Goal: Task Accomplishment & Management: Complete application form

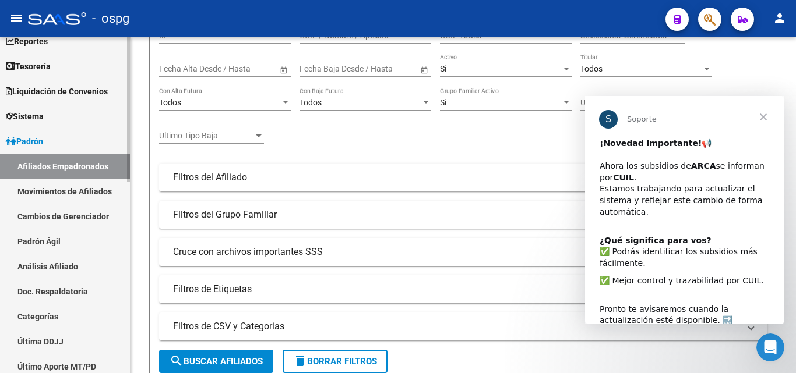
scroll to position [58, 0]
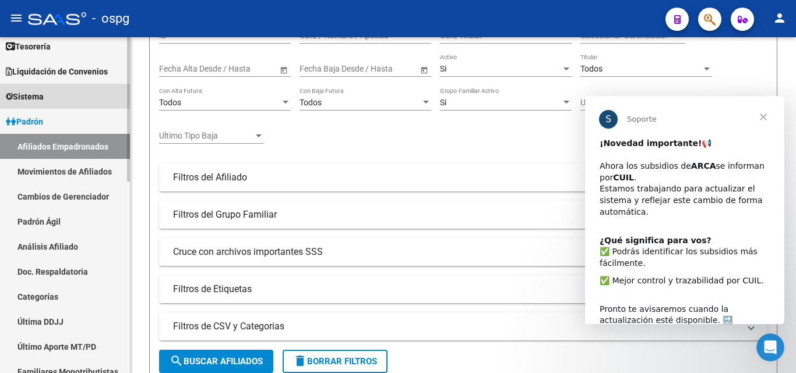
click at [21, 107] on link "Sistema" at bounding box center [65, 96] width 130 height 25
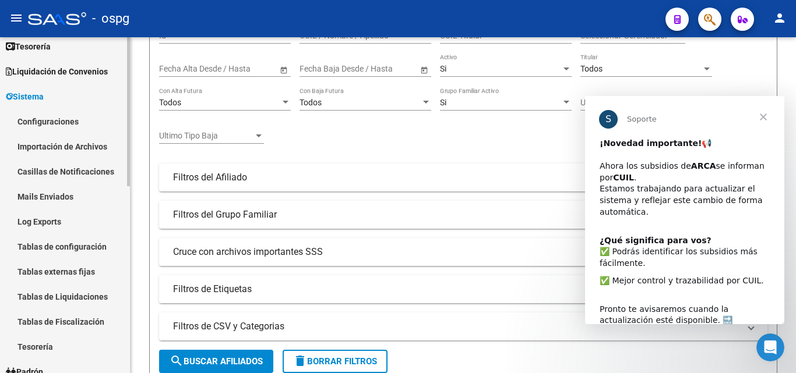
click at [37, 101] on span "Sistema" at bounding box center [25, 96] width 38 height 13
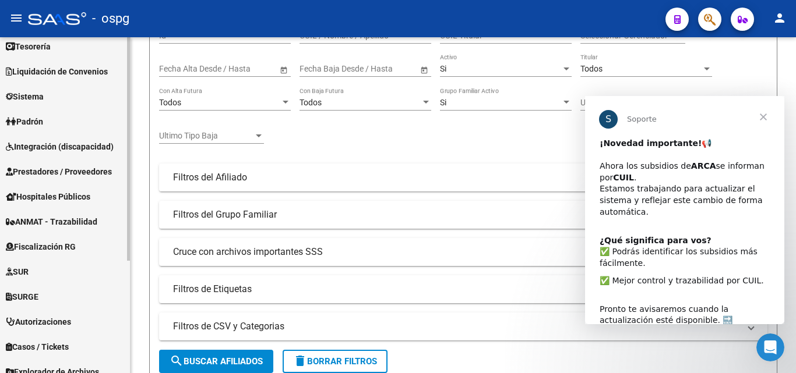
click at [57, 172] on span "Prestadores / Proveedores" at bounding box center [59, 171] width 106 height 13
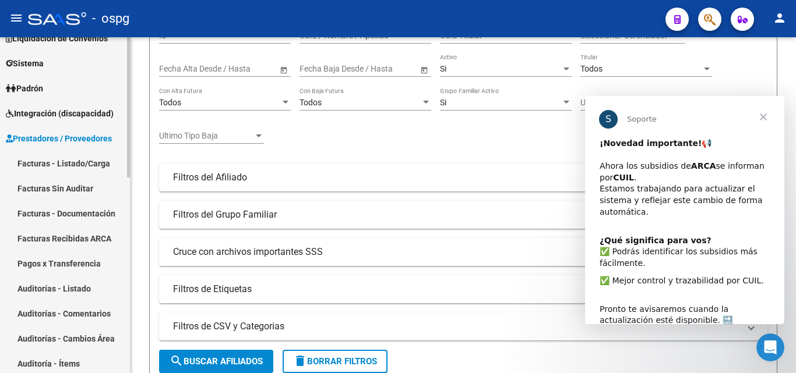
scroll to position [117, 0]
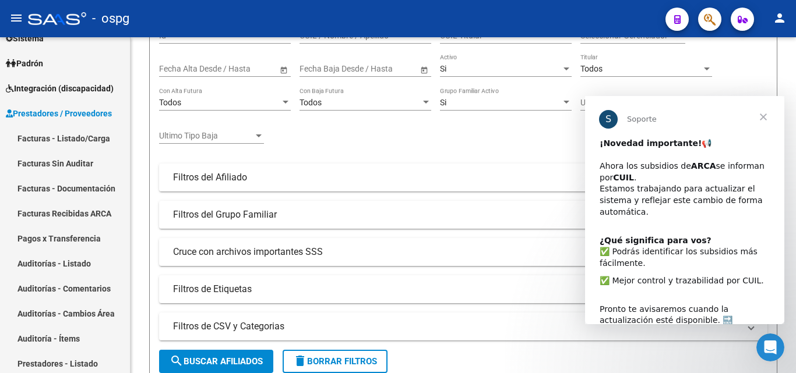
click at [765, 122] on span "Cerrar" at bounding box center [763, 117] width 42 height 42
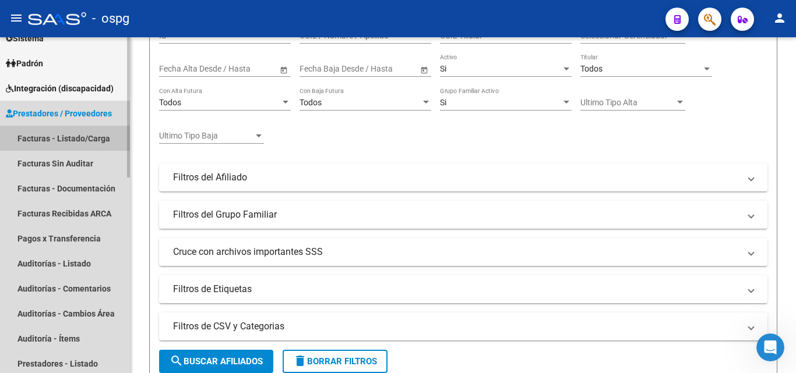
click at [63, 141] on link "Facturas - Listado/Carga" at bounding box center [65, 138] width 130 height 25
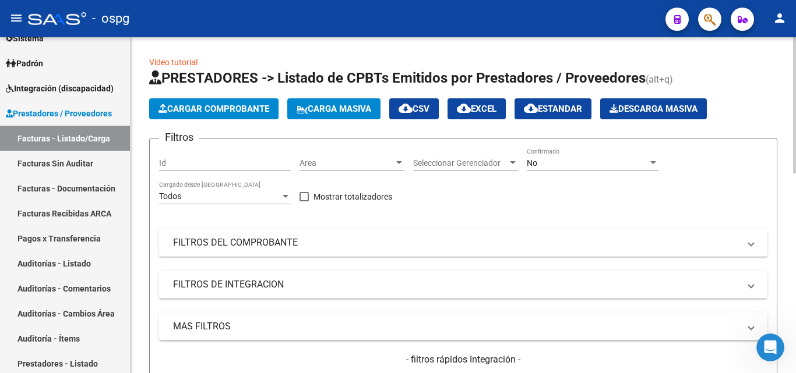
click at [223, 105] on span "Cargar Comprobante" at bounding box center [213, 109] width 111 height 10
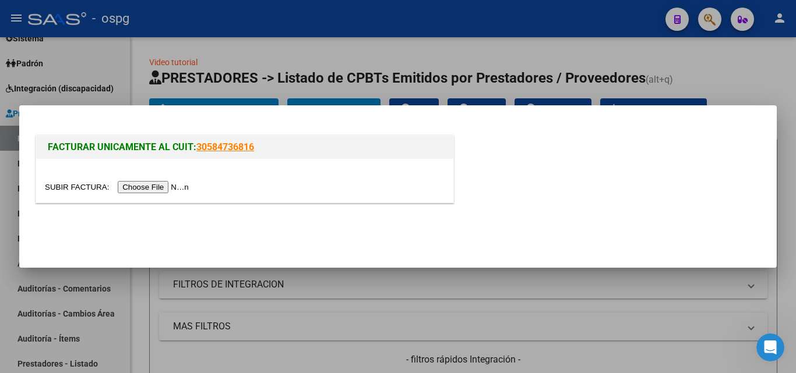
click at [163, 184] on input "file" at bounding box center [118, 187] width 147 height 12
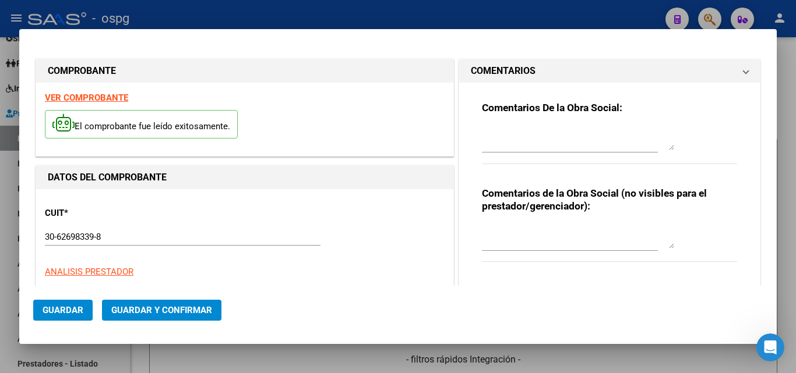
type input "3850"
type input "$ 248.687,00"
type input "[DATE]"
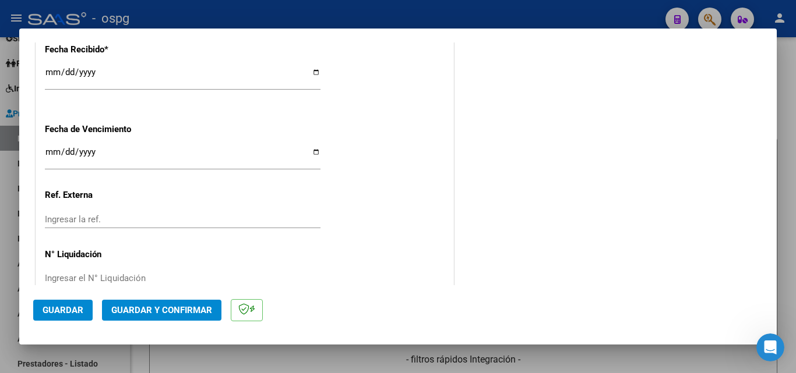
scroll to position [732, 0]
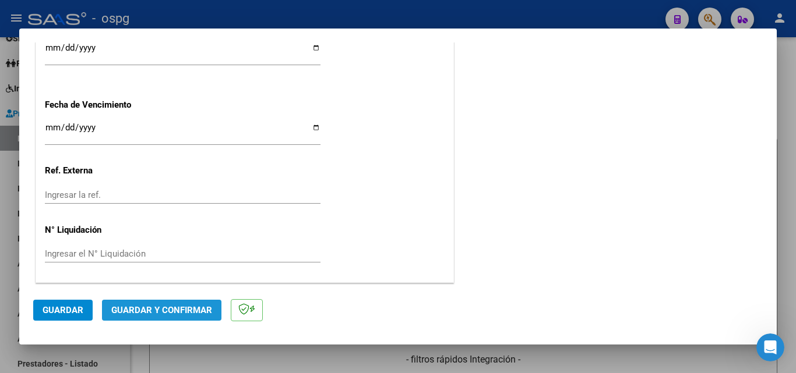
click at [171, 311] on span "Guardar y Confirmar" at bounding box center [161, 310] width 101 height 10
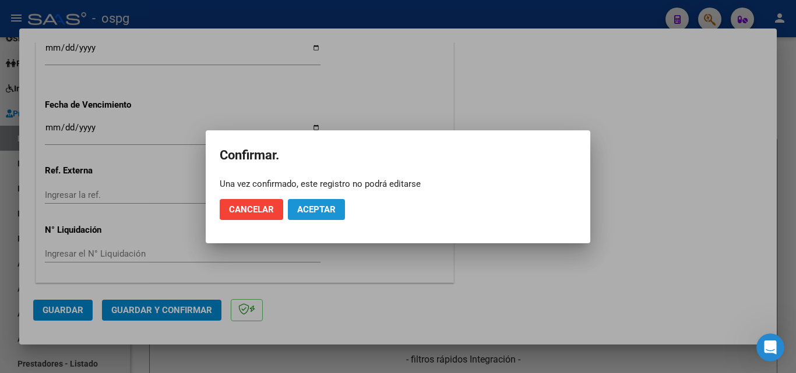
click at [331, 214] on span "Aceptar" at bounding box center [316, 209] width 38 height 10
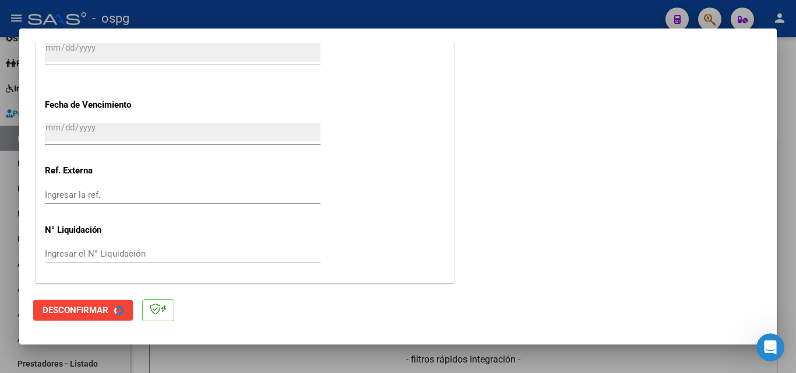
scroll to position [0, 0]
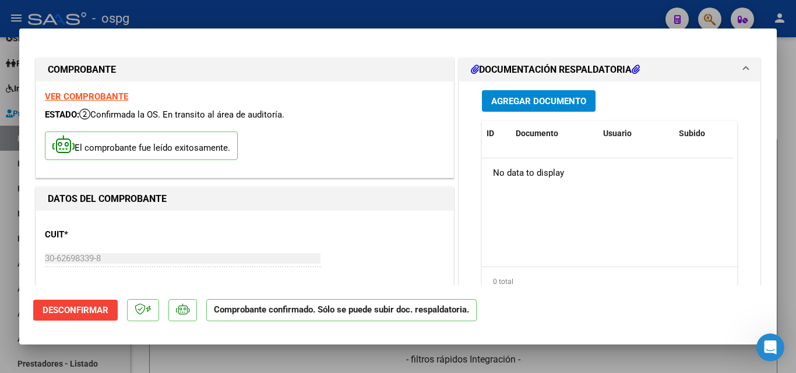
click at [341, 6] on div at bounding box center [398, 186] width 796 height 373
type input "$ 0,00"
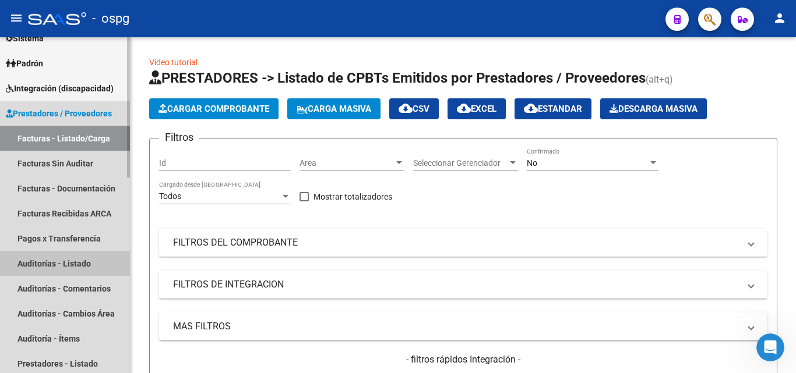
click at [84, 262] on link "Auditorías - Listado" at bounding box center [65, 263] width 130 height 25
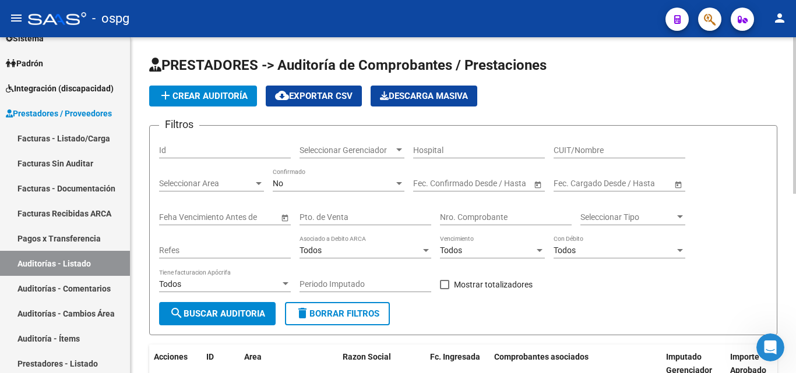
click at [214, 99] on span "add Crear Auditoría" at bounding box center [202, 96] width 89 height 10
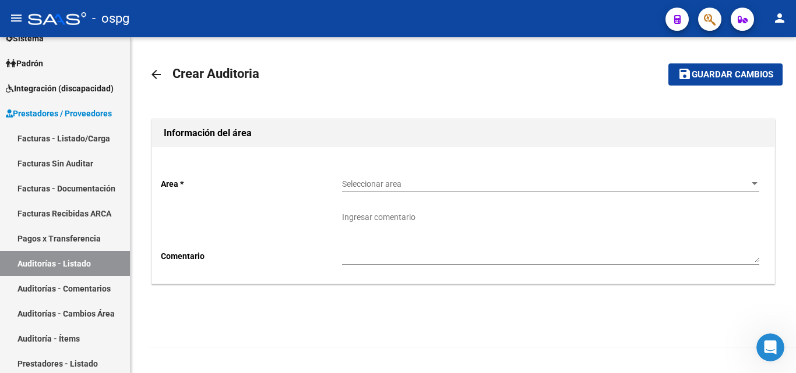
click at [434, 186] on span "Seleccionar area" at bounding box center [545, 184] width 407 height 10
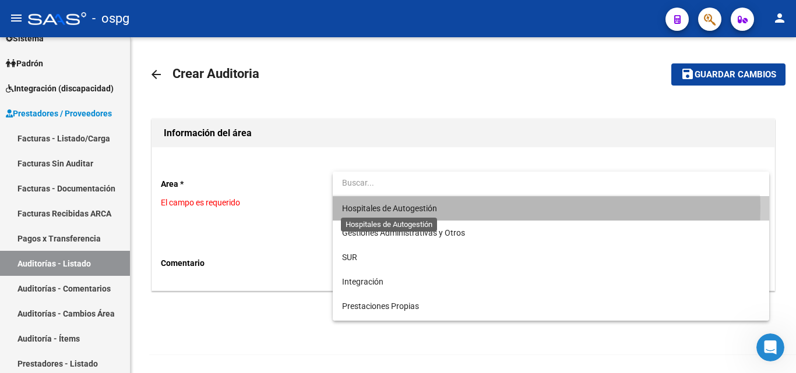
click at [421, 207] on span "Hospitales de Autogestión" at bounding box center [389, 208] width 95 height 9
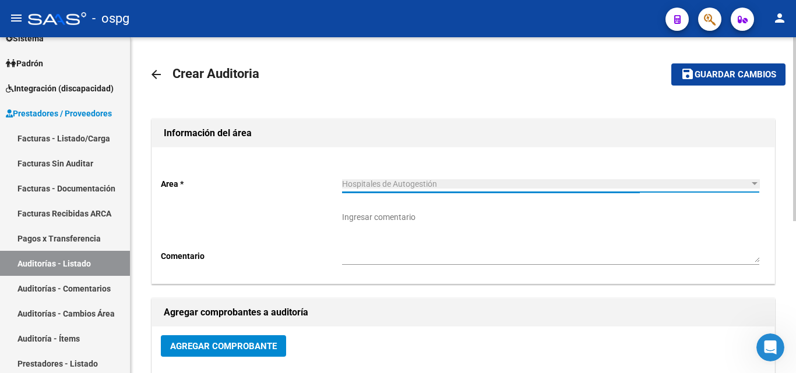
scroll to position [58, 0]
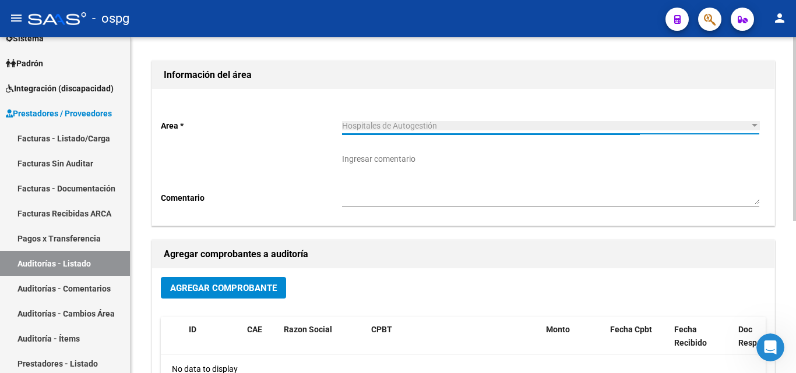
click at [237, 287] on span "Agregar Comprobante" at bounding box center [223, 288] width 107 height 10
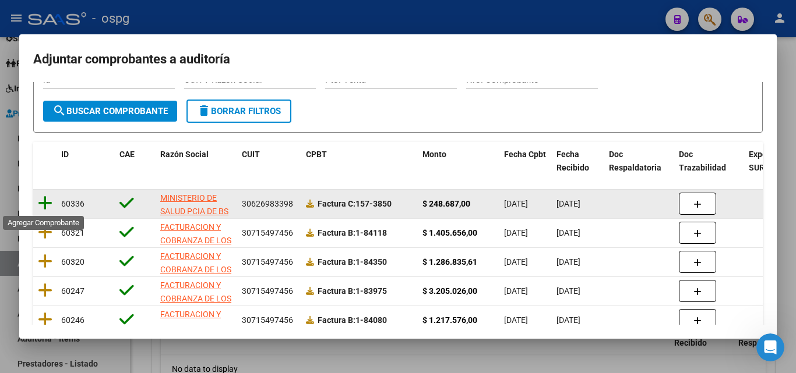
click at [48, 199] on icon at bounding box center [45, 203] width 15 height 16
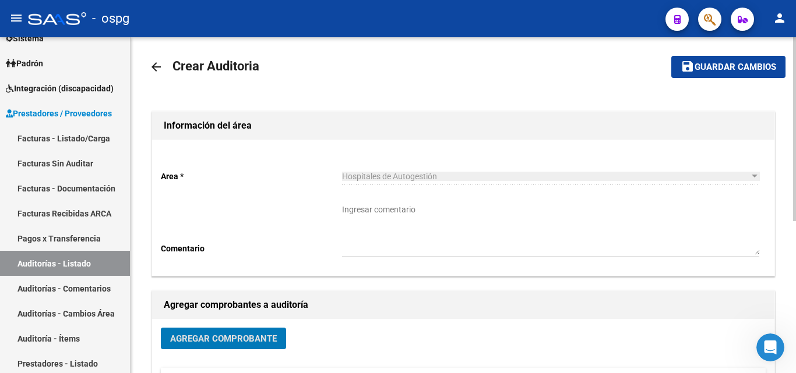
scroll to position [0, 0]
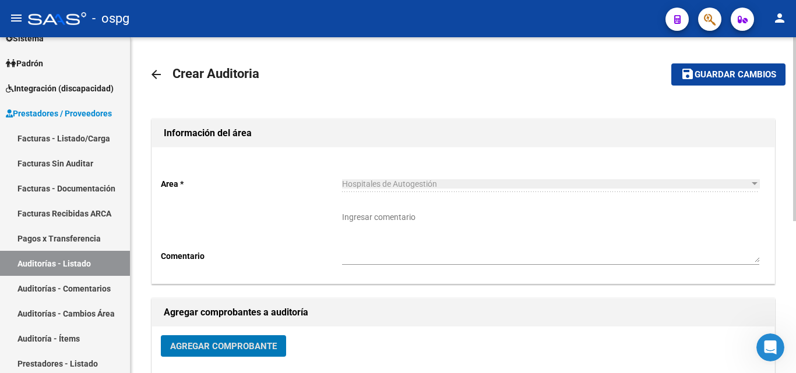
click at [732, 77] on span "Guardar cambios" at bounding box center [735, 75] width 82 height 10
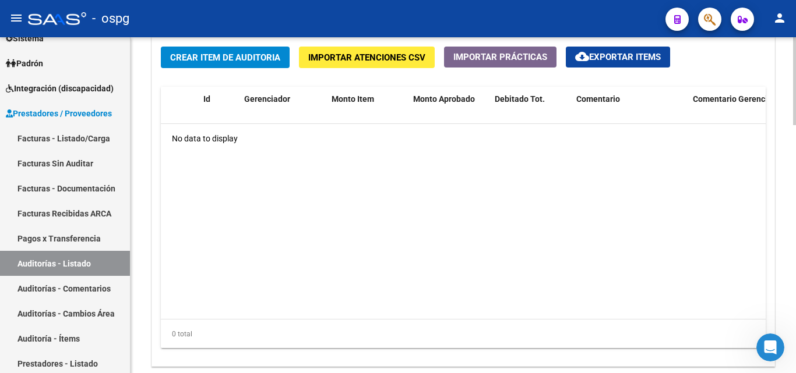
scroll to position [771, 0]
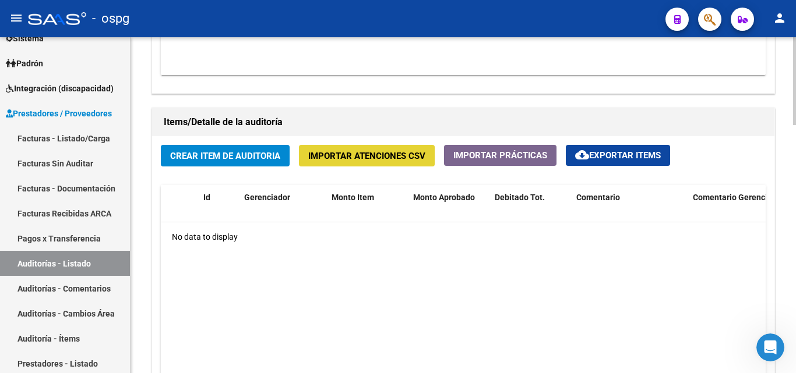
click at [319, 154] on span "Importar Atenciones CSV" at bounding box center [366, 156] width 117 height 10
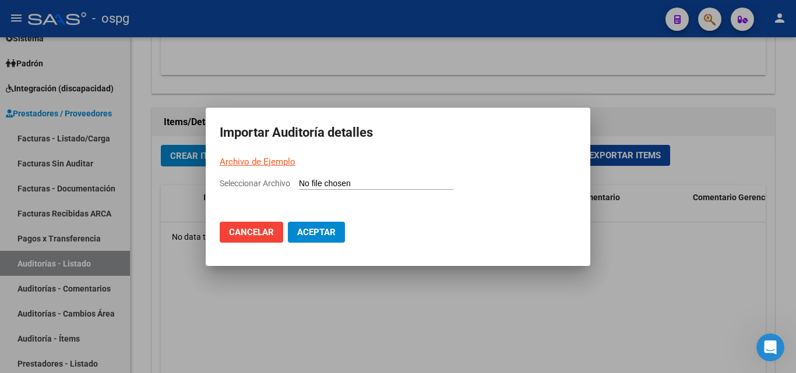
click at [283, 165] on link "Archivo de Ejemplo" at bounding box center [258, 162] width 76 height 10
click at [315, 185] on input "Seleccionar Archivo" at bounding box center [376, 184] width 154 height 11
click at [244, 232] on span "Cancelar" at bounding box center [251, 232] width 45 height 10
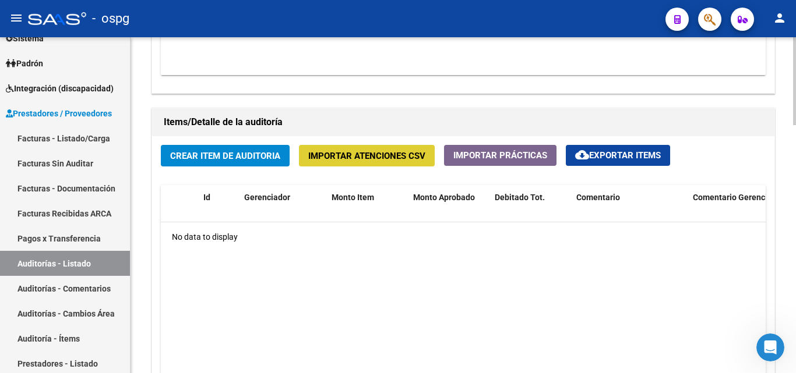
click at [222, 157] on span "Crear Item de Auditoria" at bounding box center [225, 156] width 110 height 10
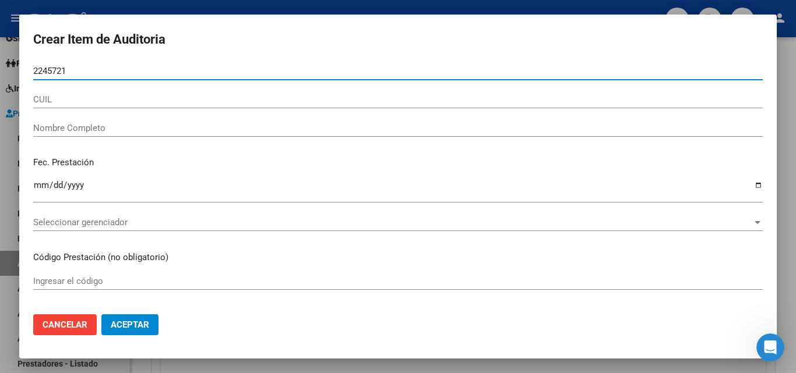
type input "22457214"
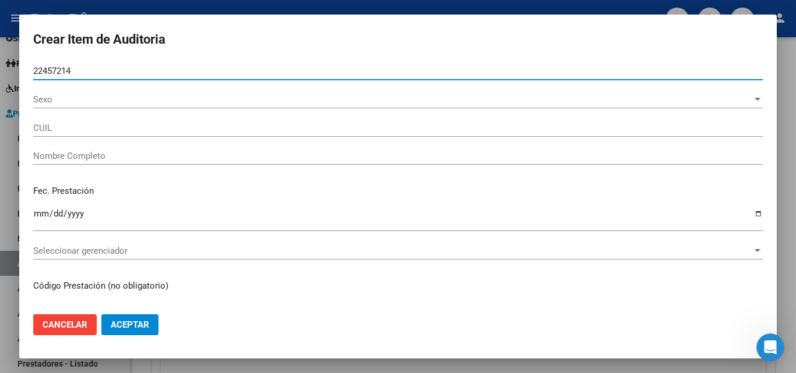
type input "20224572140"
type input "BOER [PERSON_NAME]"
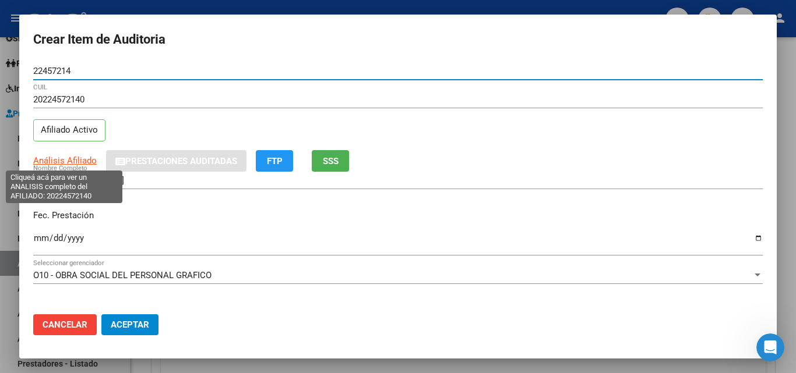
type input "22457214"
click at [85, 163] on span "Análisis Afiliado" at bounding box center [64, 161] width 63 height 10
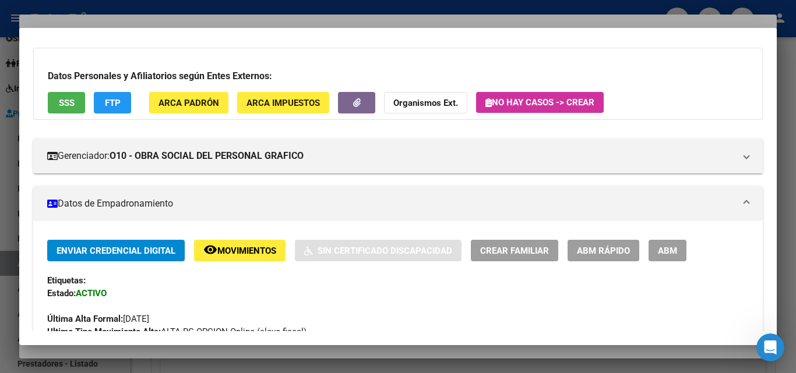
scroll to position [0, 0]
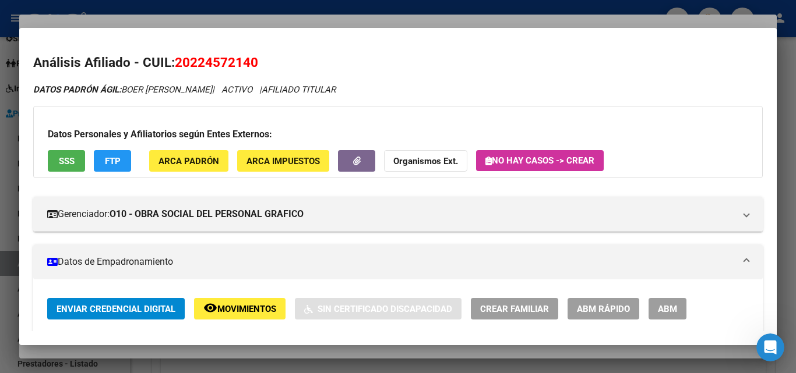
click at [273, 27] on div at bounding box center [398, 186] width 796 height 373
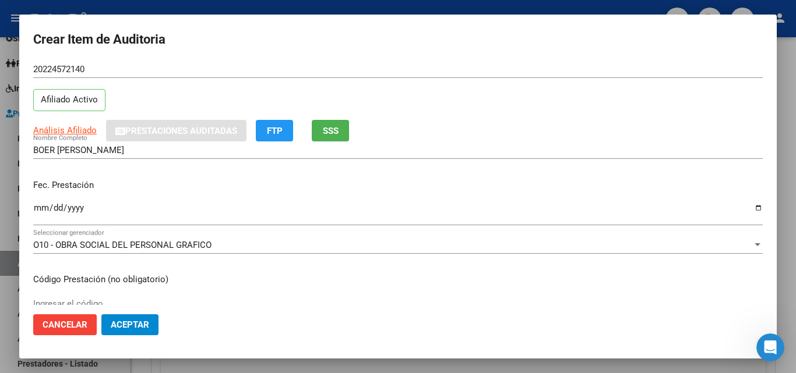
scroll to position [58, 0]
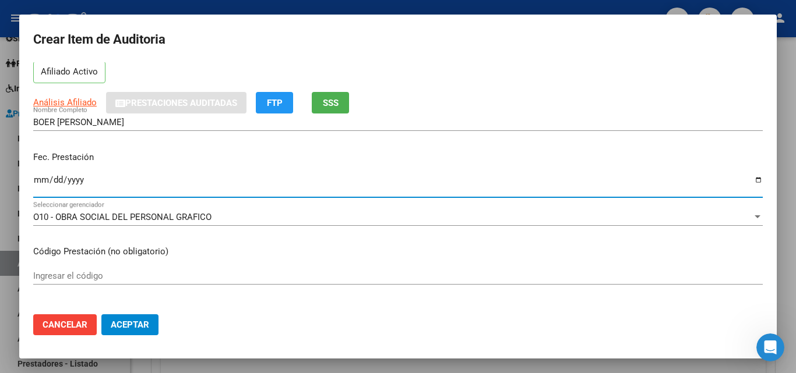
click at [38, 178] on input "Ingresar la fecha" at bounding box center [397, 184] width 729 height 19
type input "[DATE]"
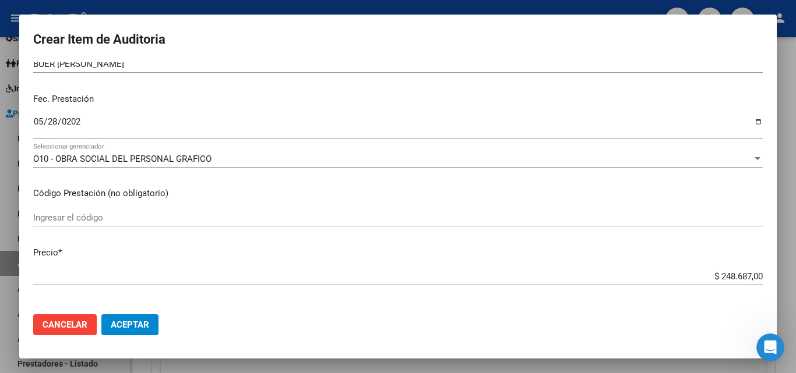
scroll to position [175, 0]
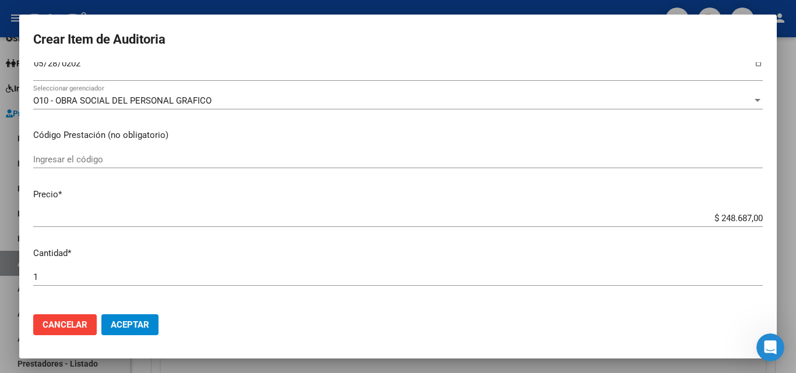
click at [169, 160] on input "Ingresar el código" at bounding box center [397, 159] width 729 height 10
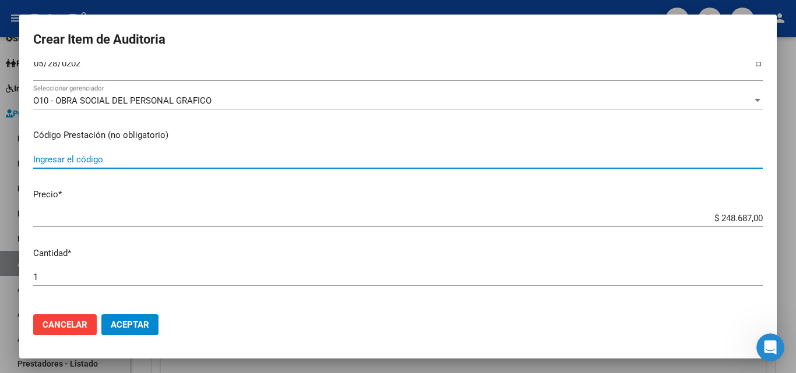
scroll to position [233, 0]
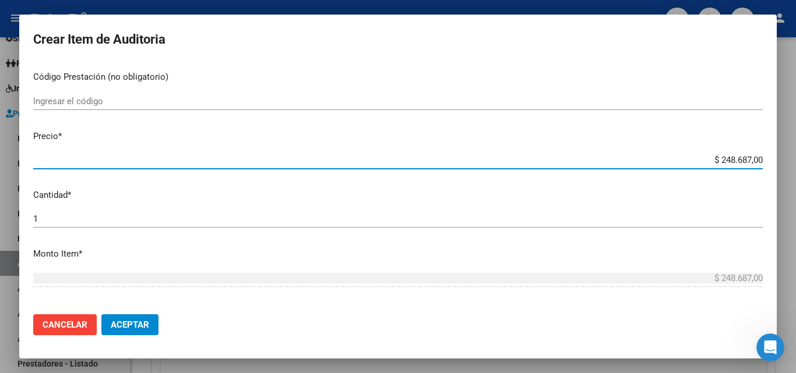
click at [83, 161] on input "$ 248.687,00" at bounding box center [397, 160] width 729 height 10
drag, startPoint x: 700, startPoint y: 160, endPoint x: 792, endPoint y: 174, distance: 93.2
click at [792, 174] on div "Crear Item de Auditoria 22457214 Nro Documento 20224572140 CUIL Afiliado Activo…" at bounding box center [398, 186] width 796 height 373
type input "$ 0,01"
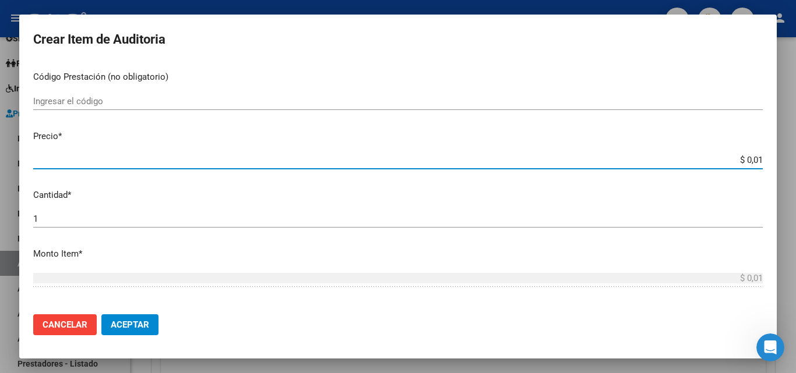
type input "$ 0,11"
type input "$ 1,18"
type input "$ 11,89"
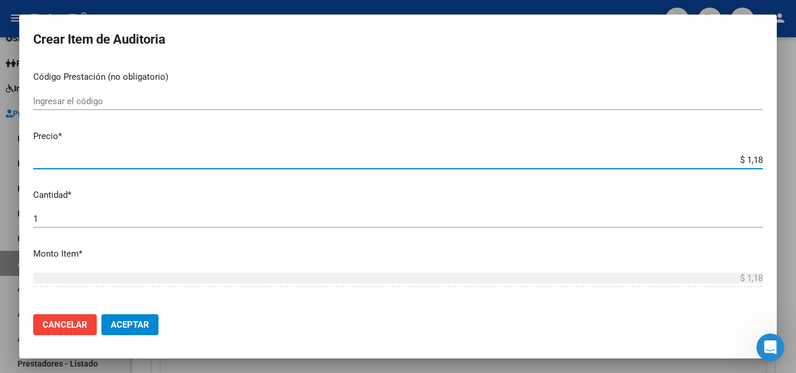
type input "$ 11,89"
type input "$ 118,99"
type input "$ 11,89"
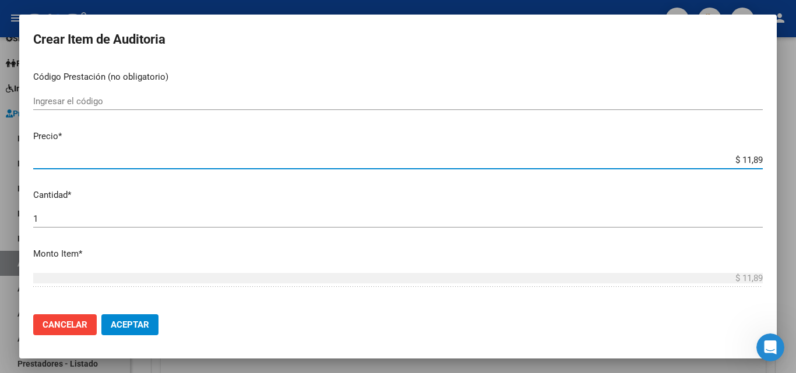
type input "$ 1,18"
type input "$ 11,88"
type input "$ 118,89"
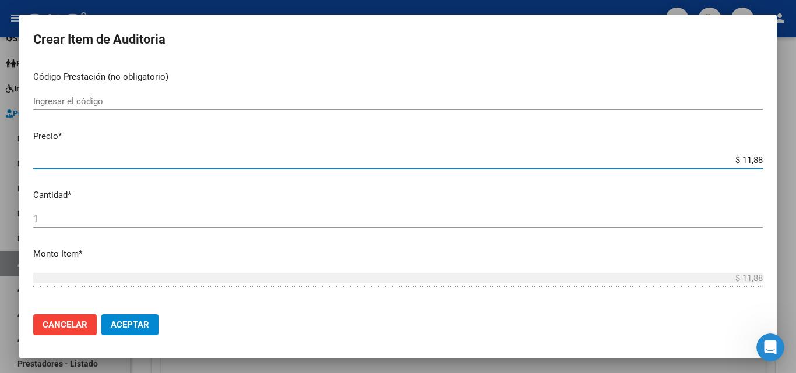
type input "$ 118,89"
type input "$ 1.188,90"
type input "$ 11.889,00"
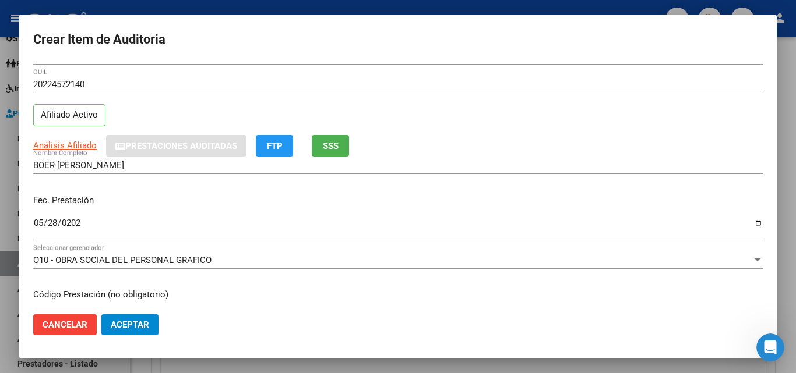
scroll to position [0, 0]
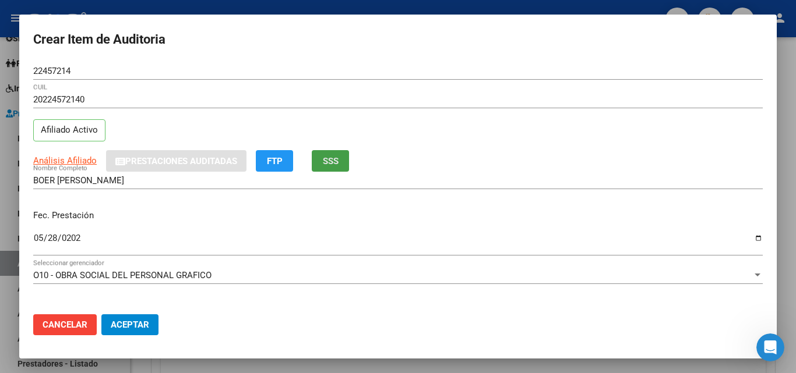
click at [334, 164] on span "SSS" at bounding box center [331, 161] width 16 height 10
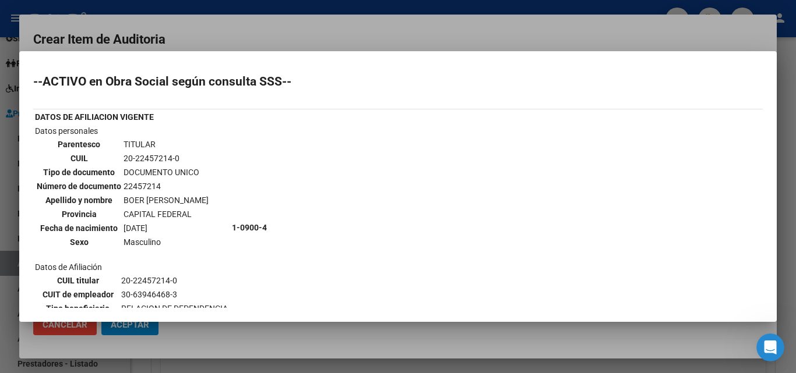
click at [430, 29] on div at bounding box center [398, 186] width 796 height 373
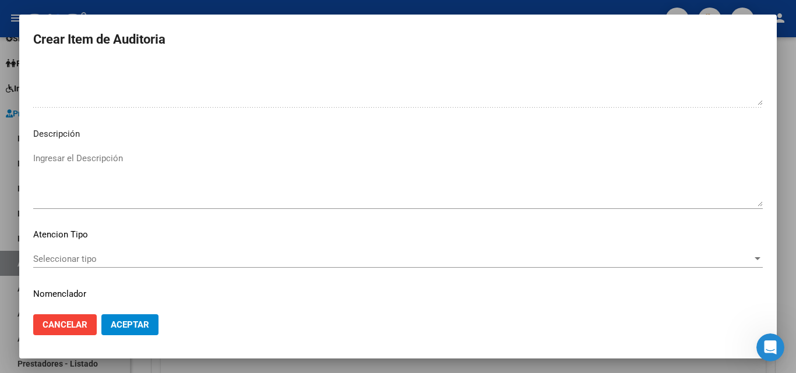
scroll to position [647, 0]
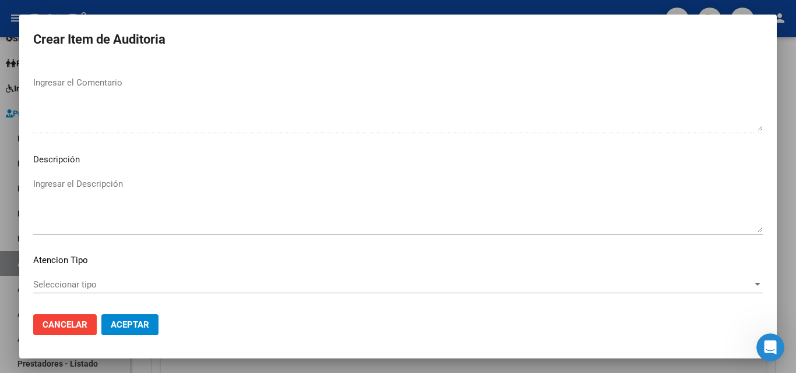
click at [87, 189] on textarea "Ingresar el Descripción" at bounding box center [397, 205] width 729 height 55
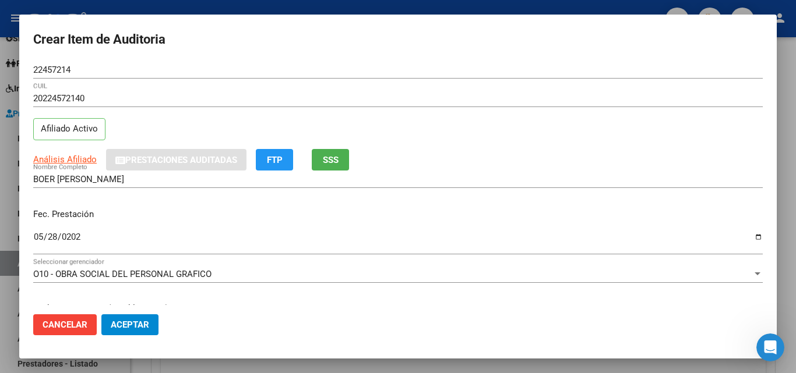
scroll to position [0, 0]
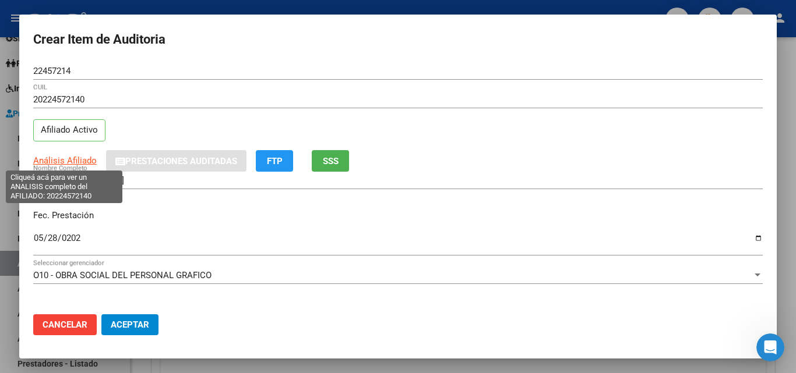
click at [71, 164] on span "Análisis Afiliado" at bounding box center [64, 161] width 63 height 10
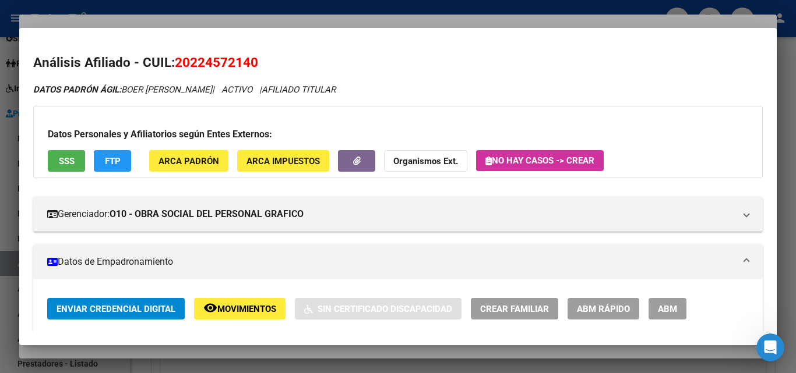
click at [58, 169] on button "SSS" at bounding box center [66, 161] width 37 height 22
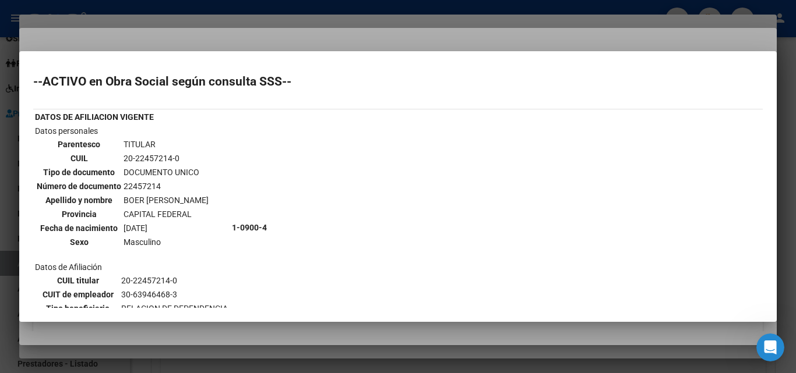
click at [239, 36] on div at bounding box center [398, 186] width 796 height 373
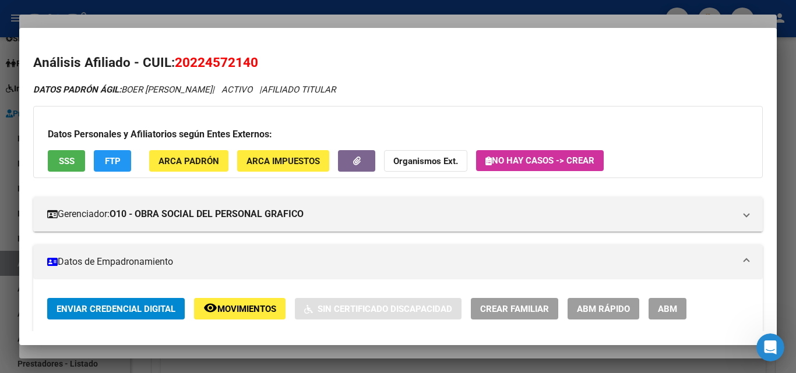
click at [304, 18] on div at bounding box center [398, 186] width 796 height 373
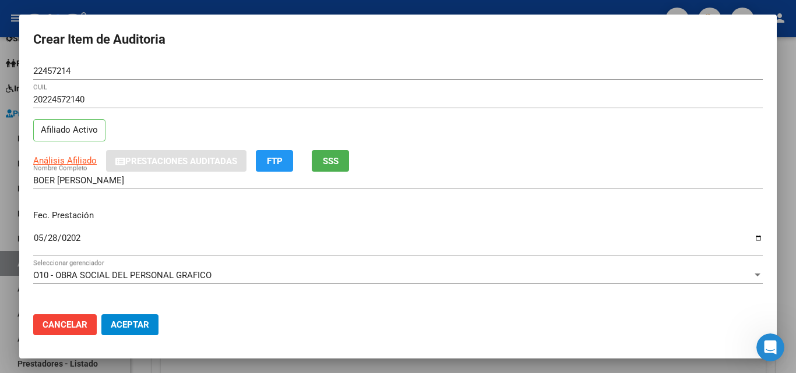
click at [329, 164] on span "SSS" at bounding box center [331, 161] width 16 height 10
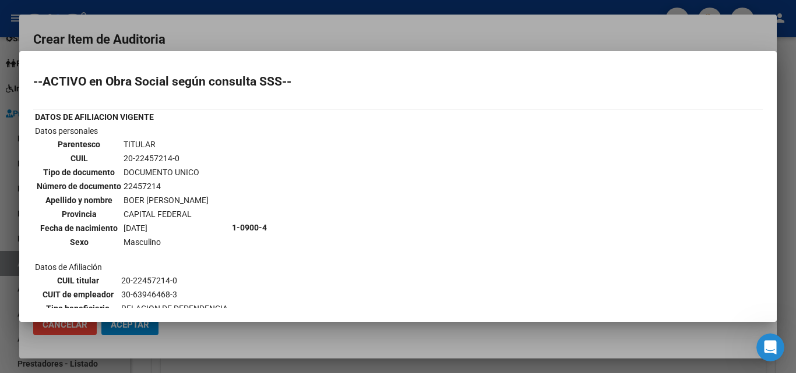
click at [263, 28] on div at bounding box center [398, 186] width 796 height 373
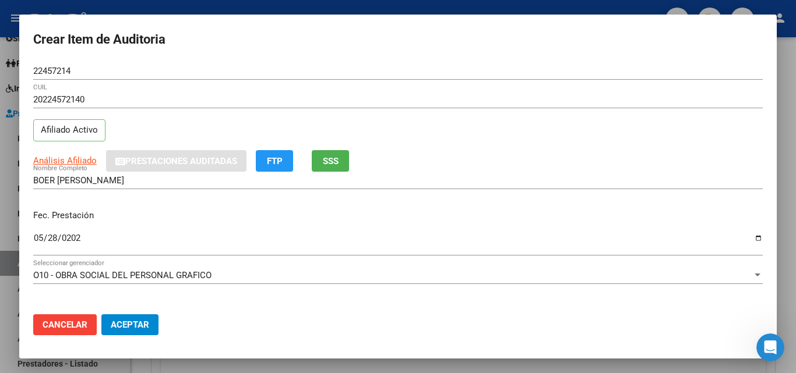
click at [338, 164] on span "SSS" at bounding box center [331, 161] width 16 height 10
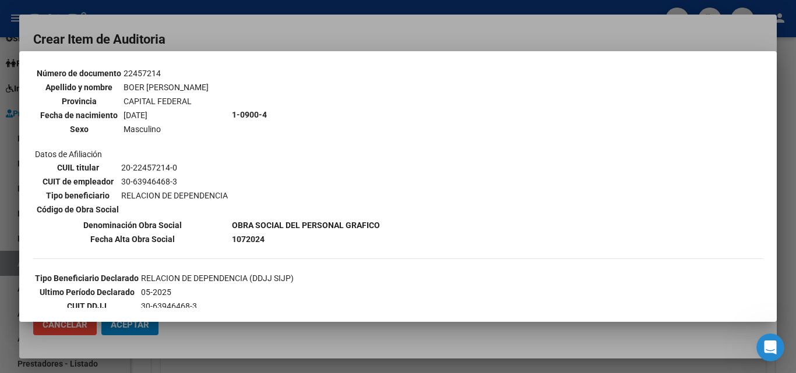
scroll to position [117, 0]
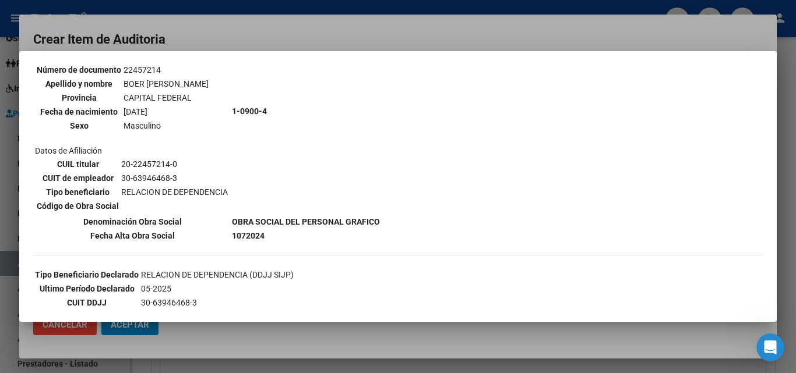
click at [324, 28] on div at bounding box center [398, 186] width 796 height 373
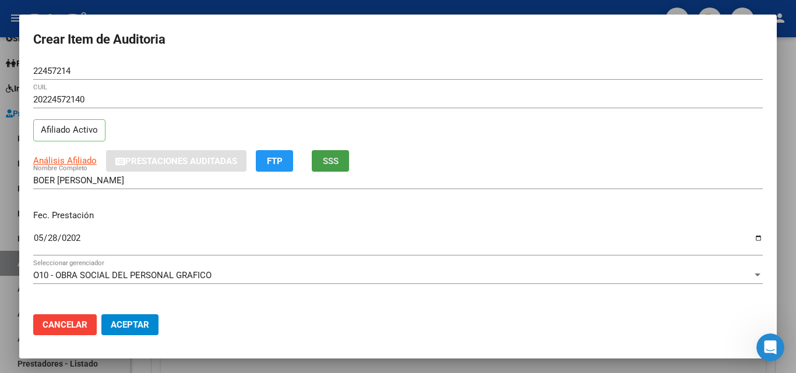
click at [336, 165] on span "SSS" at bounding box center [331, 161] width 16 height 10
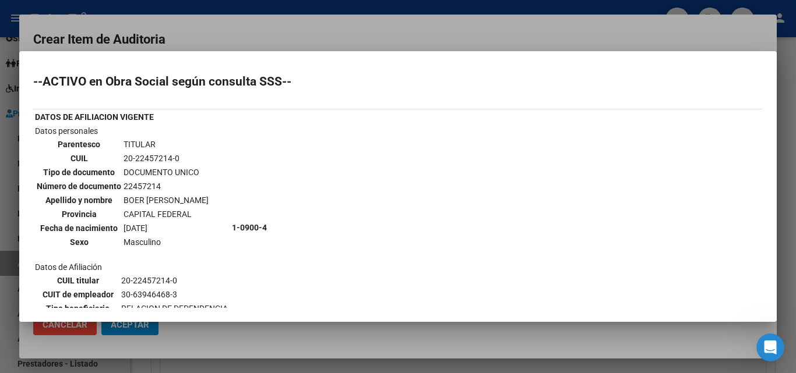
click at [372, 43] on div at bounding box center [398, 186] width 796 height 373
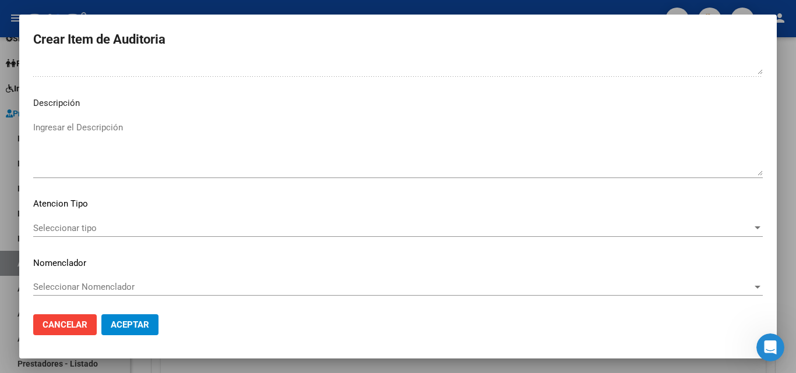
scroll to position [705, 0]
click at [128, 221] on span "Seleccionar tipo" at bounding box center [392, 226] width 719 height 10
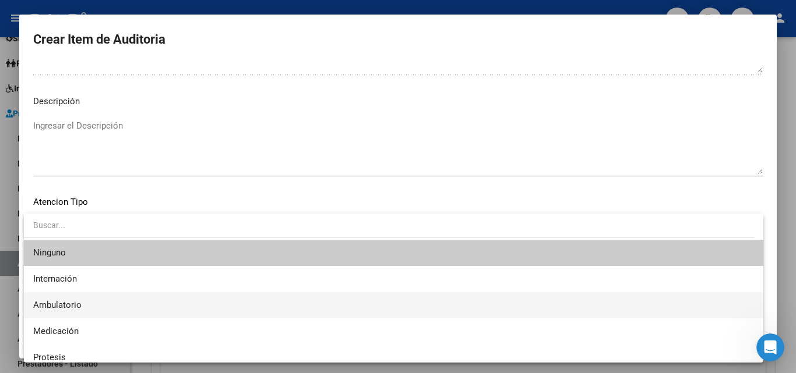
click at [107, 297] on span "Ambulatorio" at bounding box center [393, 305] width 721 height 26
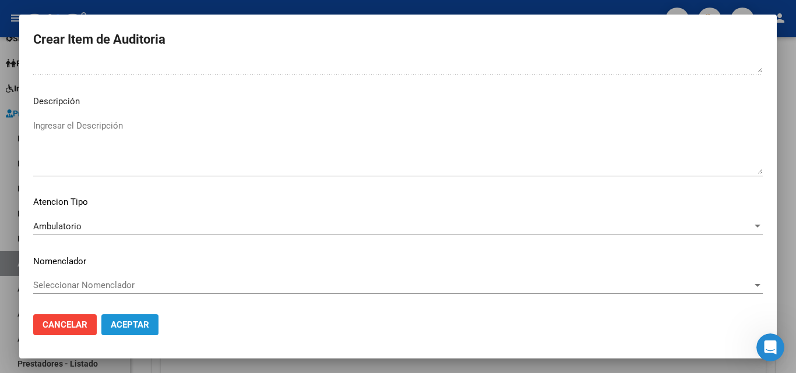
click at [117, 324] on span "Aceptar" at bounding box center [130, 325] width 38 height 10
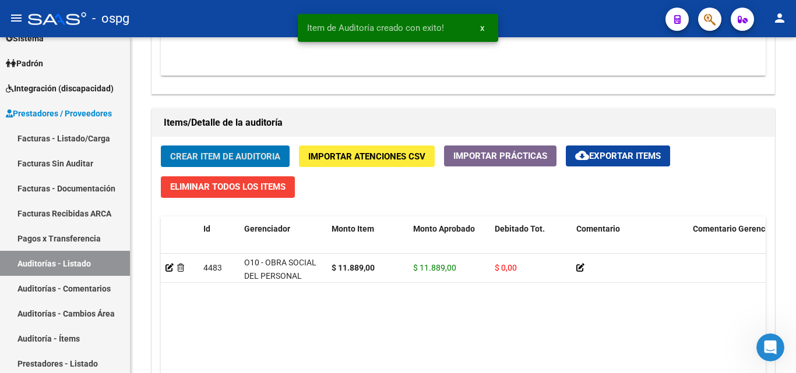
scroll to position [771, 0]
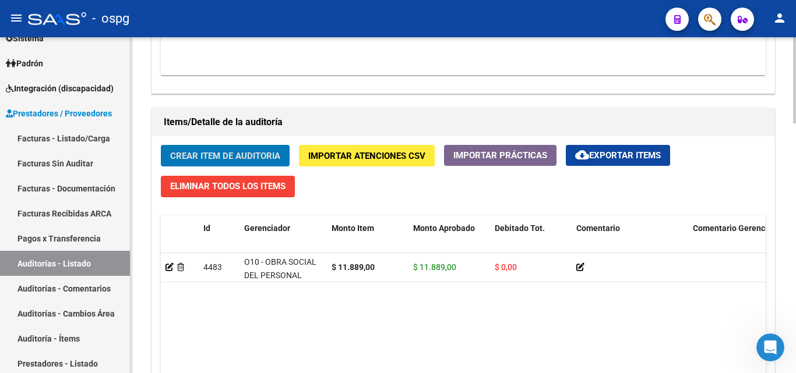
click at [178, 158] on span "Crear Item de Auditoria" at bounding box center [225, 156] width 110 height 10
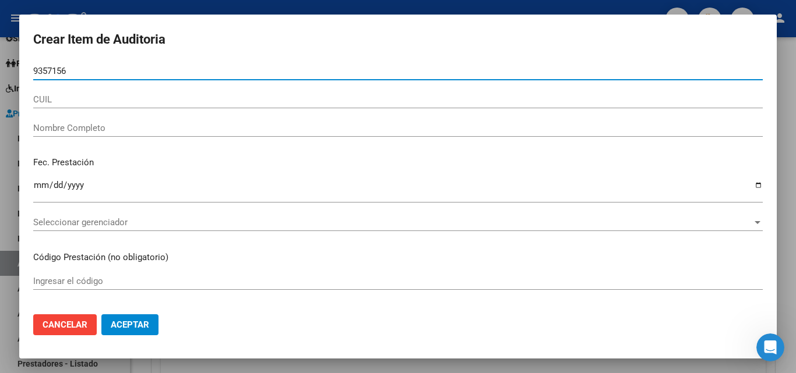
type input "93571567"
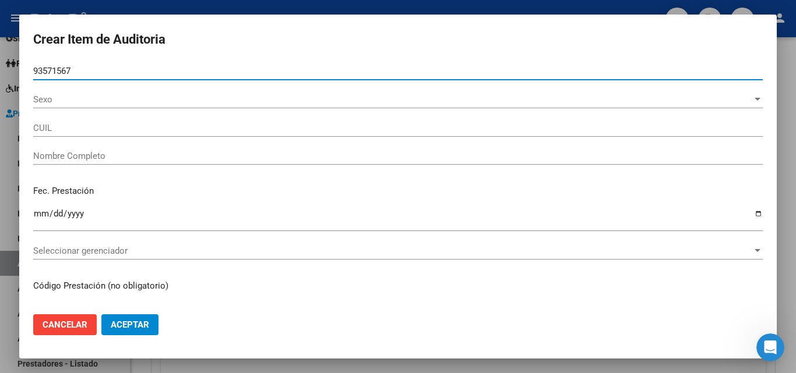
type input "23935715679"
type input "[PERSON_NAME]"
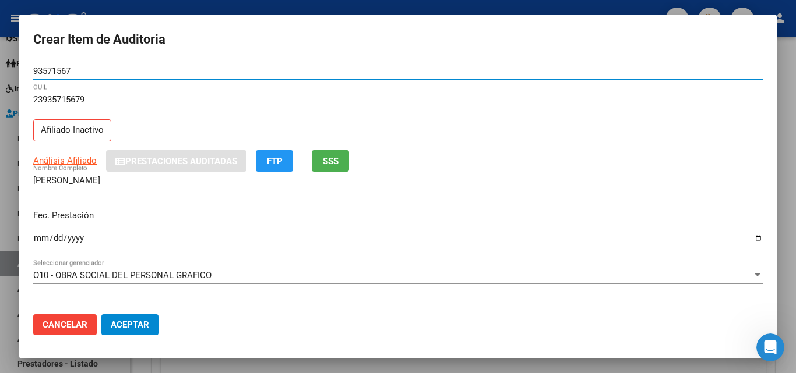
type input "93571567"
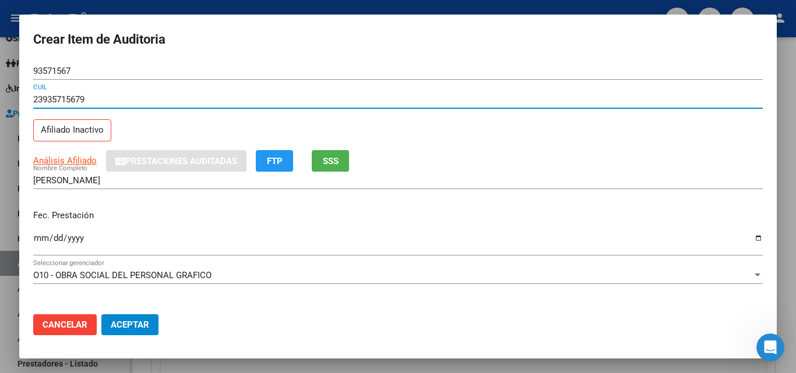
click at [471, 168] on div "Análisis Afiliado Prestaciones Auditadas FTP SSS" at bounding box center [397, 161] width 729 height 22
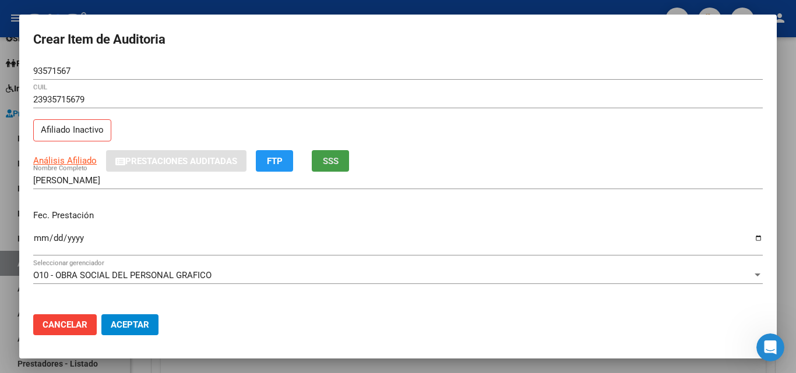
click at [337, 166] on span "SSS" at bounding box center [331, 161] width 16 height 10
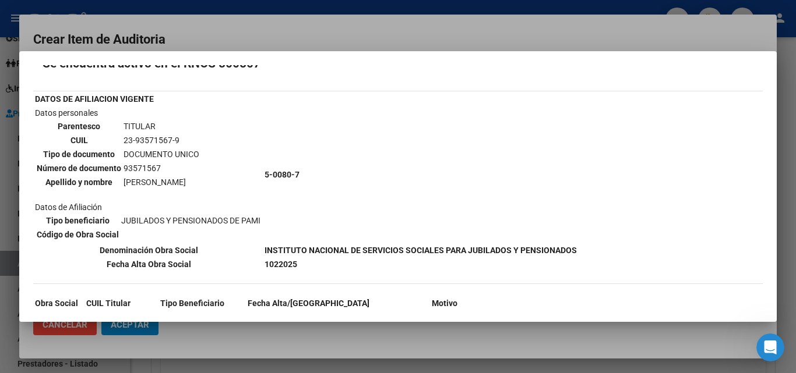
scroll to position [0, 0]
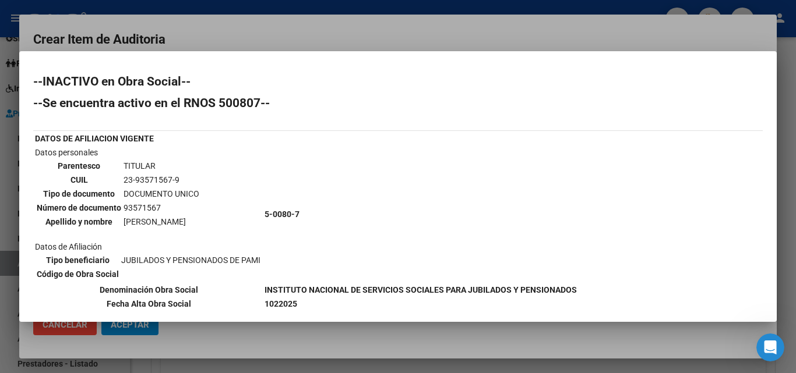
click at [668, 28] on div at bounding box center [398, 186] width 796 height 373
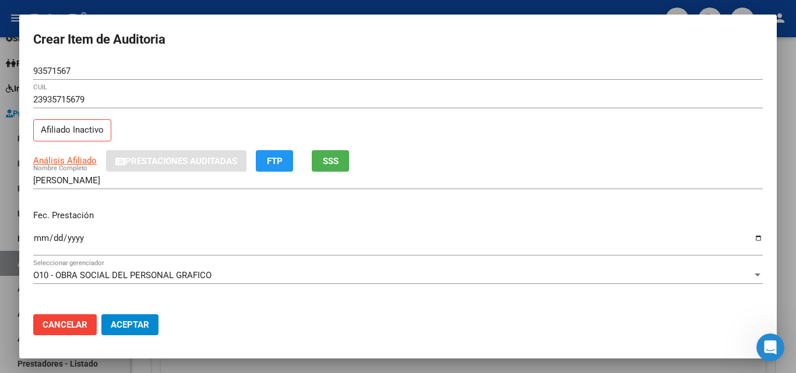
click at [40, 236] on input "Ingresar la fecha" at bounding box center [397, 243] width 729 height 19
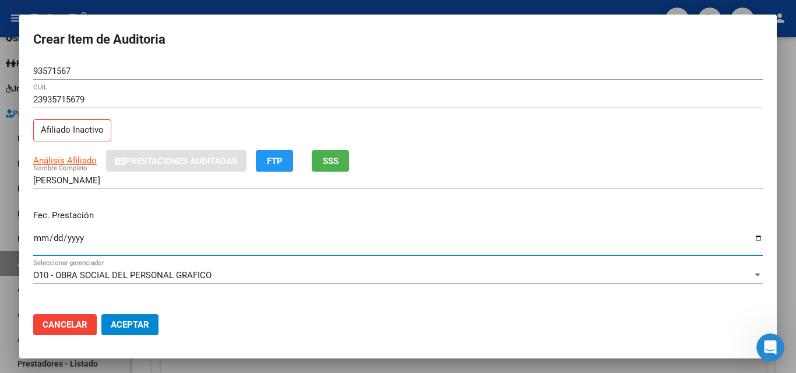
type input "0002-08-29"
type input "[DATE]"
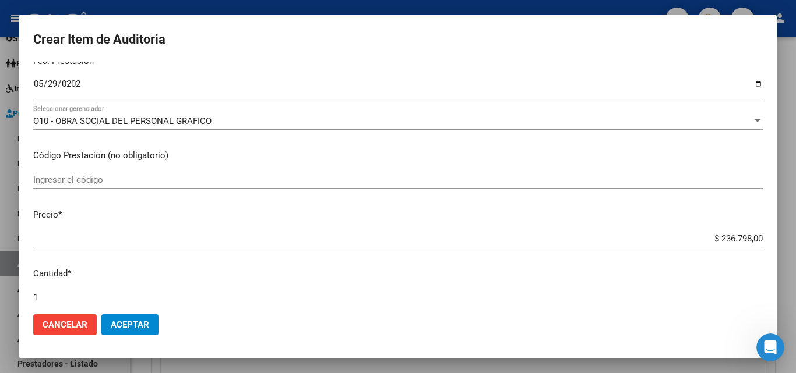
scroll to position [175, 0]
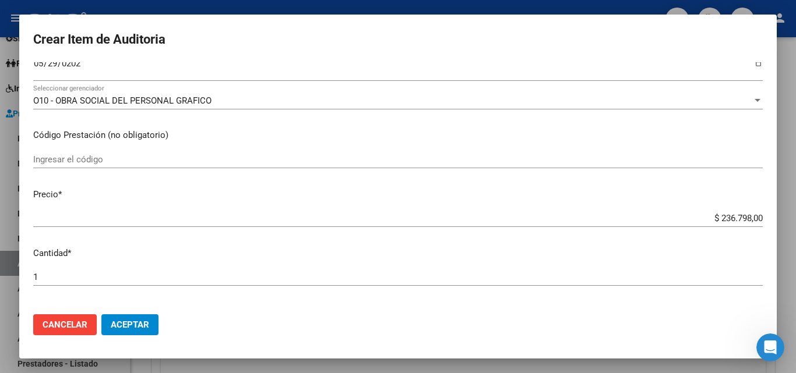
click at [161, 216] on input "$ 236.798,00" at bounding box center [397, 218] width 729 height 10
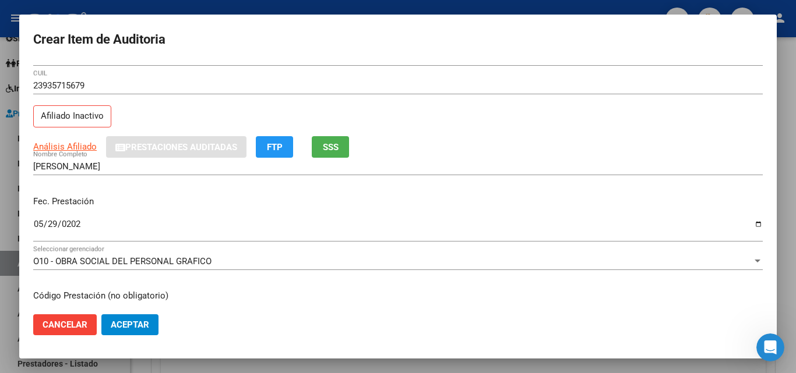
scroll to position [0, 0]
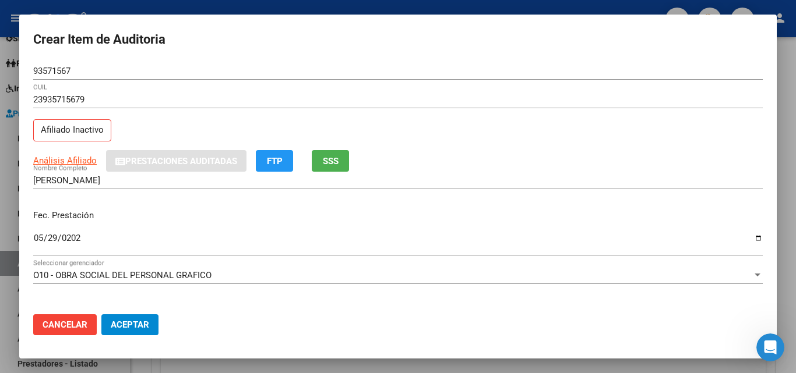
click at [330, 161] on span "SSS" at bounding box center [331, 161] width 16 height 10
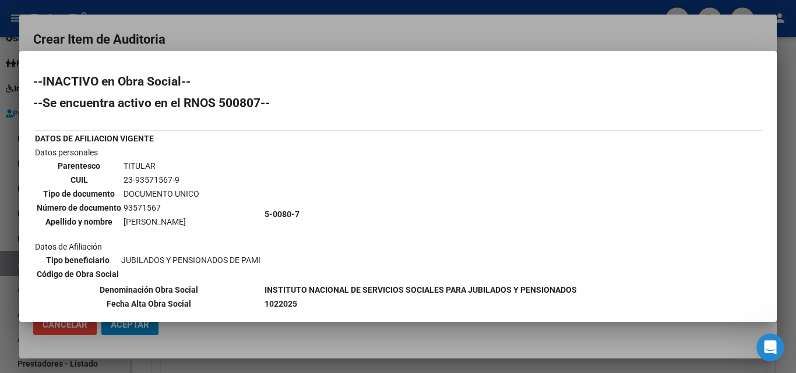
click at [345, 343] on div at bounding box center [398, 186] width 796 height 373
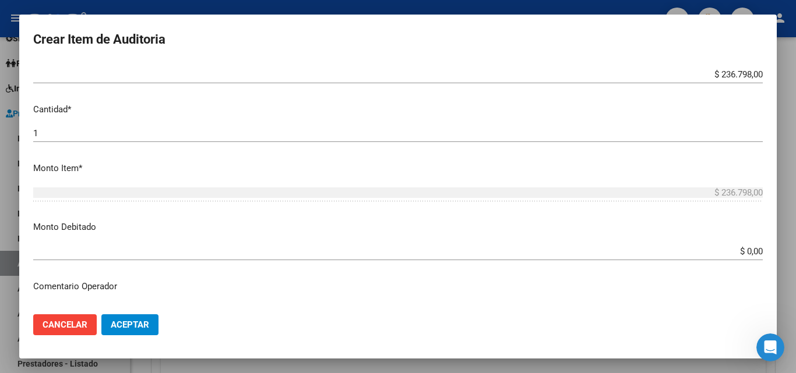
scroll to position [291, 0]
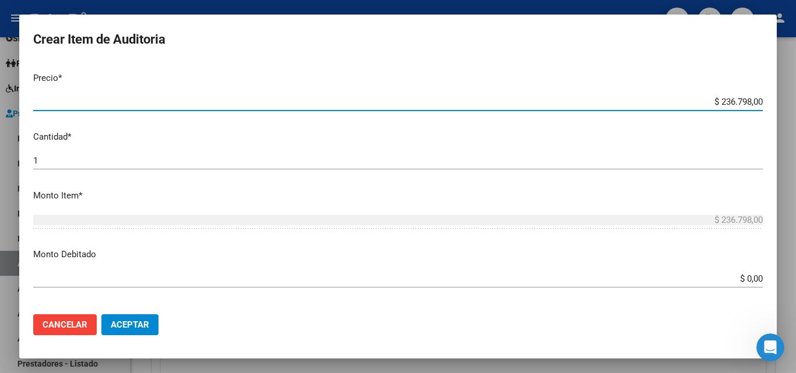
click at [715, 105] on input "$ 236.798,00" at bounding box center [397, 102] width 729 height 10
drag, startPoint x: 712, startPoint y: 102, endPoint x: 761, endPoint y: 104, distance: 49.0
click at [761, 104] on app-form-text-field "Precio * $ 236.798,00 Ingresar el precio" at bounding box center [402, 90] width 739 height 36
type input "$ 0,01"
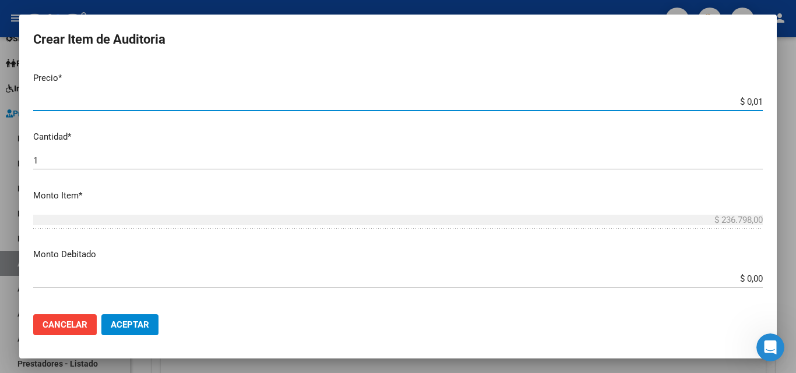
type input "$ 0,01"
type input "$ 0,11"
type input "$ 1,18"
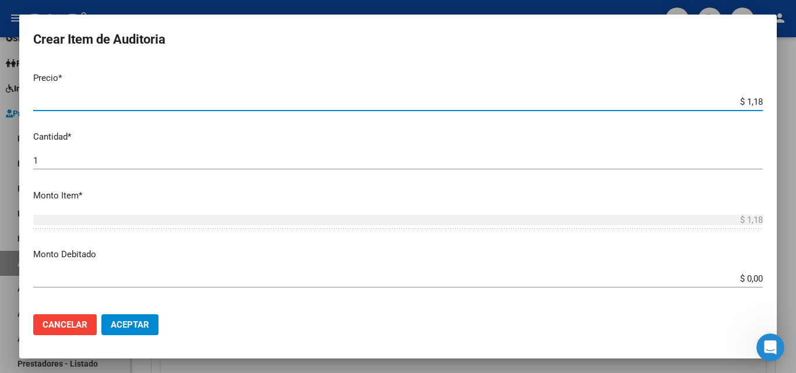
type input "$ 11,88"
type input "$ 118,89"
type input "$ 1.188,90"
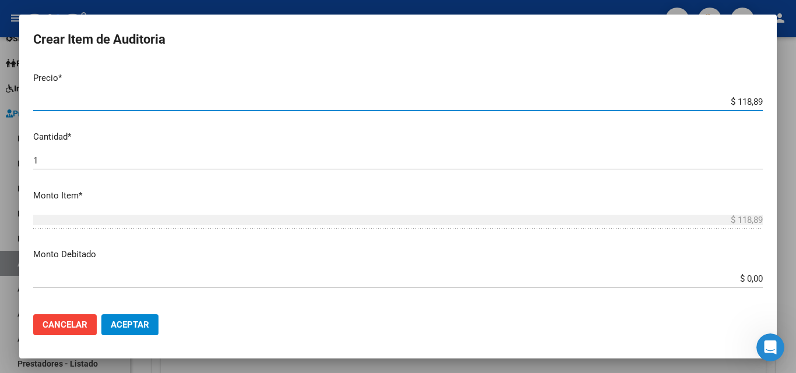
type input "$ 1.188,90"
type input "$ 11.889,00"
click at [736, 278] on input "$ 0,00" at bounding box center [397, 279] width 729 height 10
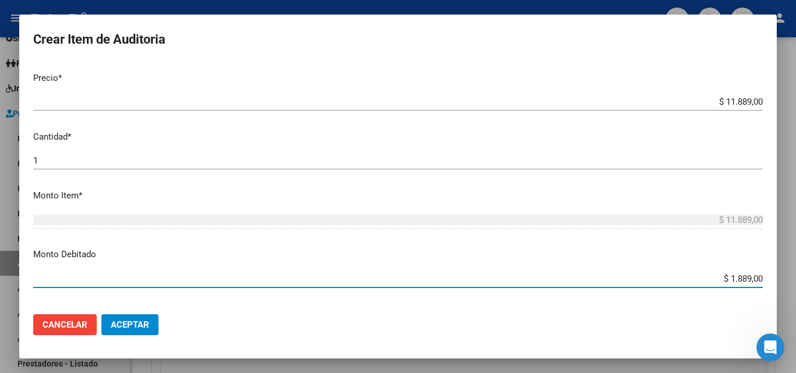
type input "$ 11.889,00"
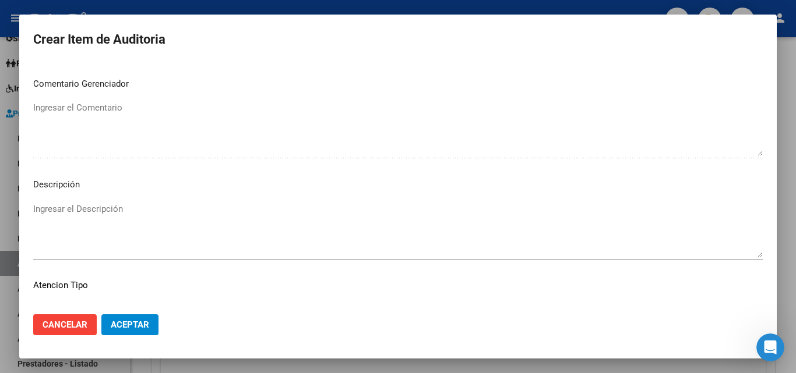
scroll to position [641, 0]
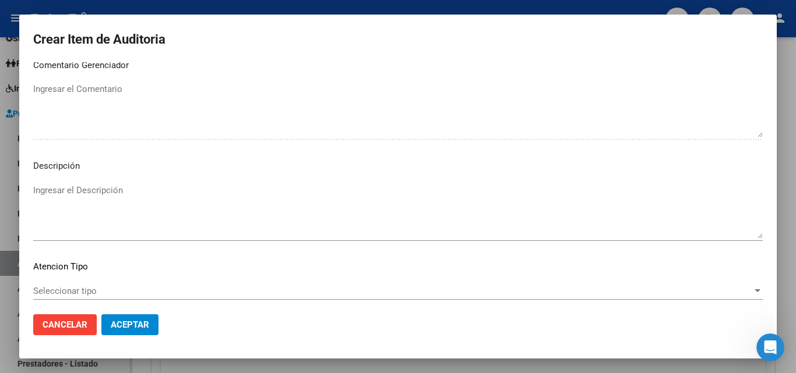
click at [82, 193] on textarea "Ingresar el Descripción" at bounding box center [397, 211] width 729 height 55
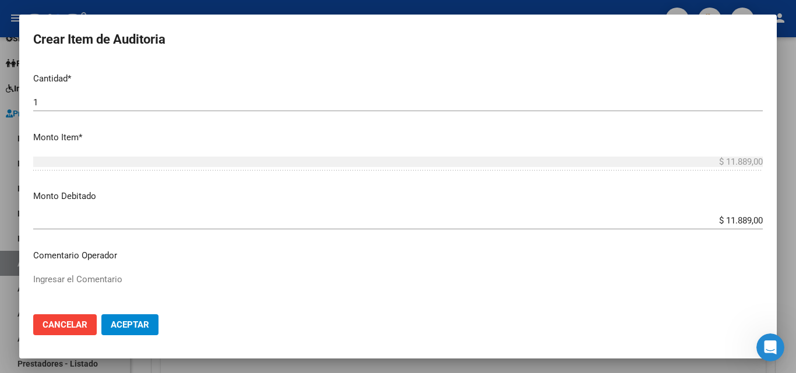
scroll to position [58, 0]
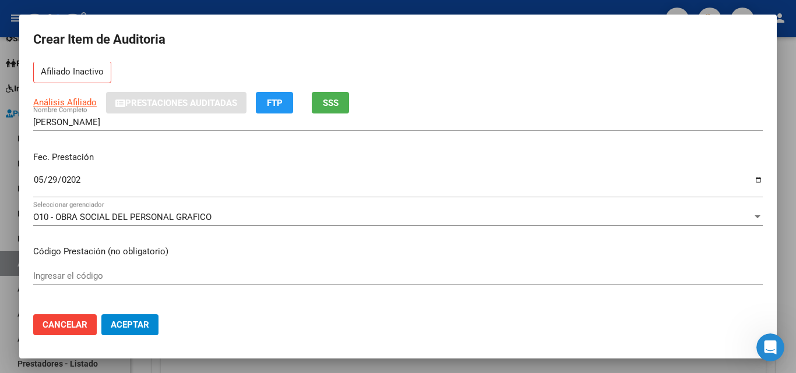
click at [327, 97] on span "SSS" at bounding box center [331, 102] width 16 height 10
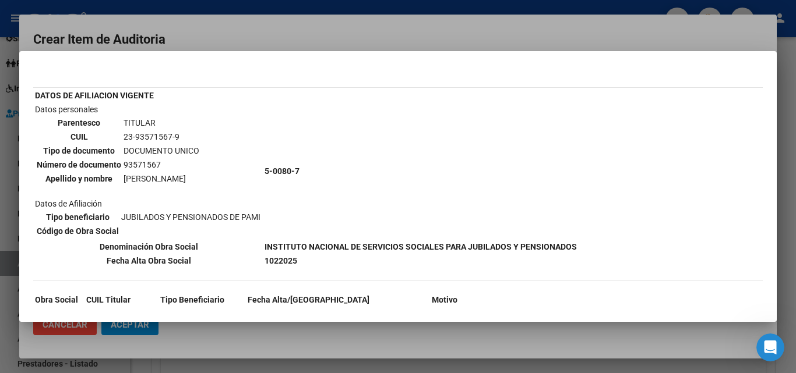
scroll to position [108, 0]
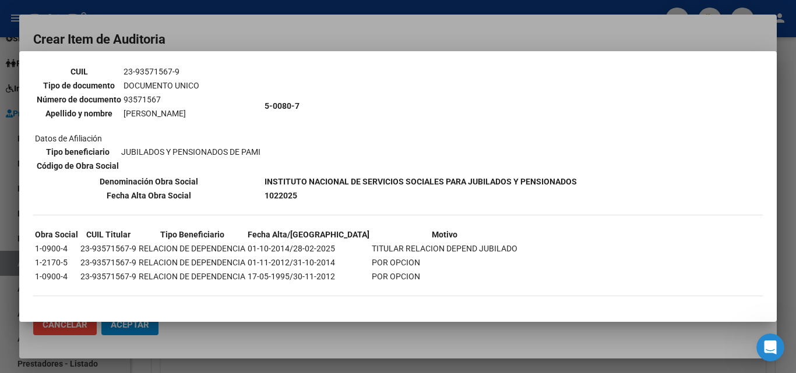
drag, startPoint x: 290, startPoint y: 248, endPoint x: 330, endPoint y: 255, distance: 41.4
click at [330, 255] on td "01-10-2014/28-02-2025" at bounding box center [308, 248] width 123 height 13
click at [293, 336] on div at bounding box center [398, 186] width 796 height 373
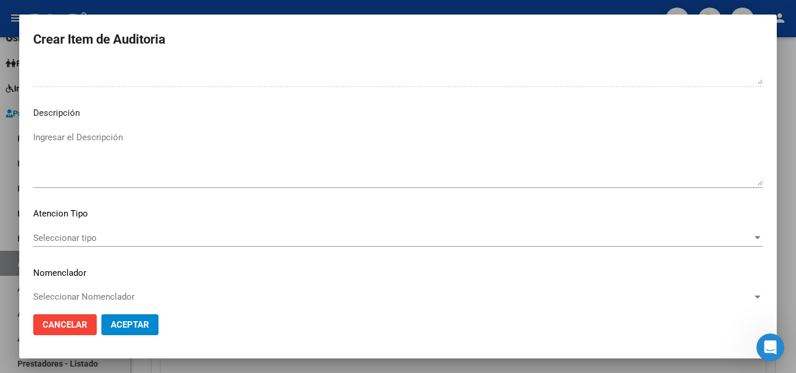
scroll to position [699, 0]
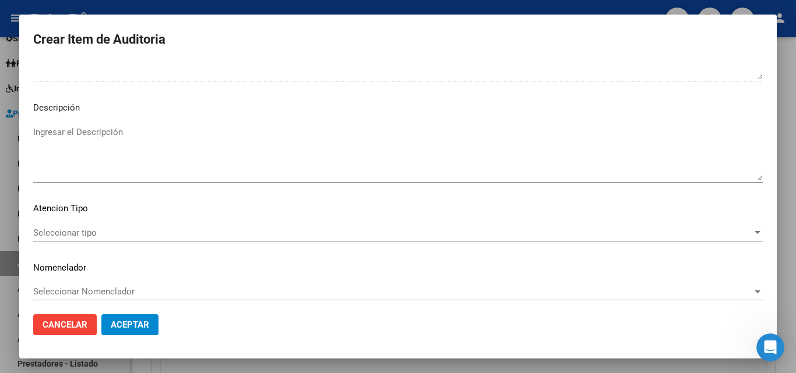
click at [98, 157] on textarea "Ingresar el Descripción" at bounding box center [397, 153] width 729 height 55
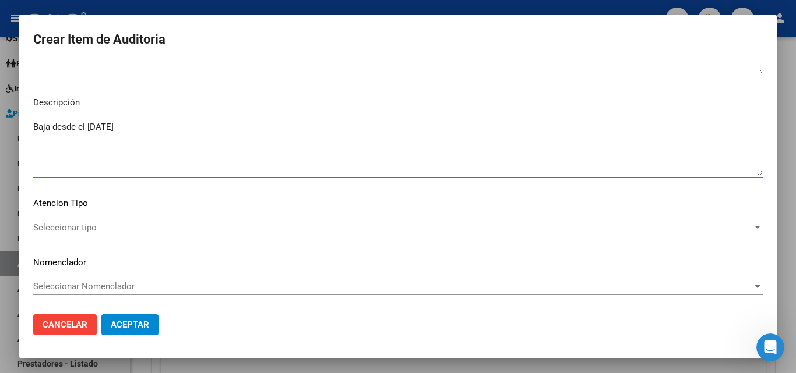
scroll to position [705, 0]
type textarea "Baja desde el [DATE]"
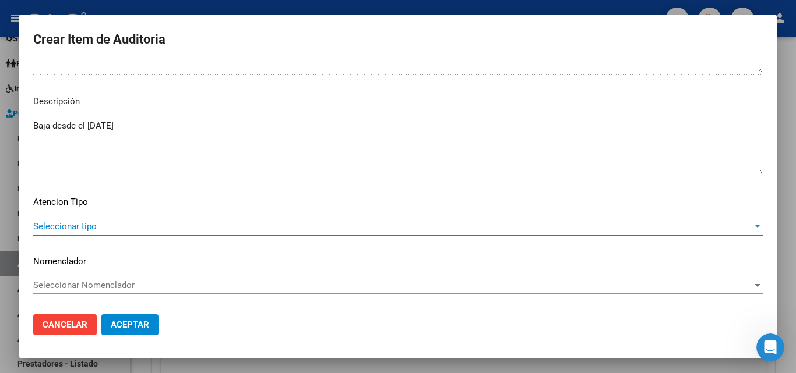
click at [117, 223] on span "Seleccionar tipo" at bounding box center [392, 226] width 719 height 10
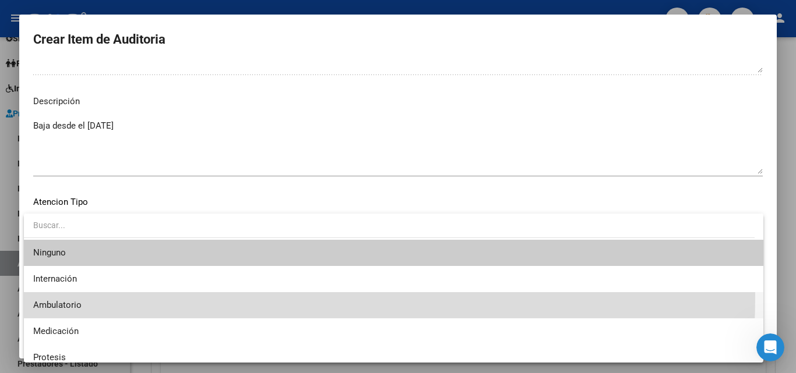
click at [65, 295] on span "Ambulatorio" at bounding box center [393, 305] width 721 height 26
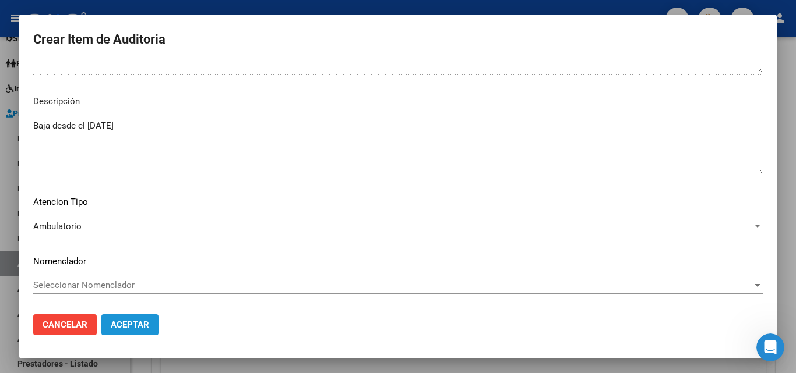
click at [135, 326] on span "Aceptar" at bounding box center [130, 325] width 38 height 10
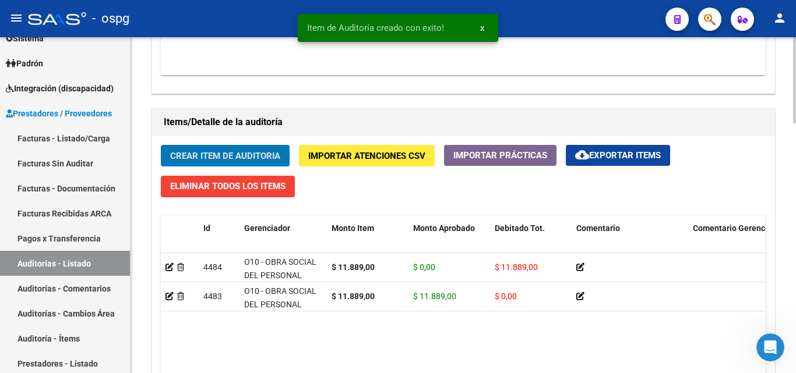
click at [223, 150] on span "Crear Item de Auditoria" at bounding box center [225, 155] width 110 height 10
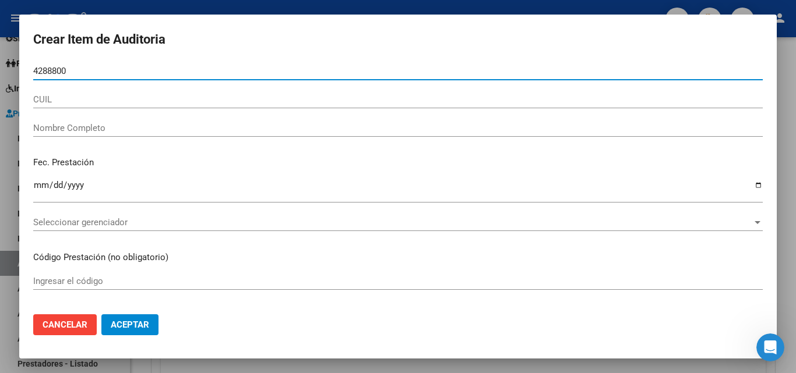
type input "42888006"
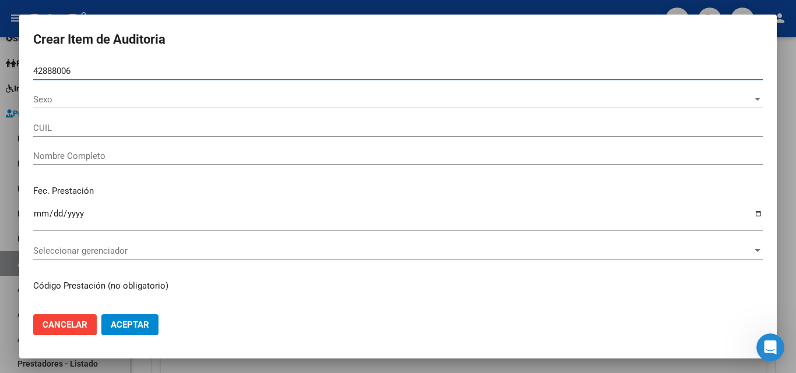
type input "20428880065"
type input "[PERSON_NAME]"
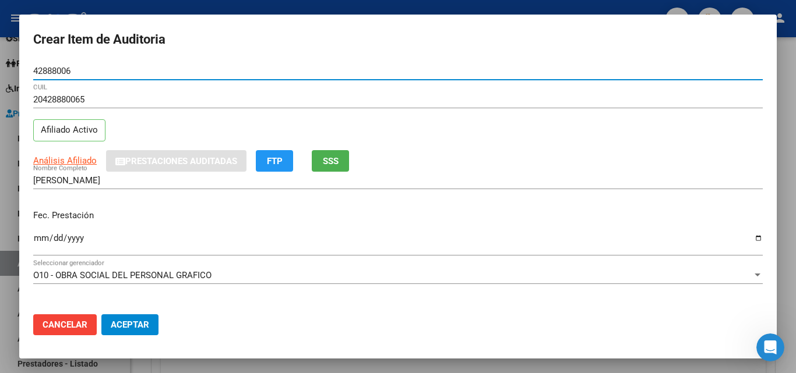
type input "42888006"
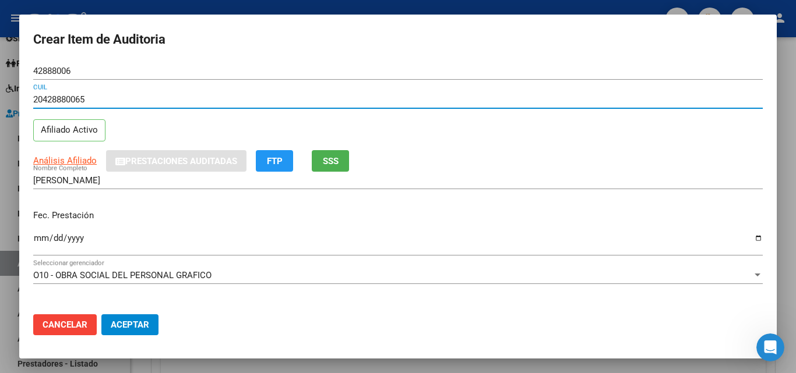
click at [338, 161] on span "SSS" at bounding box center [331, 161] width 16 height 10
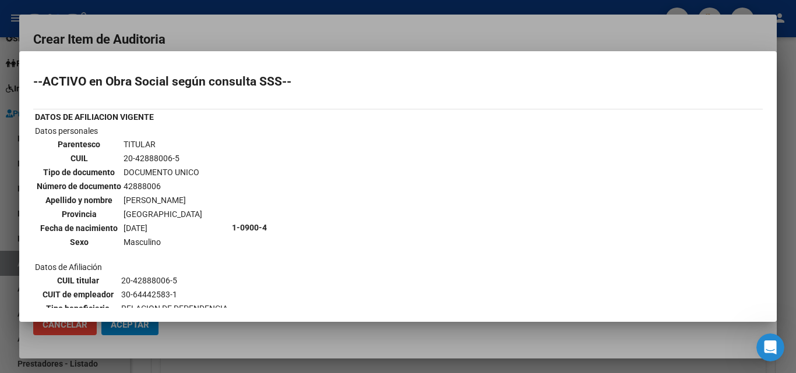
click at [485, 41] on div at bounding box center [398, 186] width 796 height 373
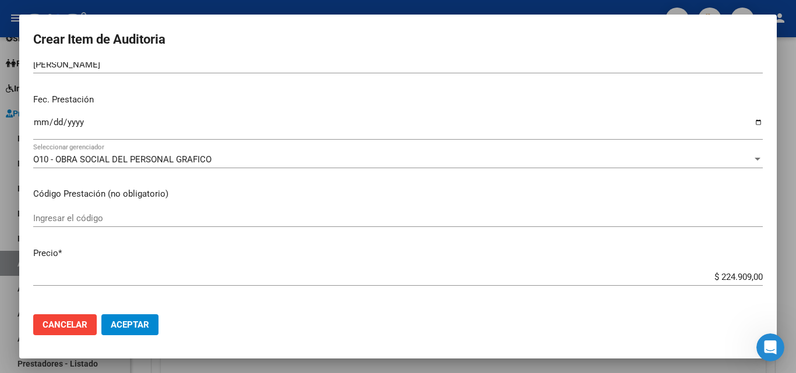
scroll to position [117, 0]
click at [34, 116] on div "Ingresar la fecha" at bounding box center [397, 126] width 729 height 25
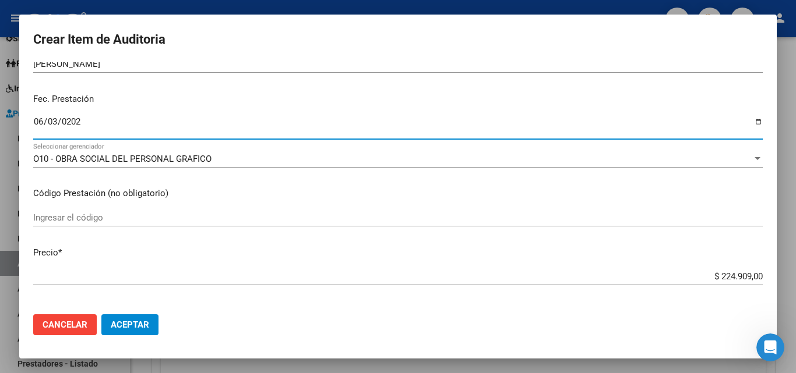
type input "[DATE]"
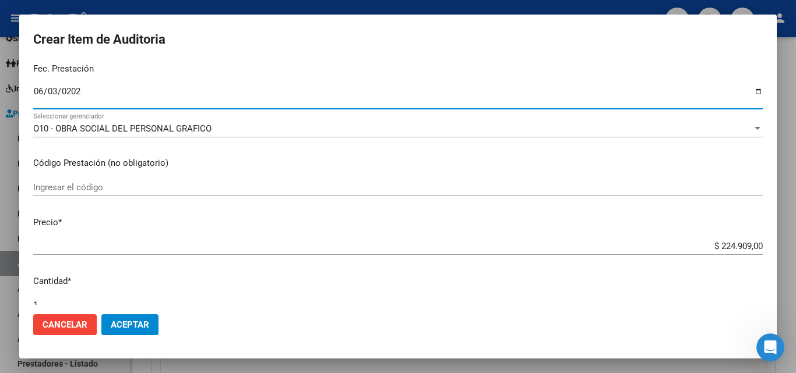
scroll to position [175, 0]
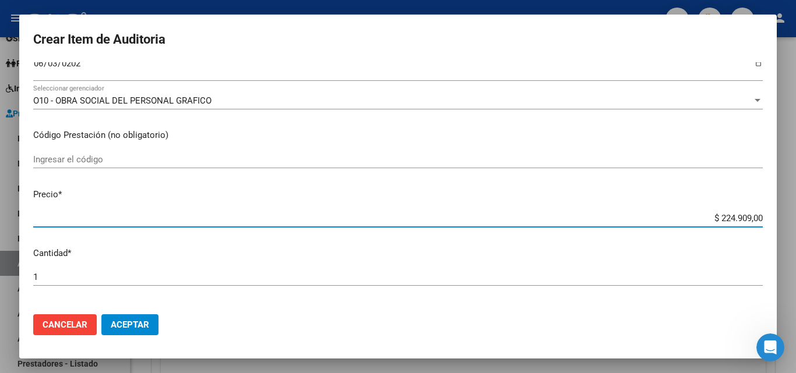
drag, startPoint x: 710, startPoint y: 216, endPoint x: 787, endPoint y: 221, distance: 77.1
click at [787, 221] on div "Crear Item de Auditoria 42888006 Nro Documento 20428880065 CUIL Afiliado Activo…" at bounding box center [398, 186] width 796 height 373
type input "$ 0,01"
type input "$ 1,14"
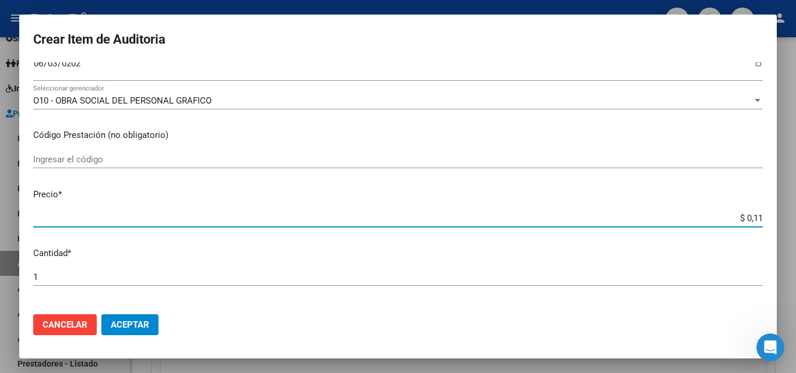
type input "$ 1,14"
type input "$ 11,48"
type input "$ 114,88"
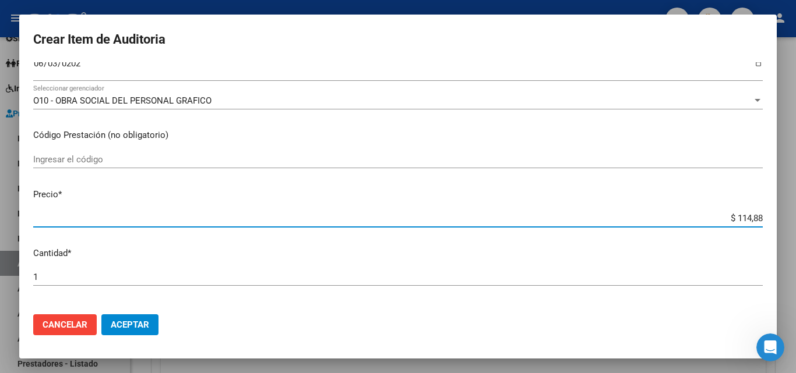
type input "$ 11,48"
type input "$ 1,14"
type input "$ 0,11"
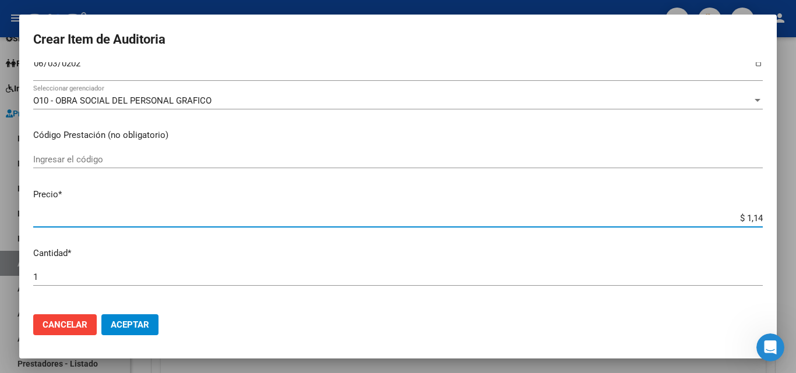
type input "$ 0,11"
type input "$ 1,18"
type input "$ 11,88"
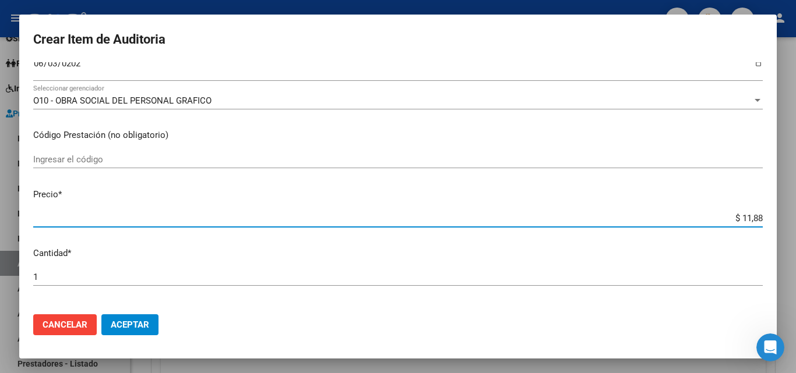
type input "$ 118,89"
type input "$ 1.188,90"
type input "$ 11.889,00"
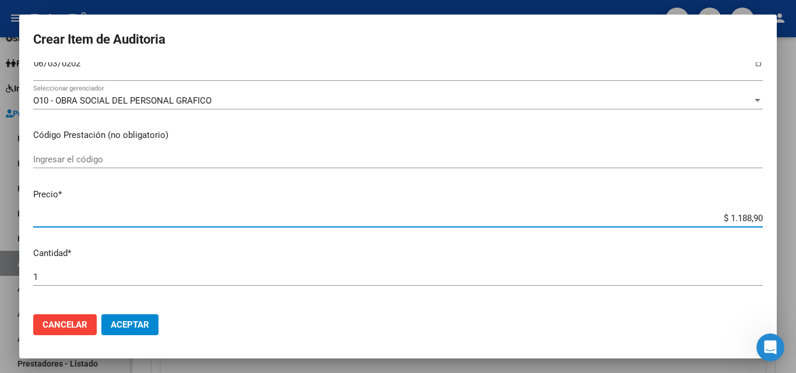
type input "$ 11.889,00"
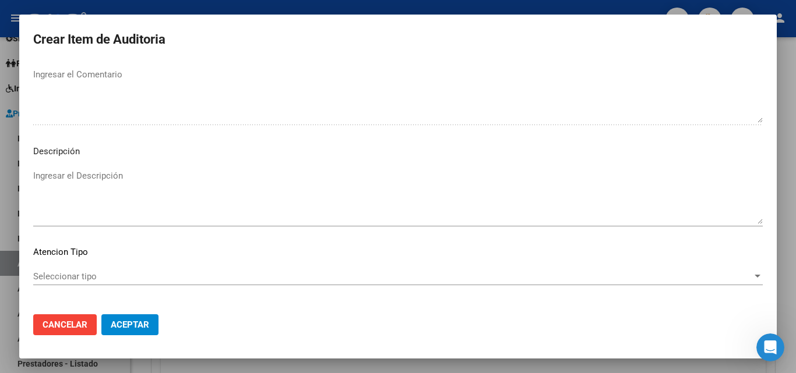
scroll to position [699, 0]
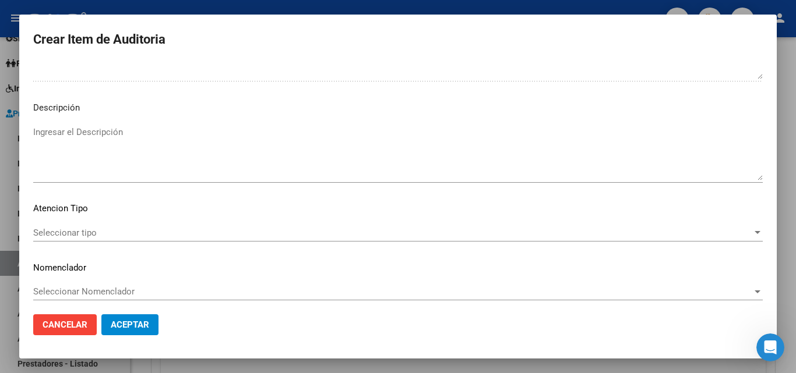
click at [83, 229] on span "Seleccionar tipo" at bounding box center [392, 233] width 719 height 10
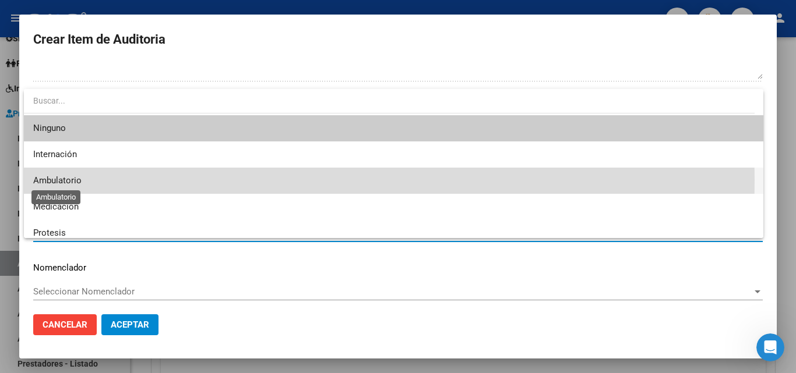
click at [70, 180] on span "Ambulatorio" at bounding box center [57, 180] width 48 height 10
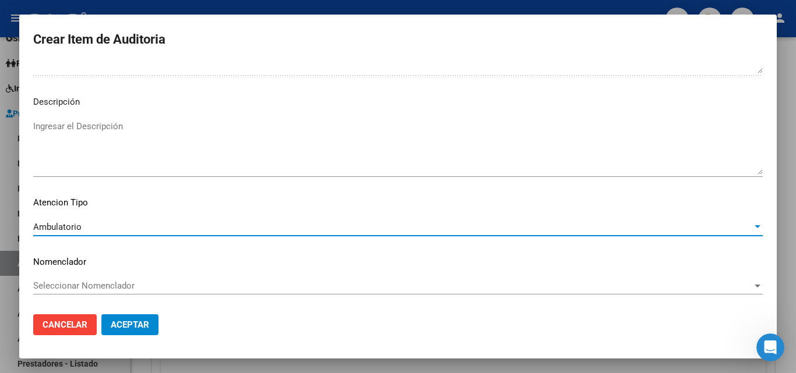
scroll to position [705, 0]
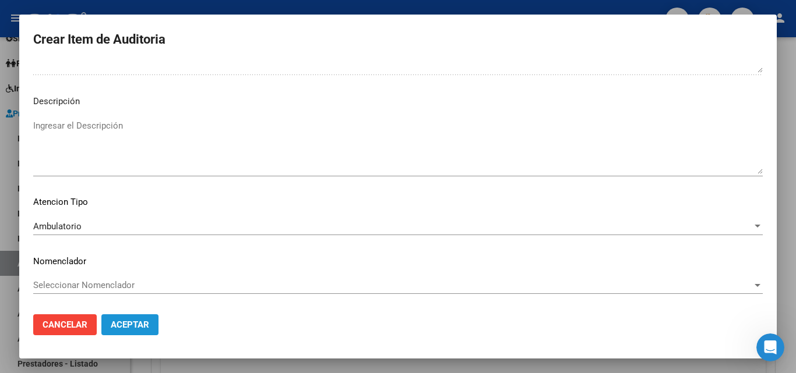
click at [121, 328] on span "Aceptar" at bounding box center [130, 325] width 38 height 10
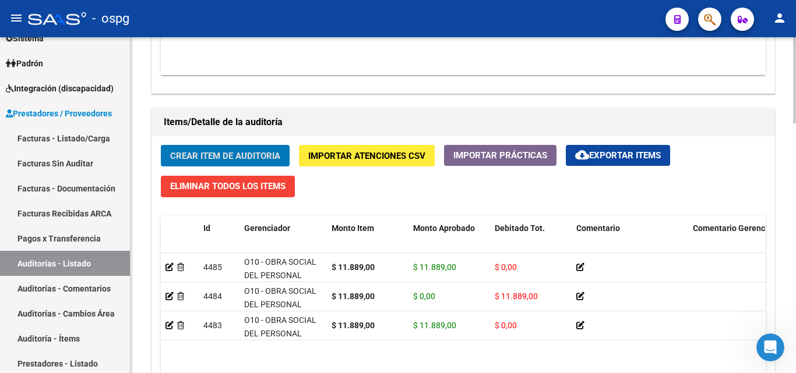
click at [209, 151] on span "Crear Item de Auditoria" at bounding box center [225, 156] width 110 height 10
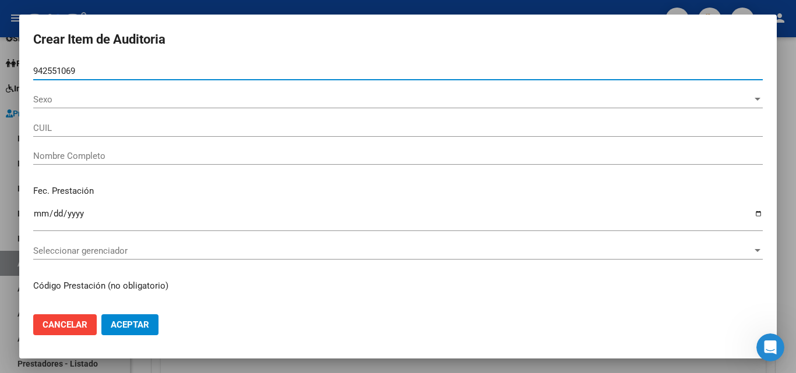
type input "94255106"
type input "27942551067"
type input "[PERSON_NAME] NORMA"
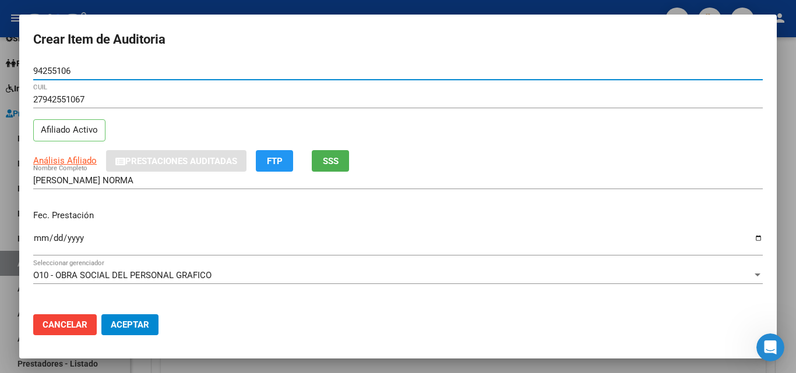
type input "94255106"
click at [331, 158] on span "SSS" at bounding box center [331, 161] width 16 height 10
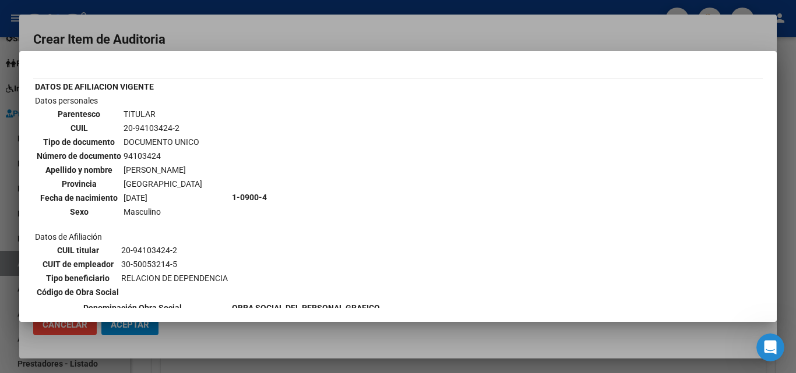
scroll to position [58, 0]
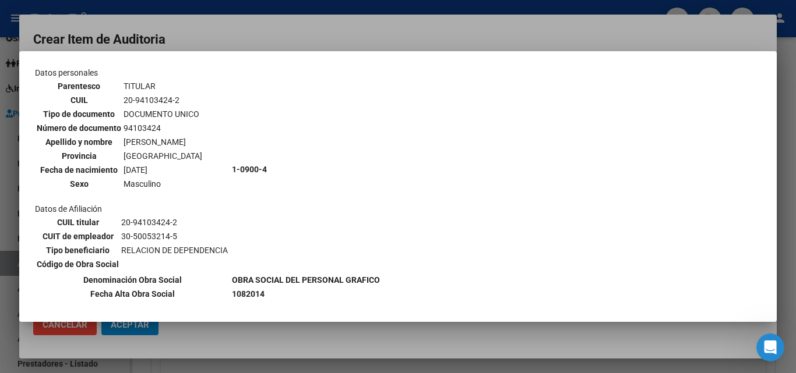
click at [403, 30] on div at bounding box center [398, 186] width 796 height 373
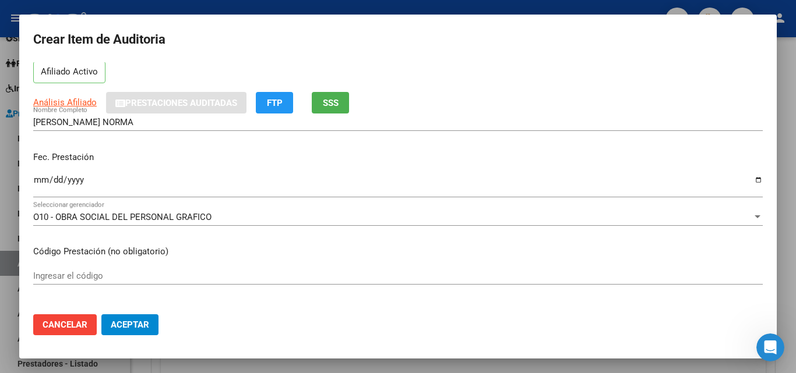
click at [43, 179] on input "Ingresar la fecha" at bounding box center [397, 184] width 729 height 19
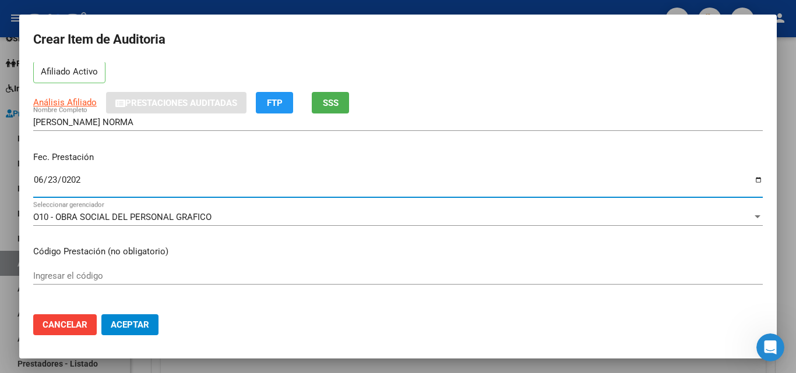
type input "[DATE]"
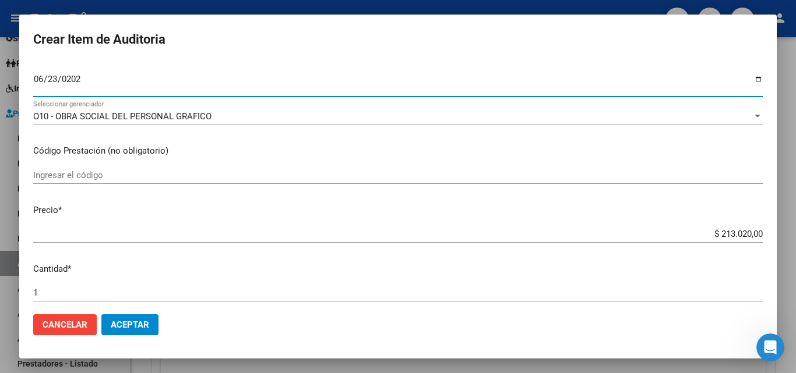
scroll to position [175, 0]
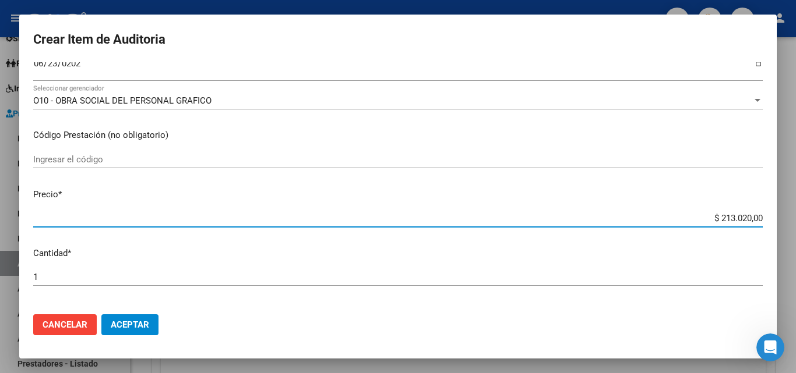
drag, startPoint x: 711, startPoint y: 218, endPoint x: 795, endPoint y: 221, distance: 83.4
click at [795, 221] on div "Crear Item de Auditoria 94255106 Nro Documento 27942551067 CUIL Afiliado Activo…" at bounding box center [398, 186] width 796 height 373
type input "$ 0,01"
type input "$ 0,11"
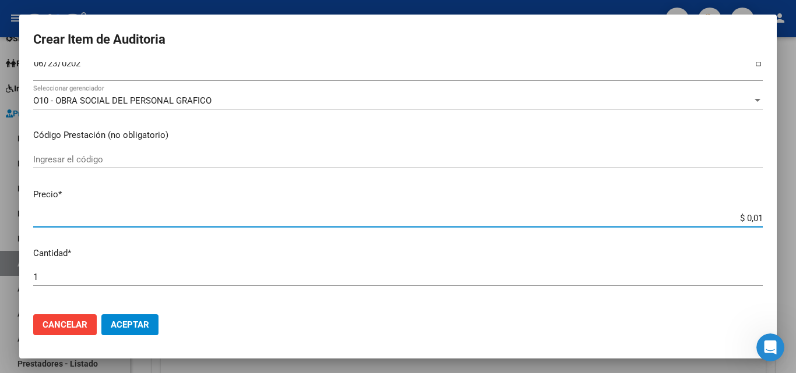
type input "$ 0,11"
type input "$ 1,18"
type input "$ 11,88"
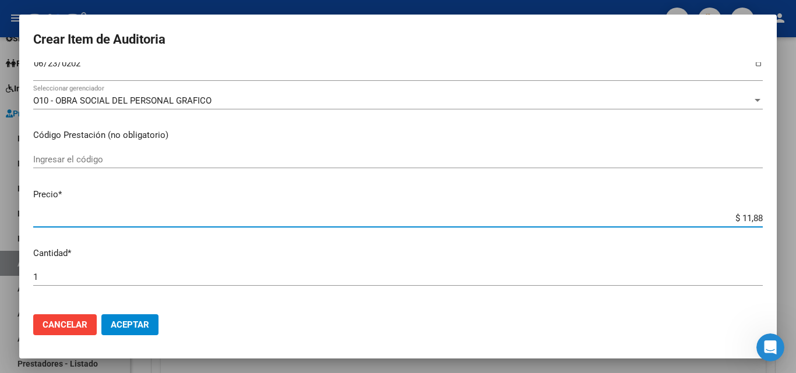
type input "$ 118,89"
type input "$ 1.188,90"
type input "$ 11.889,00"
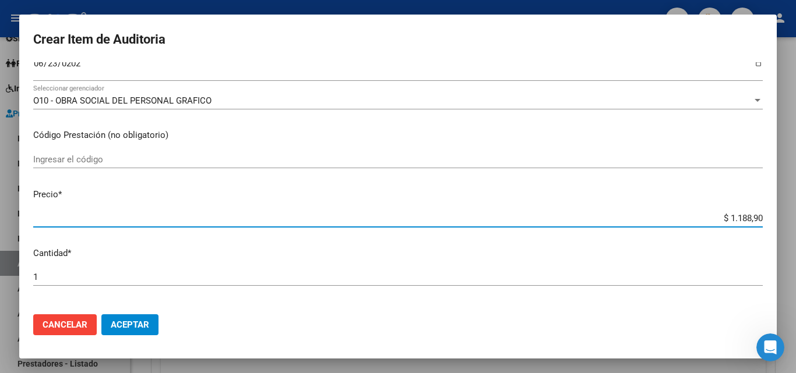
type input "$ 11.889,00"
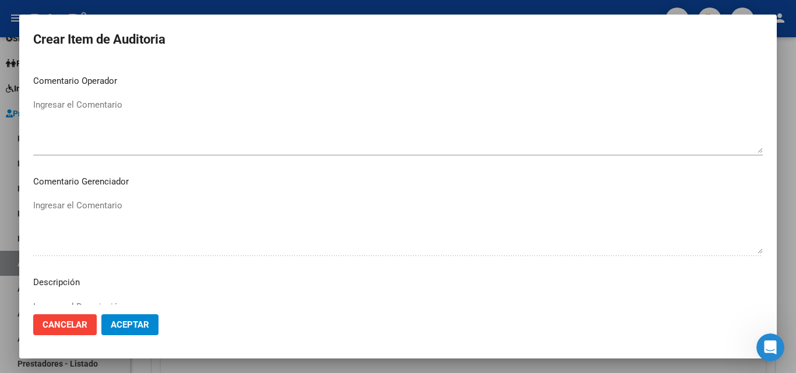
scroll to position [705, 0]
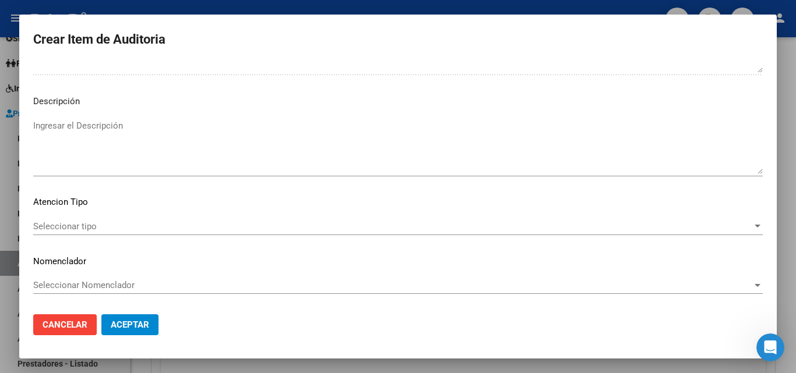
click at [91, 231] on span "Seleccionar tipo" at bounding box center [392, 226] width 719 height 10
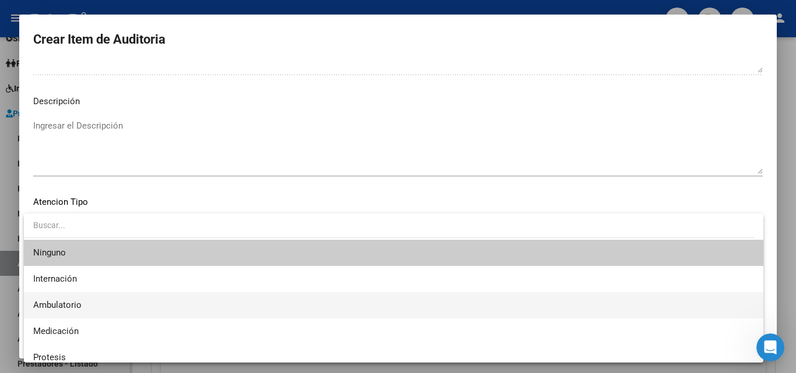
click at [76, 295] on span "Ambulatorio" at bounding box center [393, 305] width 721 height 26
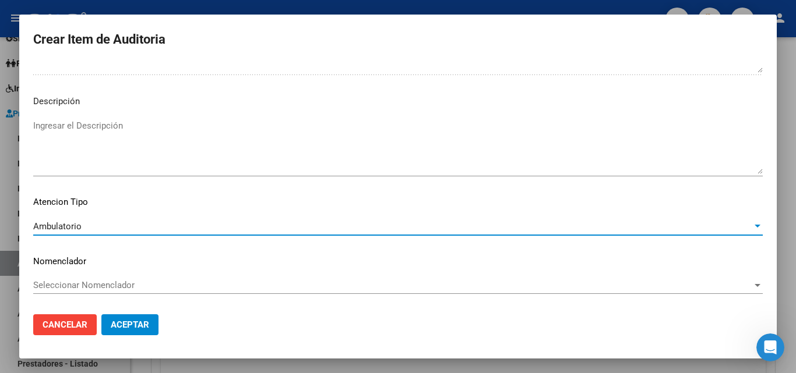
click at [138, 319] on button "Aceptar" at bounding box center [129, 325] width 57 height 21
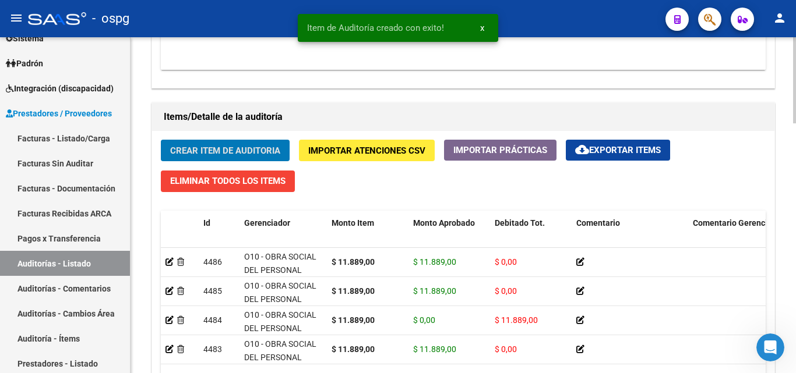
scroll to position [771, 0]
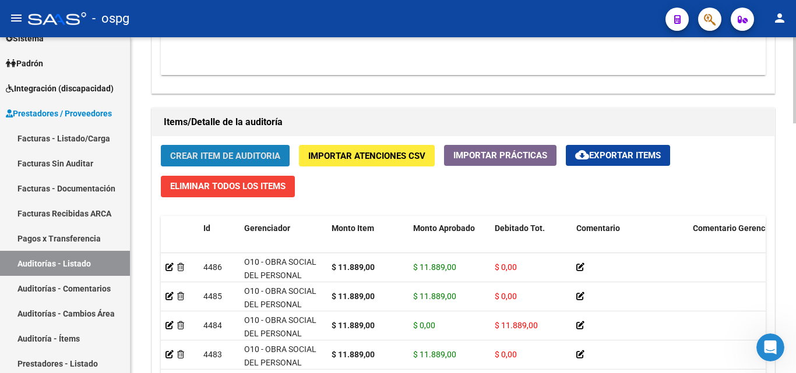
click at [242, 159] on span "Crear Item de Auditoria" at bounding box center [225, 156] width 110 height 10
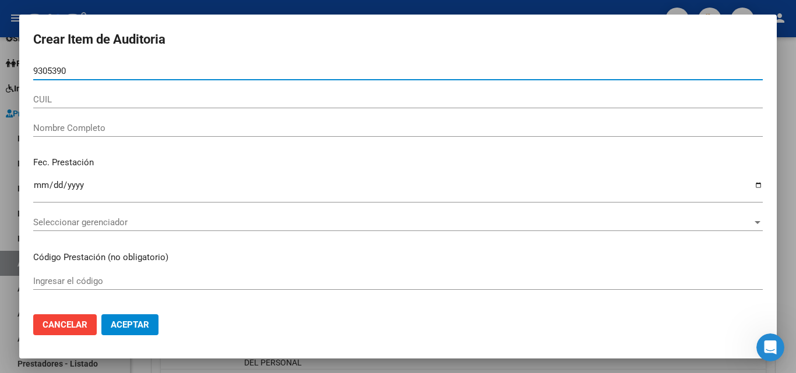
click at [350, 68] on input "9305390" at bounding box center [397, 71] width 729 height 10
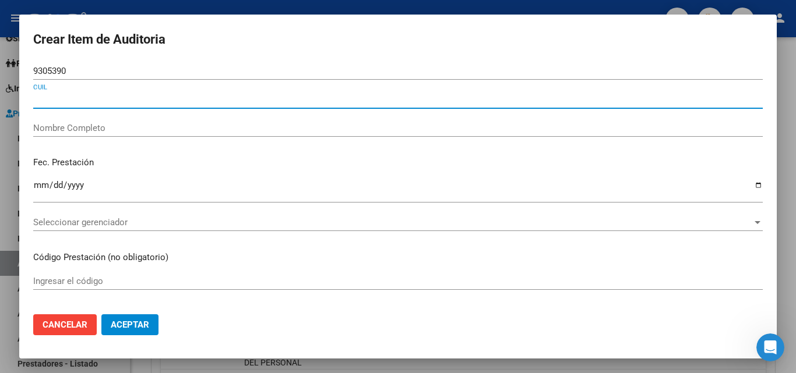
click at [91, 73] on input "9305390" at bounding box center [397, 71] width 729 height 10
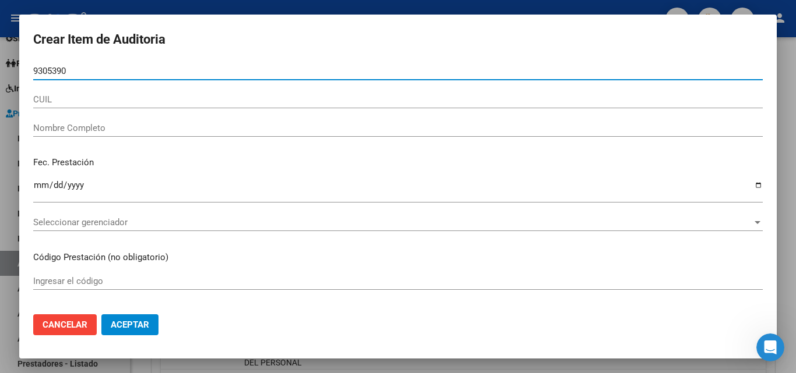
click at [95, 70] on input "9305390" at bounding box center [397, 71] width 729 height 10
type input "93053907"
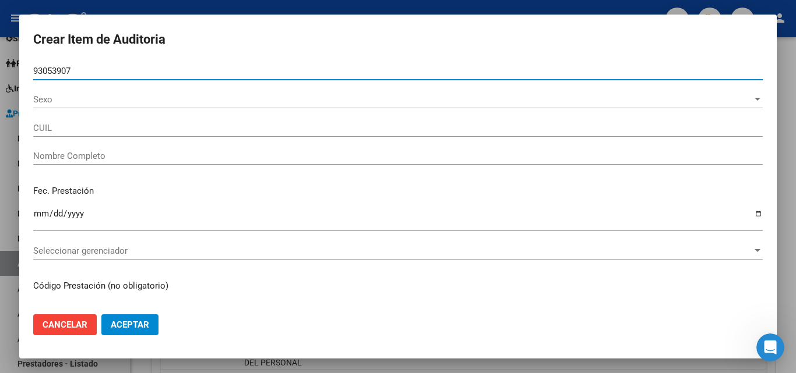
type input "23930539074"
type input "[PERSON_NAME] [PERSON_NAME]"
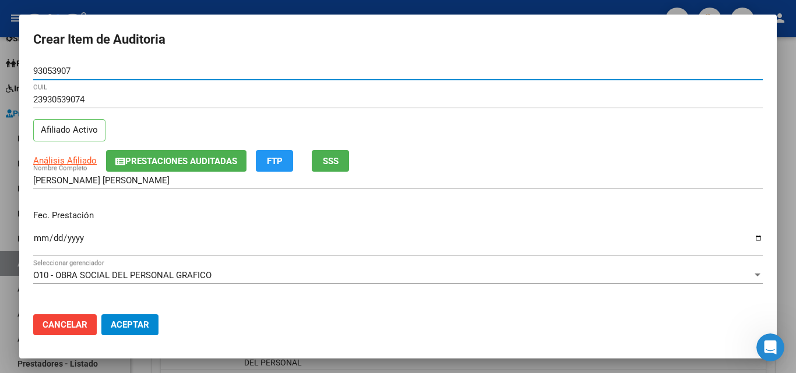
type input "93053907"
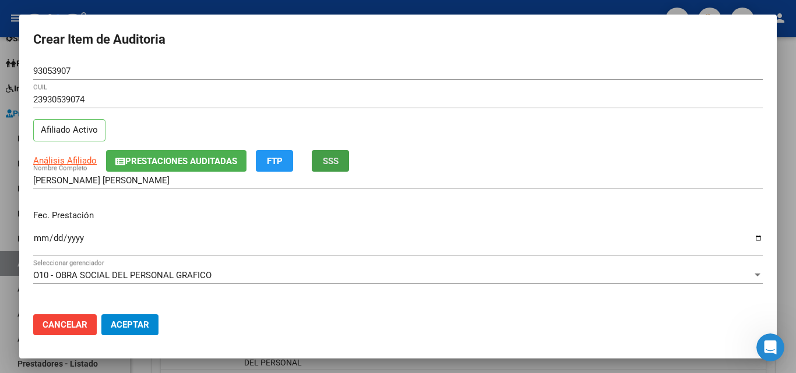
click at [347, 162] on button "SSS" at bounding box center [330, 161] width 37 height 22
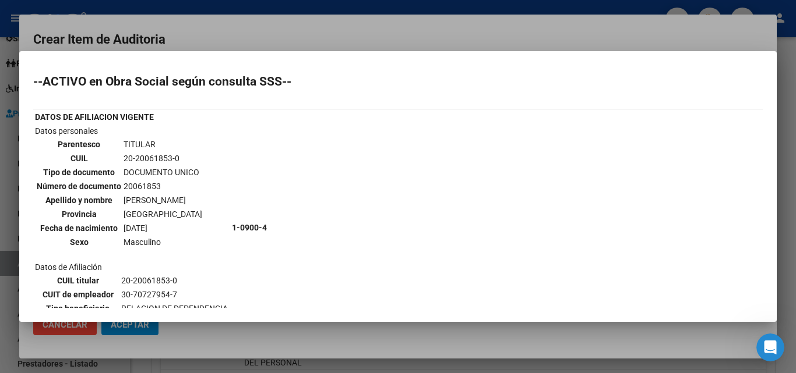
click at [305, 34] on div at bounding box center [398, 186] width 796 height 373
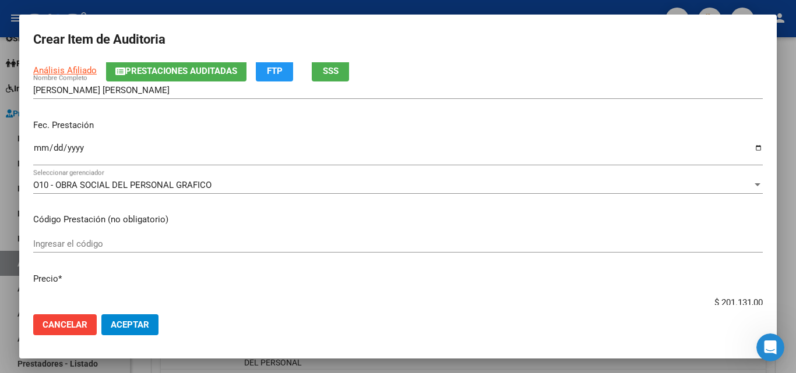
scroll to position [117, 0]
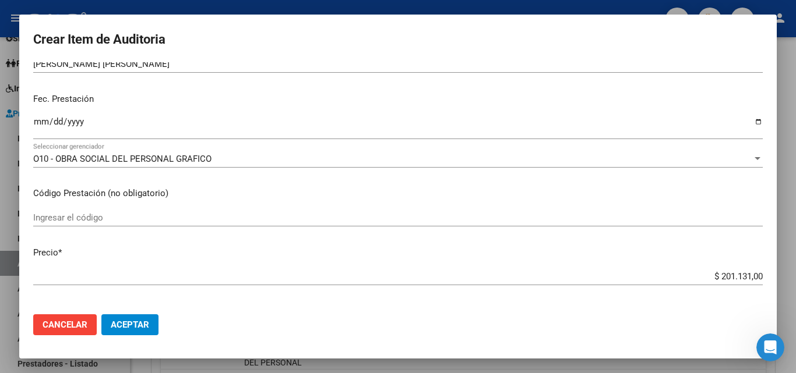
click at [39, 123] on input "Ingresar la fecha" at bounding box center [397, 126] width 729 height 19
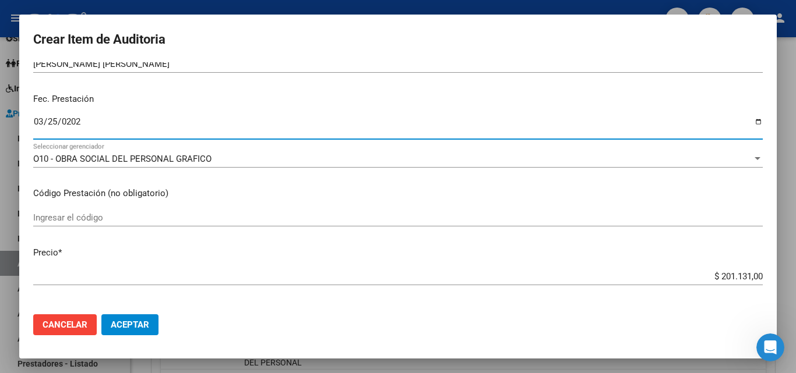
type input "[DATE]"
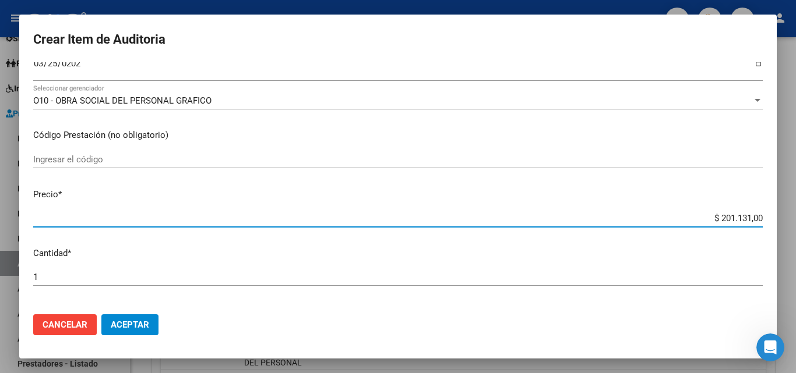
drag, startPoint x: 712, startPoint y: 217, endPoint x: 771, endPoint y: 220, distance: 58.9
click at [771, 220] on mat-dialog-content "93053907 Nro Documento 23930539074 CUIL Afiliado Activo Análisis Afiliado Prest…" at bounding box center [397, 183] width 757 height 243
type input "$ 0,07"
type input "$ 0,72"
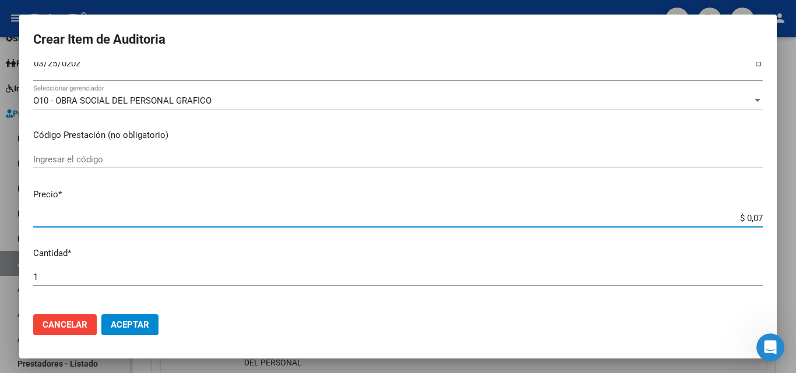
type input "$ 0,72"
type input "$ 7,24"
type input "$ 72,44"
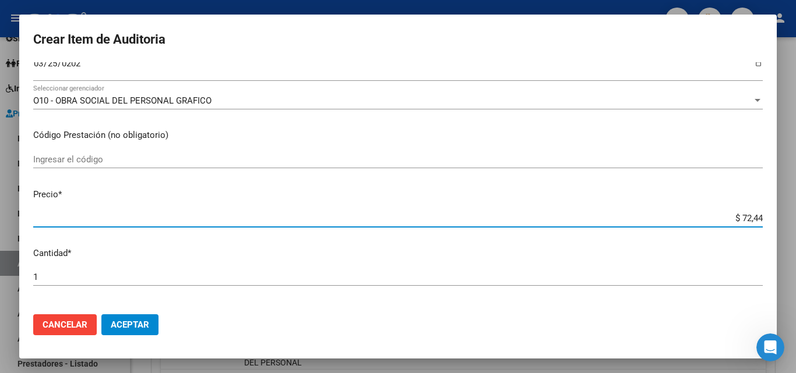
type input "$ 724,40"
type input "$ 7.244,00"
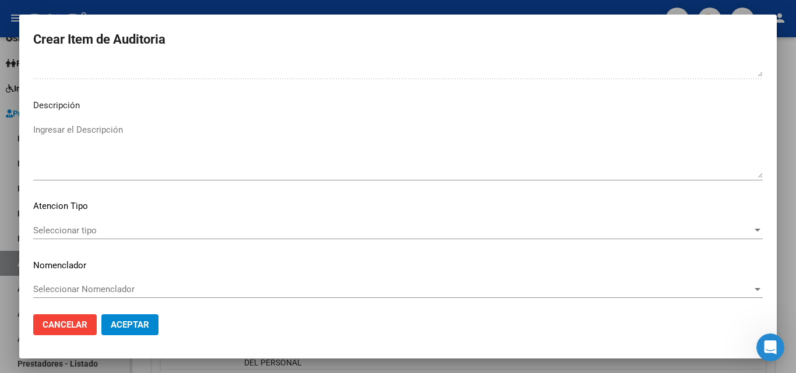
scroll to position [705, 0]
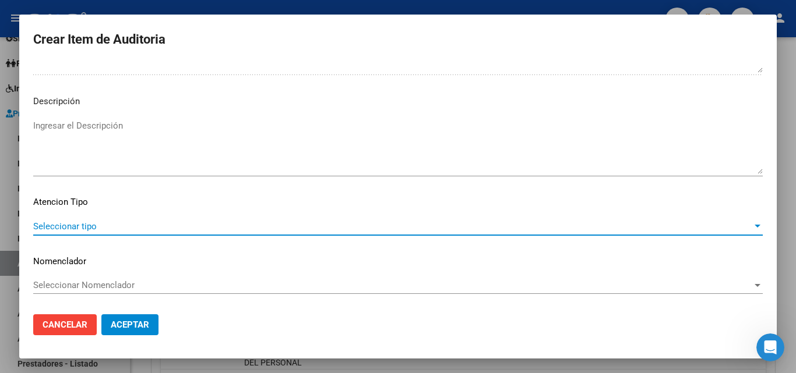
click at [90, 223] on span "Seleccionar tipo" at bounding box center [392, 226] width 719 height 10
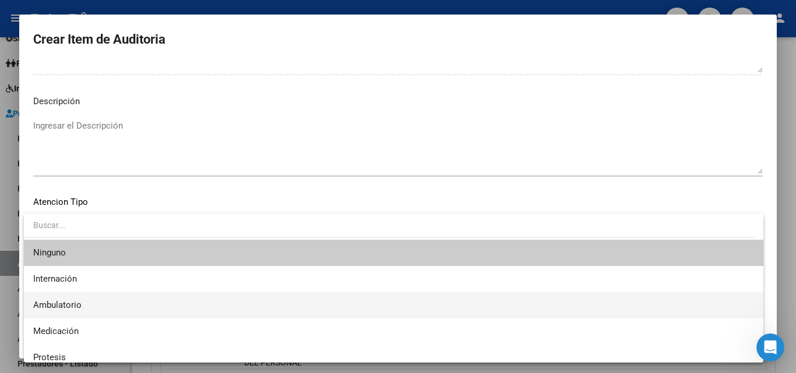
click at [65, 296] on span "Ambulatorio" at bounding box center [393, 305] width 721 height 26
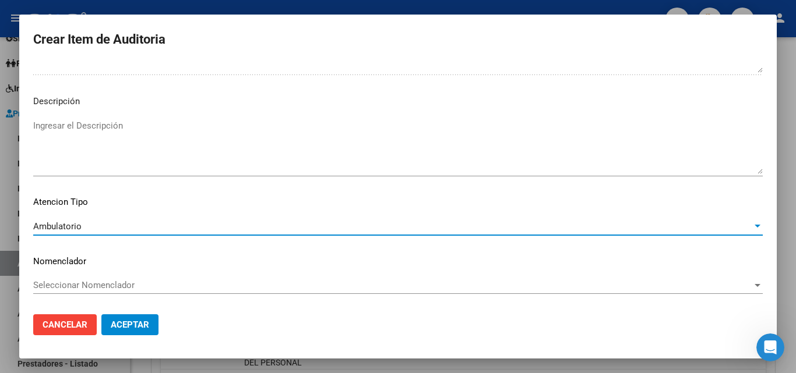
click at [141, 326] on span "Aceptar" at bounding box center [130, 325] width 38 height 10
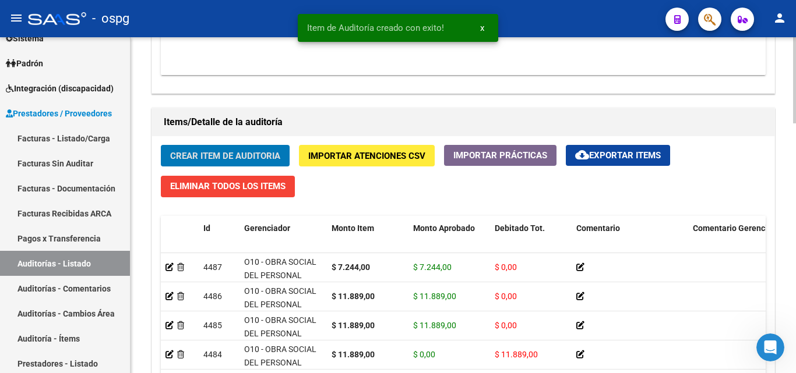
click at [194, 156] on span "Crear Item de Auditoria" at bounding box center [225, 156] width 110 height 10
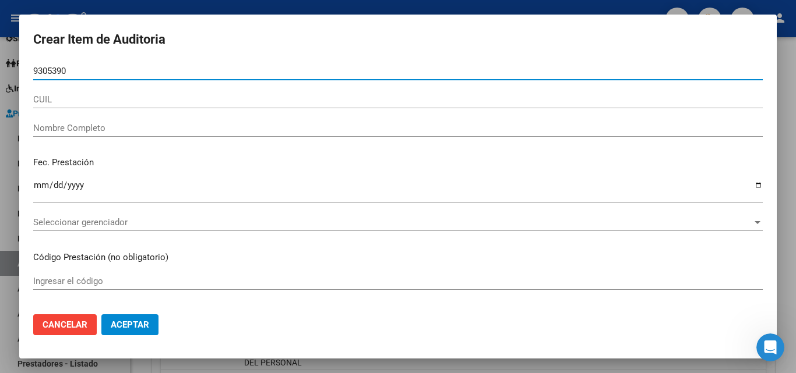
type input "93053907"
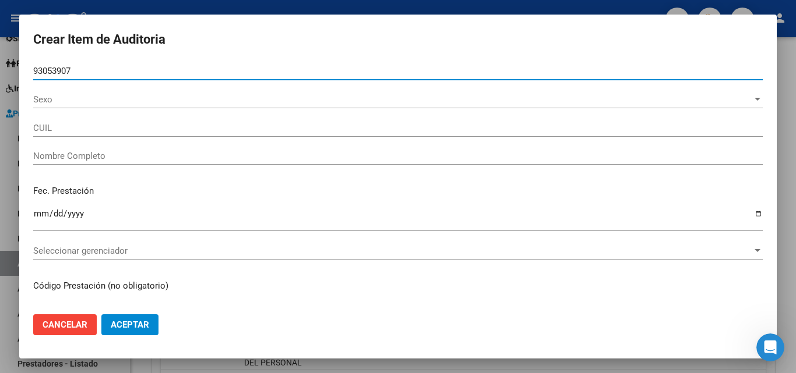
type input "23930539074"
type input "[PERSON_NAME] [PERSON_NAME]"
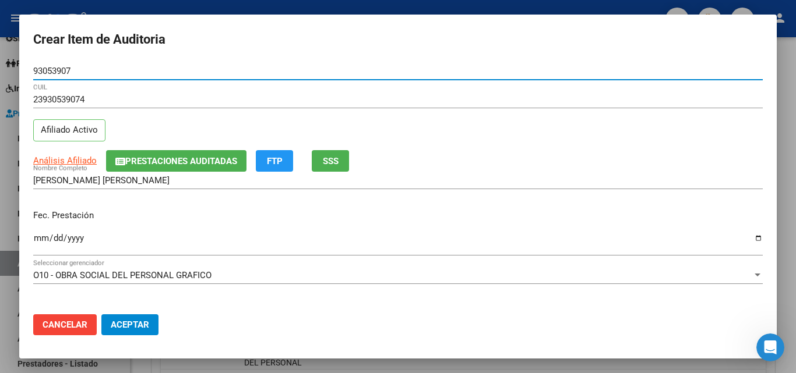
type input "93053907"
click at [343, 154] on button "SSS" at bounding box center [330, 161] width 37 height 22
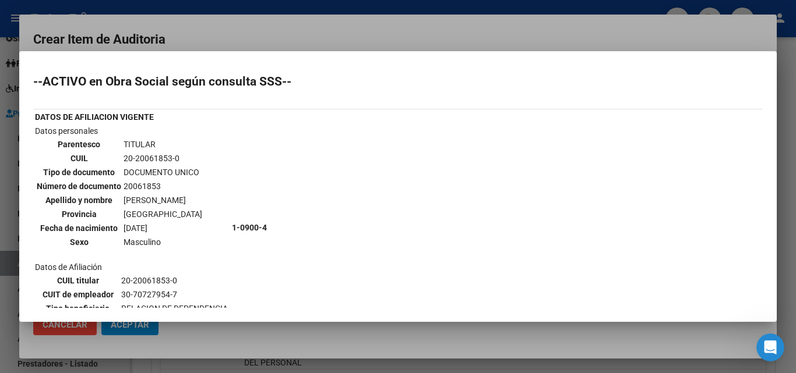
click at [407, 30] on div at bounding box center [398, 186] width 796 height 373
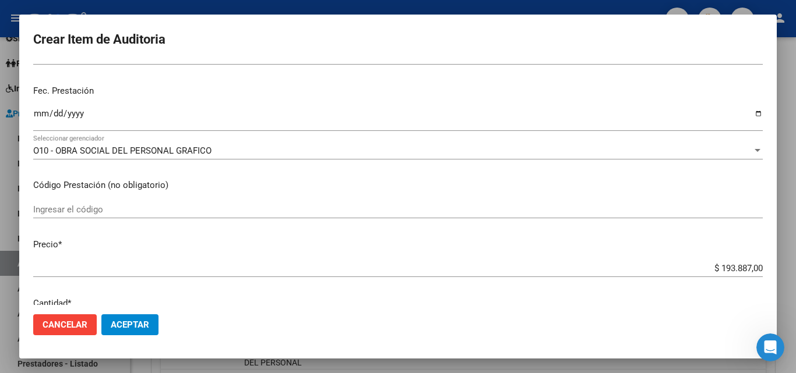
scroll to position [117, 0]
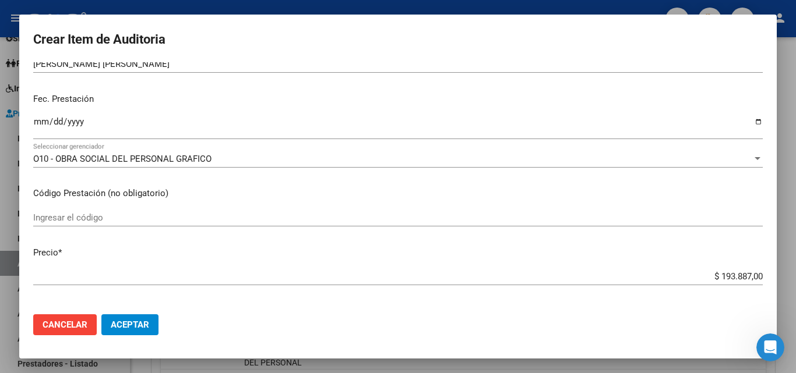
click at [41, 119] on input "Ingresar la fecha" at bounding box center [397, 126] width 729 height 19
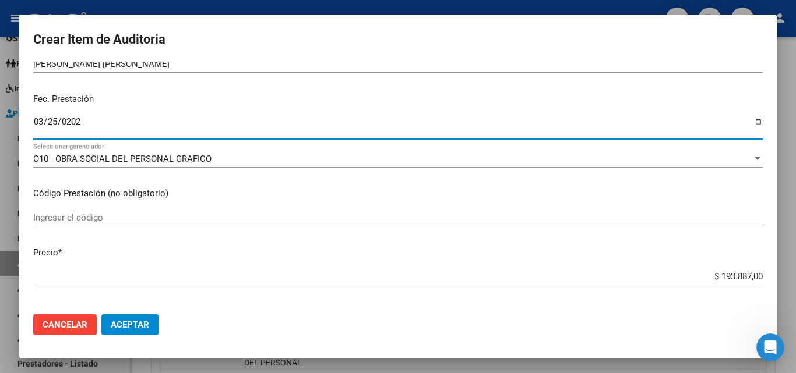
type input "[DATE]"
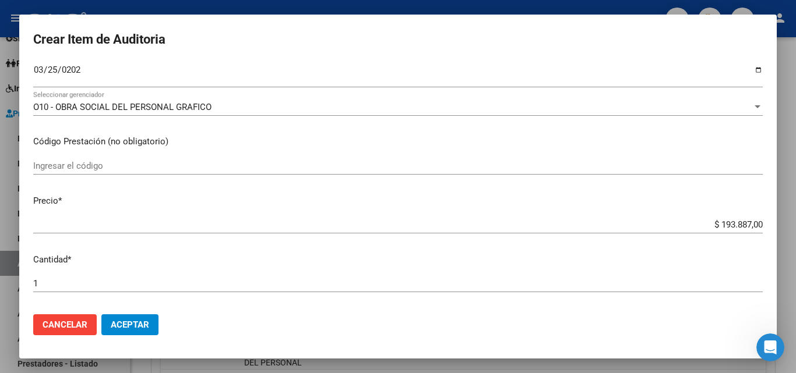
scroll to position [233, 0]
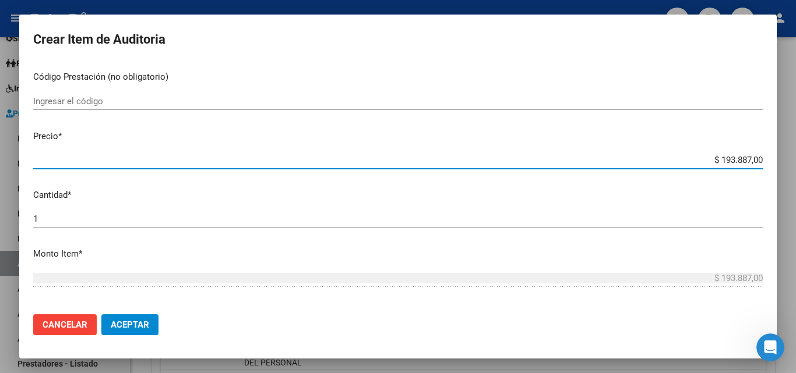
drag, startPoint x: 708, startPoint y: 157, endPoint x: 789, endPoint y: 159, distance: 81.0
click at [789, 159] on div "Crear Item de Auditoria 93053907 Nro Documento 23930539074 CUIL Afiliado Activo…" at bounding box center [398, 186] width 796 height 373
type input "$ 0,07"
type input "$ 0,72"
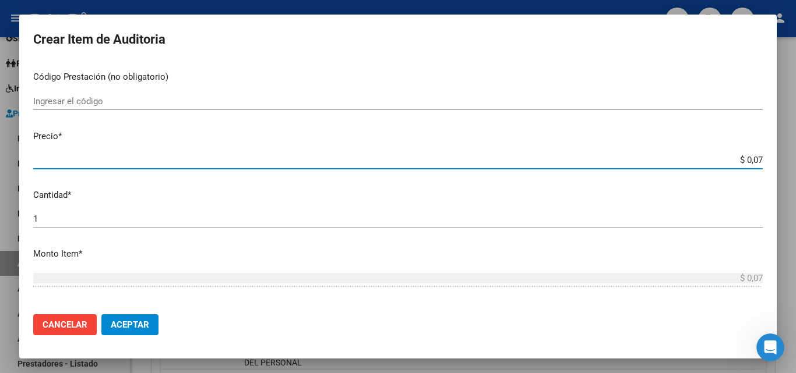
type input "$ 0,72"
type input "$ 7,24"
type input "$ 72,44"
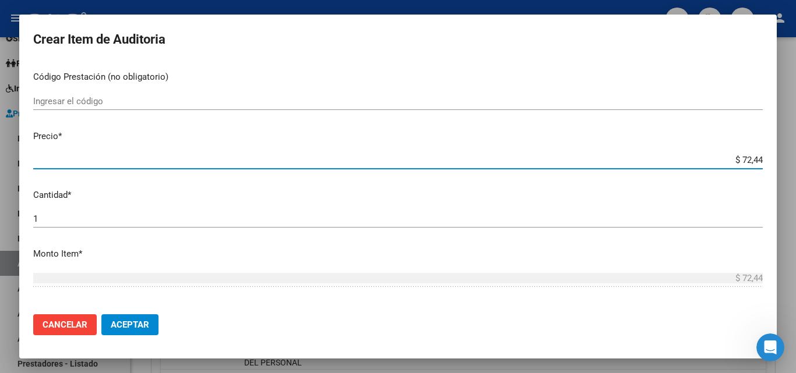
type input "$ 724,40"
type input "$ 7.244,00"
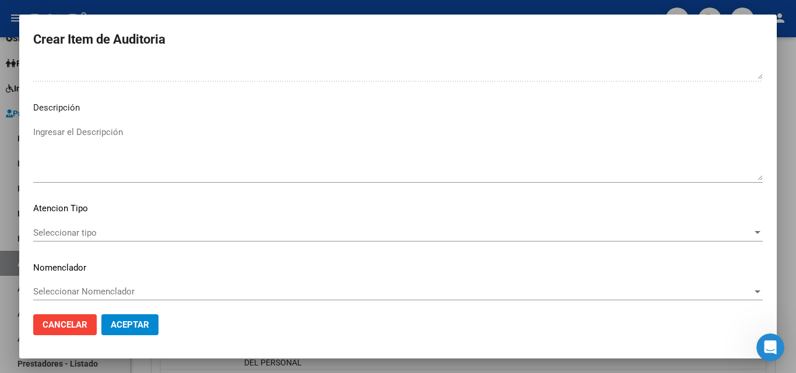
scroll to position [705, 0]
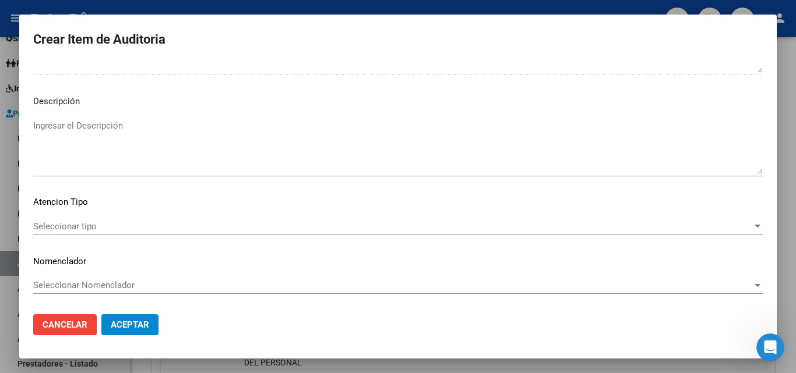
click at [88, 227] on span "Seleccionar tipo" at bounding box center [392, 226] width 719 height 10
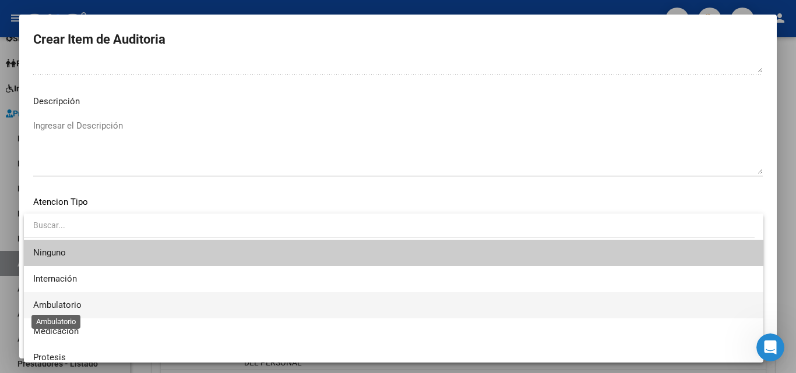
drag, startPoint x: 76, startPoint y: 300, endPoint x: 98, endPoint y: 300, distance: 21.6
click at [76, 301] on span "Ambulatorio" at bounding box center [57, 305] width 48 height 10
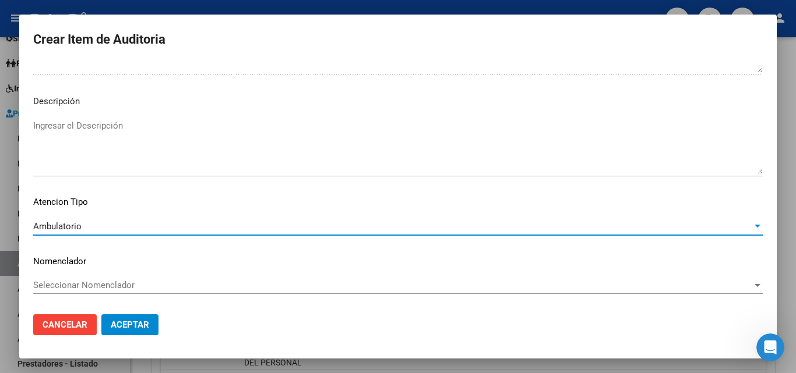
click at [143, 323] on span "Aceptar" at bounding box center [130, 325] width 38 height 10
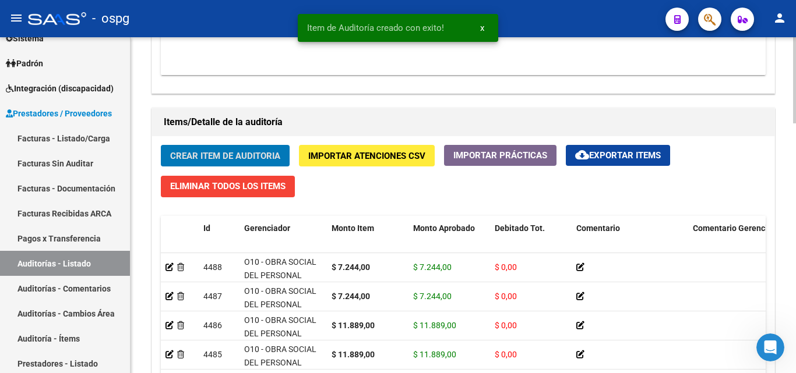
click at [234, 155] on span "Crear Item de Auditoria" at bounding box center [225, 156] width 110 height 10
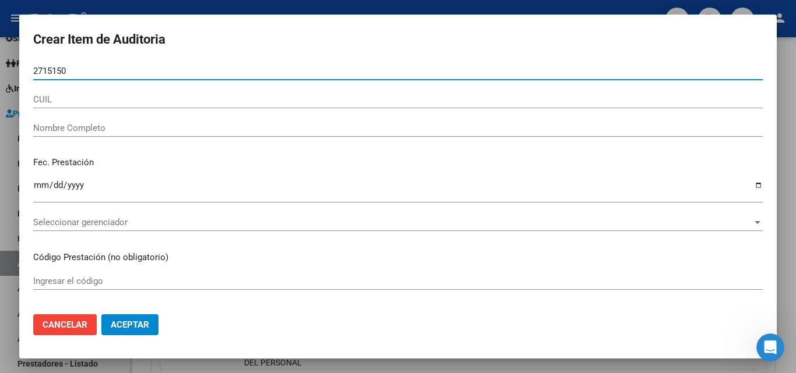
type input "27151506"
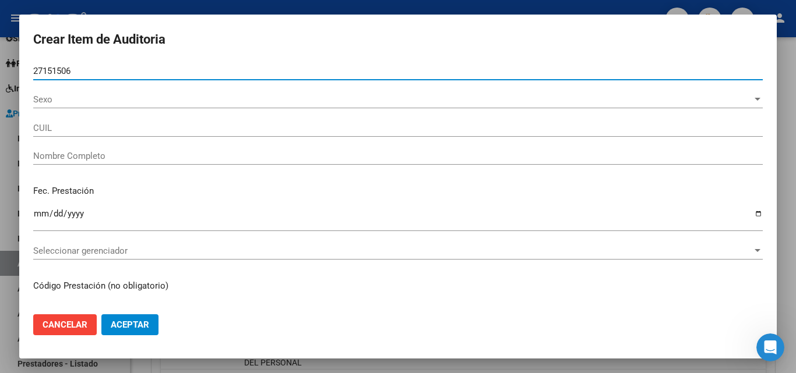
type input "27271515060"
type input "[PERSON_NAME]"
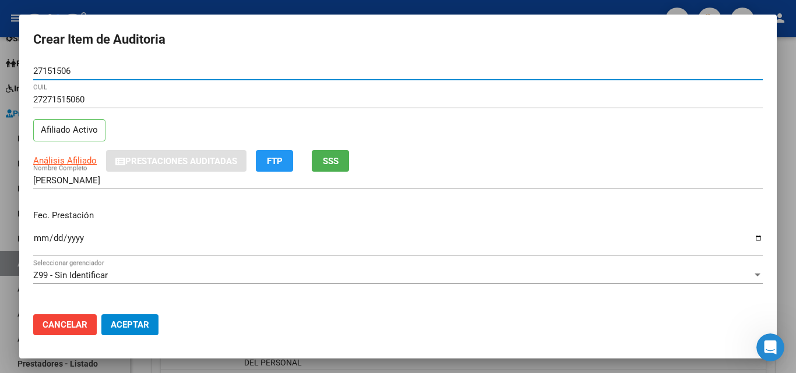
type input "27151506"
click at [335, 164] on span "SSS" at bounding box center [331, 161] width 16 height 10
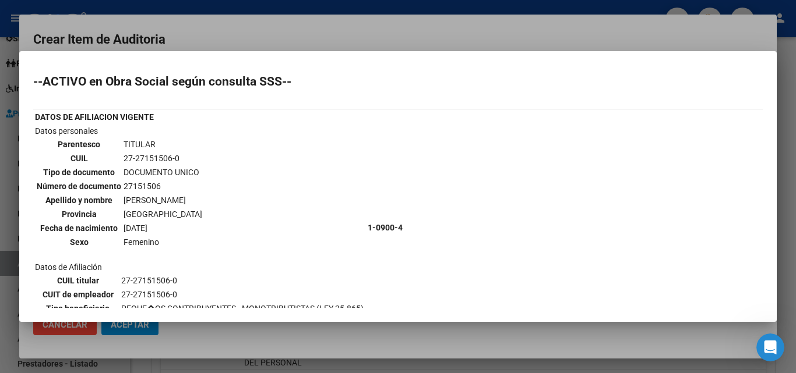
click at [283, 49] on div at bounding box center [398, 186] width 796 height 373
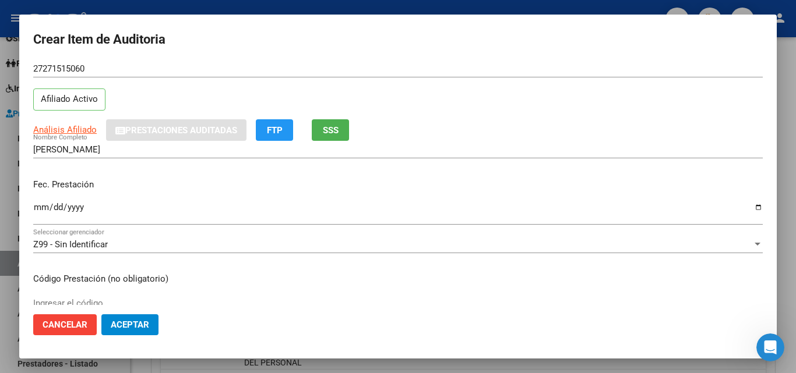
scroll to position [58, 0]
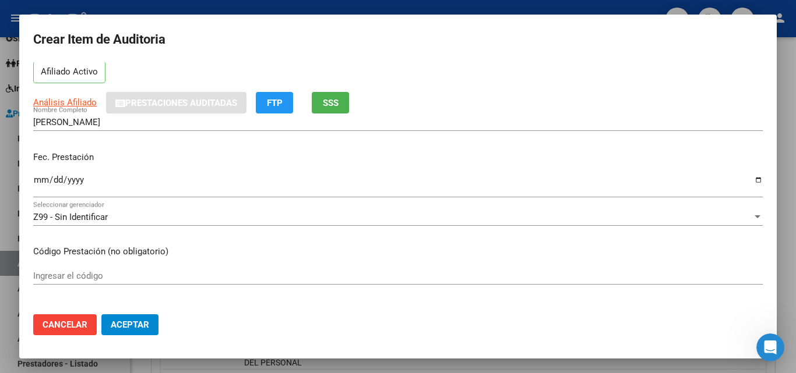
click at [36, 182] on input "Ingresar la fecha" at bounding box center [397, 184] width 729 height 19
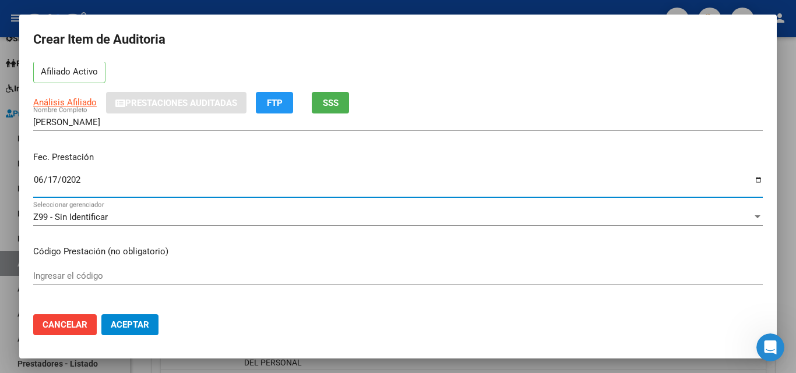
type input "[DATE]"
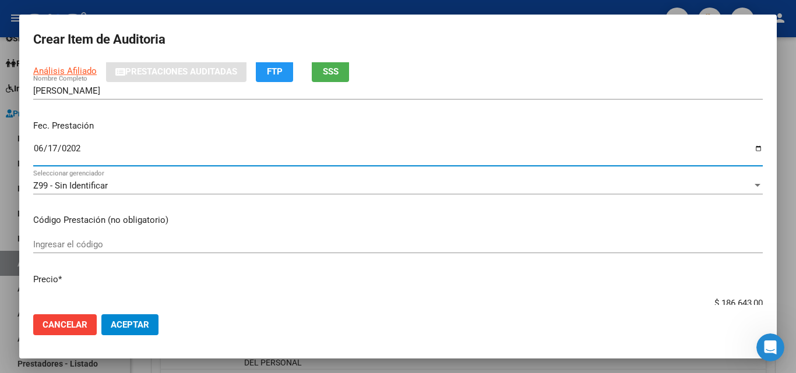
scroll to position [175, 0]
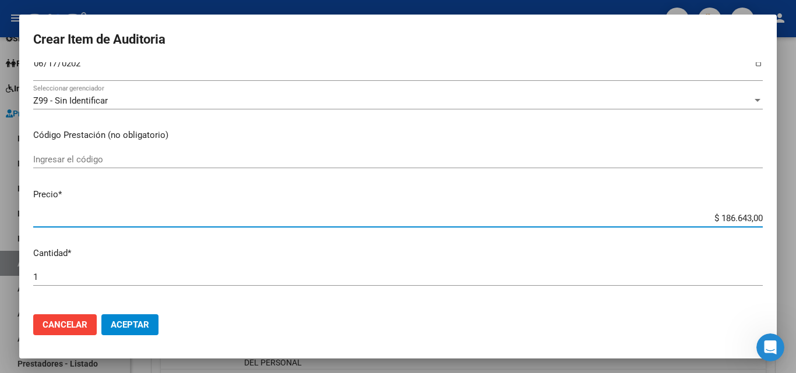
drag, startPoint x: 708, startPoint y: 217, endPoint x: 795, endPoint y: 211, distance: 87.0
click at [795, 211] on div "Crear Item de Auditoria 27151506 Nro Documento 27271515060 CUIL Afiliado Activo…" at bounding box center [398, 186] width 796 height 373
type input "$ 0,01"
type input "$ 0,11"
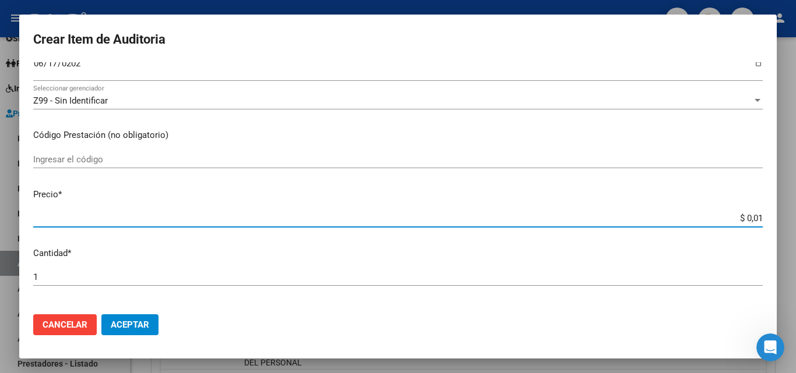
type input "$ 0,11"
type input "$ 1,18"
type input "$ 11,88"
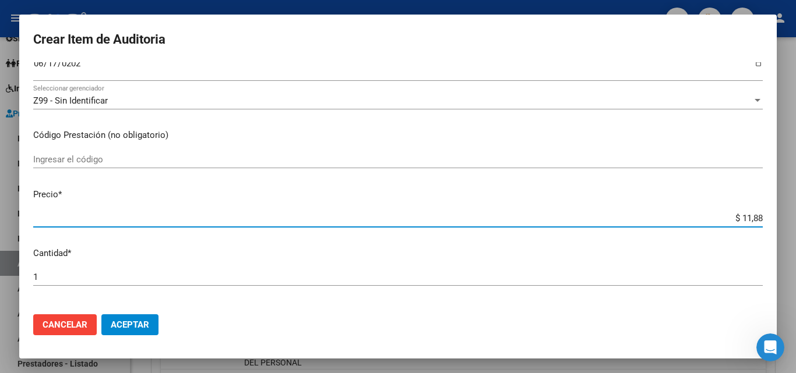
type input "$ 118,89"
type input "$ 1.188,90"
type input "$ 11.889,00"
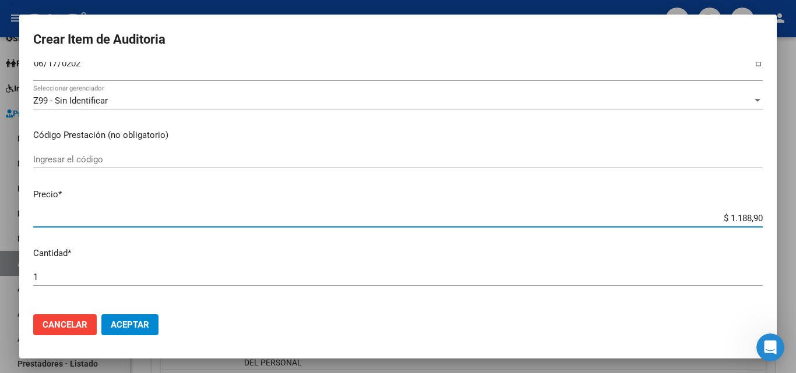
type input "$ 11.889,00"
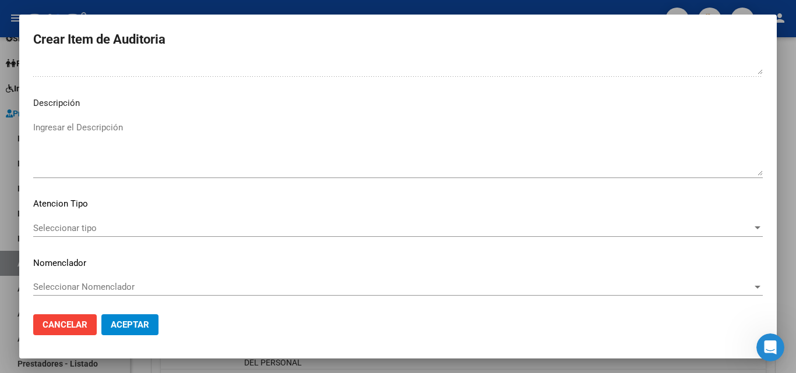
scroll to position [705, 0]
click at [108, 229] on span "Seleccionar tipo" at bounding box center [392, 226] width 719 height 10
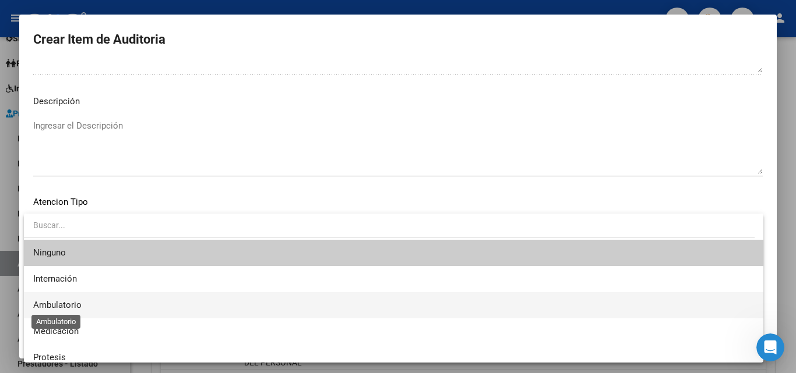
click at [72, 305] on span "Ambulatorio" at bounding box center [57, 305] width 48 height 10
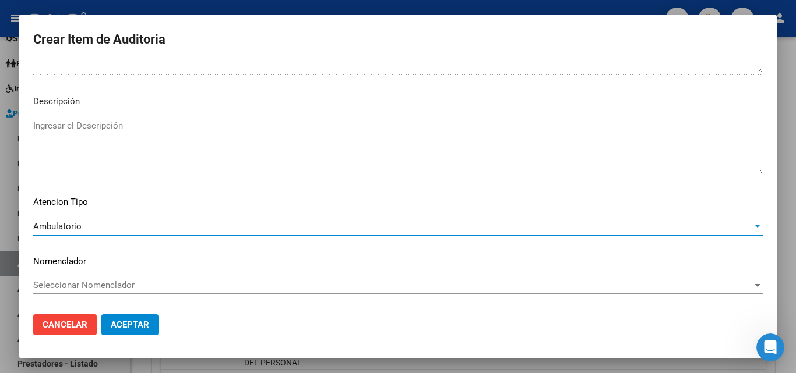
click at [141, 325] on span "Aceptar" at bounding box center [130, 325] width 38 height 10
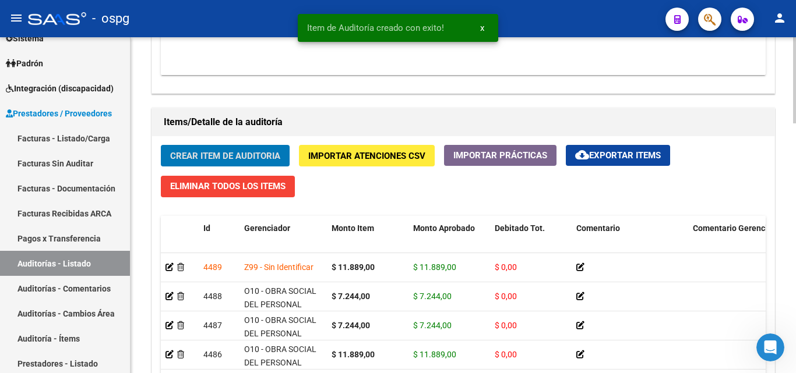
click at [262, 156] on span "Crear Item de Auditoria" at bounding box center [225, 156] width 110 height 10
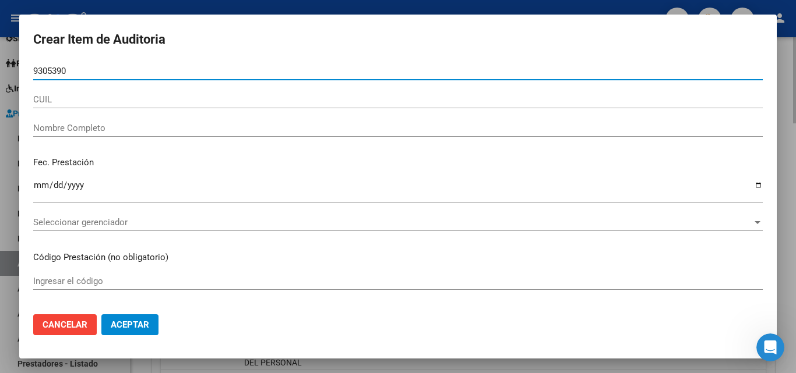
type input "93053907"
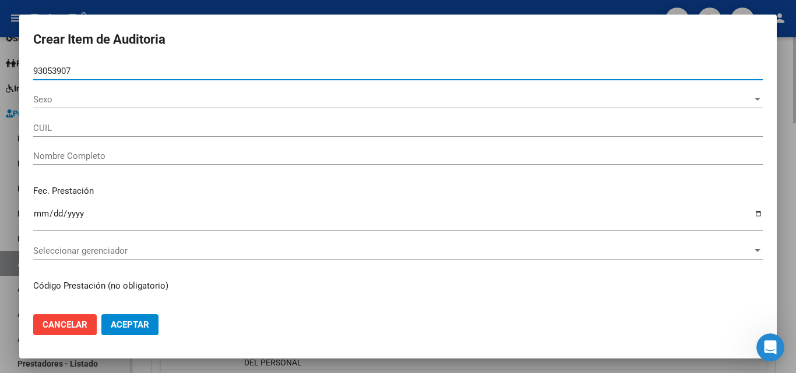
type input "23930539074"
type input "[PERSON_NAME] [PERSON_NAME]"
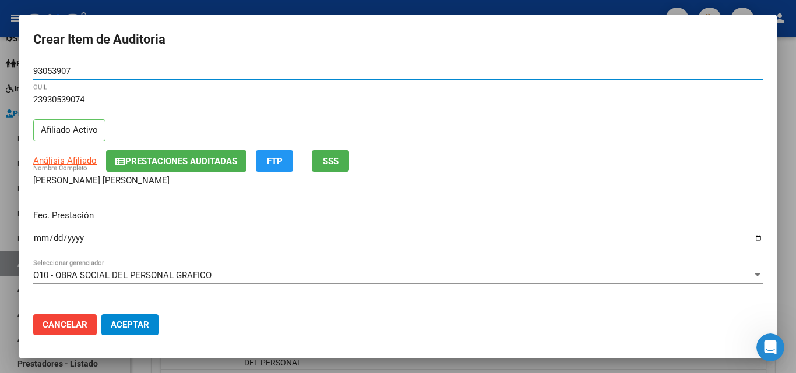
type input "93053907"
click at [331, 162] on span "SSS" at bounding box center [331, 161] width 16 height 10
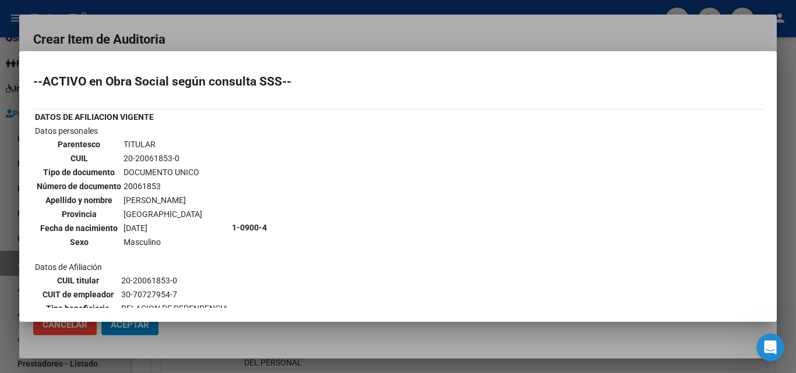
click at [346, 38] on div at bounding box center [398, 186] width 796 height 373
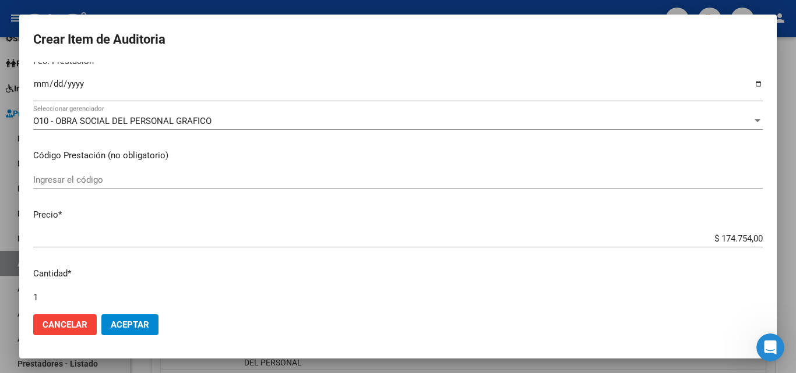
scroll to position [175, 0]
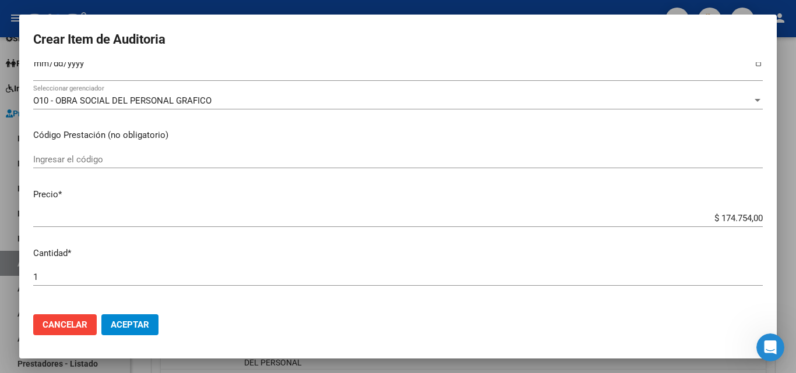
click at [37, 66] on input "Ingresar la fecha" at bounding box center [397, 68] width 729 height 19
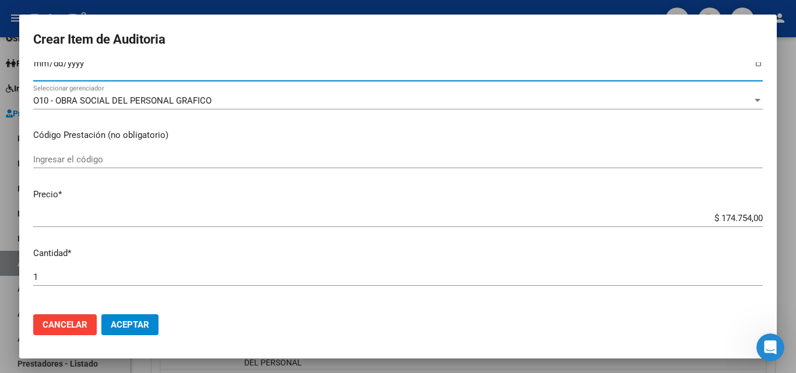
scroll to position [171, 0]
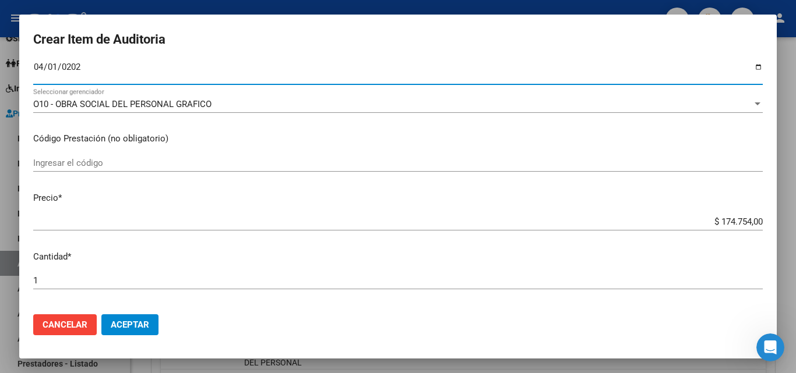
type input "[DATE]"
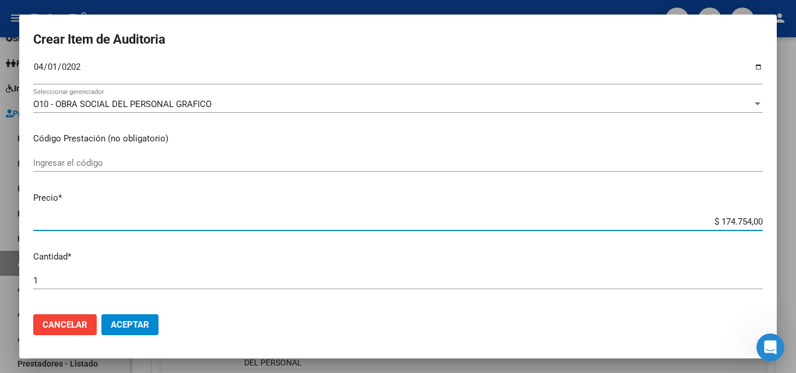
drag, startPoint x: 712, startPoint y: 223, endPoint x: 775, endPoint y: 217, distance: 62.7
click at [775, 217] on mat-dialog-content "93053907 Nro Documento 23930539074 CUIL Afiliado Activo Análisis Afiliado Prest…" at bounding box center [397, 183] width 757 height 243
type input "$ 0,07"
type input "$ 0,72"
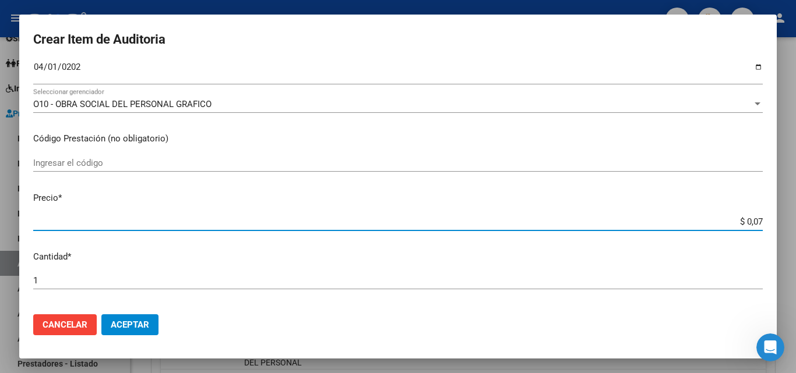
type input "$ 0,72"
type input "$ 7,24"
type input "$ 72,44"
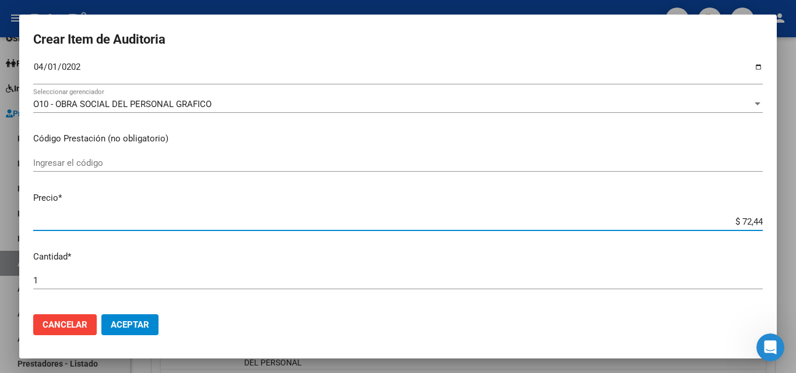
type input "$ 724,40"
type input "$ 7.244,00"
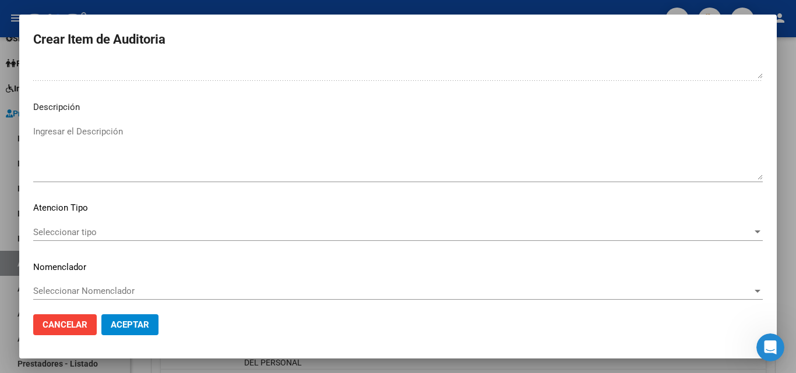
scroll to position [705, 0]
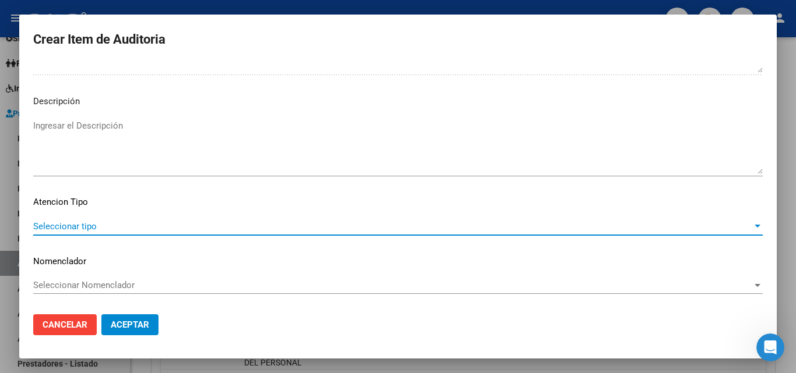
click at [62, 223] on span "Seleccionar tipo" at bounding box center [392, 226] width 719 height 10
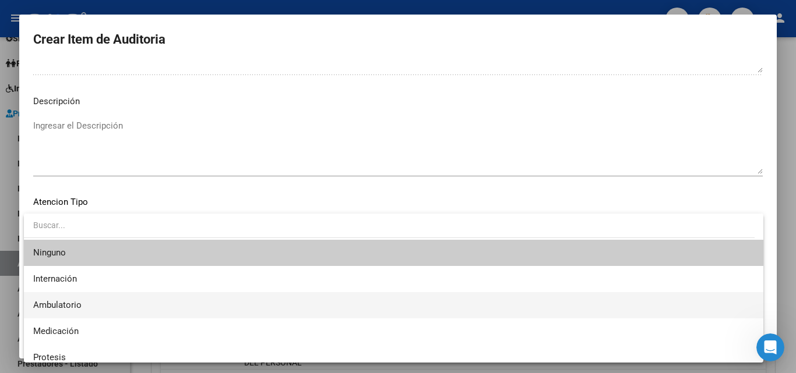
click at [78, 298] on span "Ambulatorio" at bounding box center [393, 305] width 721 height 26
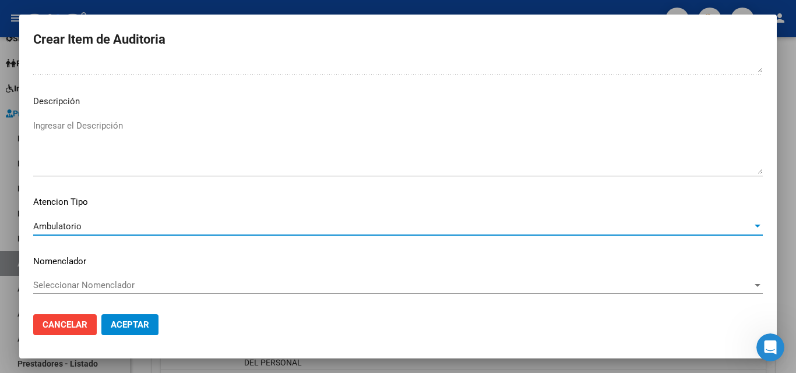
click at [144, 317] on button "Aceptar" at bounding box center [129, 325] width 57 height 21
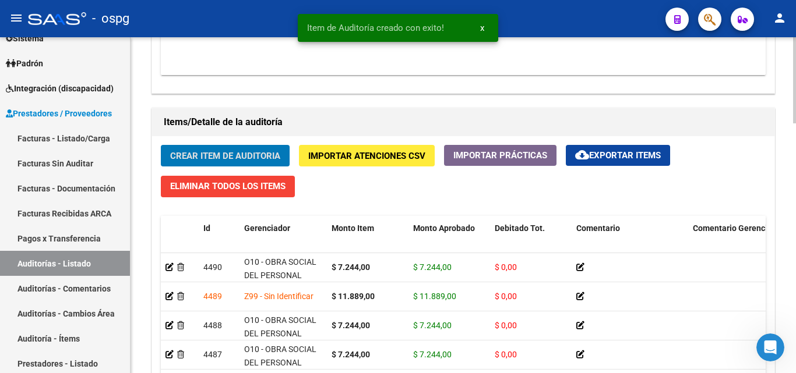
click at [216, 161] on span "Crear Item de Auditoria" at bounding box center [225, 156] width 110 height 10
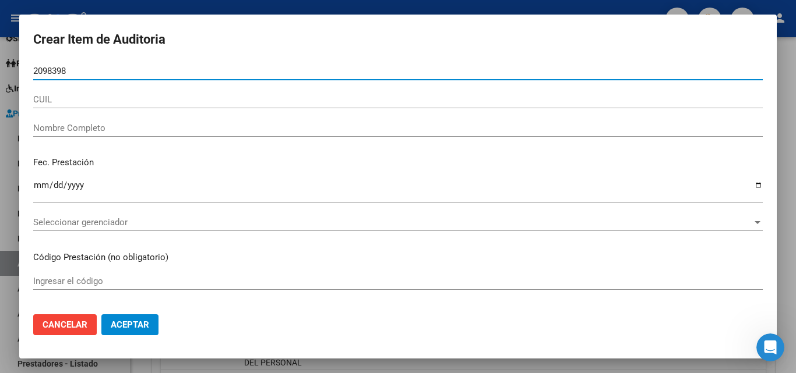
type input "20983987"
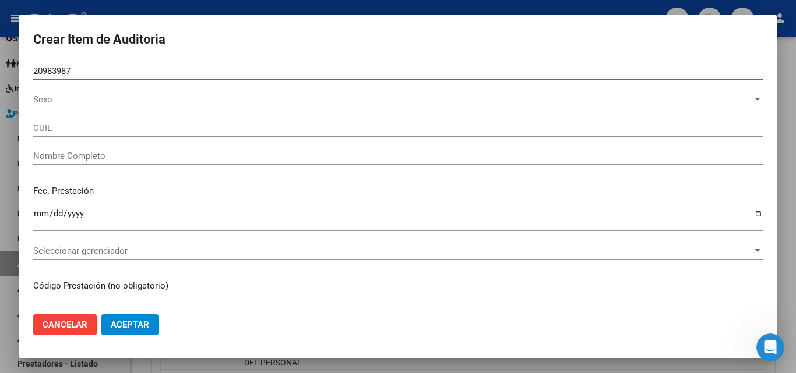
type input "20209839874"
type input "[PERSON_NAME] [PERSON_NAME]"
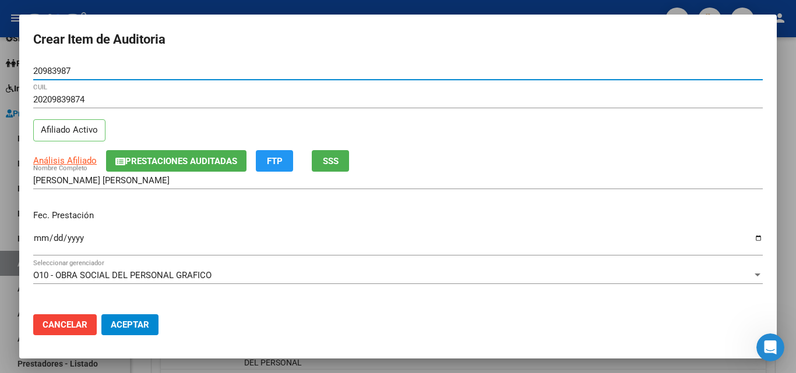
type input "20983987"
click at [333, 158] on span "SSS" at bounding box center [331, 161] width 16 height 10
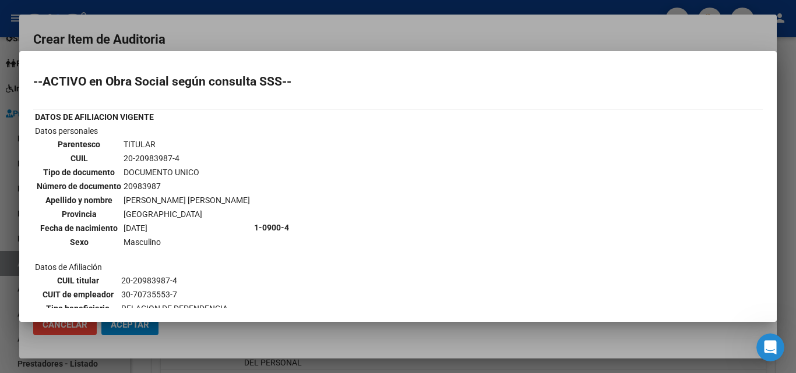
click at [329, 46] on div at bounding box center [398, 186] width 796 height 373
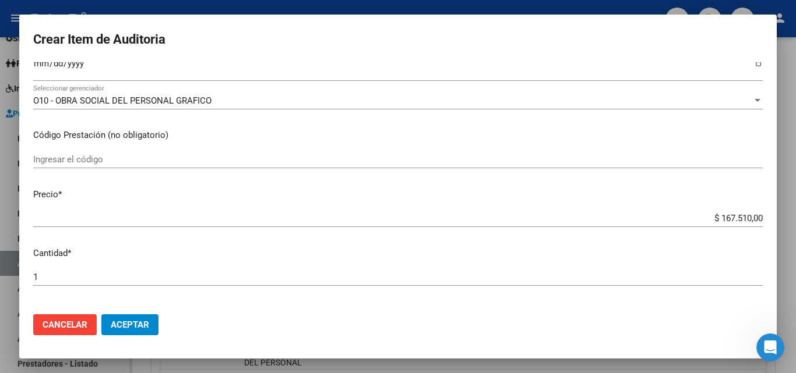
click at [37, 69] on input "Ingresar la fecha" at bounding box center [397, 68] width 729 height 19
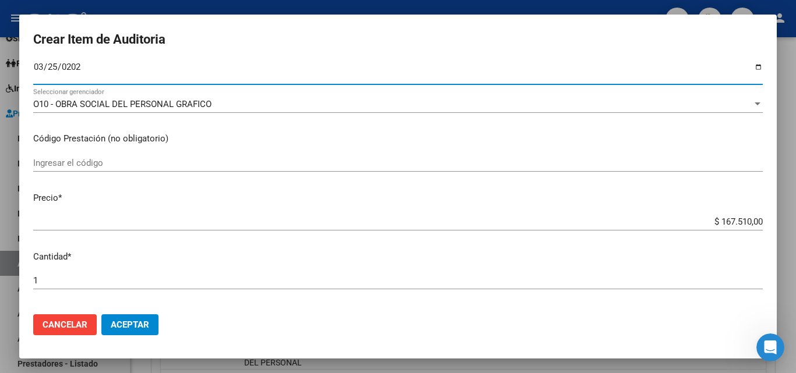
type input "[DATE]"
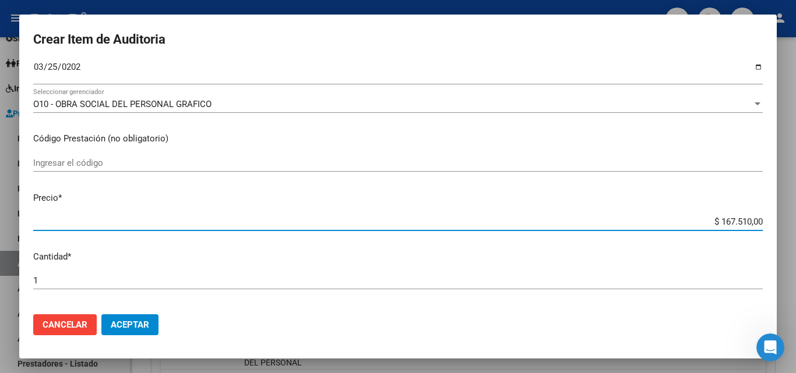
drag, startPoint x: 713, startPoint y: 220, endPoint x: 795, endPoint y: 216, distance: 82.3
click at [795, 216] on div "Crear Item de Auditoria 20983987 Nro Documento 20209839874 CUIL Afiliado Activo…" at bounding box center [398, 186] width 796 height 373
type input "$ 0,01"
type input "$ 0,11"
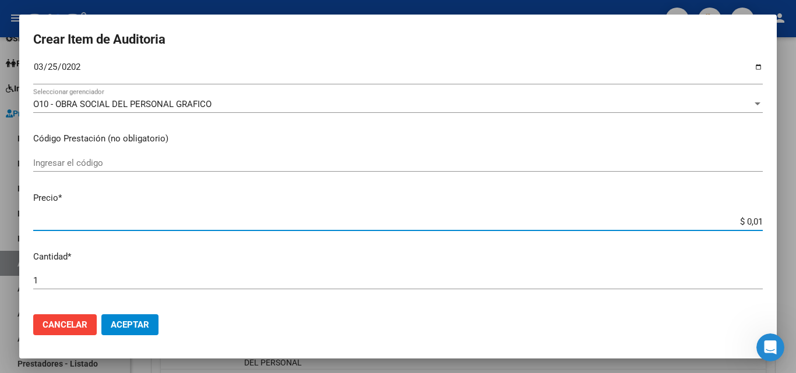
type input "$ 0,11"
type input "$ 1,18"
type input "$ 11,88"
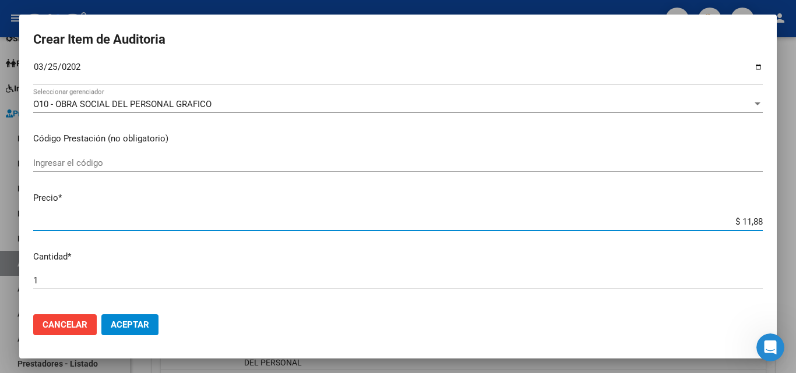
type input "$ 118,89"
type input "$ 1.188,90"
type input "$ 11.889,00"
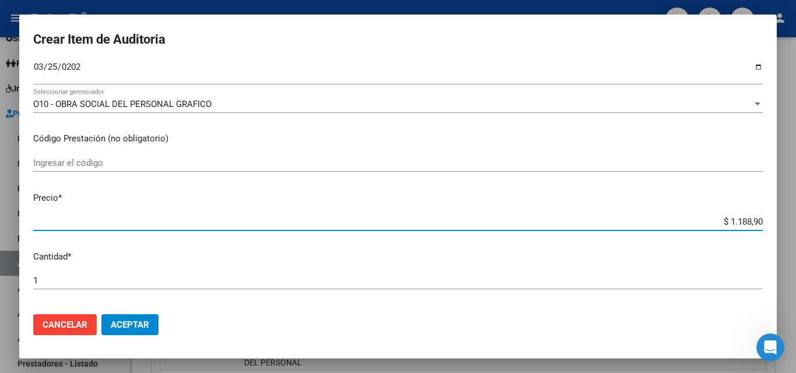
type input "$ 11.889,00"
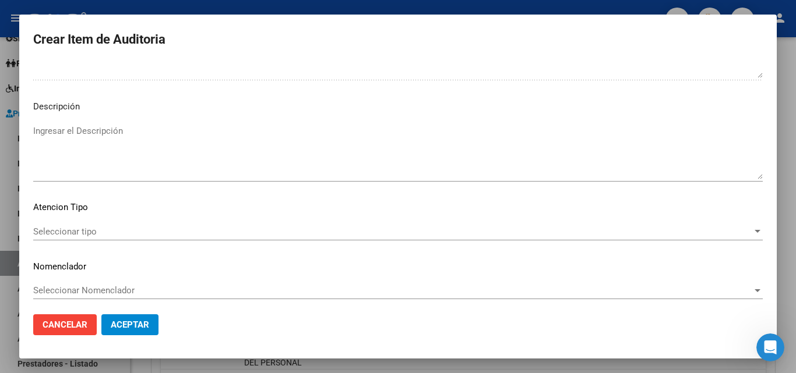
scroll to position [705, 0]
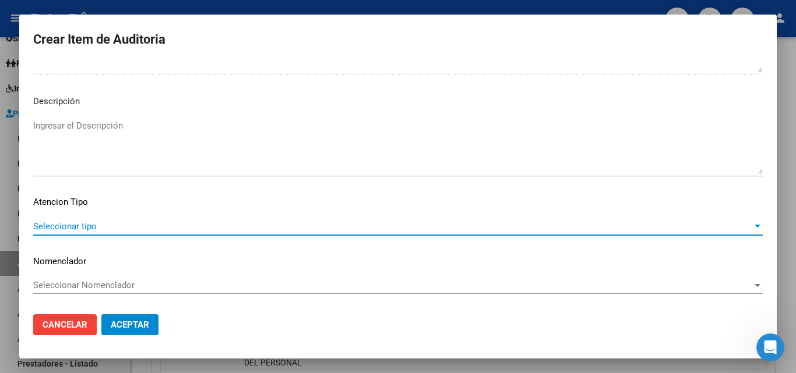
click at [81, 226] on span "Seleccionar tipo" at bounding box center [392, 226] width 719 height 10
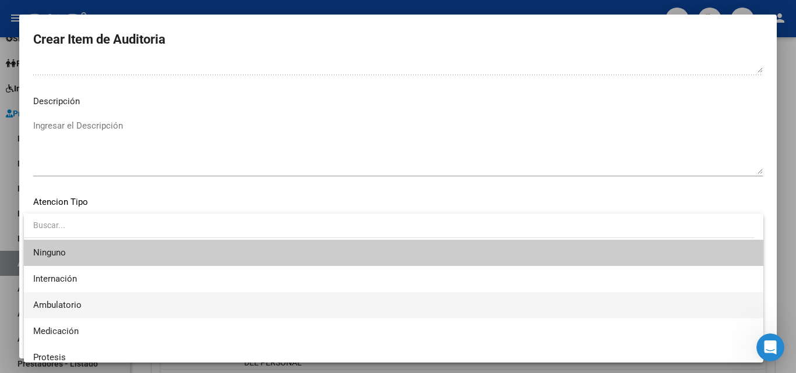
click at [79, 304] on span "Ambulatorio" at bounding box center [57, 305] width 48 height 10
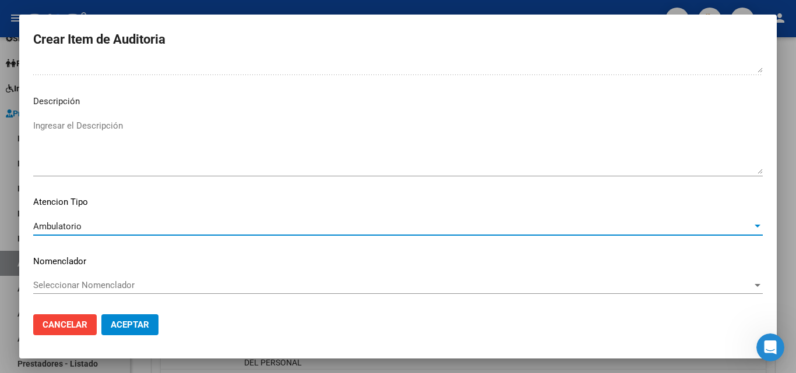
click at [133, 317] on button "Aceptar" at bounding box center [129, 325] width 57 height 21
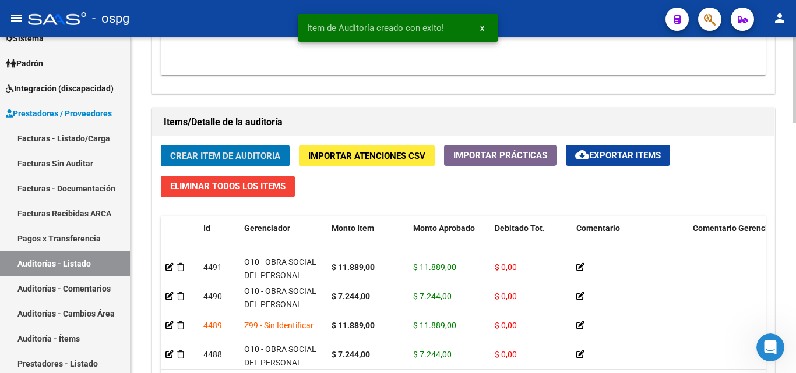
click at [245, 160] on span "Crear Item de Auditoria" at bounding box center [225, 156] width 110 height 10
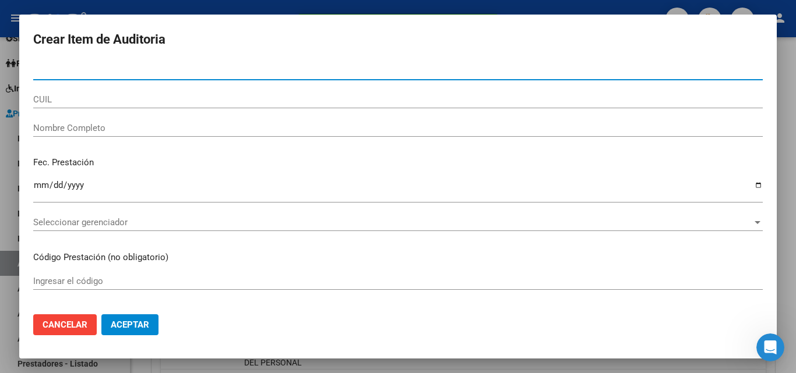
click at [615, 9] on div at bounding box center [398, 186] width 796 height 373
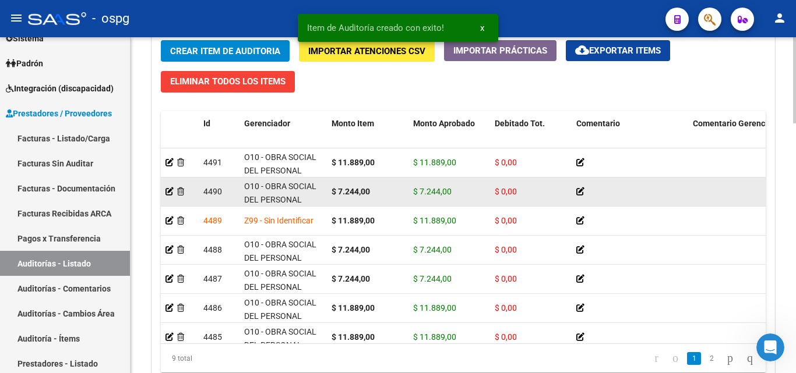
scroll to position [888, 0]
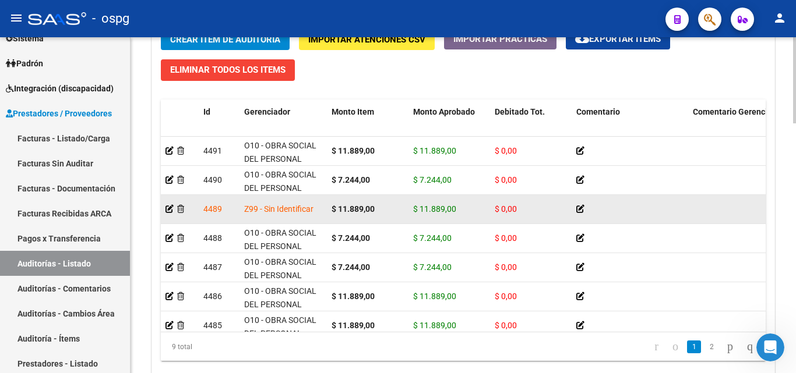
click at [263, 209] on span "Z99 - Sin Identificar" at bounding box center [278, 208] width 69 height 9
click at [264, 210] on span "Z99 - Sin Identificar" at bounding box center [278, 208] width 69 height 9
click at [266, 209] on span "Z99 - Sin Identificar" at bounding box center [278, 208] width 69 height 9
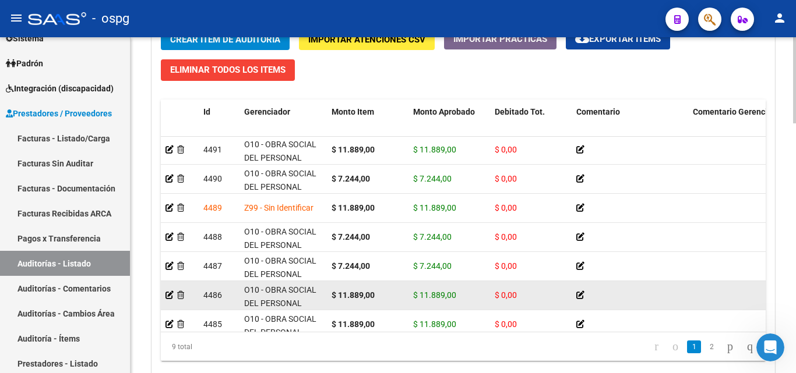
scroll to position [0, 0]
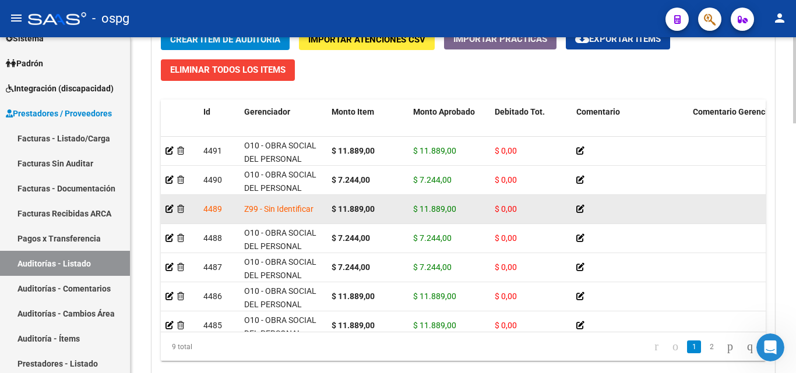
click at [302, 206] on span "Z99 - Sin Identificar" at bounding box center [278, 208] width 69 height 9
click at [318, 209] on div "Z99 - Sin Identificar" at bounding box center [283, 209] width 78 height 13
click at [168, 207] on icon at bounding box center [169, 209] width 8 height 8
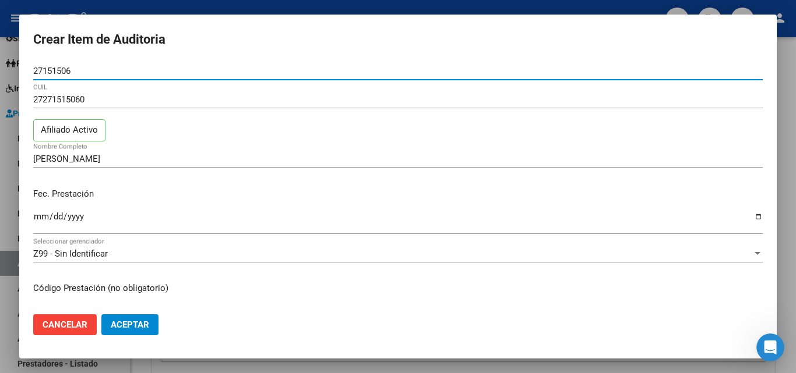
scroll to position [58, 0]
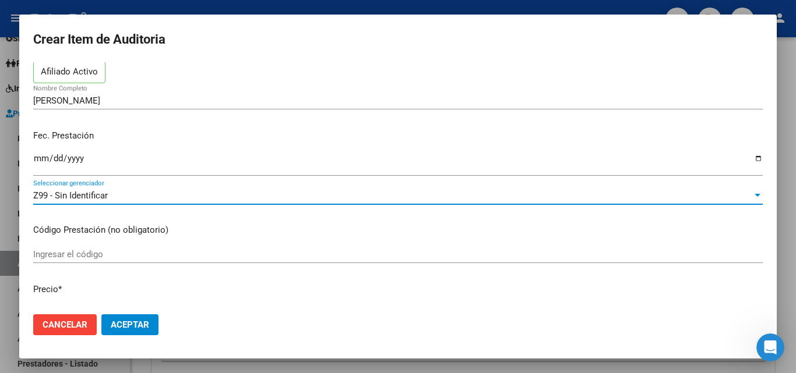
click at [115, 193] on div "Z99 - Sin Identificar" at bounding box center [392, 195] width 719 height 10
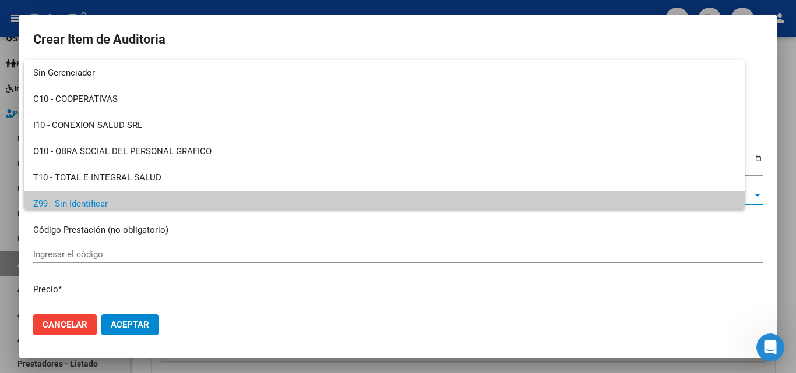
scroll to position [8, 0]
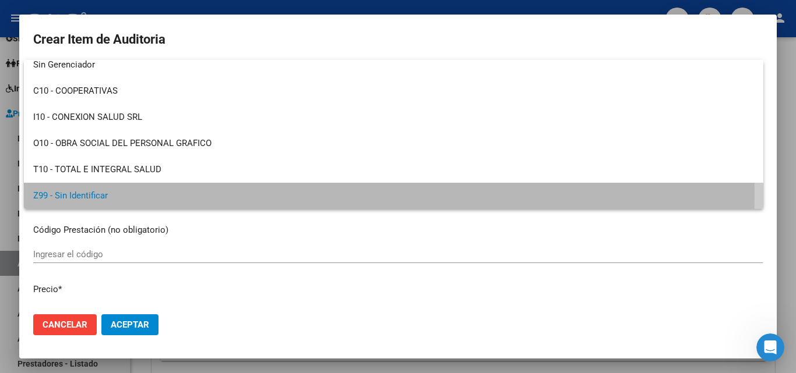
click at [115, 193] on span "Z99 - Sin Identificar" at bounding box center [393, 196] width 721 height 26
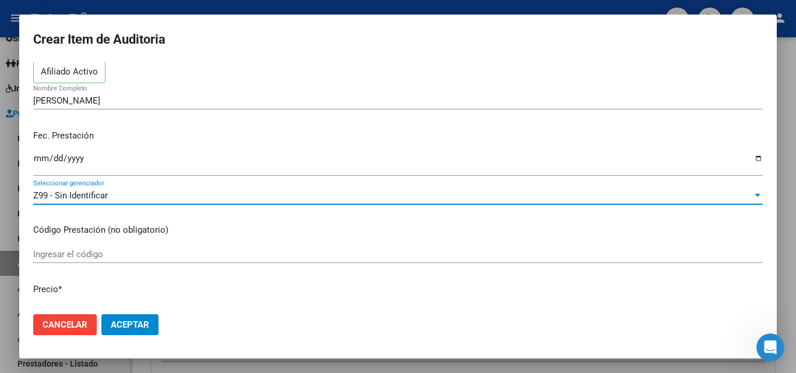
scroll to position [0, 0]
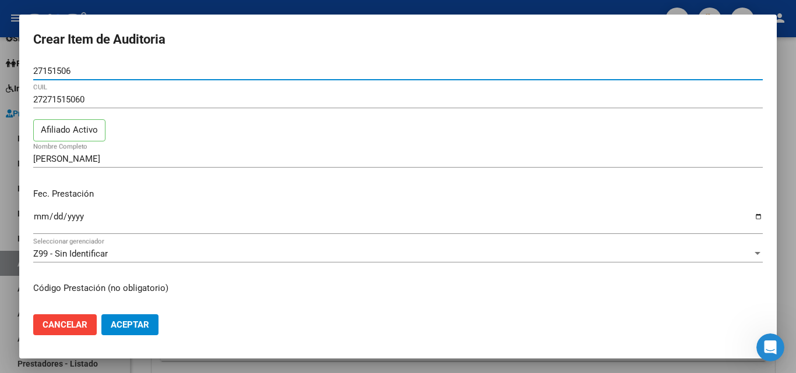
drag, startPoint x: 77, startPoint y: 69, endPoint x: 0, endPoint y: 87, distance: 78.9
click at [0, 87] on div "Crear Item de Auditoria 27151506 Nro Documento 27271515060 CUIL Afiliado Activo…" at bounding box center [398, 186] width 796 height 373
paste input "27151506"
type input "27151506"
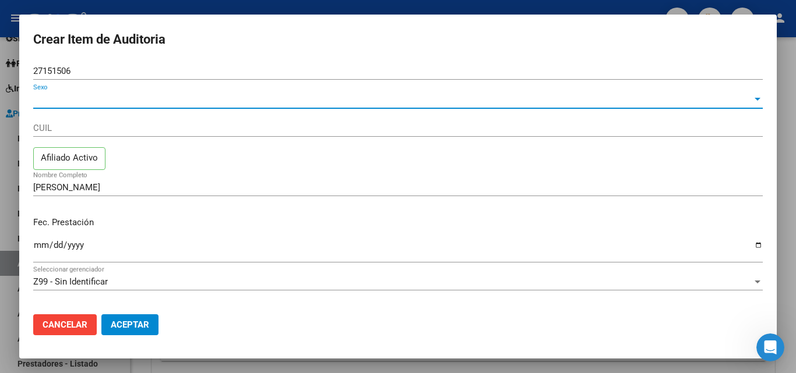
click at [86, 101] on span "Sexo" at bounding box center [392, 99] width 719 height 10
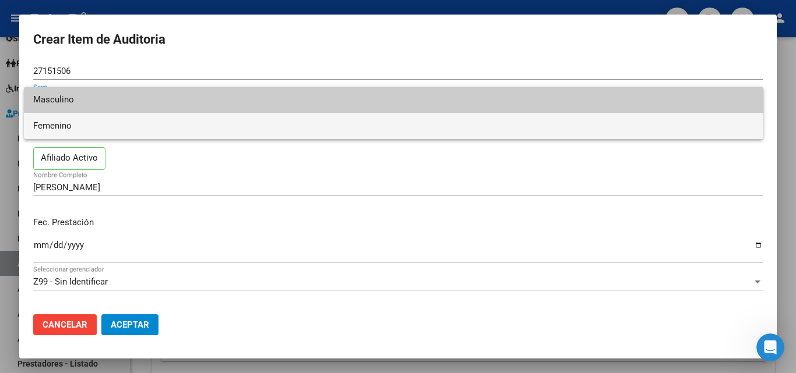
click at [102, 135] on span "Femenino" at bounding box center [393, 126] width 721 height 26
type input "27271515060"
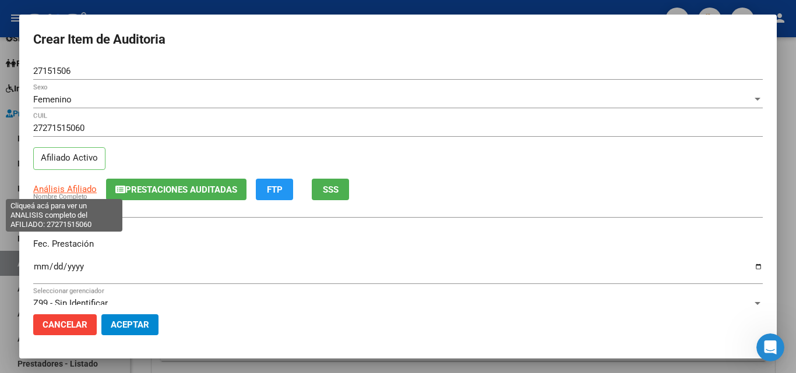
click at [72, 189] on span "Análisis Afiliado" at bounding box center [64, 189] width 63 height 10
type textarea "27271515060"
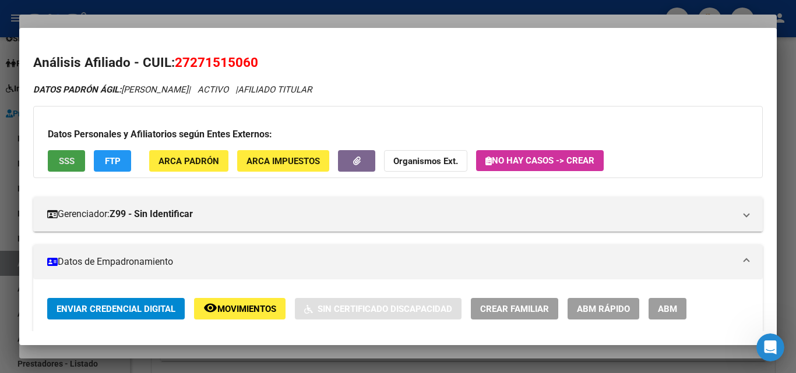
click at [76, 158] on button "SSS" at bounding box center [66, 161] width 37 height 22
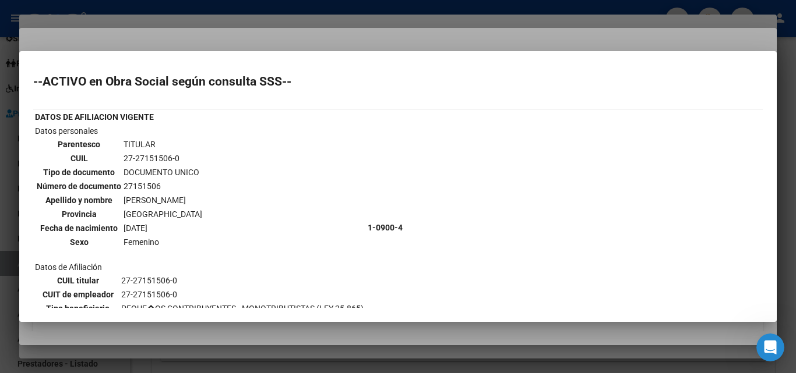
click at [258, 41] on div at bounding box center [398, 186] width 796 height 373
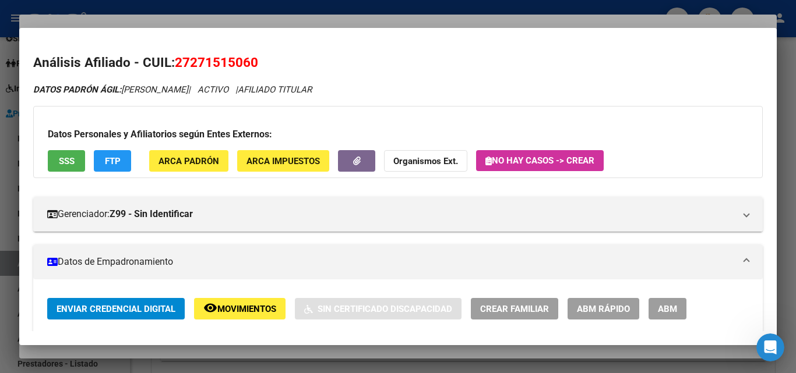
click at [264, 23] on div at bounding box center [398, 186] width 796 height 373
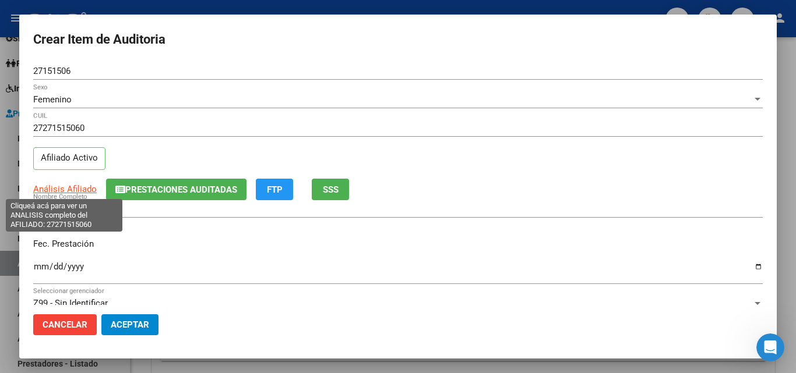
click at [86, 188] on span "Análisis Afiliado" at bounding box center [64, 189] width 63 height 10
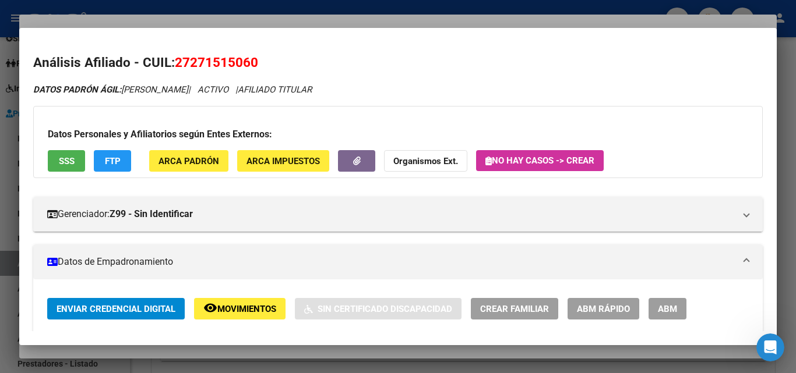
click at [71, 164] on span "SSS" at bounding box center [67, 161] width 16 height 10
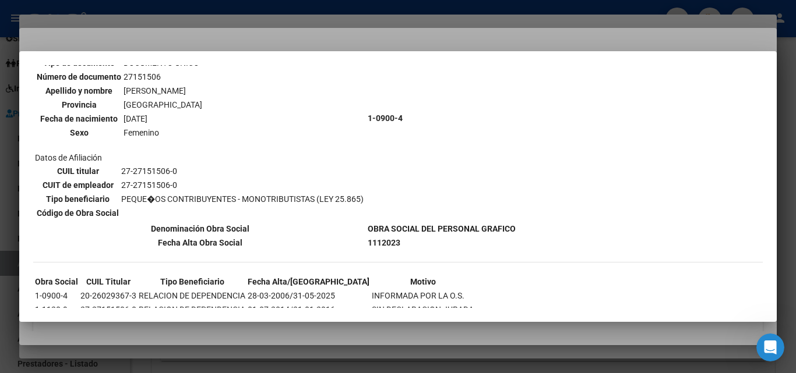
scroll to position [117, 0]
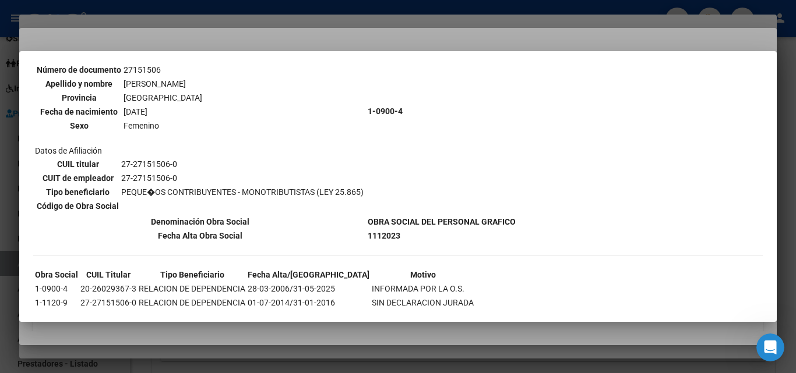
click at [289, 45] on div at bounding box center [398, 186] width 796 height 373
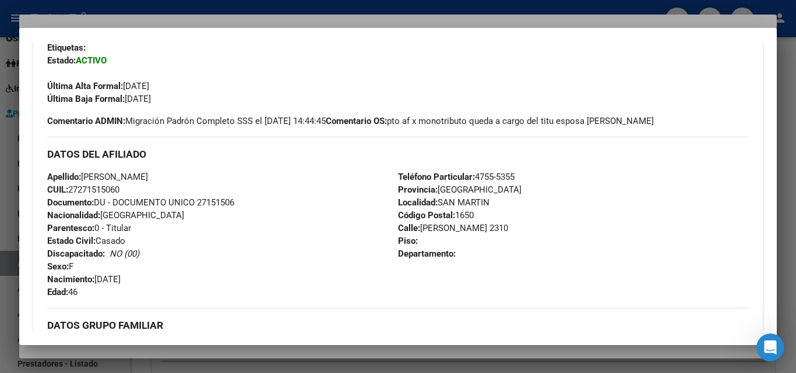
scroll to position [0, 0]
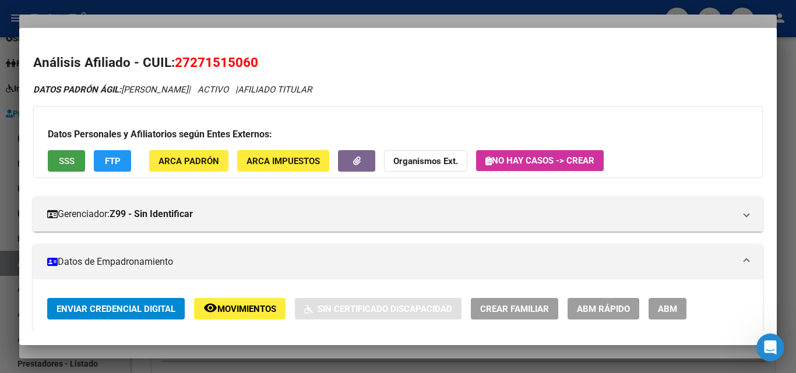
click at [79, 159] on button "SSS" at bounding box center [66, 161] width 37 height 22
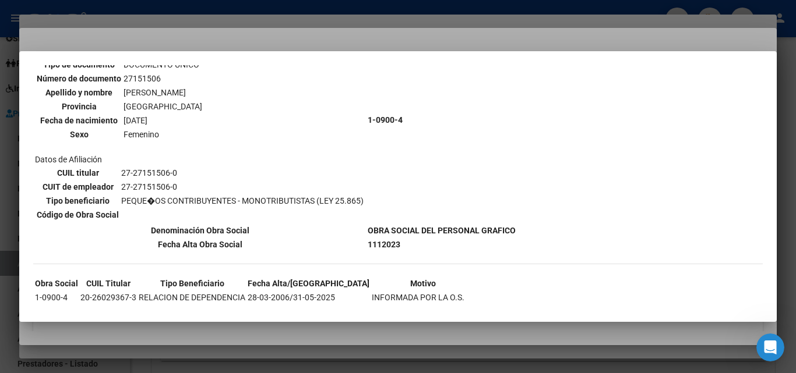
scroll to position [117, 0]
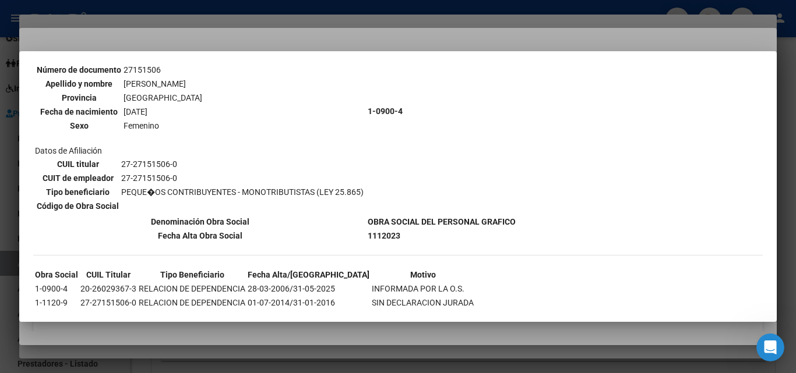
click at [227, 55] on mat-dialog-container "--ACTIVO en Obra Social según consulta SSS-- DATOS DE AFILIACION VIGENTE Datos …" at bounding box center [397, 186] width 757 height 271
click at [227, 40] on div at bounding box center [398, 186] width 796 height 373
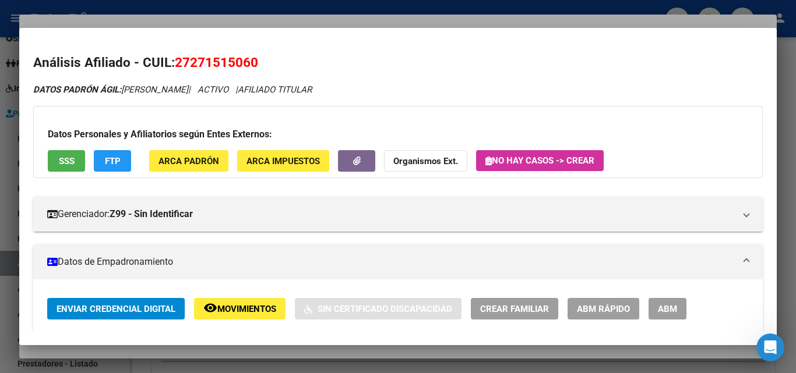
click at [232, 16] on div at bounding box center [398, 186] width 796 height 373
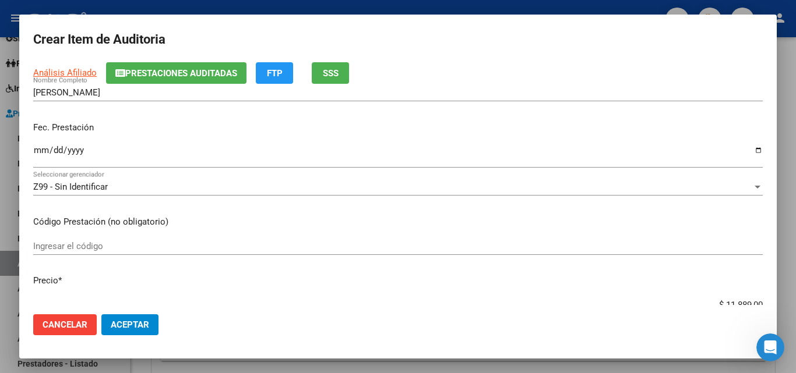
click at [125, 188] on div "Z99 - Sin Identificar" at bounding box center [392, 187] width 719 height 10
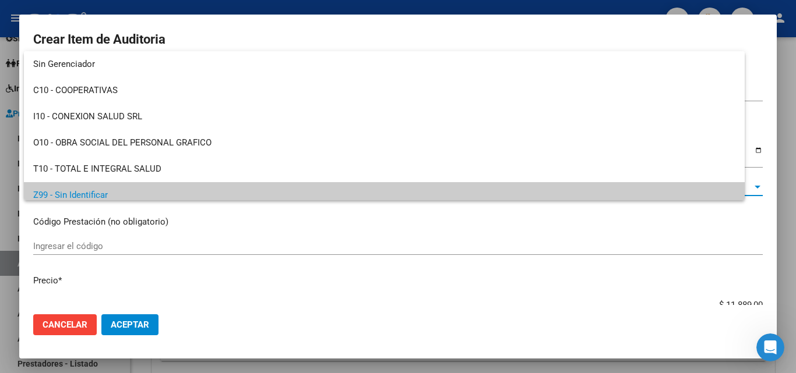
scroll to position [8, 0]
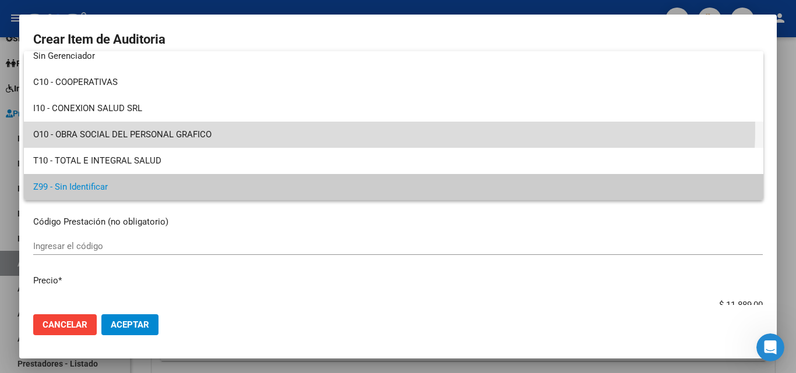
click at [175, 127] on span "O10 - OBRA SOCIAL DEL PERSONAL GRAFICO" at bounding box center [393, 135] width 721 height 26
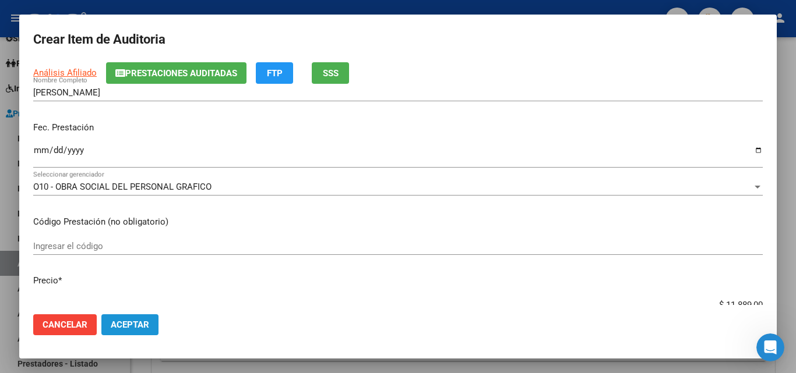
click at [130, 330] on span "Aceptar" at bounding box center [130, 325] width 38 height 10
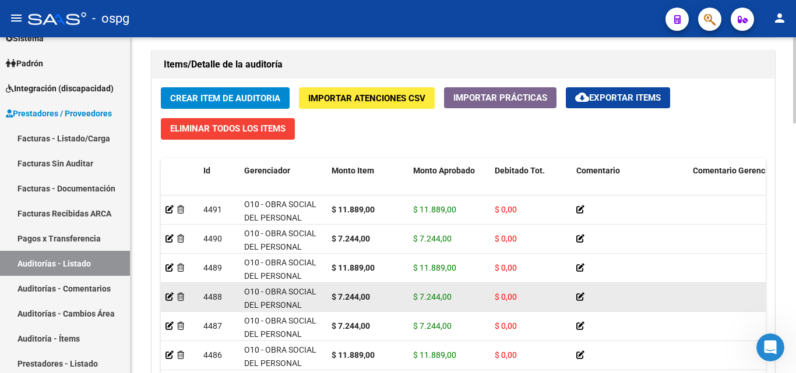
scroll to position [816, 0]
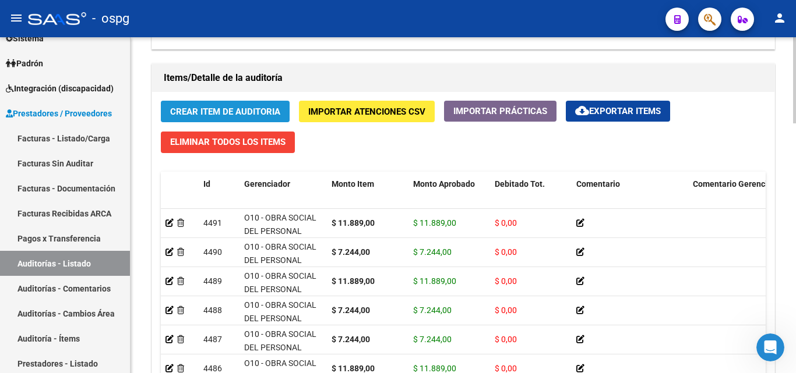
click at [218, 111] on span "Crear Item de Auditoria" at bounding box center [225, 112] width 110 height 10
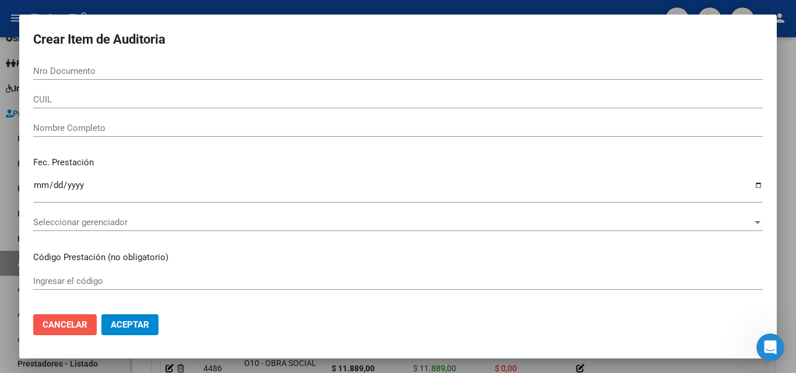
click at [68, 317] on button "Cancelar" at bounding box center [64, 325] width 63 height 21
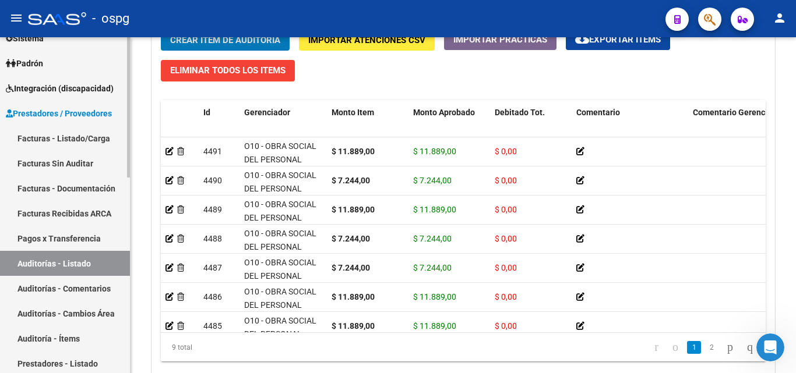
scroll to position [860, 0]
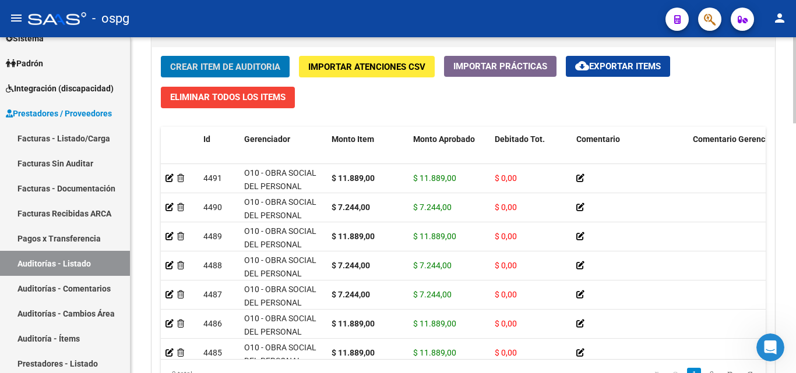
click at [248, 57] on button "Crear Item de Auditoria" at bounding box center [225, 67] width 129 height 22
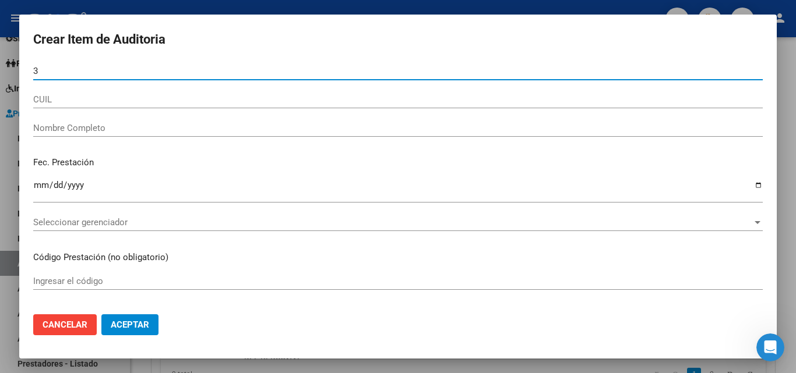
type input "2"
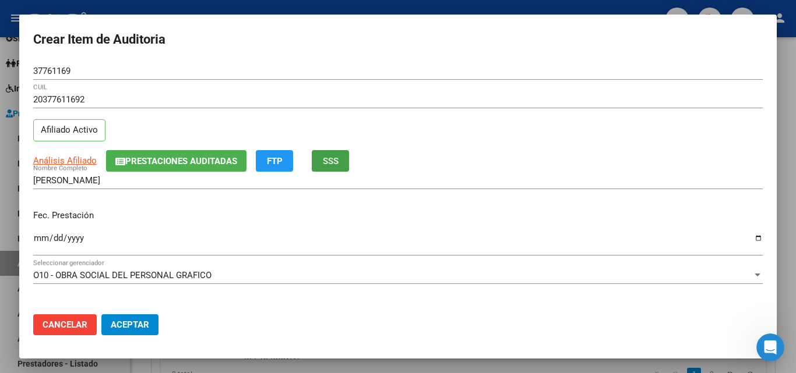
click at [331, 155] on button "SSS" at bounding box center [330, 161] width 37 height 22
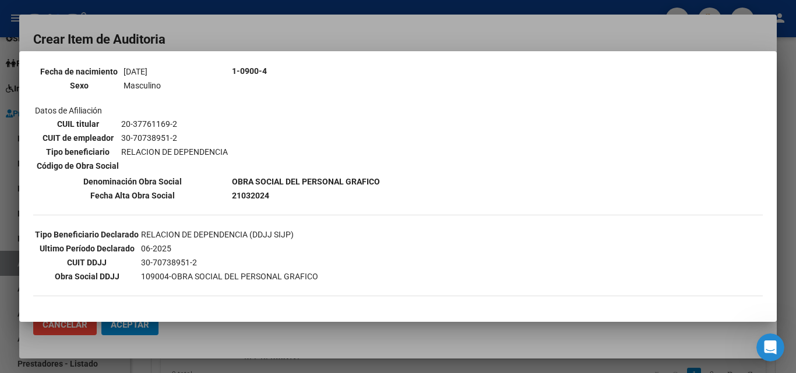
scroll to position [175, 0]
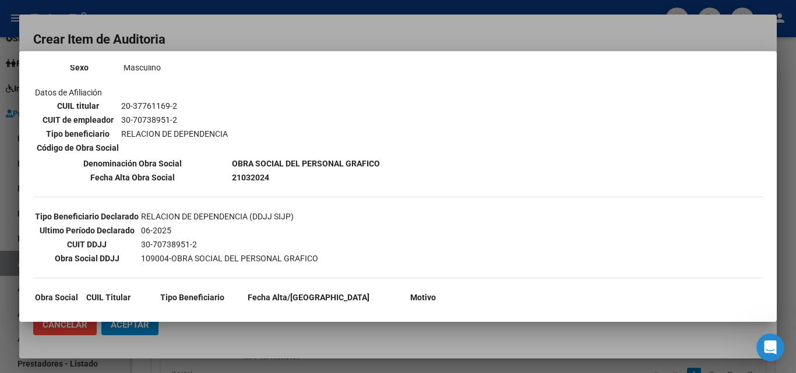
click at [343, 27] on div at bounding box center [398, 186] width 796 height 373
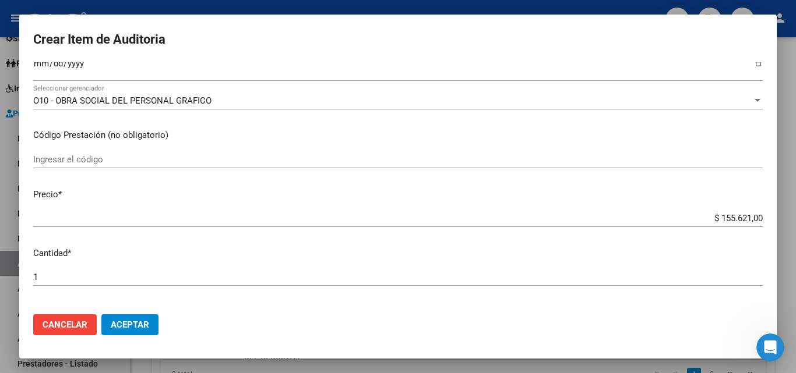
scroll to position [117, 0]
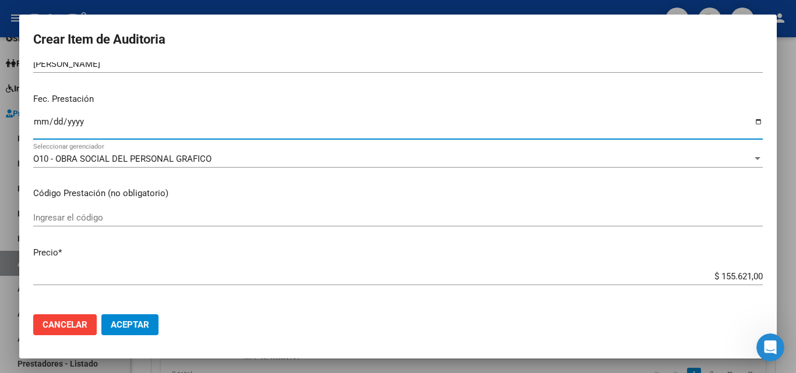
click at [40, 119] on input "Ingresar la fecha" at bounding box center [397, 126] width 729 height 19
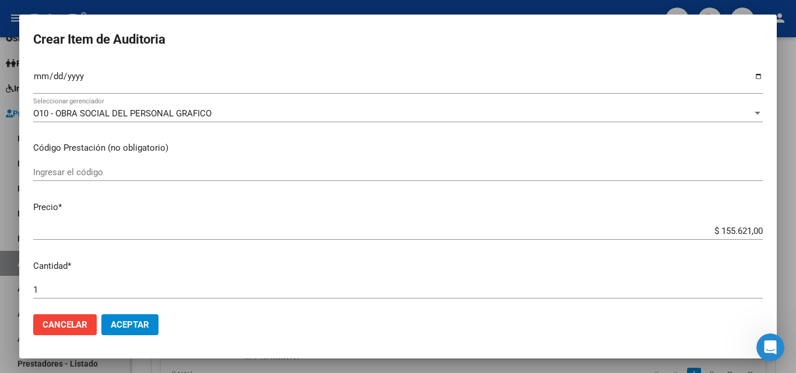
scroll to position [175, 0]
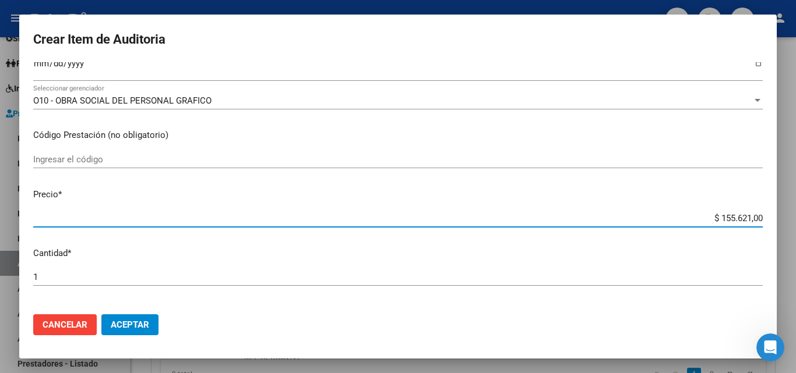
drag, startPoint x: 710, startPoint y: 218, endPoint x: 795, endPoint y: 220, distance: 85.1
click at [795, 220] on div "Crear Item de Auditoria 37761169 Nro Documento 20377611692 CUIL Afiliado Activo…" at bounding box center [398, 186] width 796 height 373
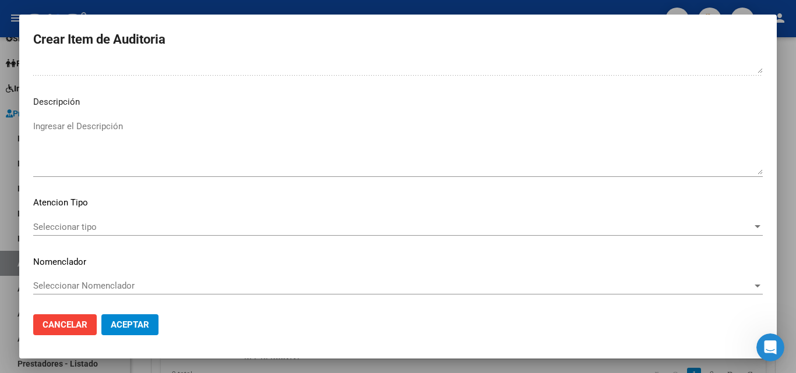
scroll to position [705, 0]
click at [90, 225] on span "Seleccionar tipo" at bounding box center [392, 226] width 719 height 10
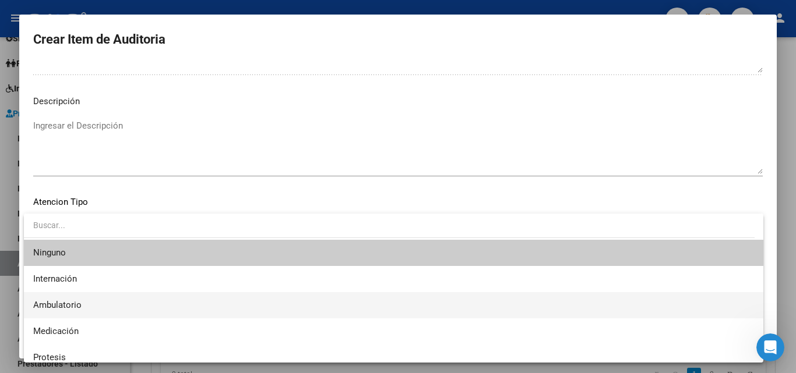
click at [89, 308] on span "Ambulatorio" at bounding box center [393, 305] width 721 height 26
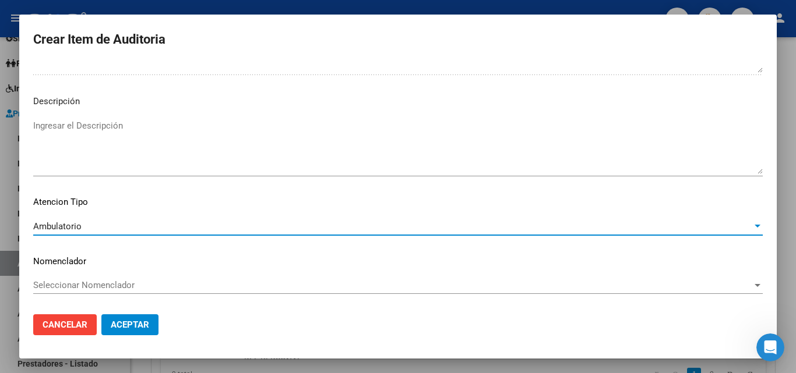
click at [153, 333] on button "Aceptar" at bounding box center [129, 325] width 57 height 21
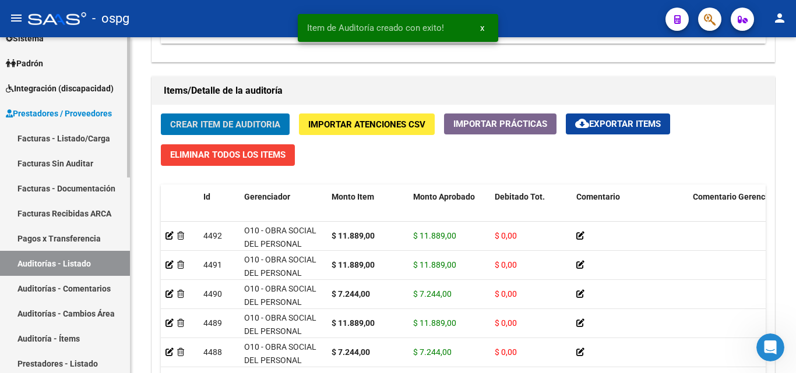
scroll to position [802, 0]
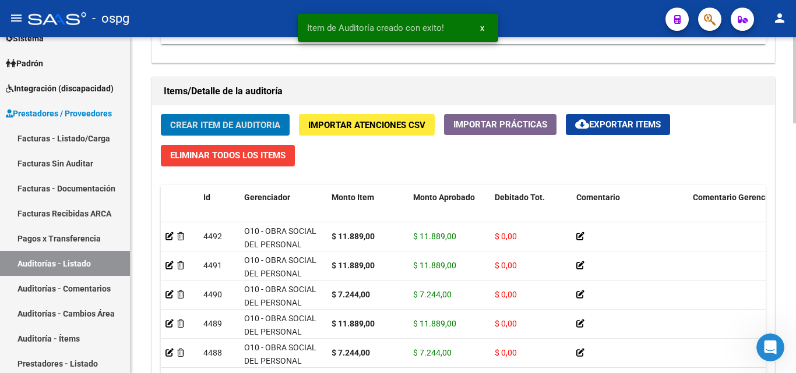
click at [177, 123] on span "Crear Item de Auditoria" at bounding box center [225, 125] width 110 height 10
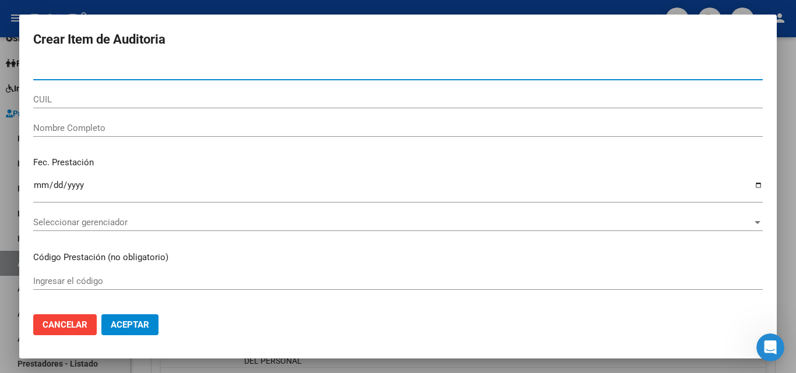
click at [302, 74] on input "Nro Documento" at bounding box center [397, 71] width 729 height 10
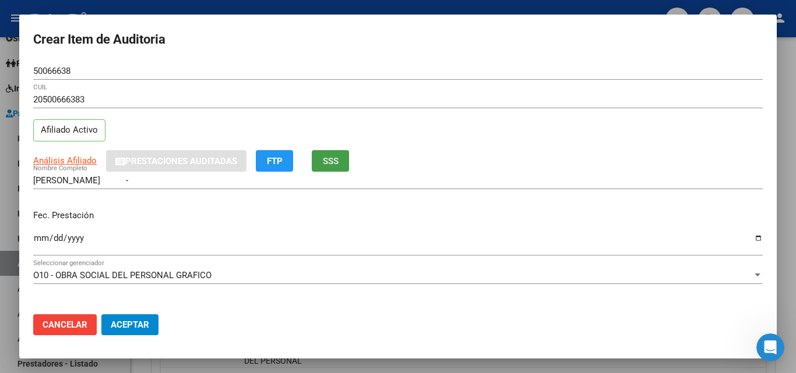
click at [336, 160] on span "SSS" at bounding box center [331, 161] width 16 height 10
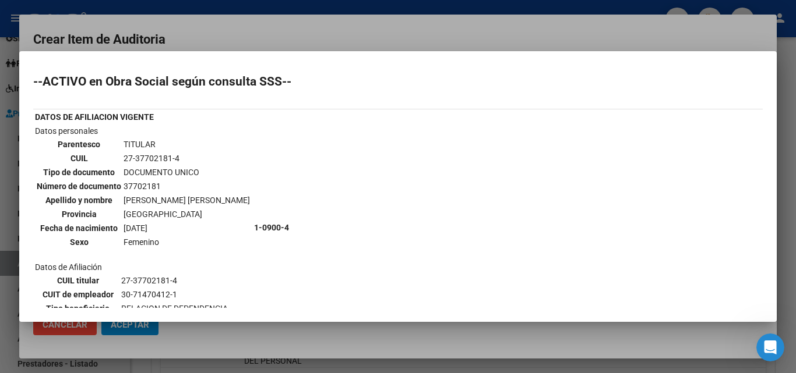
click at [361, 23] on div at bounding box center [398, 186] width 796 height 373
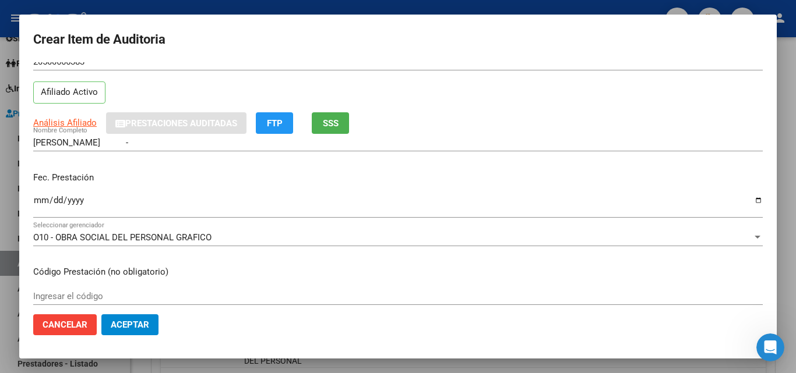
scroll to position [58, 0]
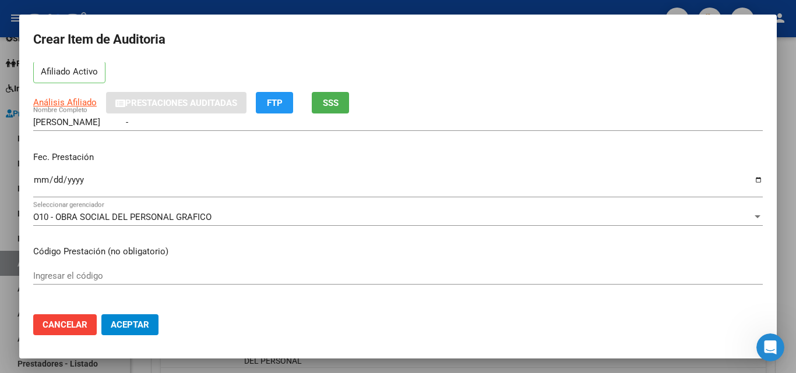
click at [36, 178] on input "Ingresar la fecha" at bounding box center [397, 184] width 729 height 19
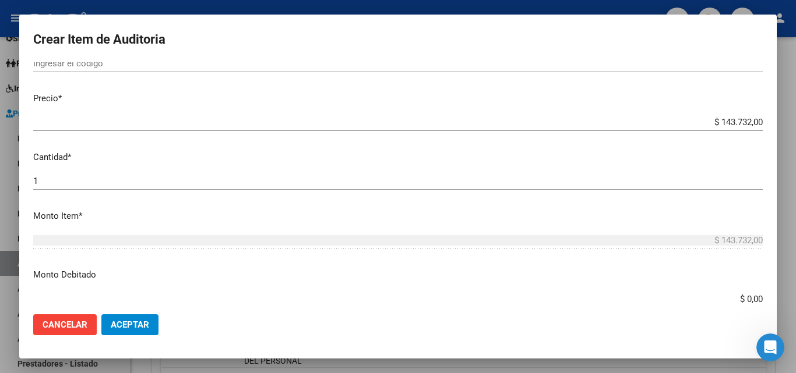
scroll to position [291, 0]
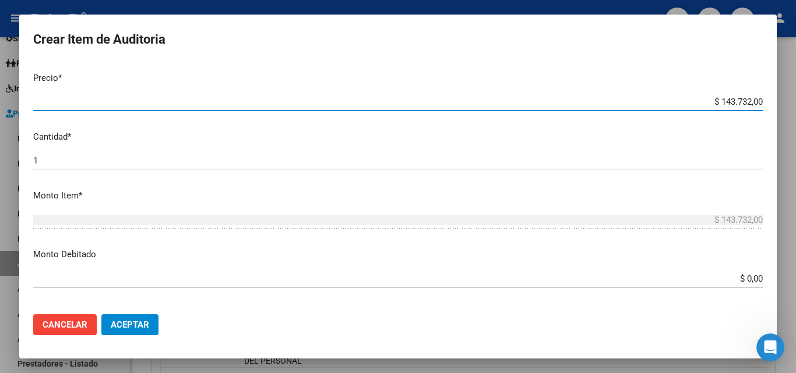
drag, startPoint x: 709, startPoint y: 101, endPoint x: 795, endPoint y: 93, distance: 86.6
click at [795, 93] on div "Crear Item de Auditoria 50066638 Nro Documento 20500666383 CUIL Afiliado Activo…" at bounding box center [398, 186] width 796 height 373
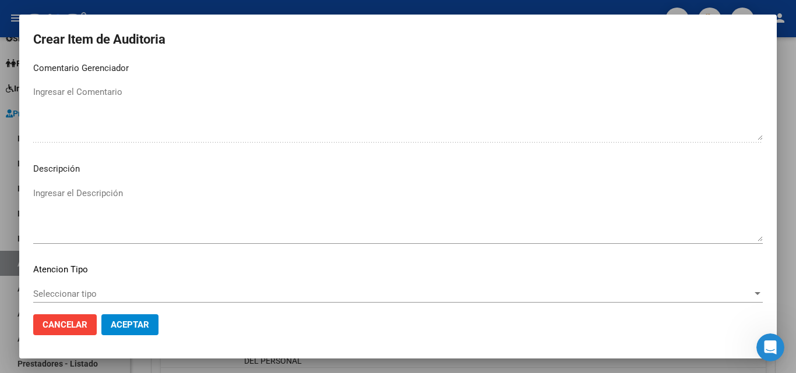
scroll to position [705, 0]
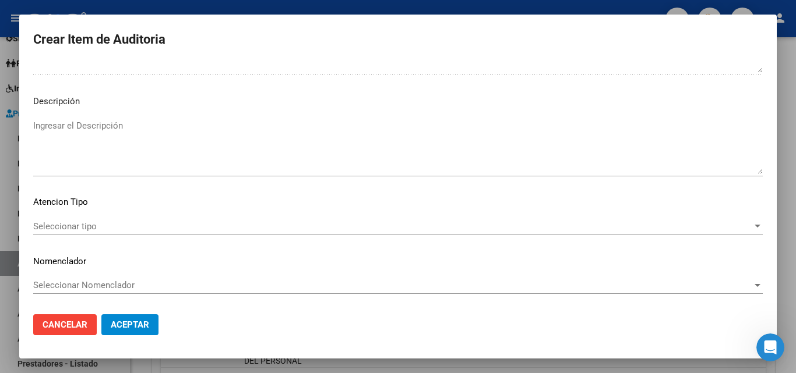
click at [89, 233] on div "Seleccionar tipo Seleccionar tipo" at bounding box center [397, 226] width 729 height 17
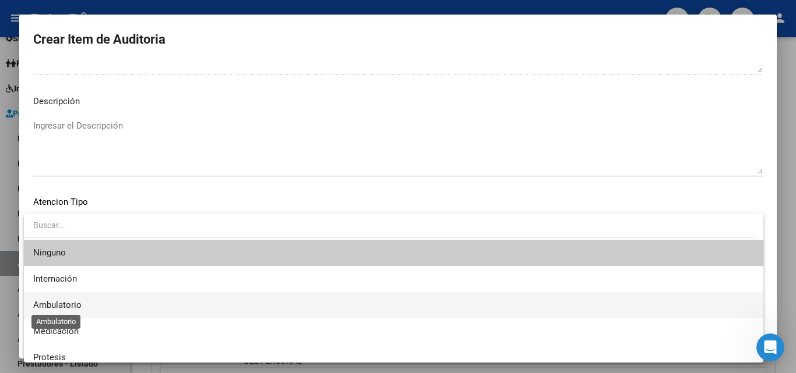
click at [79, 302] on span "Ambulatorio" at bounding box center [57, 305] width 48 height 10
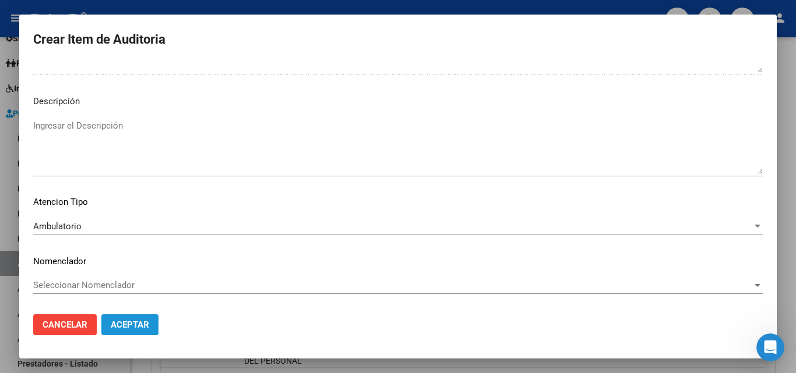
click at [129, 324] on span "Aceptar" at bounding box center [130, 325] width 38 height 10
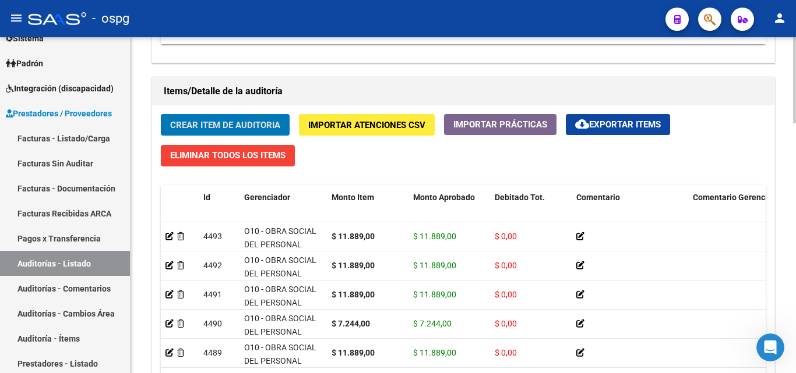
click at [224, 126] on span "Crear Item de Auditoria" at bounding box center [225, 125] width 110 height 10
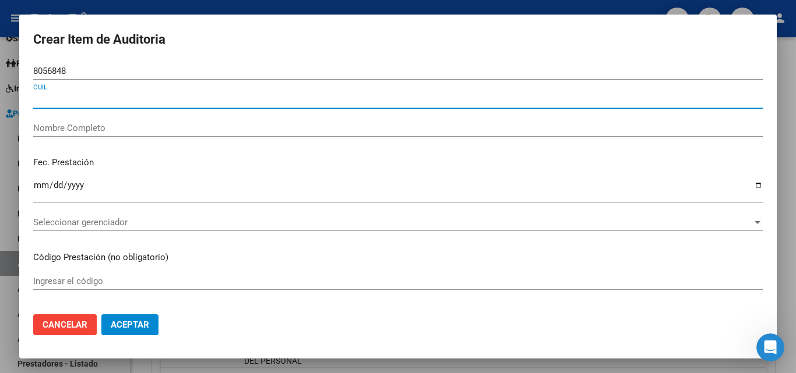
click at [33, 72] on input "8056848" at bounding box center [397, 71] width 729 height 10
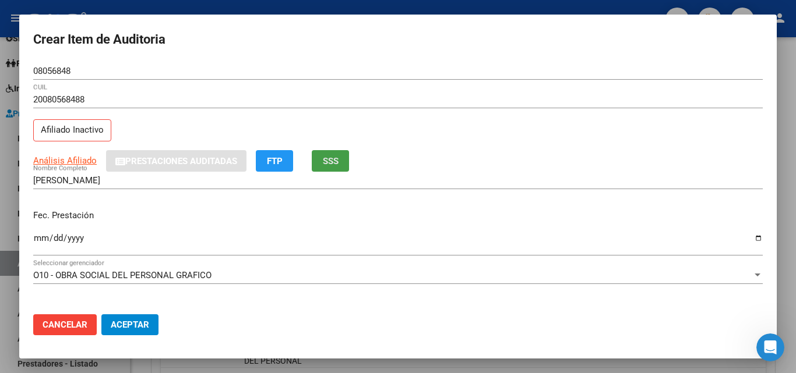
click at [338, 164] on span "SSS" at bounding box center [331, 161] width 16 height 10
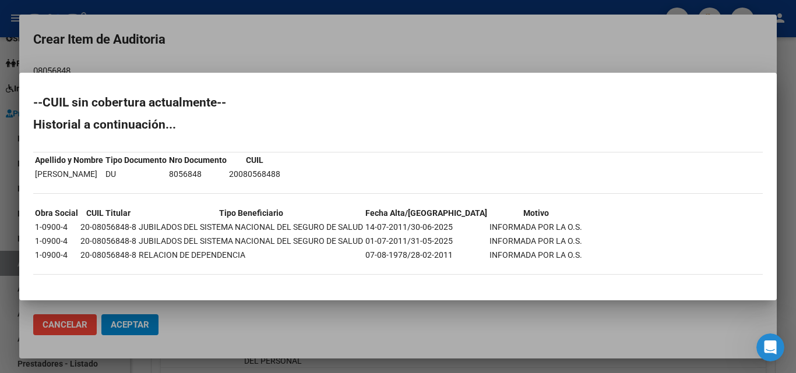
click at [521, 48] on div at bounding box center [398, 186] width 796 height 373
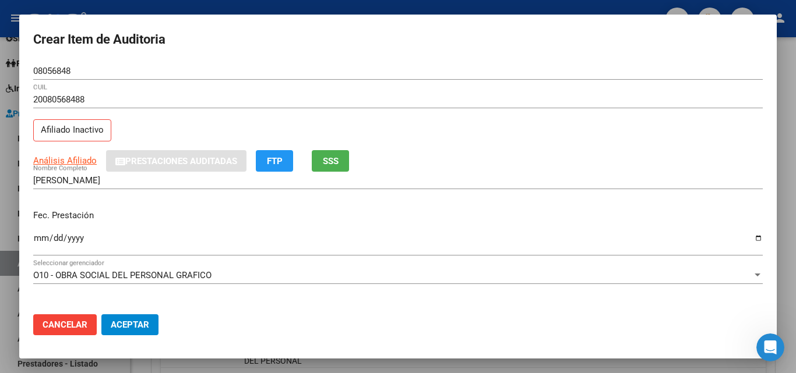
click at [41, 243] on input "Ingresar la fecha" at bounding box center [397, 243] width 729 height 19
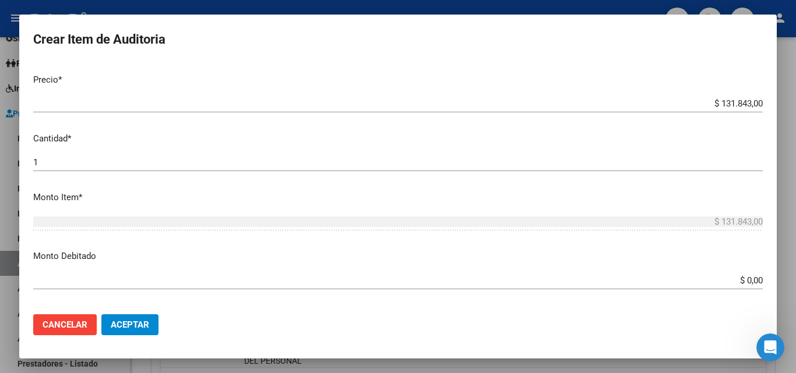
scroll to position [291, 0]
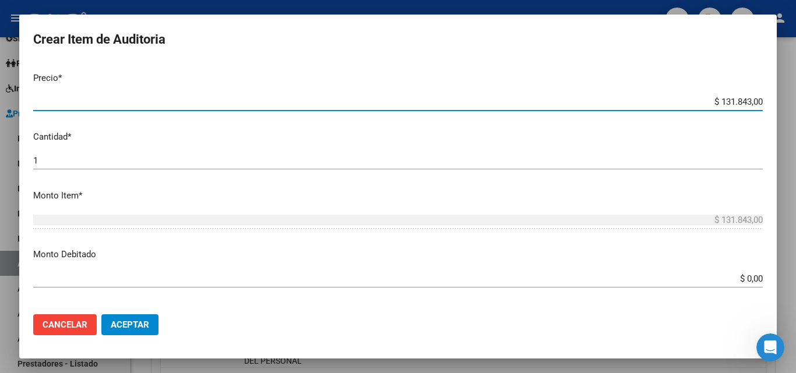
drag, startPoint x: 709, startPoint y: 101, endPoint x: 795, endPoint y: 96, distance: 86.4
click at [795, 96] on div "Crear Item de Auditoria 08056848 Nro Documento 20080568488 CUIL Afiliado Inacti…" at bounding box center [398, 186] width 796 height 373
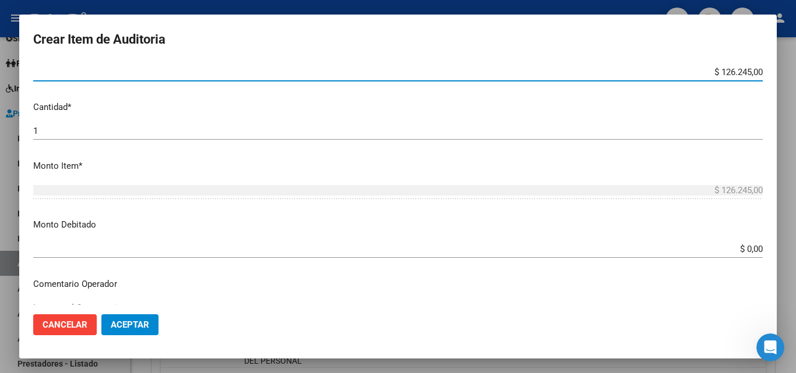
scroll to position [350, 0]
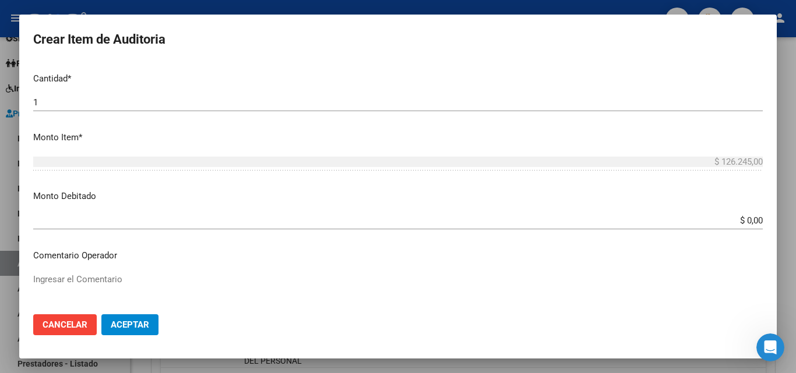
click at [735, 223] on input "$ 0,00" at bounding box center [397, 221] width 729 height 10
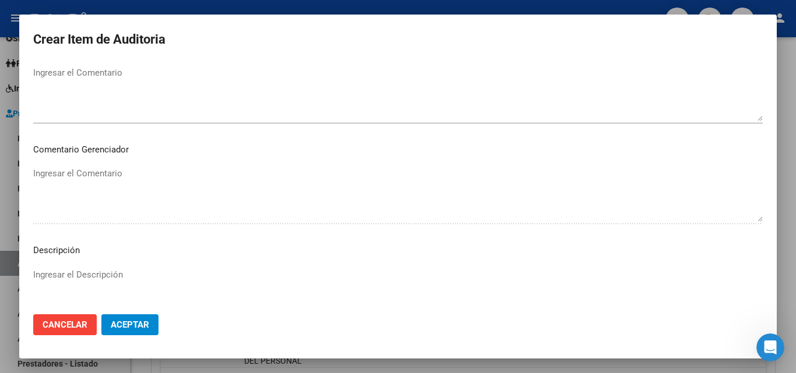
scroll to position [699, 0]
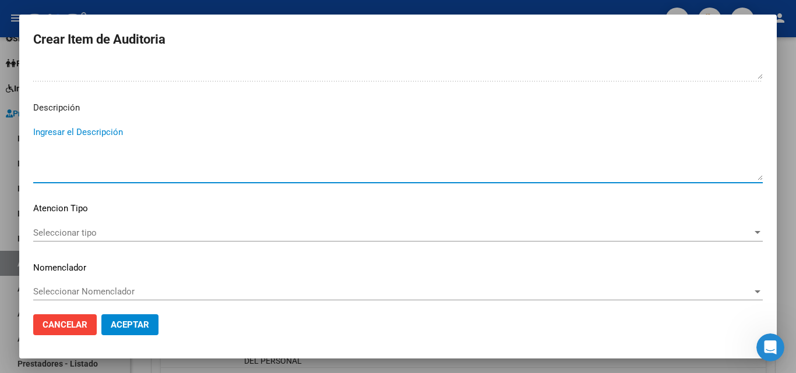
click at [101, 171] on textarea "Ingresar el Descripción" at bounding box center [397, 153] width 729 height 55
click at [132, 229] on span "Seleccionar tipo" at bounding box center [392, 233] width 719 height 10
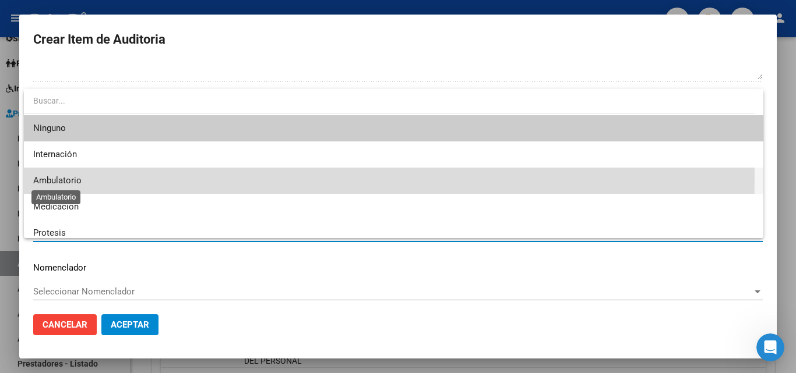
click at [70, 178] on span "Ambulatorio" at bounding box center [57, 180] width 48 height 10
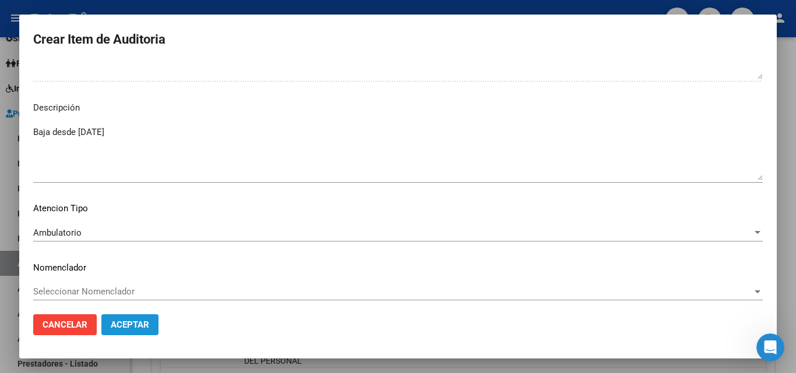
click at [142, 319] on button "Aceptar" at bounding box center [129, 325] width 57 height 21
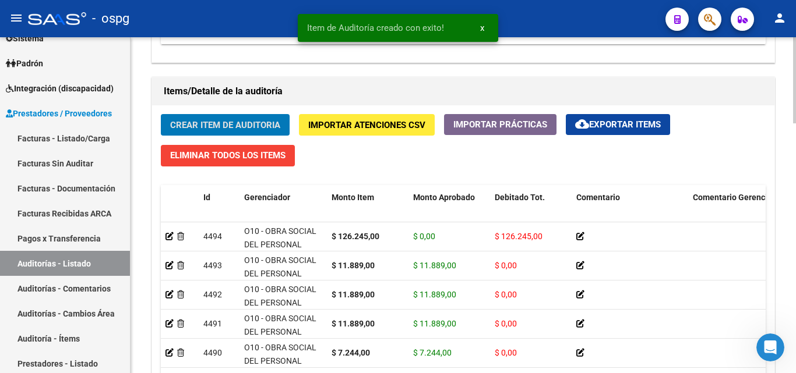
click at [198, 123] on span "Crear Item de Auditoria" at bounding box center [225, 125] width 110 height 10
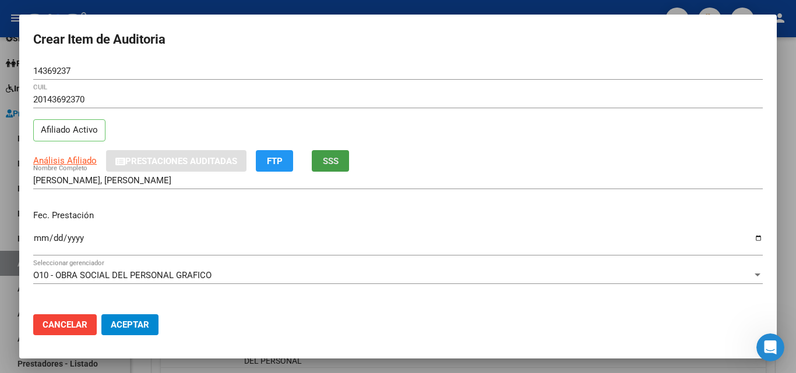
click at [331, 165] on span "SSS" at bounding box center [331, 161] width 16 height 10
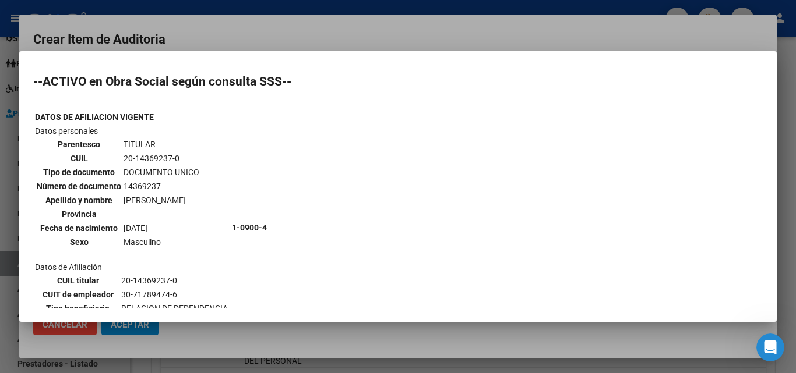
click at [384, 24] on div at bounding box center [398, 186] width 796 height 373
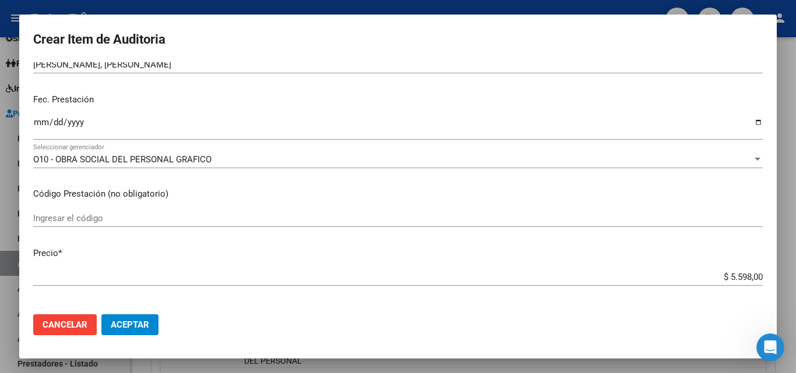
scroll to position [117, 0]
click at [30, 117] on mat-dialog-content "14369237 Nro Documento 20143692370 CUIL Afiliado Activo Análisis Afiliado Prest…" at bounding box center [397, 183] width 757 height 243
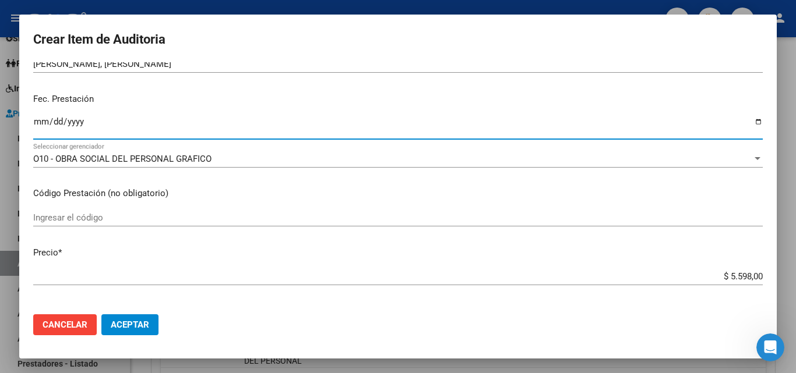
click at [36, 122] on input "Ingresar la fecha" at bounding box center [397, 126] width 729 height 19
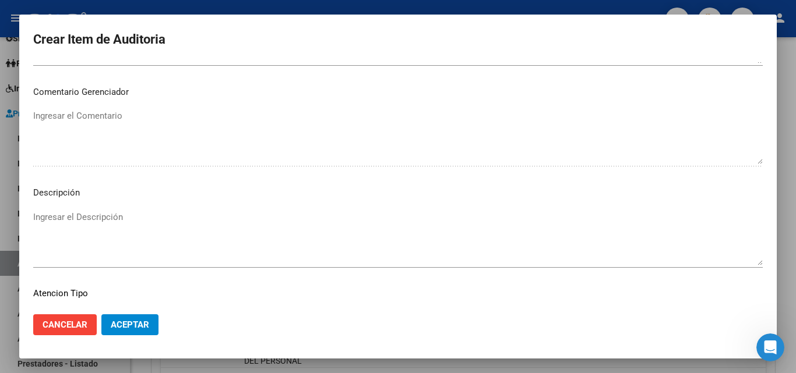
scroll to position [699, 0]
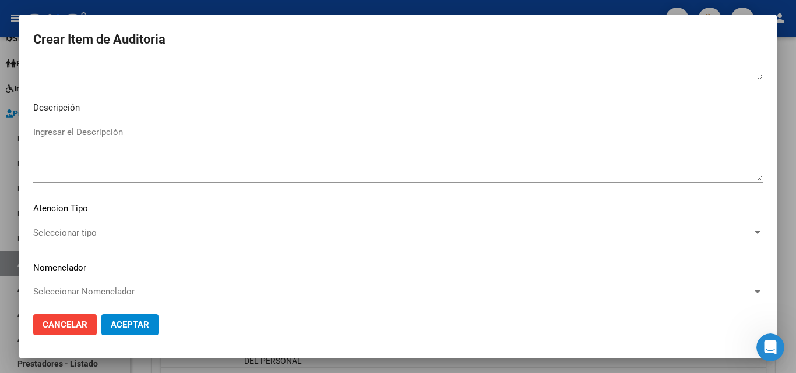
click at [62, 237] on span "Seleccionar tipo" at bounding box center [392, 233] width 719 height 10
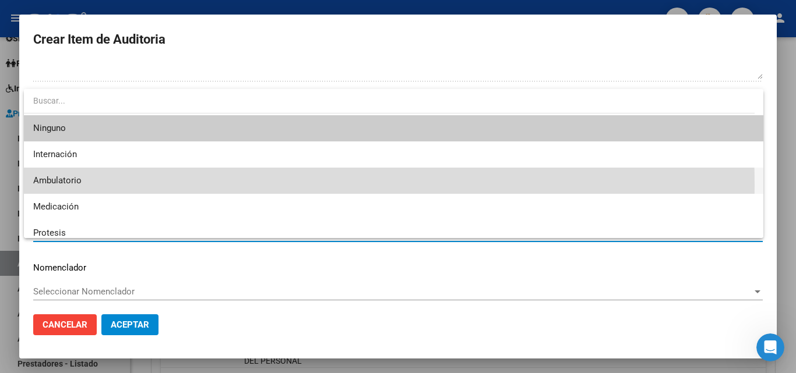
click at [77, 186] on span "Ambulatorio" at bounding box center [393, 181] width 721 height 26
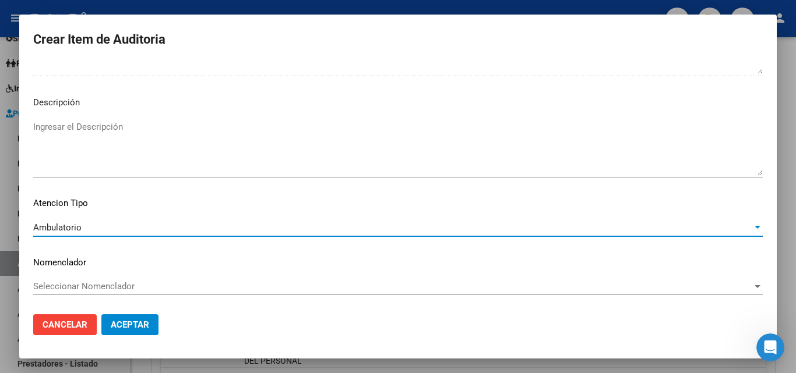
scroll to position [705, 0]
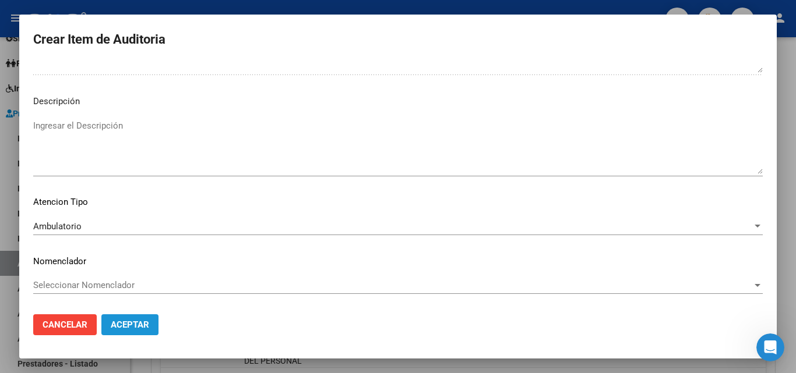
click at [143, 329] on span "Aceptar" at bounding box center [130, 325] width 38 height 10
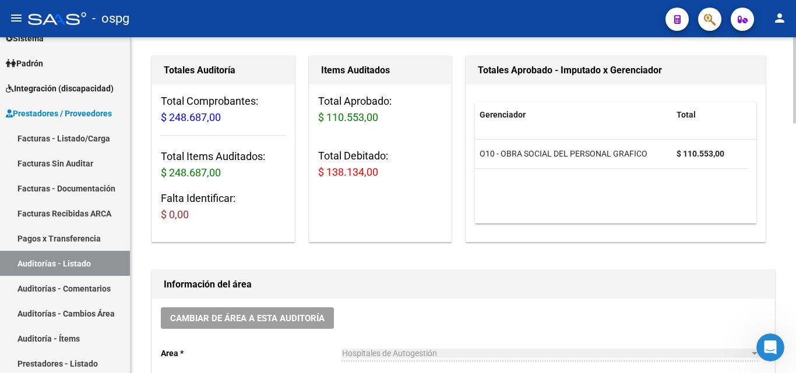
scroll to position [0, 0]
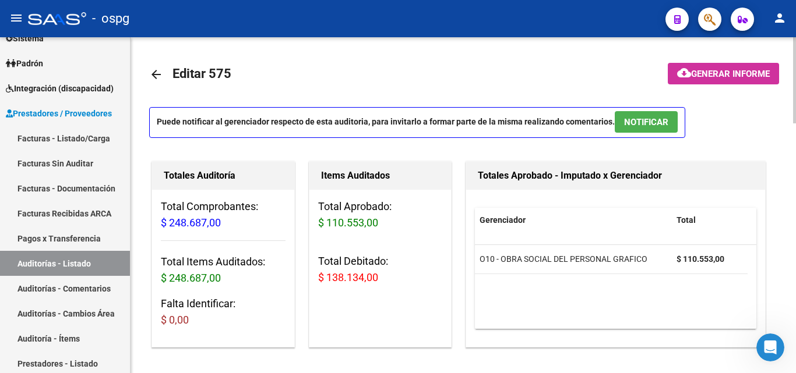
click at [721, 73] on span "Generar informe" at bounding box center [730, 74] width 79 height 10
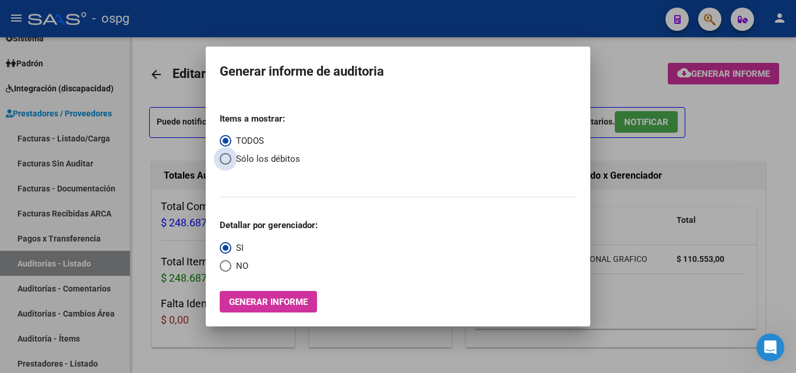
click at [234, 158] on span "Sólo los débitos" at bounding box center [265, 159] width 69 height 13
click at [231, 158] on input "Sólo los débitos" at bounding box center [226, 159] width 12 height 12
click at [240, 264] on span "NO" at bounding box center [239, 266] width 17 height 13
click at [231, 264] on input "NO" at bounding box center [226, 266] width 12 height 12
click at [278, 302] on span "Generar informe" at bounding box center [268, 302] width 79 height 10
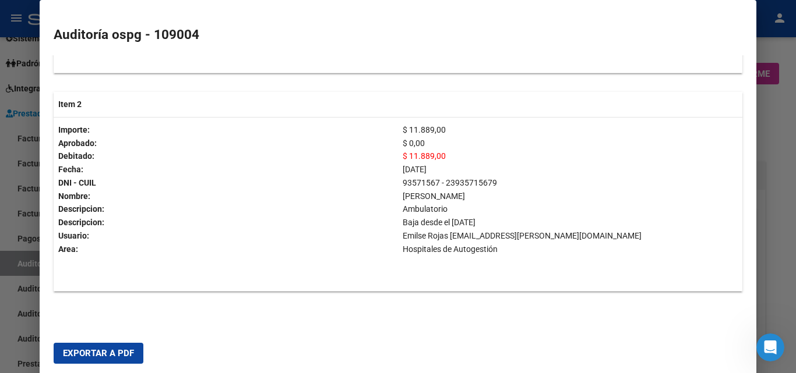
scroll to position [425, 0]
click at [96, 352] on span "Exportar a PDF" at bounding box center [98, 353] width 71 height 10
click at [765, 149] on div at bounding box center [398, 186] width 796 height 373
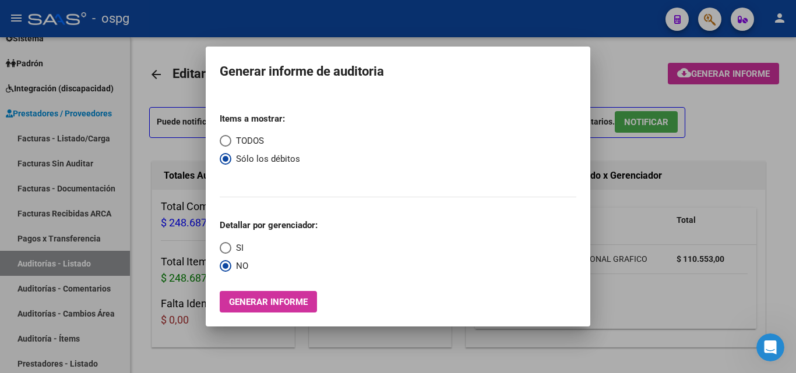
click at [259, 142] on span "TODOS" at bounding box center [247, 141] width 33 height 13
click at [231, 142] on input "TODOS" at bounding box center [226, 141] width 12 height 12
click at [230, 252] on span "Select an option" at bounding box center [226, 248] width 12 height 12
click at [230, 252] on input "SI" at bounding box center [226, 248] width 12 height 12
click at [247, 298] on span "Generar informe" at bounding box center [268, 302] width 79 height 10
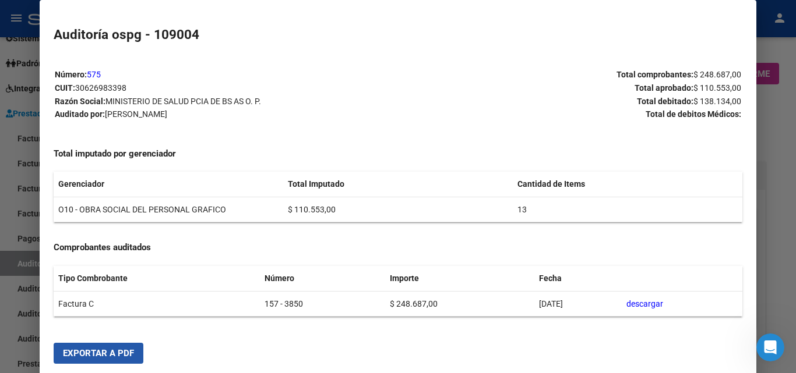
click at [128, 355] on span "Exportar a PDF" at bounding box center [98, 353] width 71 height 10
click at [789, 53] on div at bounding box center [398, 186] width 796 height 373
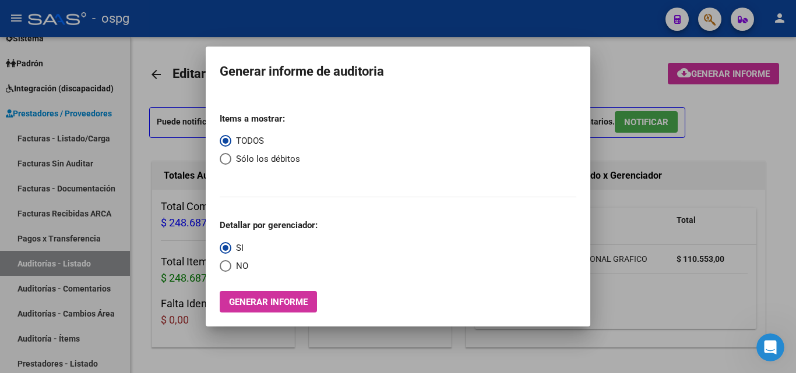
click at [636, 108] on div at bounding box center [398, 186] width 796 height 373
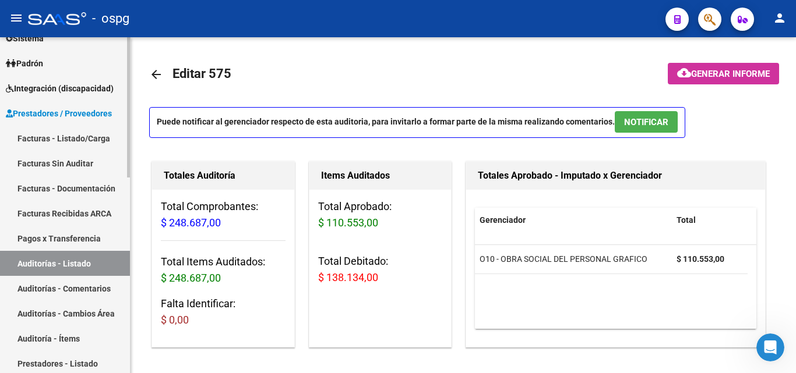
click at [76, 144] on link "Facturas - Listado/Carga" at bounding box center [65, 138] width 130 height 25
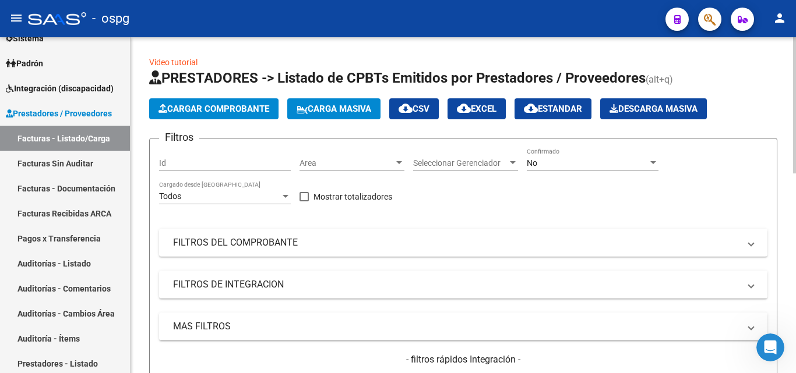
click at [199, 107] on span "Cargar Comprobante" at bounding box center [213, 109] width 111 height 10
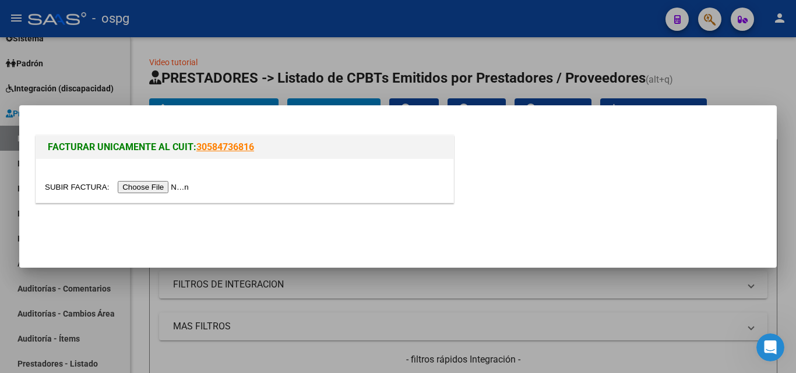
click at [145, 186] on input "file" at bounding box center [118, 187] width 147 height 12
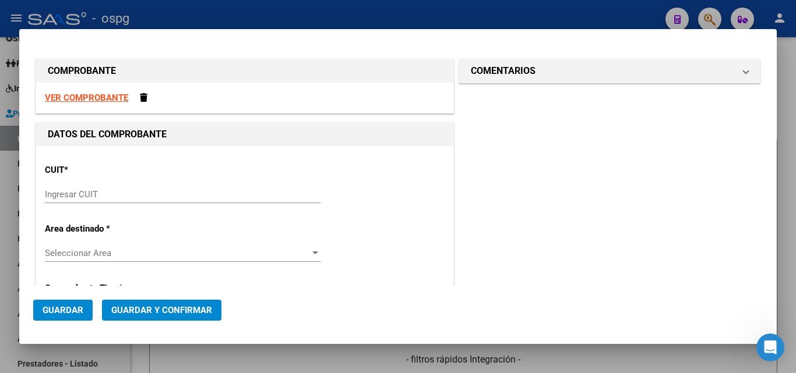
click at [66, 195] on input "Ingresar CUIT" at bounding box center [183, 194] width 276 height 10
click at [111, 98] on strong "VER COMPROBANTE" at bounding box center [86, 98] width 83 height 10
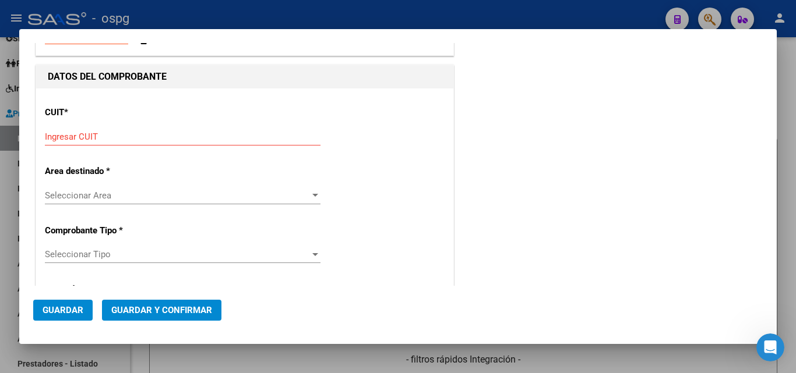
scroll to position [58, 0]
click at [141, 136] on input "Ingresar CUIT" at bounding box center [183, 136] width 276 height 10
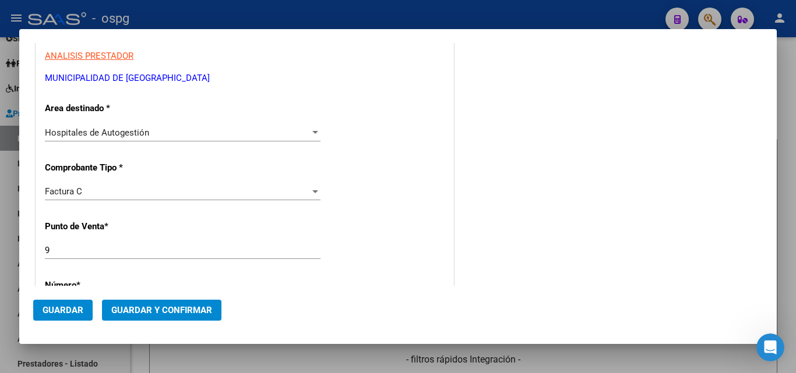
scroll to position [175, 0]
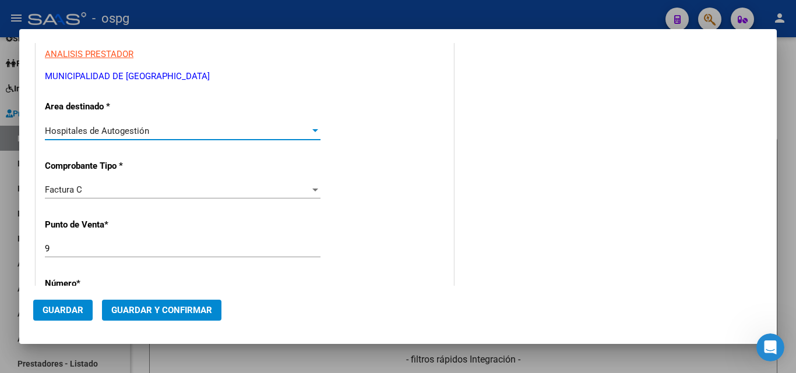
click at [96, 129] on span "Hospitales de Autogestión" at bounding box center [97, 131] width 104 height 10
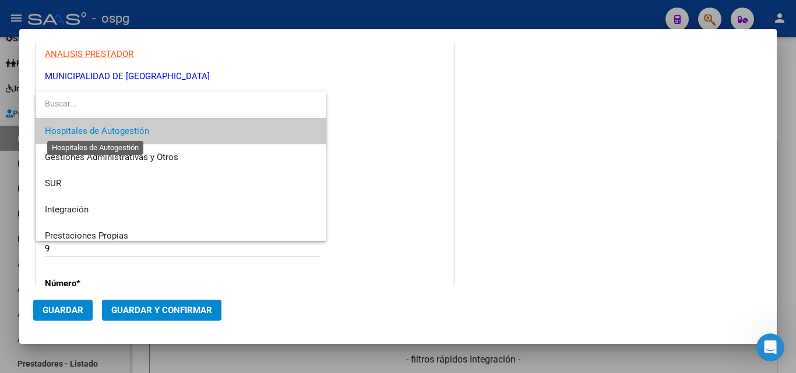
click at [96, 129] on span "Hospitales de Autogestión" at bounding box center [97, 131] width 104 height 10
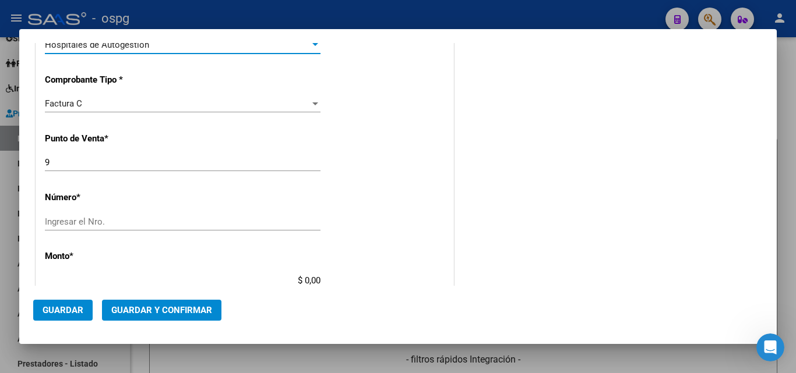
scroll to position [233, 0]
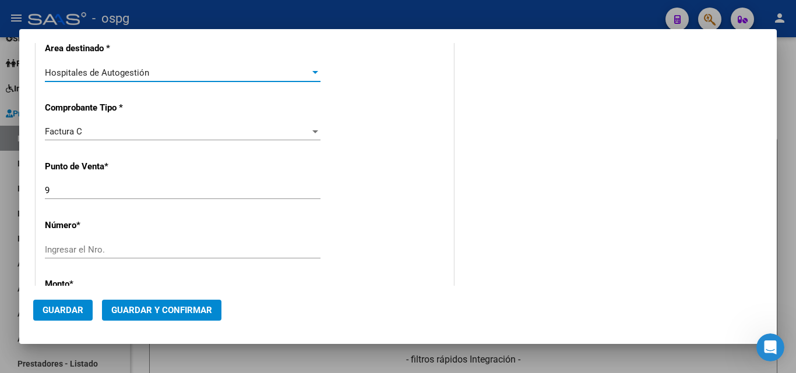
click at [81, 195] on input "9" at bounding box center [183, 190] width 276 height 10
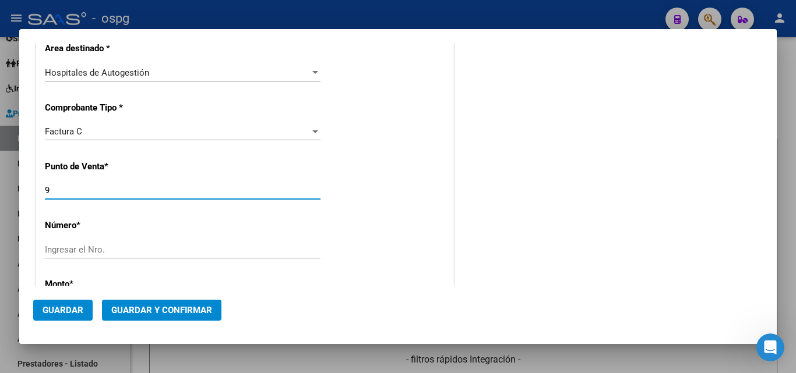
click at [81, 193] on input "9" at bounding box center [183, 190] width 276 height 10
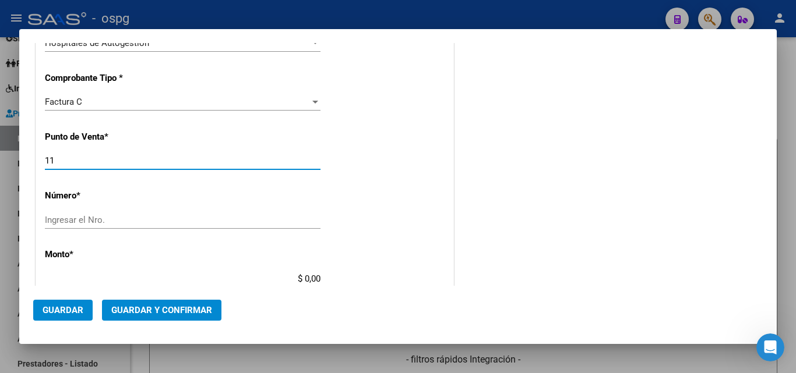
scroll to position [291, 0]
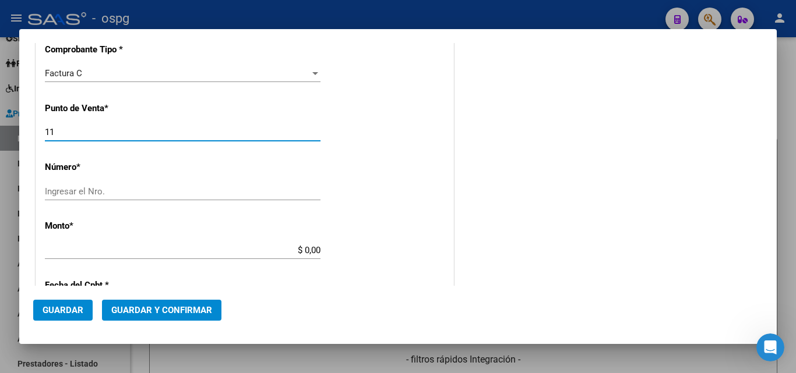
click at [102, 197] on div "Ingresar el Nro." at bounding box center [183, 191] width 276 height 17
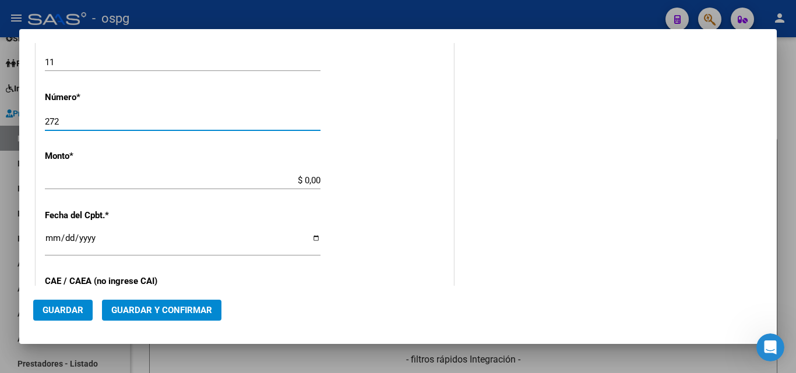
scroll to position [408, 0]
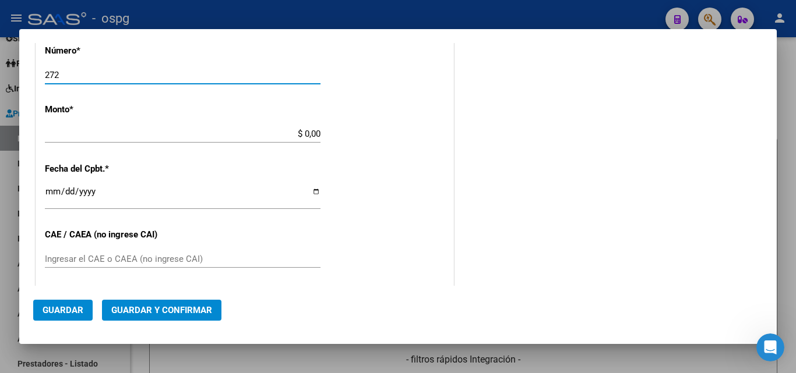
click at [301, 133] on input "$ 0,00" at bounding box center [183, 134] width 276 height 10
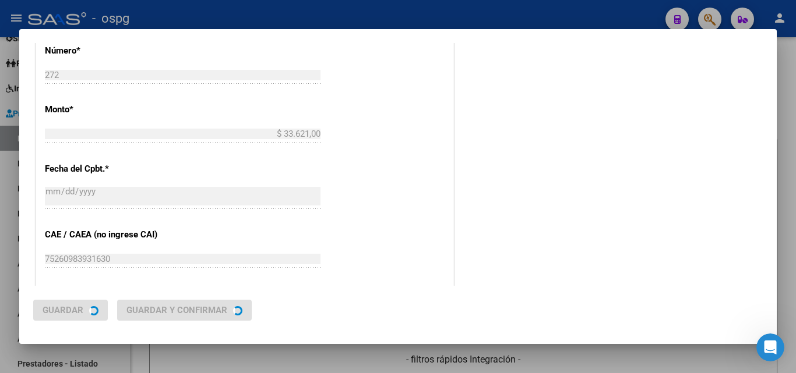
click at [388, 133] on div "CUIT * 34-99925756-0 Ingresar CUIT ANALISIS PRESTADOR MUNICIPALIDAD DE LA MATAN…" at bounding box center [244, 151] width 417 height 826
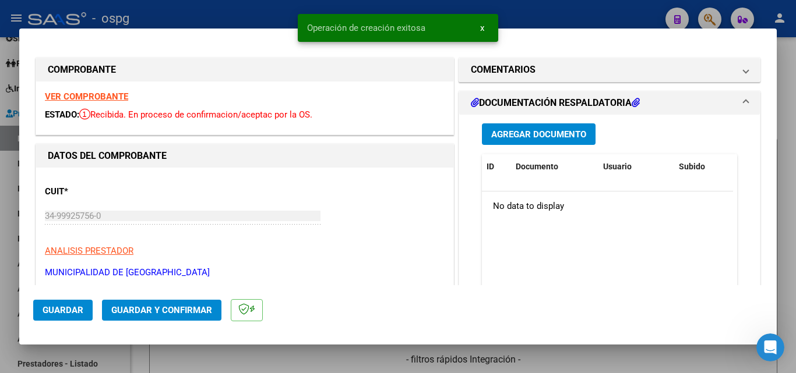
scroll to position [58, 0]
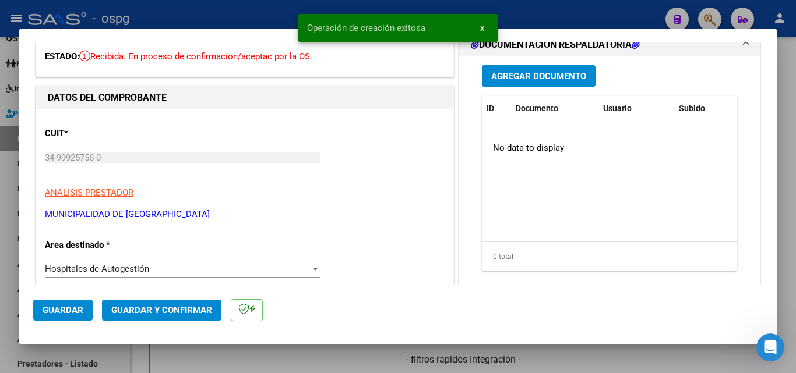
click at [384, 153] on div "CUIT * 34-99925756-0 Ingresar CUIT ANALISIS PRESTADOR MUNICIPALIDAD DE LA MATAN…" at bounding box center [245, 169] width 400 height 103
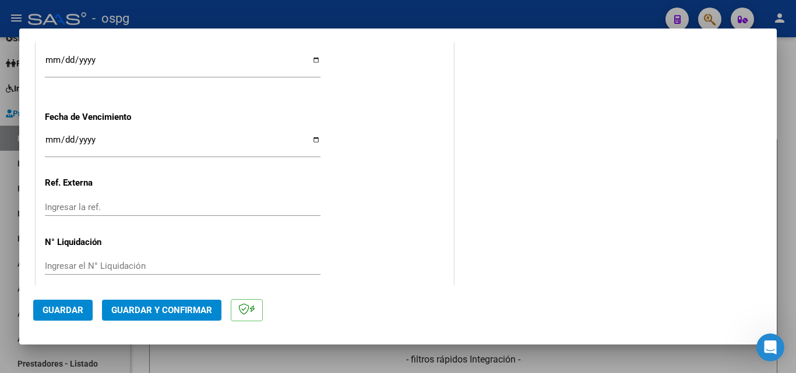
scroll to position [711, 0]
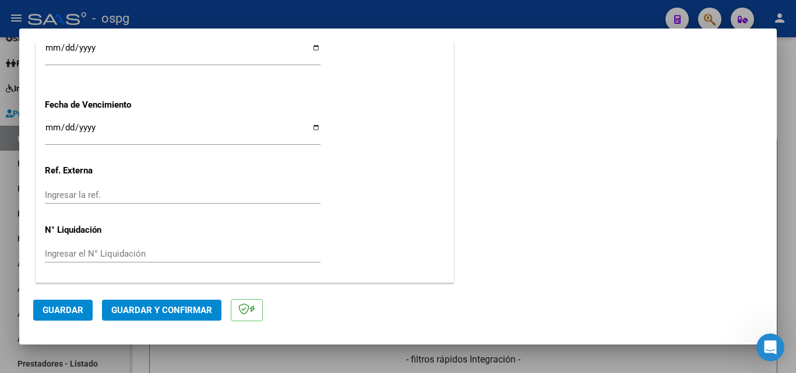
click at [168, 310] on span "Guardar y Confirmar" at bounding box center [161, 310] width 101 height 10
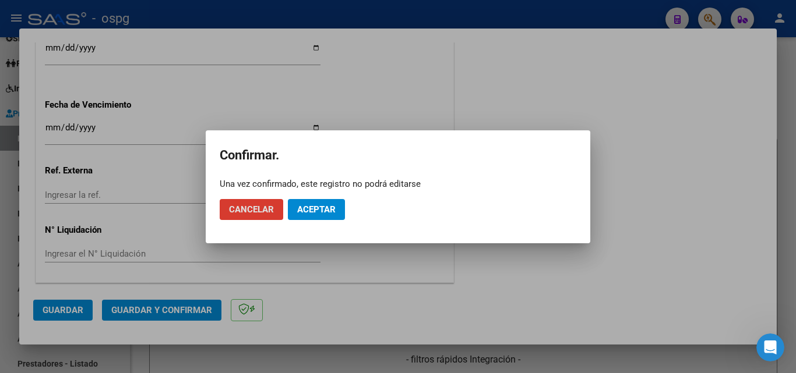
click at [326, 209] on span "Aceptar" at bounding box center [316, 209] width 38 height 10
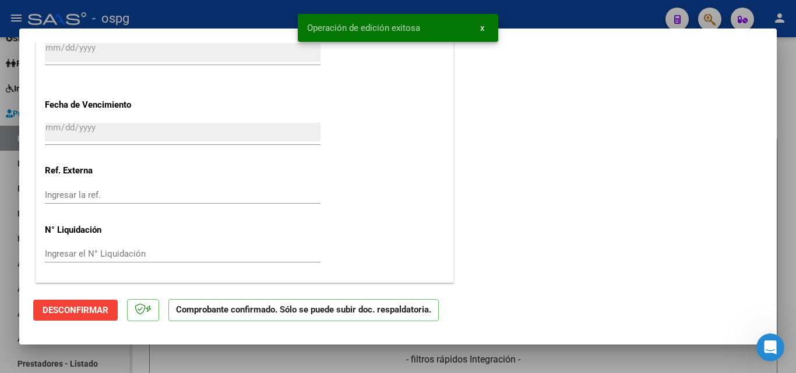
click at [488, 25] on button "x" at bounding box center [482, 27] width 23 height 21
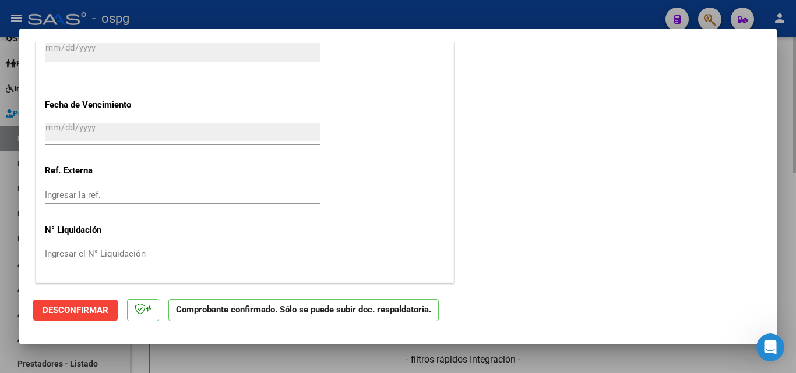
click at [794, 57] on div at bounding box center [398, 186] width 796 height 373
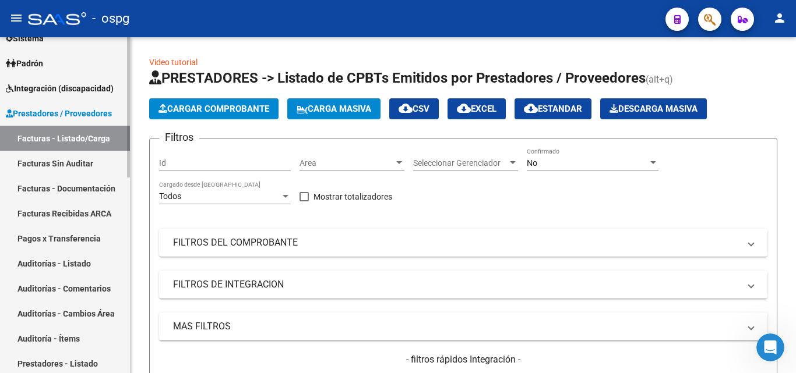
click at [87, 260] on link "Auditorías - Listado" at bounding box center [65, 263] width 130 height 25
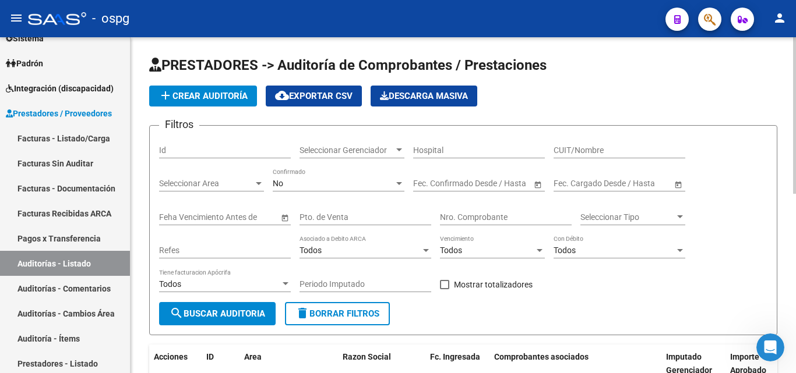
click at [229, 93] on span "add Crear Auditoría" at bounding box center [202, 96] width 89 height 10
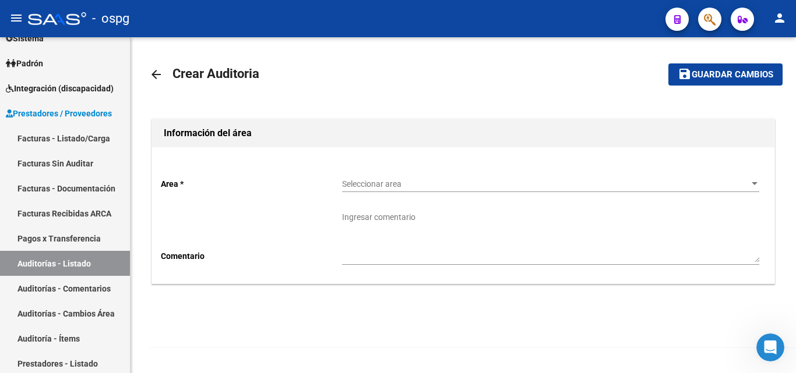
click at [383, 182] on span "Seleccionar area" at bounding box center [545, 184] width 407 height 10
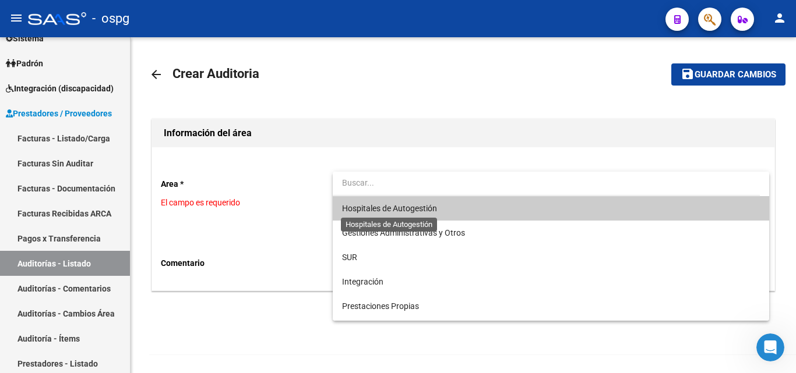
click at [392, 210] on span "Hospitales de Autogestión" at bounding box center [389, 208] width 95 height 9
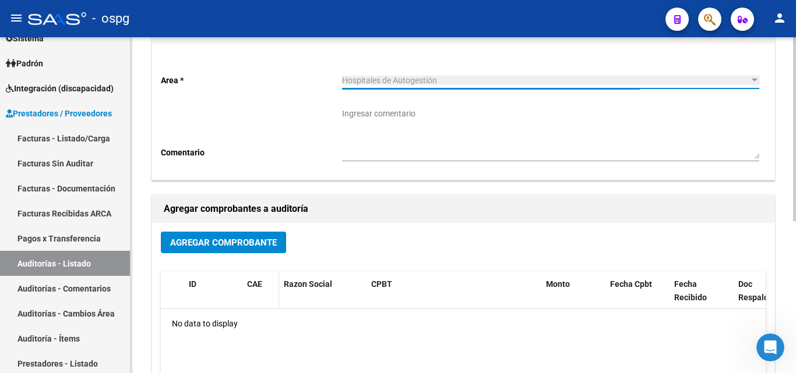
scroll to position [175, 0]
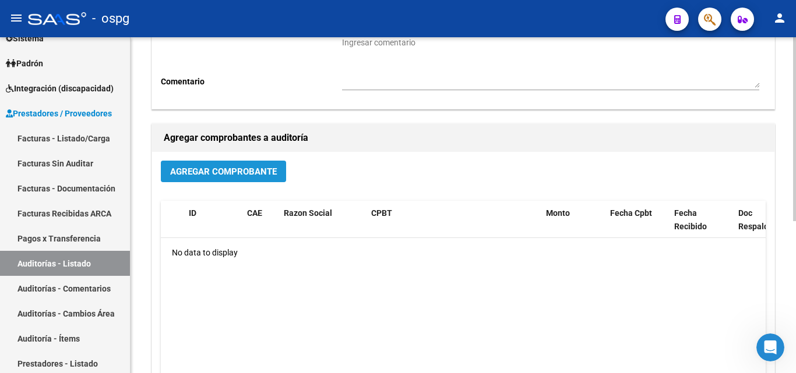
click at [228, 178] on button "Agregar Comprobante" at bounding box center [223, 172] width 125 height 22
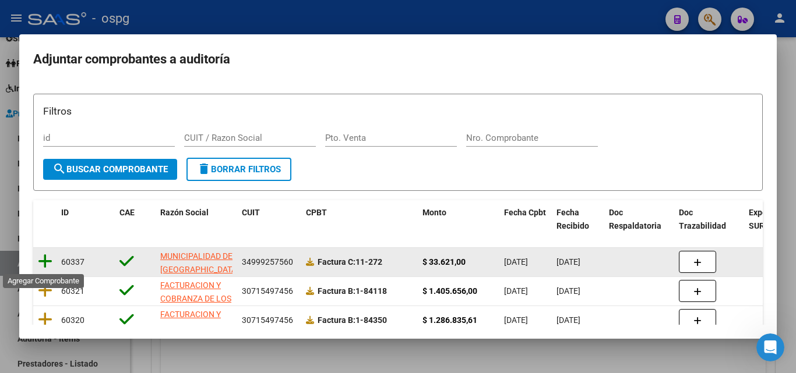
click at [50, 261] on icon at bounding box center [45, 261] width 15 height 16
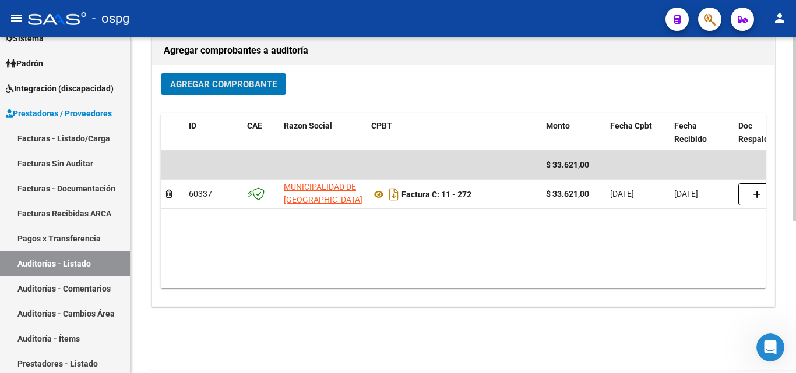
scroll to position [278, 0]
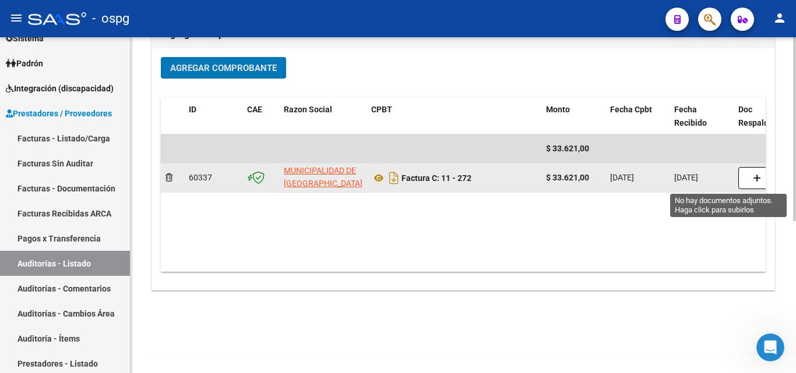
click at [752, 177] on button "button" at bounding box center [756, 178] width 37 height 22
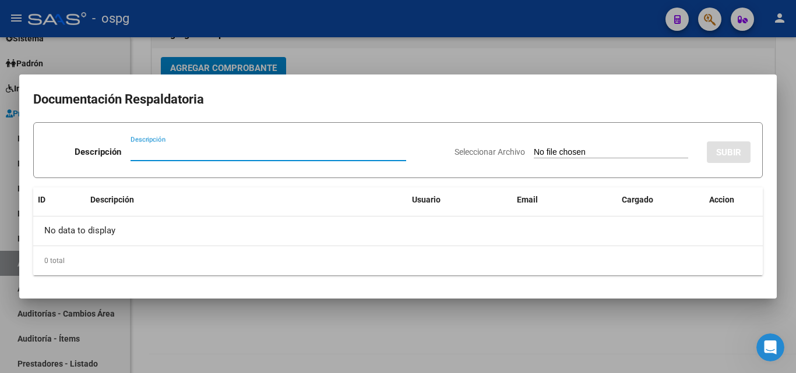
click at [619, 60] on div at bounding box center [398, 186] width 796 height 373
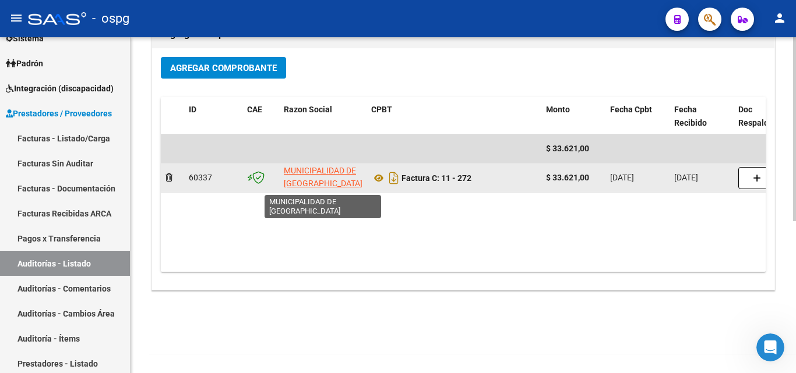
click at [324, 177] on app-link-go-to "MUNICIPALIDAD DE [GEOGRAPHIC_DATA]" at bounding box center [323, 177] width 79 height 27
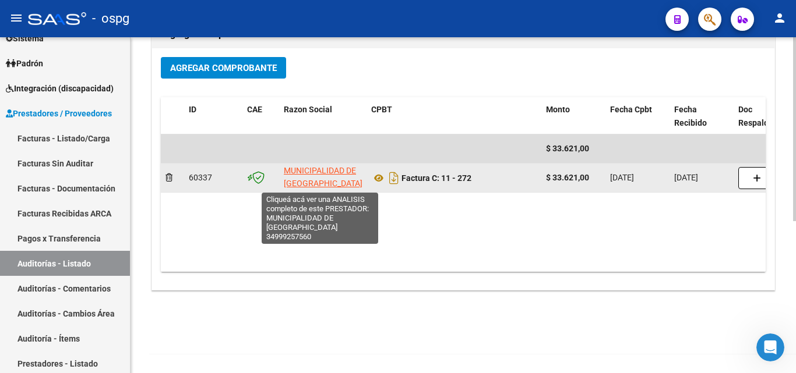
click at [323, 185] on span "MUNICIPALIDAD DE [GEOGRAPHIC_DATA]" at bounding box center [323, 177] width 79 height 23
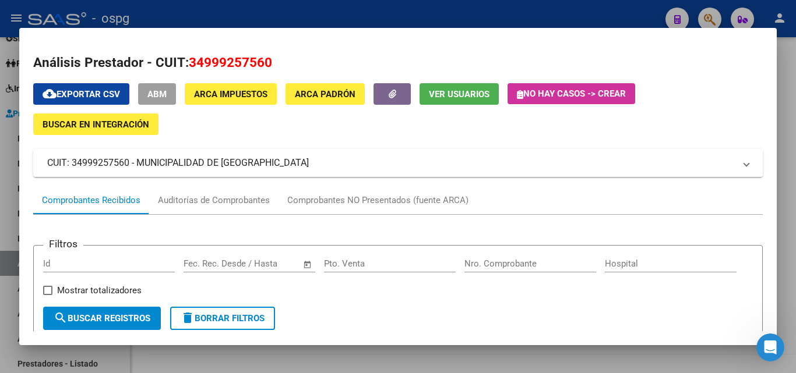
click at [340, 6] on div at bounding box center [398, 186] width 796 height 373
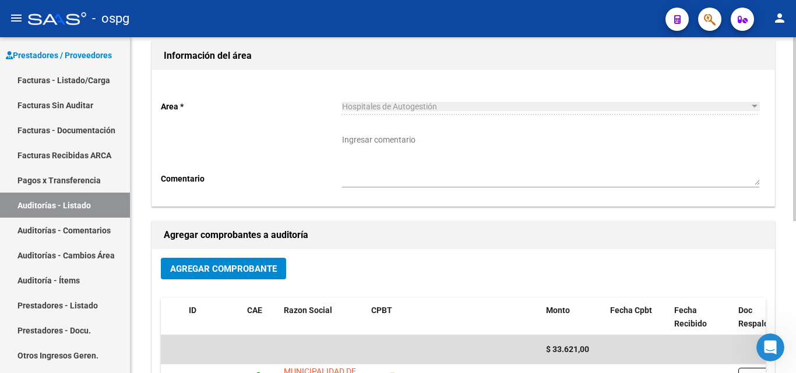
scroll to position [0, 0]
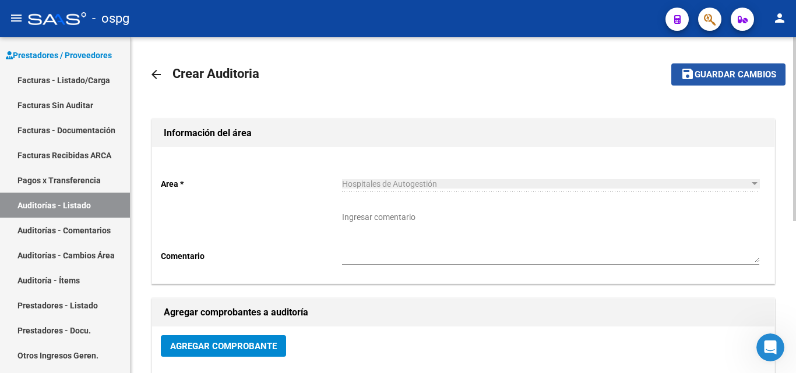
click at [715, 80] on button "save Guardar cambios" at bounding box center [728, 74] width 114 height 22
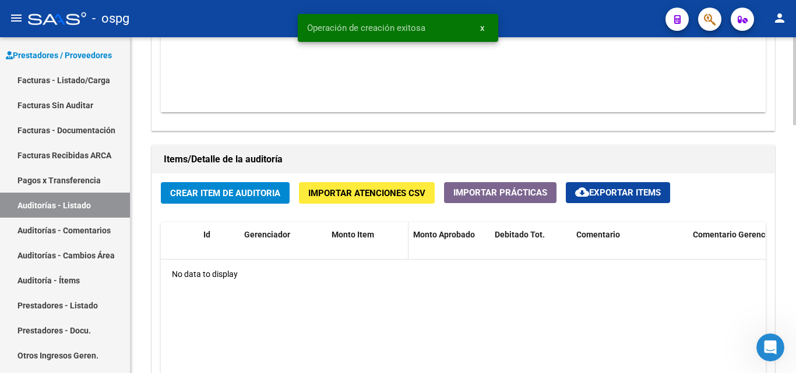
scroll to position [757, 0]
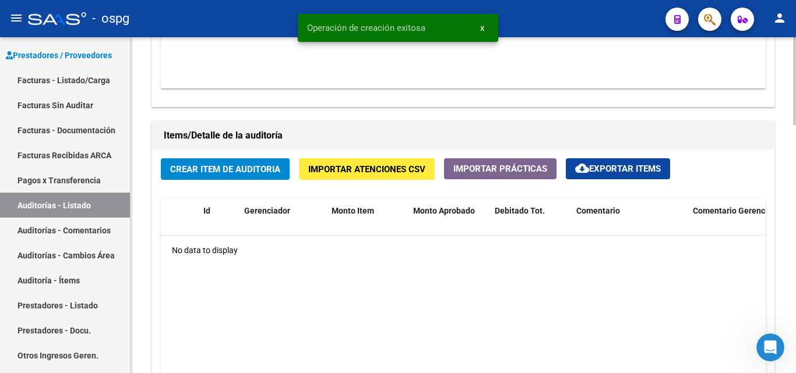
click at [249, 168] on span "Crear Item de Auditoria" at bounding box center [225, 169] width 110 height 10
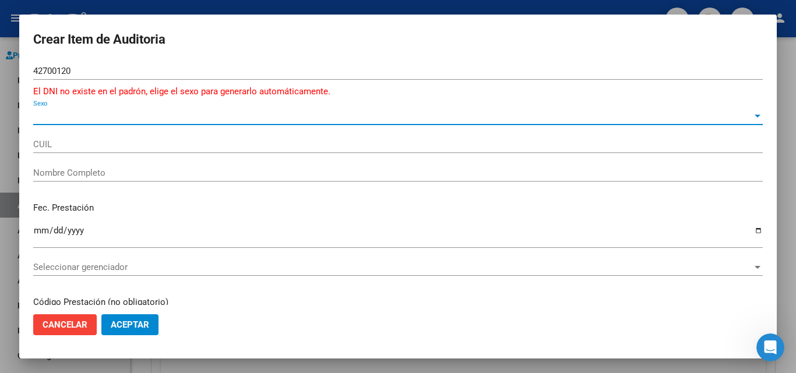
click at [124, 111] on span "Sexo" at bounding box center [392, 116] width 719 height 10
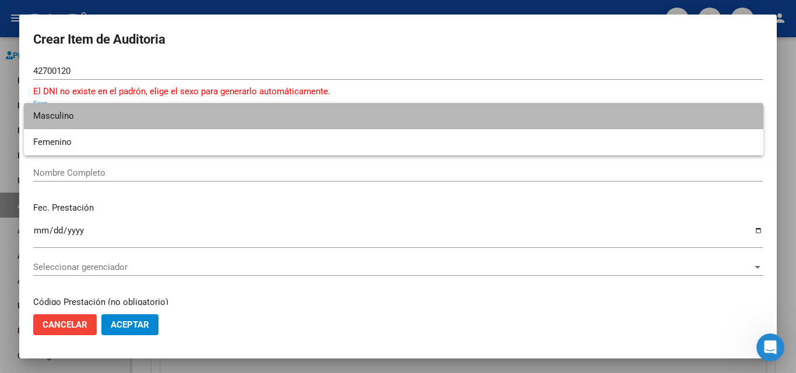
click at [125, 118] on span "Masculino" at bounding box center [393, 116] width 721 height 26
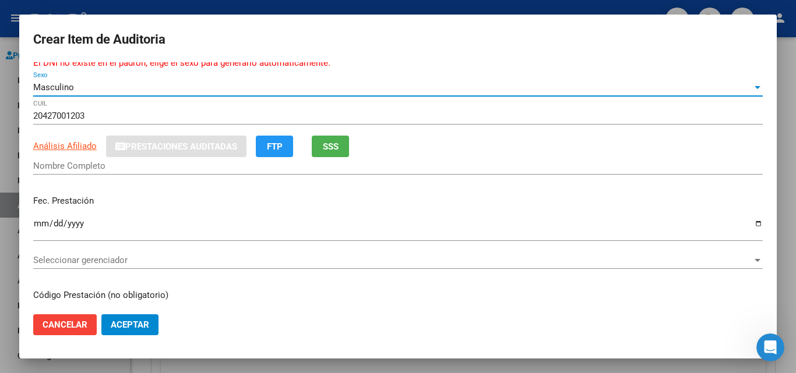
scroll to position [0, 0]
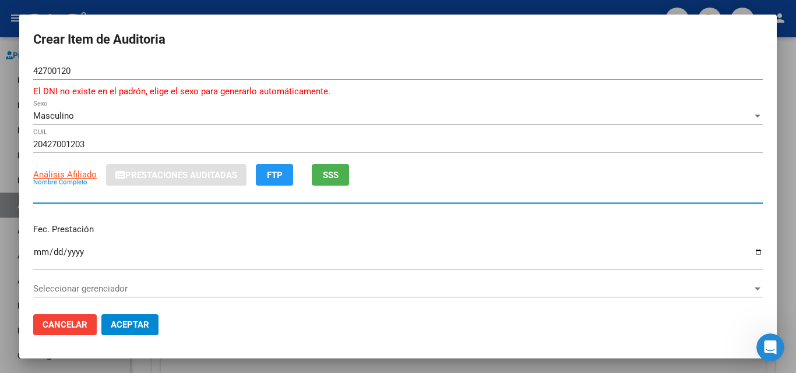
click at [66, 194] on input "Nombre Completo" at bounding box center [397, 194] width 729 height 10
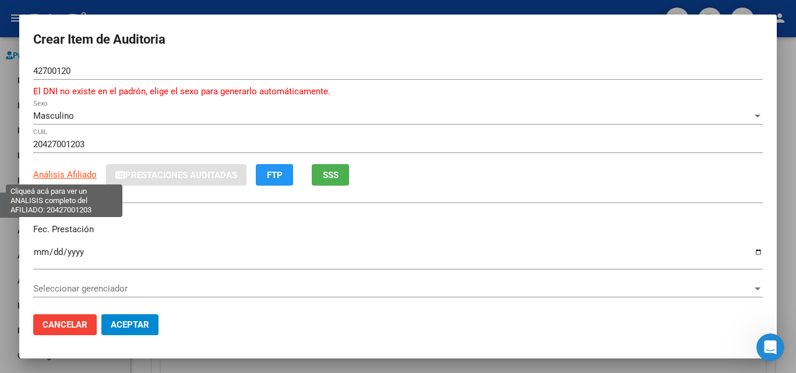
click at [79, 177] on span "Análisis Afiliado" at bounding box center [64, 175] width 63 height 10
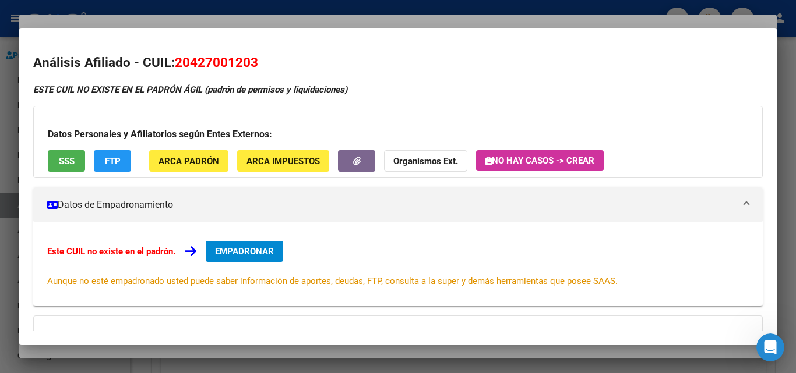
click at [65, 156] on span "SSS" at bounding box center [67, 161] width 16 height 10
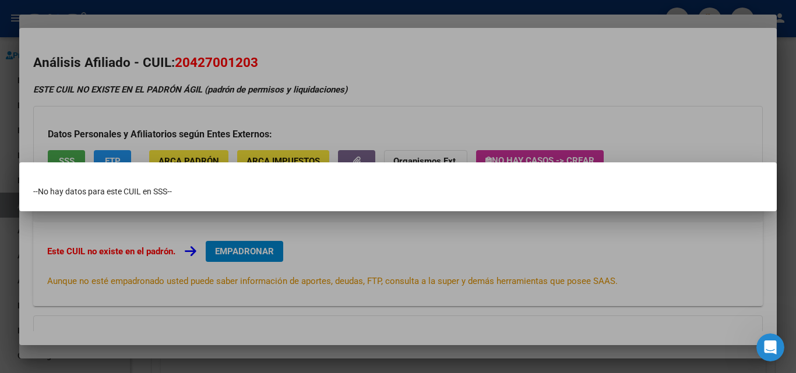
click at [485, 89] on div at bounding box center [398, 186] width 796 height 373
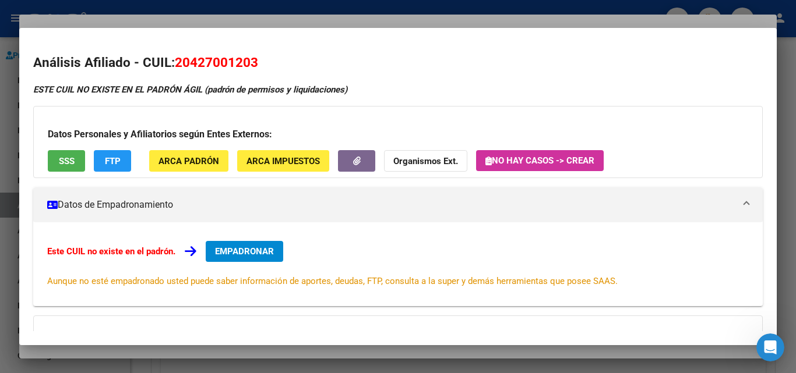
drag, startPoint x: 183, startPoint y: 59, endPoint x: 244, endPoint y: 64, distance: 60.8
click at [249, 63] on span "20427001203" at bounding box center [216, 62] width 83 height 15
click at [196, 61] on span "20427001203" at bounding box center [216, 62] width 83 height 15
drag, startPoint x: 193, startPoint y: 60, endPoint x: 249, endPoint y: 64, distance: 56.1
click at [249, 64] on span "20427001203" at bounding box center [216, 62] width 83 height 15
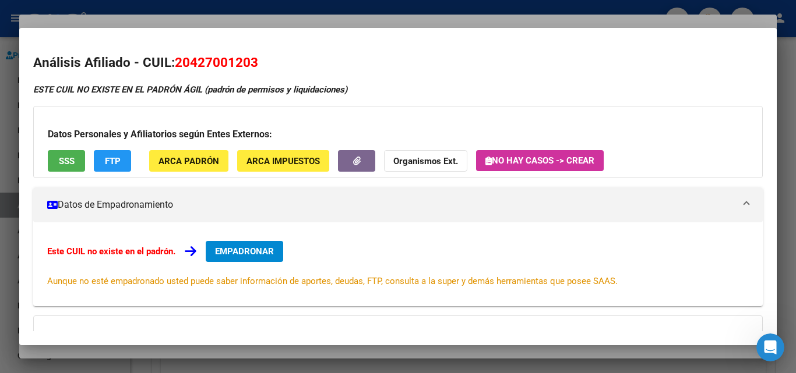
click at [763, 24] on div at bounding box center [398, 186] width 796 height 373
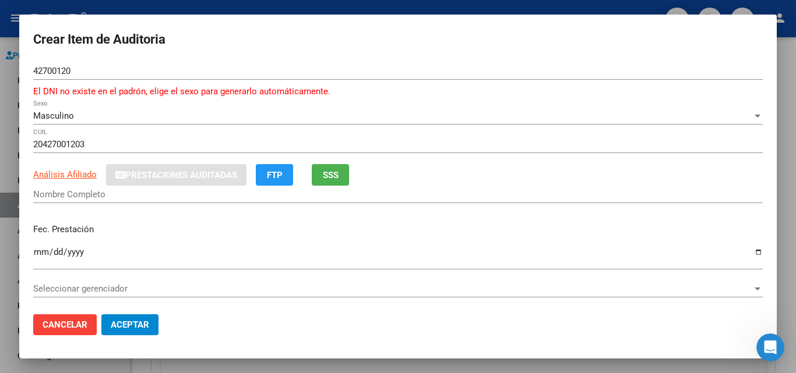
click at [77, 192] on input "Nombre Completo" at bounding box center [397, 194] width 729 height 10
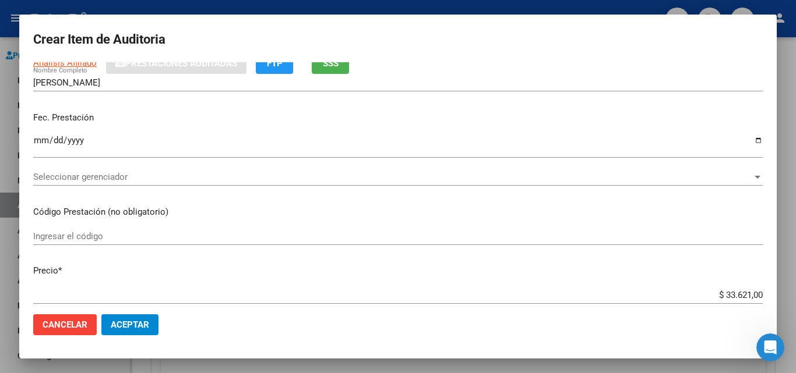
scroll to position [117, 0]
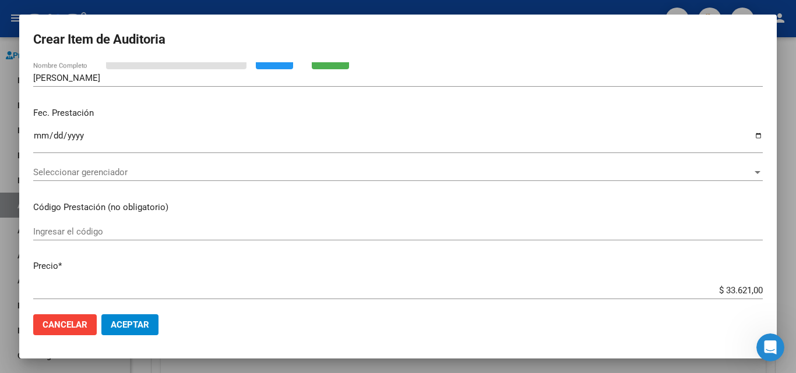
click at [41, 135] on input "Ingresar la fecha" at bounding box center [397, 140] width 729 height 19
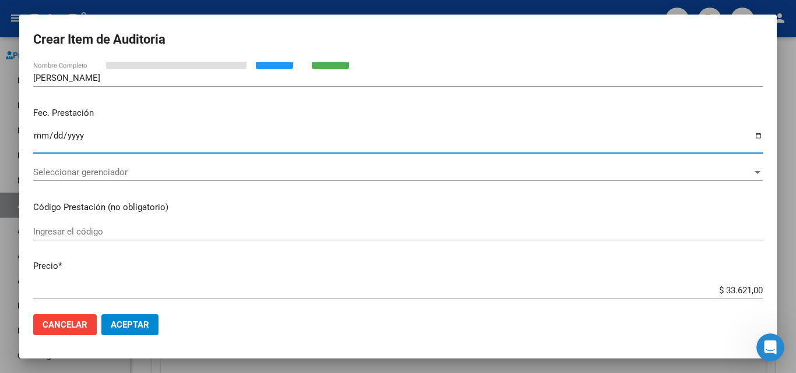
click at [92, 236] on input "Ingresar el código" at bounding box center [397, 232] width 729 height 10
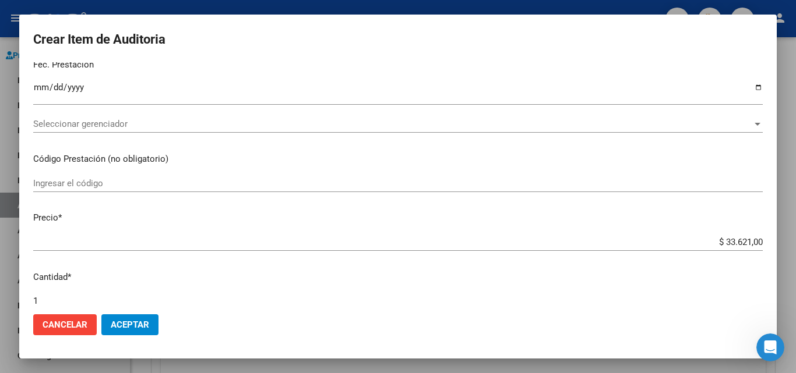
scroll to position [233, 0]
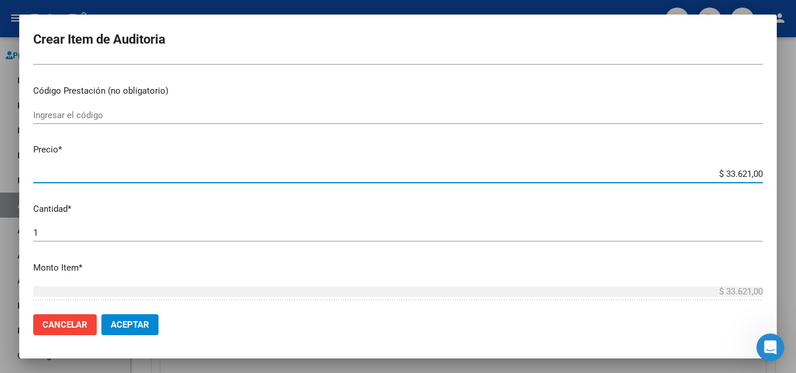
drag, startPoint x: 712, startPoint y: 173, endPoint x: 795, endPoint y: 175, distance: 82.8
click at [795, 175] on div "Crear Item de Auditoria 42700120 Nro Documento El DNI no existe en el padrón, e…" at bounding box center [398, 186] width 796 height 373
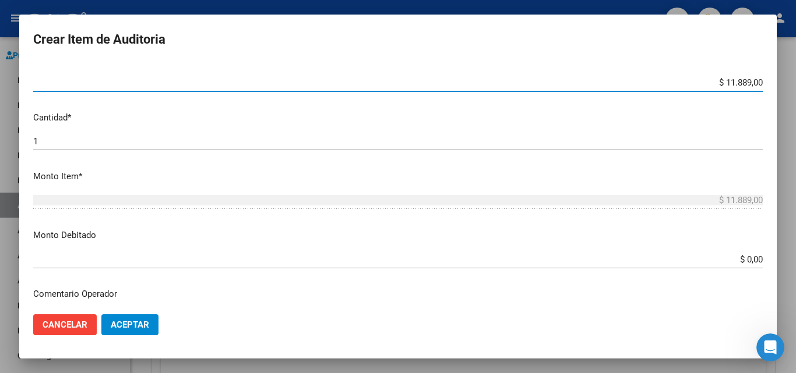
scroll to position [408, 0]
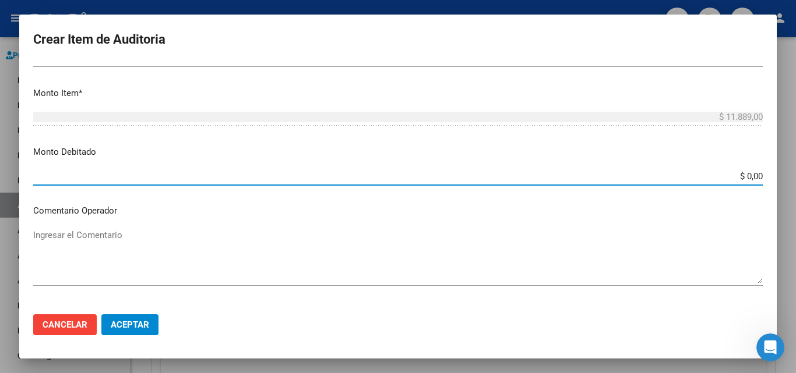
click at [736, 175] on input "$ 0,00" at bounding box center [397, 176] width 729 height 10
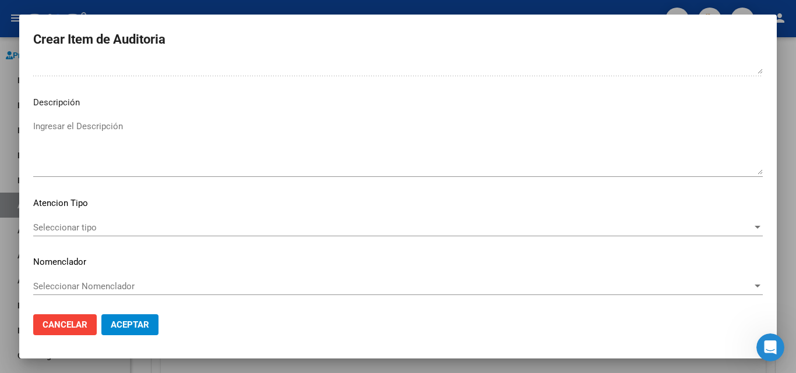
scroll to position [719, 0]
click at [93, 228] on span "Seleccionar tipo" at bounding box center [392, 226] width 719 height 10
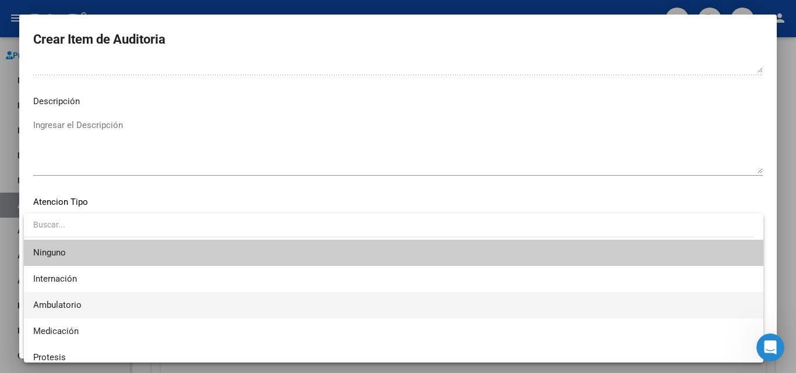
click at [91, 305] on span "Ambulatorio" at bounding box center [393, 305] width 721 height 26
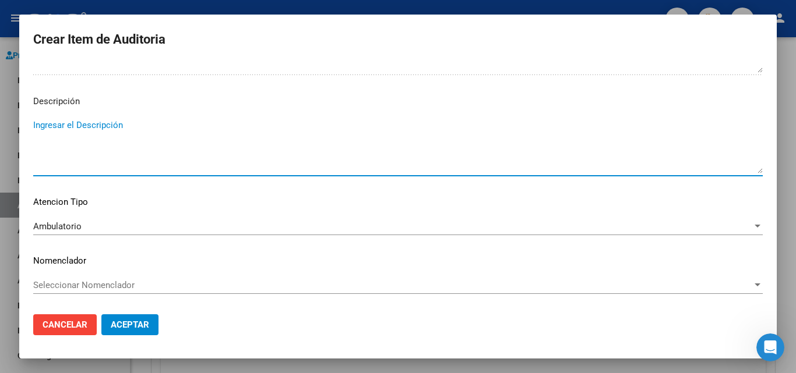
click at [69, 123] on textarea "Ingresar el Descripción" at bounding box center [397, 146] width 729 height 55
click at [164, 122] on textarea "Paciente no existe en nuestro padron de beneficiarios." at bounding box center [397, 146] width 729 height 55
click at [172, 125] on textarea "Paciente no existe en nuestro padron de beneficiarios." at bounding box center [397, 146] width 729 height 55
click at [250, 145] on textarea "Paciente no existe en nuestro padrón de beneficiarios." at bounding box center [397, 146] width 729 height 55
click at [130, 327] on span "Aceptar" at bounding box center [130, 325] width 38 height 10
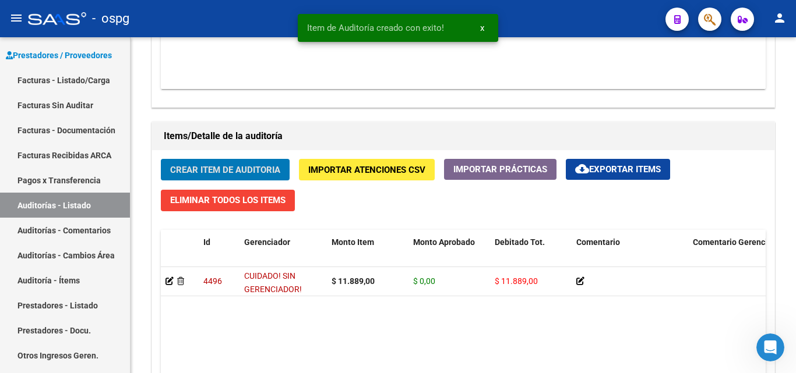
scroll to position [758, 0]
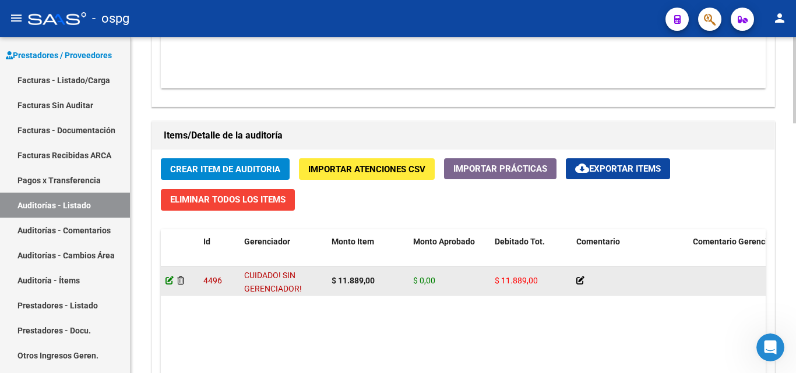
click at [171, 279] on icon at bounding box center [169, 281] width 8 height 8
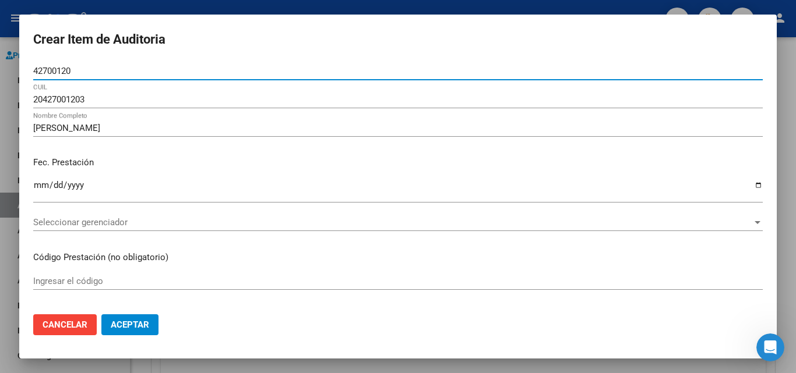
drag, startPoint x: 86, startPoint y: 70, endPoint x: 0, endPoint y: 73, distance: 86.3
click at [0, 73] on div "Crear Item de Auditoria 42700120 Nro Documento 20427001203 CUIL [PERSON_NAME] N…" at bounding box center [398, 186] width 796 height 373
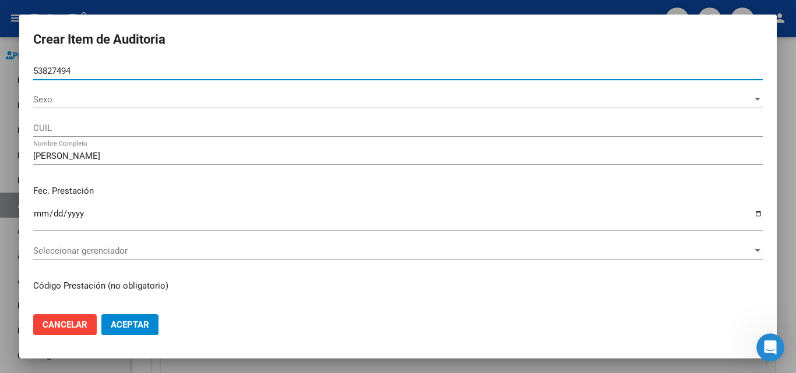
click at [63, 96] on span "Sexo" at bounding box center [392, 99] width 719 height 10
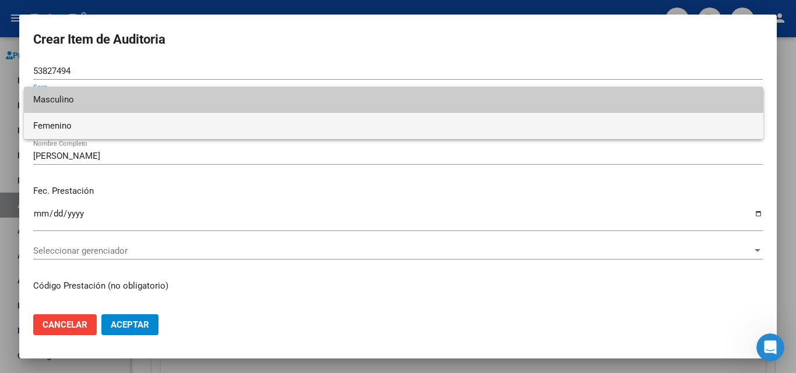
click at [78, 124] on span "Femenino" at bounding box center [393, 126] width 721 height 26
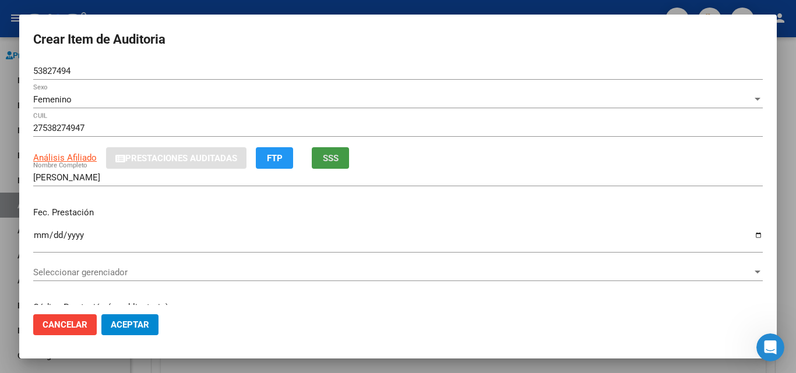
click at [334, 160] on span "SSS" at bounding box center [331, 158] width 16 height 10
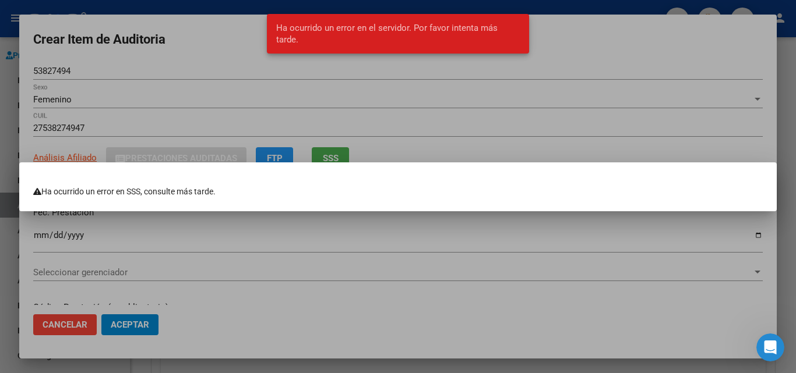
click at [340, 111] on div at bounding box center [398, 186] width 796 height 373
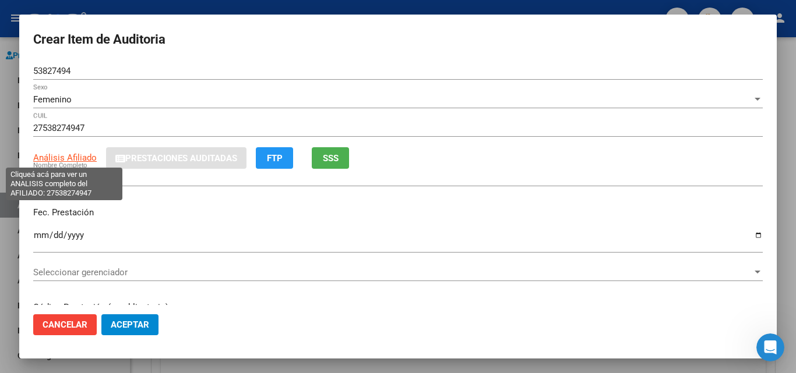
click at [52, 160] on span "Análisis Afiliado" at bounding box center [64, 158] width 63 height 10
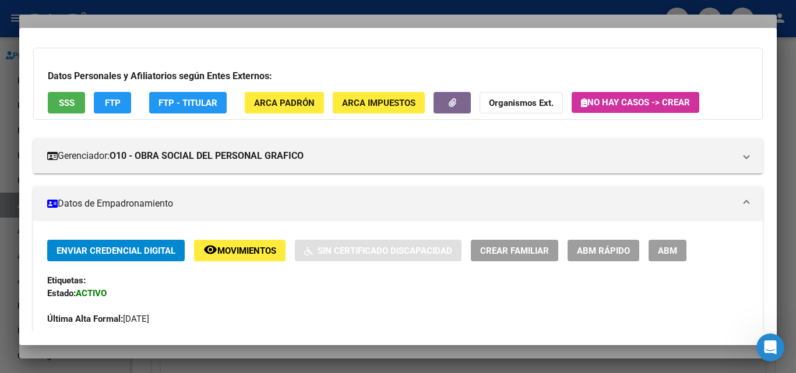
scroll to position [0, 0]
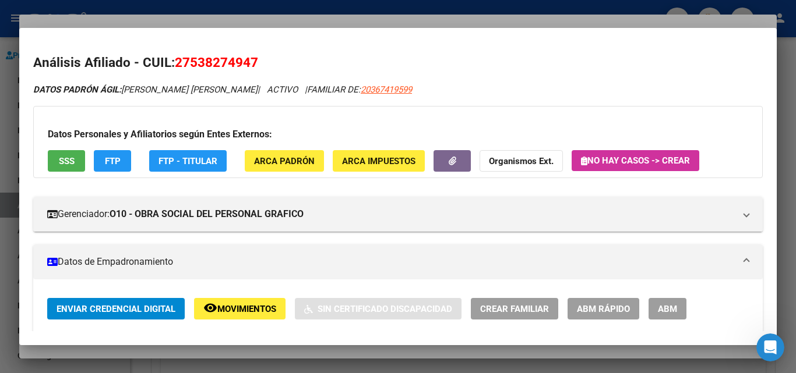
click at [634, 15] on div at bounding box center [398, 186] width 796 height 373
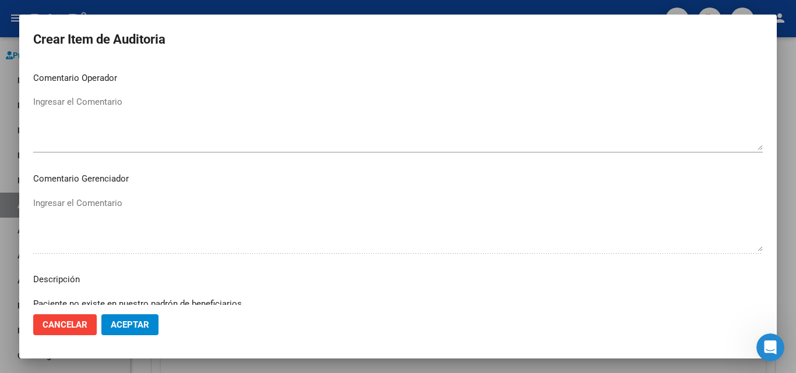
scroll to position [411, 0]
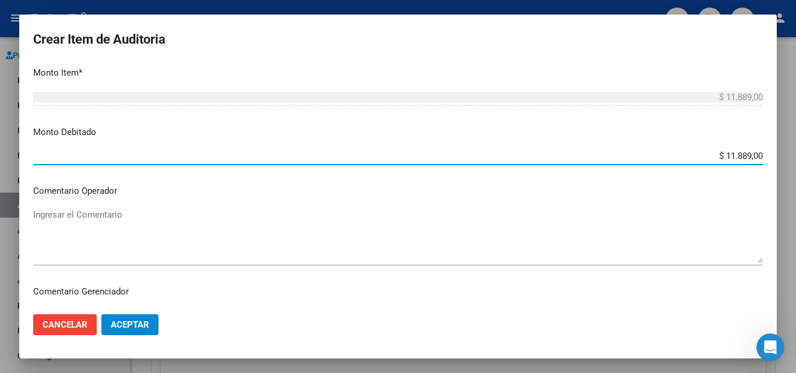
drag, startPoint x: 716, startPoint y: 158, endPoint x: 795, endPoint y: 158, distance: 78.6
click at [795, 158] on div "Crear Item de Auditoria 53827494 Nro Documento Femenino Sexo 27538274947 CUIL A…" at bounding box center [398, 186] width 796 height 373
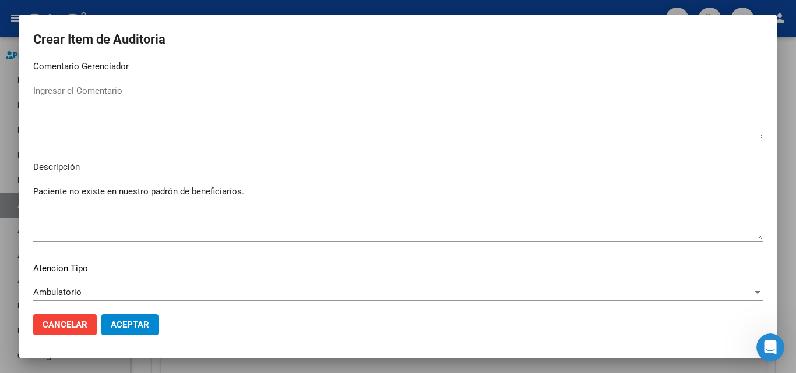
scroll to position [586, 0]
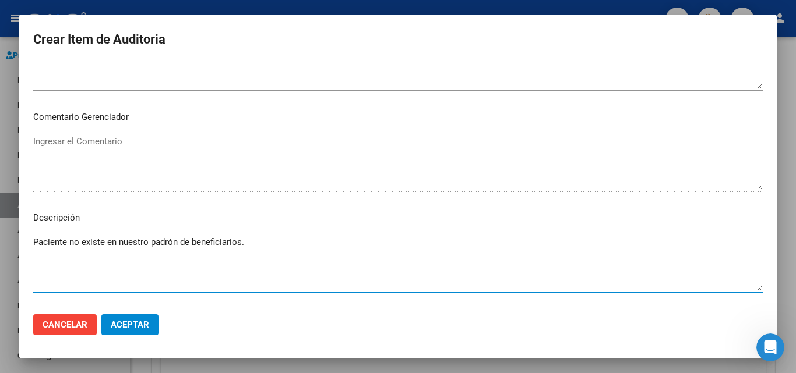
drag, startPoint x: 146, startPoint y: 250, endPoint x: 0, endPoint y: 250, distance: 146.2
click at [0, 250] on div "Crear Item de Auditoria 53827494 Nro Documento Femenino Sexo 27538274947 CUIL A…" at bounding box center [398, 186] width 796 height 373
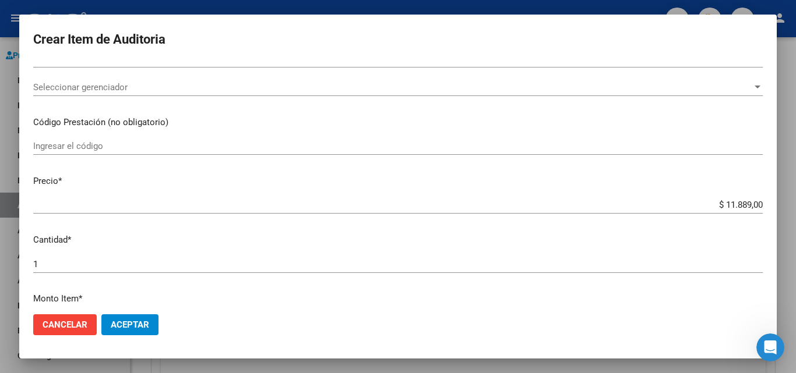
scroll to position [0, 0]
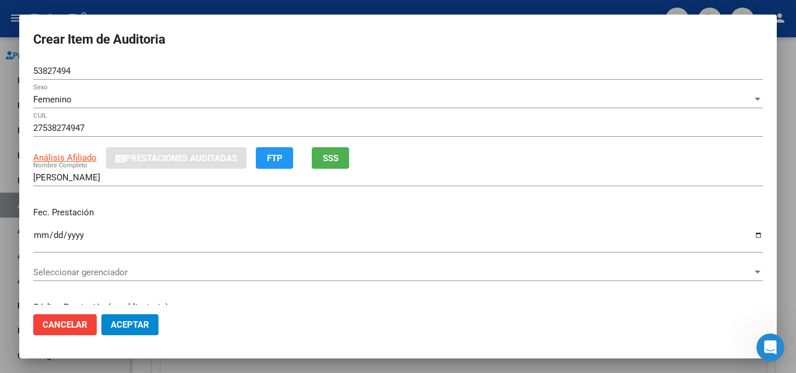
click at [338, 155] on span "SSS" at bounding box center [331, 158] width 16 height 10
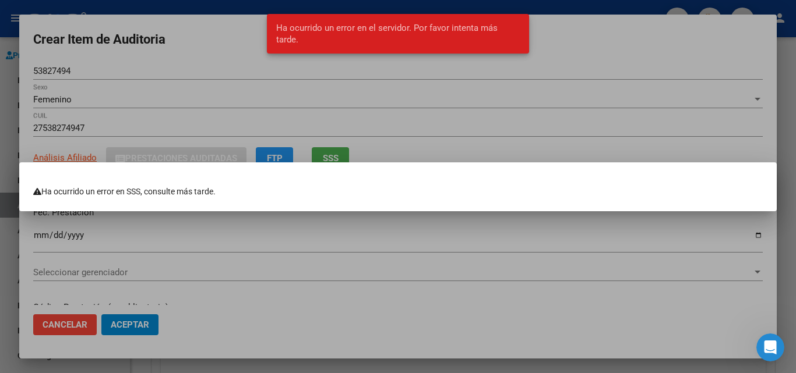
click at [380, 124] on div at bounding box center [398, 186] width 796 height 373
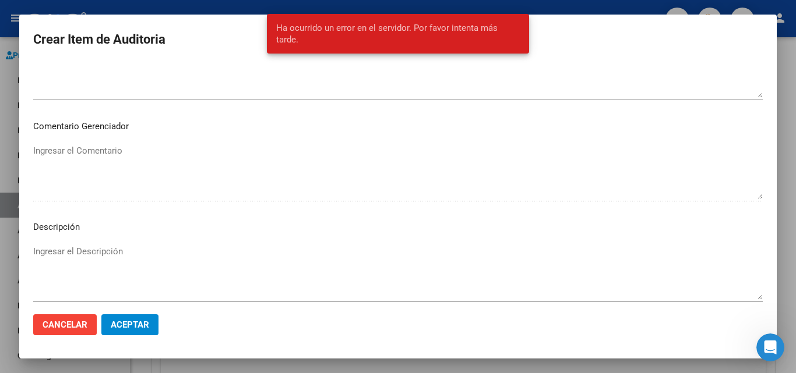
scroll to position [703, 0]
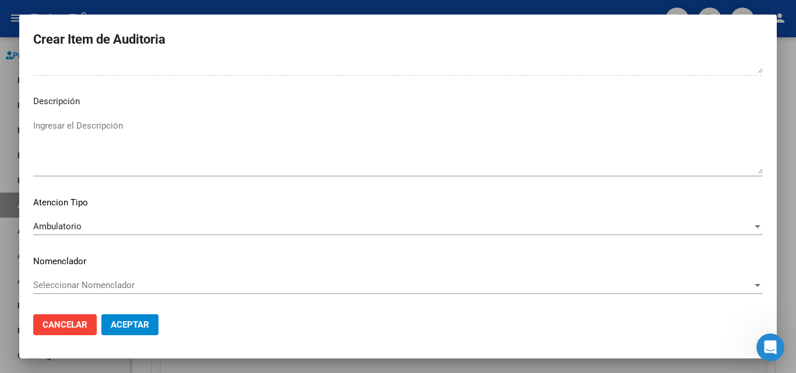
click at [133, 334] on button "Aceptar" at bounding box center [129, 325] width 57 height 21
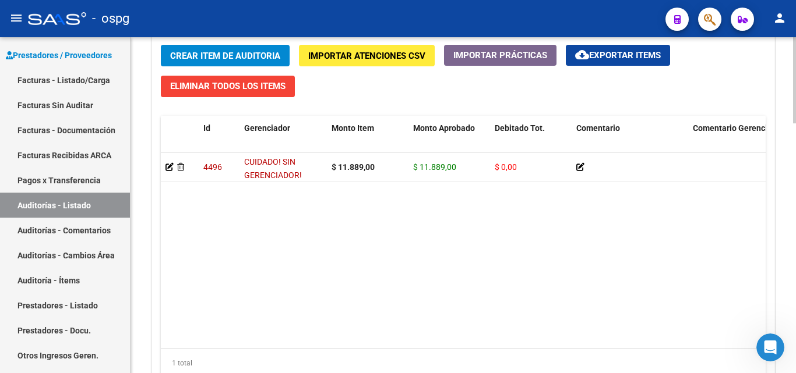
scroll to position [860, 0]
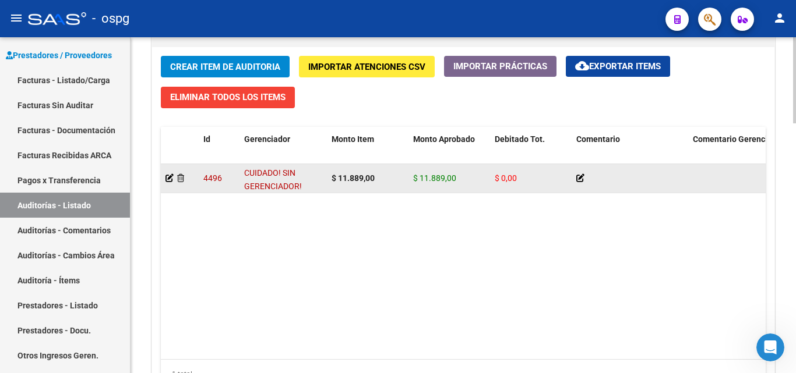
click at [264, 185] on span "CUIDADO! SIN GERENCIADOR!" at bounding box center [273, 179] width 58 height 23
click at [171, 179] on icon at bounding box center [169, 178] width 8 height 8
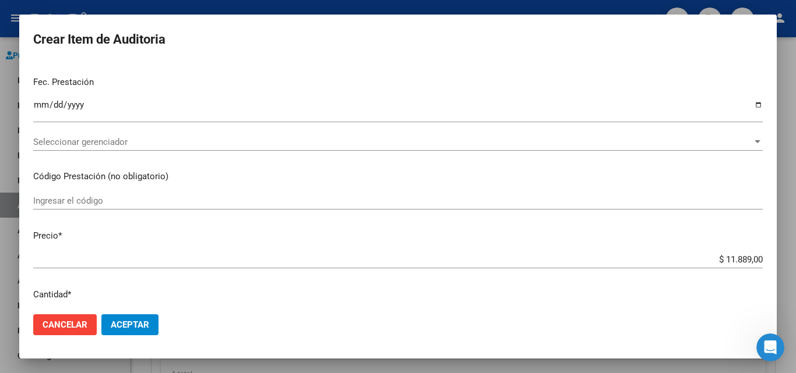
scroll to position [117, 0]
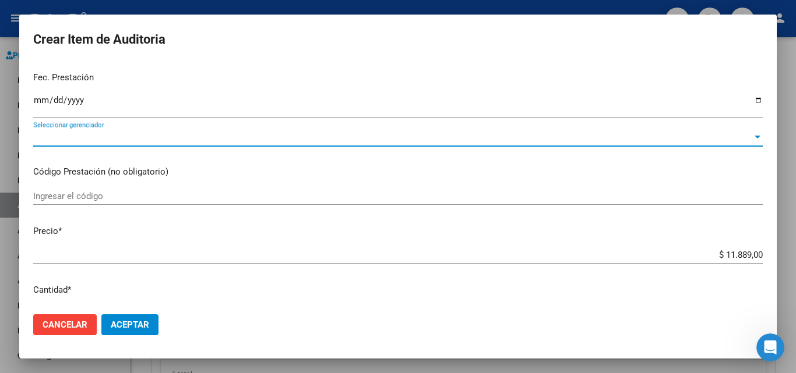
click at [118, 137] on span "Seleccionar gerenciador" at bounding box center [392, 137] width 719 height 10
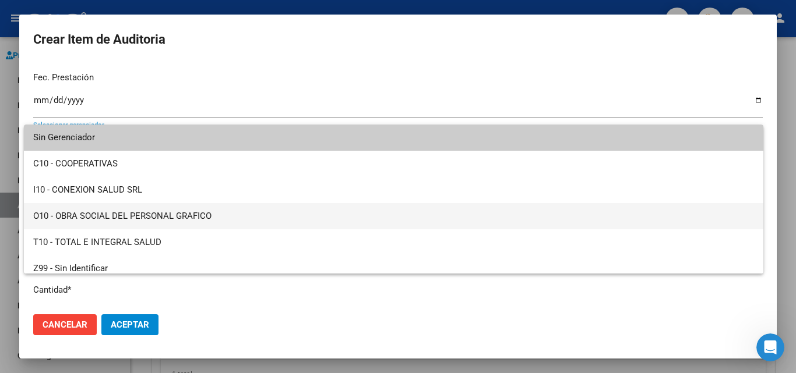
click at [186, 210] on span "O10 - OBRA SOCIAL DEL PERSONAL GRAFICO" at bounding box center [393, 216] width 721 height 26
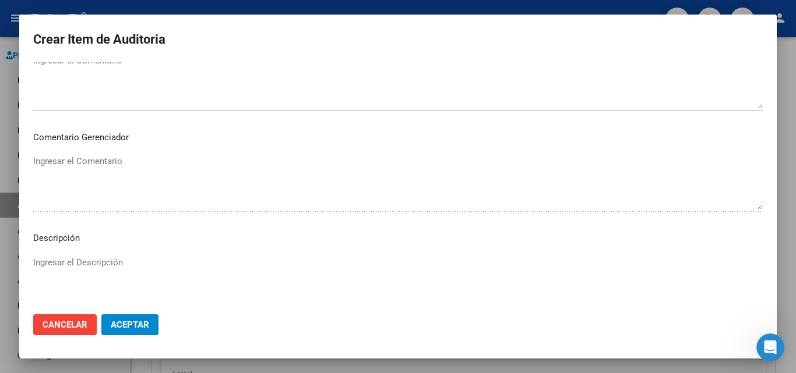
scroll to position [583, 0]
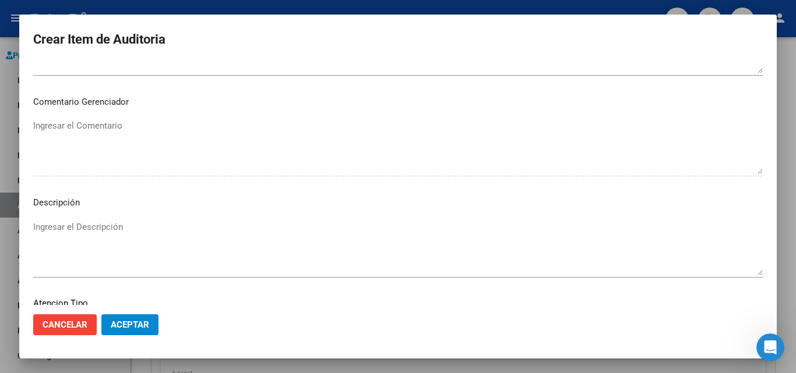
click at [128, 324] on span "Aceptar" at bounding box center [130, 325] width 38 height 10
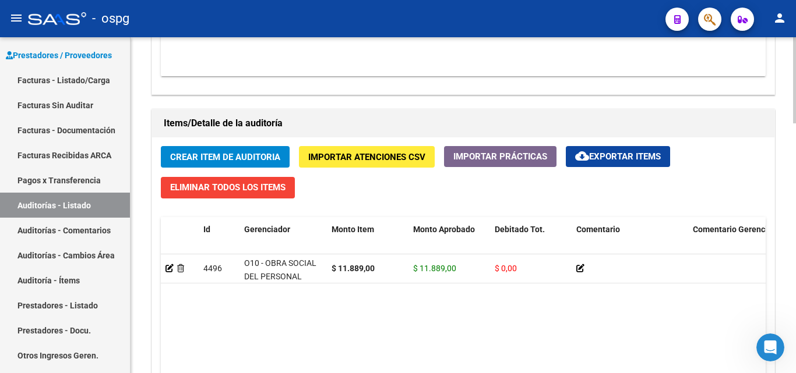
scroll to position [757, 0]
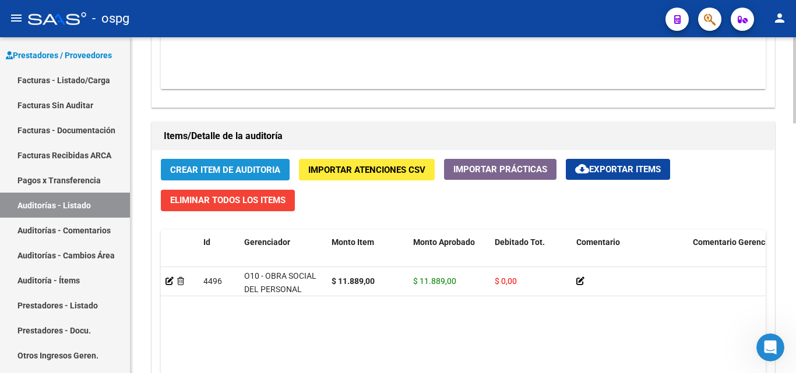
click at [243, 165] on span "Crear Item de Auditoria" at bounding box center [225, 170] width 110 height 10
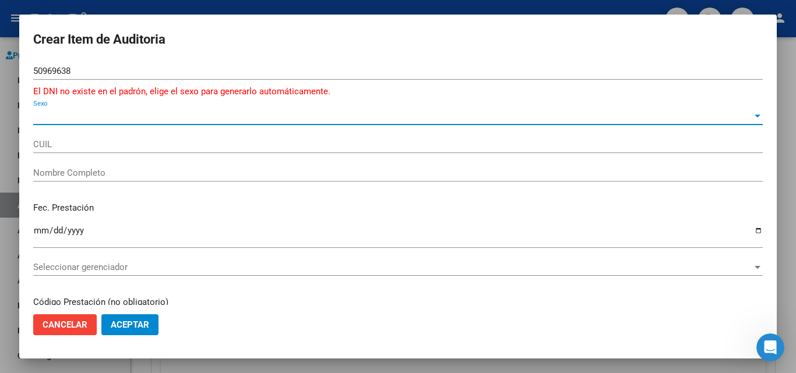
click at [105, 68] on input "50969638" at bounding box center [397, 71] width 729 height 10
click at [87, 69] on input "50969633" at bounding box center [397, 71] width 729 height 10
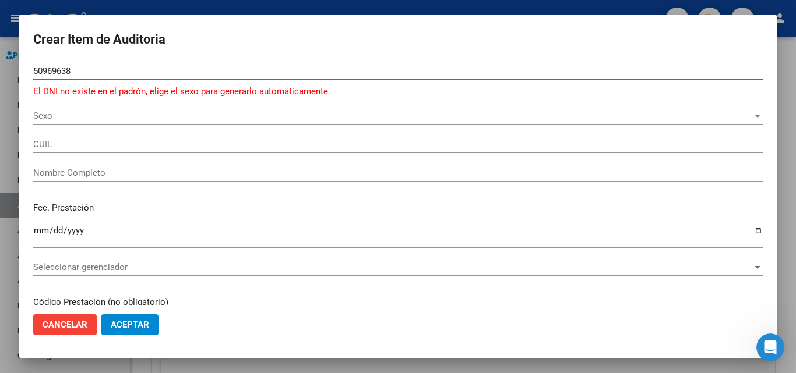
click at [72, 66] on input "50969638" at bounding box center [397, 71] width 729 height 10
click at [98, 110] on div "Sexo Sexo" at bounding box center [397, 115] width 729 height 17
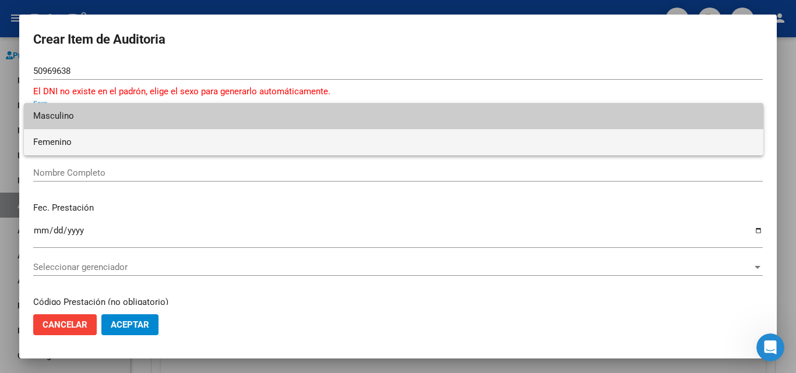
click at [112, 142] on span "Femenino" at bounding box center [393, 142] width 721 height 26
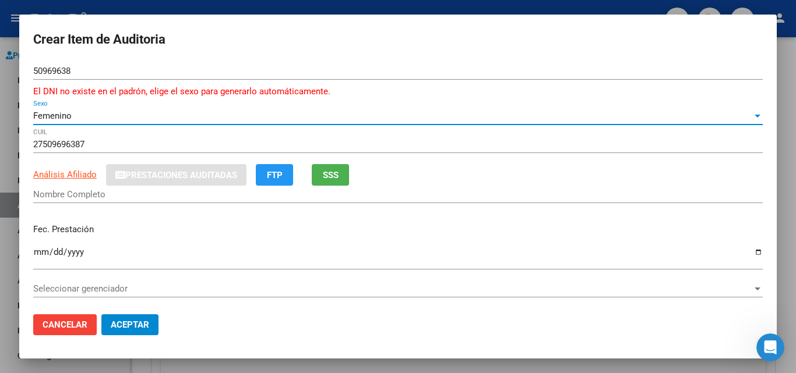
click at [77, 193] on input "Nombre Completo" at bounding box center [397, 194] width 729 height 10
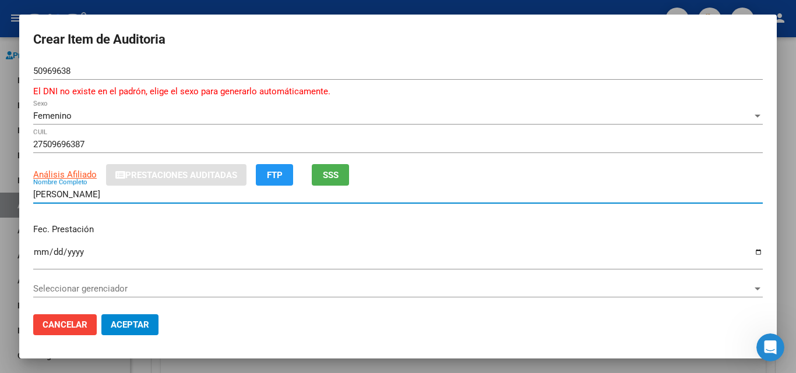
click at [90, 144] on input "27509696387" at bounding box center [397, 144] width 729 height 10
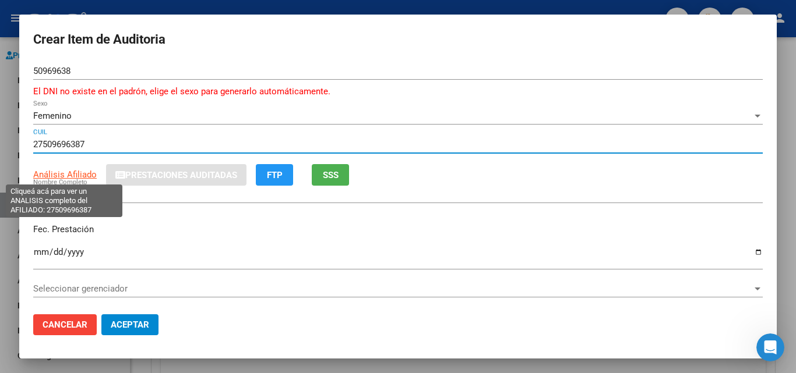
click at [66, 170] on span "Análisis Afiliado" at bounding box center [64, 175] width 63 height 10
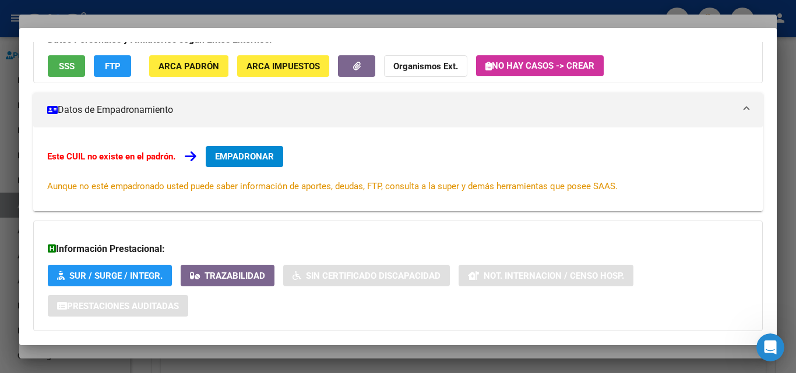
scroll to position [0, 0]
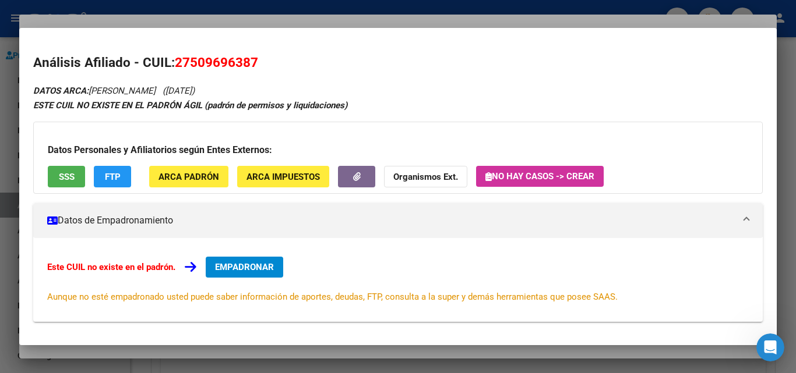
click at [721, 19] on div at bounding box center [398, 186] width 796 height 373
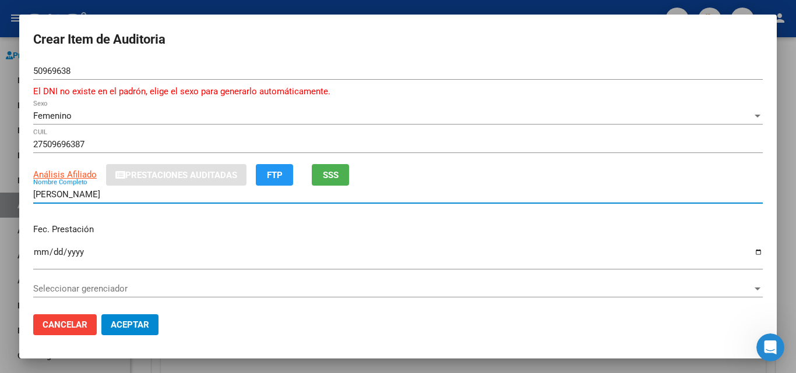
drag, startPoint x: 149, startPoint y: 195, endPoint x: 0, endPoint y: 195, distance: 148.6
click at [0, 195] on div "Crear Item de Auditoria 50969638 Nro Documento El DNI no existe en el padrón, e…" at bounding box center [398, 186] width 796 height 373
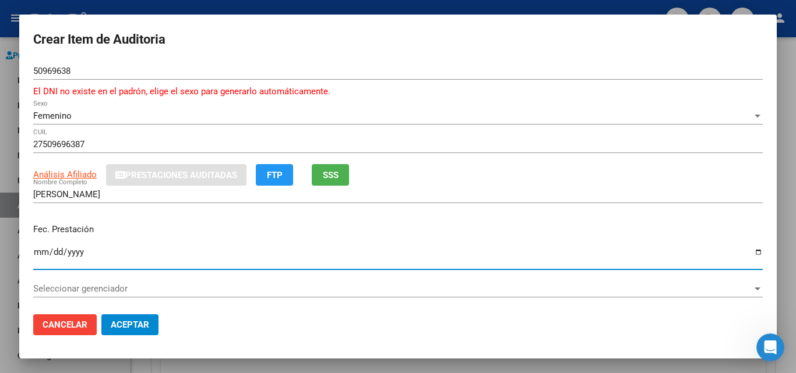
click at [36, 253] on input "Ingresar la fecha" at bounding box center [397, 257] width 729 height 19
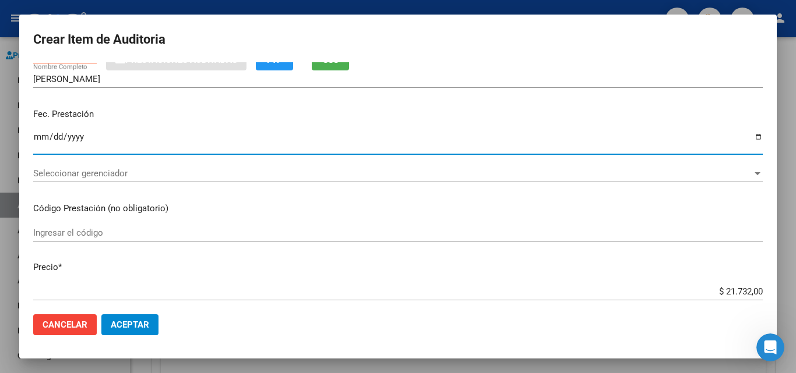
scroll to position [117, 0]
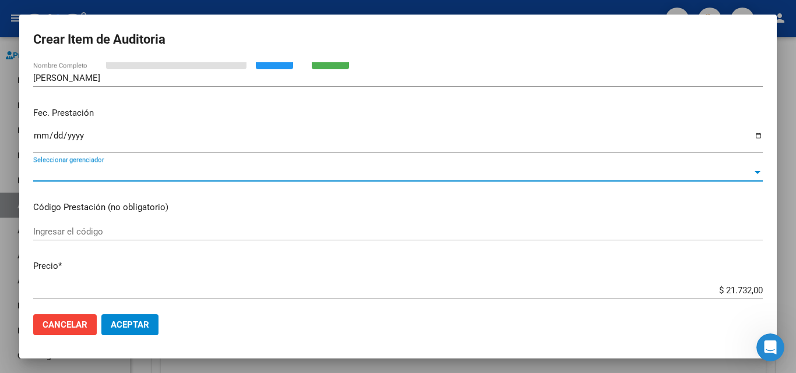
click at [80, 168] on span "Seleccionar gerenciador" at bounding box center [392, 172] width 719 height 10
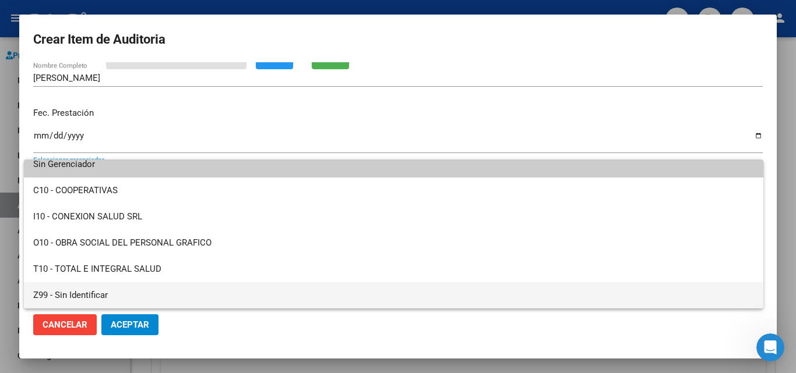
scroll to position [0, 0]
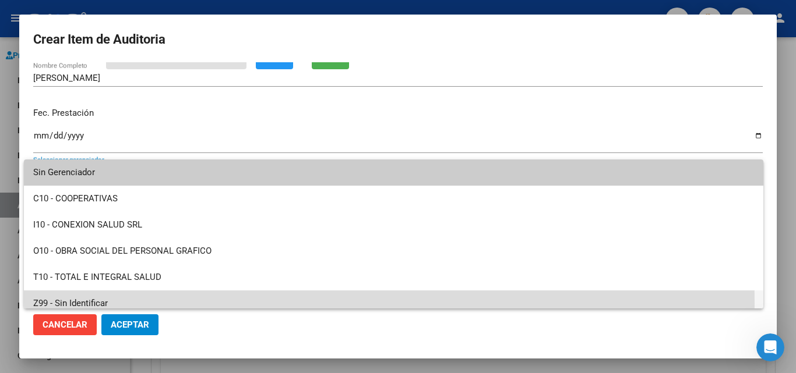
click at [120, 304] on span "Z99 - Sin Identificar" at bounding box center [393, 304] width 721 height 26
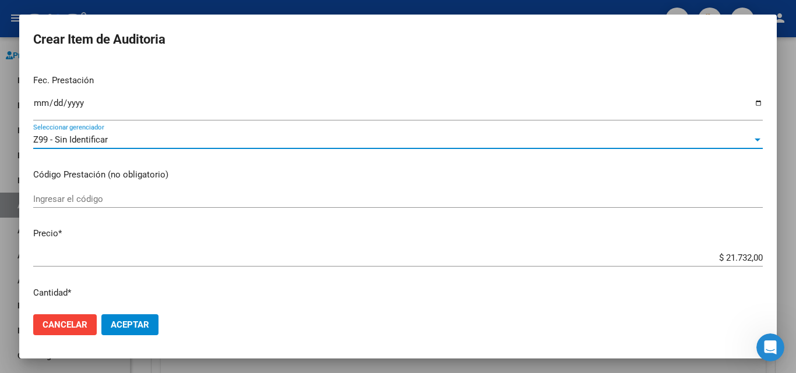
scroll to position [175, 0]
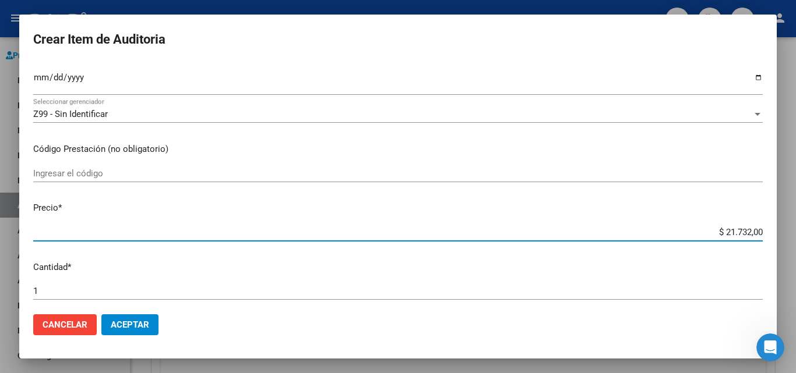
drag, startPoint x: 717, startPoint y: 231, endPoint x: 775, endPoint y: 232, distance: 58.8
click at [775, 232] on mat-dialog-content "50969638 Nro Documento El DNI no existe en el padrón, elige el sexo para genera…" at bounding box center [397, 183] width 757 height 243
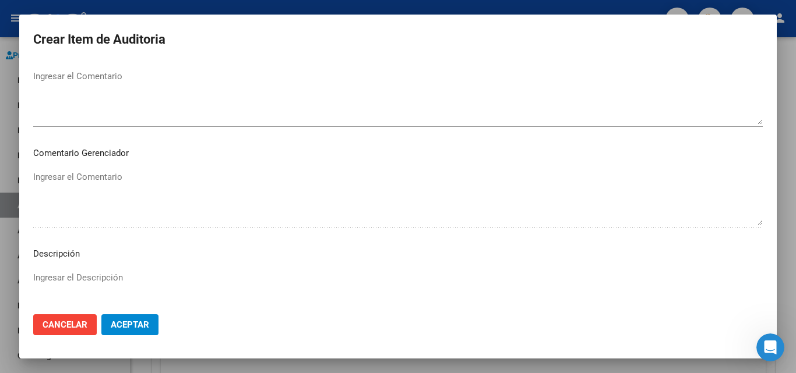
scroll to position [633, 0]
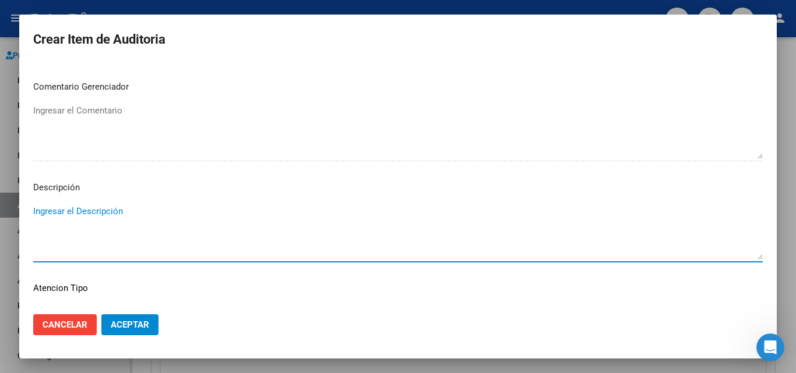
click at [66, 210] on textarea "Ingresar el Descripción" at bounding box center [397, 232] width 729 height 55
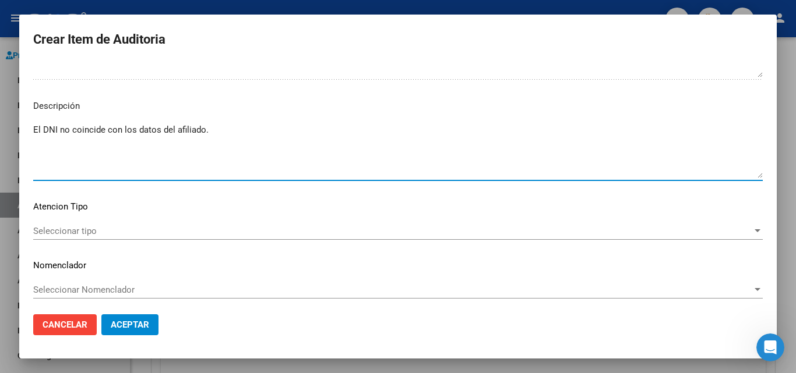
scroll to position [719, 0]
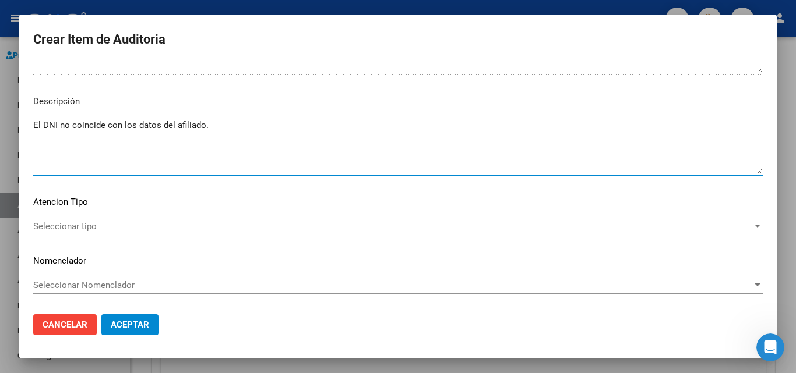
click at [80, 232] on div "Seleccionar tipo Seleccionar tipo" at bounding box center [397, 226] width 729 height 17
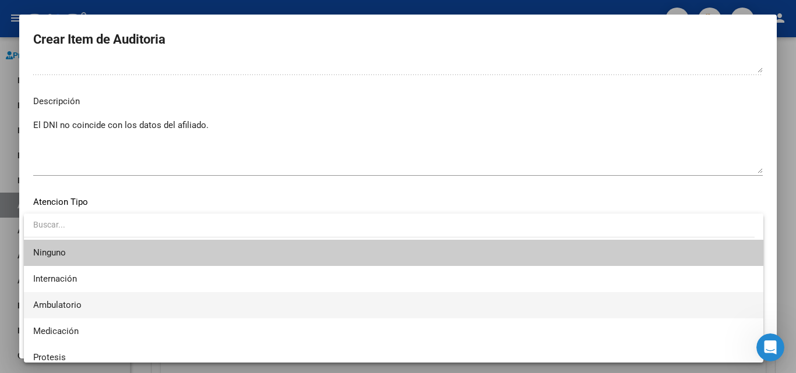
click at [72, 311] on span "Ambulatorio" at bounding box center [393, 305] width 721 height 26
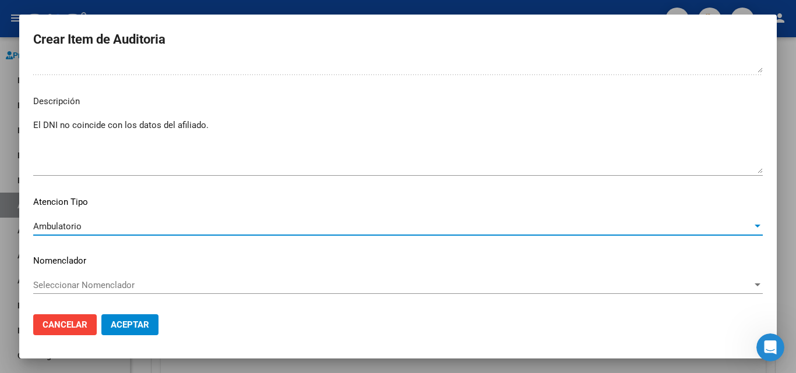
click at [117, 319] on button "Aceptar" at bounding box center [129, 325] width 57 height 21
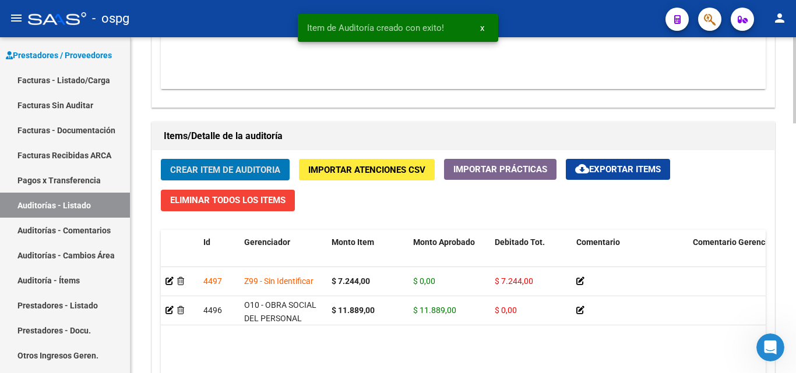
click at [204, 163] on button "Crear Item de Auditoria" at bounding box center [225, 170] width 129 height 22
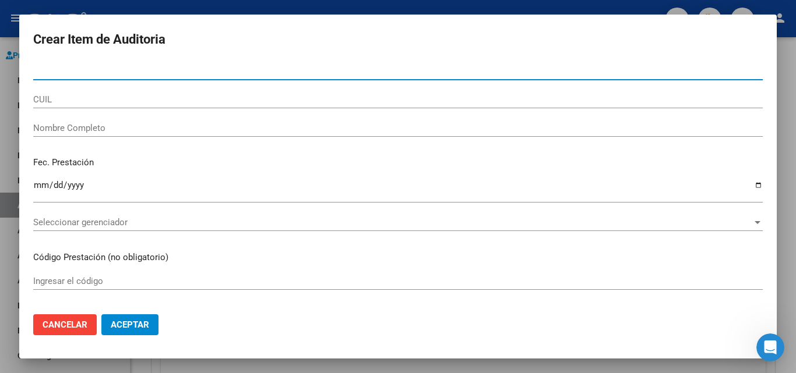
click at [73, 323] on span "Cancelar" at bounding box center [65, 325] width 45 height 10
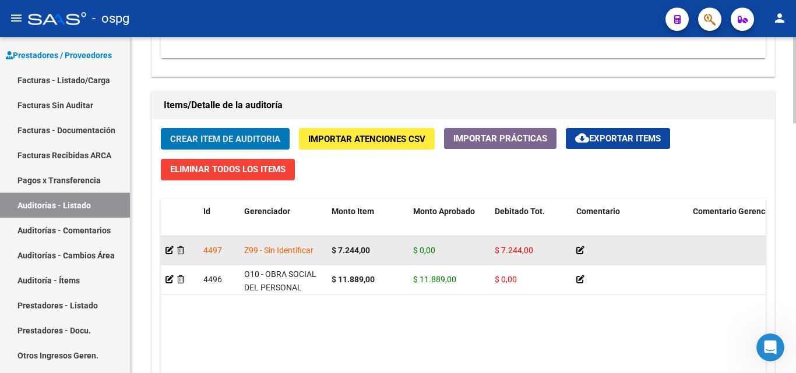
scroll to position [816, 0]
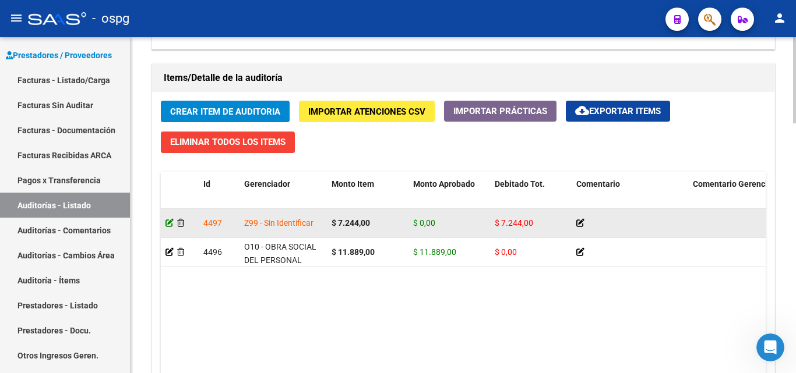
click at [172, 221] on icon at bounding box center [169, 223] width 8 height 8
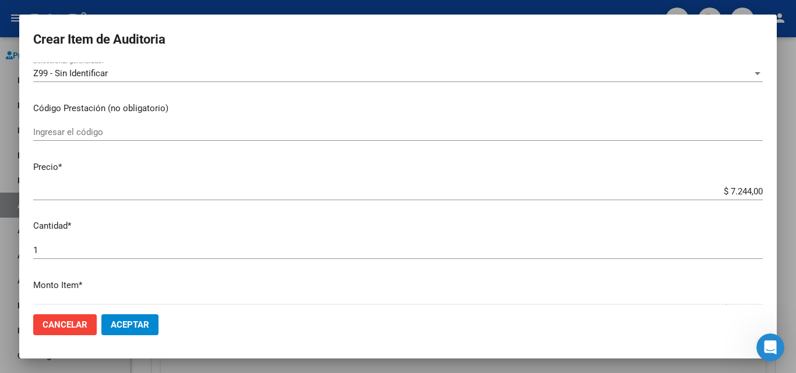
scroll to position [175, 0]
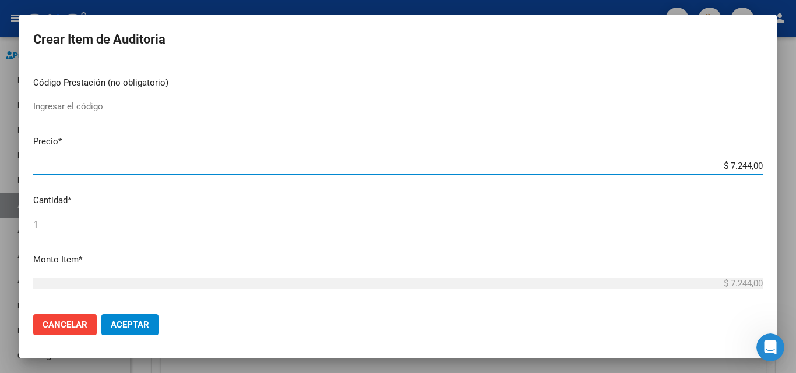
drag, startPoint x: 720, startPoint y: 165, endPoint x: 761, endPoint y: 164, distance: 40.8
click at [761, 164] on app-form-text-field "Precio * $ 7.244,00 Ingresar el precio" at bounding box center [402, 153] width 739 height 36
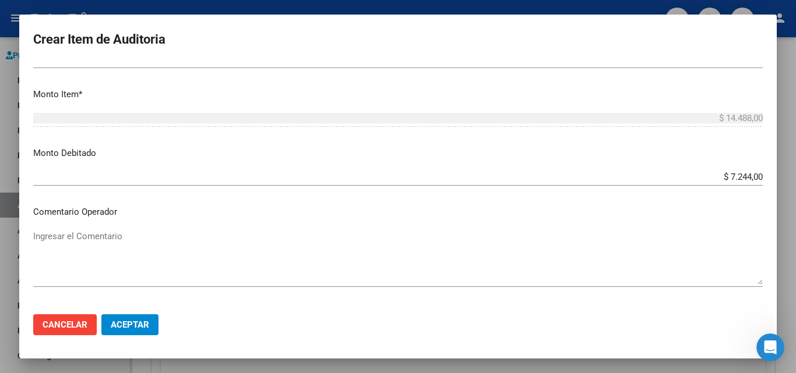
scroll to position [350, 0]
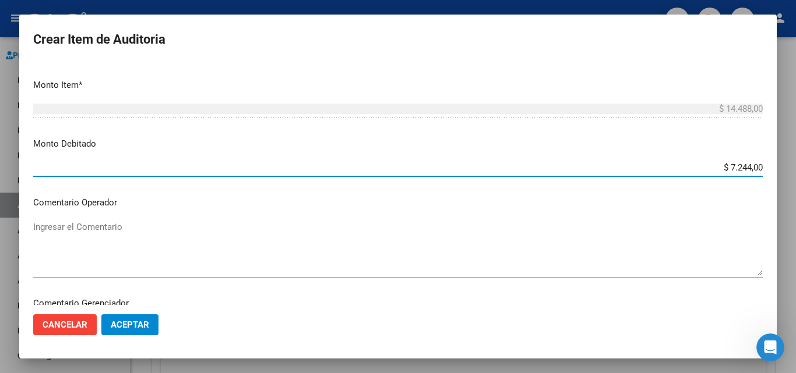
drag, startPoint x: 721, startPoint y: 166, endPoint x: 795, endPoint y: 175, distance: 74.5
click at [795, 175] on div "Crear Item de Auditoria 50969638 Nro Documento 27509696387 CUIL [PERSON_NAME] A…" at bounding box center [398, 186] width 796 height 373
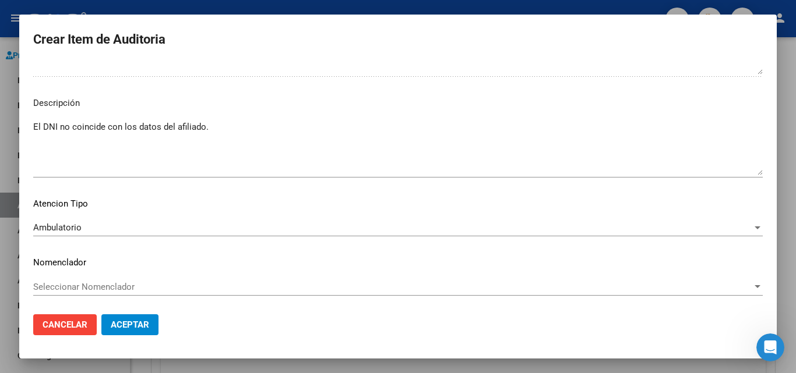
scroll to position [652, 0]
click at [127, 324] on span "Aceptar" at bounding box center [130, 325] width 38 height 10
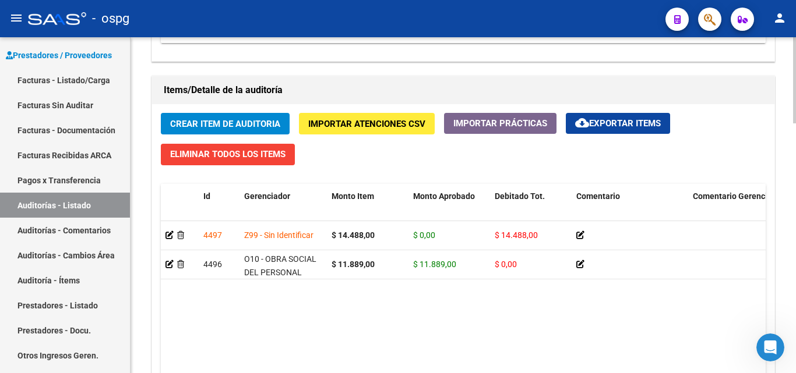
scroll to position [816, 0]
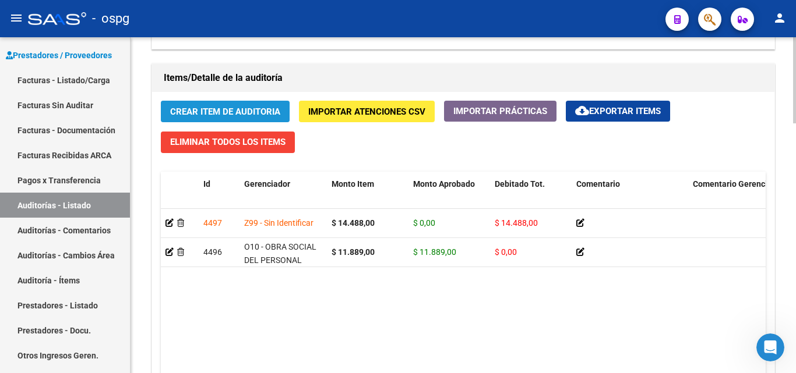
click at [224, 108] on span "Crear Item de Auditoria" at bounding box center [225, 112] width 110 height 10
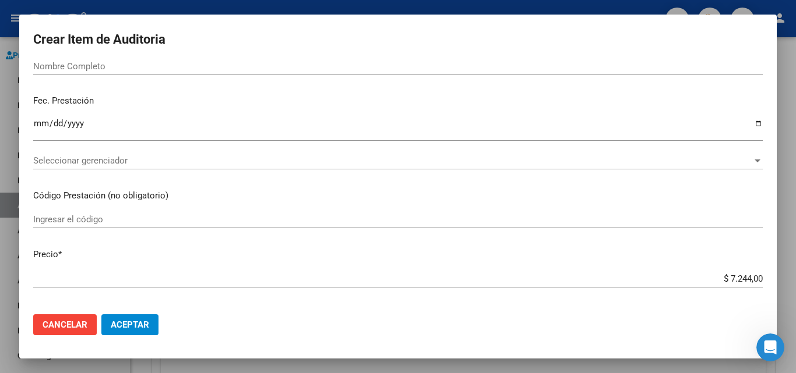
scroll to position [58, 0]
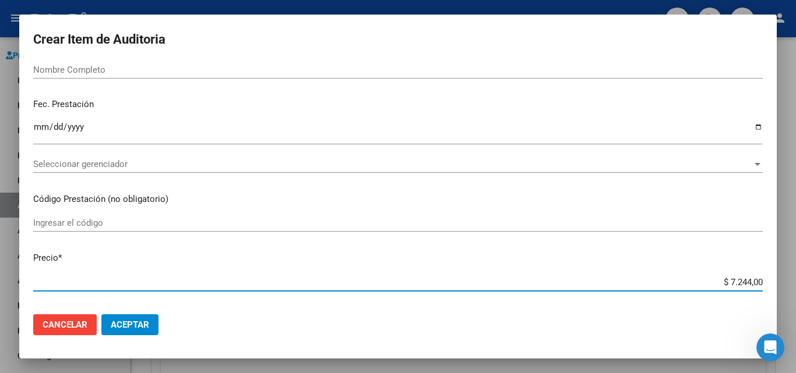
drag, startPoint x: 720, startPoint y: 282, endPoint x: 773, endPoint y: 284, distance: 53.1
click at [773, 284] on mat-dialog-content "Nro Documento CUIL Nombre Completo Fec. Prestación Ingresar la fecha Selecciona…" at bounding box center [397, 183] width 757 height 243
paste input "21,732"
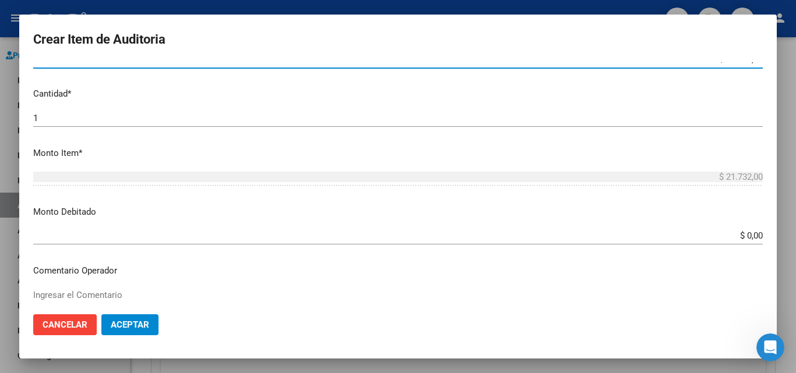
scroll to position [291, 0]
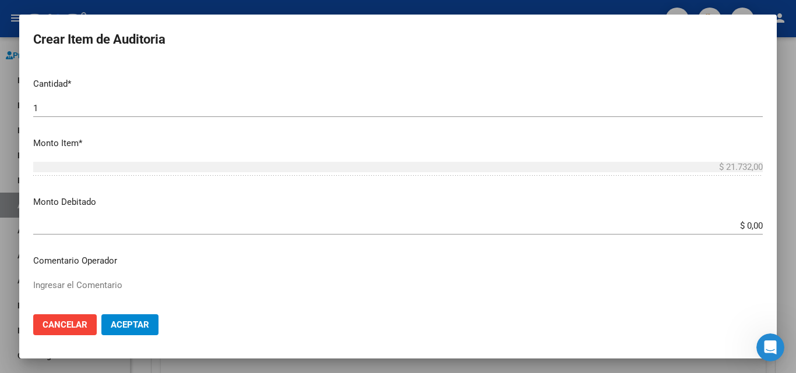
click at [738, 225] on input "$ 0,00" at bounding box center [397, 226] width 729 height 10
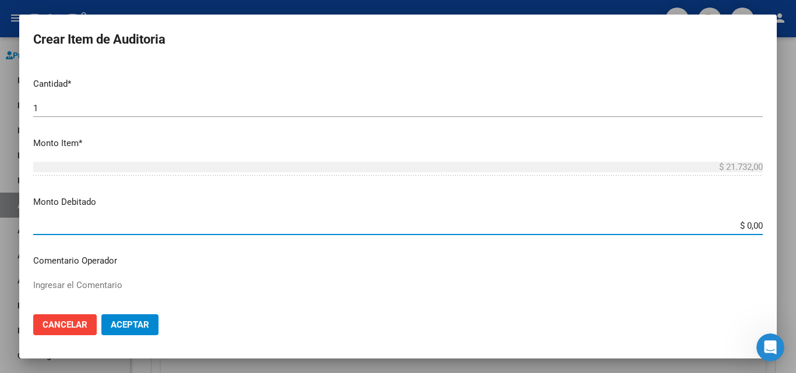
drag, startPoint x: 737, startPoint y: 225, endPoint x: 758, endPoint y: 229, distance: 21.9
click at [758, 229] on app-form-text-field "Monto Debitado $ 0,00 Ingresar el monto" at bounding box center [402, 214] width 739 height 36
paste input "21,732"
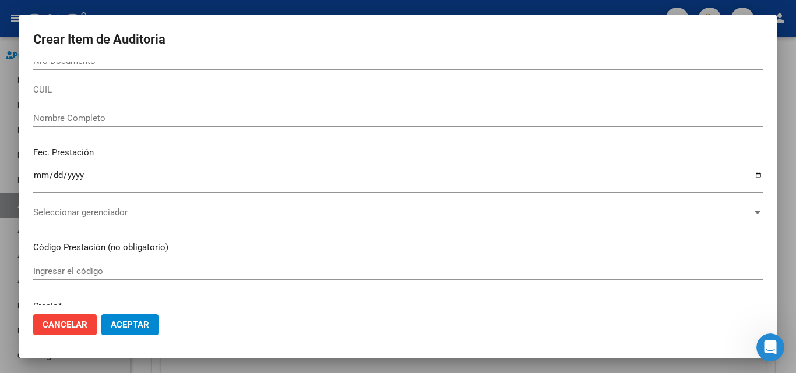
scroll to position [0, 0]
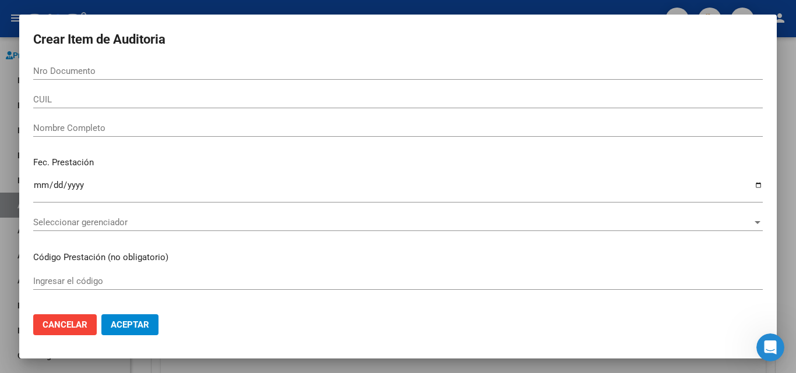
click at [789, 206] on div at bounding box center [398, 186] width 796 height 373
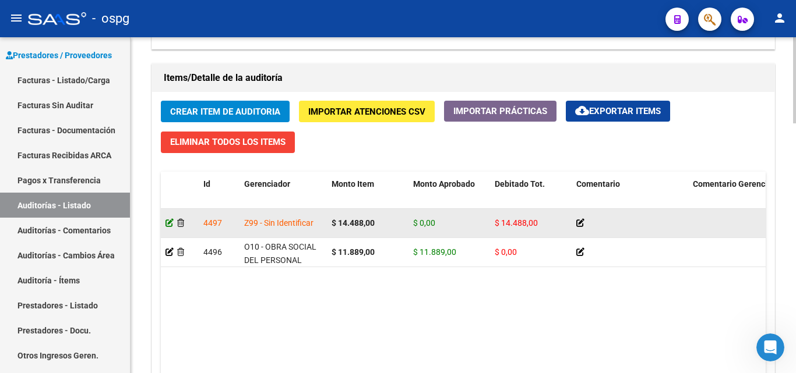
click at [167, 220] on icon at bounding box center [169, 223] width 8 height 8
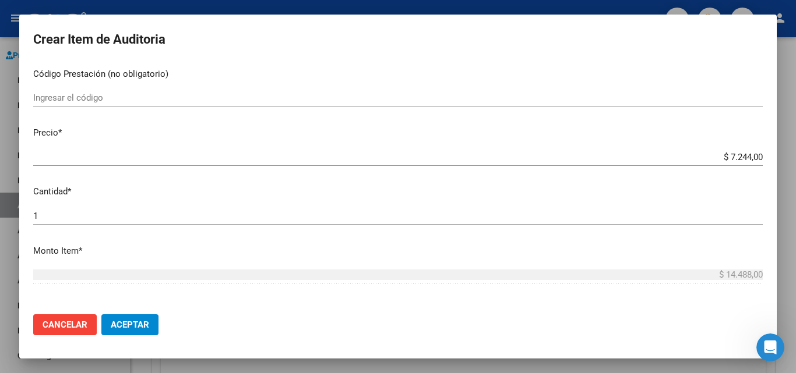
scroll to position [117, 0]
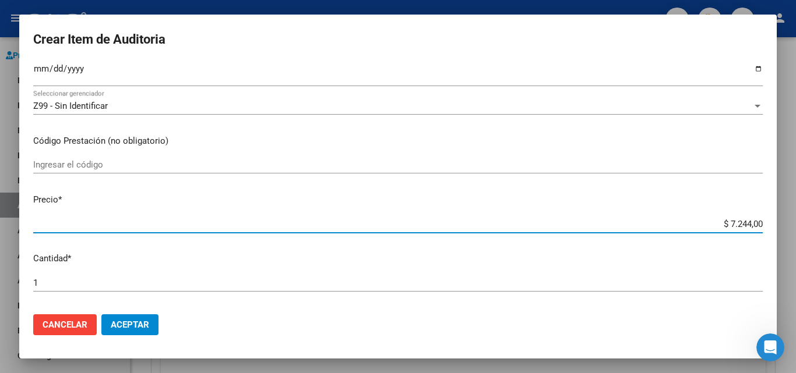
drag, startPoint x: 775, startPoint y: 226, endPoint x: 784, endPoint y: 226, distance: 8.7
click at [784, 226] on div "Crear Item de Auditoria 50969638 Nro Documento 27509696387 CUIL [PERSON_NAME] A…" at bounding box center [398, 186] width 796 height 373
paste input "21,732"
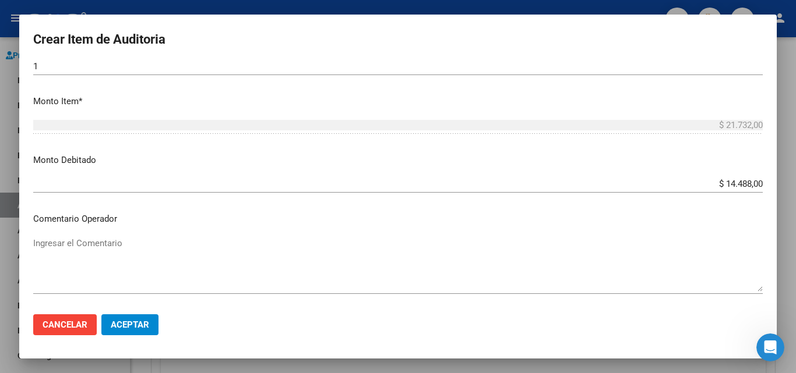
scroll to position [350, 0]
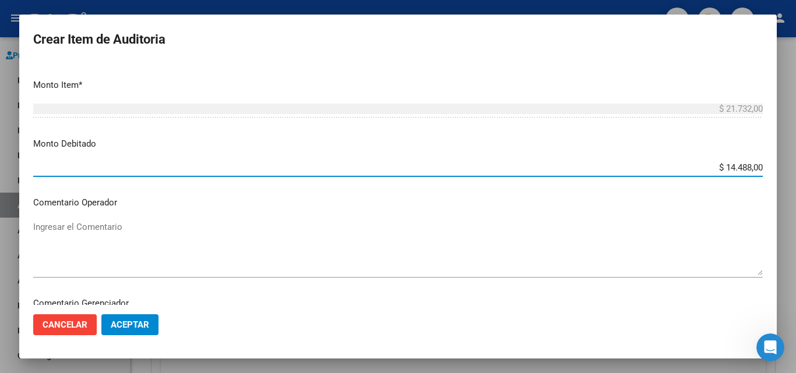
drag, startPoint x: 724, startPoint y: 170, endPoint x: 795, endPoint y: 173, distance: 71.7
click at [795, 173] on div "Crear Item de Auditoria 50969638 Nro Documento 27509696387 CUIL [PERSON_NAME] A…" at bounding box center [398, 186] width 796 height 373
paste input "21,732"
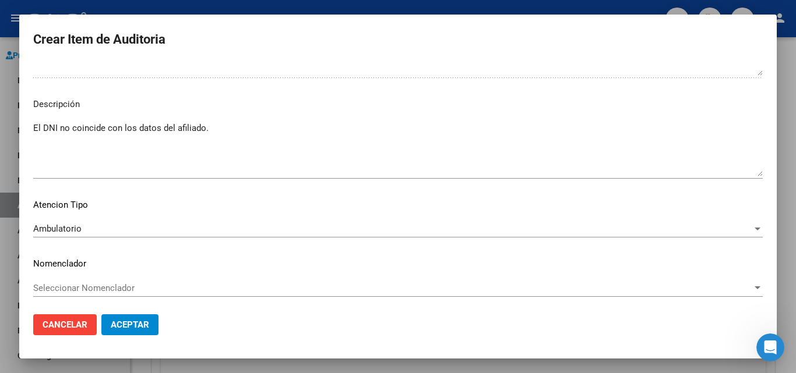
scroll to position [652, 0]
click at [121, 320] on span "Aceptar" at bounding box center [130, 325] width 38 height 10
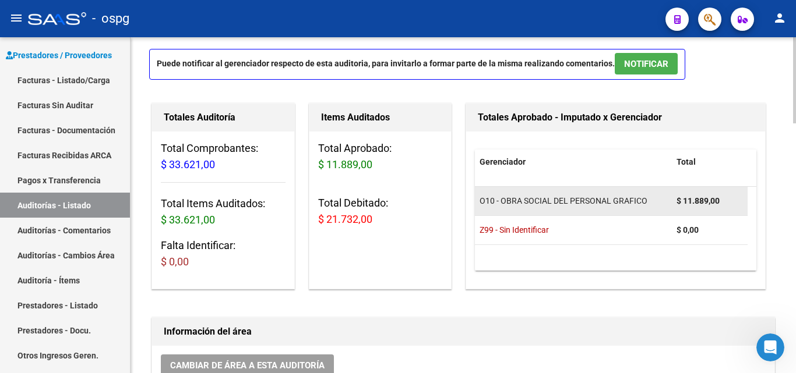
scroll to position [0, 0]
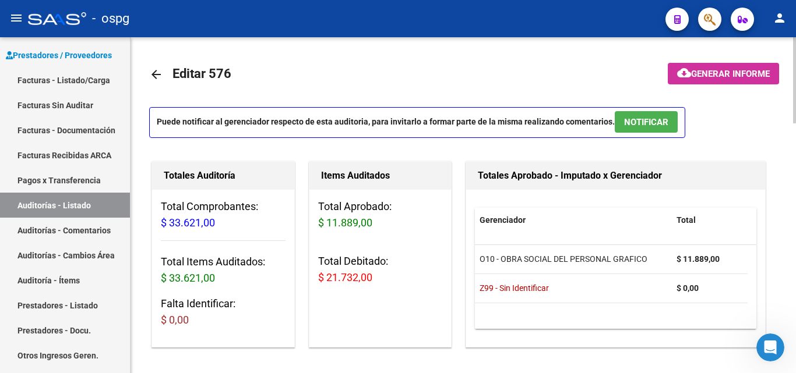
drag, startPoint x: 689, startPoint y: 62, endPoint x: 689, endPoint y: 72, distance: 9.3
click at [691, 74] on span "Generar informe" at bounding box center [730, 74] width 79 height 10
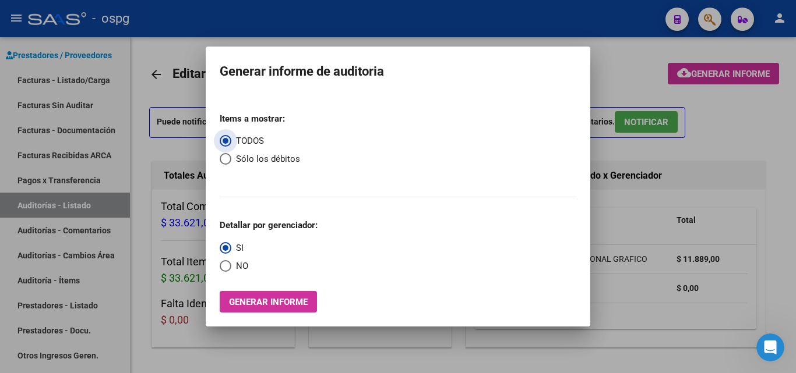
click at [273, 163] on span "Sólo los débitos" at bounding box center [265, 159] width 69 height 13
click at [231, 163] on input "Sólo los débitos" at bounding box center [226, 159] width 12 height 12
click at [241, 263] on span "NO" at bounding box center [239, 266] width 17 height 13
click at [231, 263] on input "NO" at bounding box center [226, 266] width 12 height 12
click at [249, 298] on span "Generar informe" at bounding box center [268, 302] width 79 height 10
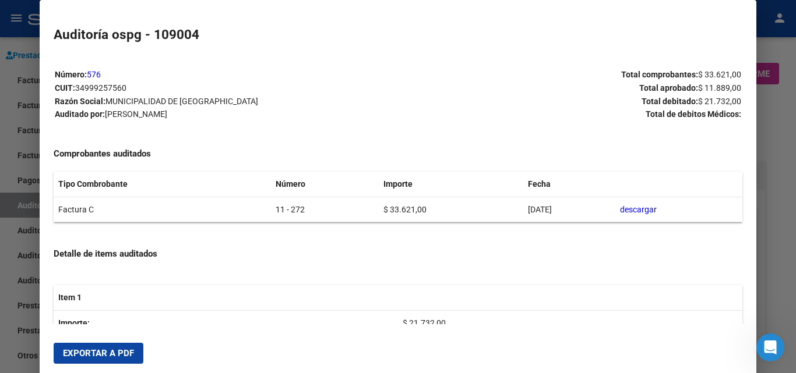
click at [114, 350] on span "Exportar a PDF" at bounding box center [98, 353] width 71 height 10
click at [775, 128] on div at bounding box center [398, 186] width 796 height 373
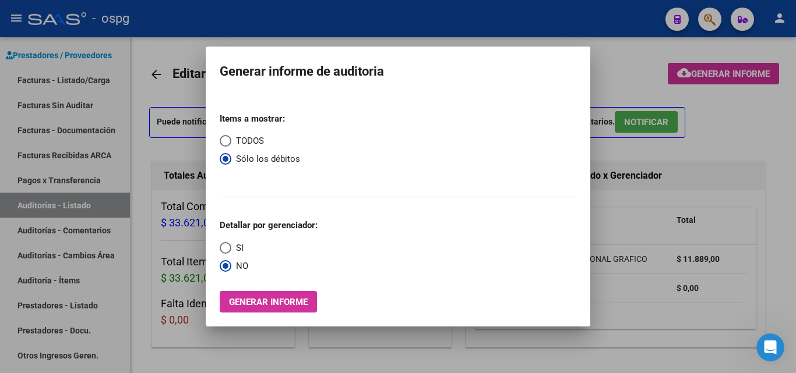
click at [247, 140] on span "TODOS" at bounding box center [247, 141] width 33 height 13
click at [231, 140] on input "TODOS" at bounding box center [226, 141] width 12 height 12
click at [238, 246] on span "SI" at bounding box center [237, 248] width 12 height 13
click at [231, 246] on input "SI" at bounding box center [226, 248] width 12 height 12
click at [274, 305] on span "Generar informe" at bounding box center [268, 302] width 79 height 10
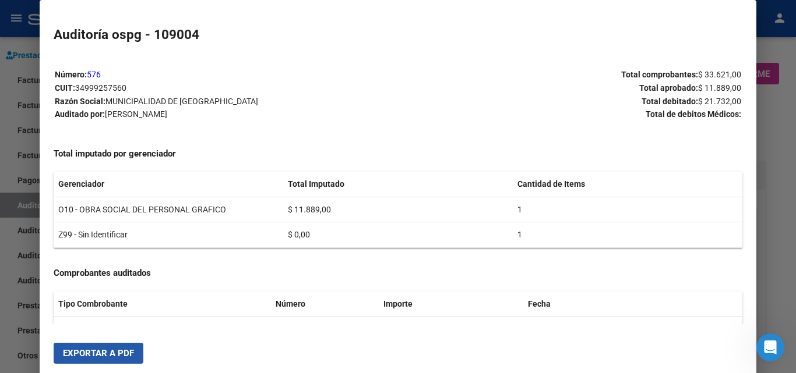
click at [113, 359] on button "Exportar a PDF" at bounding box center [99, 353] width 90 height 21
click at [767, 111] on div at bounding box center [398, 186] width 796 height 373
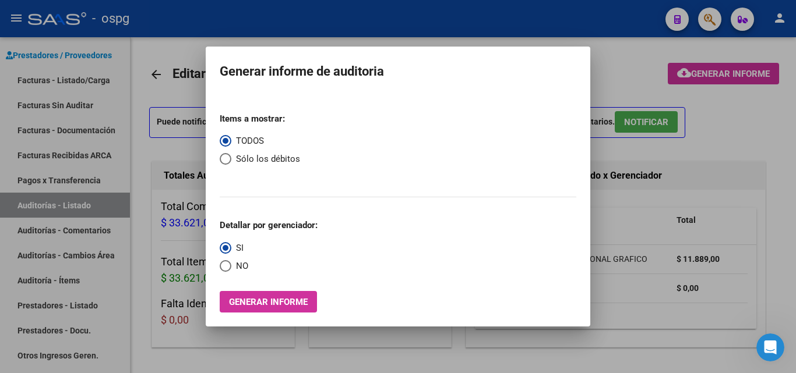
click at [772, 217] on div at bounding box center [398, 186] width 796 height 373
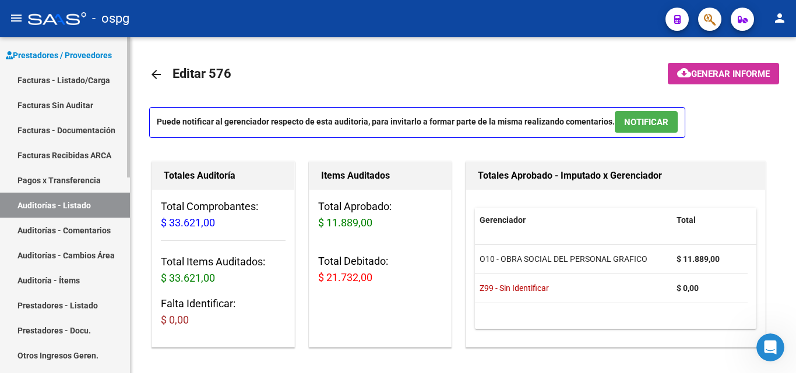
click at [79, 83] on link "Facturas - Listado/Carga" at bounding box center [65, 80] width 130 height 25
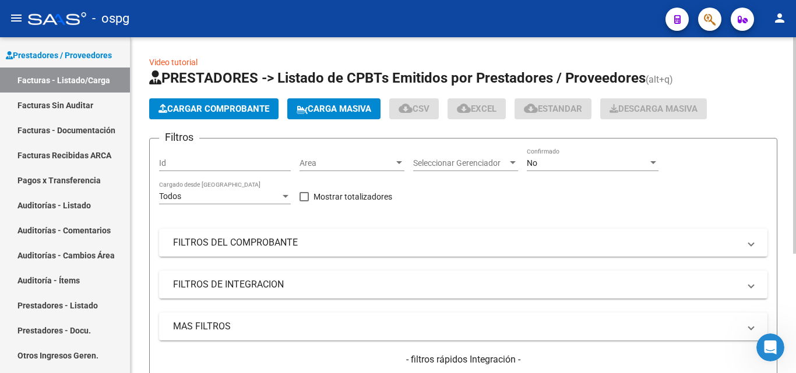
click at [206, 103] on button "Cargar Comprobante" at bounding box center [213, 108] width 129 height 21
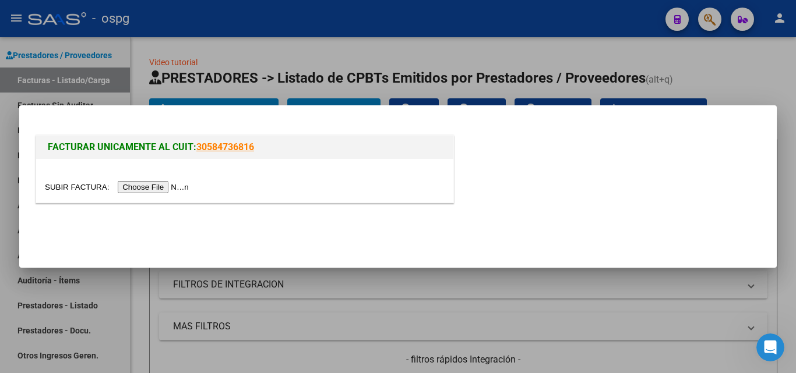
click at [160, 186] on input "file" at bounding box center [118, 187] width 147 height 12
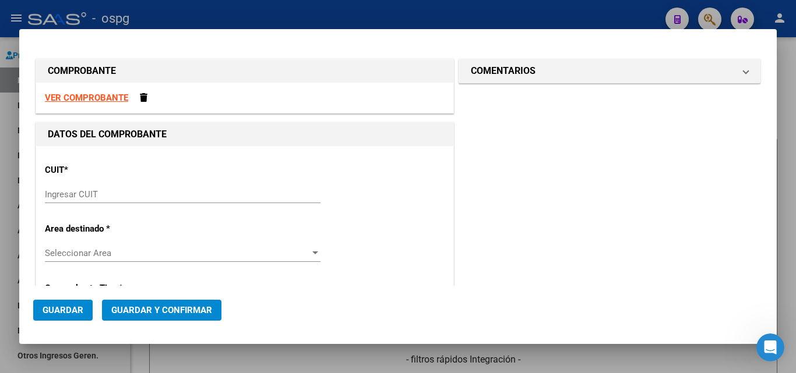
click at [190, 192] on input "Ingresar CUIT" at bounding box center [183, 194] width 276 height 10
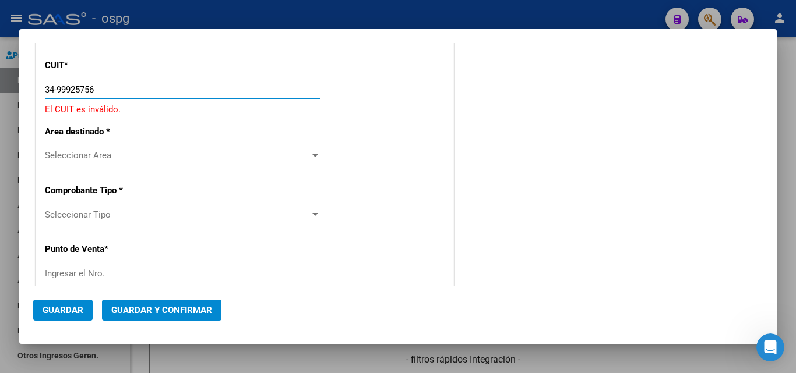
scroll to position [117, 0]
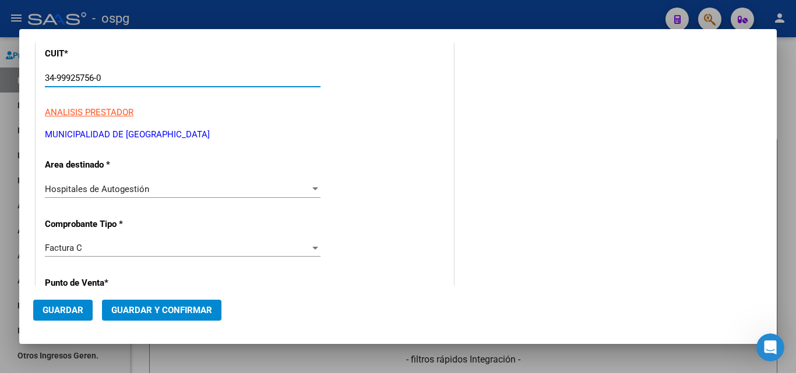
click at [158, 165] on p "Area destinado *" at bounding box center [105, 164] width 120 height 13
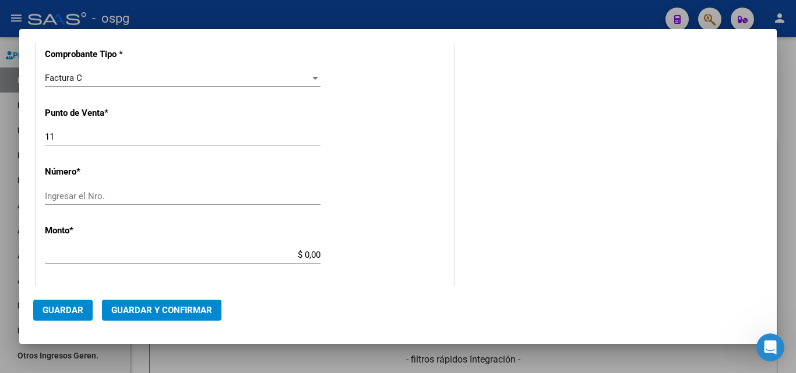
scroll to position [291, 0]
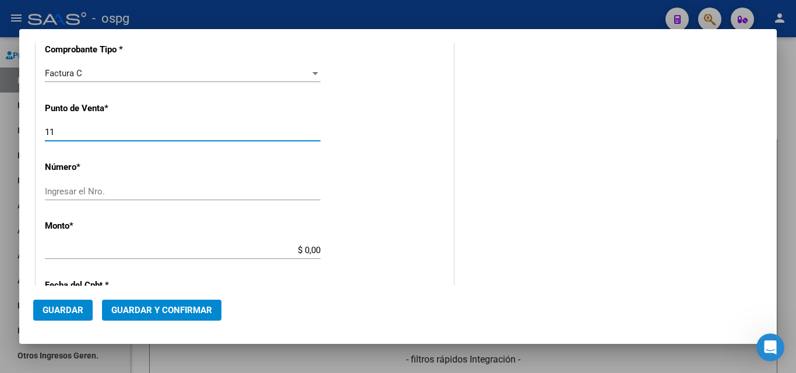
drag, startPoint x: 115, startPoint y: 137, endPoint x: 0, endPoint y: 160, distance: 117.6
click at [0, 160] on div "COMPROBANTE VER COMPROBANTE DATOS DEL COMPROBANTE CUIT * 34-99925756-0 Ingresar…" at bounding box center [398, 186] width 796 height 373
click at [130, 188] on input "Ingresar el Nro." at bounding box center [183, 191] width 276 height 10
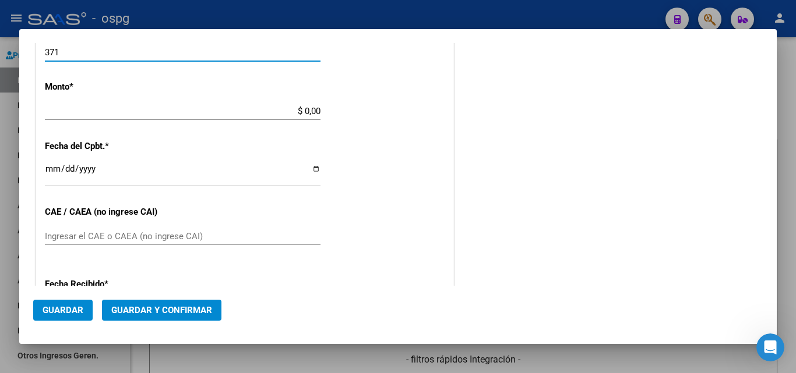
scroll to position [466, 0]
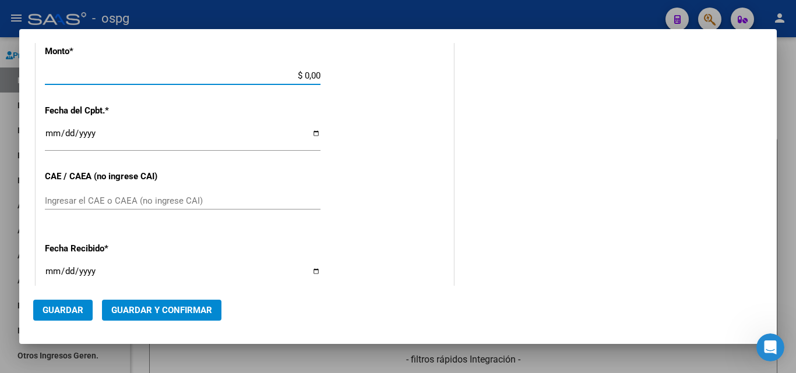
click at [302, 75] on input "$ 0,00" at bounding box center [183, 75] width 276 height 10
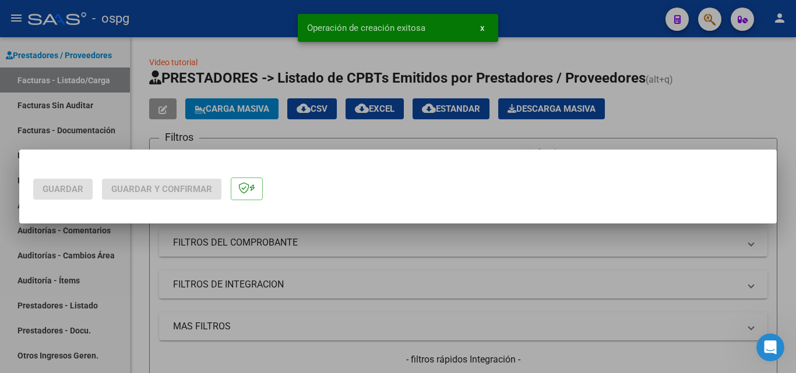
scroll to position [0, 0]
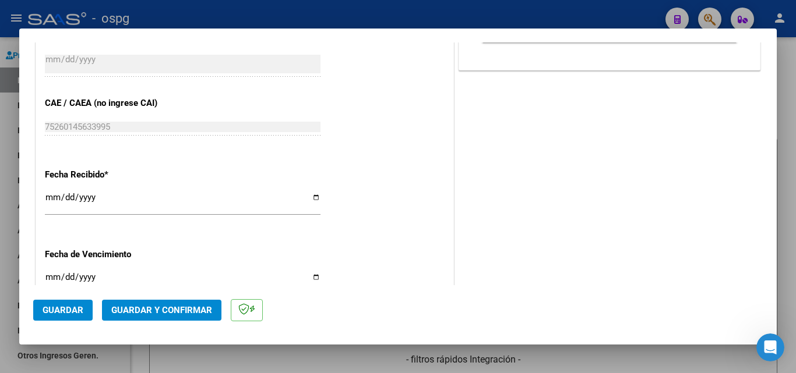
scroll to position [583, 0]
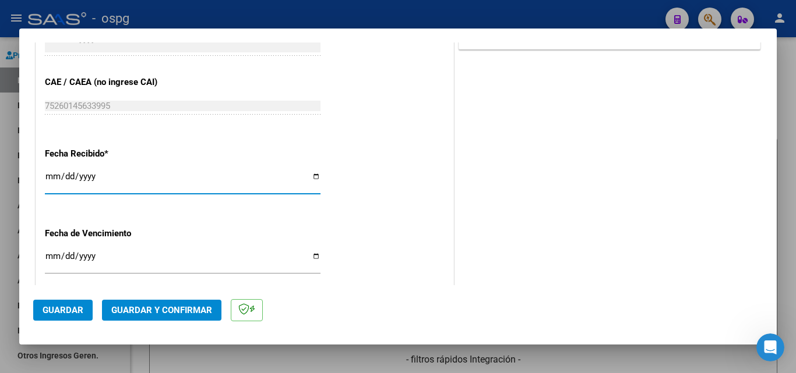
drag, startPoint x: 98, startPoint y: 174, endPoint x: 13, endPoint y: 174, distance: 84.5
click at [13, 174] on div "COMPROBANTE VER COMPROBANTE ESTADO: Recibida. En proceso de confirmacion/acepta…" at bounding box center [398, 186] width 796 height 373
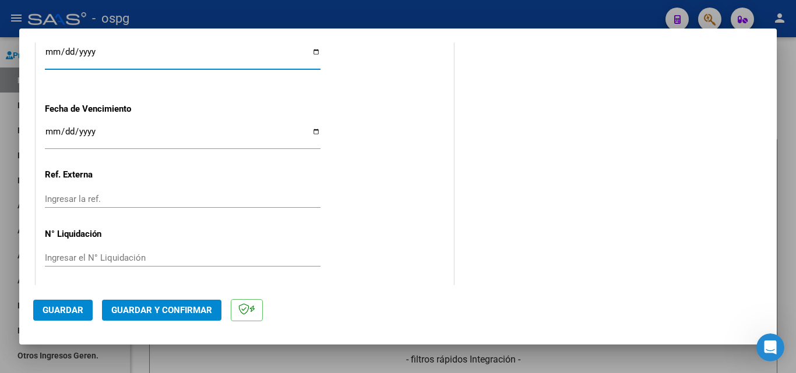
scroll to position [711, 0]
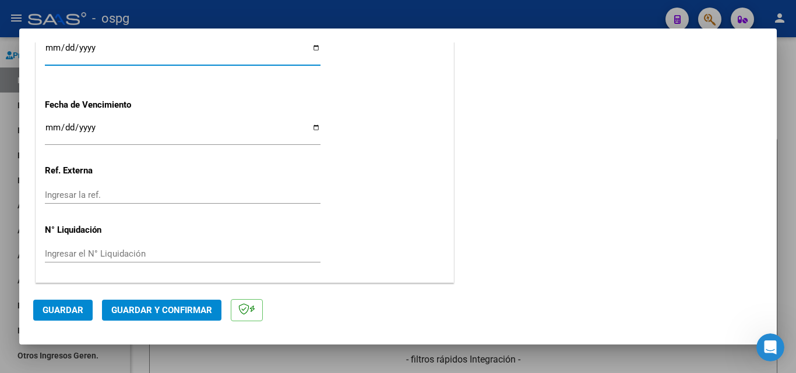
click at [139, 306] on span "Guardar y Confirmar" at bounding box center [161, 310] width 101 height 10
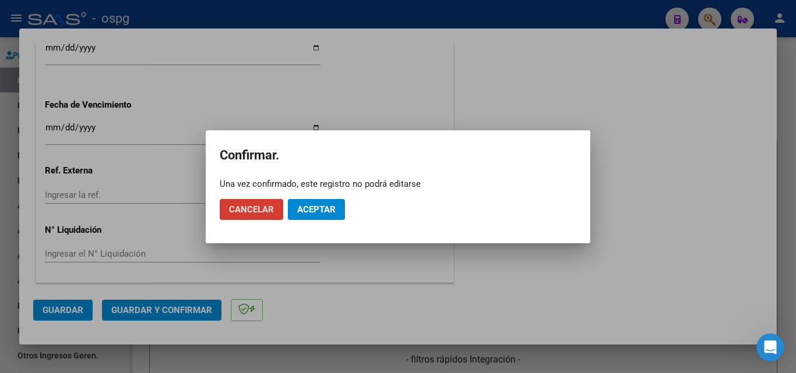
click at [307, 211] on span "Aceptar" at bounding box center [316, 209] width 38 height 10
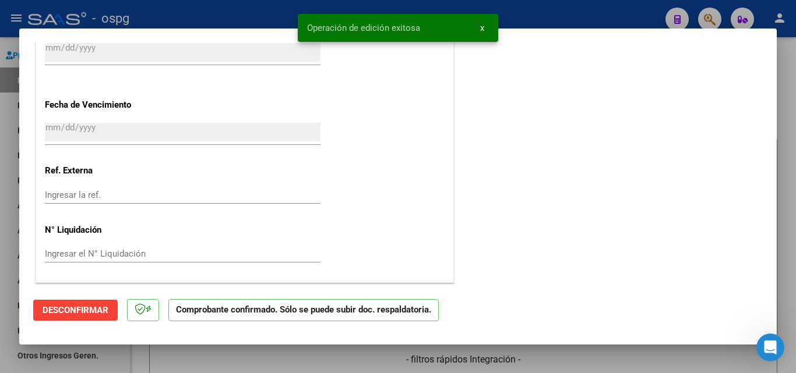
click at [789, 96] on div at bounding box center [398, 186] width 796 height 373
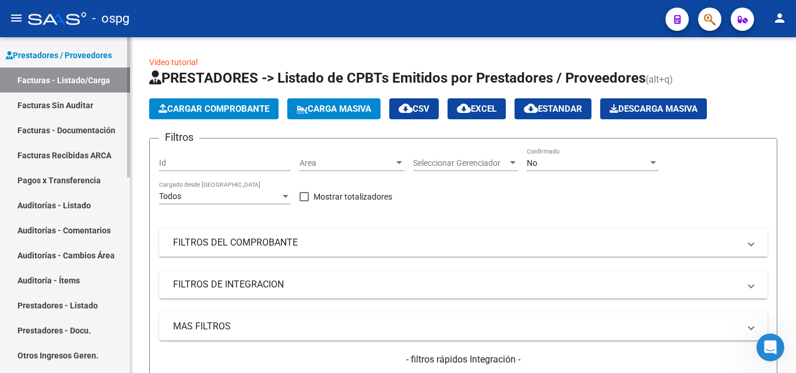
click at [84, 209] on link "Auditorías - Listado" at bounding box center [65, 205] width 130 height 25
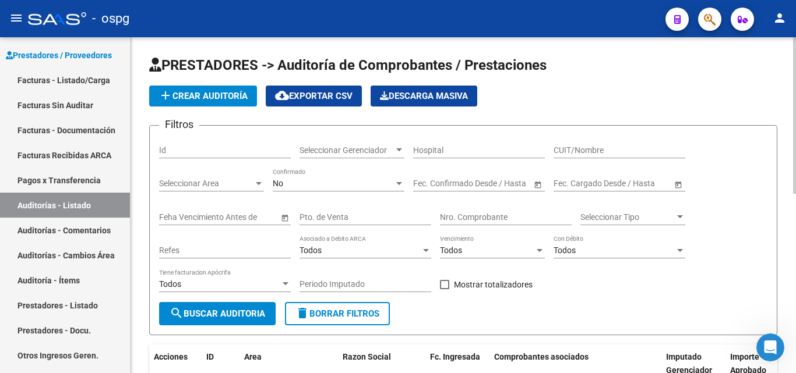
click at [225, 100] on span "add Crear Auditoría" at bounding box center [202, 96] width 89 height 10
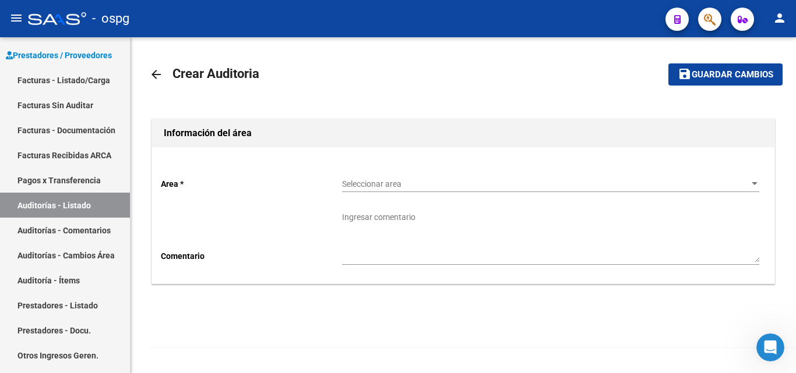
click at [371, 180] on span "Seleccionar area" at bounding box center [545, 184] width 407 height 10
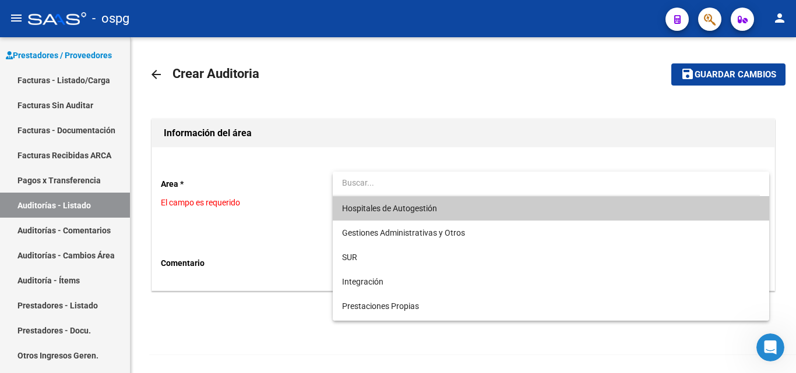
click at [375, 204] on span "Hospitales de Autogestión" at bounding box center [389, 208] width 95 height 9
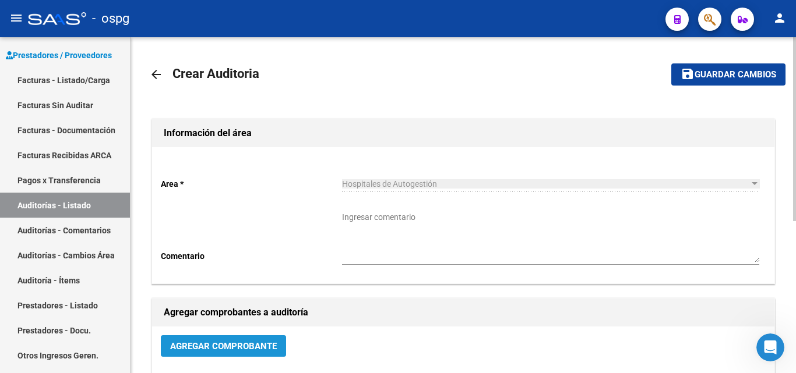
click at [250, 346] on span "Agregar Comprobante" at bounding box center [223, 346] width 107 height 10
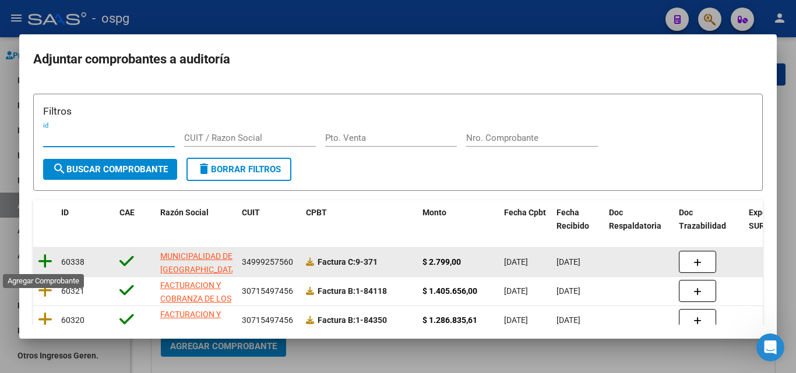
click at [47, 260] on icon at bounding box center [45, 261] width 15 height 16
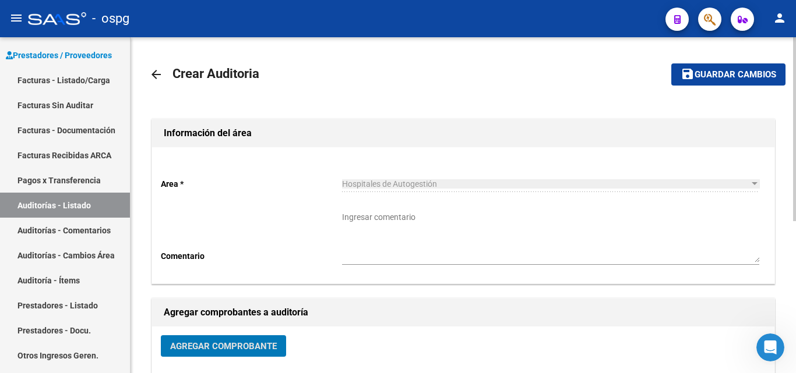
click at [712, 67] on button "save Guardar cambios" at bounding box center [728, 74] width 114 height 22
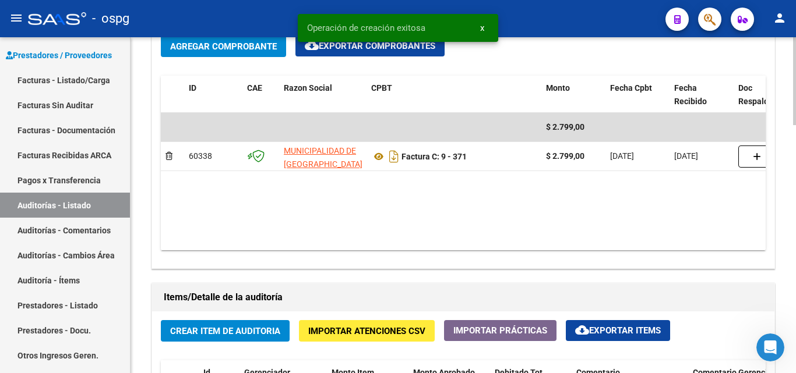
scroll to position [757, 0]
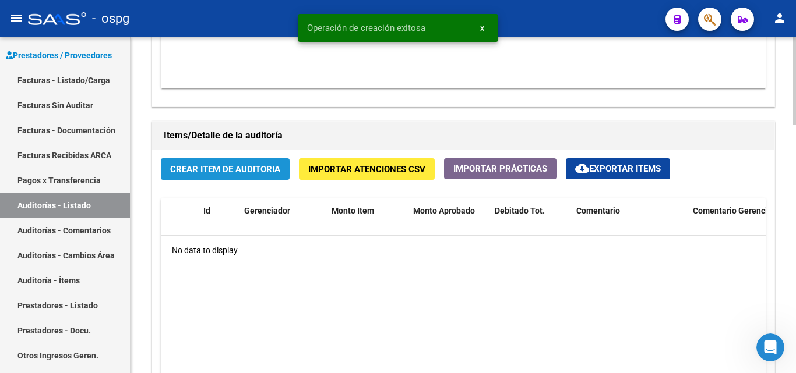
click at [262, 167] on span "Crear Item de Auditoria" at bounding box center [225, 169] width 110 height 10
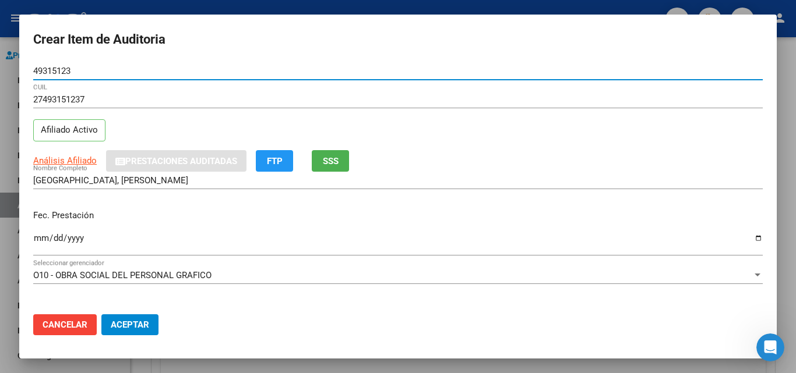
click at [41, 235] on input "Ingresar la fecha" at bounding box center [397, 243] width 729 height 19
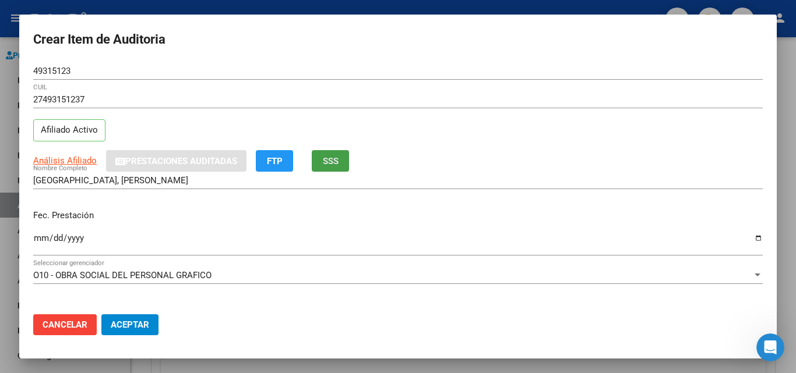
click at [320, 159] on button "SSS" at bounding box center [330, 161] width 37 height 22
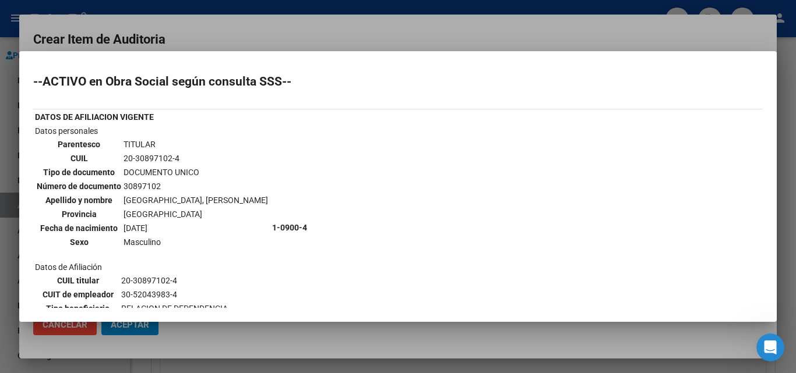
click at [324, 34] on div at bounding box center [398, 186] width 796 height 373
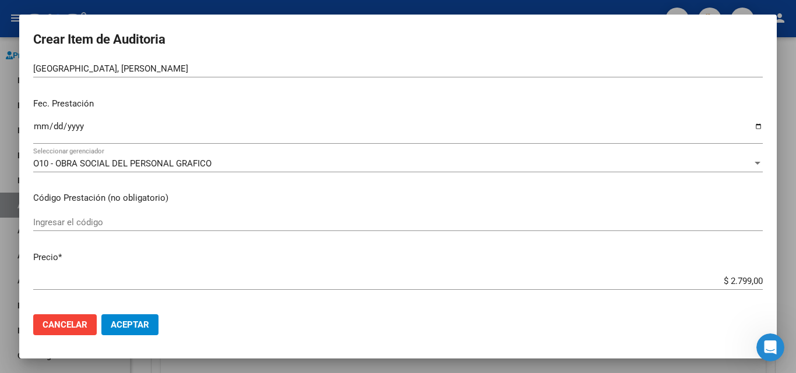
scroll to position [117, 0]
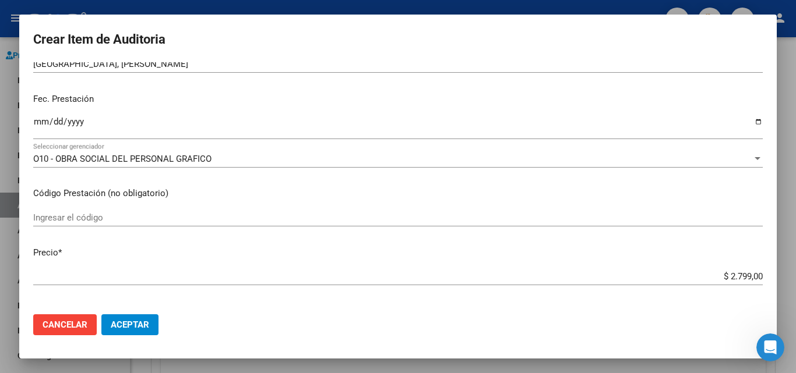
click at [42, 119] on input "Ingresar la fecha" at bounding box center [397, 126] width 729 height 19
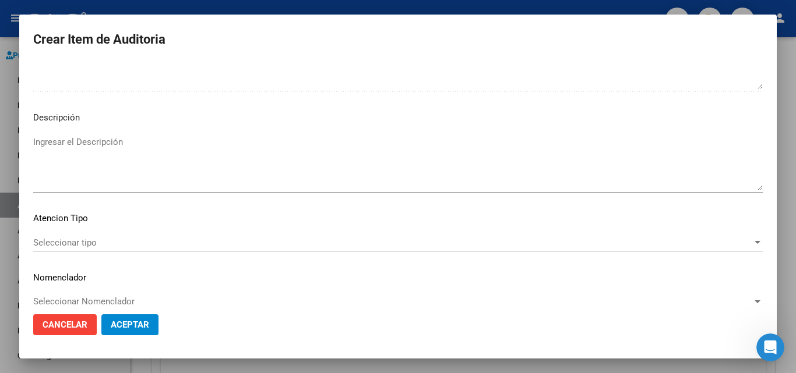
scroll to position [699, 0]
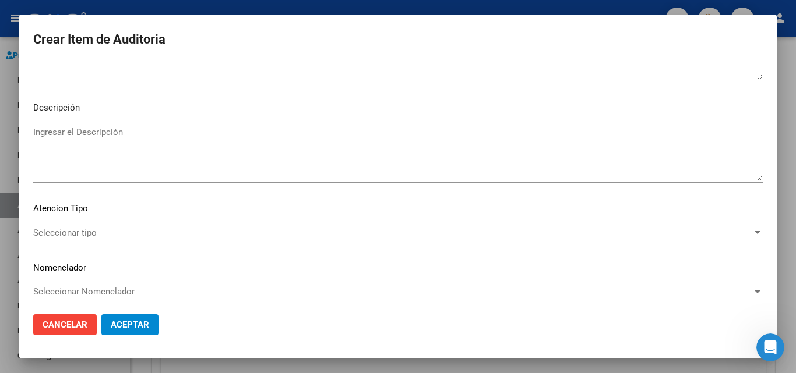
click at [132, 221] on mat-dialog-content "49315123 Nro Documento 27493151237 CUIL Afiliado Activo Análisis Afiliado Prest…" at bounding box center [397, 183] width 757 height 243
click at [132, 235] on span "Seleccionar tipo" at bounding box center [392, 233] width 719 height 10
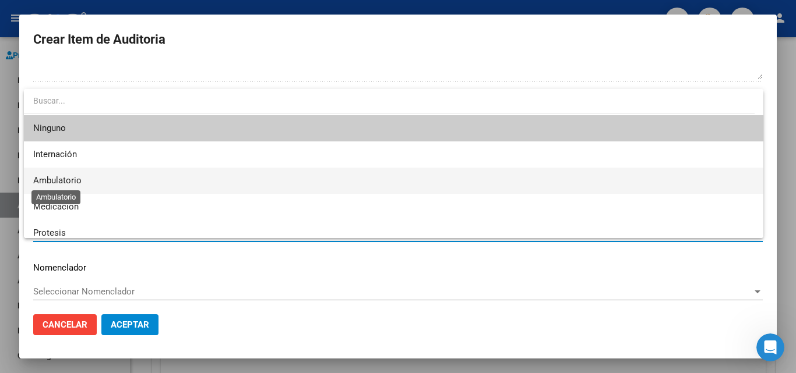
click at [61, 180] on span "Ambulatorio" at bounding box center [57, 180] width 48 height 10
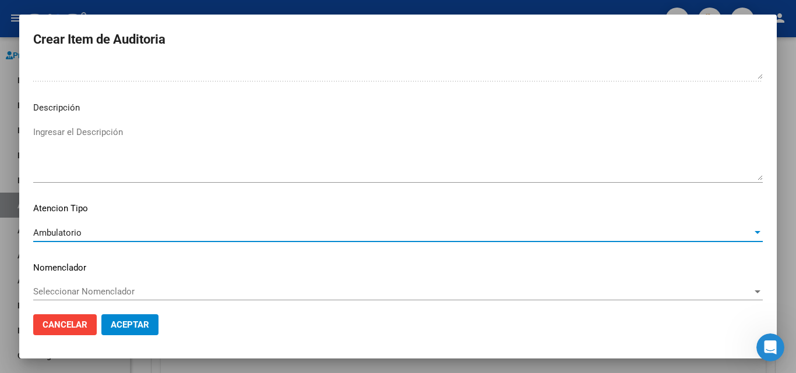
click at [45, 230] on span "Ambulatorio" at bounding box center [57, 233] width 48 height 10
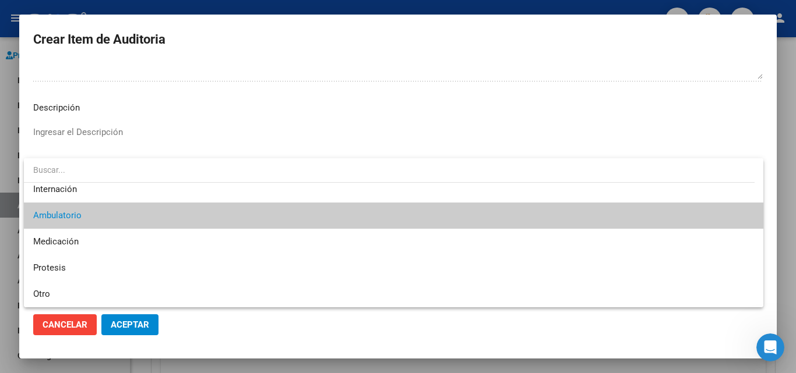
scroll to position [0, 0]
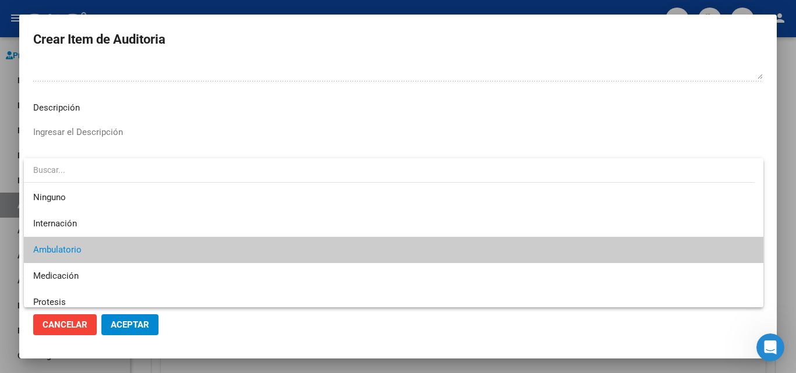
click at [147, 127] on div at bounding box center [398, 186] width 796 height 373
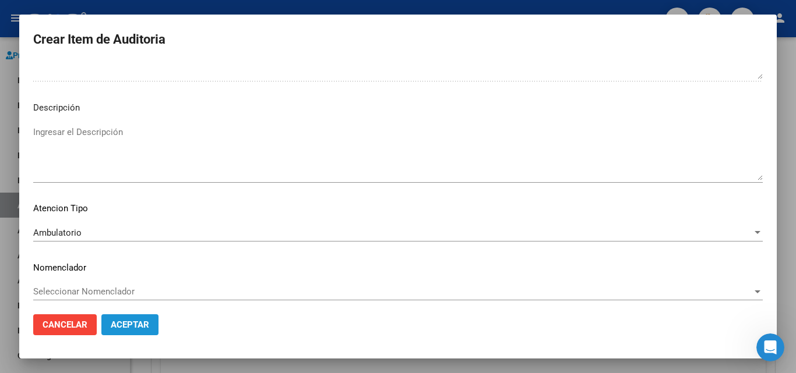
drag, startPoint x: 124, startPoint y: 322, endPoint x: 135, endPoint y: 310, distance: 15.7
click at [124, 321] on span "Aceptar" at bounding box center [130, 325] width 38 height 10
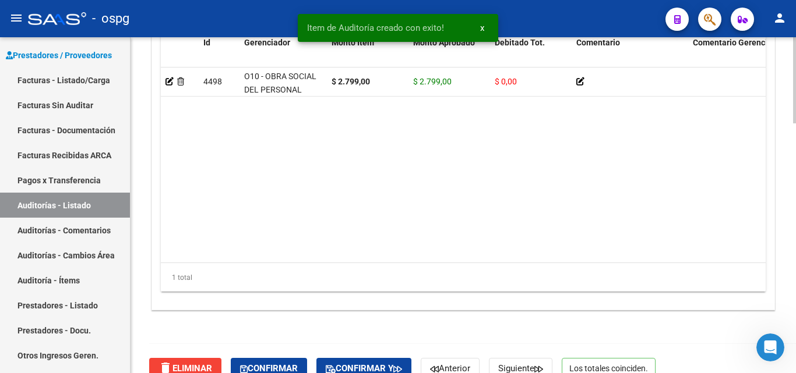
scroll to position [977, 0]
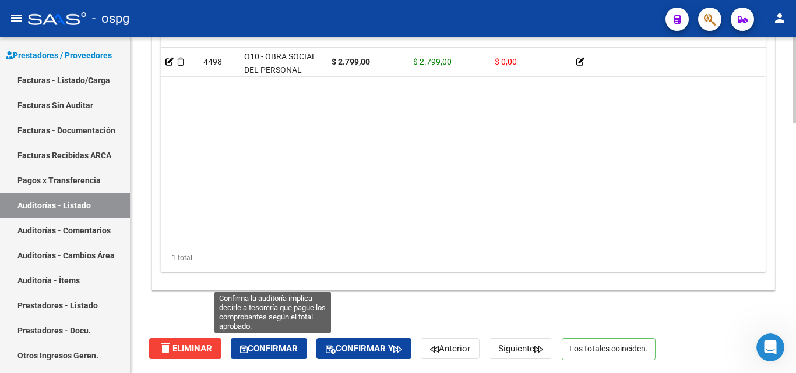
click at [248, 354] on button "Confirmar" at bounding box center [269, 348] width 76 height 21
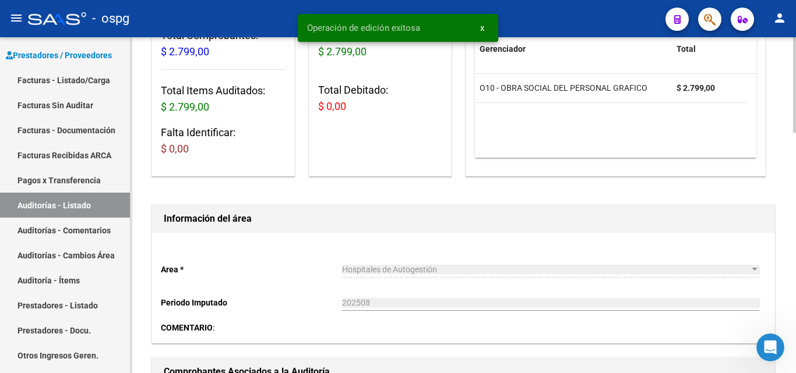
scroll to position [0, 0]
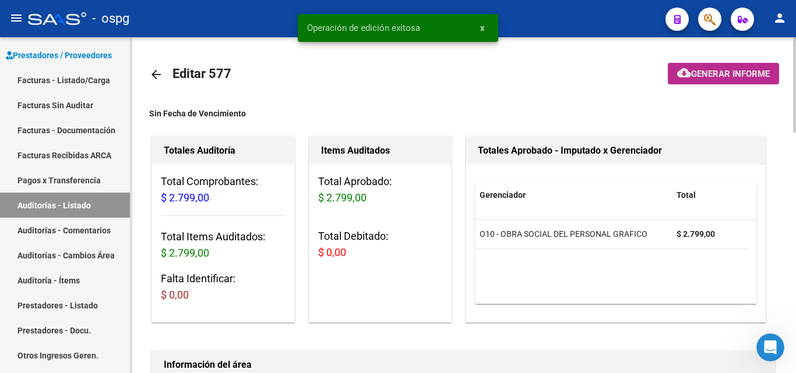
click at [706, 79] on span "Generar informe" at bounding box center [730, 74] width 79 height 10
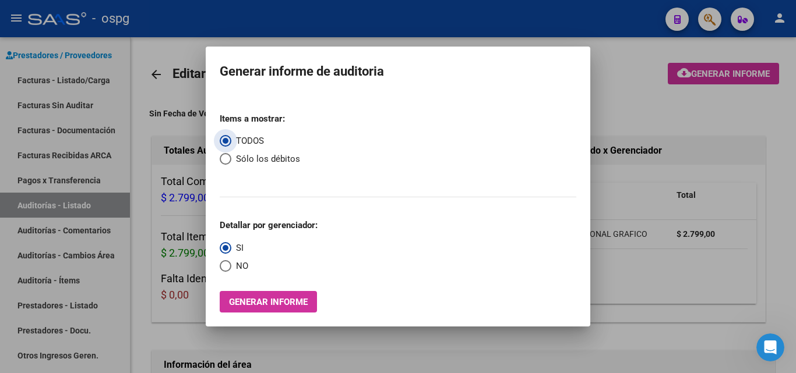
click at [234, 260] on span "NO" at bounding box center [239, 266] width 17 height 13
click at [231, 260] on input "NO" at bounding box center [226, 266] width 12 height 12
click at [248, 305] on span "Generar informe" at bounding box center [268, 302] width 79 height 10
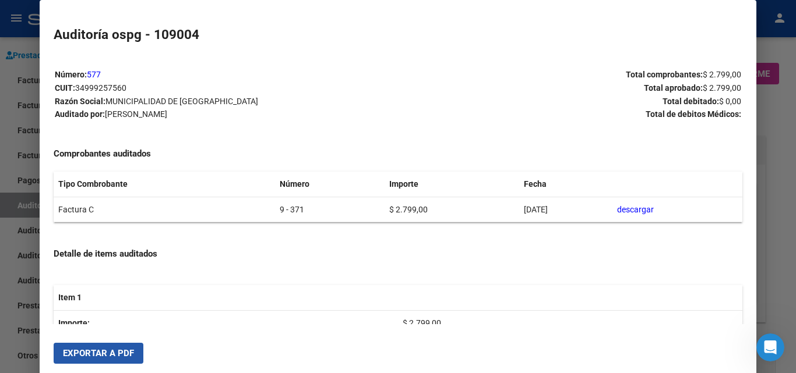
click at [104, 350] on span "Exportar a PDF" at bounding box center [98, 353] width 71 height 10
click at [775, 217] on div at bounding box center [398, 186] width 796 height 373
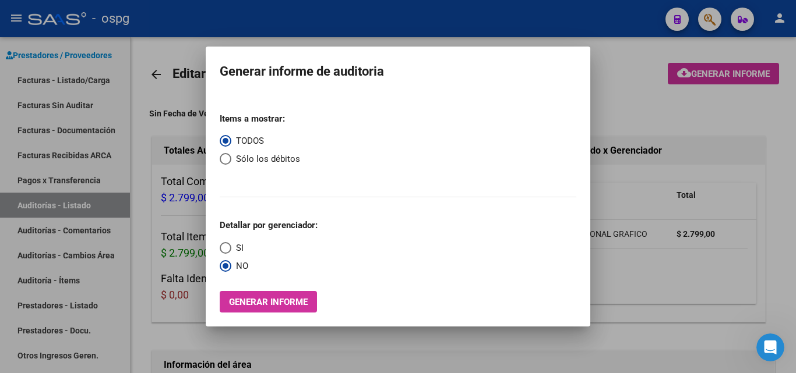
click at [68, 85] on div at bounding box center [398, 186] width 796 height 373
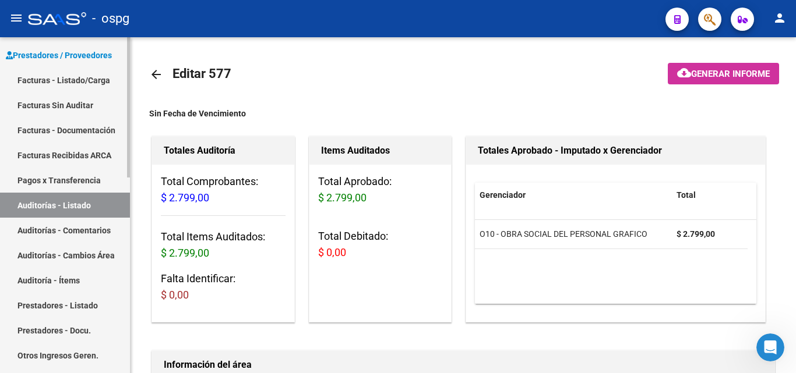
click at [77, 83] on link "Facturas - Listado/Carga" at bounding box center [65, 80] width 130 height 25
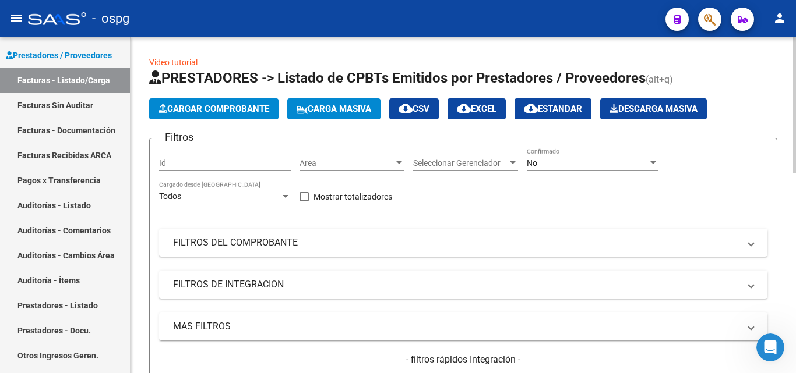
click at [177, 100] on button "Cargar Comprobante" at bounding box center [213, 108] width 129 height 21
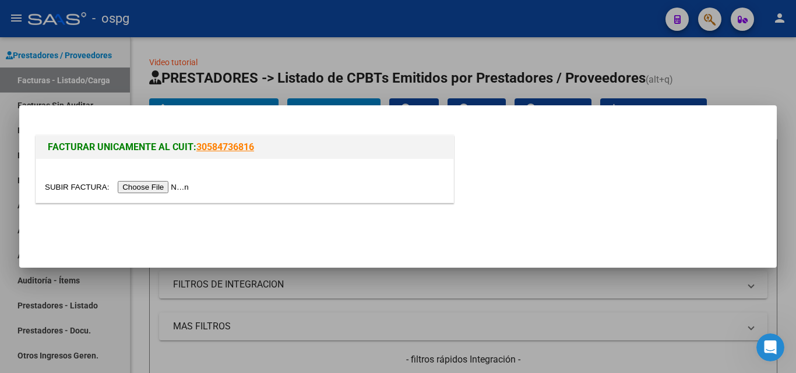
click at [145, 189] on input "file" at bounding box center [118, 187] width 147 height 12
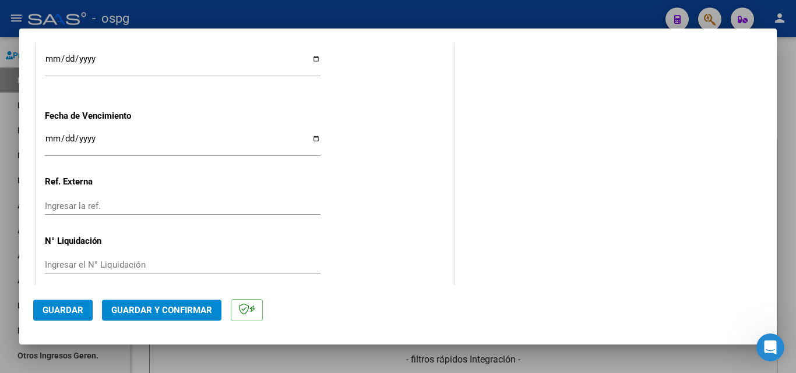
scroll to position [732, 0]
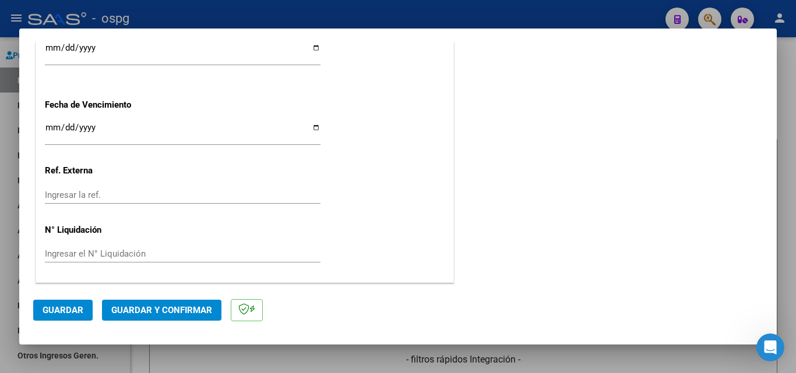
click at [154, 312] on span "Guardar y Confirmar" at bounding box center [161, 310] width 101 height 10
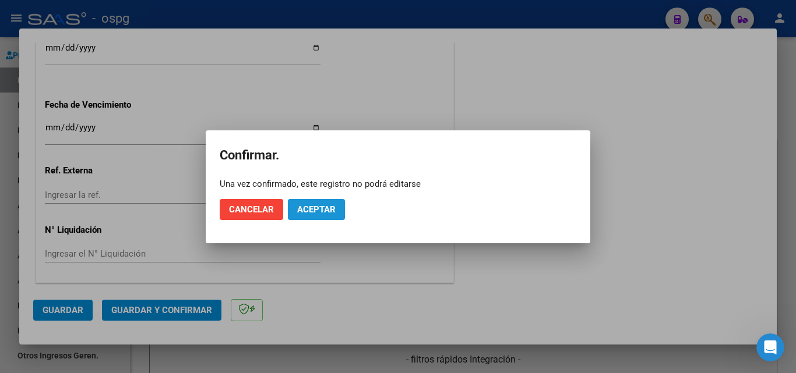
click at [324, 211] on span "Aceptar" at bounding box center [316, 209] width 38 height 10
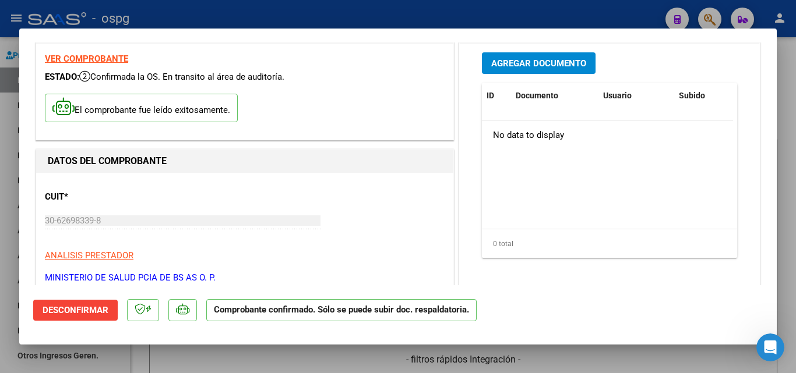
scroll to position [58, 0]
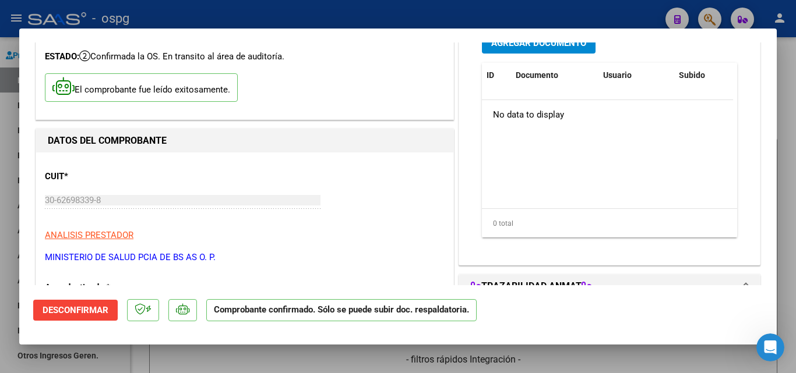
click at [784, 157] on div at bounding box center [398, 186] width 796 height 373
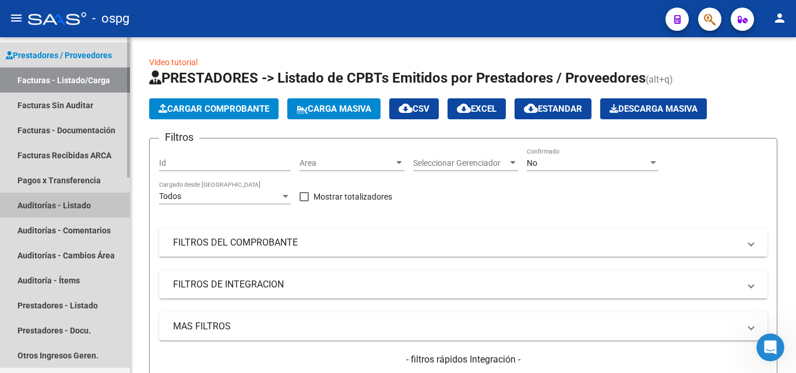
click at [66, 208] on link "Auditorías - Listado" at bounding box center [65, 205] width 130 height 25
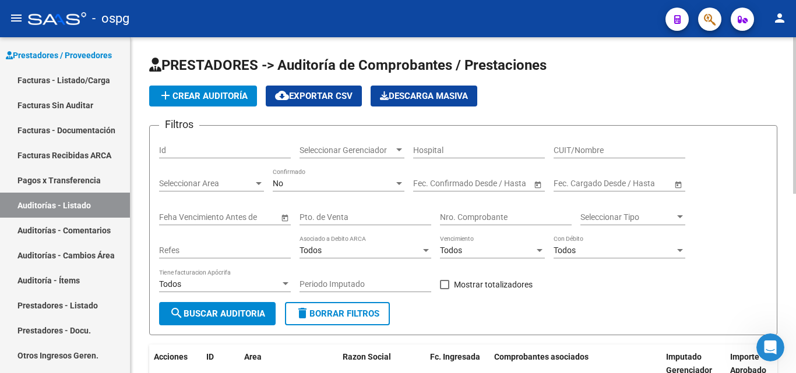
click at [220, 101] on button "add Crear Auditoría" at bounding box center [203, 96] width 108 height 21
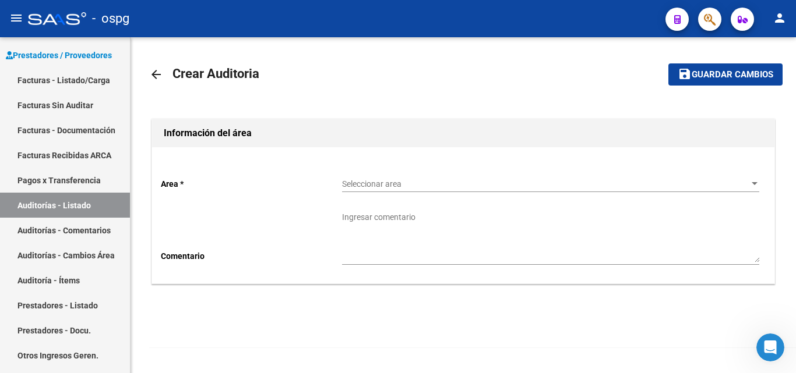
click at [397, 182] on span "Seleccionar area" at bounding box center [545, 184] width 407 height 10
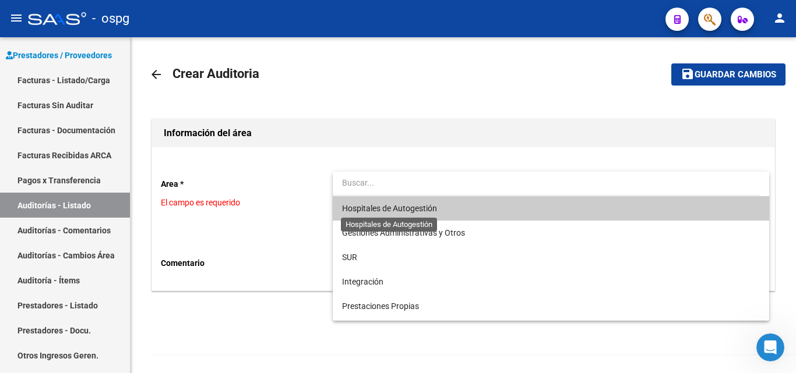
click at [393, 211] on span "Hospitales de Autogestión" at bounding box center [389, 208] width 95 height 9
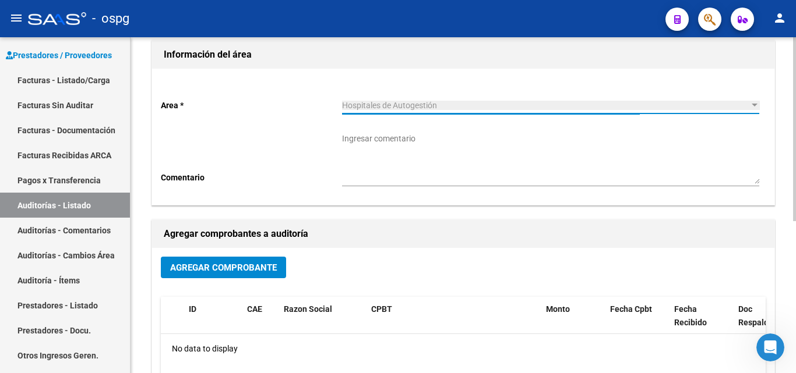
scroll to position [233, 0]
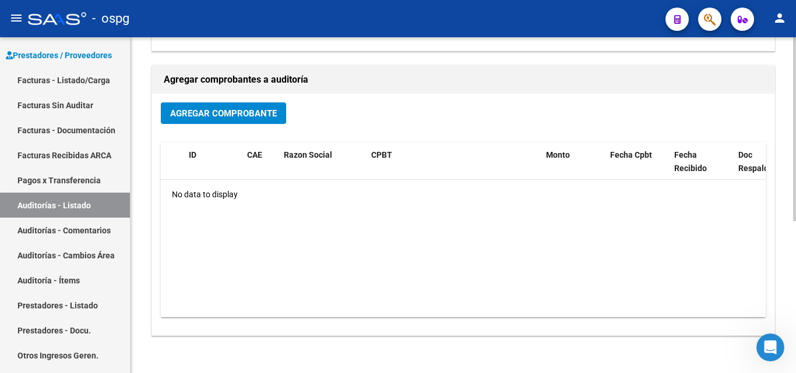
click at [222, 114] on span "Agregar Comprobante" at bounding box center [223, 113] width 107 height 10
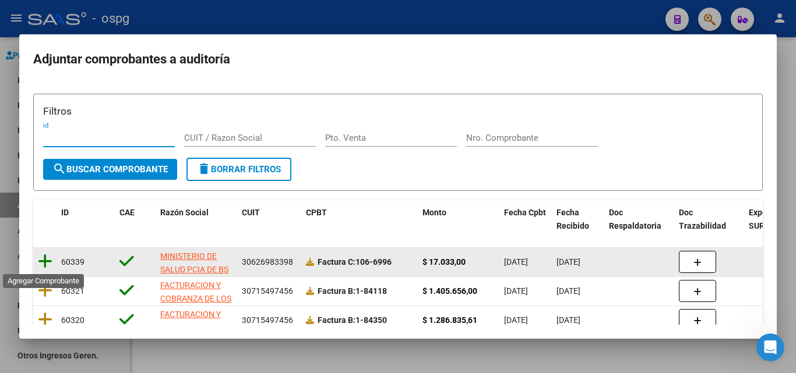
click at [45, 261] on icon at bounding box center [45, 261] width 15 height 16
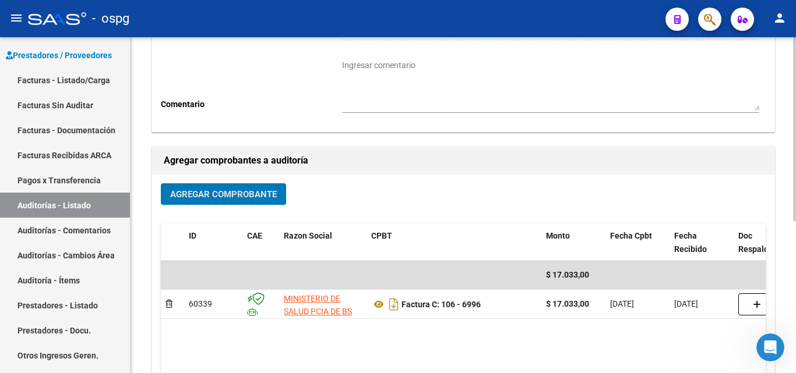
scroll to position [0, 0]
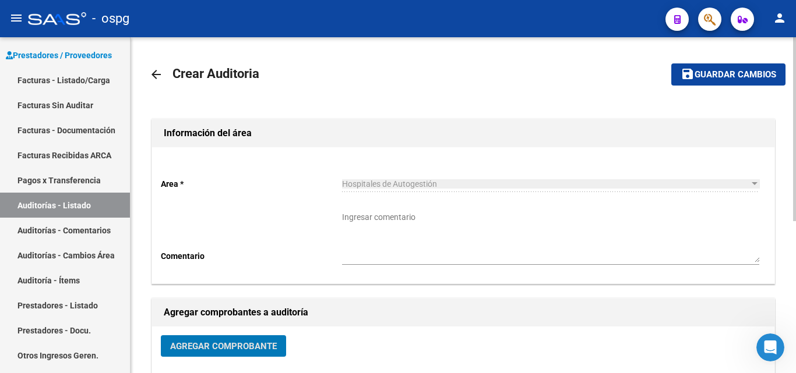
click at [723, 69] on mat-toolbar-row "save Guardar cambios" at bounding box center [718, 74] width 133 height 37
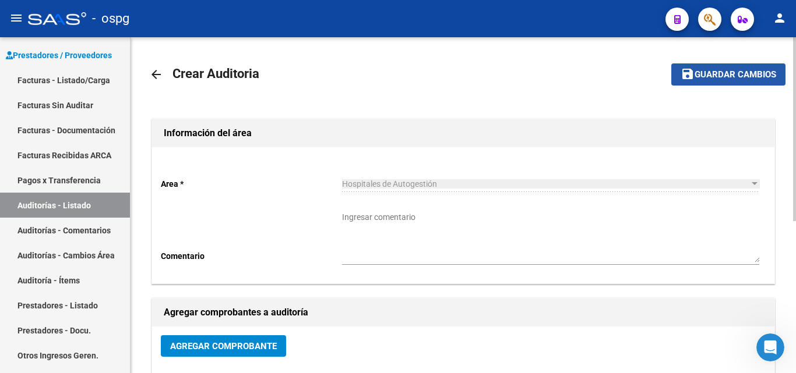
click at [712, 83] on button "save Guardar cambios" at bounding box center [728, 74] width 114 height 22
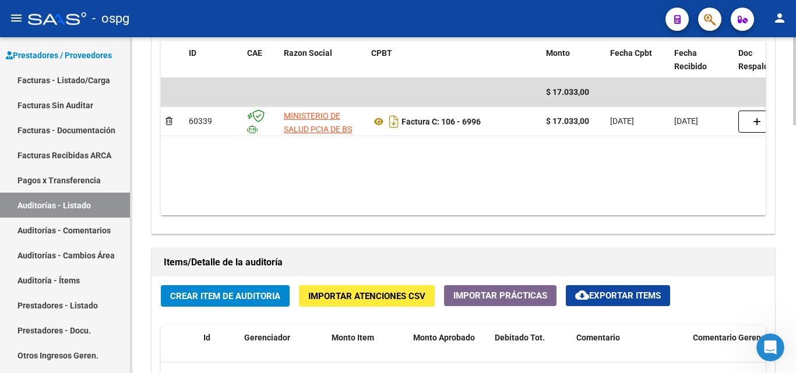
scroll to position [757, 0]
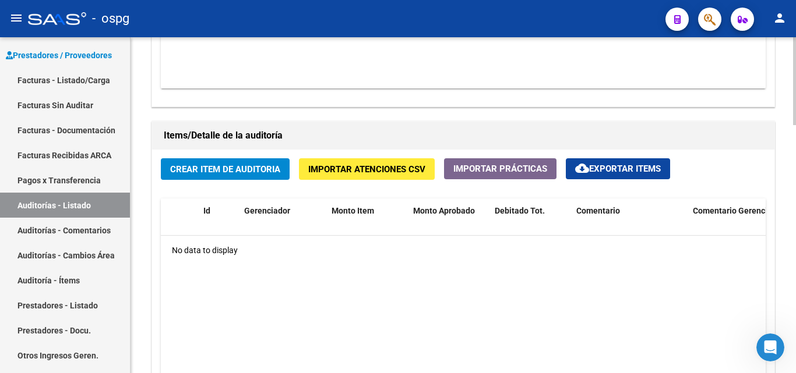
click at [221, 165] on span "Crear Item de Auditoria" at bounding box center [225, 169] width 110 height 10
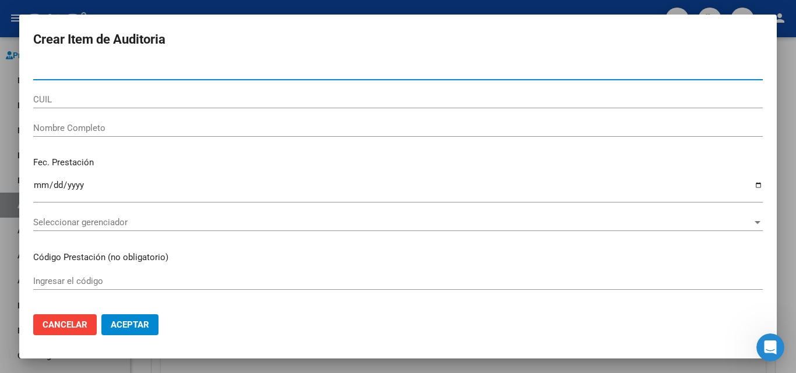
click at [167, 70] on input "Nro Documento" at bounding box center [397, 71] width 729 height 10
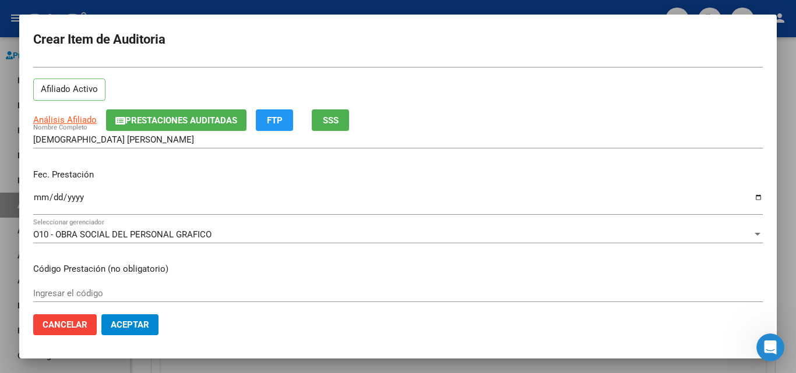
scroll to position [58, 0]
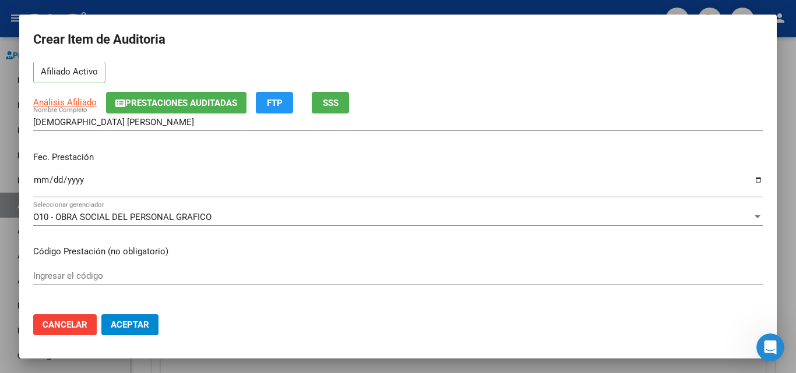
click at [338, 102] on span "SSS" at bounding box center [331, 103] width 16 height 10
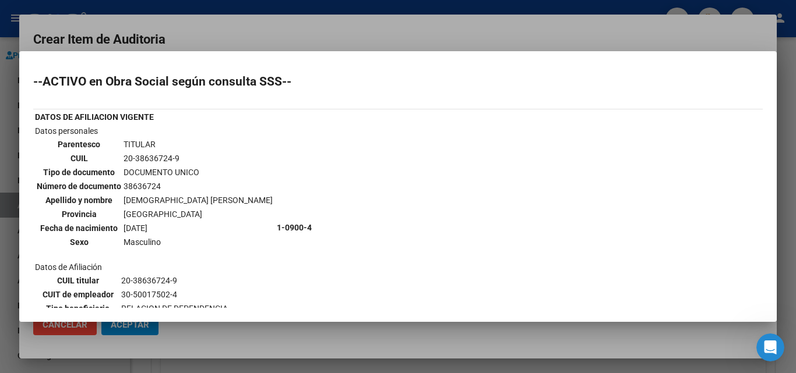
click at [318, 44] on div at bounding box center [398, 186] width 796 height 373
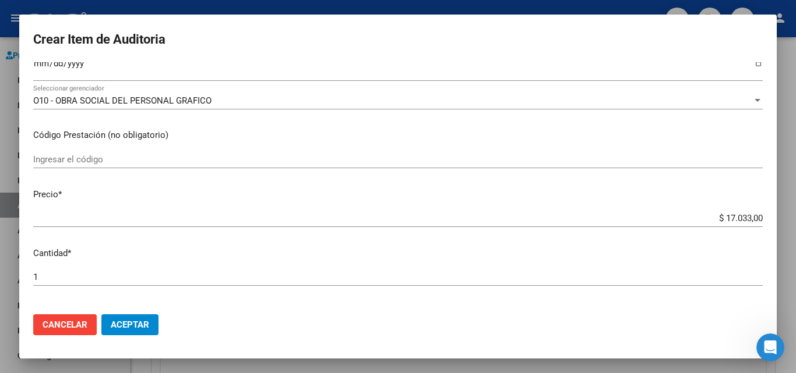
click at [44, 63] on input "Ingresar la fecha" at bounding box center [397, 68] width 729 height 19
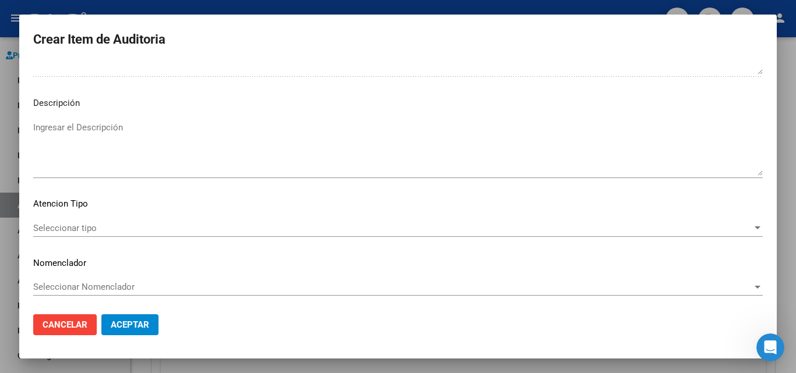
scroll to position [705, 0]
click at [63, 227] on span "Seleccionar tipo" at bounding box center [392, 226] width 719 height 10
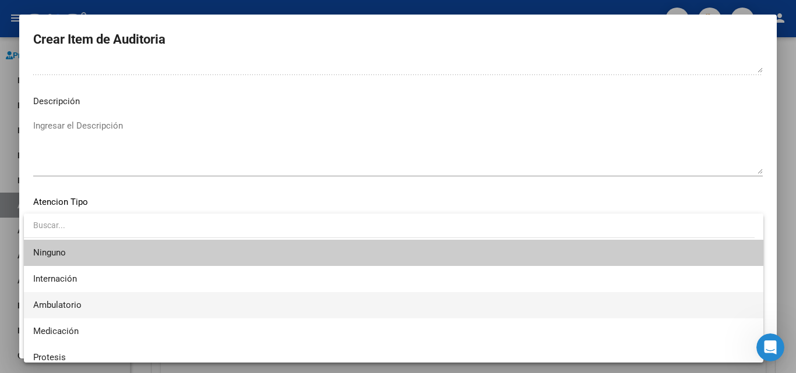
click at [86, 297] on span "Ambulatorio" at bounding box center [393, 305] width 721 height 26
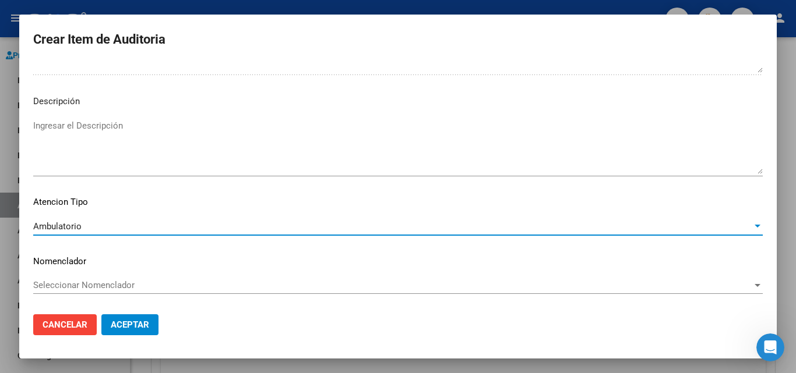
click at [121, 223] on div "Ambulatorio" at bounding box center [392, 226] width 719 height 10
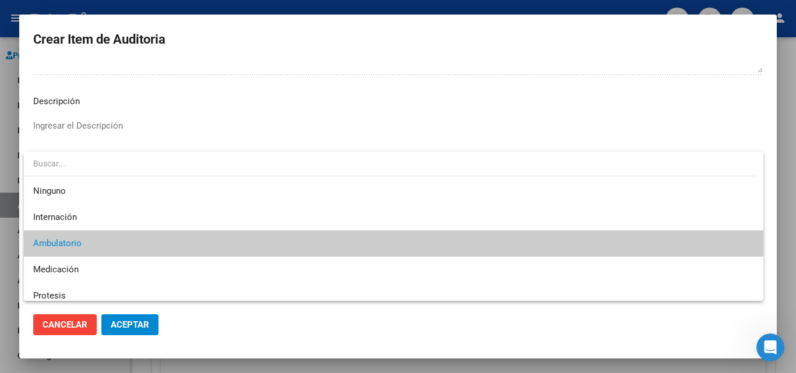
scroll to position [17, 0]
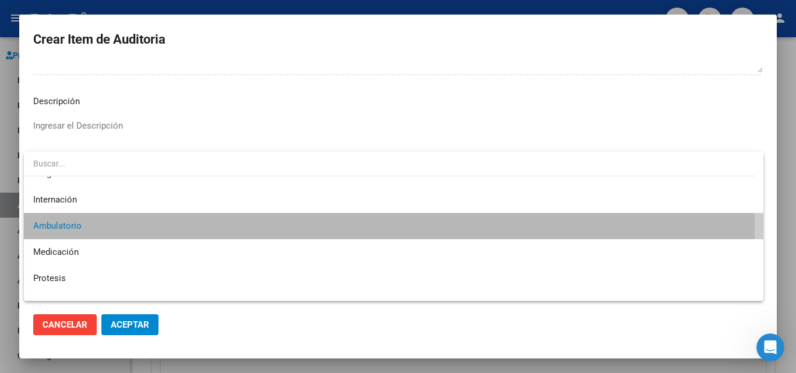
click at [121, 223] on span "Ambulatorio" at bounding box center [393, 226] width 721 height 26
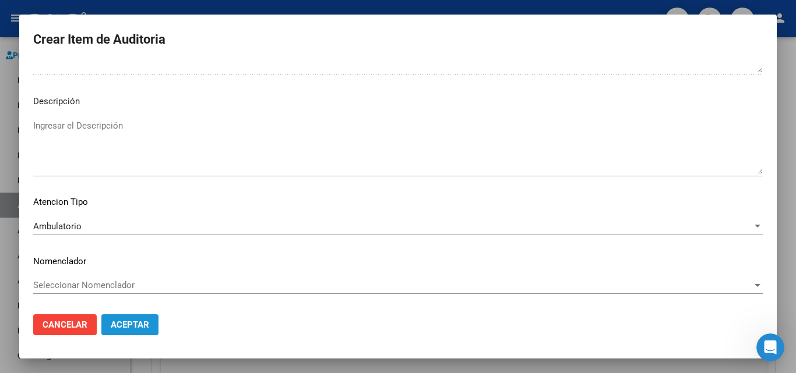
click at [111, 327] on span "Aceptar" at bounding box center [130, 325] width 38 height 10
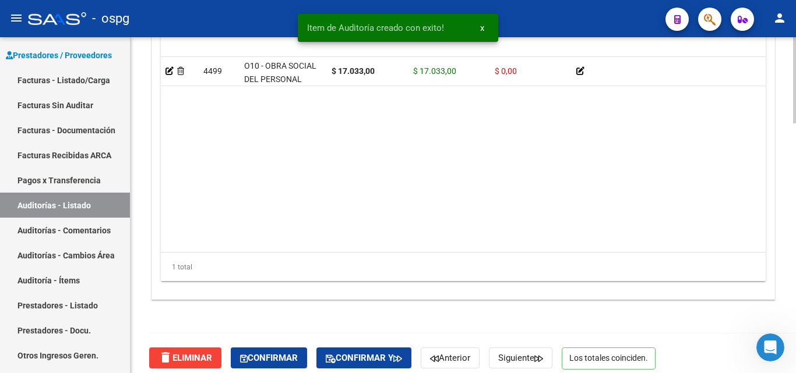
scroll to position [977, 0]
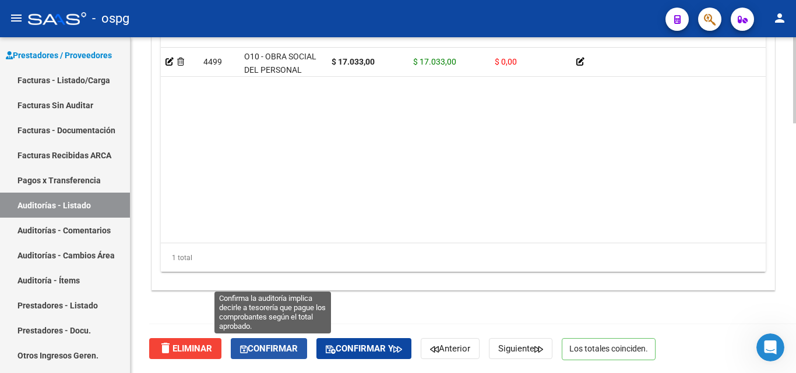
click at [295, 345] on span "Confirmar" at bounding box center [269, 349] width 58 height 10
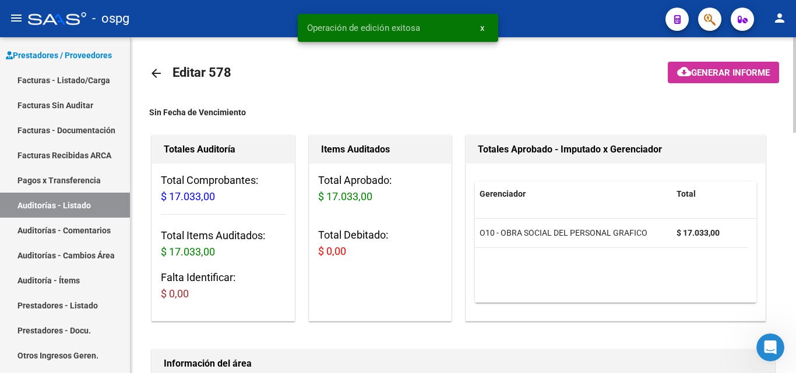
scroll to position [0, 0]
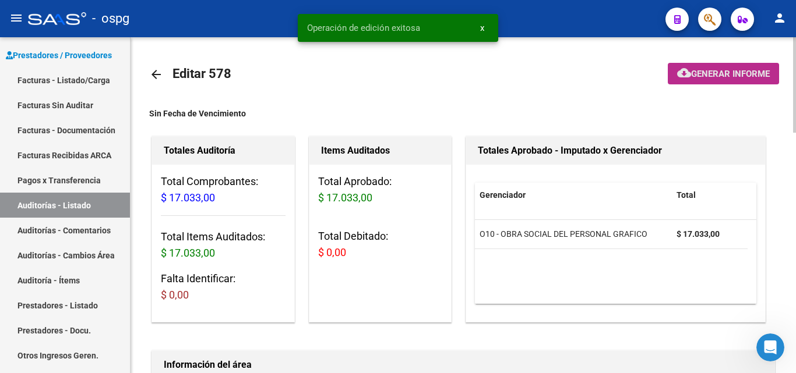
click at [725, 69] on span "Generar informe" at bounding box center [730, 74] width 79 height 10
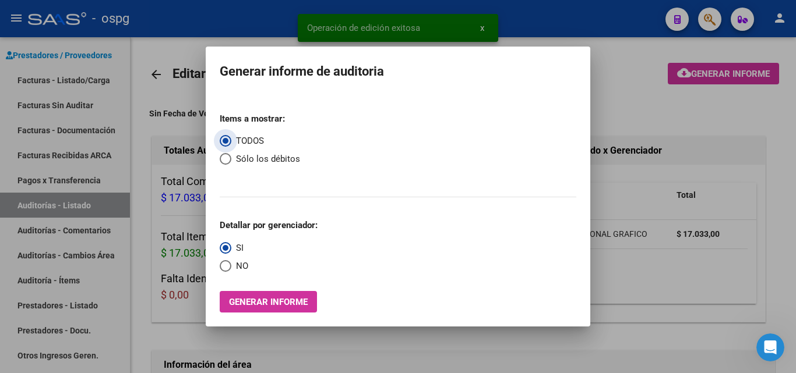
click at [234, 267] on span "NO" at bounding box center [239, 266] width 17 height 13
click at [231, 267] on input "NO" at bounding box center [226, 266] width 12 height 12
click at [243, 299] on span "Generar informe" at bounding box center [268, 302] width 79 height 10
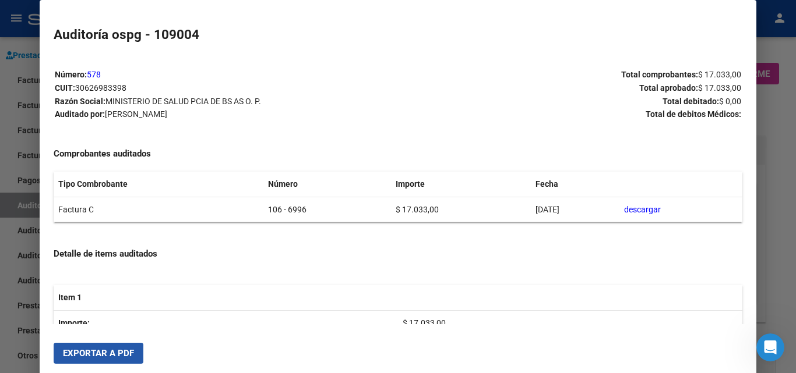
click at [86, 356] on span "Exportar a PDF" at bounding box center [98, 353] width 71 height 10
click at [789, 38] on div at bounding box center [398, 186] width 796 height 373
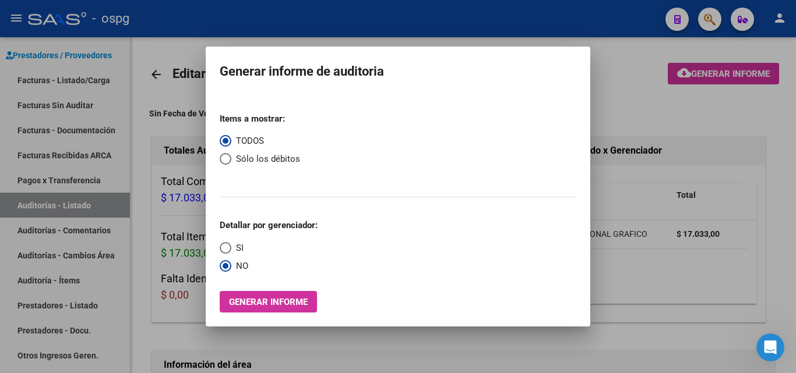
click at [60, 83] on div at bounding box center [398, 186] width 796 height 373
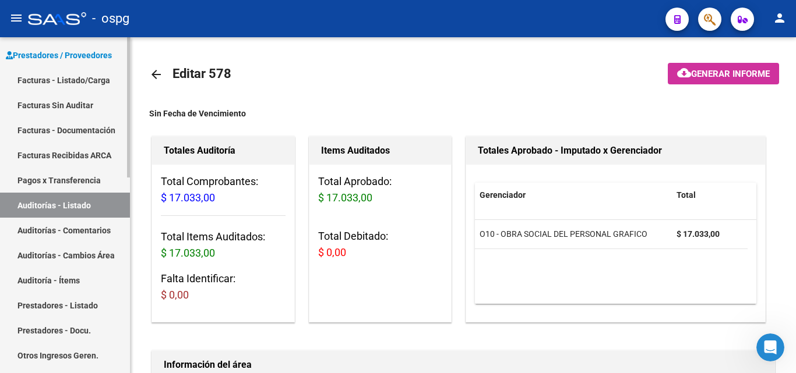
click at [101, 82] on link "Facturas - Listado/Carga" at bounding box center [65, 80] width 130 height 25
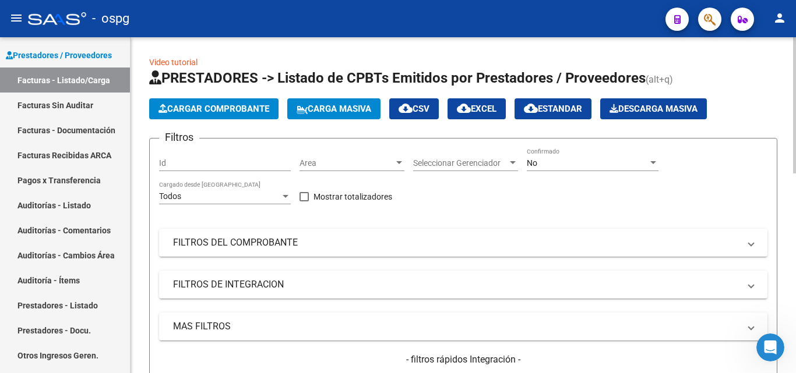
click at [192, 114] on button "Cargar Comprobante" at bounding box center [213, 108] width 129 height 21
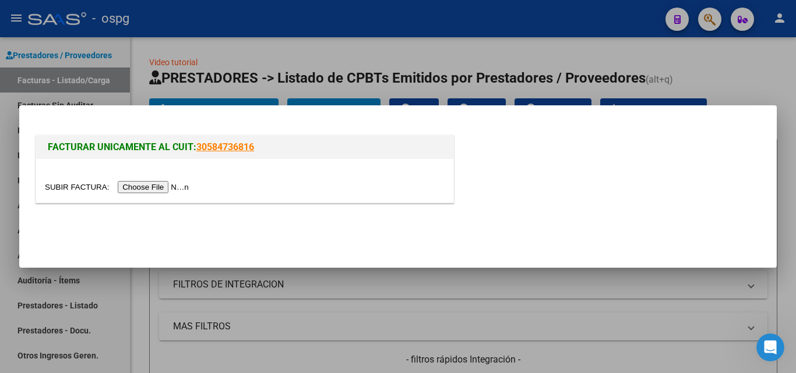
click at [151, 182] on input "file" at bounding box center [118, 187] width 147 height 12
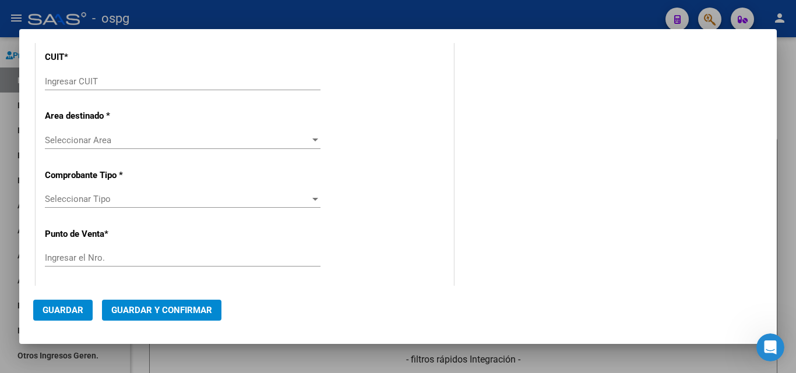
scroll to position [117, 0]
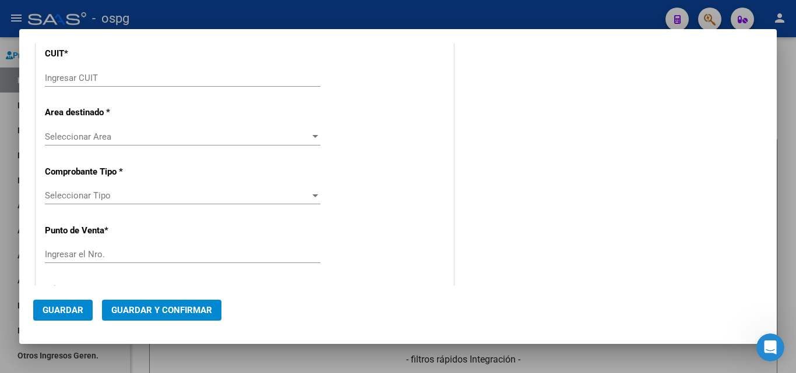
click at [100, 83] on input "Ingresar CUIT" at bounding box center [183, 78] width 276 height 10
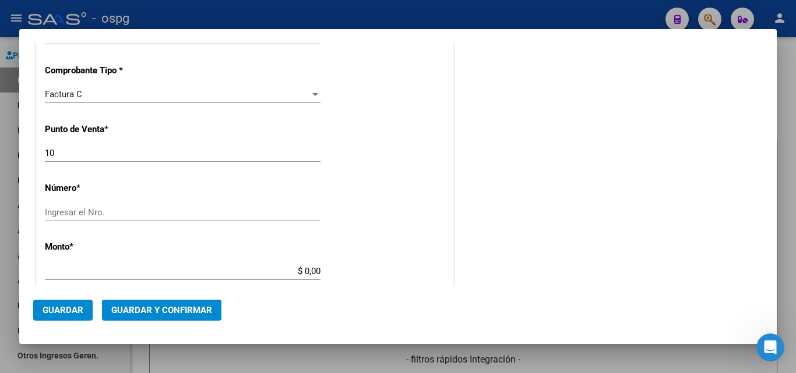
scroll to position [350, 0]
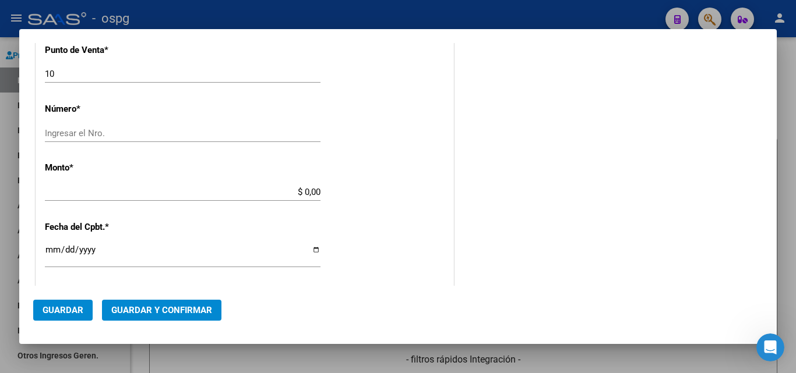
click at [99, 131] on input "Ingresar el Nro." at bounding box center [183, 133] width 276 height 10
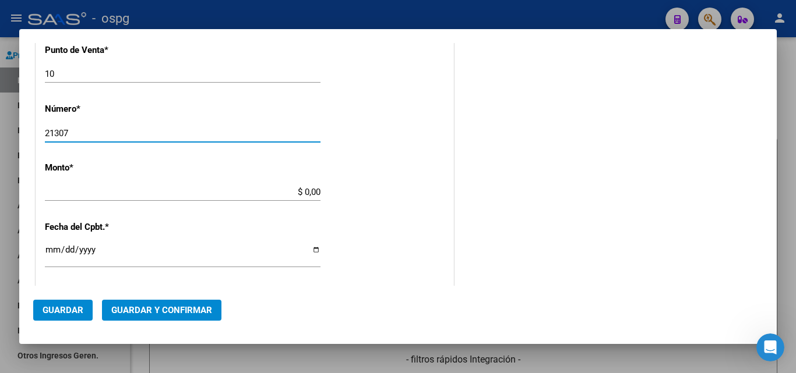
click at [148, 188] on input "$ 0,00" at bounding box center [183, 192] width 276 height 10
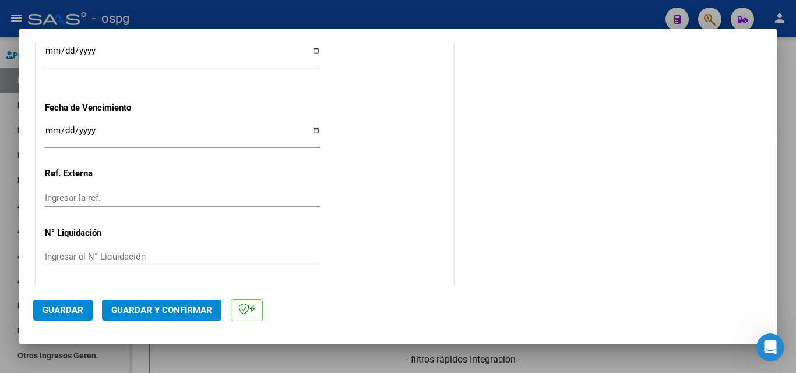
scroll to position [711, 0]
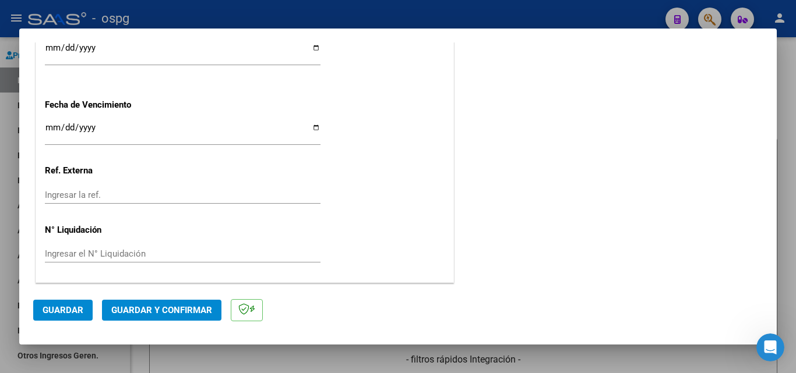
click at [155, 313] on span "Guardar y Confirmar" at bounding box center [161, 310] width 101 height 10
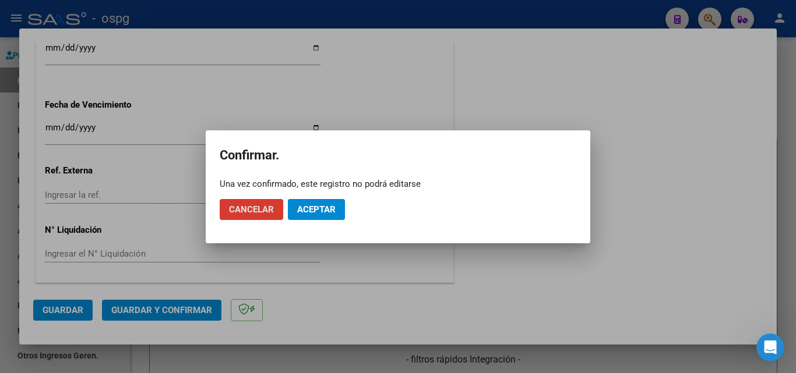
click at [309, 209] on span "Aceptar" at bounding box center [316, 209] width 38 height 10
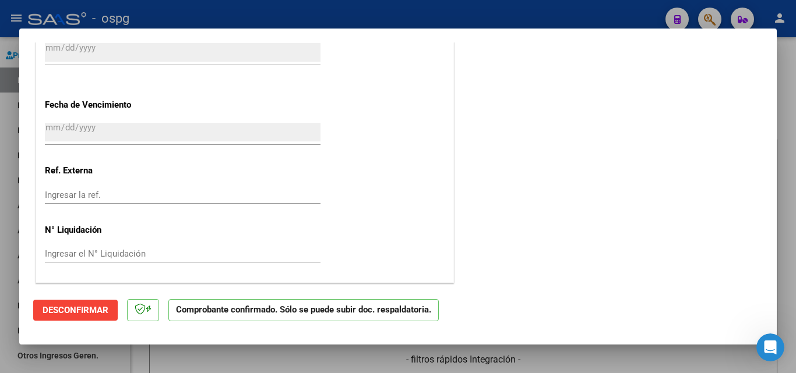
click at [785, 70] on div at bounding box center [398, 186] width 796 height 373
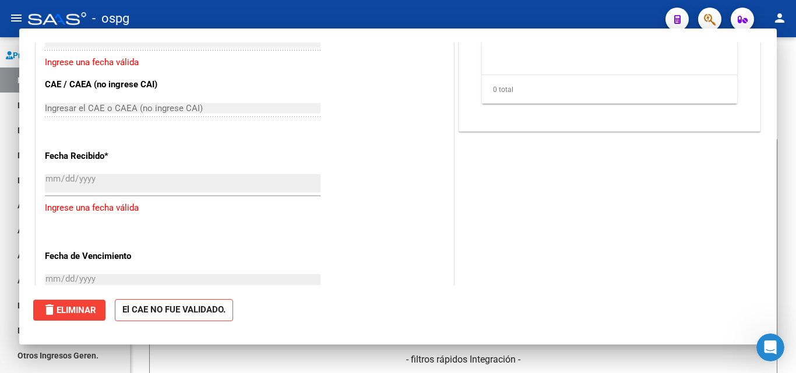
scroll to position [0, 0]
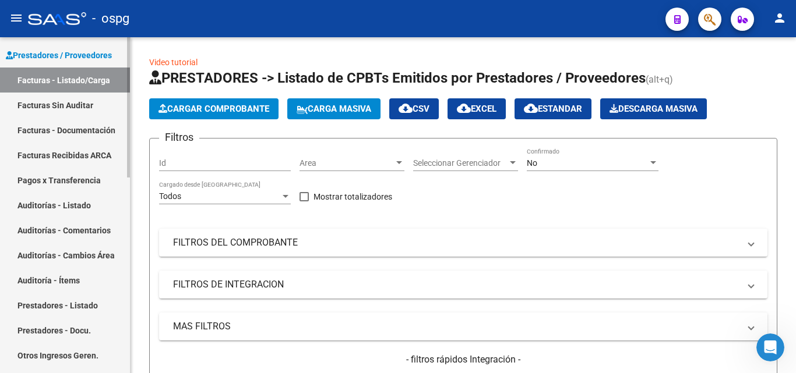
click at [66, 204] on link "Auditorías - Listado" at bounding box center [65, 205] width 130 height 25
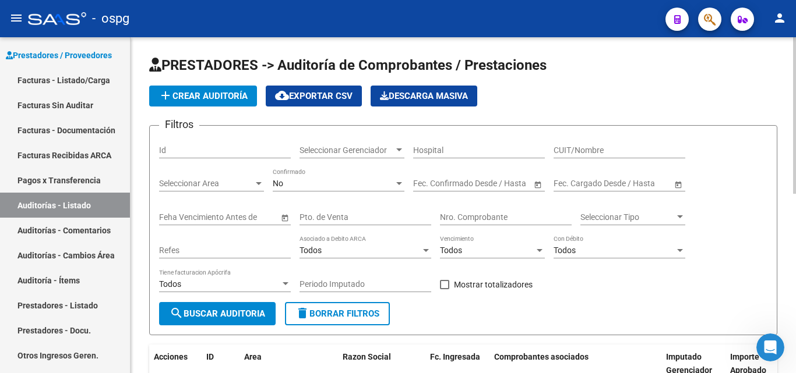
click at [203, 97] on span "add Crear Auditoría" at bounding box center [202, 96] width 89 height 10
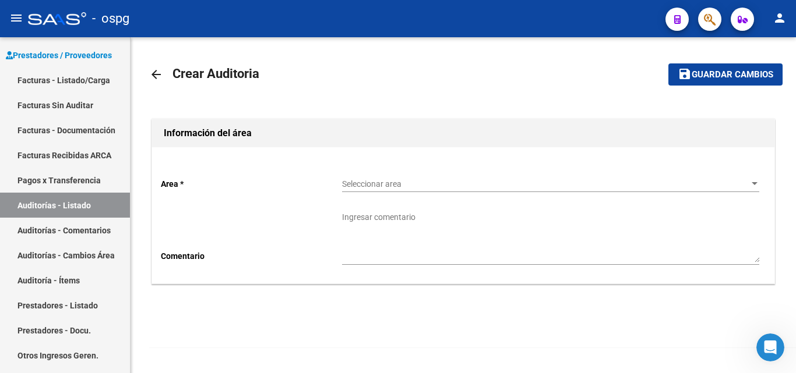
click at [384, 179] on div "Seleccionar area Seleccionar area" at bounding box center [550, 180] width 417 height 23
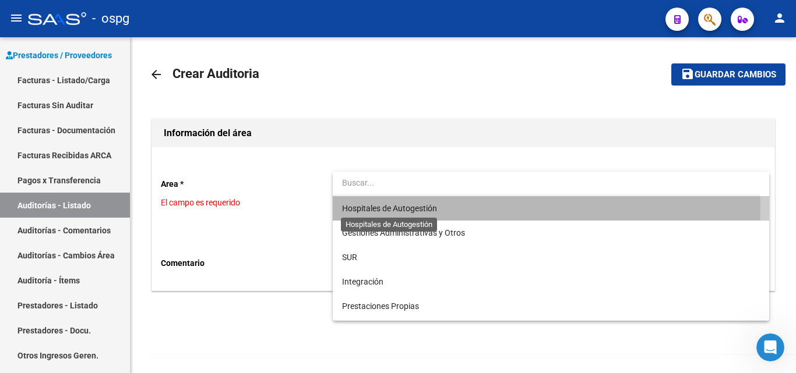
click at [391, 207] on span "Hospitales de Autogestión" at bounding box center [389, 208] width 95 height 9
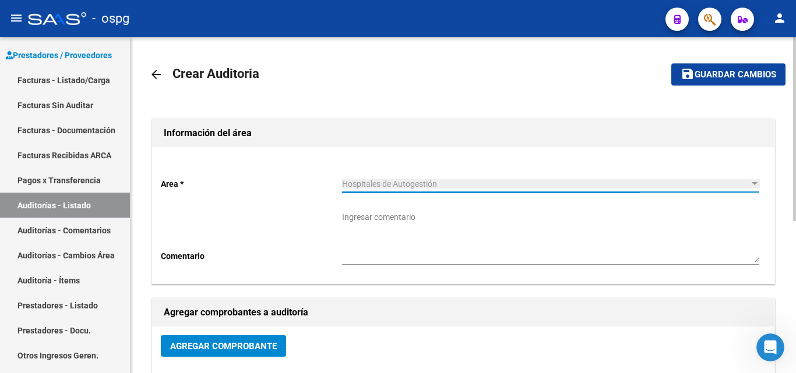
click at [241, 347] on span "Agregar Comprobante" at bounding box center [223, 346] width 107 height 10
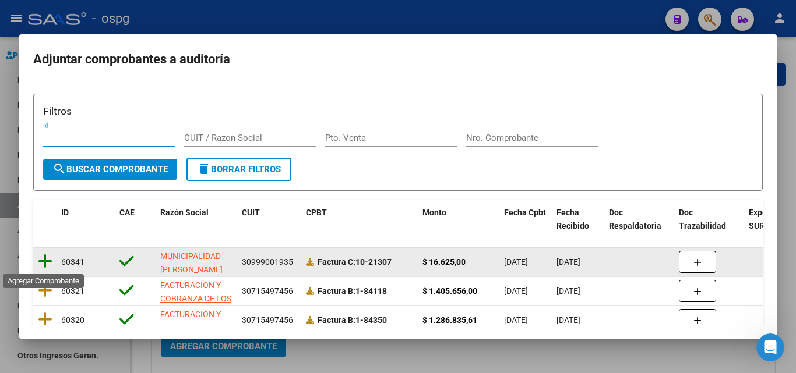
click at [47, 265] on icon at bounding box center [45, 261] width 15 height 16
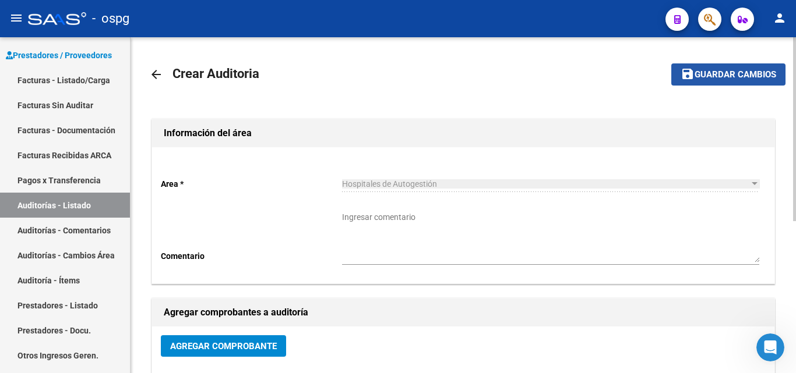
click at [732, 82] on button "save Guardar cambios" at bounding box center [728, 74] width 114 height 22
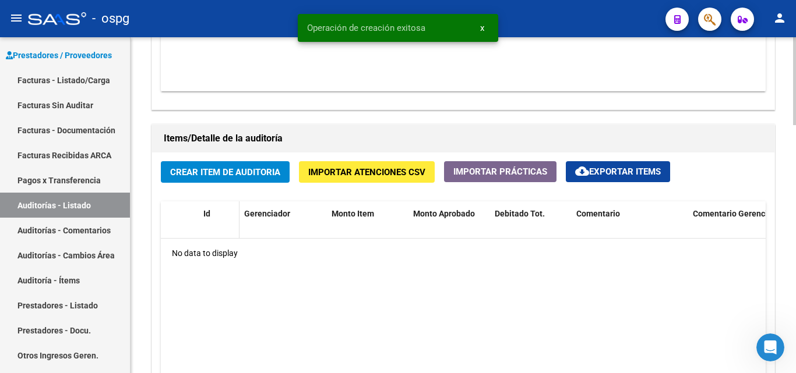
scroll to position [757, 0]
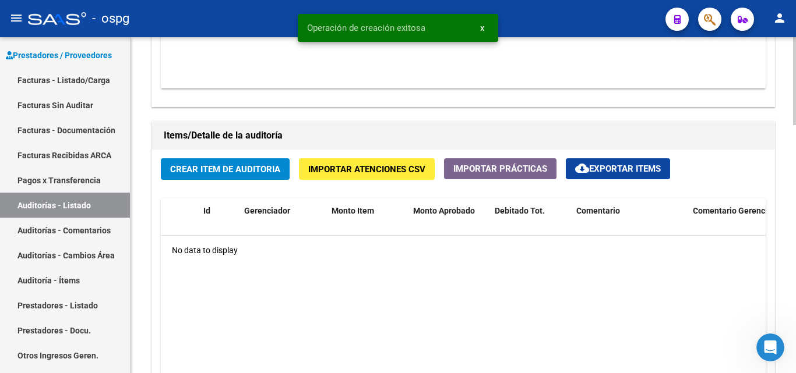
click at [232, 169] on span "Crear Item de Auditoria" at bounding box center [225, 169] width 110 height 10
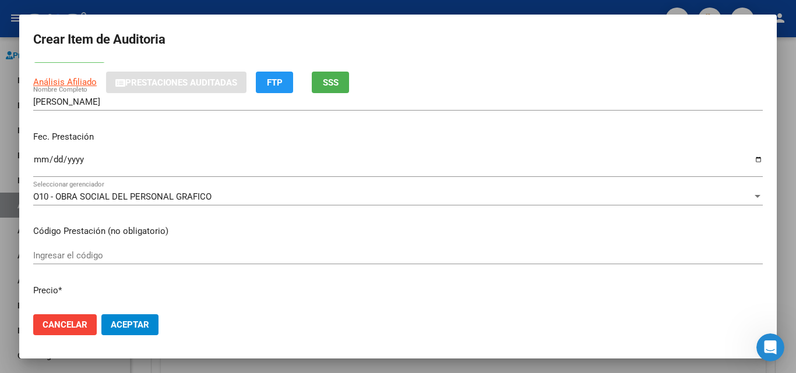
scroll to position [117, 0]
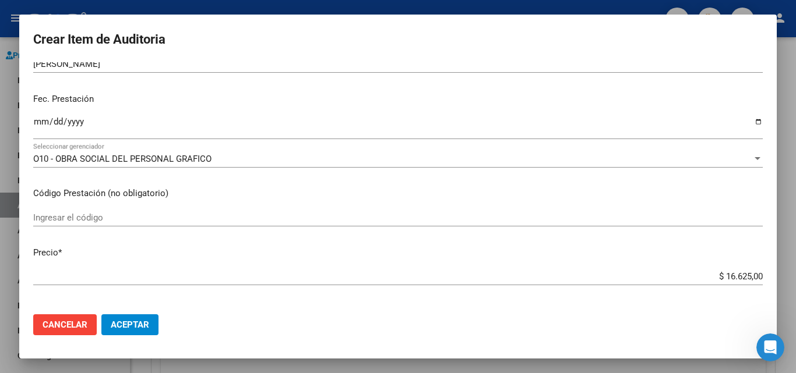
click at [37, 121] on input "Ingresar la fecha" at bounding box center [397, 126] width 729 height 19
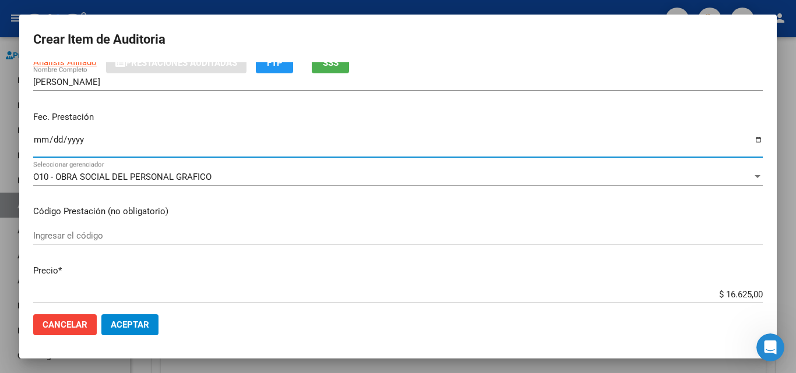
scroll to position [0, 0]
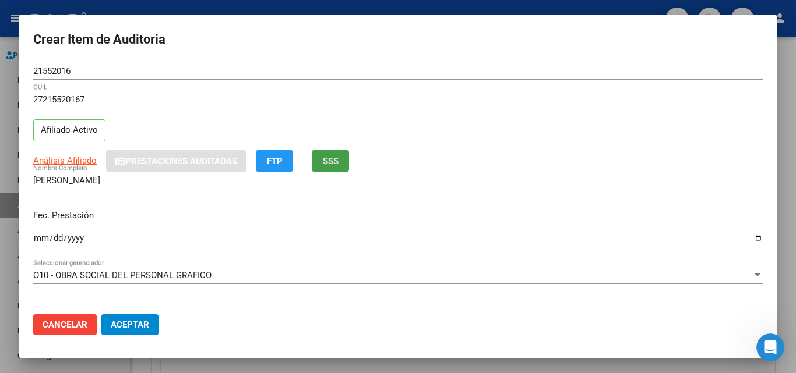
click at [329, 161] on span "SSS" at bounding box center [331, 161] width 16 height 10
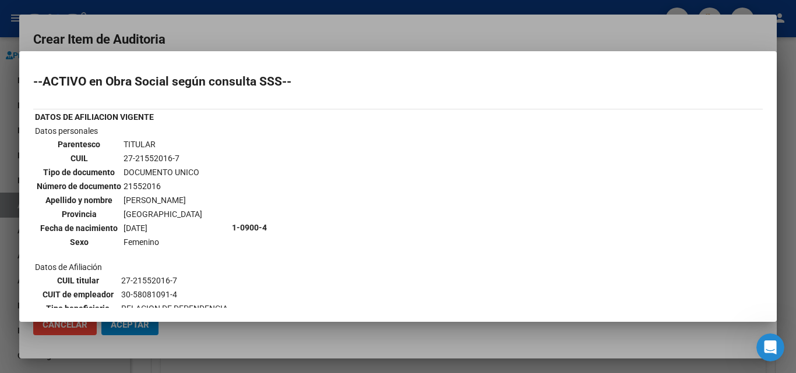
click at [272, 33] on div at bounding box center [398, 186] width 796 height 373
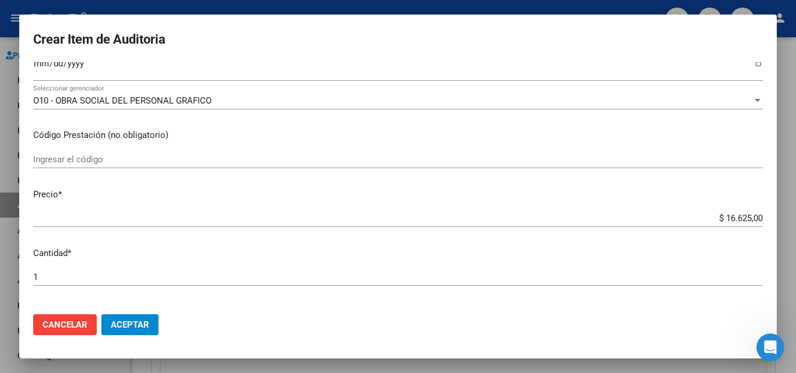
scroll to position [233, 0]
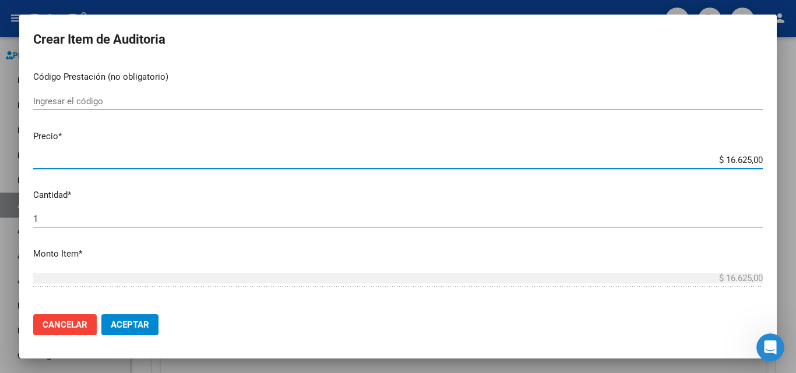
drag, startPoint x: 715, startPoint y: 161, endPoint x: 795, endPoint y: 149, distance: 80.7
click at [795, 149] on div "Crear Item de Auditoria 21552016 Nro Documento 27215520167 CUIL Afiliado Activo…" at bounding box center [398, 186] width 796 height 373
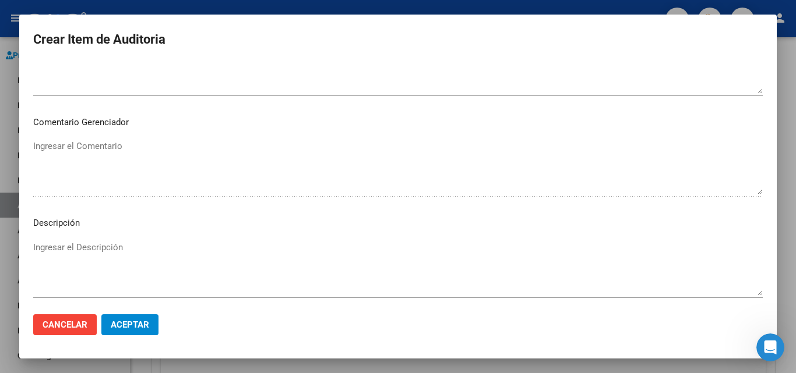
scroll to position [699, 0]
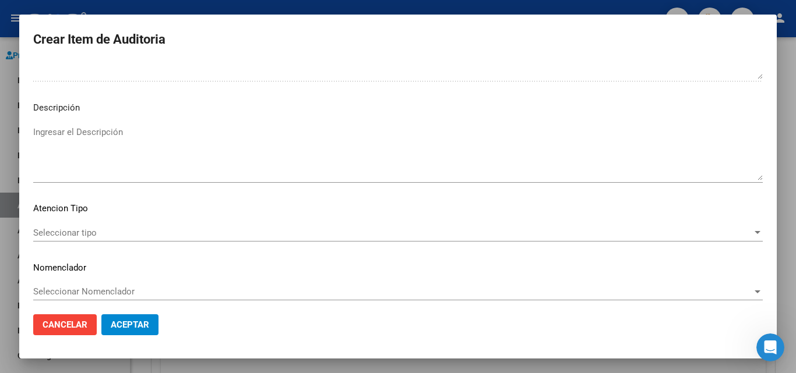
click at [84, 241] on div "Seleccionar tipo Seleccionar tipo" at bounding box center [397, 232] width 729 height 17
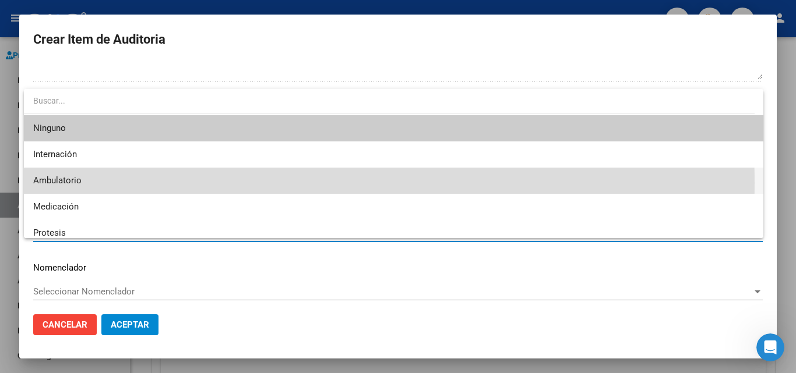
click at [83, 183] on span "Ambulatorio" at bounding box center [393, 181] width 721 height 26
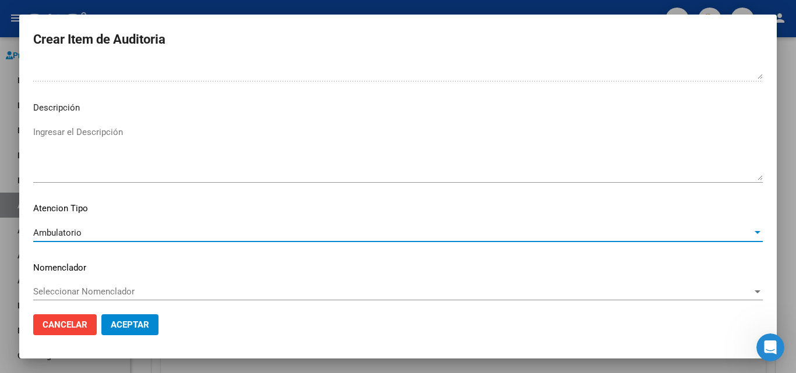
click at [143, 320] on span "Aceptar" at bounding box center [130, 325] width 38 height 10
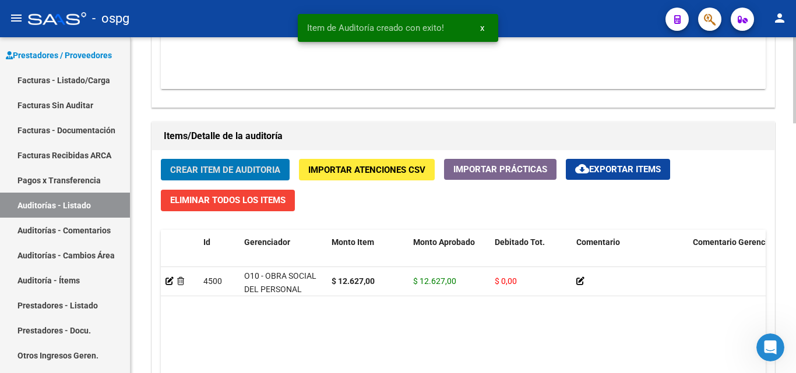
scroll to position [758, 0]
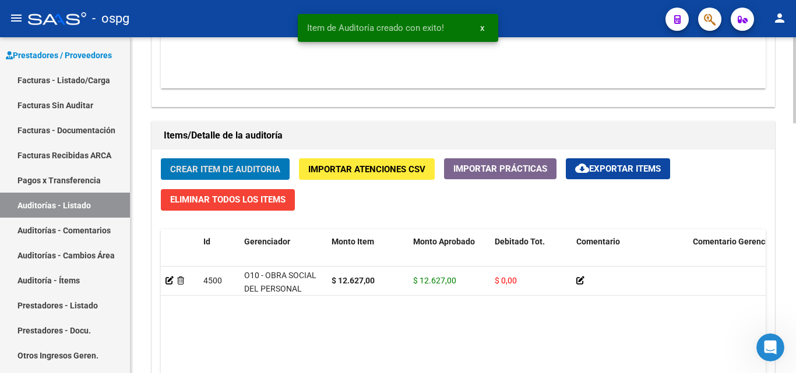
click at [247, 167] on span "Crear Item de Auditoria" at bounding box center [225, 169] width 110 height 10
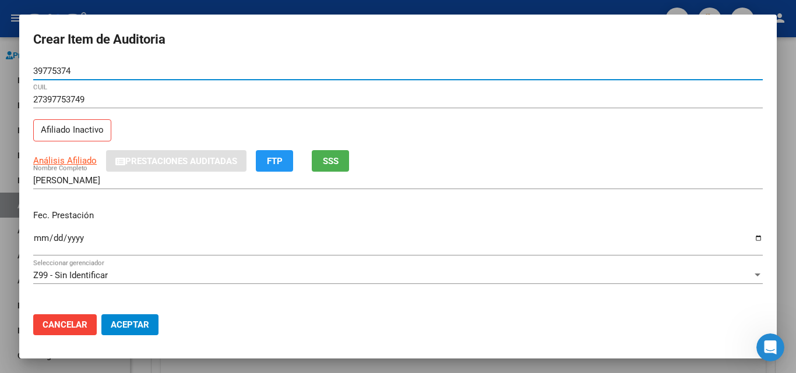
click at [338, 166] on span "SSS" at bounding box center [331, 161] width 16 height 10
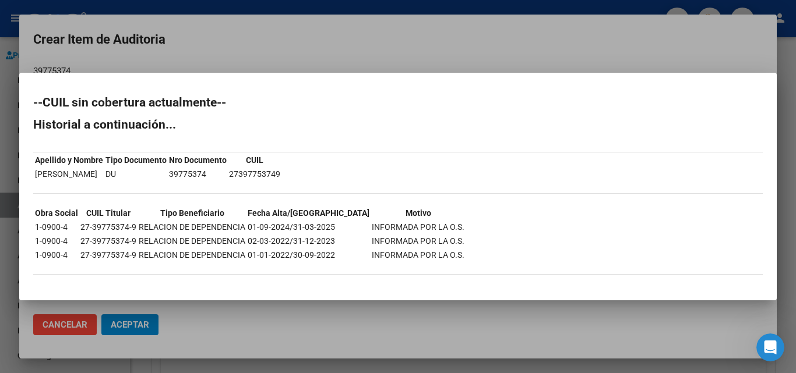
drag, startPoint x: 290, startPoint y: 224, endPoint x: 334, endPoint y: 227, distance: 44.4
click at [334, 227] on tr "1-0900-4 27-39775374-9 RELACION DE DEPENDENCIA 01-09-2024/31-03-2025 INFORMADA …" at bounding box center [249, 227] width 431 height 13
click at [381, 47] on div at bounding box center [398, 186] width 796 height 373
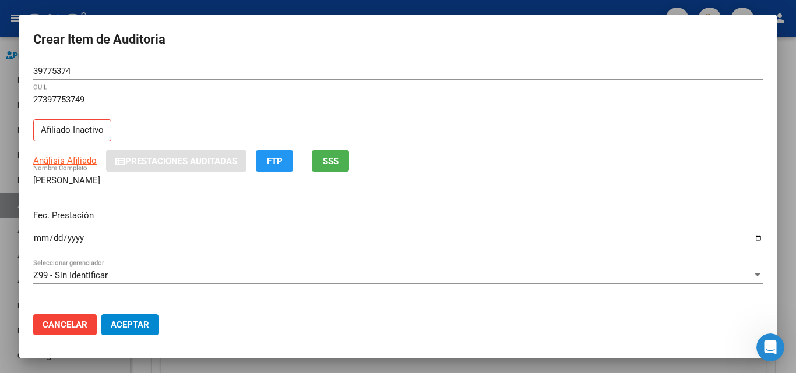
click at [41, 236] on input "Ingresar la fecha" at bounding box center [397, 243] width 729 height 19
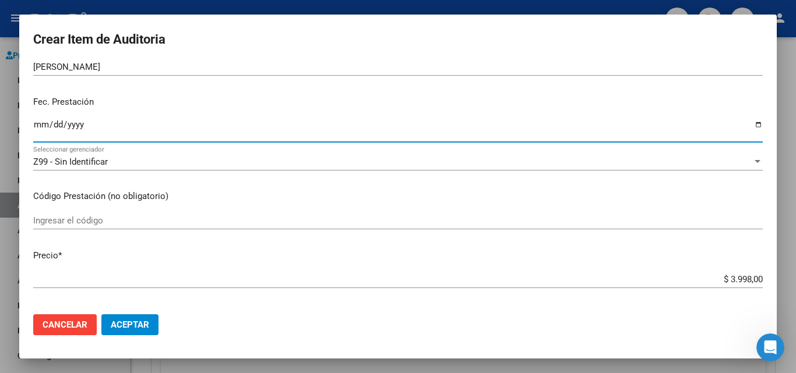
scroll to position [117, 0]
click at [125, 164] on div "Z99 - Sin Identificar Seleccionar gerenciador" at bounding box center [397, 158] width 729 height 17
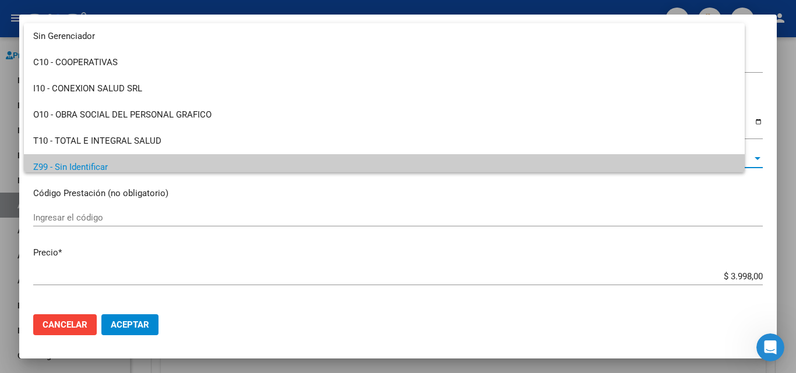
scroll to position [8, 0]
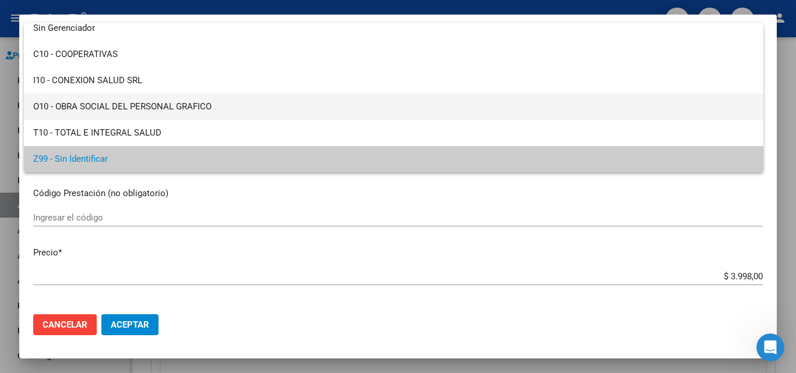
click at [141, 107] on span "O10 - OBRA SOCIAL DEL PERSONAL GRAFICO" at bounding box center [393, 107] width 721 height 26
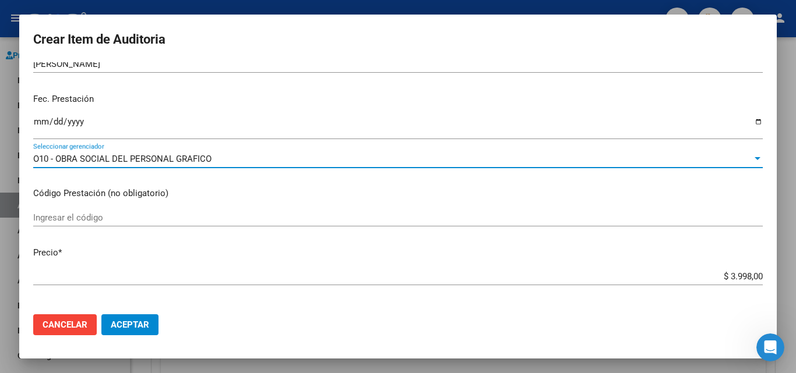
click at [143, 164] on div "O10 - OBRA SOCIAL DEL PERSONAL GRAFICO Seleccionar gerenciador" at bounding box center [397, 158] width 729 height 17
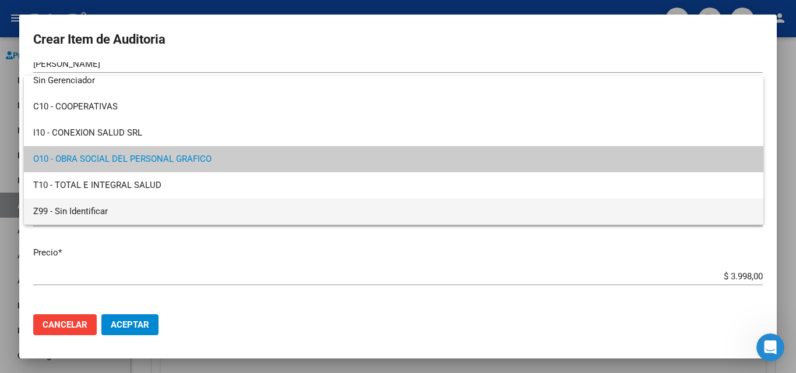
click at [110, 209] on span "Z99 - Sin Identificar" at bounding box center [393, 212] width 721 height 26
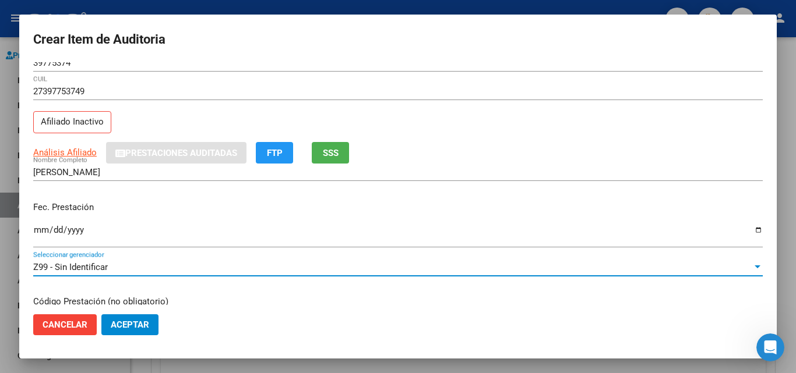
scroll to position [0, 0]
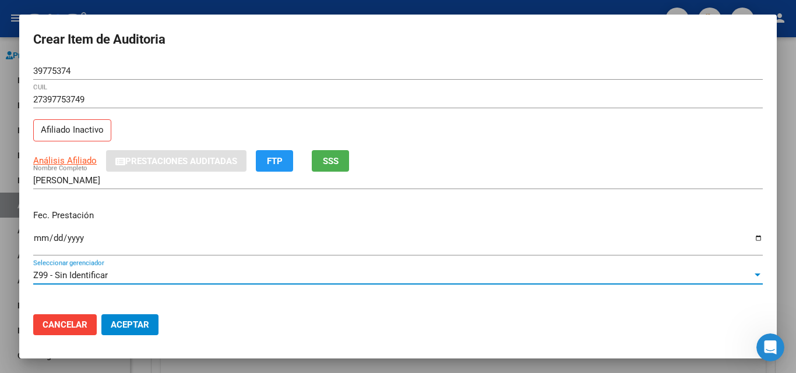
click at [344, 156] on button "SSS" at bounding box center [330, 161] width 37 height 22
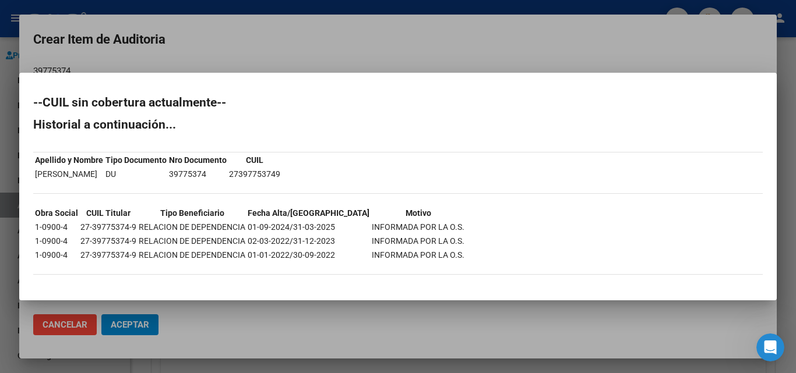
click at [485, 34] on div at bounding box center [398, 186] width 796 height 373
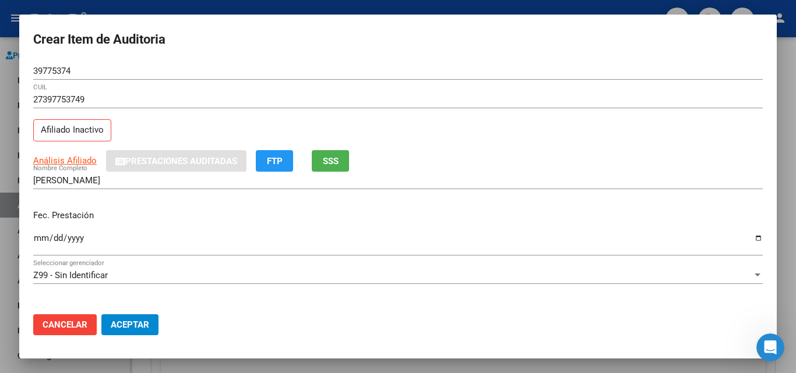
scroll to position [58, 0]
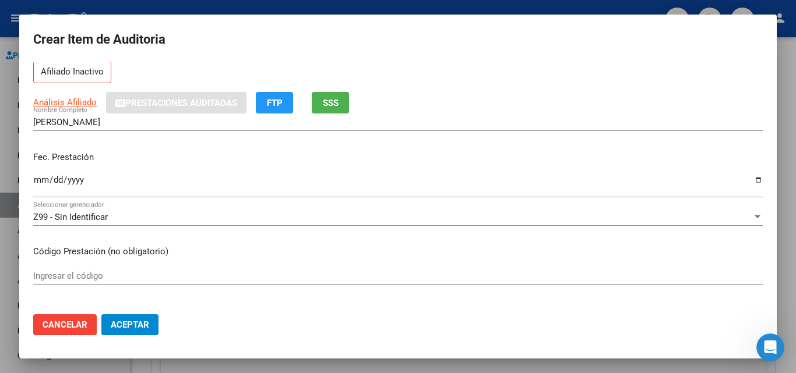
click at [98, 213] on span "Z99 - Sin Identificar" at bounding box center [70, 217] width 75 height 10
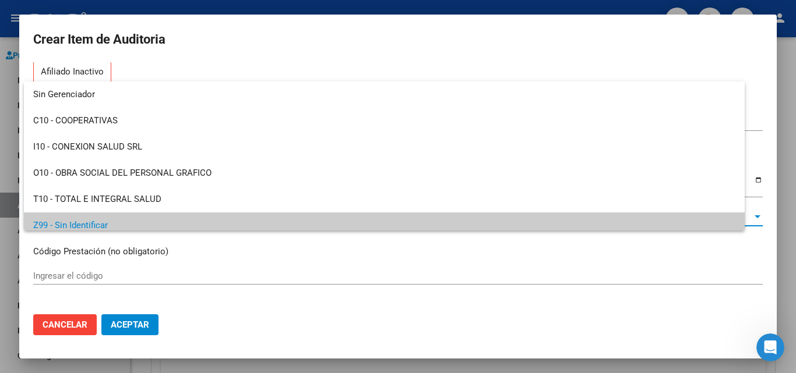
scroll to position [8, 0]
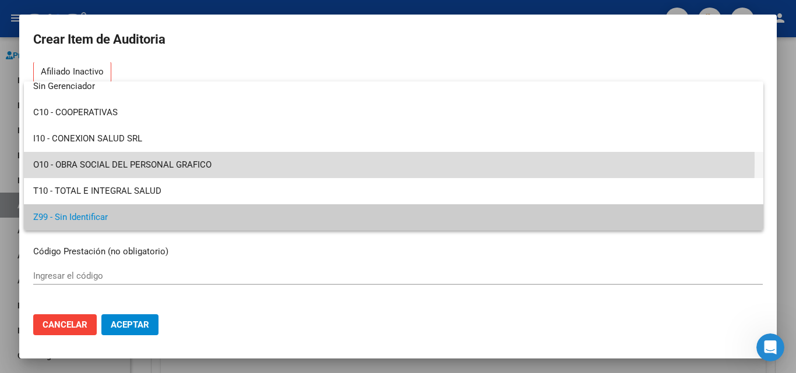
click at [154, 163] on span "O10 - OBRA SOCIAL DEL PERSONAL GRAFICO" at bounding box center [393, 165] width 721 height 26
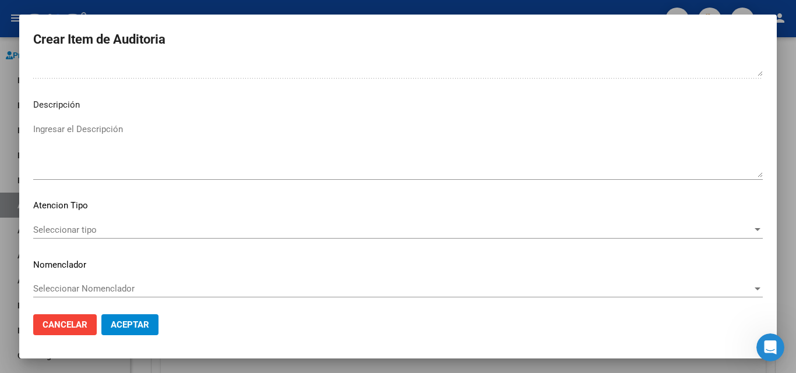
scroll to position [705, 0]
click at [68, 230] on span "Seleccionar tipo" at bounding box center [392, 226] width 719 height 10
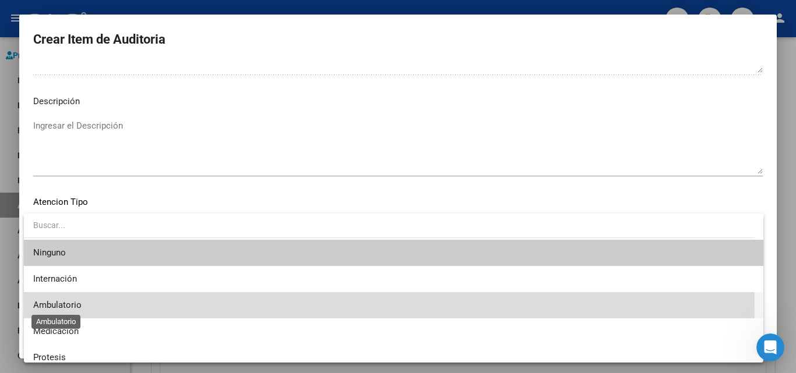
click at [45, 302] on span "Ambulatorio" at bounding box center [57, 305] width 48 height 10
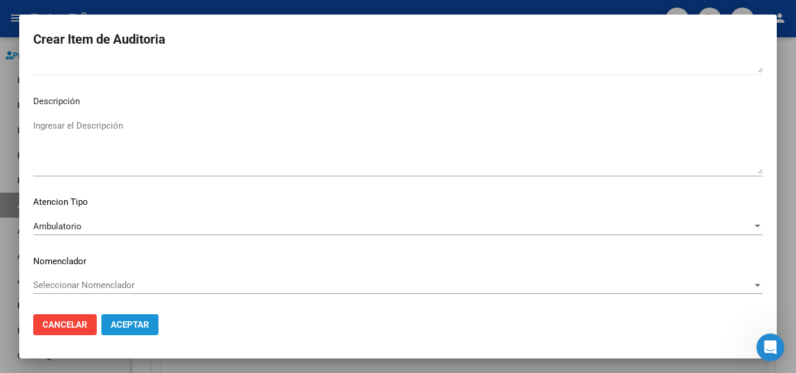
click at [151, 323] on button "Aceptar" at bounding box center [129, 325] width 57 height 21
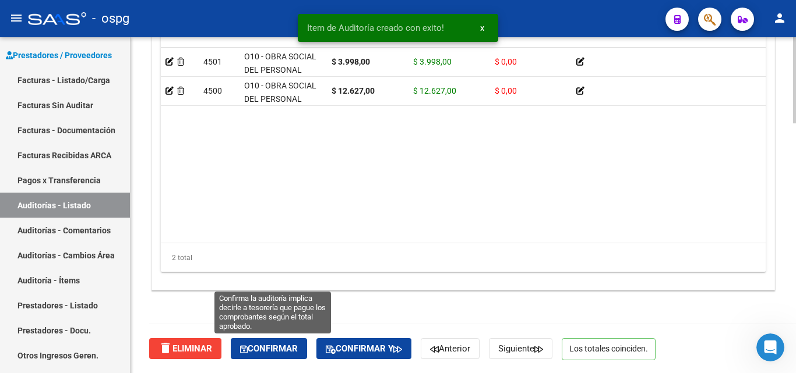
click at [255, 345] on span "Confirmar" at bounding box center [269, 349] width 58 height 10
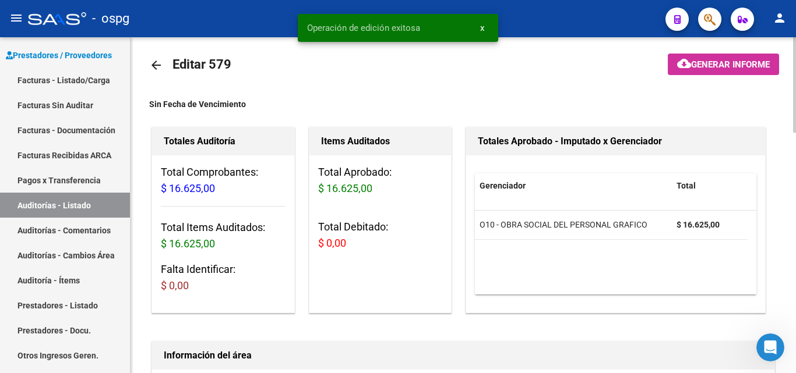
scroll to position [0, 0]
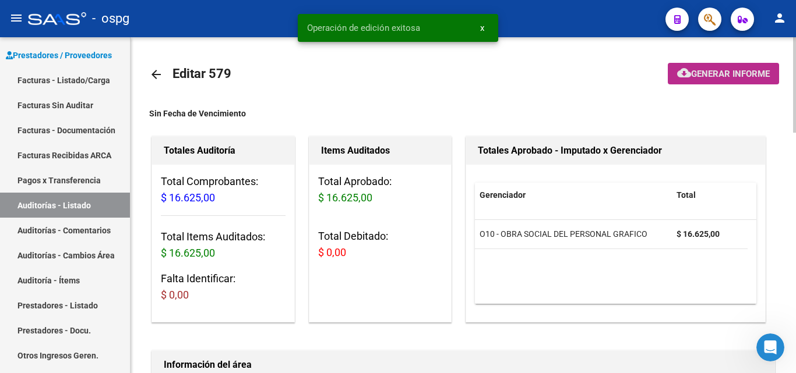
click at [692, 74] on span "Generar informe" at bounding box center [730, 74] width 79 height 10
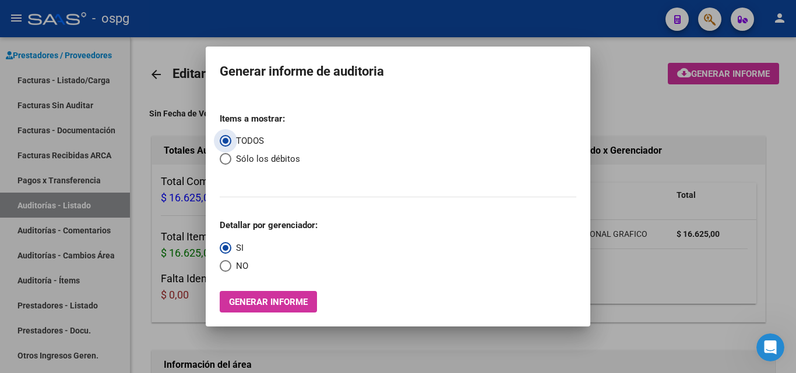
click at [238, 260] on span "NO" at bounding box center [239, 266] width 17 height 13
click at [231, 260] on input "NO" at bounding box center [226, 266] width 12 height 12
click at [257, 299] on span "Generar informe" at bounding box center [268, 302] width 79 height 10
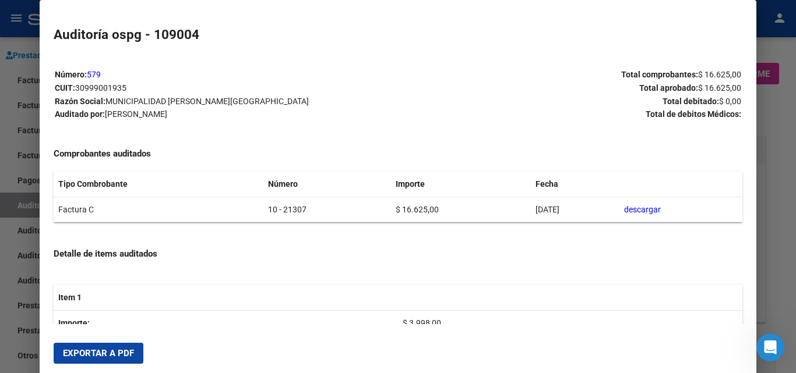
click at [94, 357] on span "Exportar a PDF" at bounding box center [98, 353] width 71 height 10
click at [765, 108] on div at bounding box center [398, 186] width 796 height 373
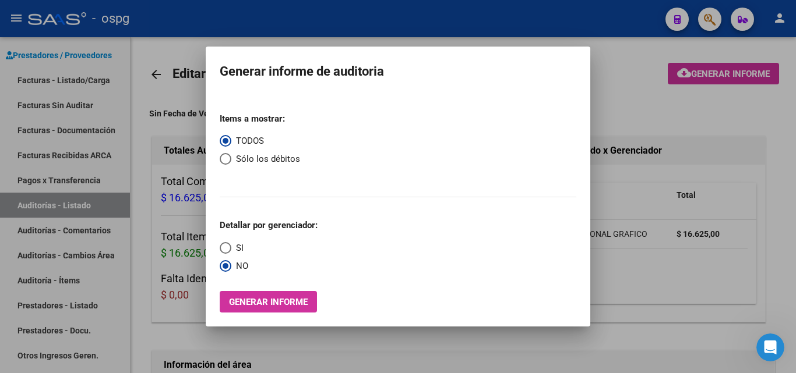
click at [72, 85] on div at bounding box center [398, 186] width 796 height 373
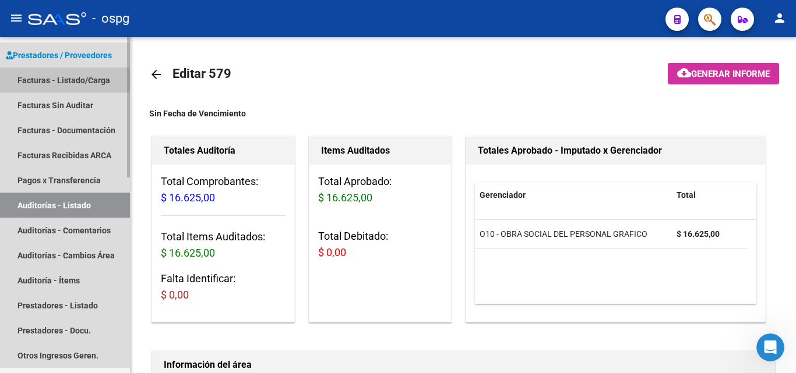
click at [79, 80] on link "Facturas - Listado/Carga" at bounding box center [65, 80] width 130 height 25
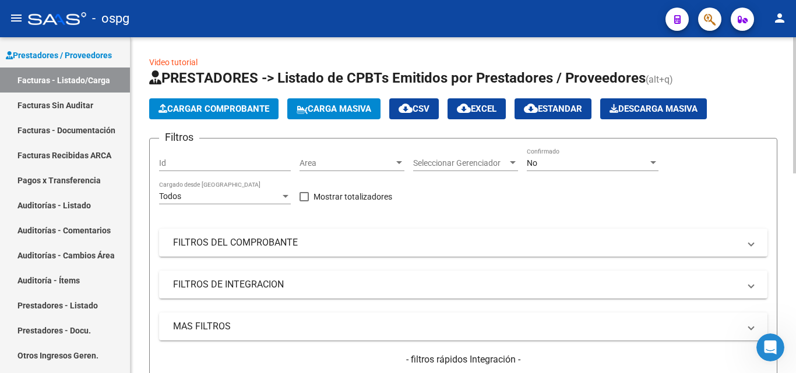
click at [199, 100] on button "Cargar Comprobante" at bounding box center [213, 108] width 129 height 21
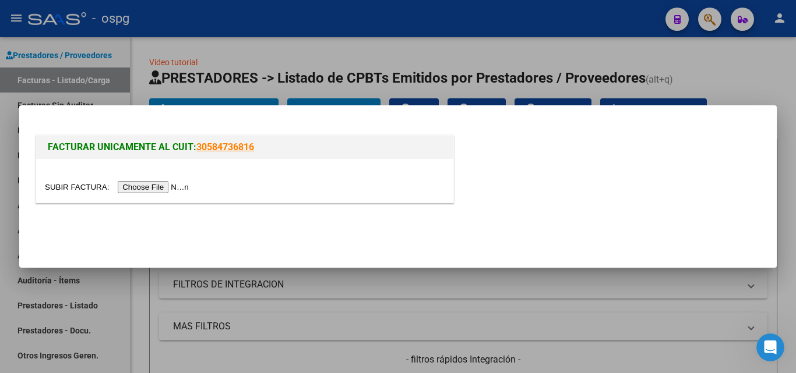
click at [150, 191] on input "file" at bounding box center [118, 187] width 147 height 12
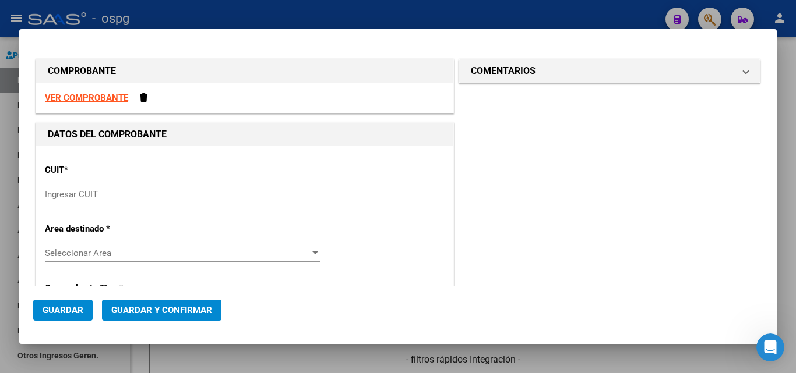
click at [104, 185] on div "CUIT * Ingresar CUIT" at bounding box center [245, 184] width 400 height 59
click at [108, 194] on input "Ingresar CUIT" at bounding box center [183, 194] width 276 height 10
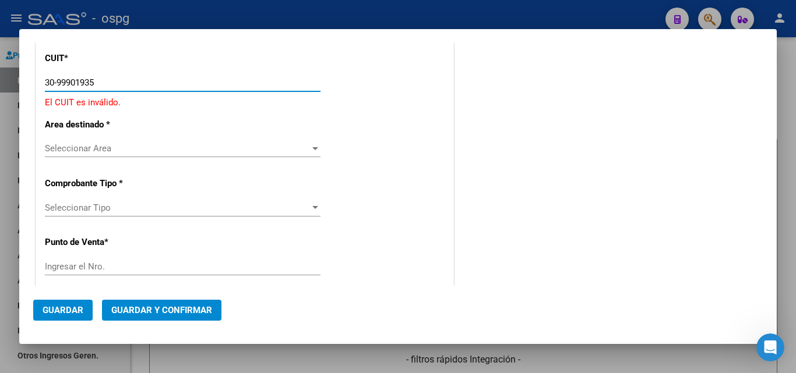
scroll to position [117, 0]
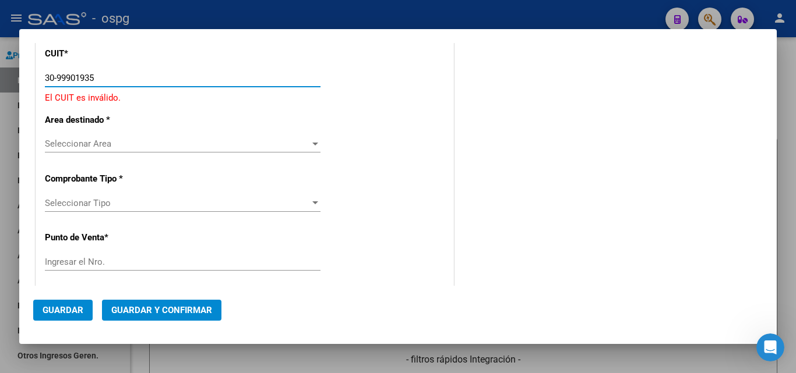
click at [115, 142] on span "Seleccionar Area" at bounding box center [177, 144] width 265 height 10
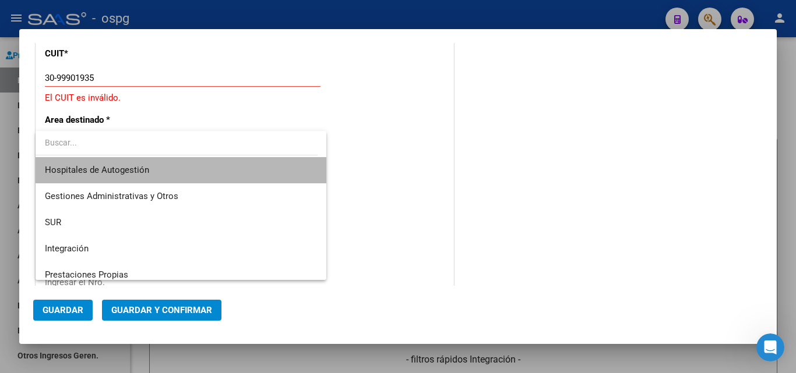
click at [213, 167] on span "Hospitales de Autogestión" at bounding box center [181, 170] width 272 height 26
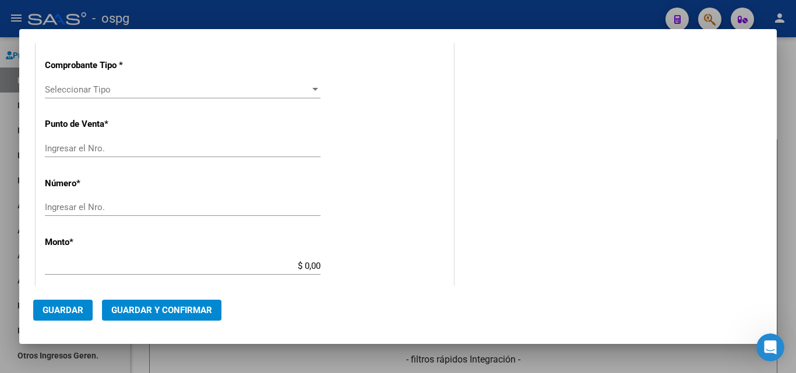
scroll to position [233, 0]
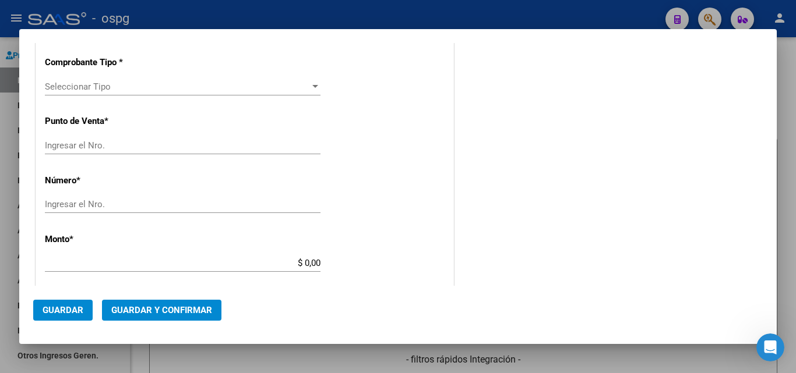
click at [91, 80] on div "Seleccionar Tipo Seleccionar Tipo" at bounding box center [183, 86] width 276 height 17
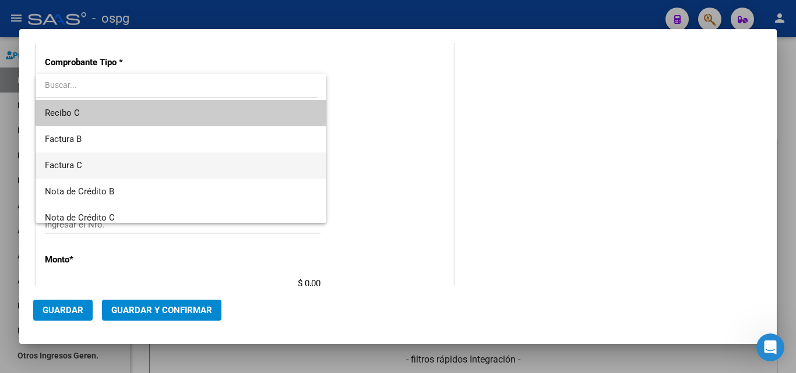
click at [98, 161] on span "Factura C" at bounding box center [181, 166] width 272 height 26
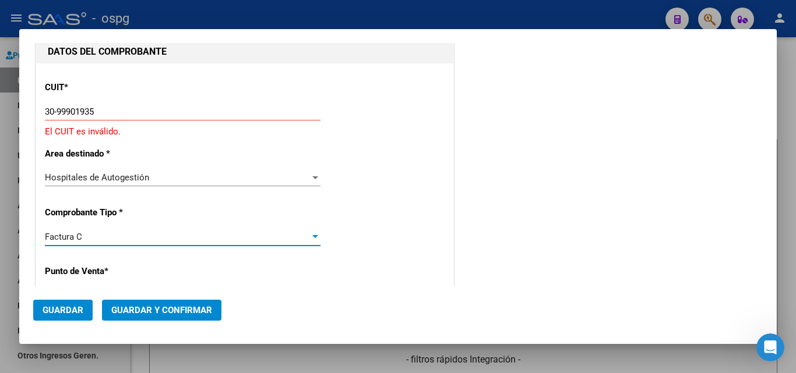
scroll to position [58, 0]
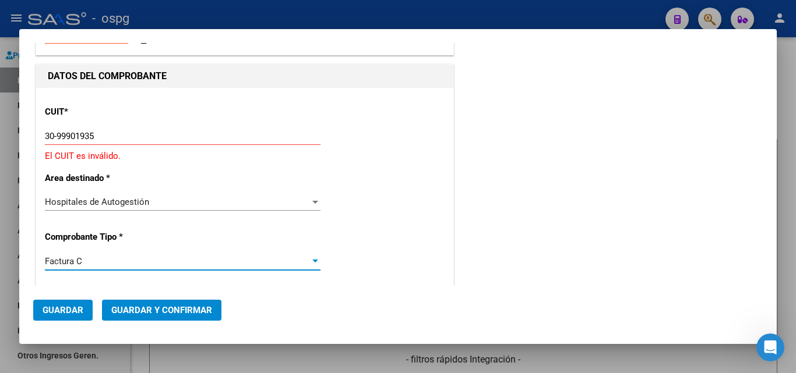
click at [118, 136] on input "30-99901935" at bounding box center [183, 136] width 276 height 10
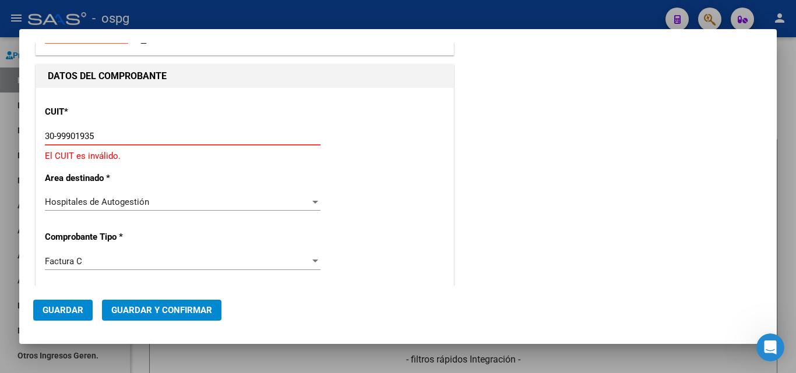
click at [77, 137] on input "30-99901935" at bounding box center [183, 136] width 276 height 10
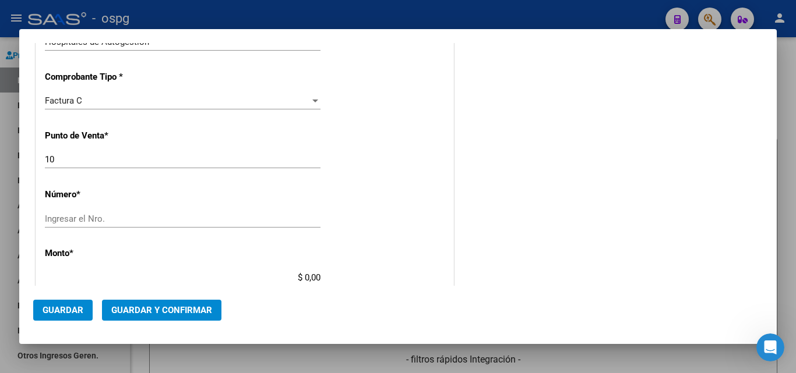
scroll to position [291, 0]
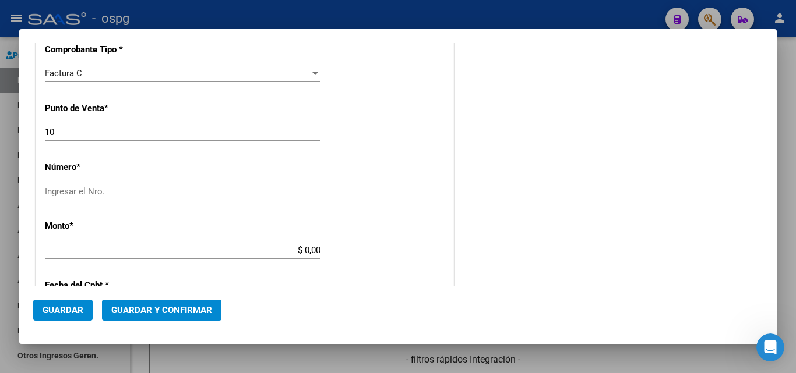
click at [114, 195] on input "Ingresar el Nro." at bounding box center [183, 191] width 276 height 10
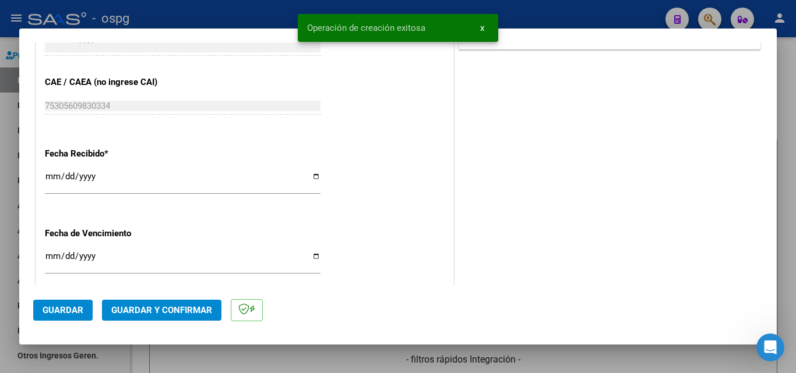
scroll to position [641, 0]
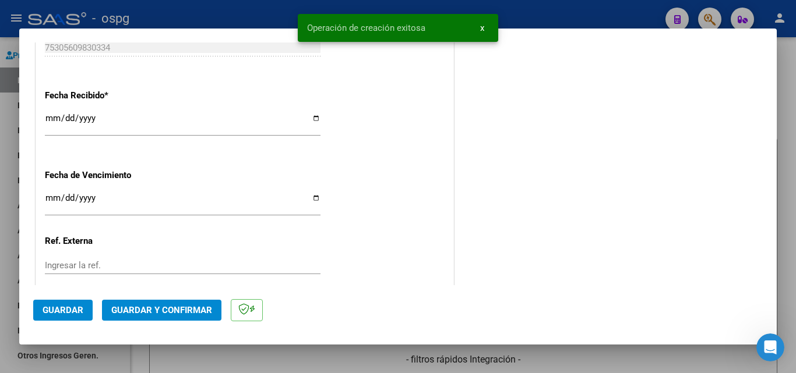
click at [173, 312] on span "Guardar y Confirmar" at bounding box center [161, 310] width 101 height 10
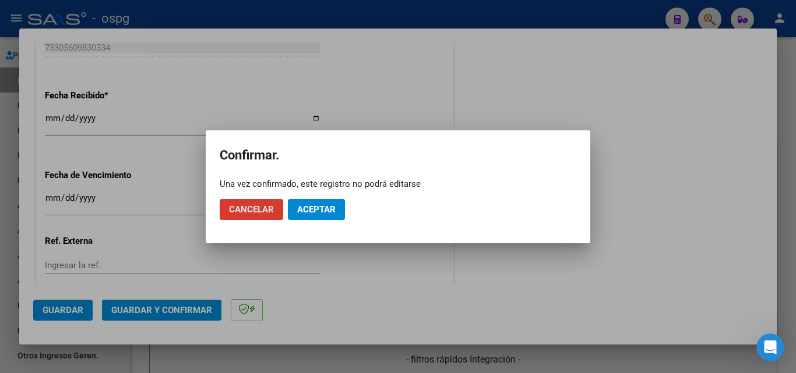
click at [326, 203] on button "Aceptar" at bounding box center [316, 209] width 57 height 21
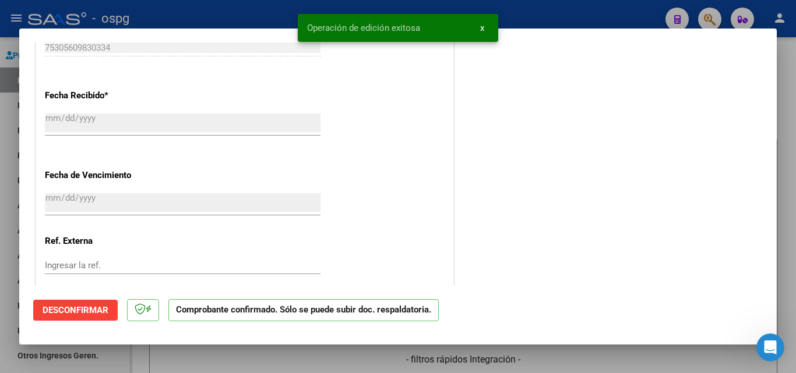
click at [786, 78] on div at bounding box center [398, 186] width 796 height 373
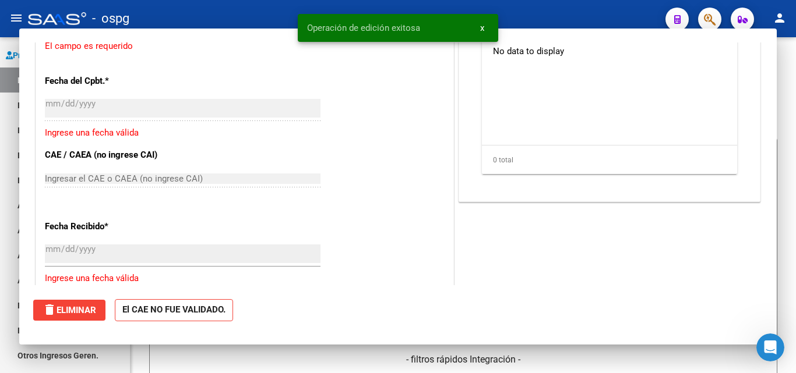
scroll to position [772, 0]
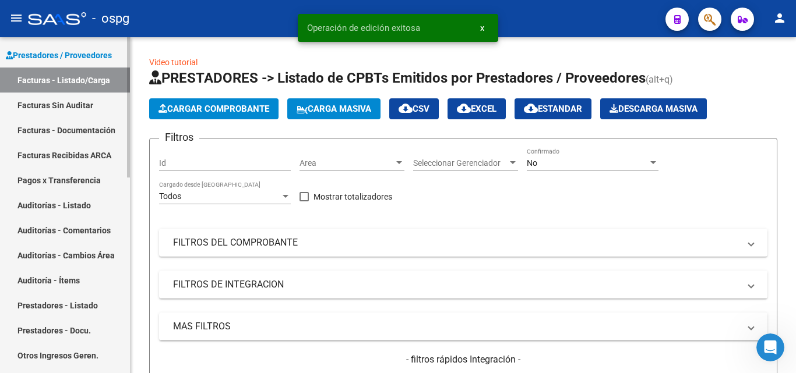
click at [86, 203] on link "Auditorías - Listado" at bounding box center [65, 205] width 130 height 25
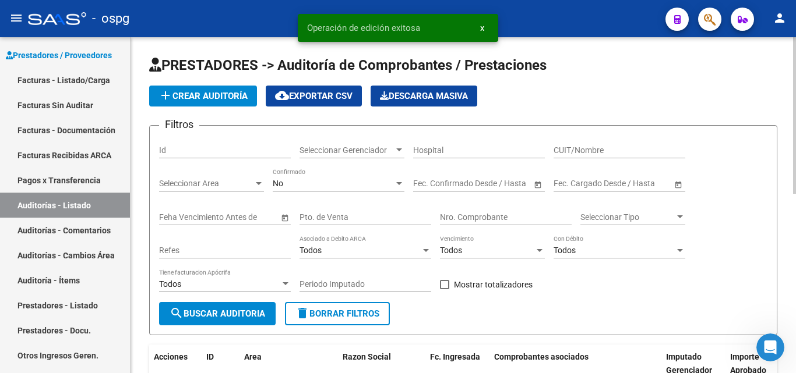
click at [197, 87] on button "add Crear Auditoría" at bounding box center [203, 96] width 108 height 21
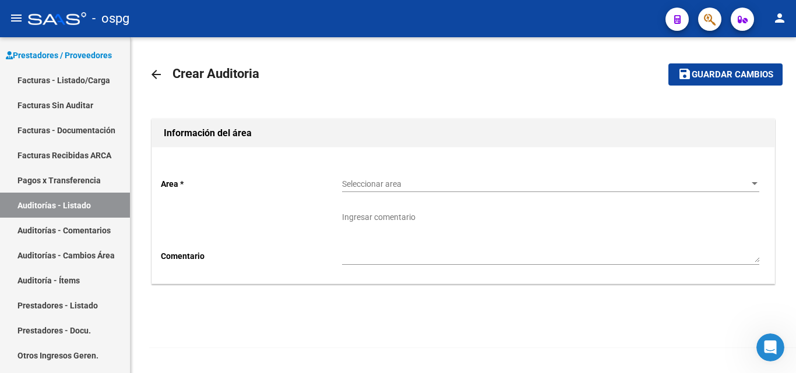
click at [365, 186] on span "Seleccionar area" at bounding box center [545, 184] width 407 height 10
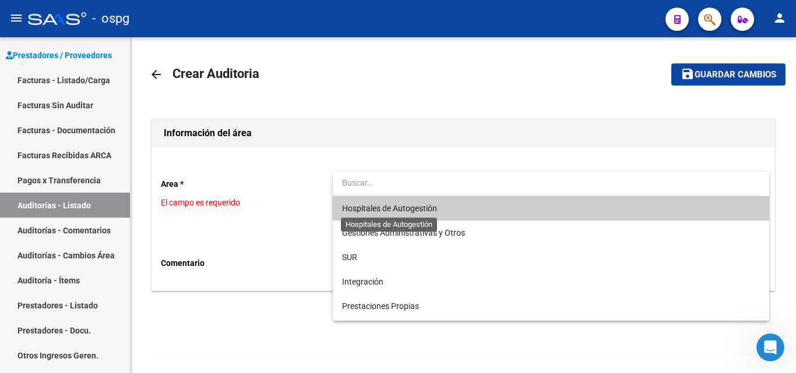
click at [390, 210] on span "Hospitales de Autogestión" at bounding box center [389, 208] width 95 height 9
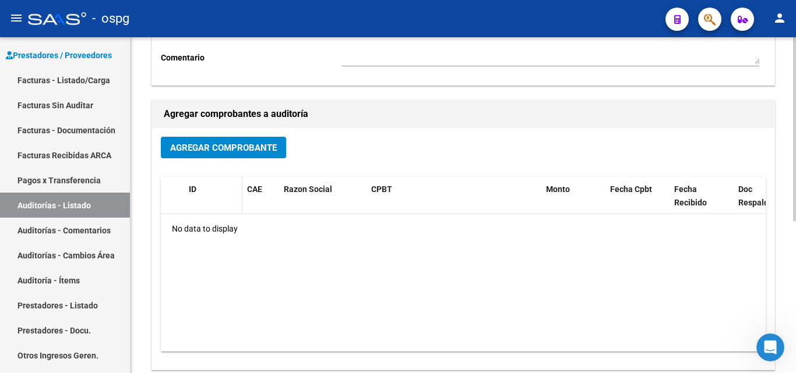
scroll to position [233, 0]
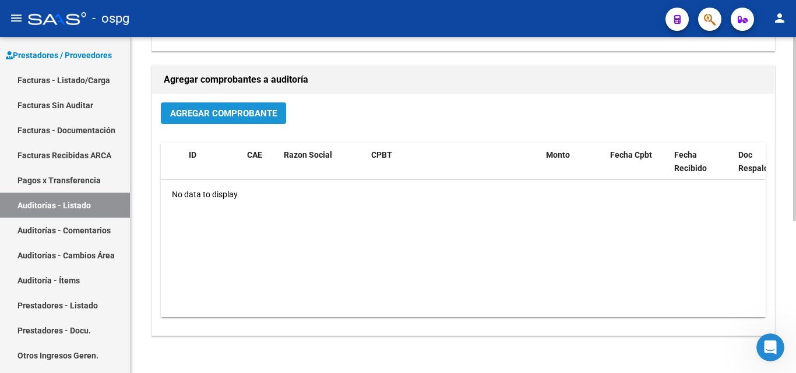
click at [220, 109] on span "Agregar Comprobante" at bounding box center [223, 113] width 107 height 10
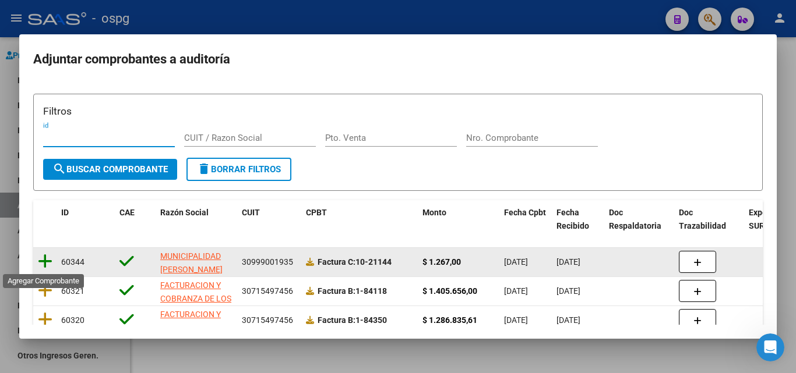
click at [41, 263] on icon at bounding box center [45, 261] width 15 height 16
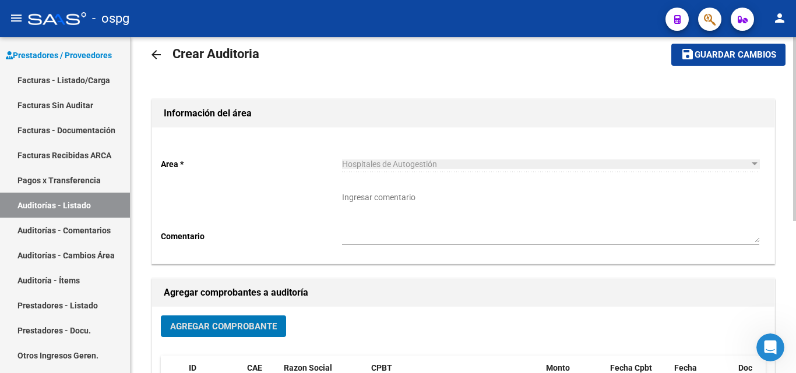
scroll to position [0, 0]
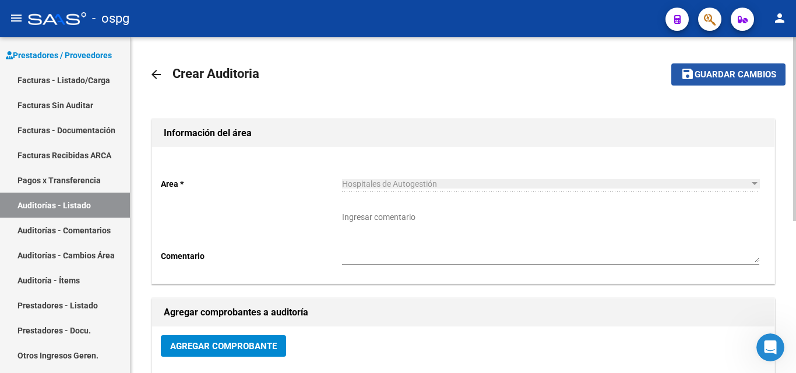
click at [697, 76] on span "Guardar cambios" at bounding box center [735, 75] width 82 height 10
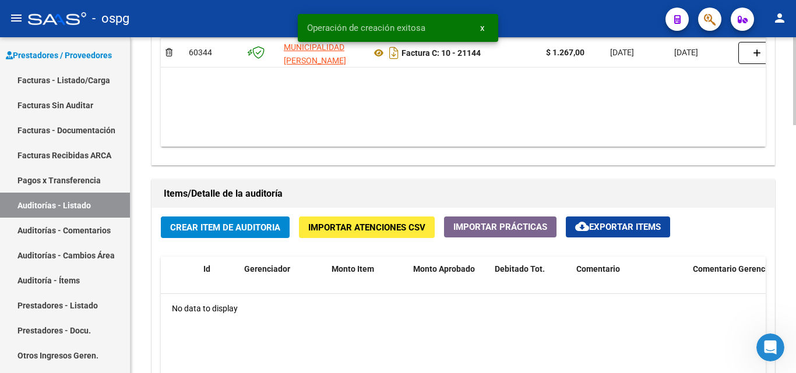
scroll to position [816, 0]
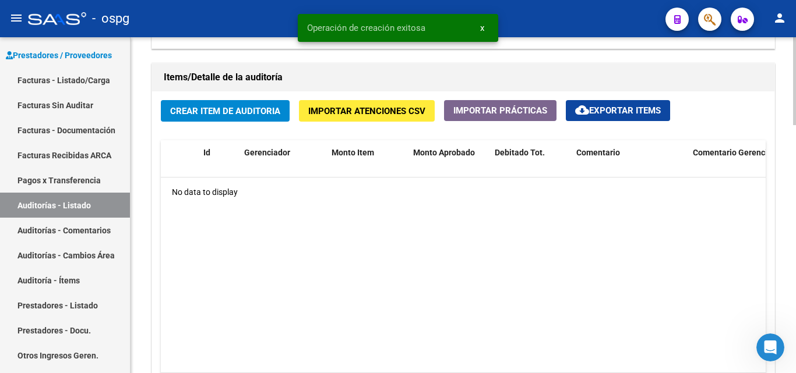
click at [184, 118] on button "Crear Item de Auditoria" at bounding box center [225, 111] width 129 height 22
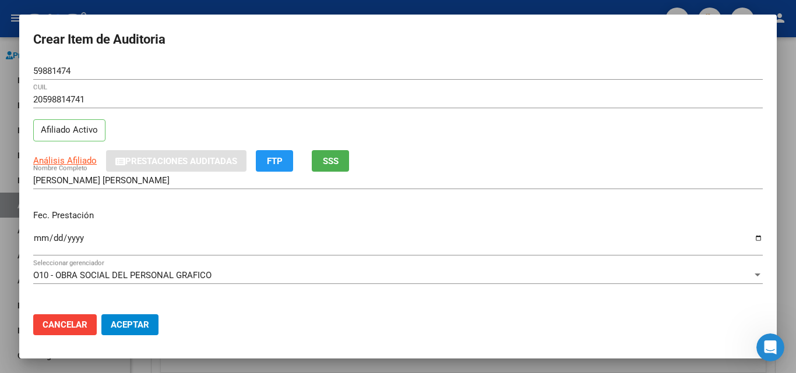
click at [311, 161] on div "Análisis Afiliado Prestaciones Auditadas FTP SSS" at bounding box center [397, 161] width 729 height 22
click at [317, 161] on button "SSS" at bounding box center [330, 161] width 37 height 22
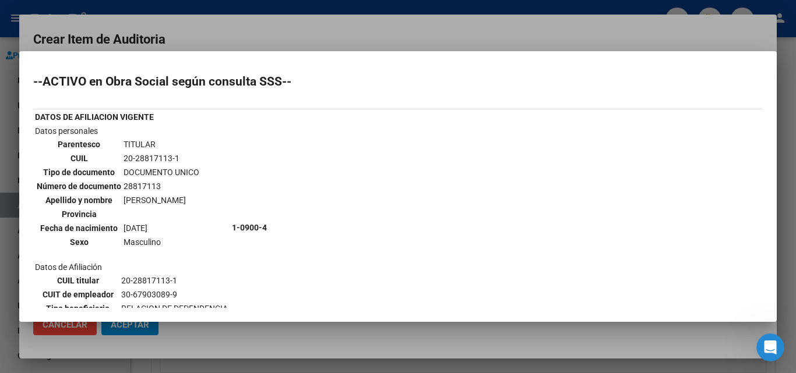
click at [387, 17] on div at bounding box center [398, 186] width 796 height 373
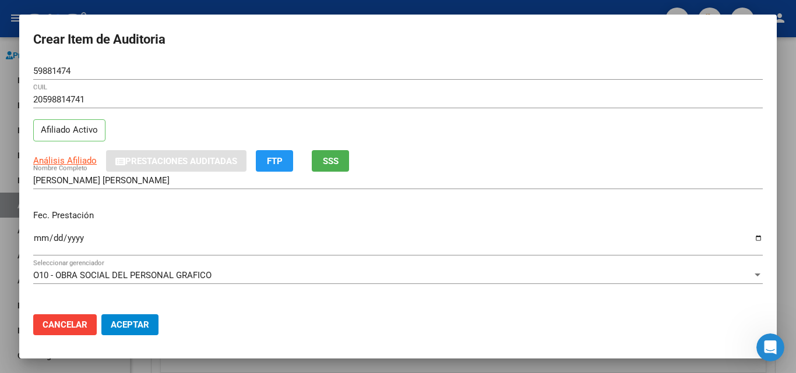
scroll to position [58, 0]
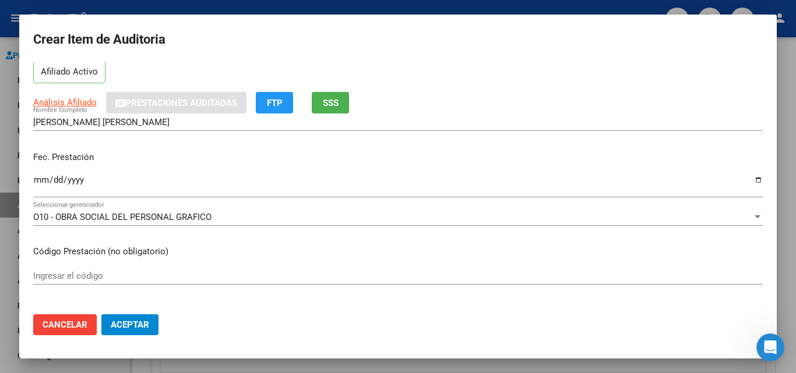
click at [33, 178] on input "Ingresar la fecha" at bounding box center [397, 184] width 729 height 19
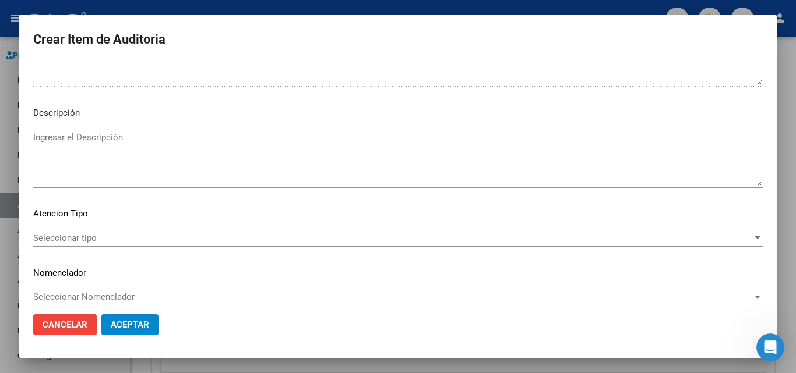
scroll to position [705, 0]
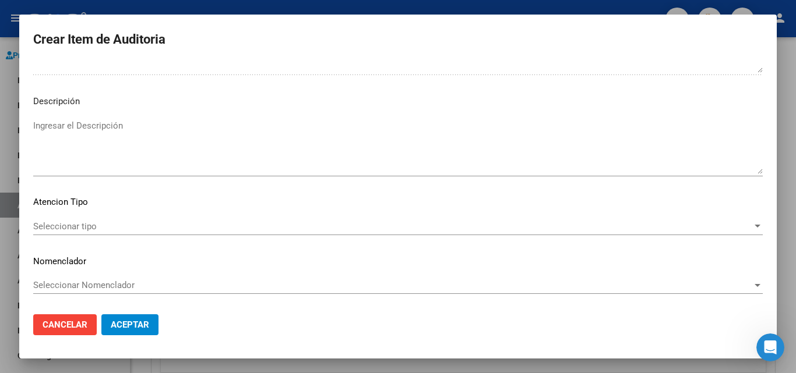
click at [68, 227] on span "Seleccionar tipo" at bounding box center [392, 226] width 719 height 10
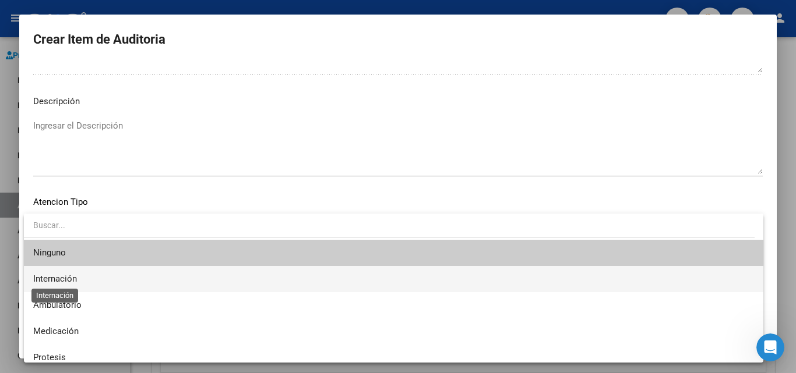
click at [61, 285] on span "Internación" at bounding box center [393, 279] width 721 height 26
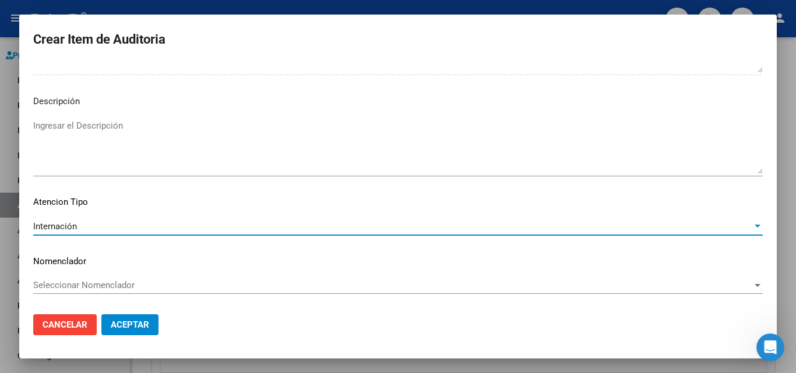
click at [72, 231] on span "Internación" at bounding box center [55, 226] width 44 height 10
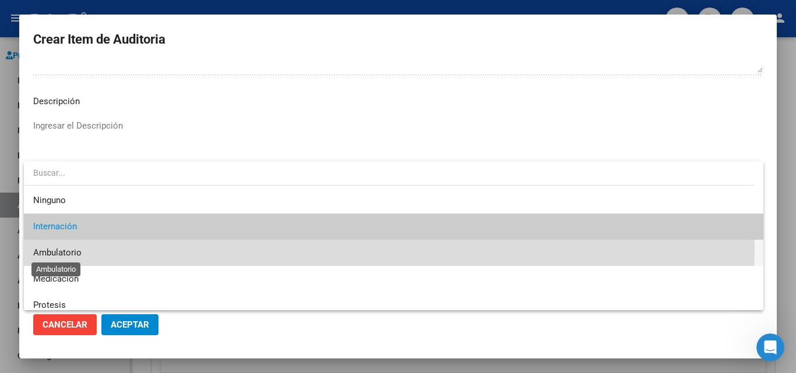
click at [75, 252] on span "Ambulatorio" at bounding box center [57, 253] width 48 height 10
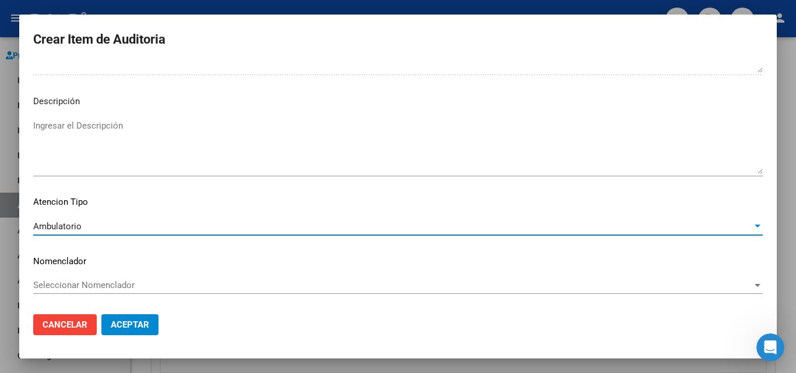
click at [117, 316] on button "Aceptar" at bounding box center [129, 325] width 57 height 21
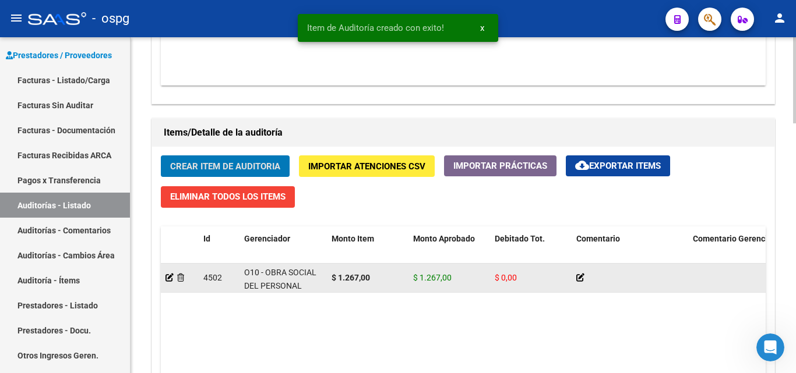
scroll to position [977, 0]
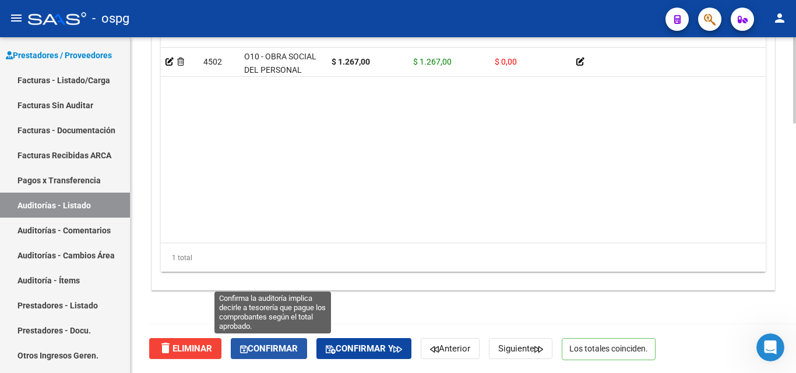
click at [269, 353] on span "Confirmar" at bounding box center [269, 349] width 58 height 10
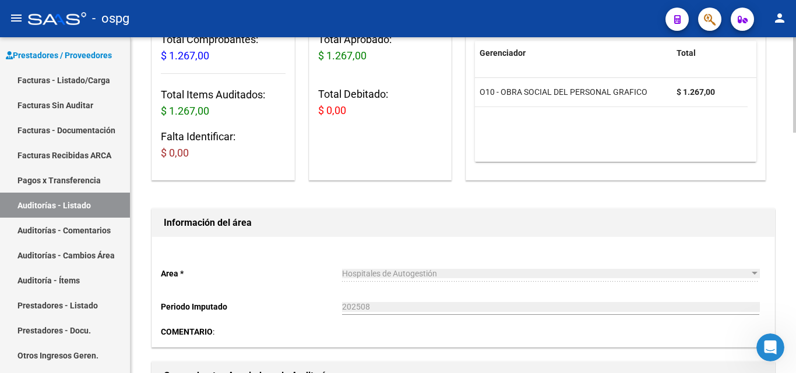
scroll to position [0, 0]
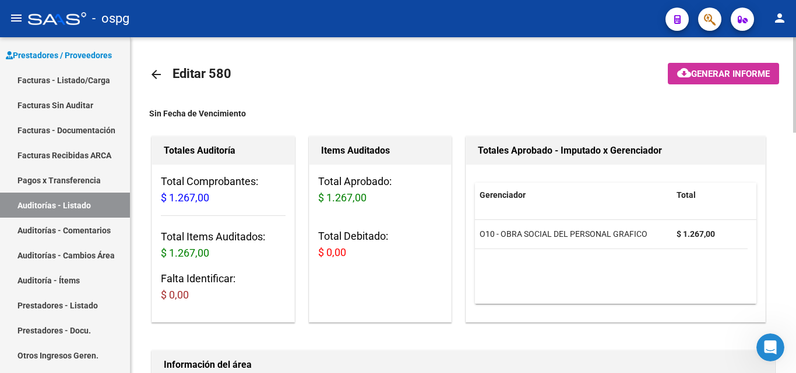
click at [732, 70] on span "Generar informe" at bounding box center [730, 74] width 79 height 10
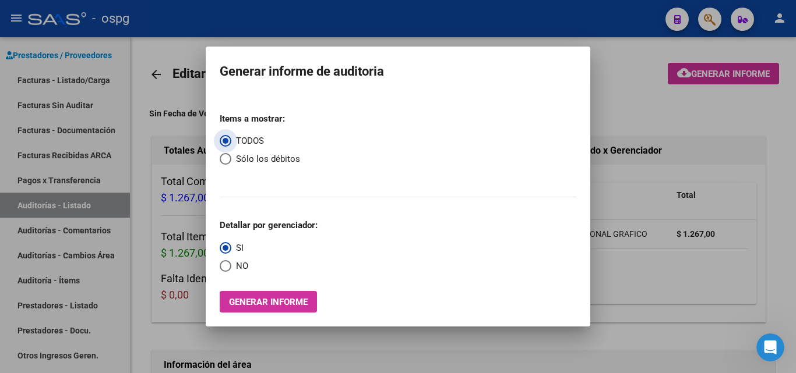
click at [229, 264] on span "Select an option" at bounding box center [226, 266] width 12 height 12
click at [229, 264] on input "NO" at bounding box center [226, 266] width 12 height 12
click at [260, 298] on span "Generar informe" at bounding box center [268, 302] width 79 height 10
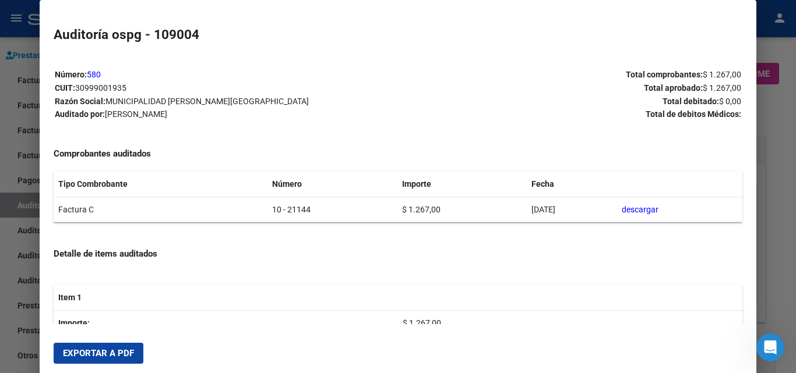
click at [97, 362] on button "Exportar a PDF" at bounding box center [99, 353] width 90 height 21
click at [774, 54] on div at bounding box center [398, 186] width 796 height 373
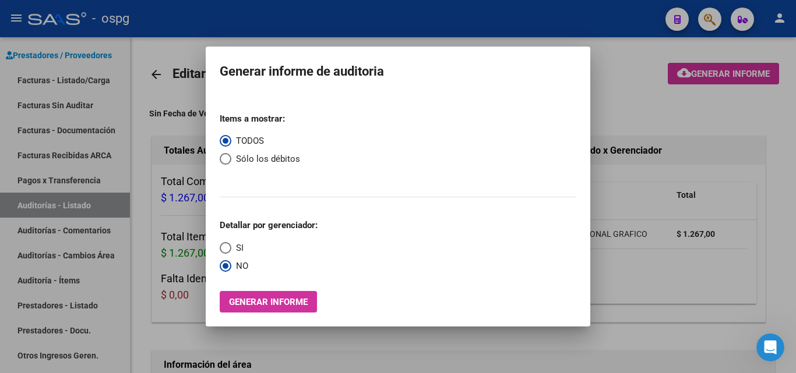
click at [56, 82] on div at bounding box center [398, 186] width 796 height 373
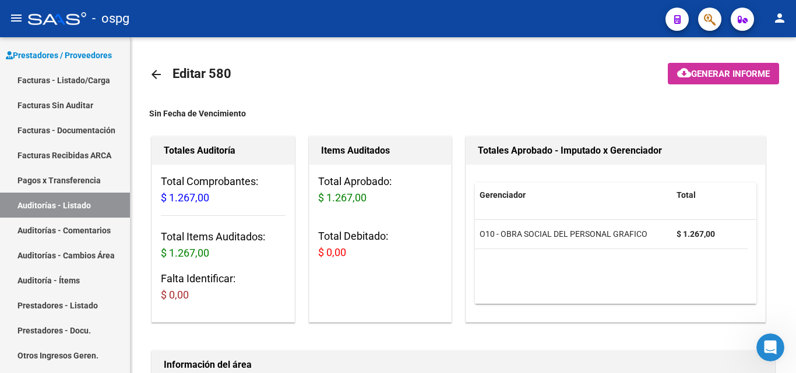
click at [56, 82] on link "Facturas - Listado/Carga" at bounding box center [65, 80] width 130 height 25
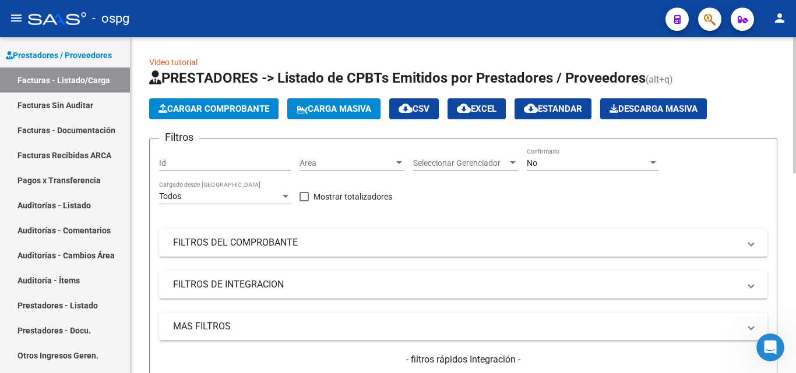
click at [185, 112] on span "Cargar Comprobante" at bounding box center [213, 109] width 111 height 10
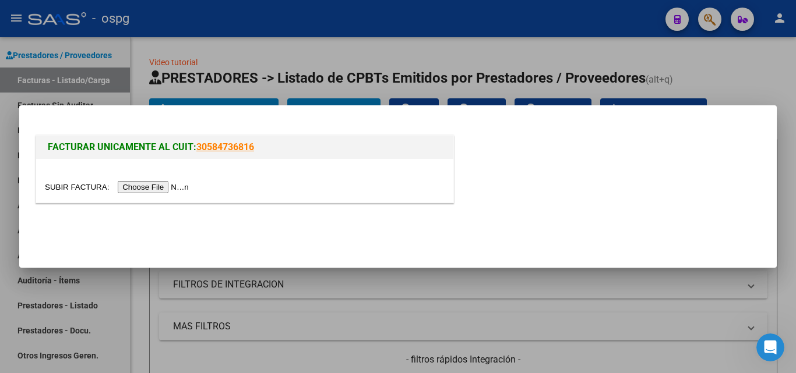
click at [141, 191] on input "file" at bounding box center [118, 187] width 147 height 12
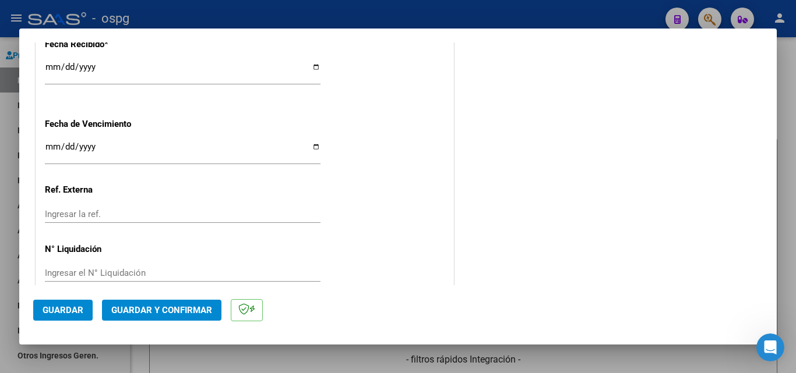
scroll to position [732, 0]
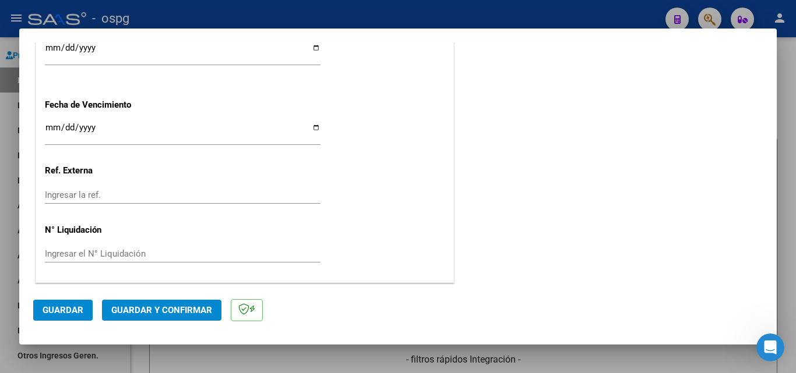
click at [149, 316] on button "Guardar y Confirmar" at bounding box center [161, 310] width 119 height 21
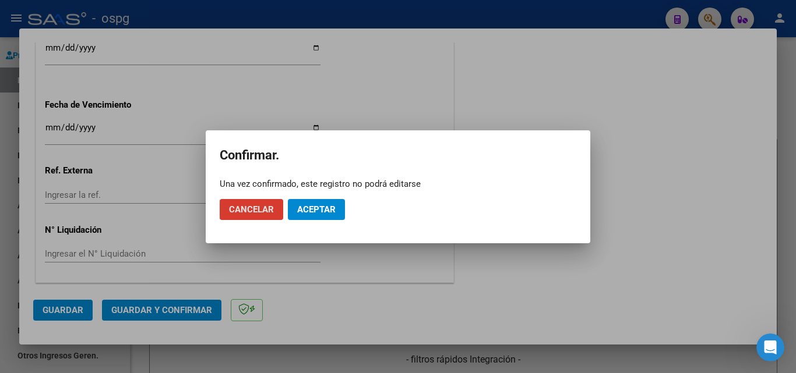
click at [319, 208] on span "Aceptar" at bounding box center [316, 209] width 38 height 10
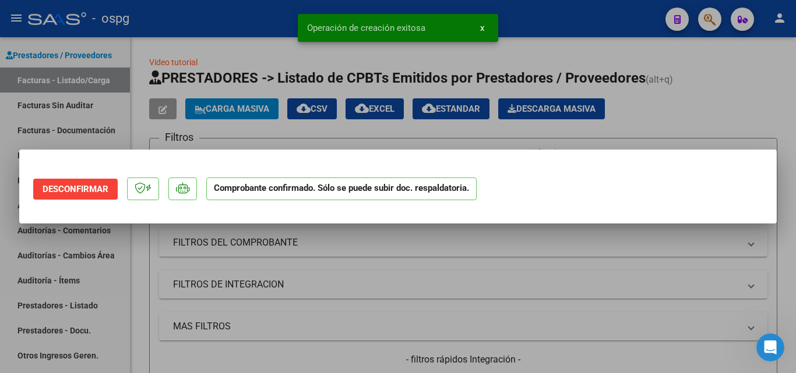
scroll to position [0, 0]
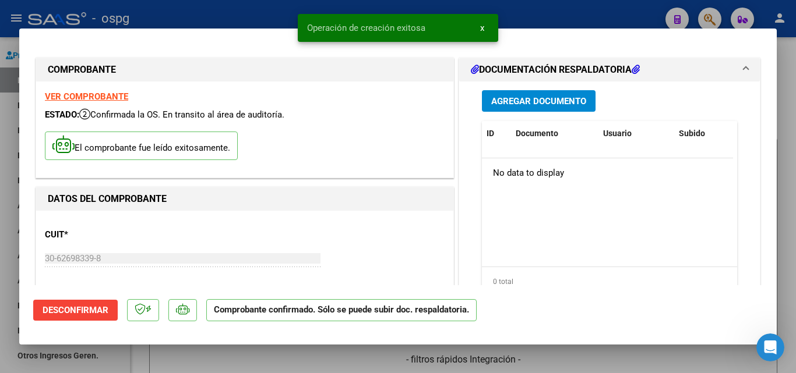
click at [786, 172] on div at bounding box center [398, 186] width 796 height 373
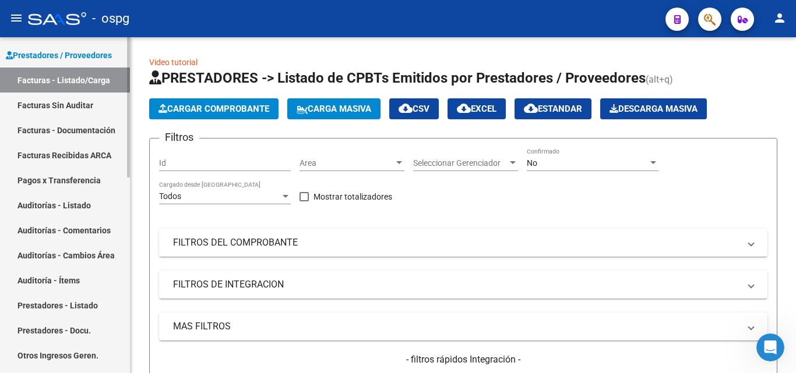
click at [63, 205] on link "Auditorías - Listado" at bounding box center [65, 205] width 130 height 25
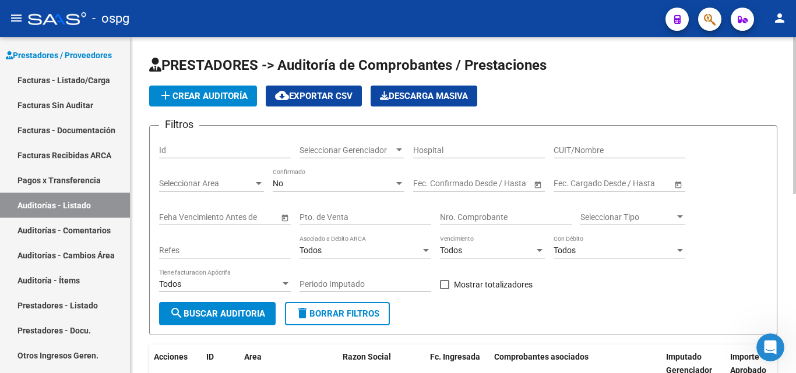
click at [193, 98] on span "add Crear Auditoría" at bounding box center [202, 96] width 89 height 10
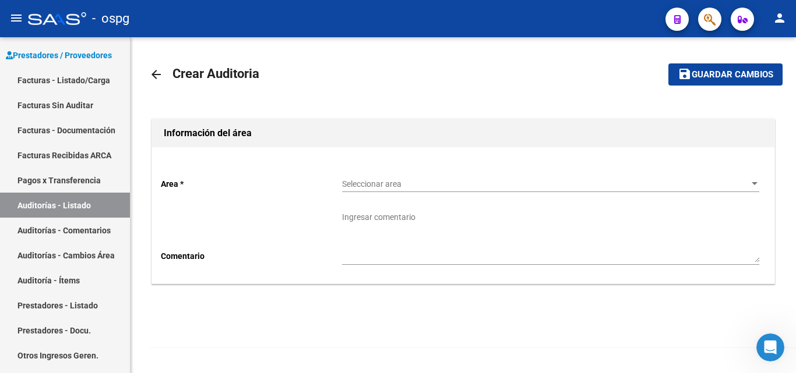
click at [443, 184] on span "Seleccionar area" at bounding box center [545, 184] width 407 height 10
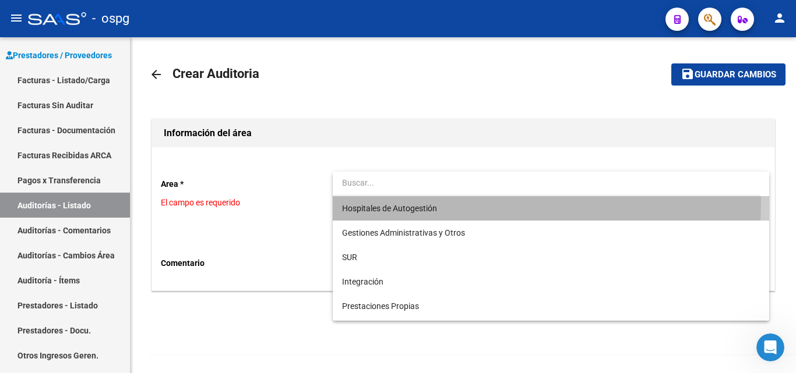
click at [435, 202] on span "Hospitales de Autogestión" at bounding box center [550, 208] width 417 height 24
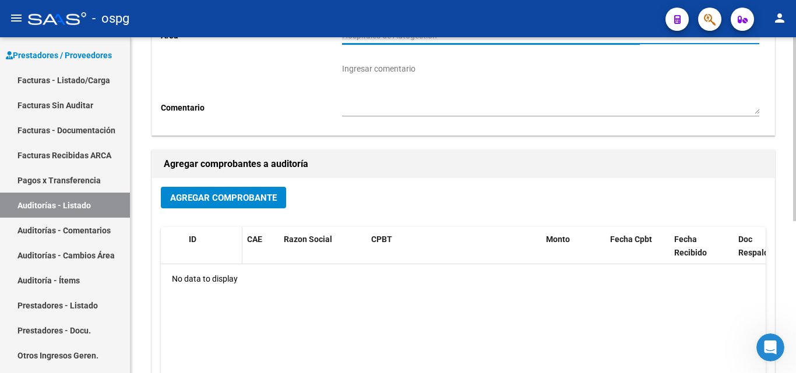
scroll to position [175, 0]
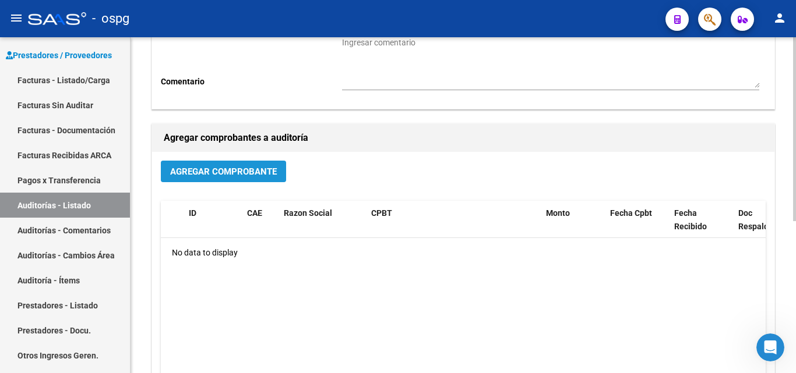
click at [245, 172] on span "Agregar Comprobante" at bounding box center [223, 172] width 107 height 10
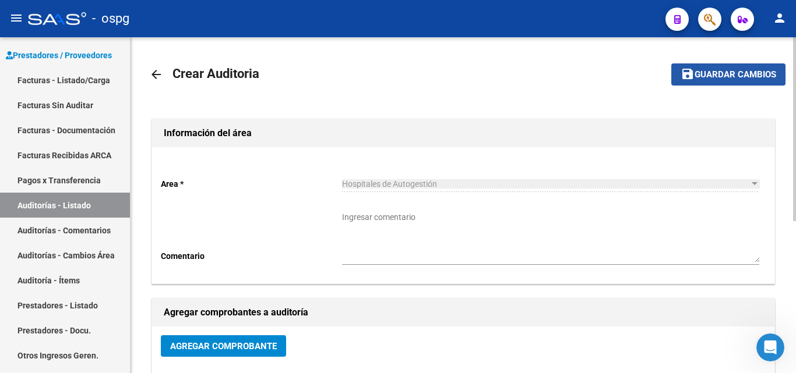
click at [714, 74] on span "Guardar cambios" at bounding box center [735, 75] width 82 height 10
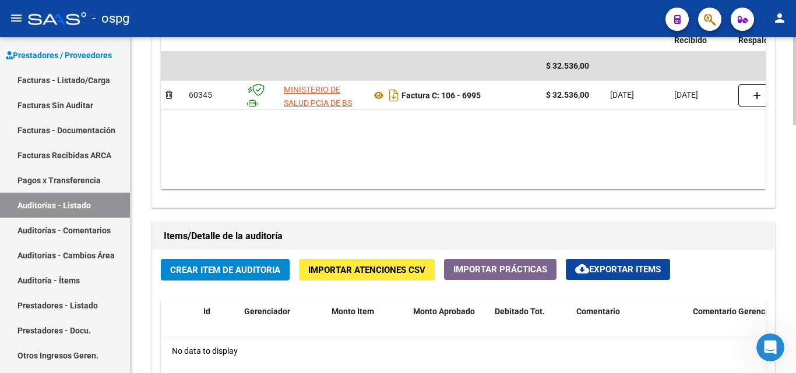
scroll to position [699, 0]
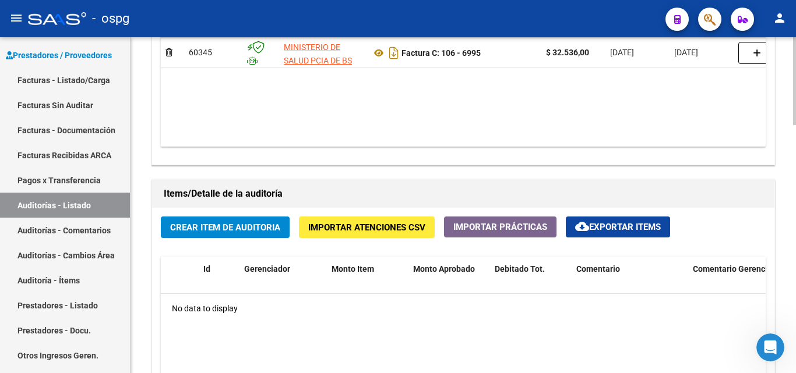
click at [246, 234] on button "Crear Item de Auditoria" at bounding box center [225, 228] width 129 height 22
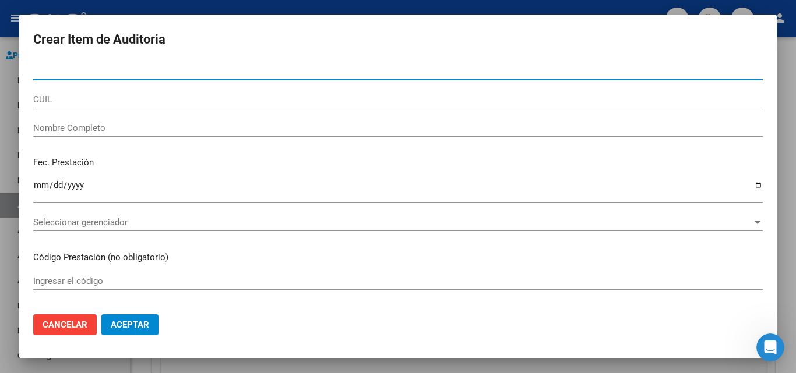
click at [109, 75] on input "Nro Documento" at bounding box center [397, 71] width 729 height 10
type input "49805886"
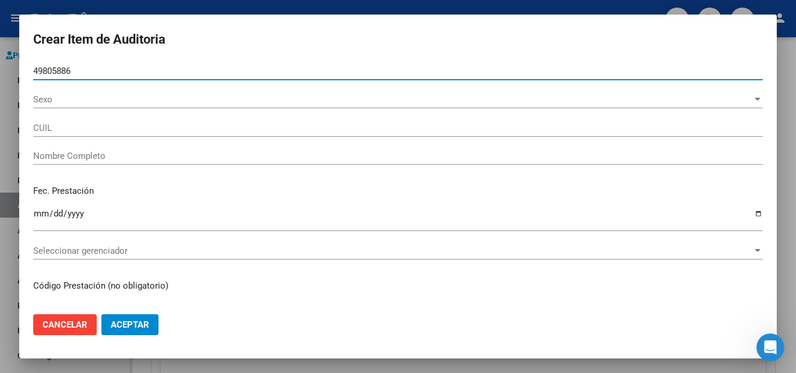
type input "20498058869"
type input "GALLARDO, URIEL TOMAS"
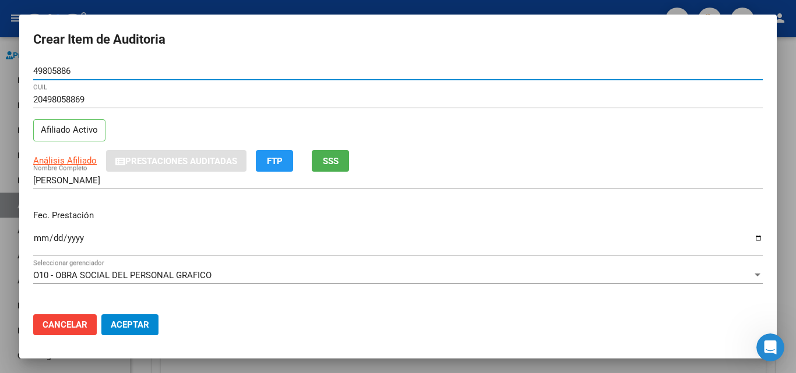
type input "49805886"
click at [338, 164] on span "SSS" at bounding box center [331, 161] width 16 height 10
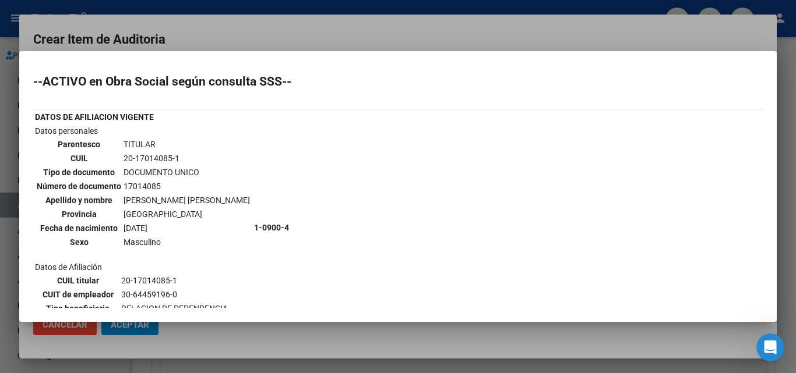
click at [252, 26] on div at bounding box center [398, 186] width 796 height 373
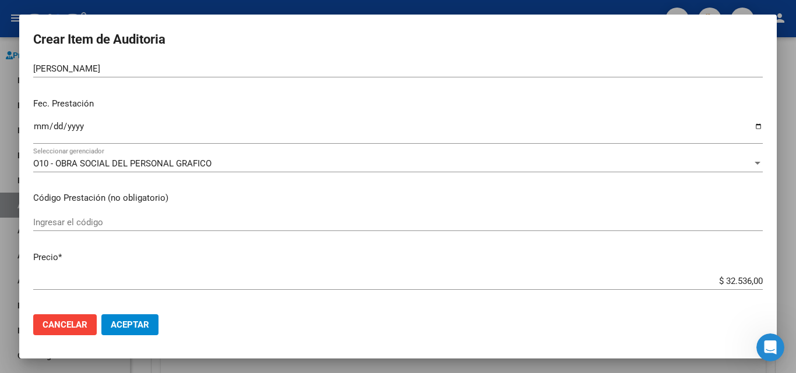
scroll to position [117, 0]
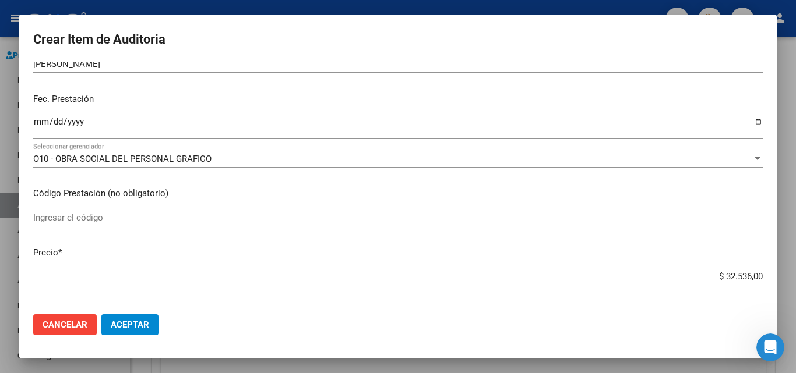
click at [37, 124] on input "Ingresar la fecha" at bounding box center [397, 126] width 729 height 19
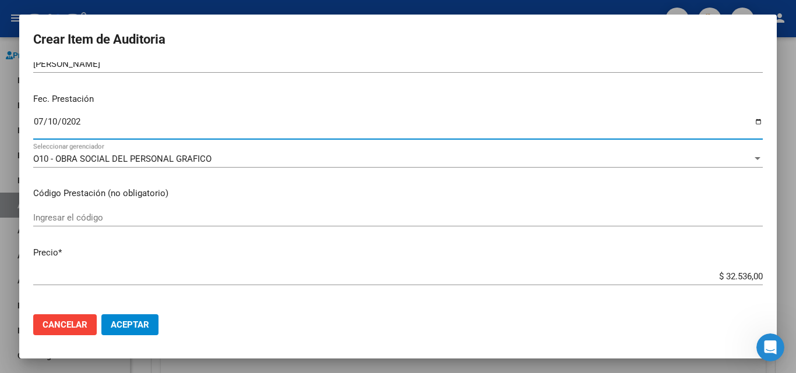
type input "2025-07-10"
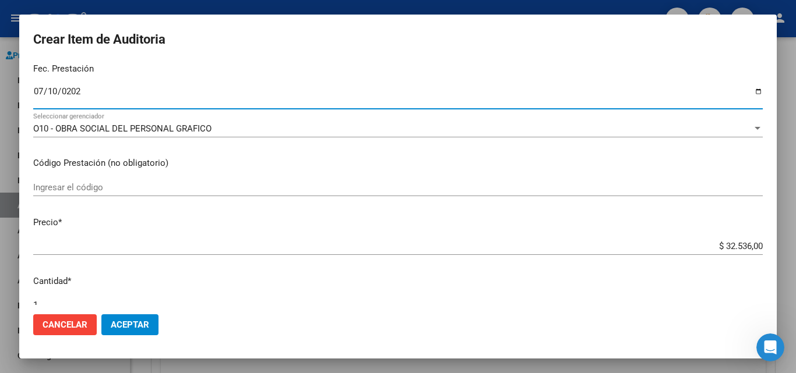
scroll to position [175, 0]
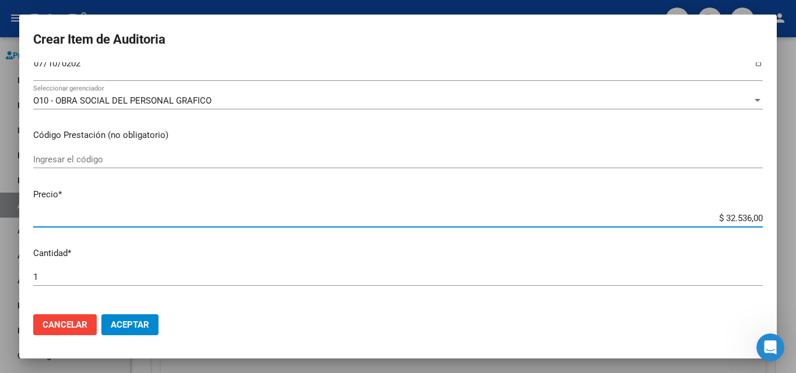
drag, startPoint x: 743, startPoint y: 217, endPoint x: 795, endPoint y: 211, distance: 52.7
click at [795, 211] on div "Crear Item de Auditoria 49805886 Nro Documento 20498058869 CUIL Afiliado Activo…" at bounding box center [398, 186] width 796 height 373
click at [452, 256] on p "Cantidad *" at bounding box center [397, 253] width 729 height 13
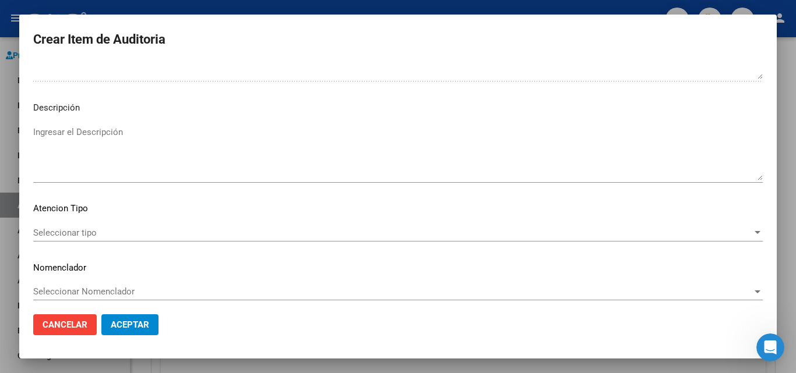
scroll to position [705, 0]
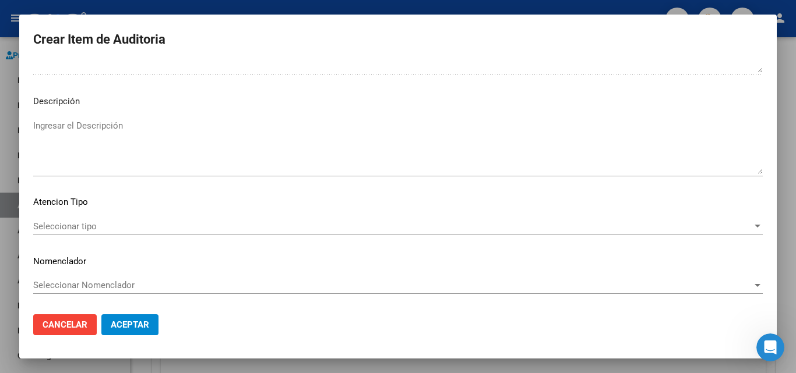
click at [95, 219] on div "Seleccionar tipo Seleccionar tipo" at bounding box center [397, 226] width 729 height 17
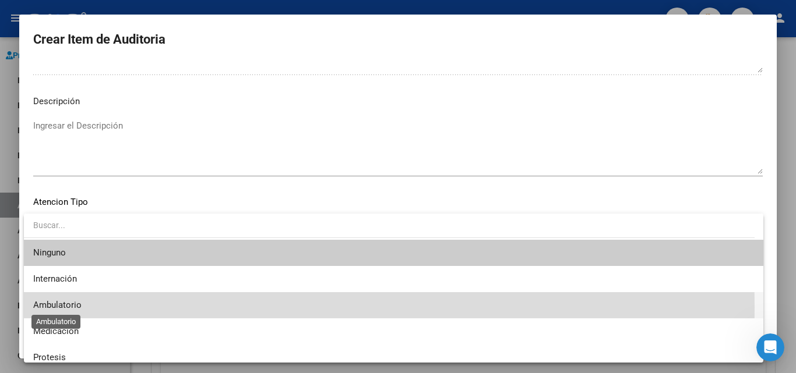
click at [70, 308] on span "Ambulatorio" at bounding box center [57, 305] width 48 height 10
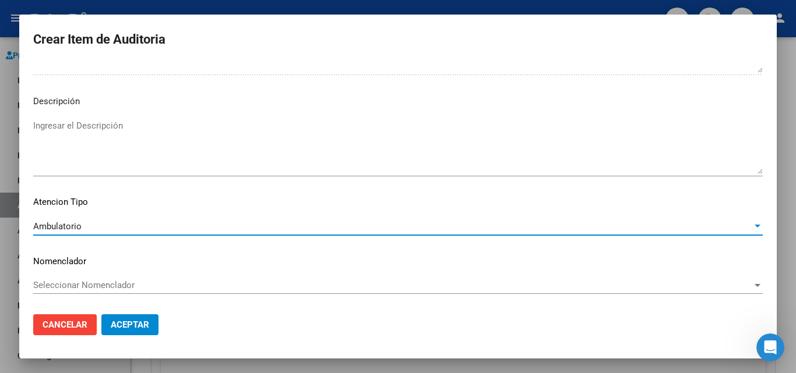
click at [139, 324] on span "Aceptar" at bounding box center [130, 325] width 38 height 10
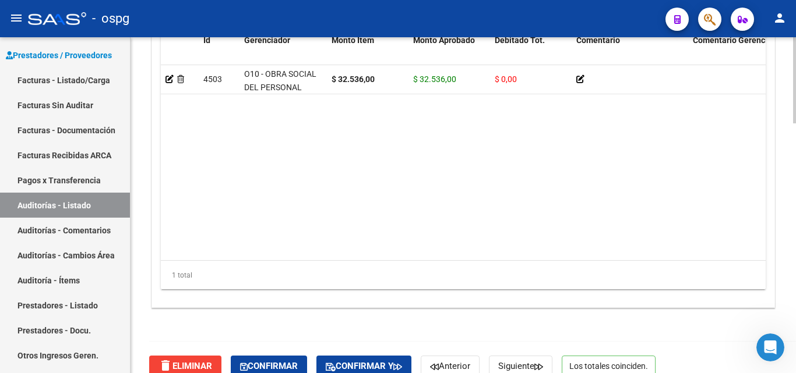
scroll to position [977, 0]
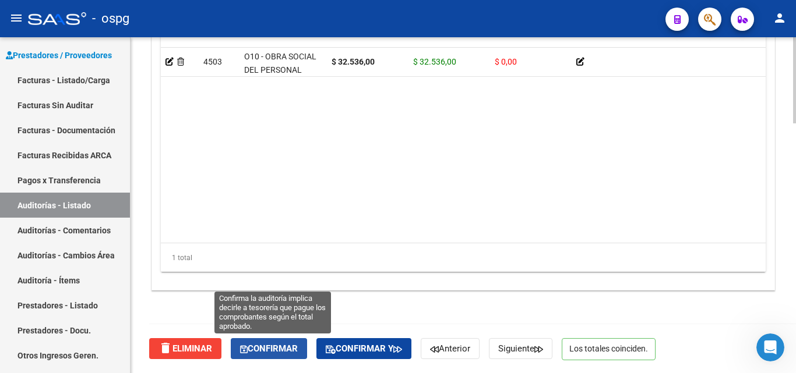
click at [252, 344] on span "Confirmar" at bounding box center [269, 349] width 58 height 10
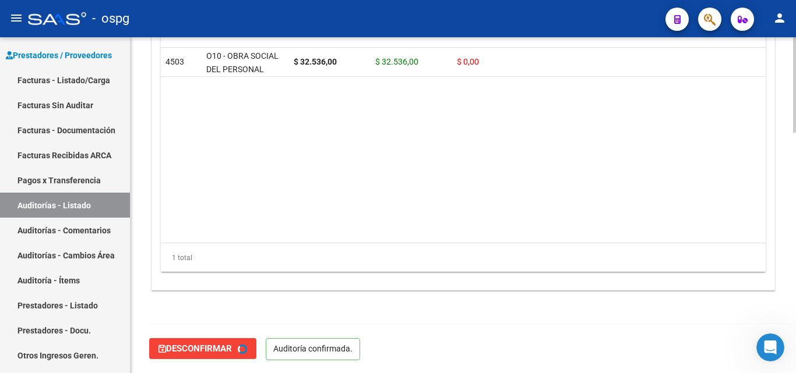
type input "202508"
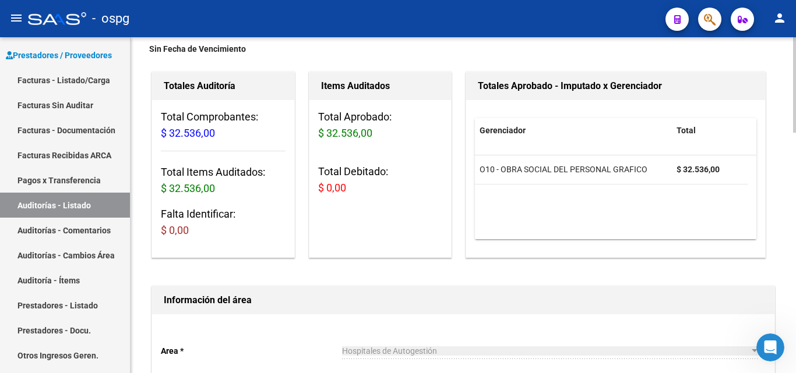
scroll to position [0, 0]
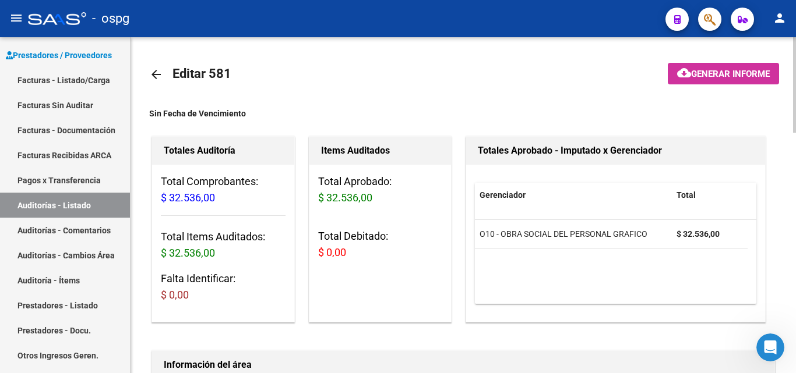
click at [719, 72] on span "Generar informe" at bounding box center [730, 74] width 79 height 10
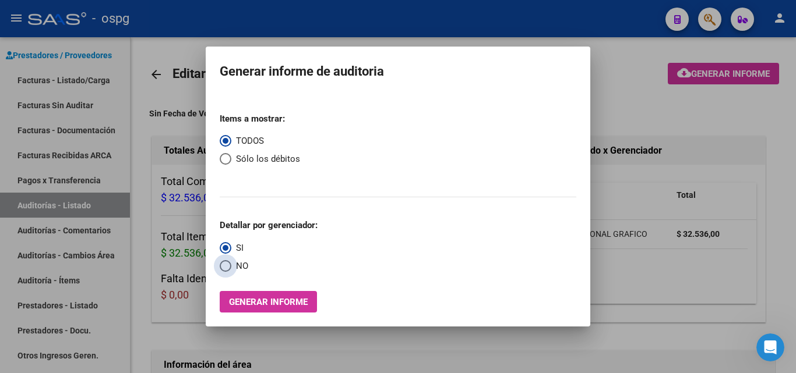
click at [231, 266] on span "NO" at bounding box center [239, 266] width 17 height 13
click at [231, 266] on input "NO" at bounding box center [226, 266] width 12 height 12
radio input "true"
click at [244, 305] on span "Generar informe" at bounding box center [268, 302] width 79 height 10
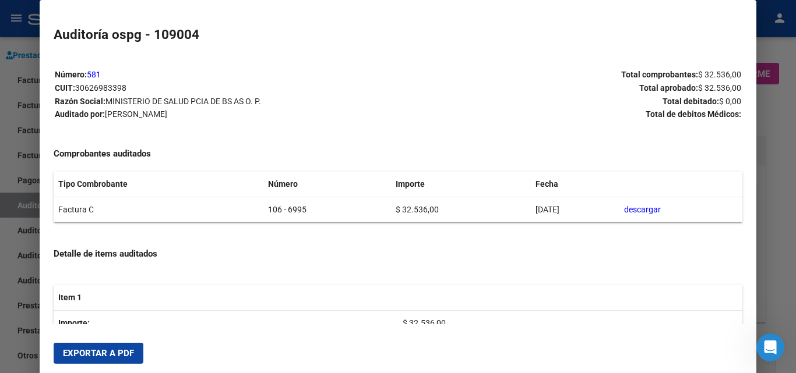
click at [122, 347] on button "Exportar a PDF" at bounding box center [99, 353] width 90 height 21
click at [778, 110] on div at bounding box center [398, 186] width 796 height 373
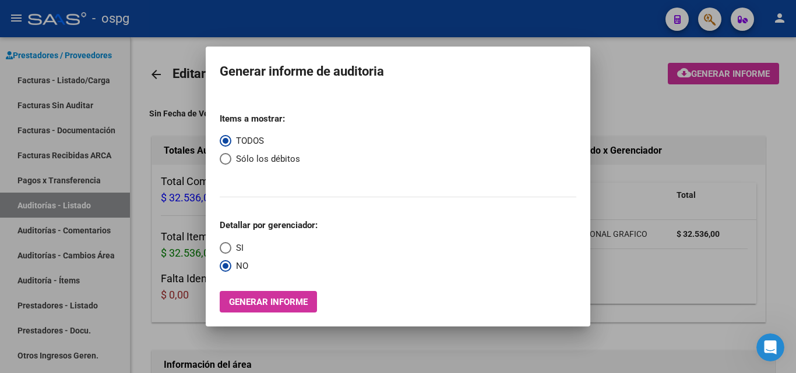
click at [716, 132] on div at bounding box center [398, 186] width 796 height 373
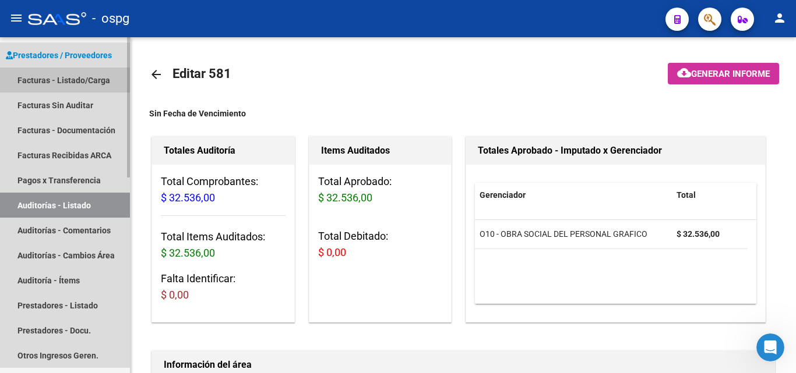
click at [36, 79] on link "Facturas - Listado/Carga" at bounding box center [65, 80] width 130 height 25
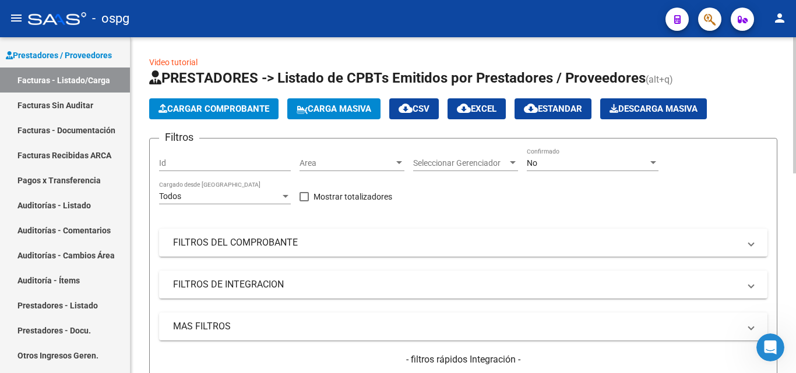
click at [239, 104] on span "Cargar Comprobante" at bounding box center [213, 109] width 111 height 10
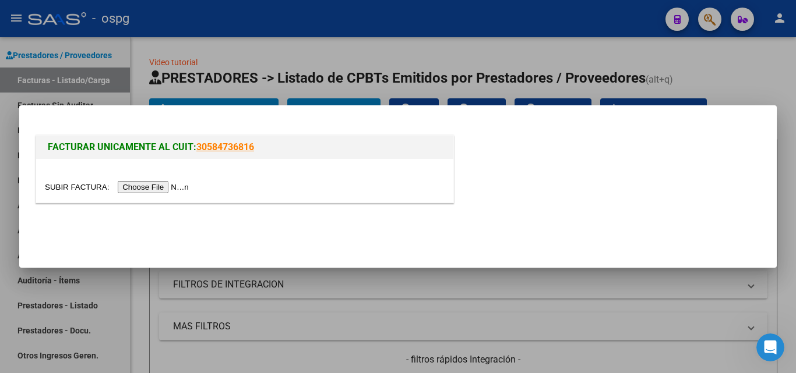
click at [185, 186] on input "file" at bounding box center [118, 187] width 147 height 12
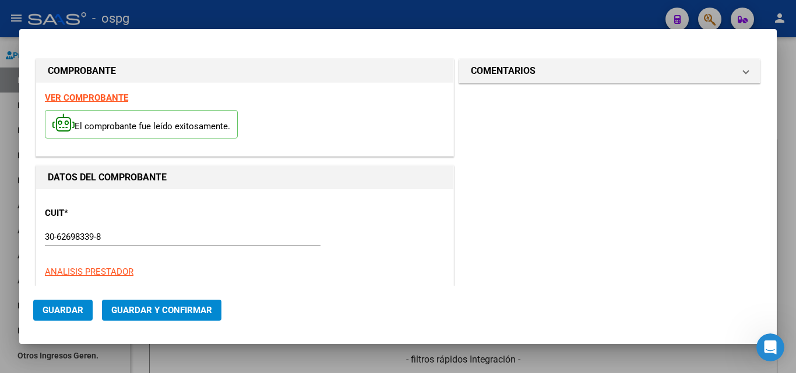
type input "6438"
type input "$ 47.556,00"
type input "[DATE]"
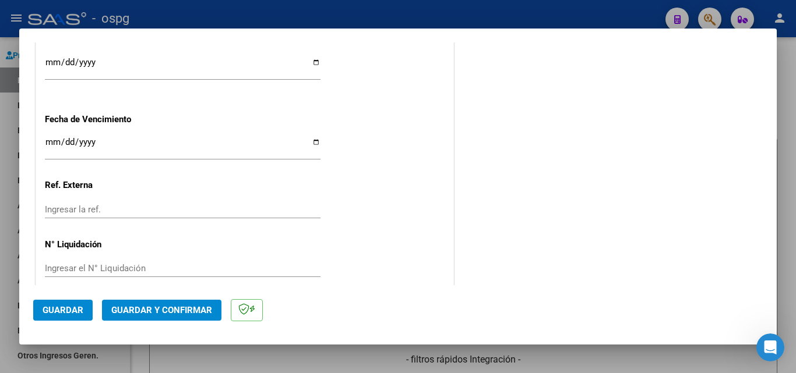
scroll to position [732, 0]
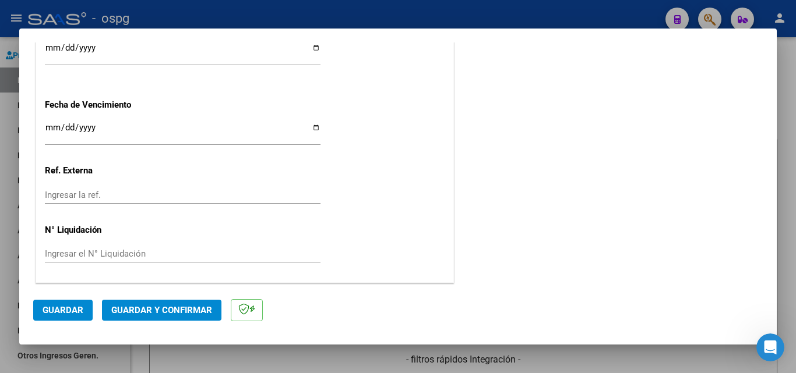
click at [147, 306] on span "Guardar y Confirmar" at bounding box center [161, 310] width 101 height 10
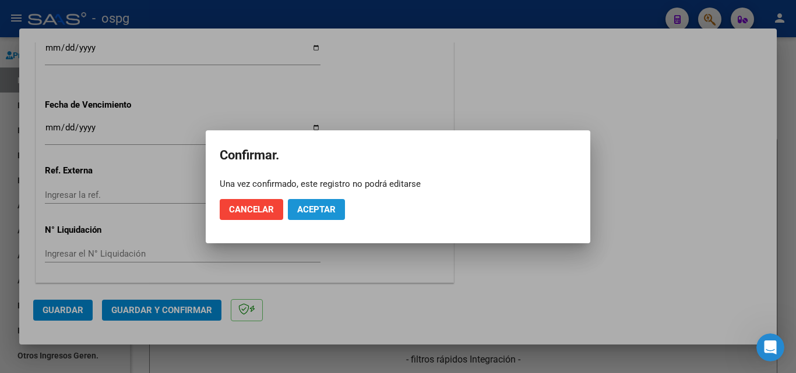
drag, startPoint x: 319, startPoint y: 215, endPoint x: 311, endPoint y: 235, distance: 21.8
click at [319, 217] on button "Aceptar" at bounding box center [316, 209] width 57 height 21
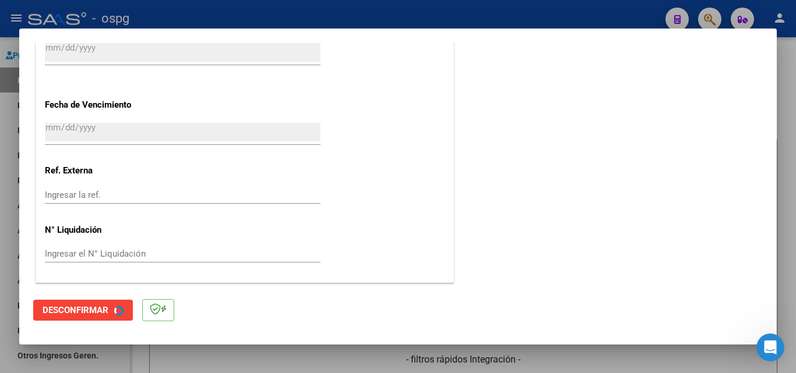
scroll to position [0, 0]
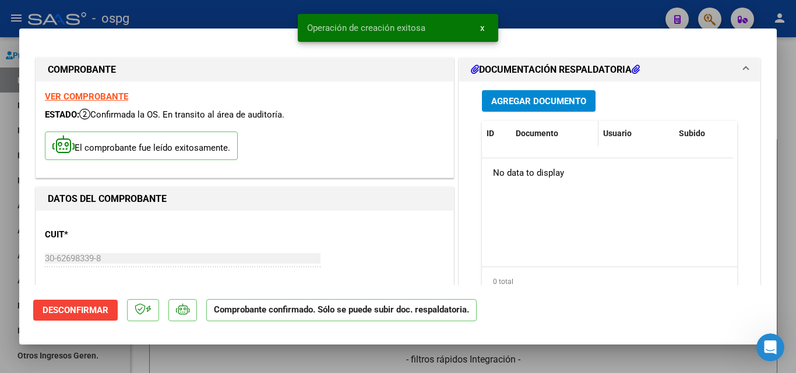
drag, startPoint x: 788, startPoint y: 64, endPoint x: 549, endPoint y: 175, distance: 263.2
click at [788, 65] on div at bounding box center [398, 186] width 796 height 373
type input "$ 0,00"
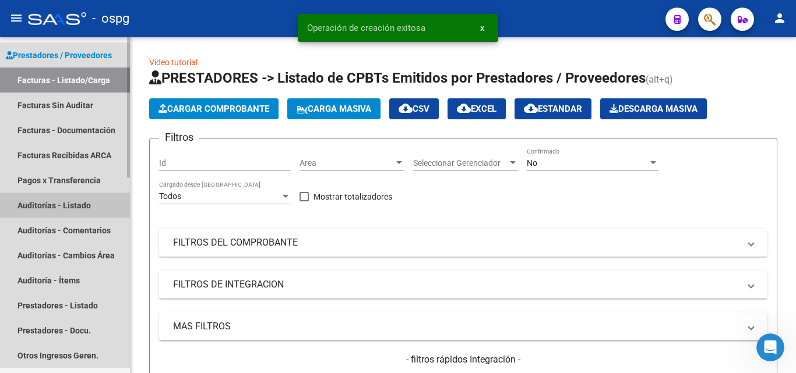
click at [75, 205] on link "Auditorías - Listado" at bounding box center [65, 205] width 130 height 25
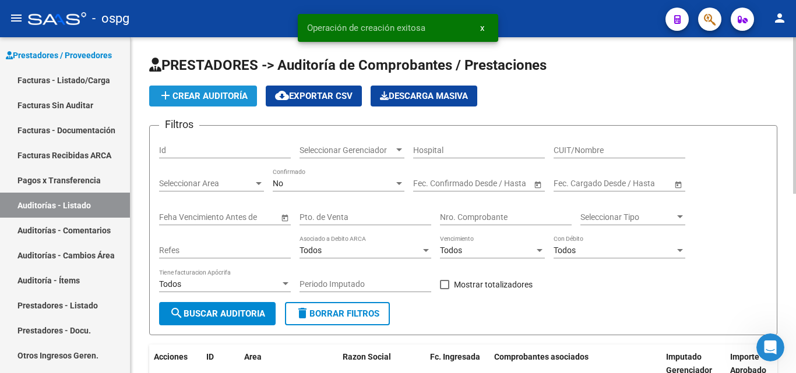
click at [195, 93] on span "add Crear Auditoría" at bounding box center [202, 96] width 89 height 10
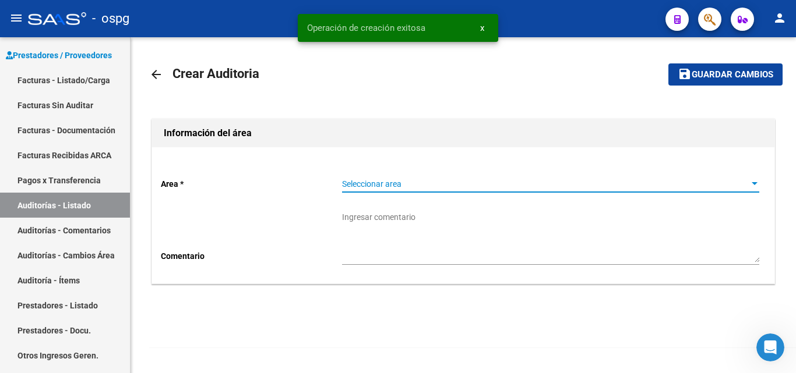
click at [413, 180] on span "Seleccionar area" at bounding box center [545, 184] width 407 height 10
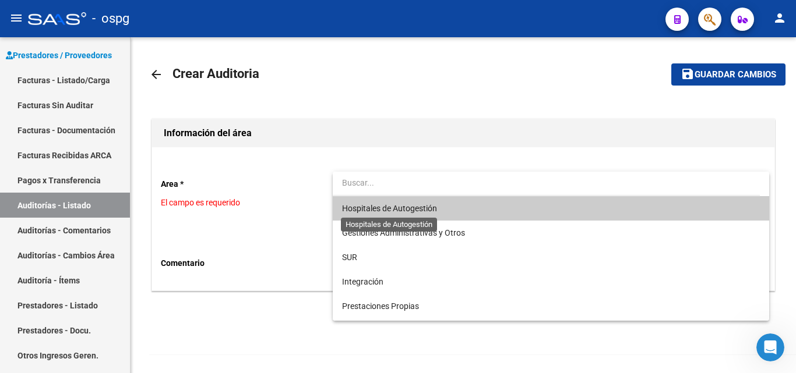
click at [404, 207] on span "Hospitales de Autogestión" at bounding box center [389, 208] width 95 height 9
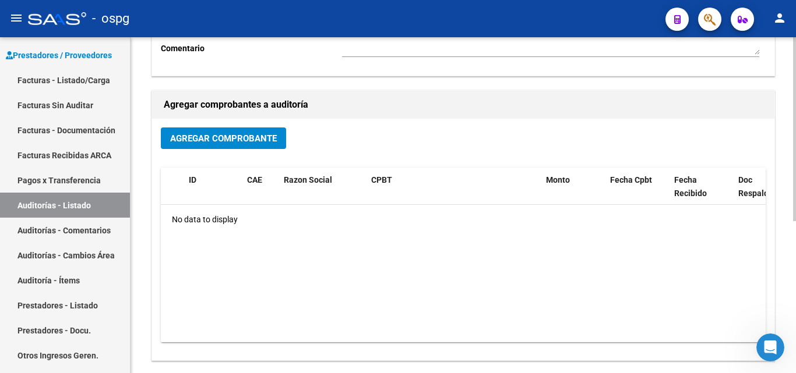
scroll to position [233, 0]
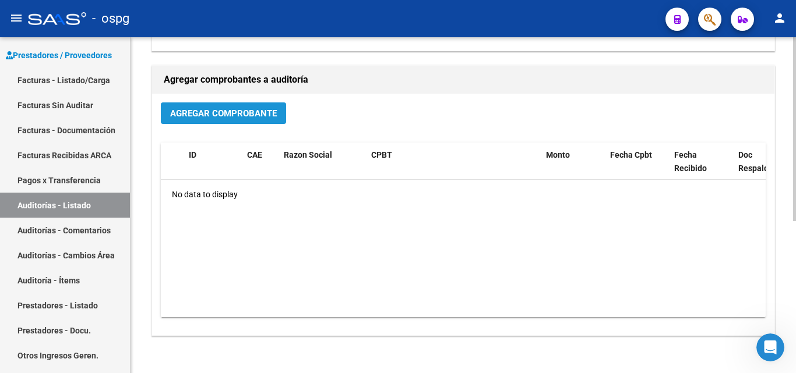
click at [252, 112] on span "Agregar Comprobante" at bounding box center [223, 113] width 107 height 10
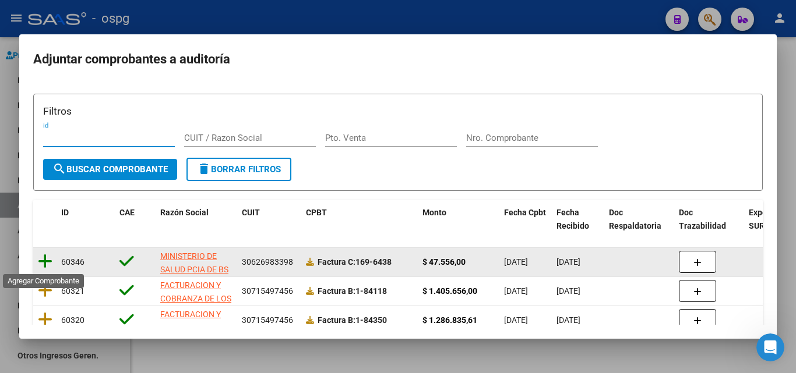
click at [45, 264] on icon at bounding box center [45, 261] width 15 height 16
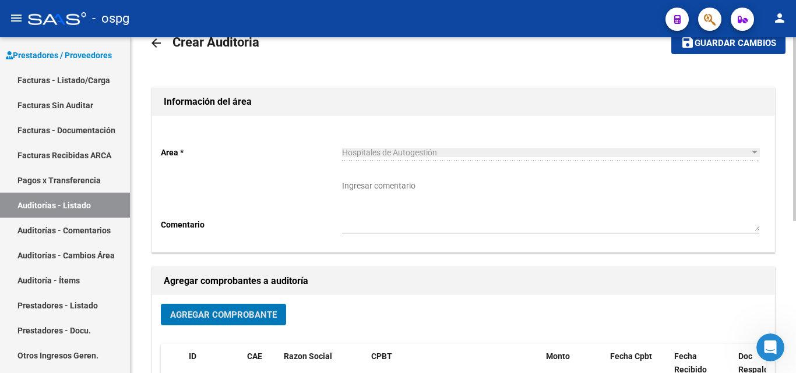
scroll to position [0, 0]
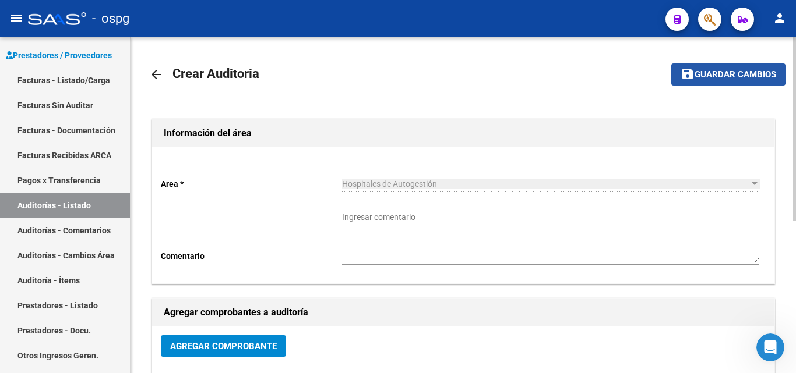
click at [712, 73] on span "Guardar cambios" at bounding box center [735, 75] width 82 height 10
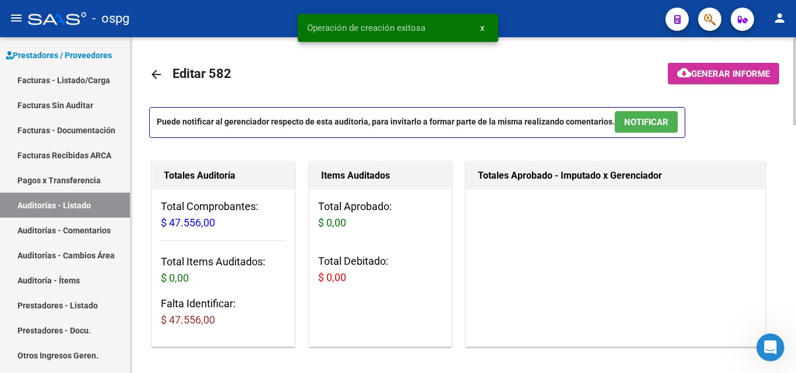
click at [711, 80] on button "cloud_download Generar informe" at bounding box center [723, 74] width 111 height 22
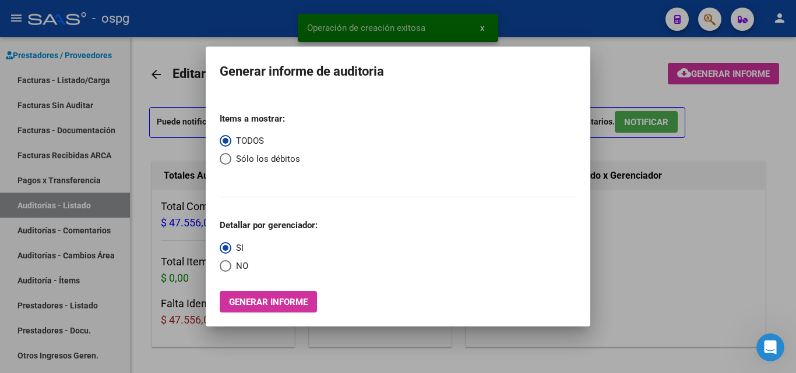
click at [795, 164] on div at bounding box center [398, 186] width 796 height 373
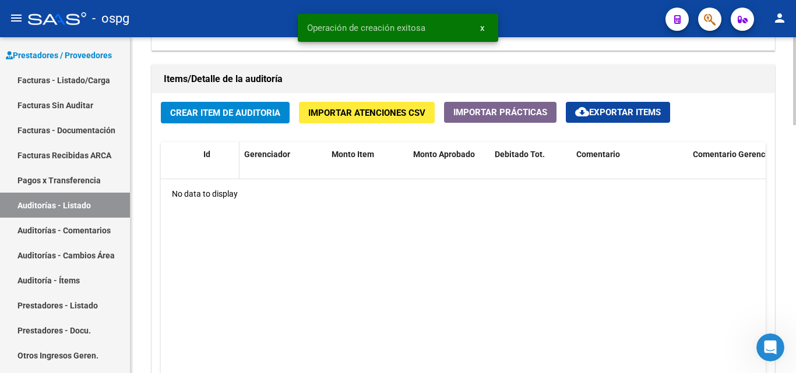
scroll to position [816, 0]
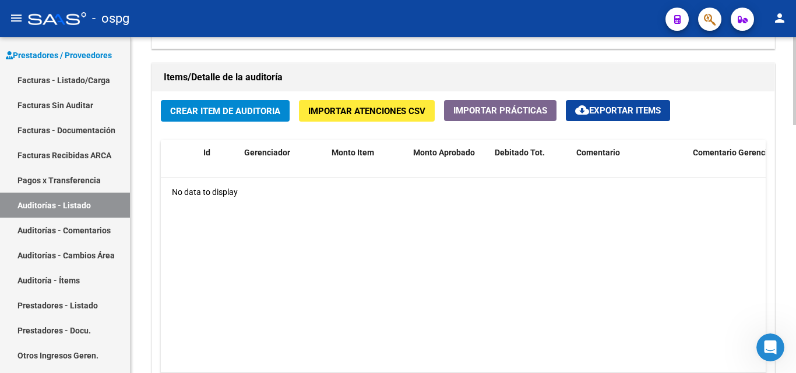
click at [223, 111] on span "Crear Item de Auditoria" at bounding box center [225, 111] width 110 height 10
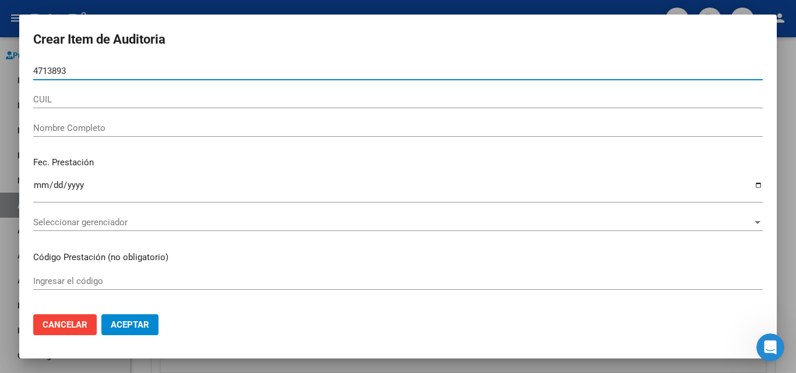
type input "47138933"
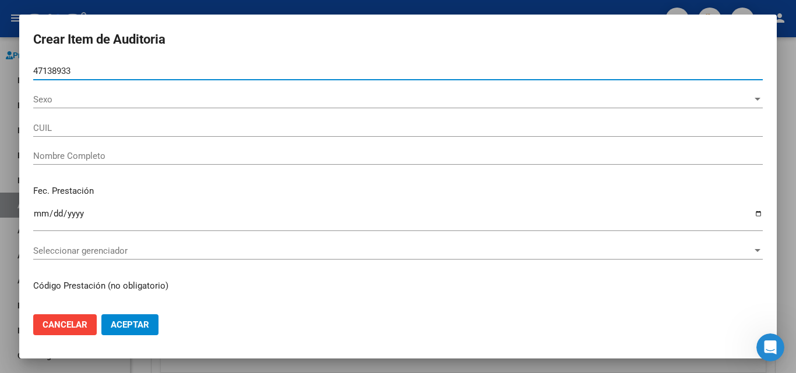
type input "27471389337"
type input "CASTRO, PRISCILA"
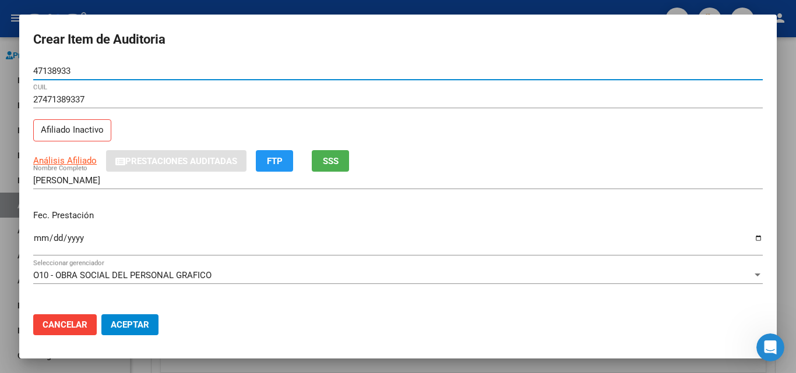
type input "47138933"
click at [343, 159] on button "SSS" at bounding box center [330, 161] width 37 height 22
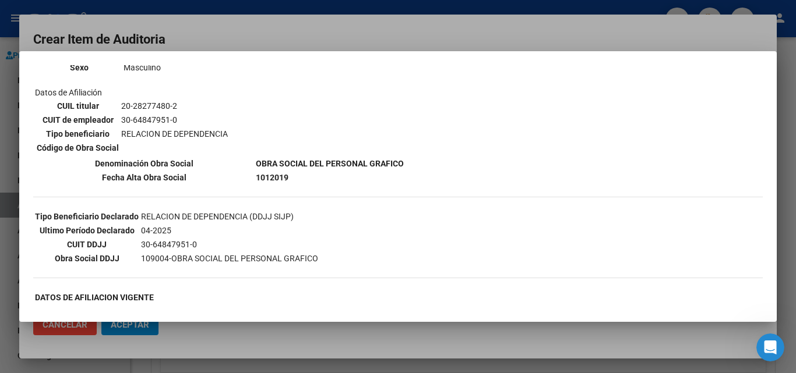
scroll to position [117, 0]
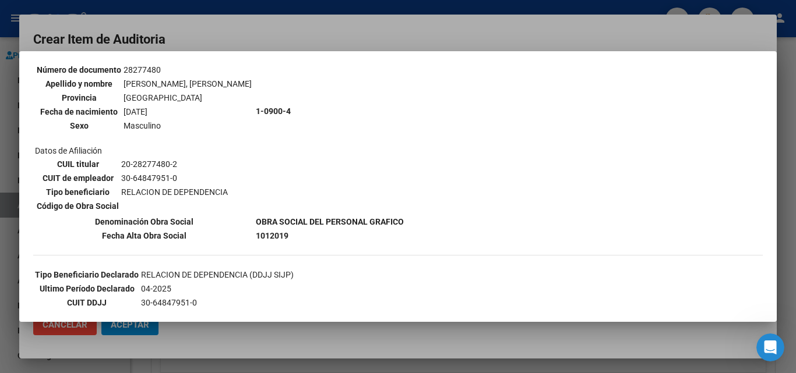
click at [346, 22] on div at bounding box center [398, 186] width 796 height 373
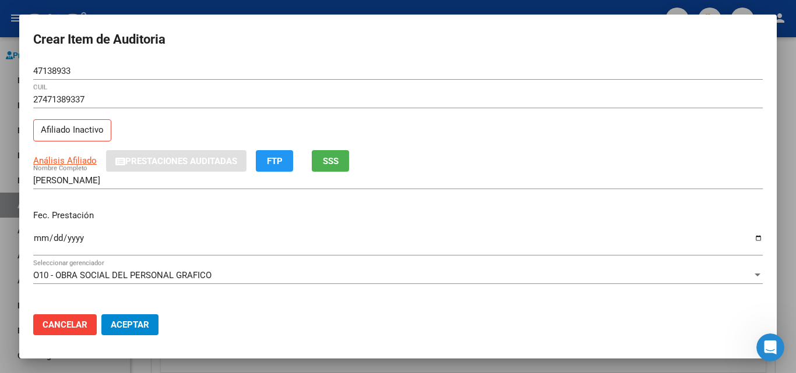
click at [334, 165] on span "SSS" at bounding box center [331, 161] width 16 height 10
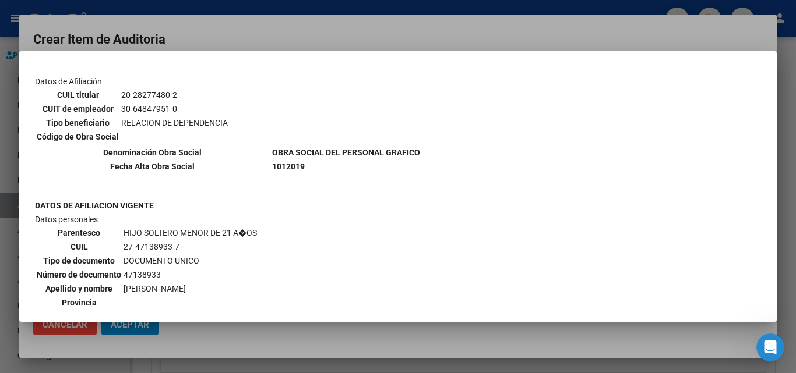
scroll to position [874, 0]
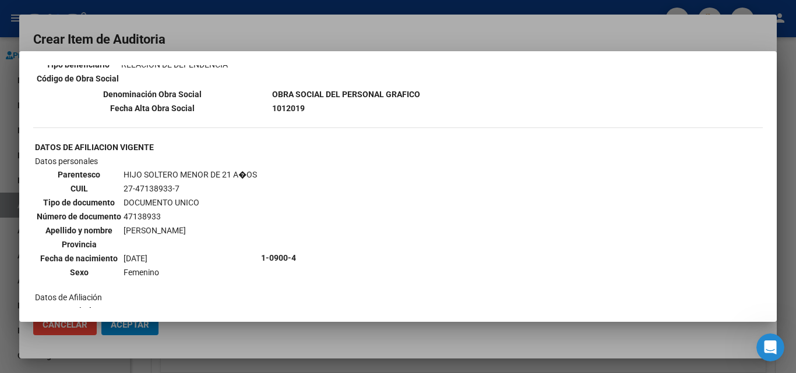
click at [350, 37] on div at bounding box center [398, 186] width 796 height 373
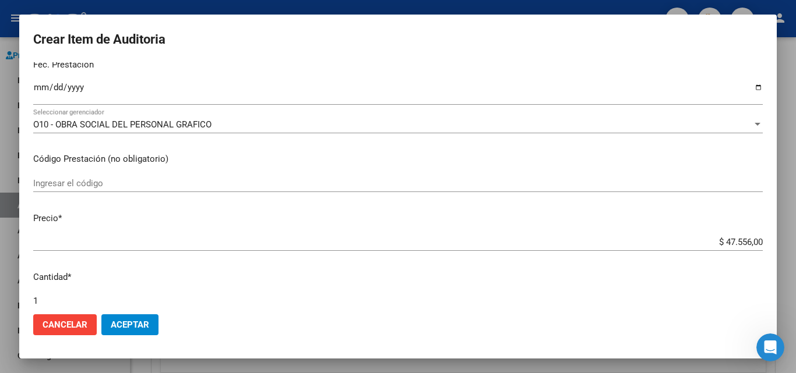
scroll to position [117, 0]
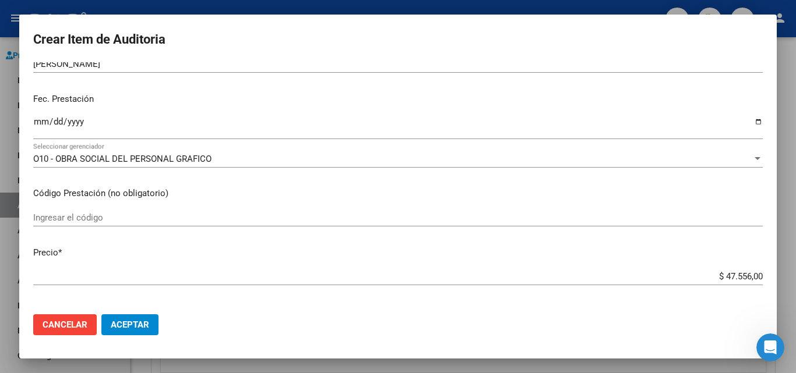
click at [35, 119] on input "Ingresar la fecha" at bounding box center [397, 126] width 729 height 19
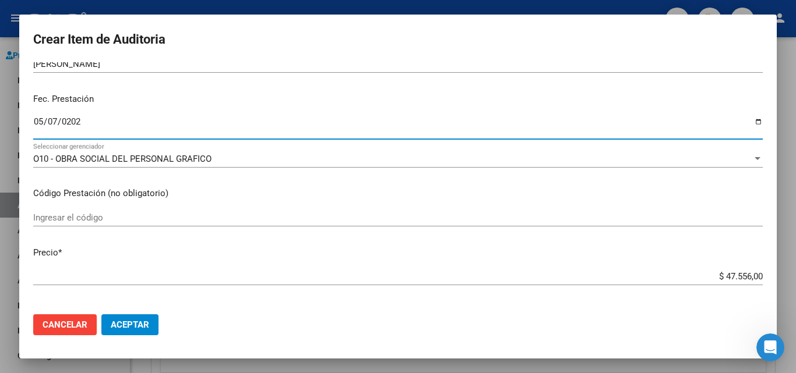
type input "2025-05-07"
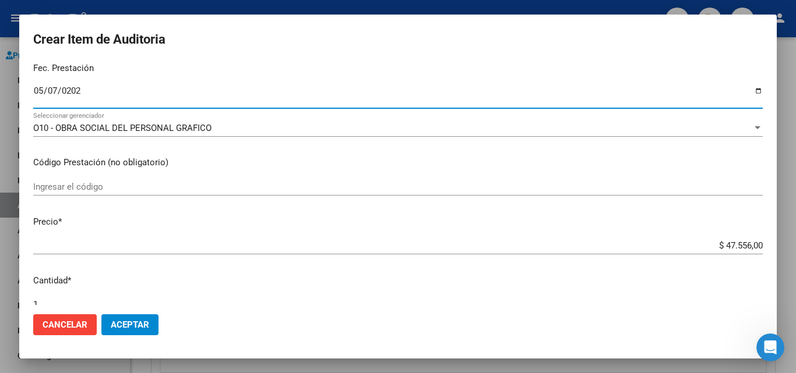
scroll to position [175, 0]
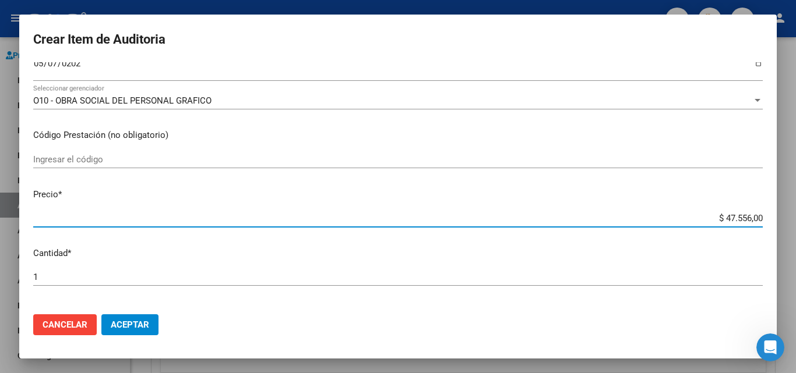
drag, startPoint x: 715, startPoint y: 217, endPoint x: 795, endPoint y: 217, distance: 79.8
click at [795, 217] on div "Crear Item de Auditoria 47138933 Nro Documento 27471389337 CUIL Afiliado Inacti…" at bounding box center [398, 186] width 796 height 373
type input "$ 0,01"
type input "$ 0,11"
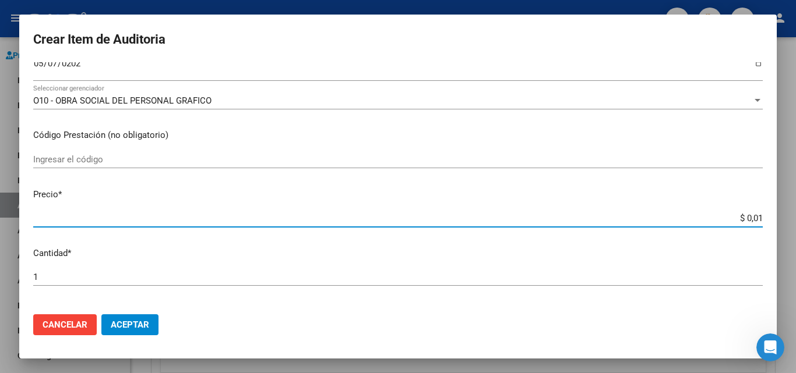
type input "$ 0,11"
type input "$ 1,18"
type input "$ 11,88"
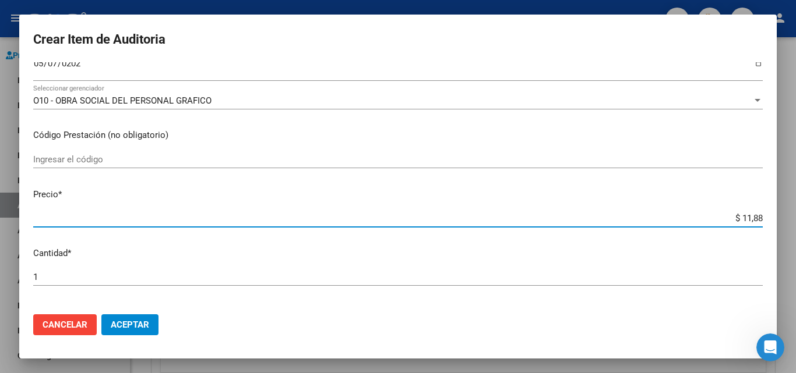
type input "$ 118,89"
type input "$ 1.188,90"
type input "$ 11.889,00"
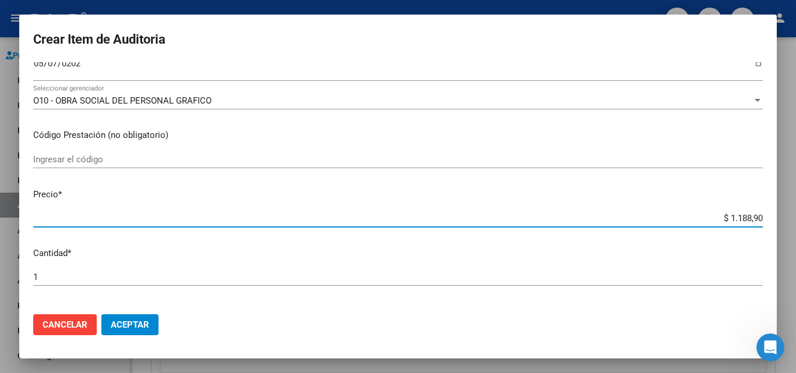
type input "$ 11.889,00"
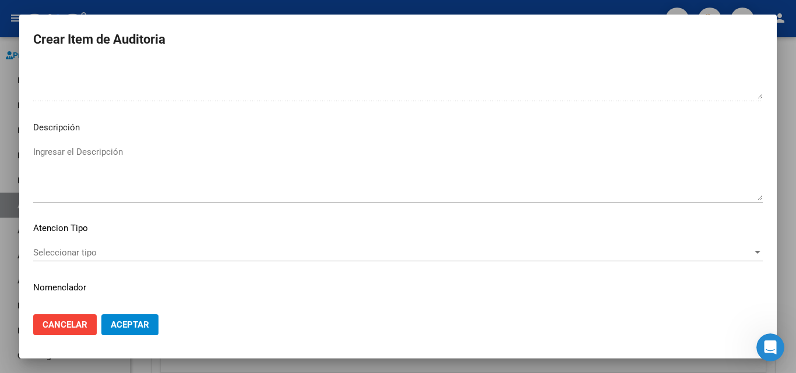
scroll to position [705, 0]
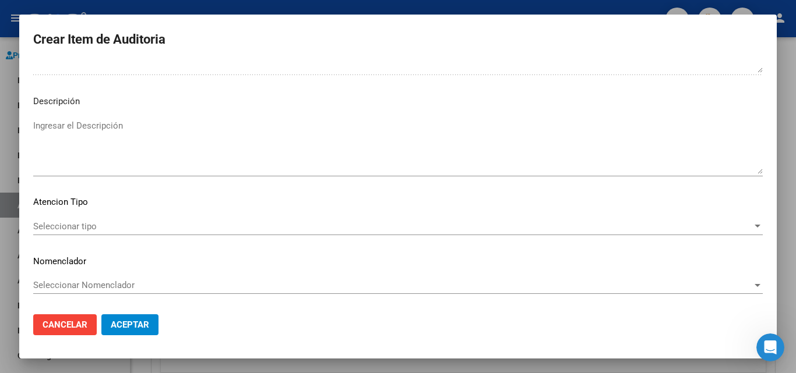
click at [89, 227] on span "Seleccionar tipo" at bounding box center [392, 226] width 719 height 10
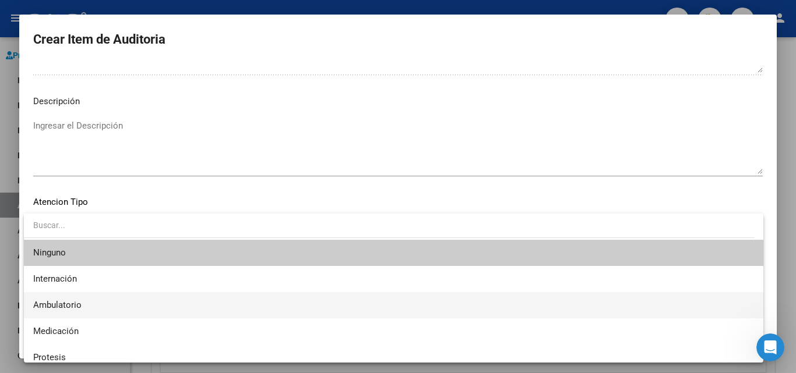
click at [90, 310] on span "Ambulatorio" at bounding box center [393, 305] width 721 height 26
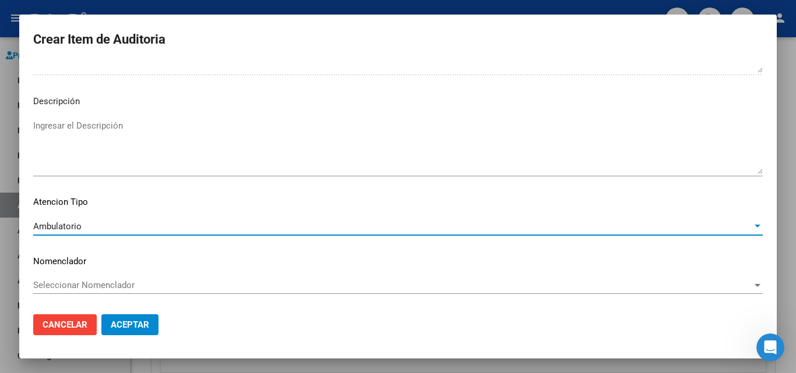
click at [142, 332] on button "Aceptar" at bounding box center [129, 325] width 57 height 21
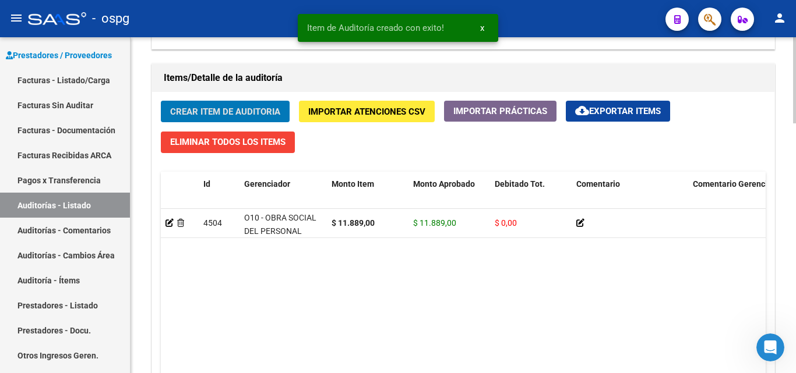
scroll to position [816, 0]
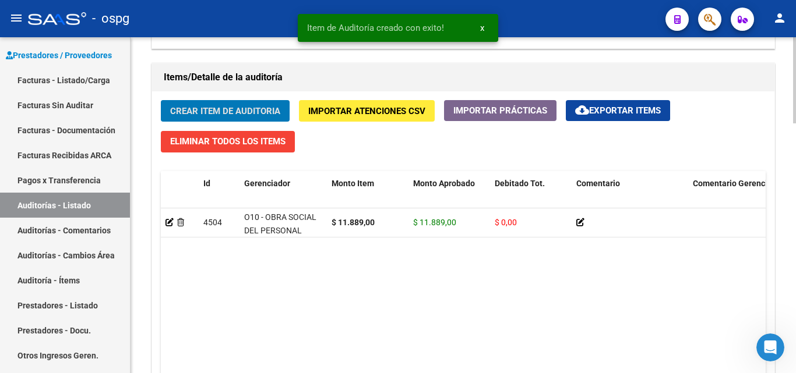
click at [260, 105] on span "Crear Item de Auditoria" at bounding box center [225, 110] width 110 height 10
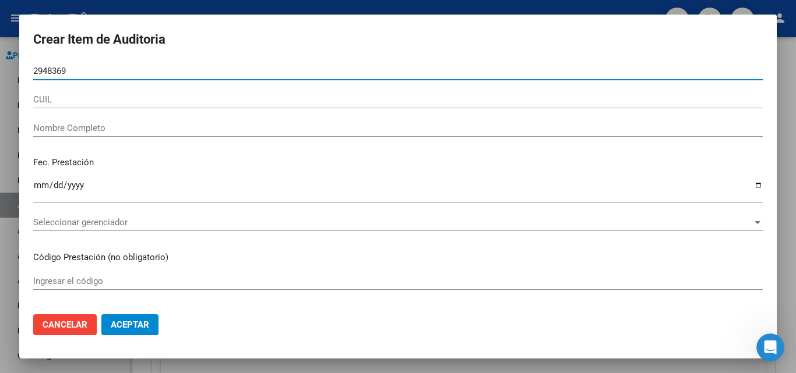
type input "29483696"
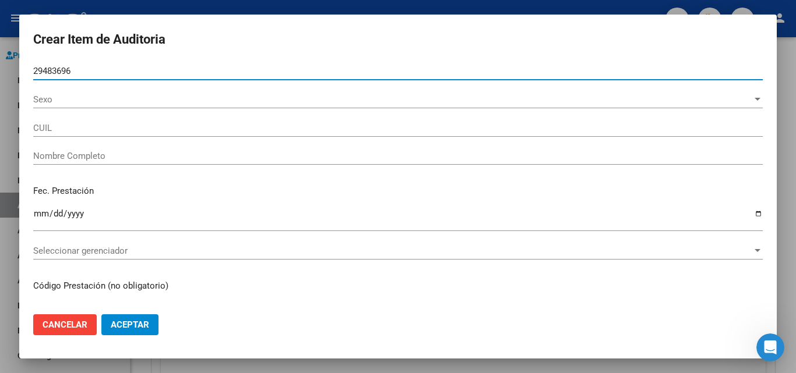
type input "23294836969"
type input "GODOY FABIO YONATAL"
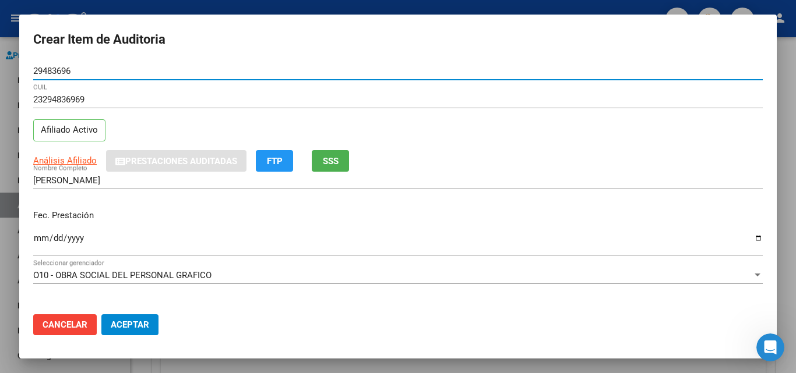
type input "29483696"
click at [322, 165] on button "SSS" at bounding box center [330, 161] width 37 height 22
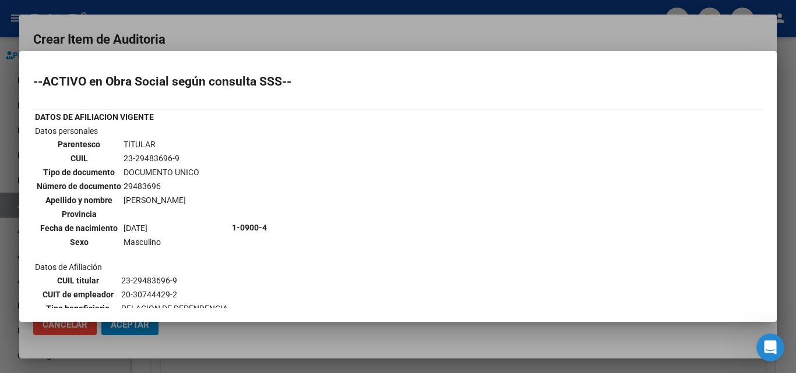
click at [362, 12] on div at bounding box center [398, 186] width 796 height 373
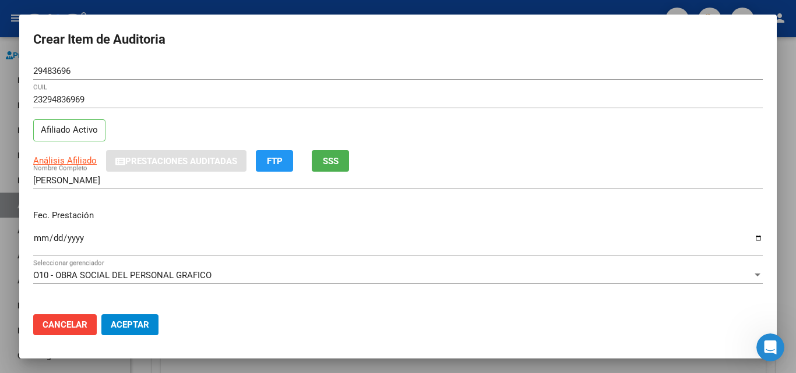
click at [42, 236] on input "Ingresar la fecha" at bounding box center [397, 243] width 729 height 19
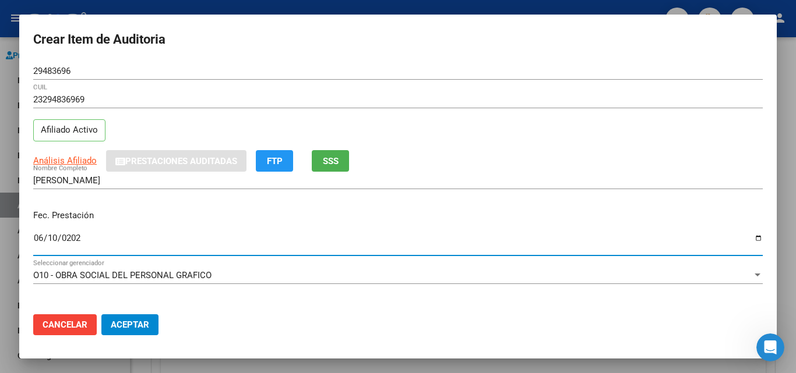
type input "2025-06-10"
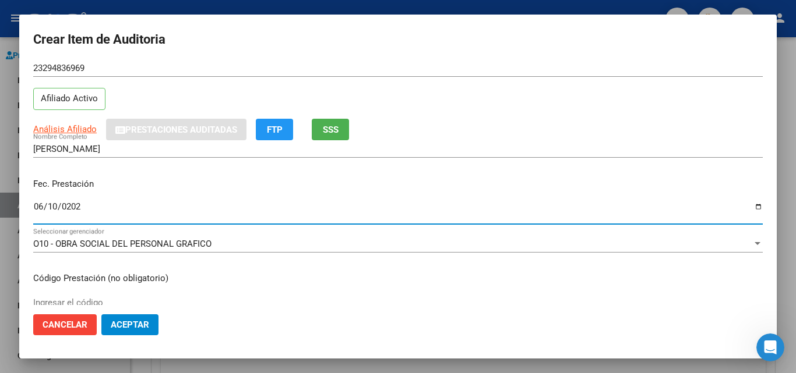
scroll to position [117, 0]
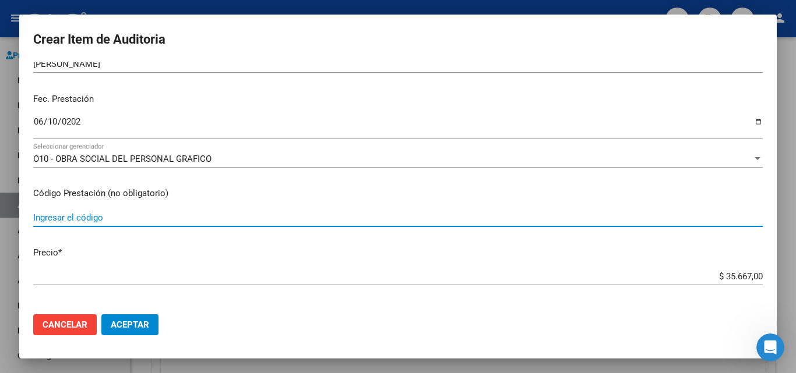
click at [84, 221] on input "Ingresar el código" at bounding box center [397, 218] width 729 height 10
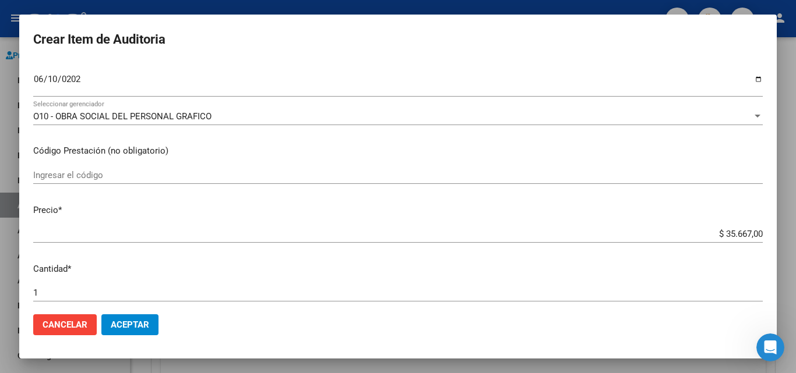
scroll to position [233, 0]
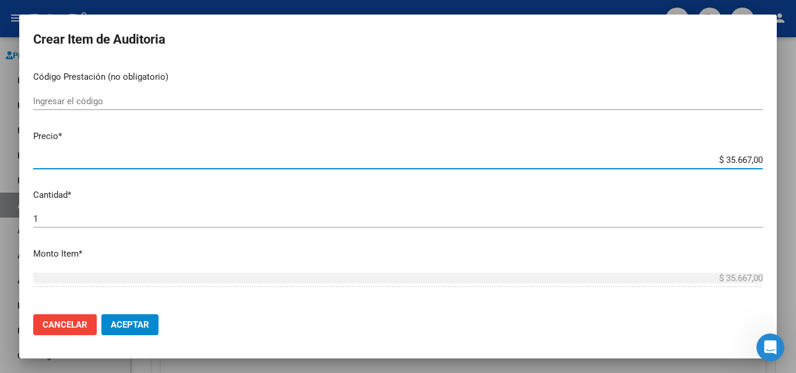
drag, startPoint x: 715, startPoint y: 161, endPoint x: 795, endPoint y: 160, distance: 80.4
click at [795, 160] on div "Crear Item de Auditoria 29483696 Nro Documento 23294836969 CUIL Afiliado Activo…" at bounding box center [398, 186] width 796 height 373
type input "$ 0,01"
type input "$ 0,18"
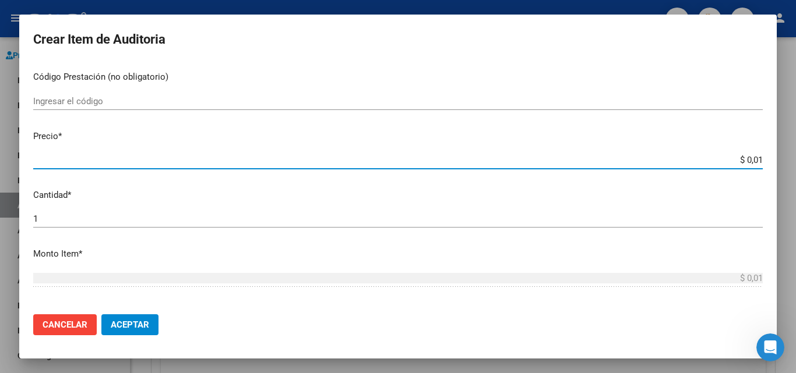
type input "$ 0,18"
type input "$ 1,88"
type input "$ 18,89"
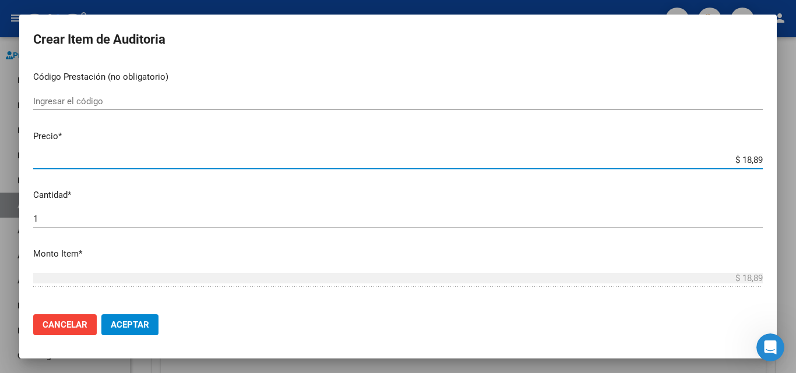
type input "$ 118,89"
type input "$ 1.188,90"
type input "$ 11.889,00"
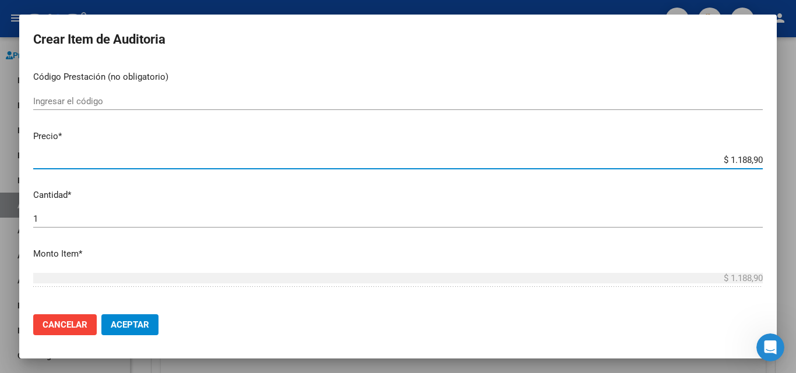
type input "$ 11.889,00"
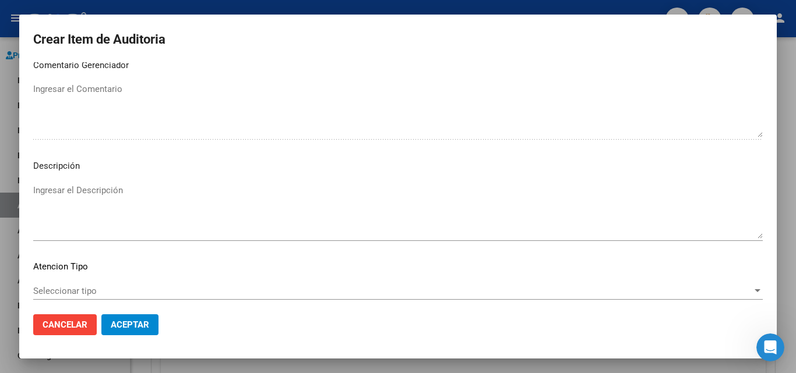
scroll to position [705, 0]
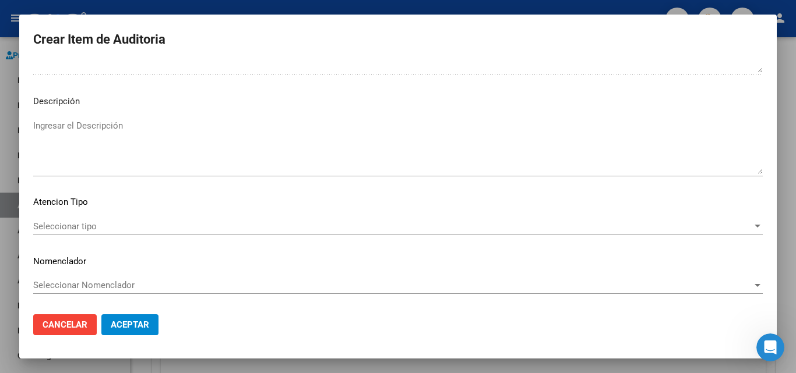
click at [74, 220] on div "Seleccionar tipo Seleccionar tipo" at bounding box center [397, 226] width 729 height 17
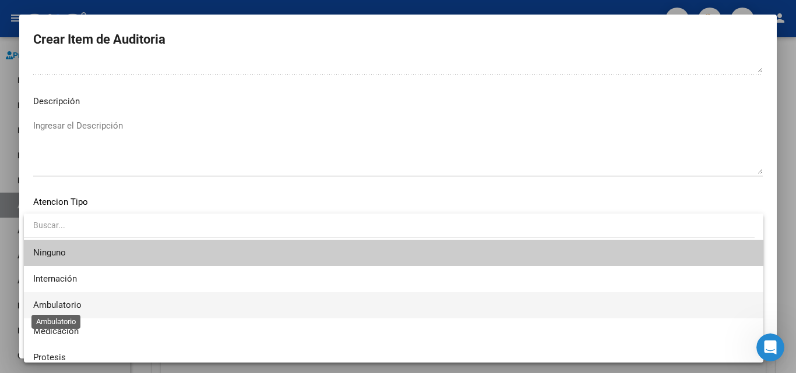
click at [72, 302] on span "Ambulatorio" at bounding box center [57, 305] width 48 height 10
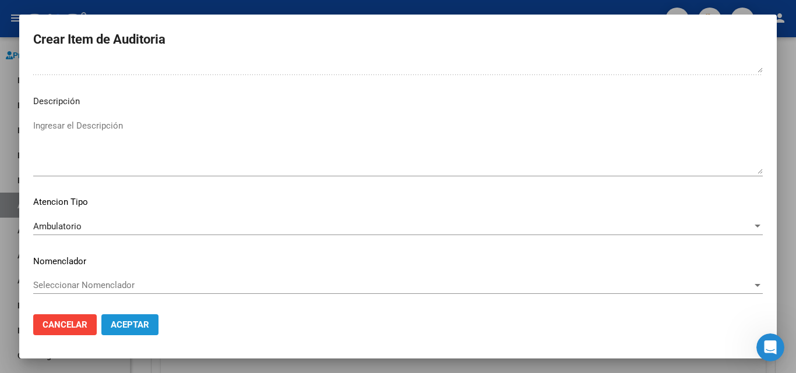
click at [130, 325] on span "Aceptar" at bounding box center [130, 325] width 38 height 10
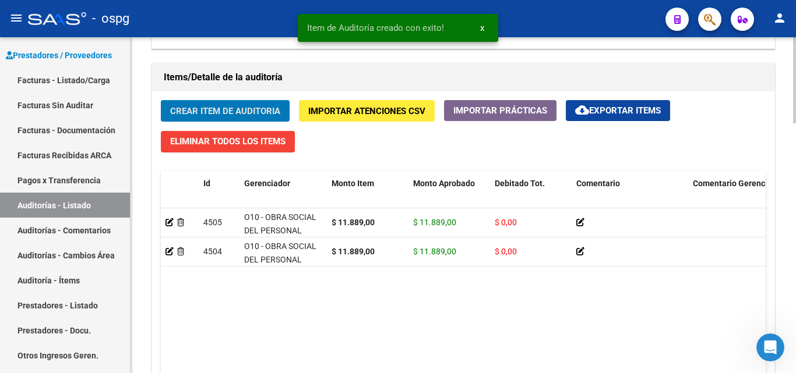
click at [217, 111] on span "Crear Item de Auditoria" at bounding box center [225, 111] width 110 height 10
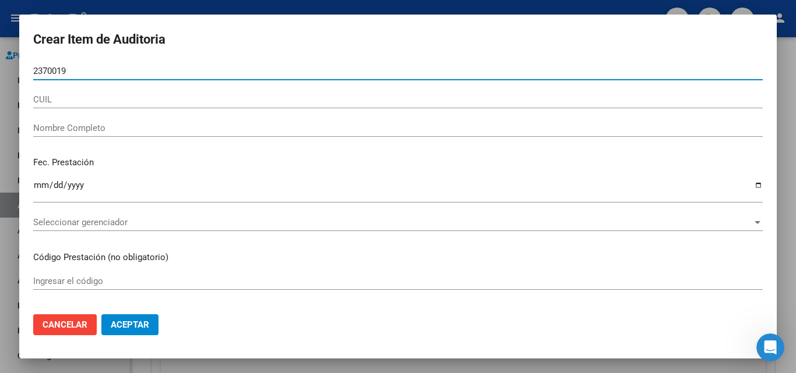
type input "23700196"
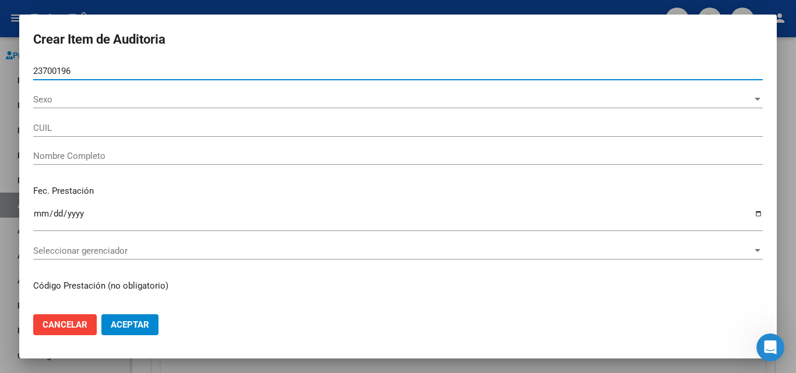
type input "27237001961"
type input "SANCHEZ, LORENA VIVIANA"
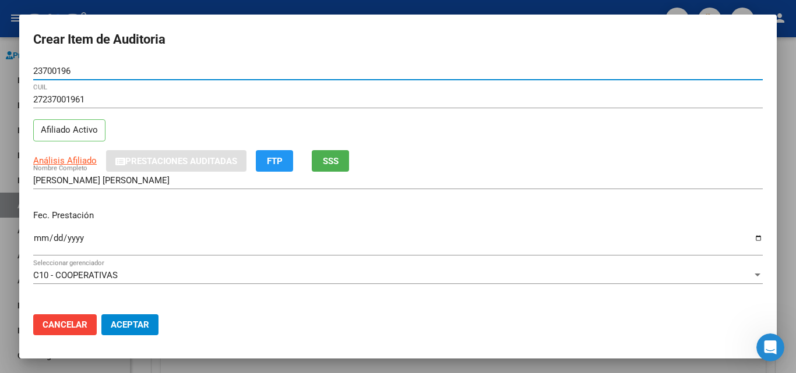
type input "23700196"
click at [307, 174] on div "SANCHEZ, LORENA VIVIANA Nombre Completo" at bounding box center [397, 180] width 729 height 17
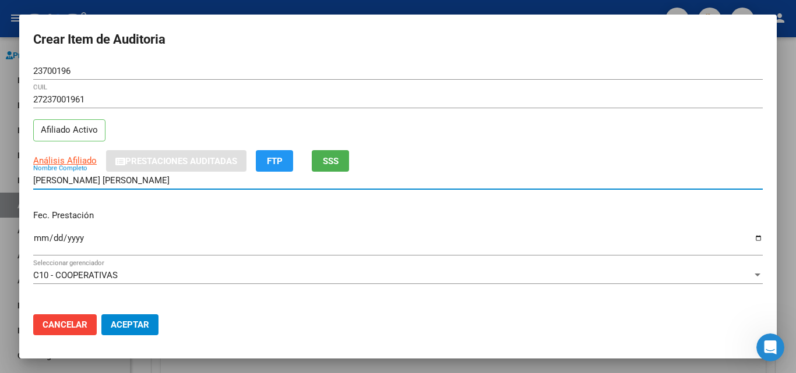
click at [319, 168] on button "SSS" at bounding box center [330, 161] width 37 height 22
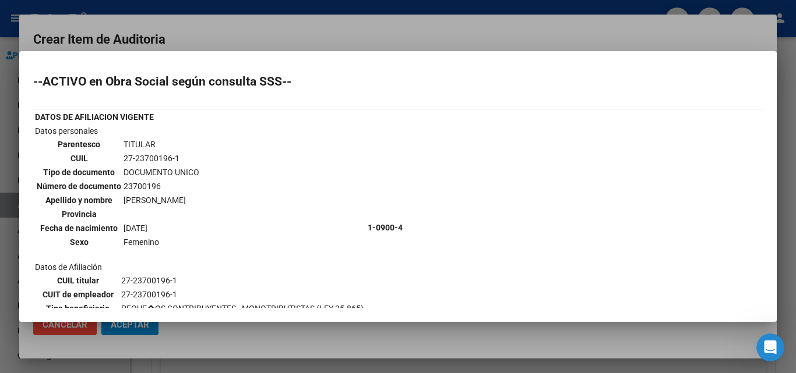
click at [379, 37] on div at bounding box center [398, 186] width 796 height 373
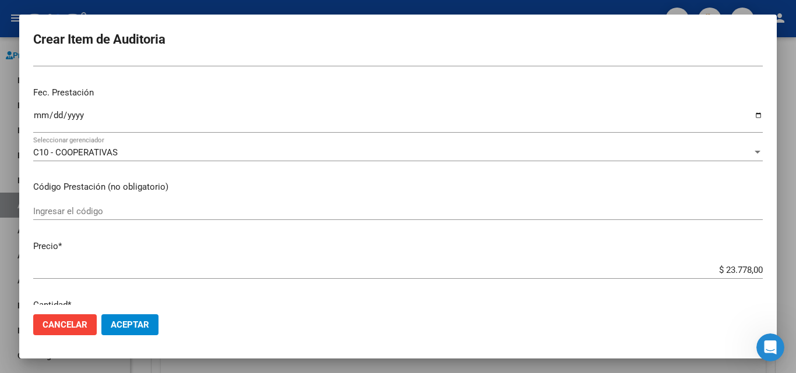
scroll to position [175, 0]
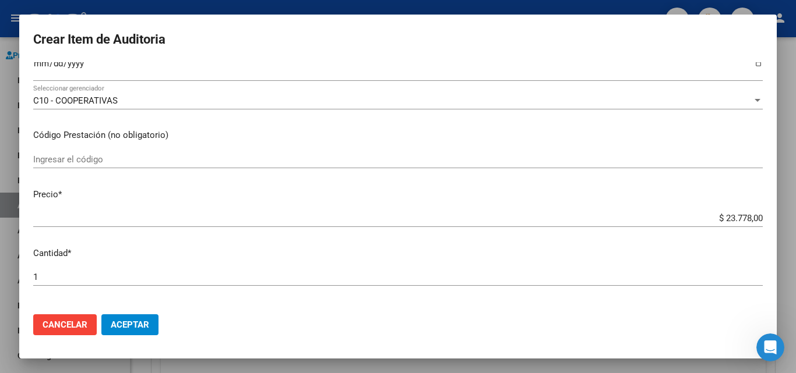
click at [38, 61] on form "Crear Item de Auditoria 23700196 Nro Documento 27237001961 CUIL Afiliado Activo…" at bounding box center [397, 187] width 729 height 316
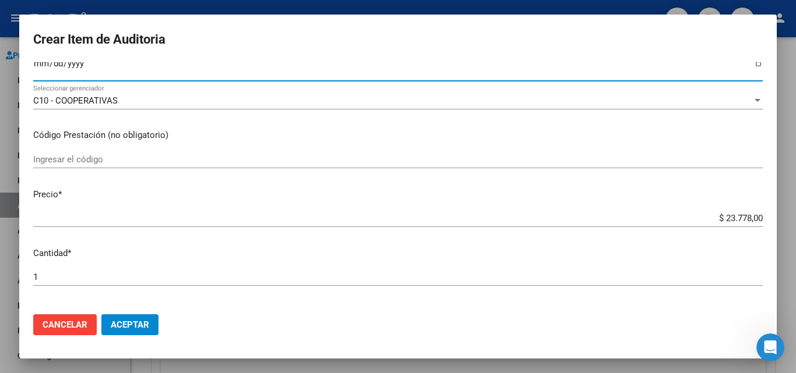
click at [36, 66] on input "Ingresar la fecha" at bounding box center [397, 68] width 729 height 19
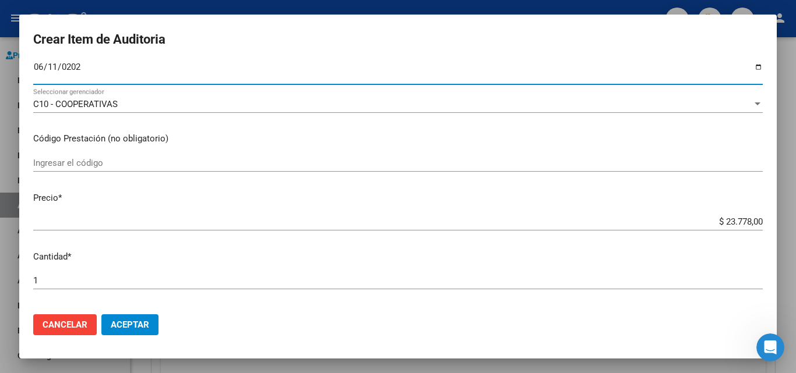
type input "2025-06-11"
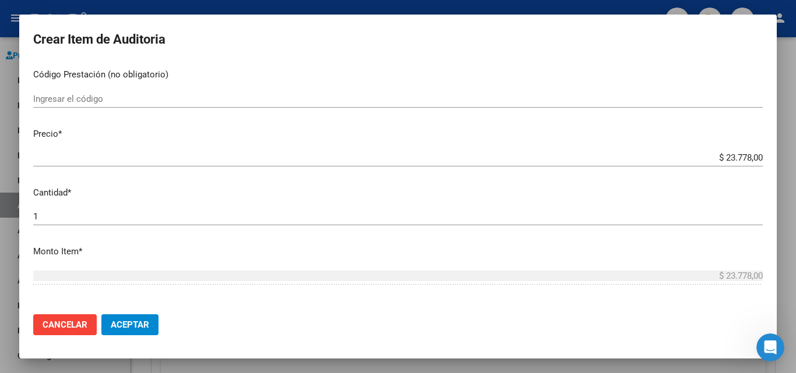
scroll to position [288, 0]
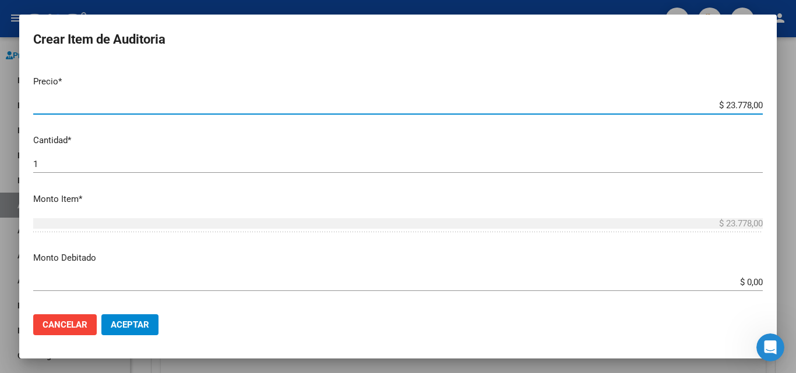
click at [709, 105] on input "$ 23.778,00" at bounding box center [397, 105] width 729 height 10
drag, startPoint x: 714, startPoint y: 105, endPoint x: 742, endPoint y: 105, distance: 28.0
click at [742, 105] on input "$ 23.778,00" at bounding box center [397, 105] width 729 height 10
type input "$ 1,00"
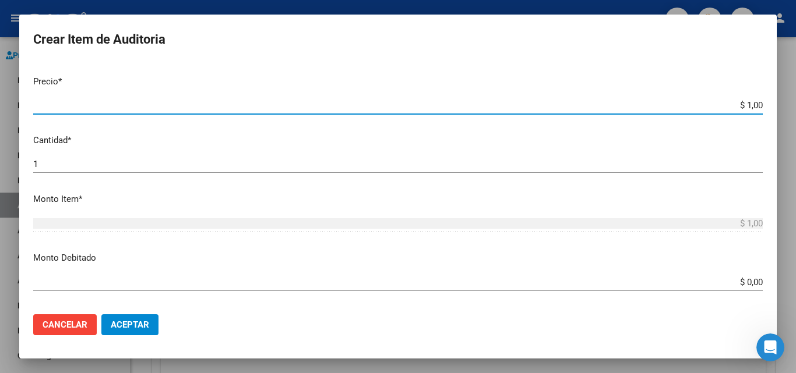
type input "$ 11,00"
type input "$ 118,00"
type input "$ 1.188,00"
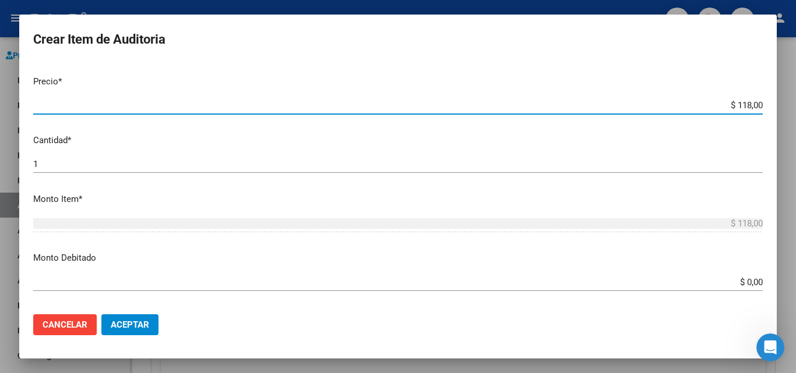
type input "$ 1.188,00"
type input "$ 11.889,00"
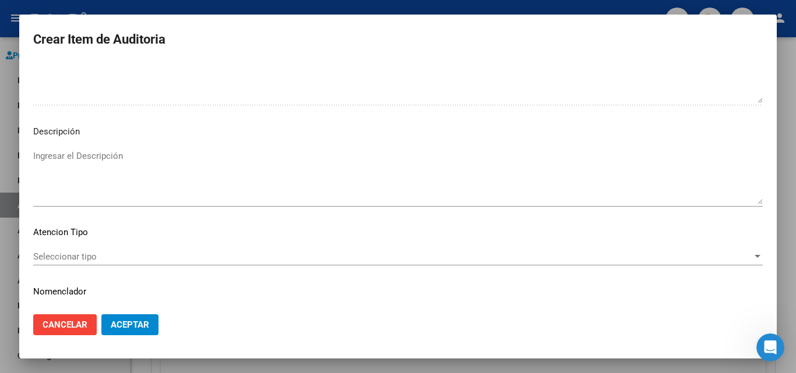
scroll to position [705, 0]
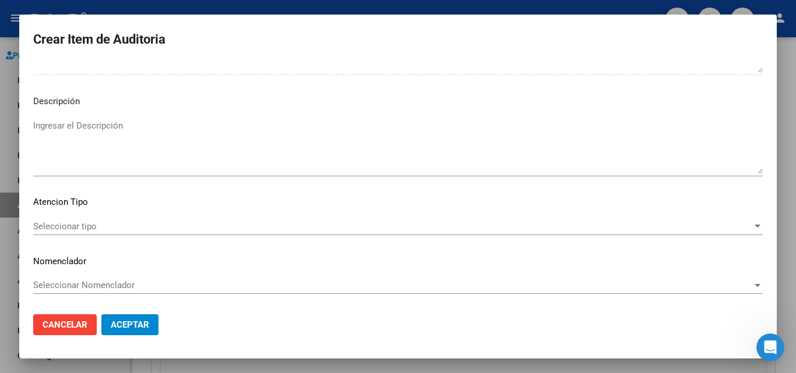
click at [84, 233] on div "Seleccionar tipo Seleccionar tipo" at bounding box center [397, 226] width 729 height 17
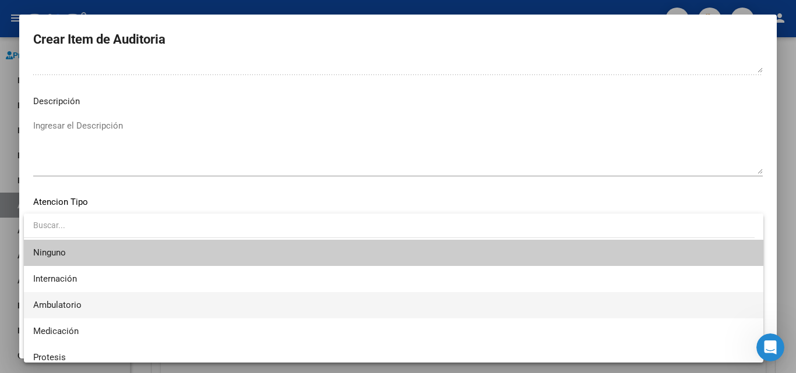
click at [68, 313] on span "Ambulatorio" at bounding box center [393, 305] width 721 height 26
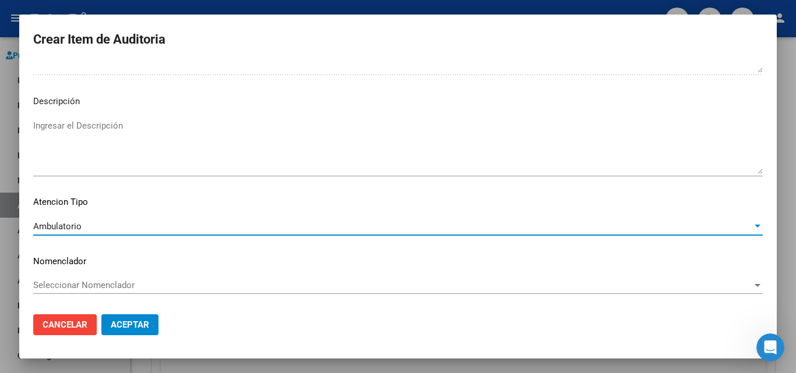
click at [125, 323] on span "Aceptar" at bounding box center [130, 325] width 38 height 10
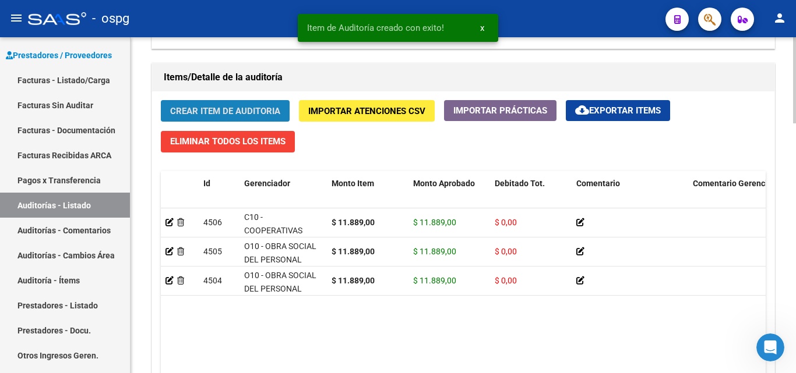
click at [234, 109] on span "Crear Item de Auditoria" at bounding box center [225, 111] width 110 height 10
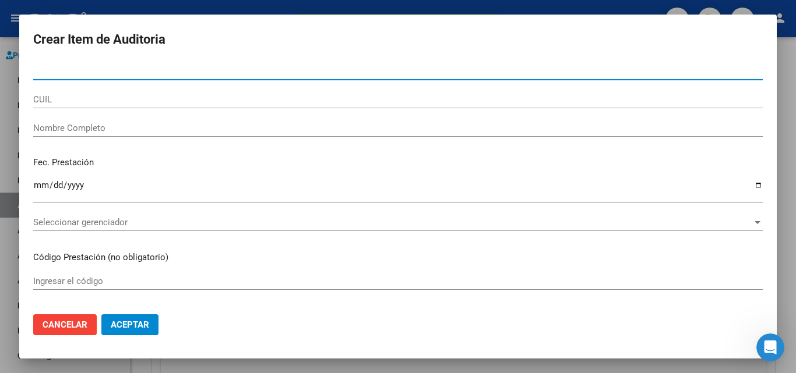
click at [164, 73] on input "Nro Documento" at bounding box center [397, 71] width 729 height 10
type input "13238264"
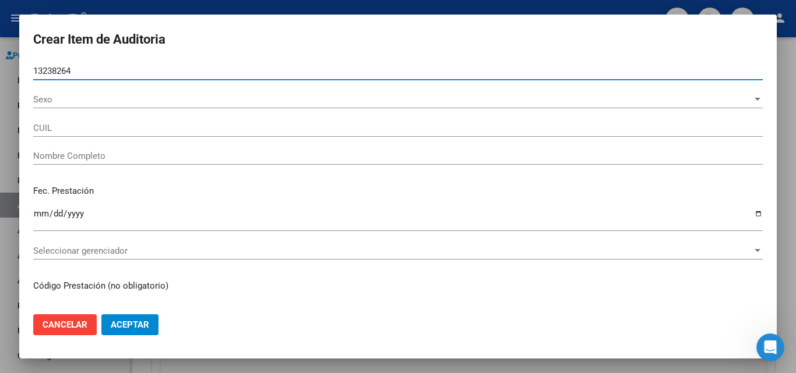
type input "20132382647"
type input "ORELLANA, LUIS"
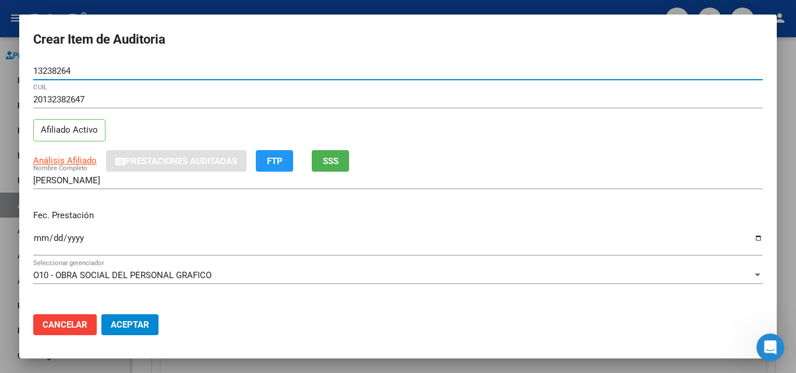
type input "13238264"
click at [322, 161] on button "SSS" at bounding box center [330, 161] width 37 height 22
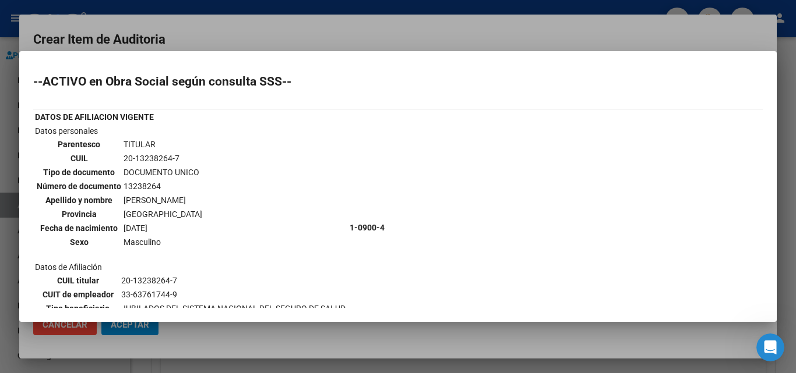
click at [315, 43] on div at bounding box center [398, 186] width 796 height 373
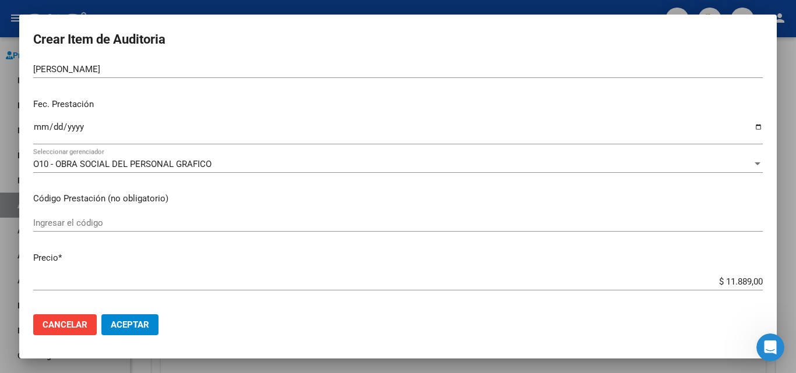
scroll to position [117, 0]
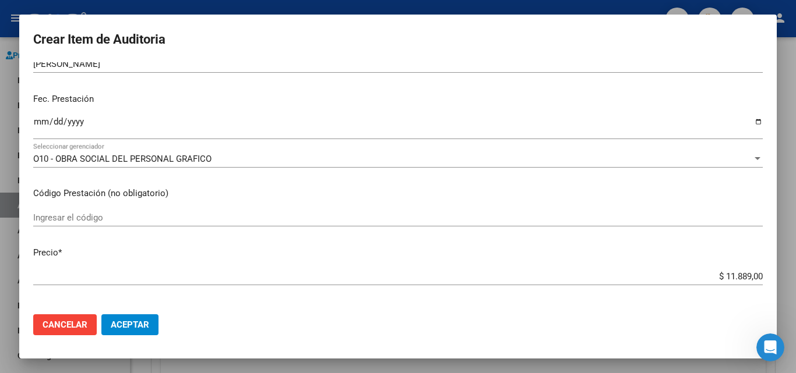
click at [37, 122] on input "Ingresar la fecha" at bounding box center [397, 126] width 729 height 19
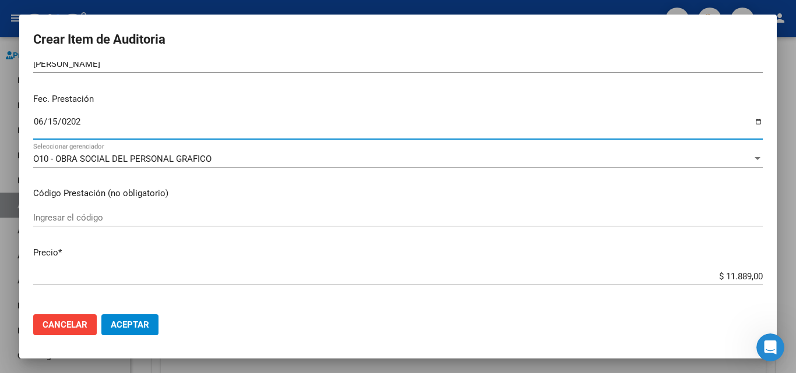
type input "2025-06-15"
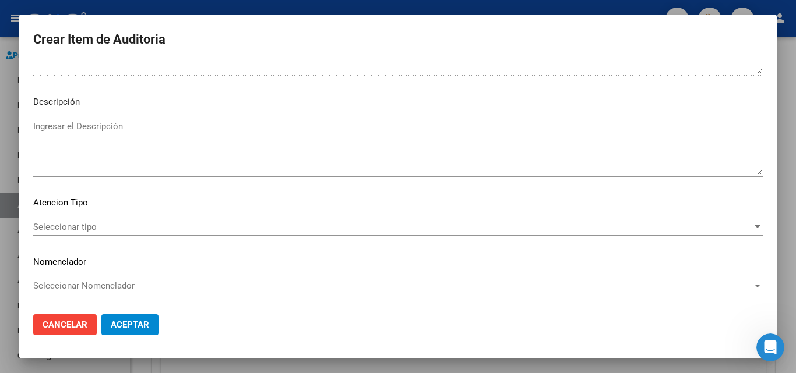
scroll to position [705, 0]
click at [75, 223] on span "Seleccionar tipo" at bounding box center [392, 226] width 719 height 10
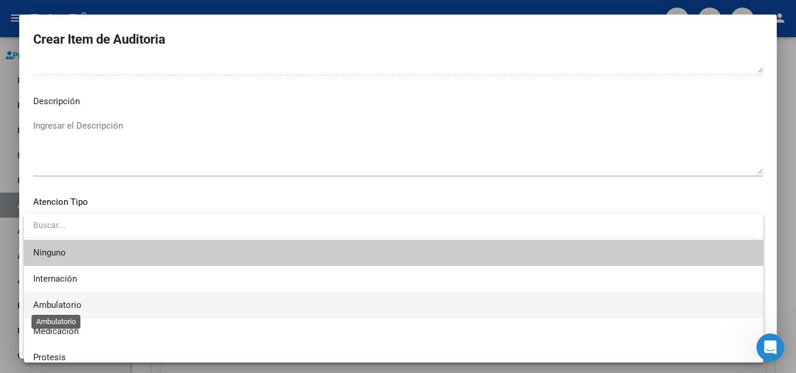
click at [71, 302] on span "Ambulatorio" at bounding box center [57, 305] width 48 height 10
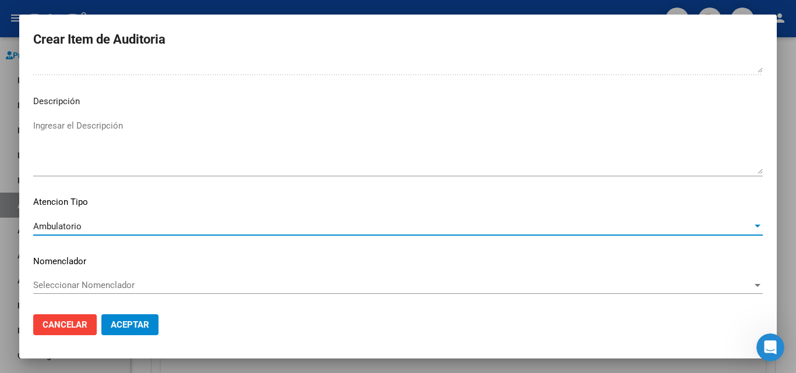
click at [125, 329] on span "Aceptar" at bounding box center [130, 325] width 38 height 10
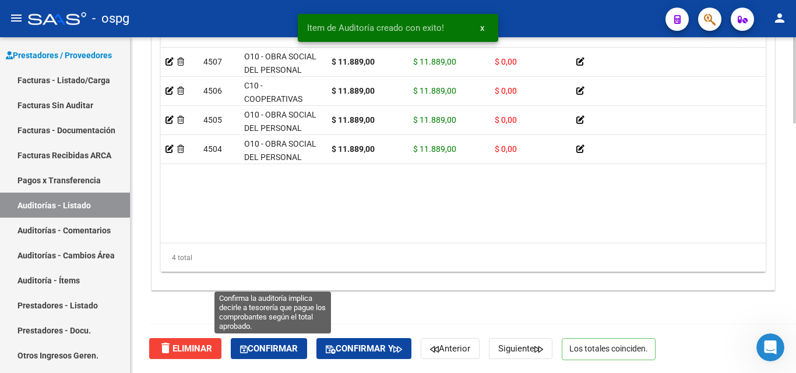
click at [269, 345] on span "Confirmar" at bounding box center [269, 349] width 58 height 10
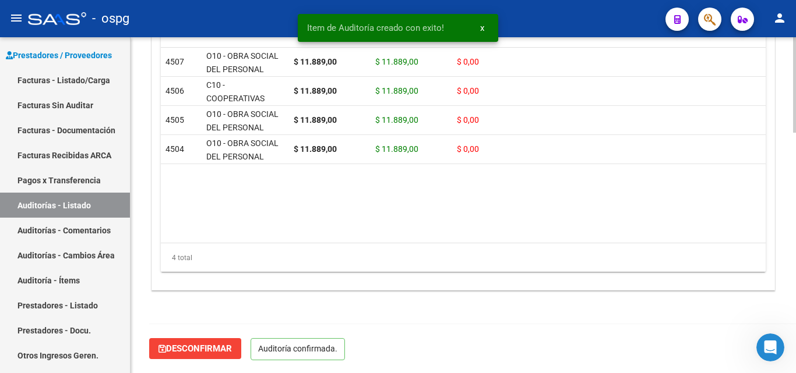
scroll to position [845, 0]
type input "202508"
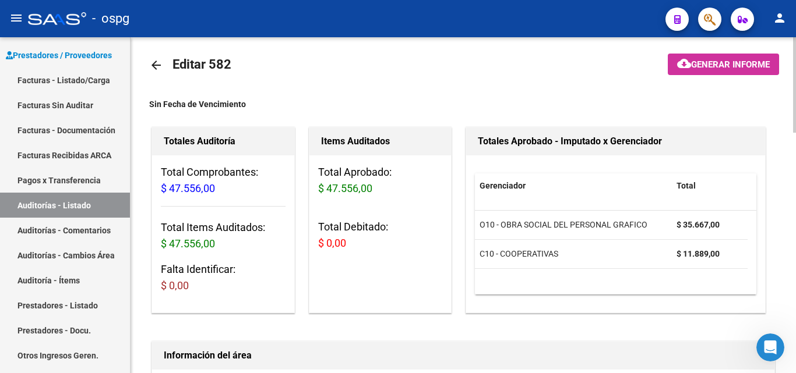
scroll to position [0, 0]
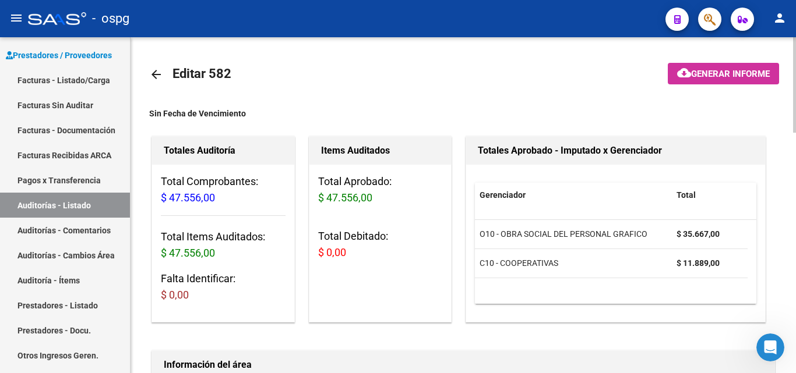
click at [689, 66] on button "cloud_download Generar informe" at bounding box center [723, 74] width 111 height 22
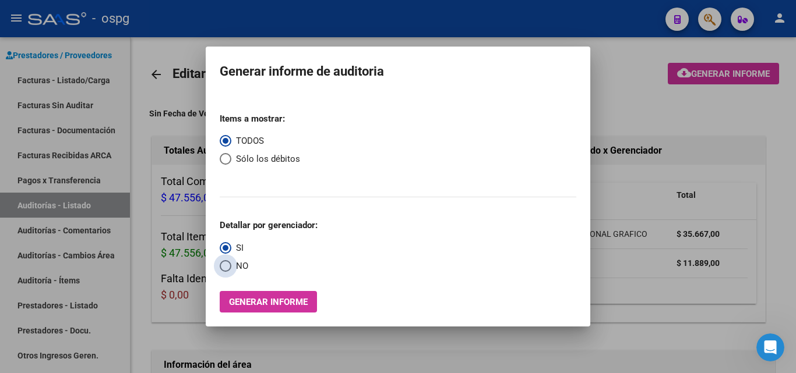
click at [230, 266] on span "Select an option" at bounding box center [226, 266] width 12 height 12
click at [230, 266] on input "NO" at bounding box center [226, 266] width 12 height 12
radio input "true"
click at [263, 304] on span "Generar informe" at bounding box center [268, 302] width 79 height 10
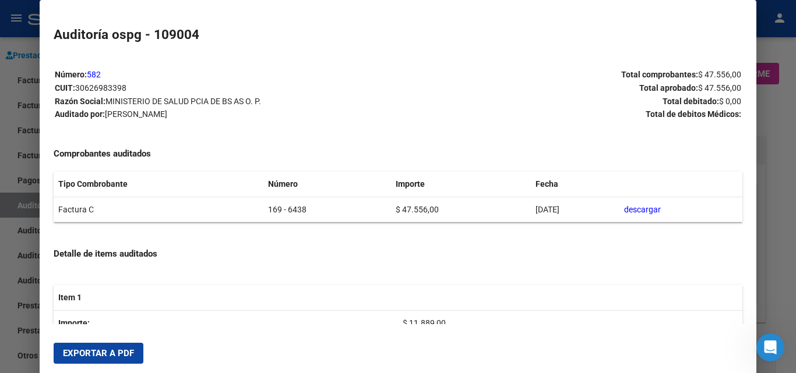
click at [81, 358] on span "Exportar a PDF" at bounding box center [98, 353] width 71 height 10
click at [772, 98] on div at bounding box center [398, 186] width 796 height 373
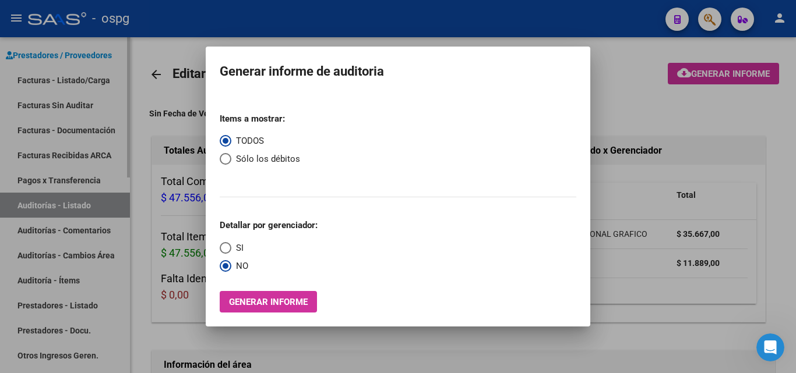
drag, startPoint x: 117, startPoint y: 79, endPoint x: 105, endPoint y: 80, distance: 11.2
click at [115, 79] on div at bounding box center [398, 186] width 796 height 373
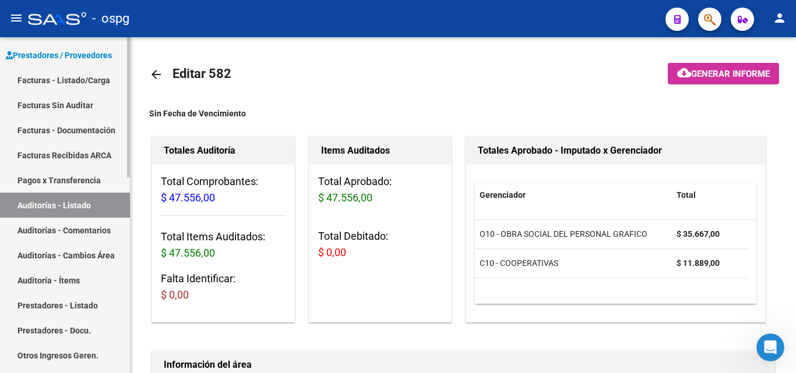
click at [101, 80] on link "Facturas - Listado/Carga" at bounding box center [65, 80] width 130 height 25
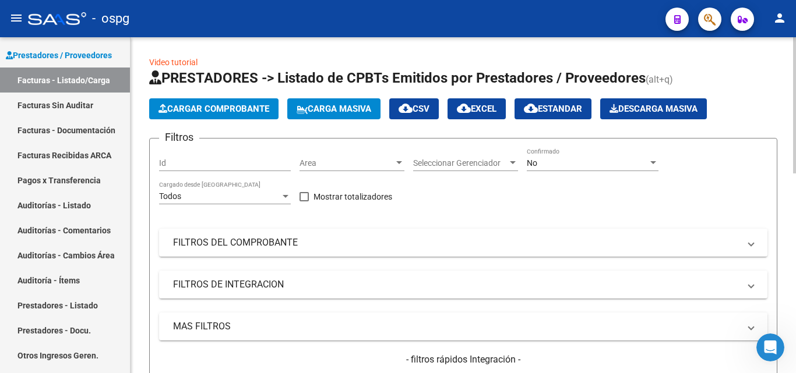
click at [156, 101] on button "Cargar Comprobante" at bounding box center [213, 108] width 129 height 21
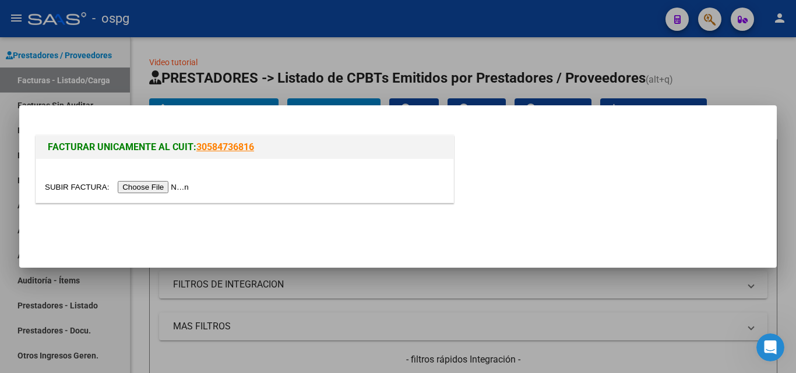
click at [160, 187] on input "file" at bounding box center [118, 187] width 147 height 12
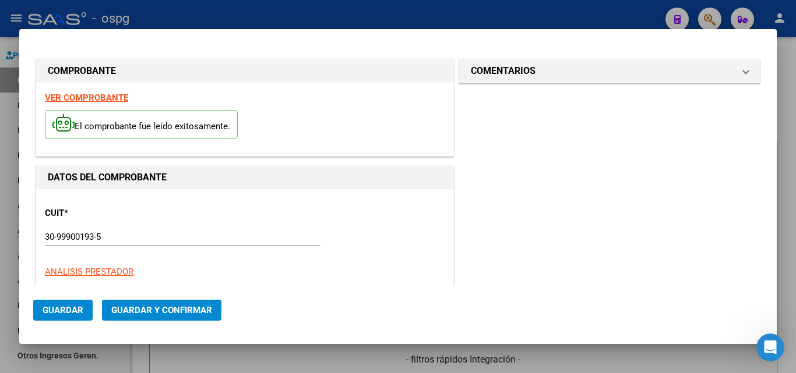
type input "21057"
type input "$ 2.534,00"
type input "2025-07-17"
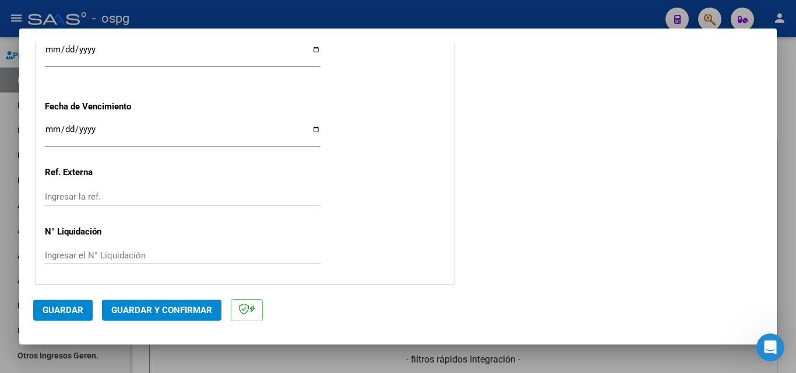
scroll to position [732, 0]
click at [181, 308] on span "Guardar y Confirmar" at bounding box center [161, 310] width 101 height 10
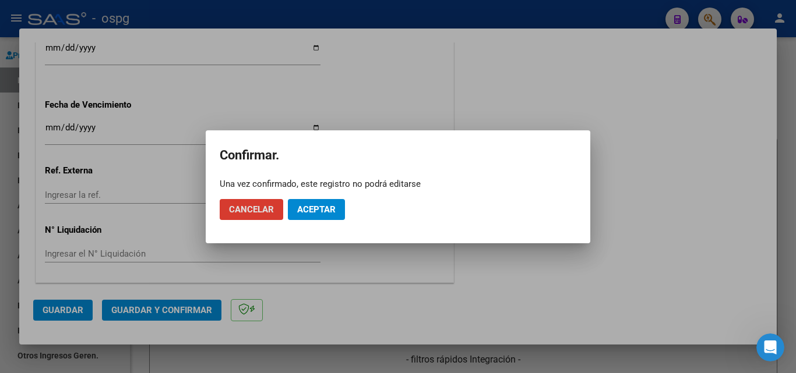
click at [326, 202] on button "Aceptar" at bounding box center [316, 209] width 57 height 21
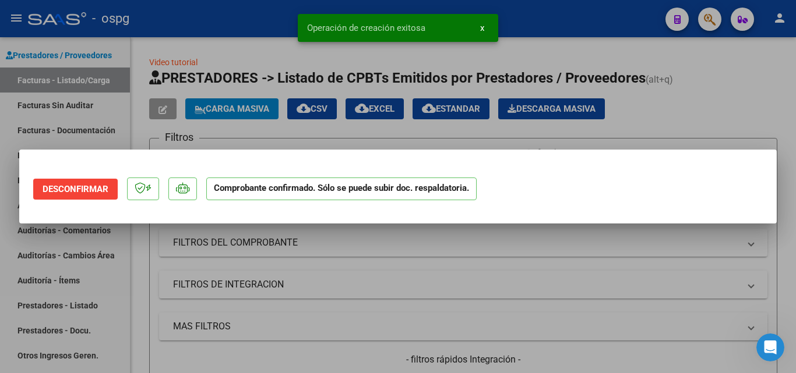
scroll to position [0, 0]
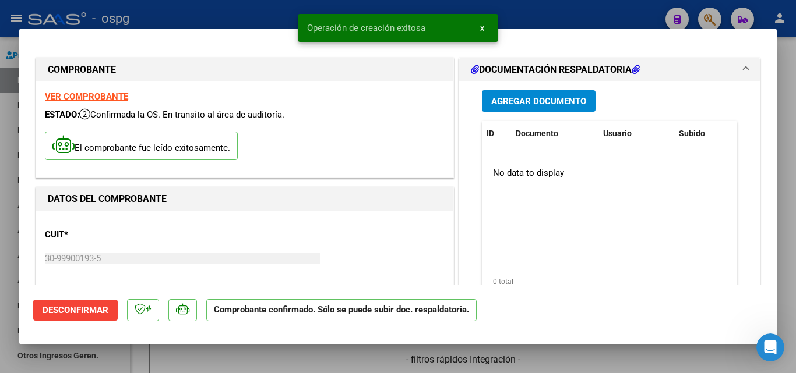
click at [787, 49] on div at bounding box center [398, 186] width 796 height 373
type input "$ 0,00"
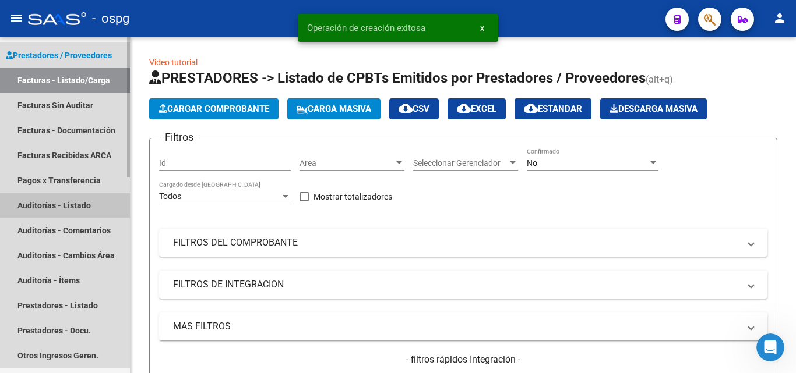
click at [76, 203] on link "Auditorías - Listado" at bounding box center [65, 205] width 130 height 25
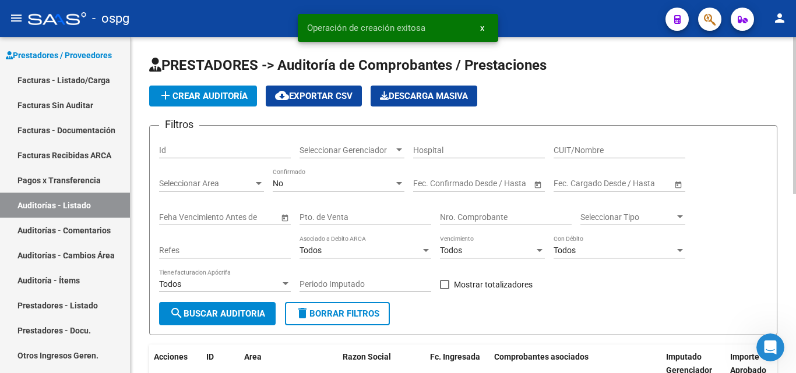
click at [181, 108] on app-list-header "PRESTADORES -> Auditoría de Comprobantes / Prestaciones add Crear Auditoría clo…" at bounding box center [463, 196] width 628 height 280
click at [190, 104] on button "add Crear Auditoría" at bounding box center [203, 96] width 108 height 21
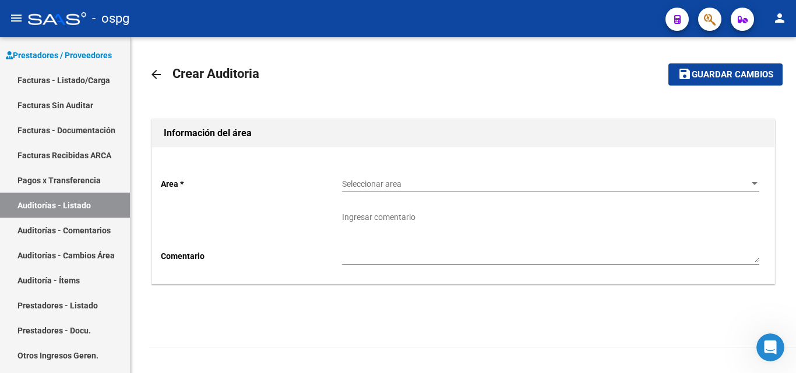
click at [425, 184] on span "Seleccionar area" at bounding box center [545, 184] width 407 height 10
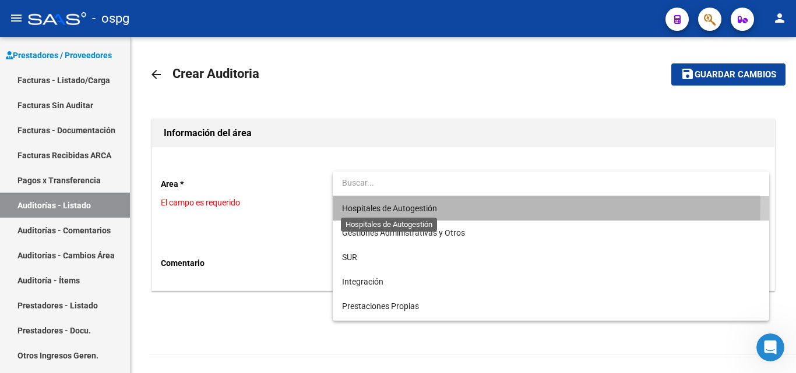
click at [418, 204] on span "Hospitales de Autogestión" at bounding box center [389, 208] width 95 height 9
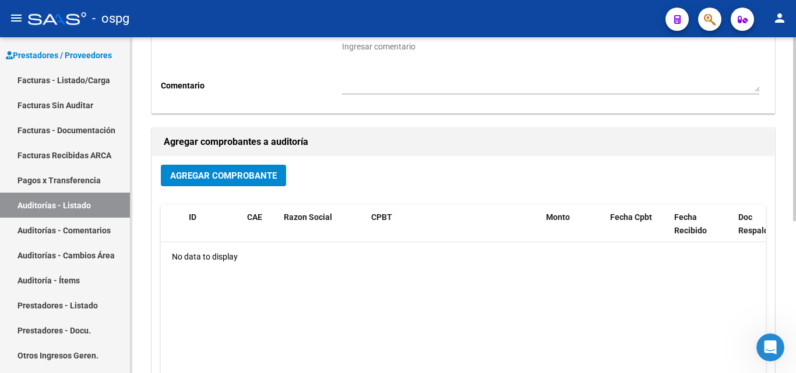
scroll to position [175, 0]
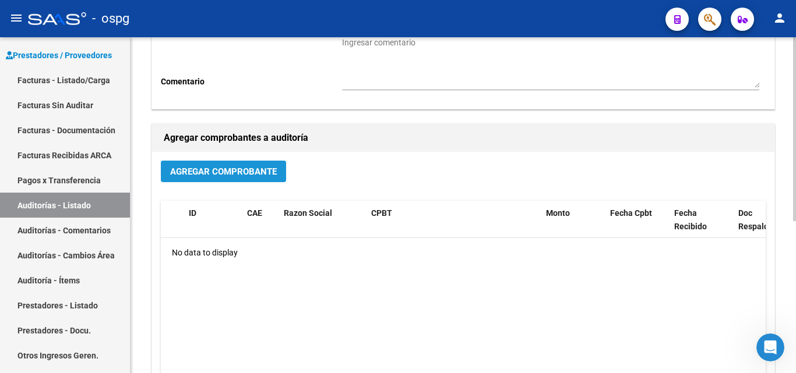
click at [233, 168] on span "Agregar Comprobante" at bounding box center [223, 172] width 107 height 10
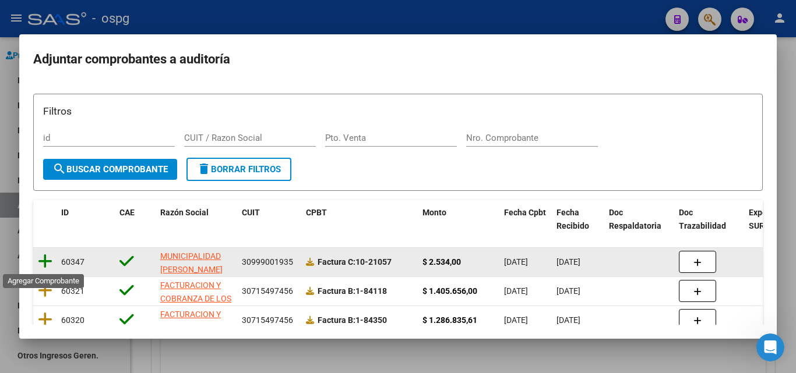
click at [44, 265] on icon at bounding box center [45, 261] width 15 height 16
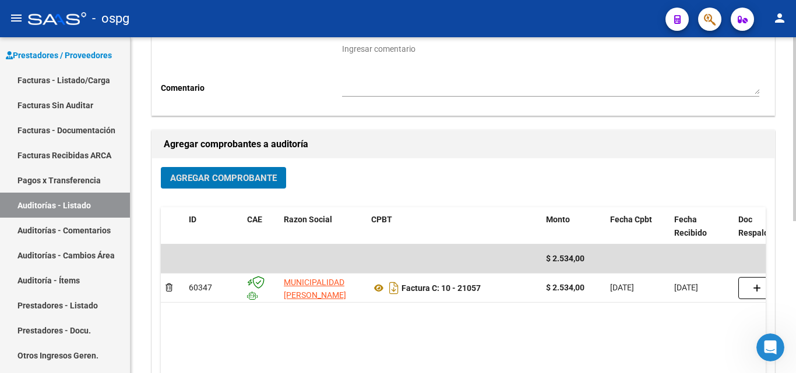
scroll to position [0, 0]
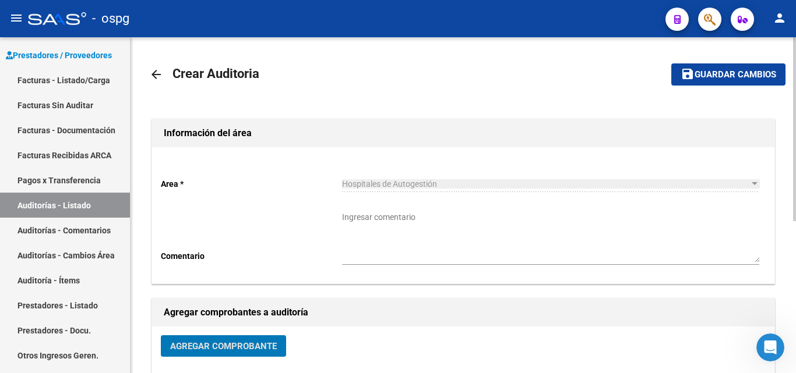
click at [708, 82] on button "save Guardar cambios" at bounding box center [728, 74] width 114 height 22
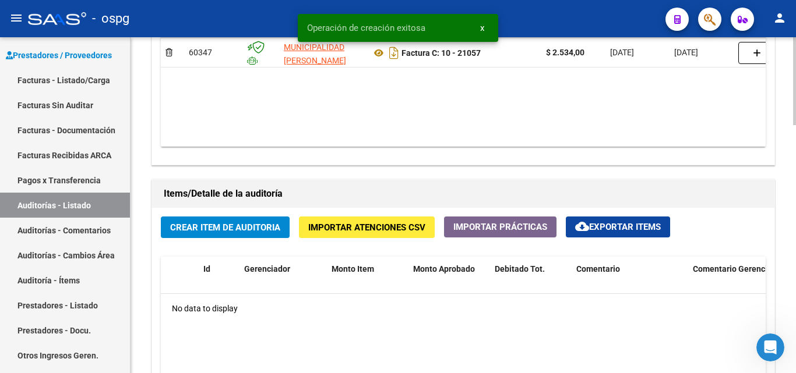
scroll to position [816, 0]
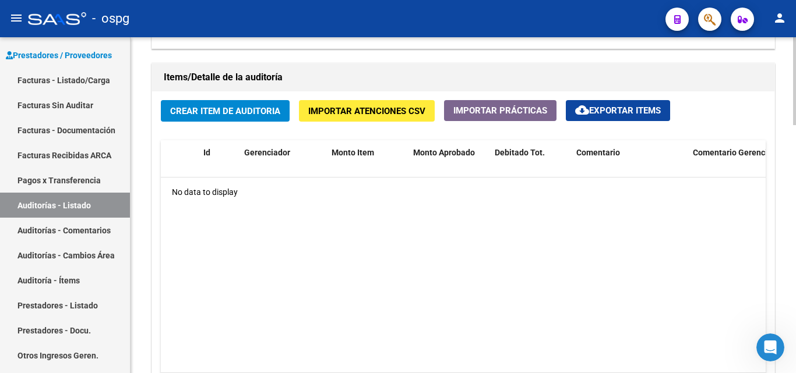
click at [231, 107] on span "Crear Item de Auditoria" at bounding box center [225, 111] width 110 height 10
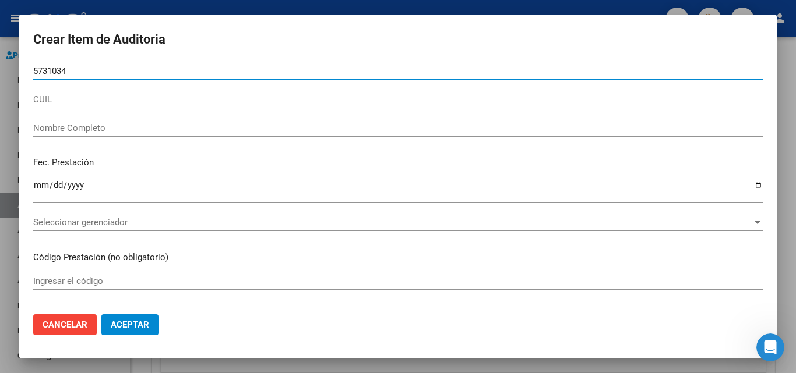
type input "57310341"
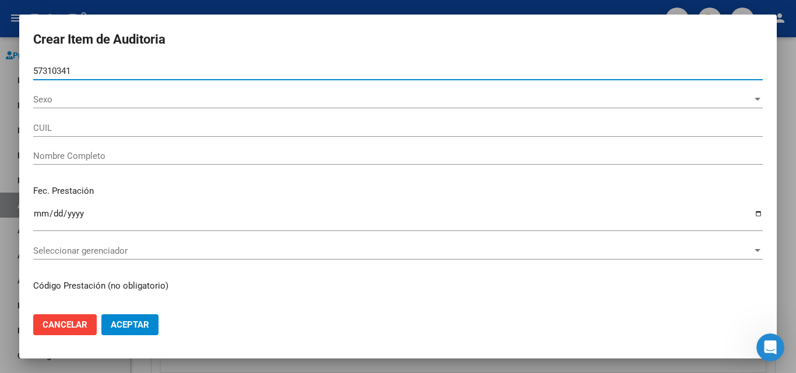
type input "20573103417"
type input "LOPEZ, GABRIEL SEBASTIAN"
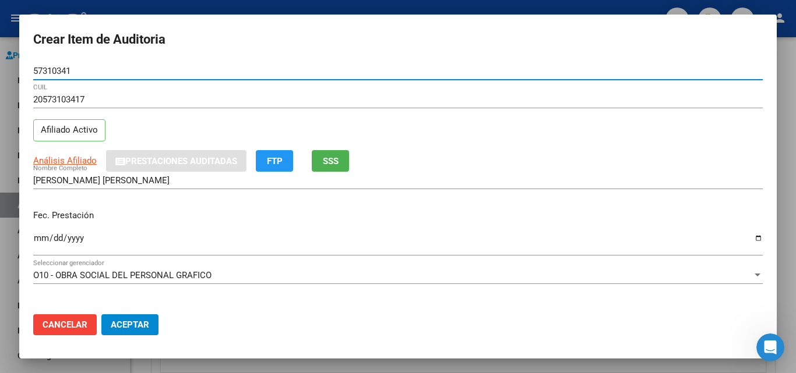
type input "57310341"
click at [336, 160] on span "SSS" at bounding box center [331, 161] width 16 height 10
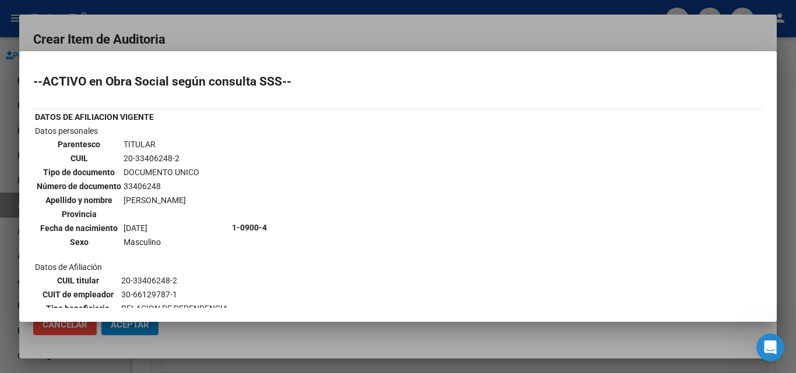
click at [347, 45] on div at bounding box center [398, 186] width 796 height 373
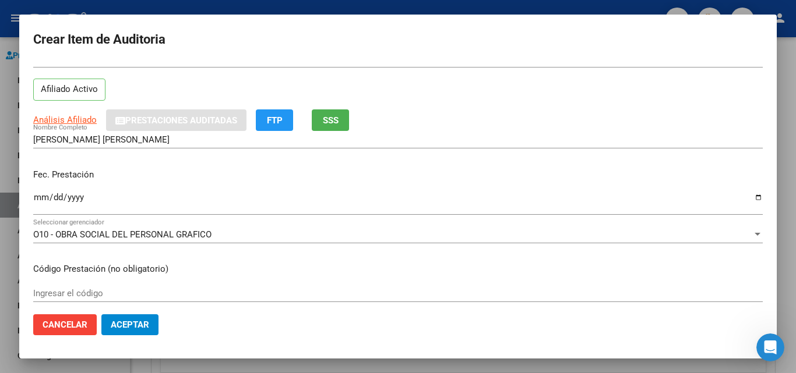
scroll to position [58, 0]
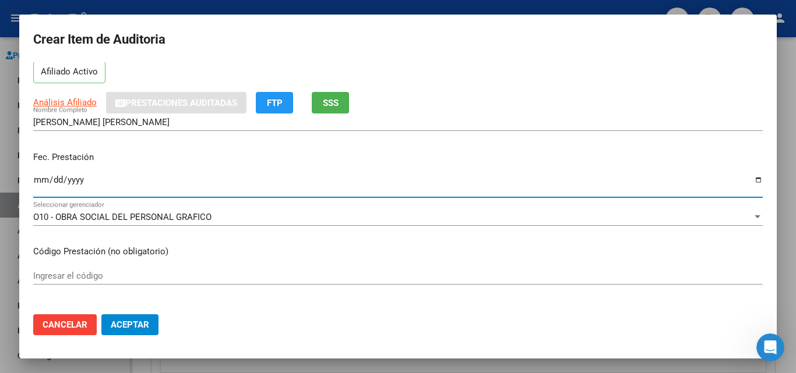
click at [44, 182] on input "Ingresar la fecha" at bounding box center [397, 184] width 729 height 19
type input "2025-03-28"
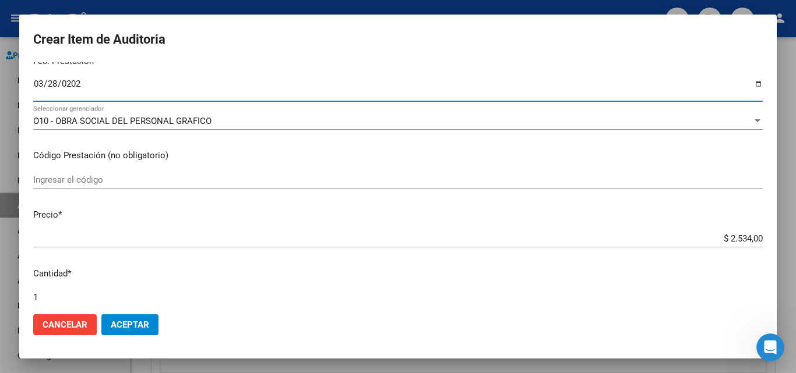
scroll to position [175, 0]
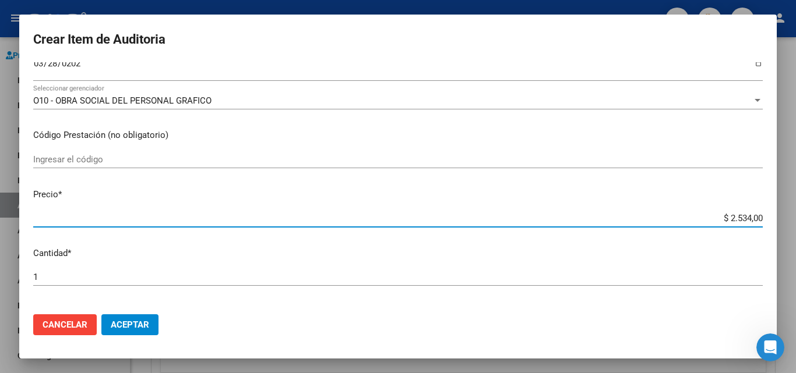
drag, startPoint x: 722, startPoint y: 216, endPoint x: 741, endPoint y: 220, distance: 19.2
click at [741, 220] on input "$ 2.534,00" at bounding box center [397, 218] width 729 height 10
type input "$ 1,00"
type input "$ 12,00"
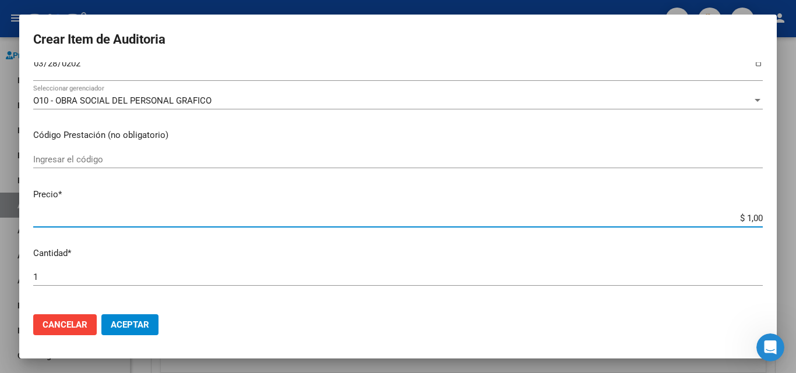
type input "$ 12,00"
type input "$ 126,00"
type input "$ 1.267,00"
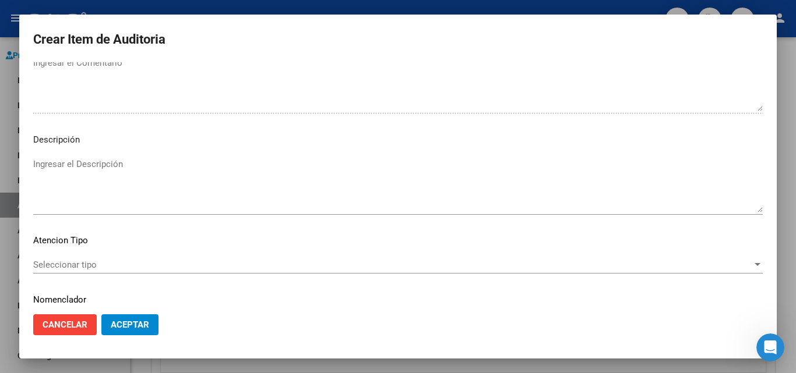
scroll to position [705, 0]
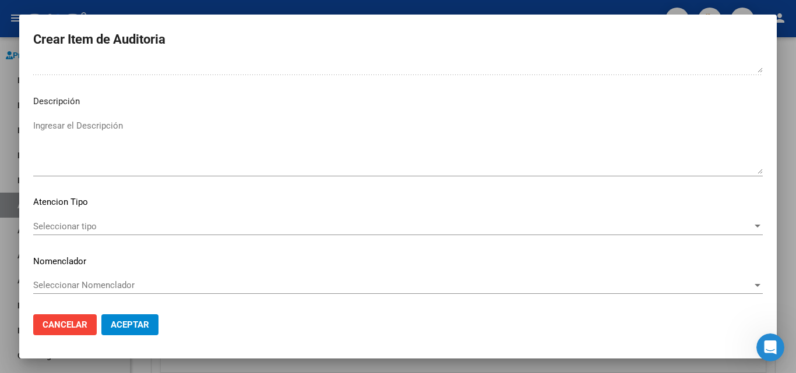
click at [45, 229] on span "Seleccionar tipo" at bounding box center [392, 226] width 719 height 10
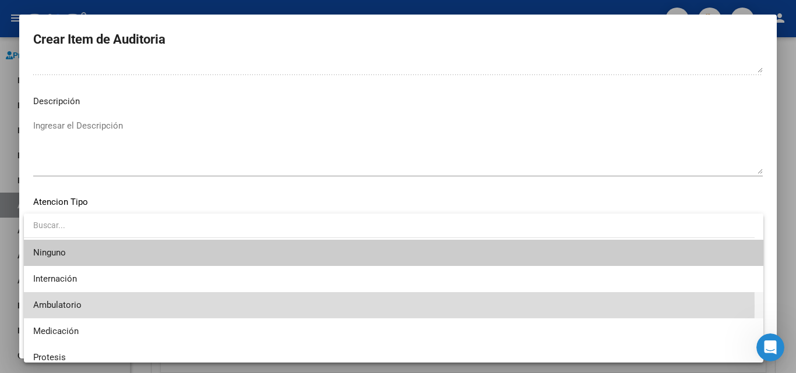
click at [114, 306] on span "Ambulatorio" at bounding box center [393, 305] width 721 height 26
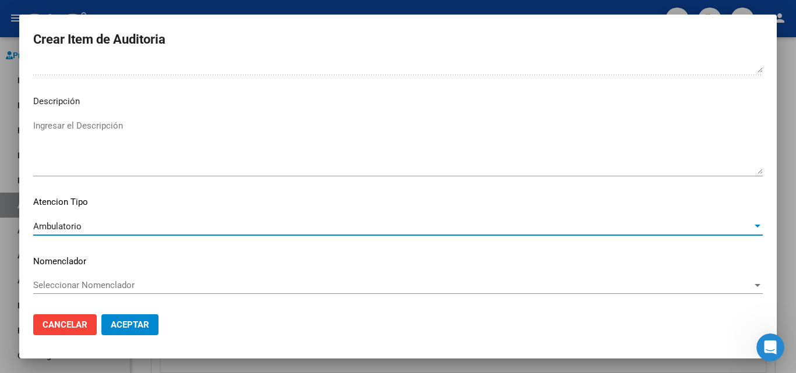
click at [144, 332] on button "Aceptar" at bounding box center [129, 325] width 57 height 21
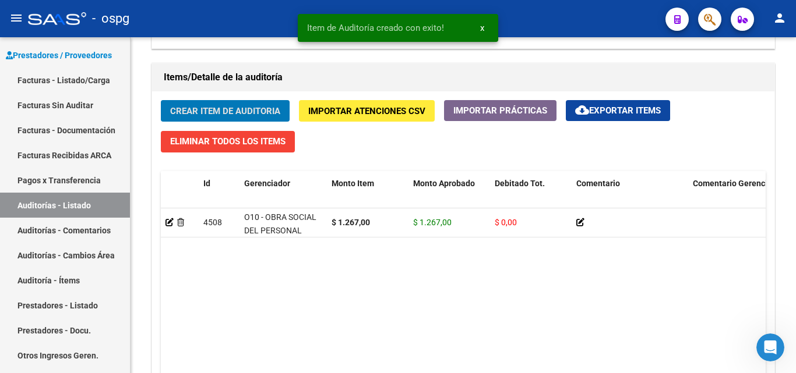
scroll to position [816, 0]
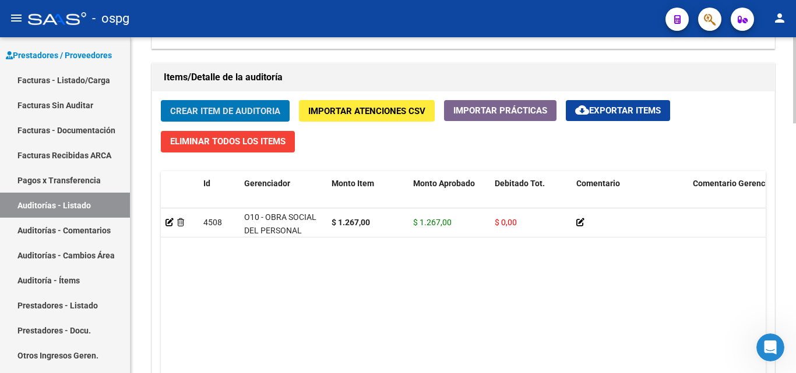
click at [205, 106] on span "Crear Item de Auditoria" at bounding box center [225, 111] width 110 height 10
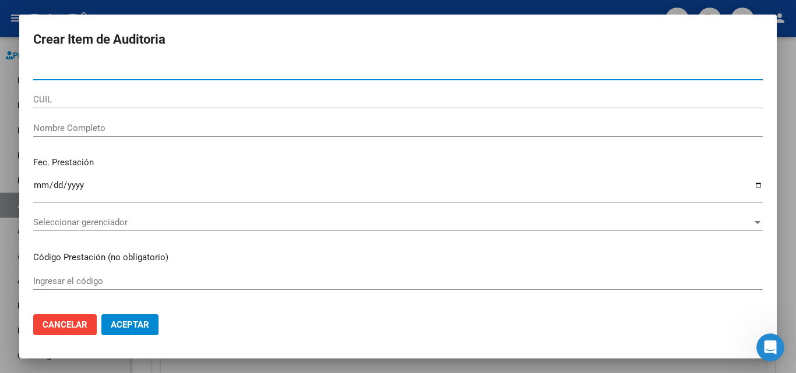
click at [126, 69] on input "Nro Documento" at bounding box center [397, 71] width 729 height 10
type input "55761656"
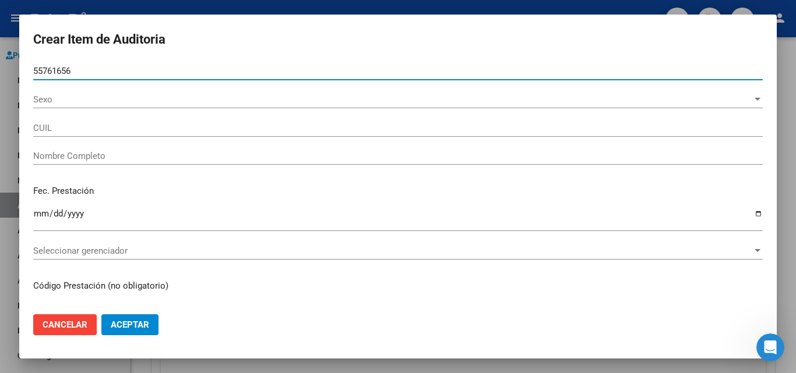
type input "20557616560"
type input "LOPEZ CRISTIANO ADRIEL"
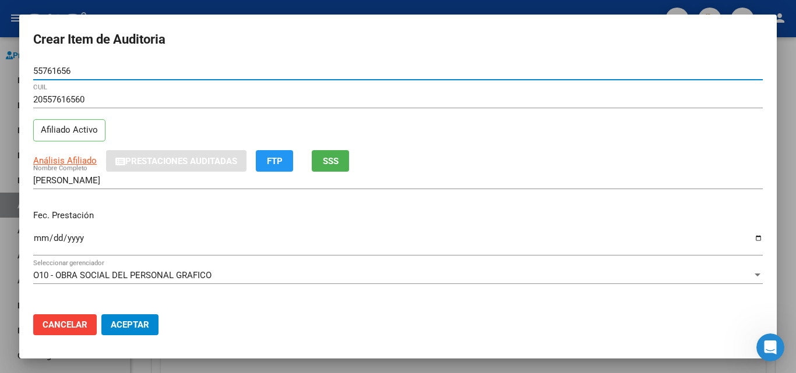
type input "55761656"
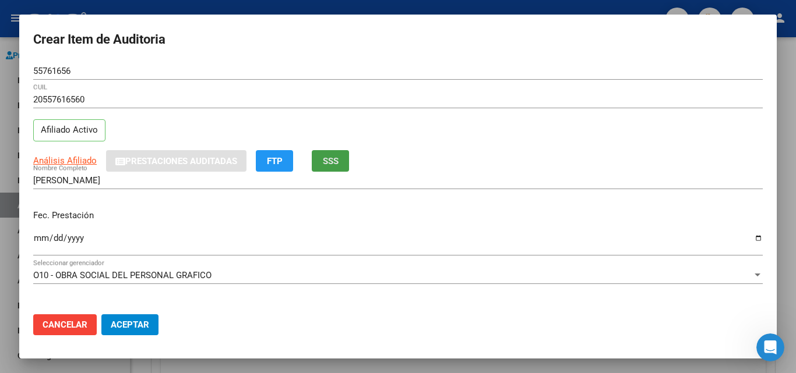
click at [340, 164] on button "SSS" at bounding box center [330, 161] width 37 height 22
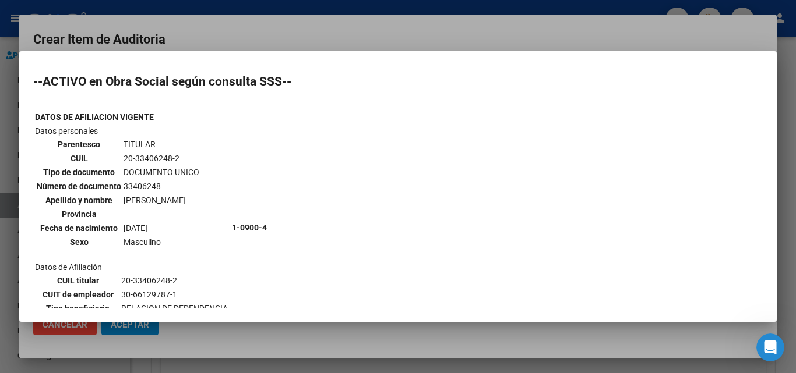
click at [343, 43] on div at bounding box center [398, 186] width 796 height 373
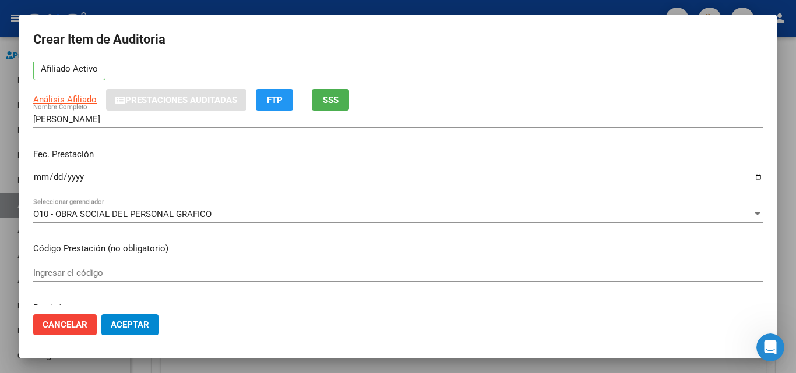
scroll to position [58, 0]
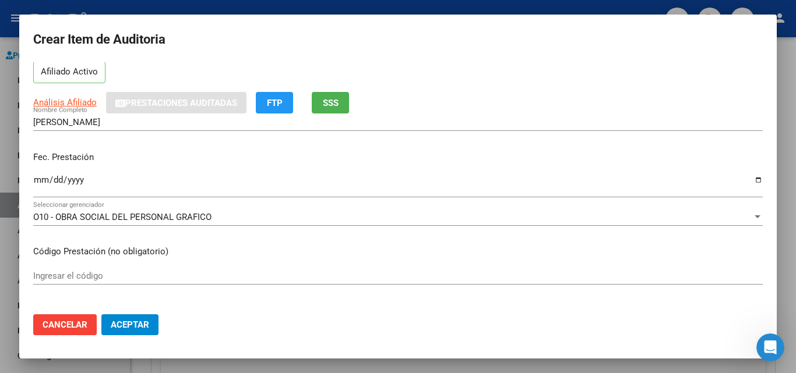
click at [36, 180] on input "Ingresar la fecha" at bounding box center [397, 184] width 729 height 19
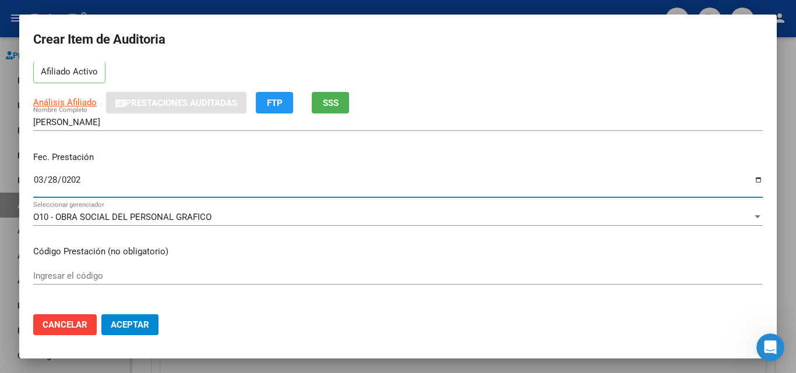
type input "2025-03-28"
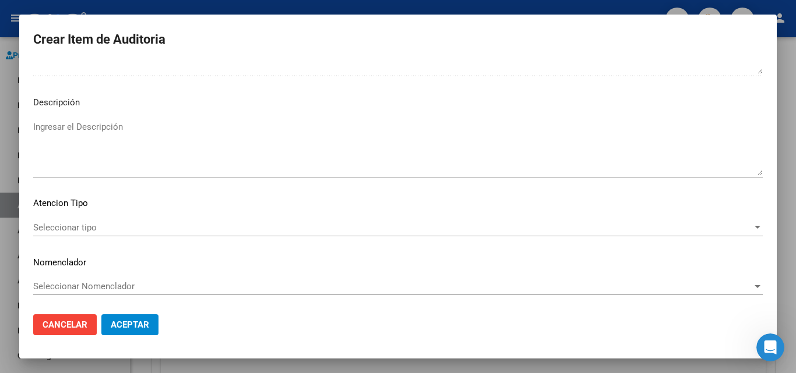
scroll to position [705, 0]
click at [90, 224] on span "Seleccionar tipo" at bounding box center [392, 226] width 719 height 10
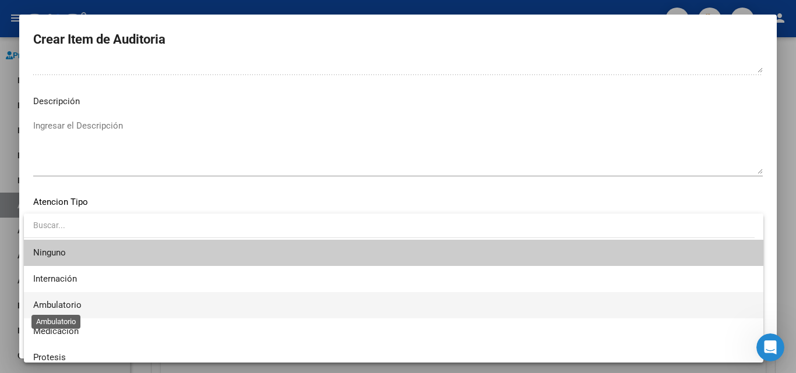
click at [80, 301] on span "Ambulatorio" at bounding box center [57, 305] width 48 height 10
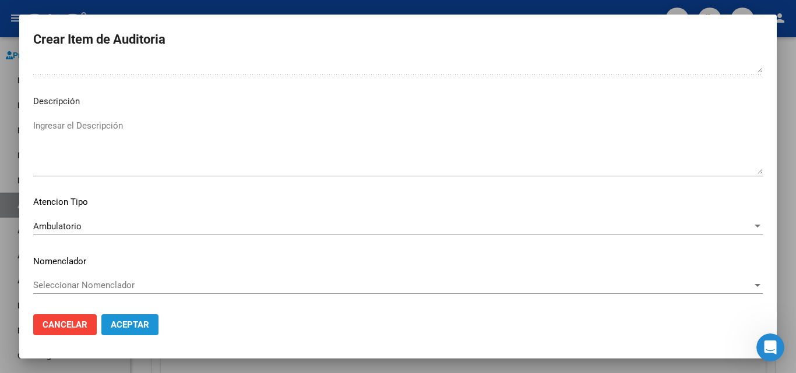
click at [119, 329] on span "Aceptar" at bounding box center [130, 325] width 38 height 10
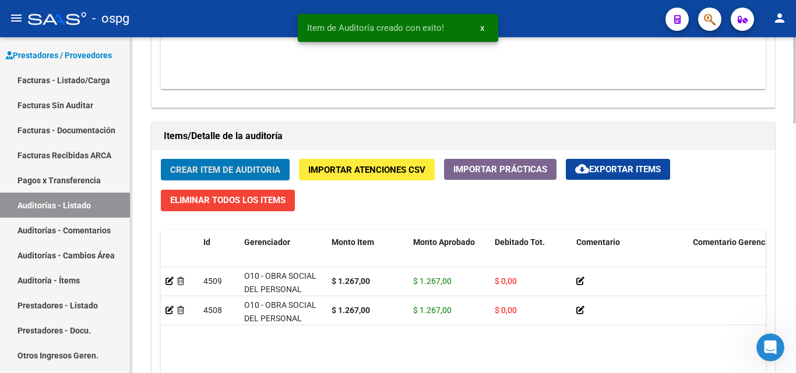
scroll to position [977, 0]
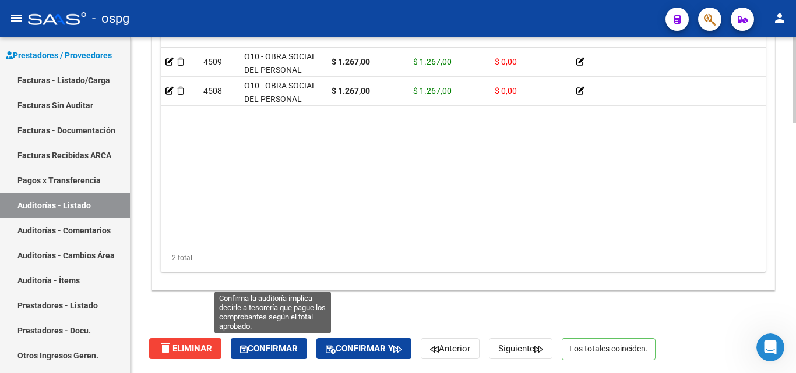
click at [268, 350] on span "Confirmar" at bounding box center [269, 349] width 58 height 10
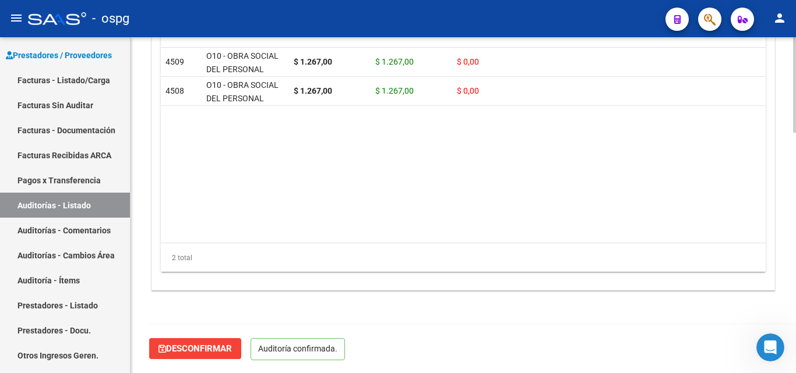
scroll to position [845, 0]
type input "202508"
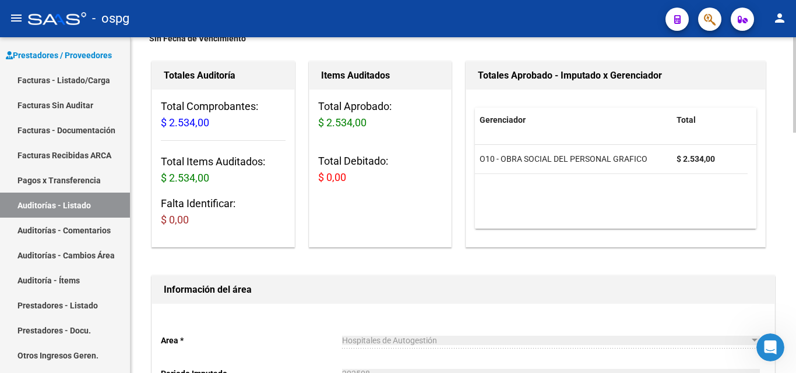
scroll to position [0, 0]
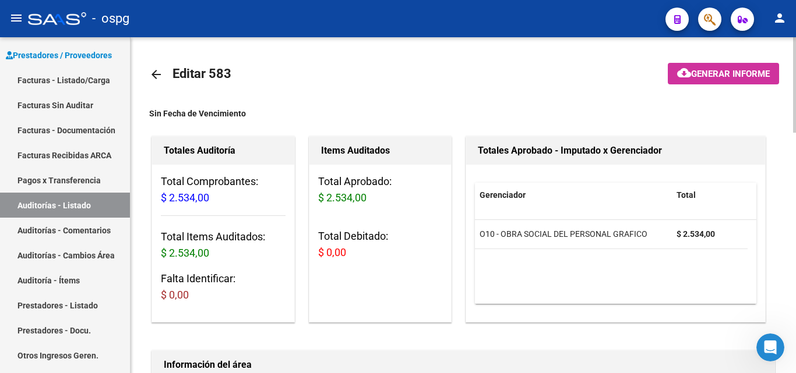
click at [694, 70] on span "Generar informe" at bounding box center [730, 74] width 79 height 10
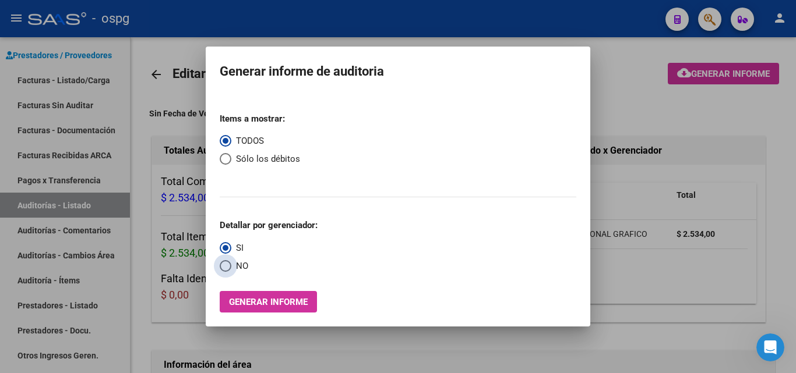
click at [220, 266] on span "Select an option" at bounding box center [226, 266] width 12 height 12
click at [220, 266] on input "NO" at bounding box center [226, 266] width 12 height 12
radio input "true"
click at [265, 302] on span "Generar informe" at bounding box center [268, 302] width 79 height 10
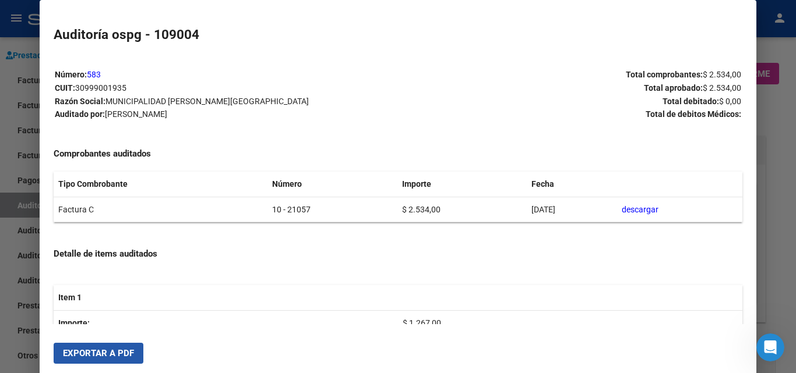
click at [120, 353] on span "Exportar a PDF" at bounding box center [98, 353] width 71 height 10
click at [774, 53] on div at bounding box center [398, 186] width 796 height 373
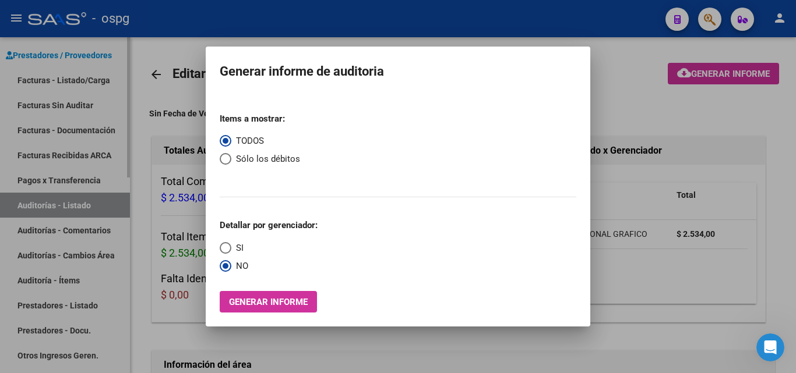
drag, startPoint x: 119, startPoint y: 73, endPoint x: 108, endPoint y: 75, distance: 10.6
click at [118, 73] on div at bounding box center [398, 186] width 796 height 373
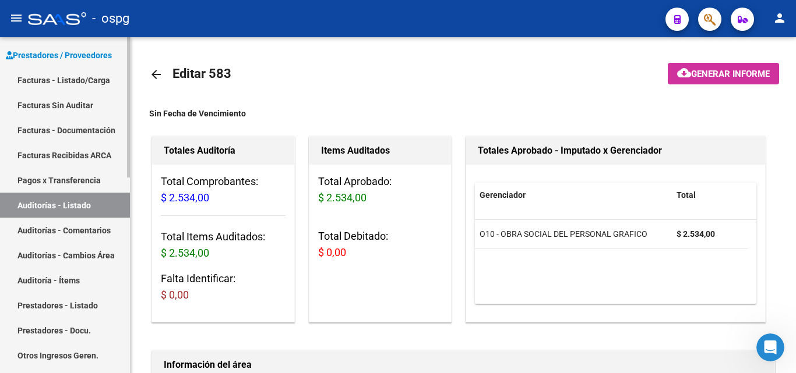
click at [103, 77] on link "Facturas - Listado/Carga" at bounding box center [65, 80] width 130 height 25
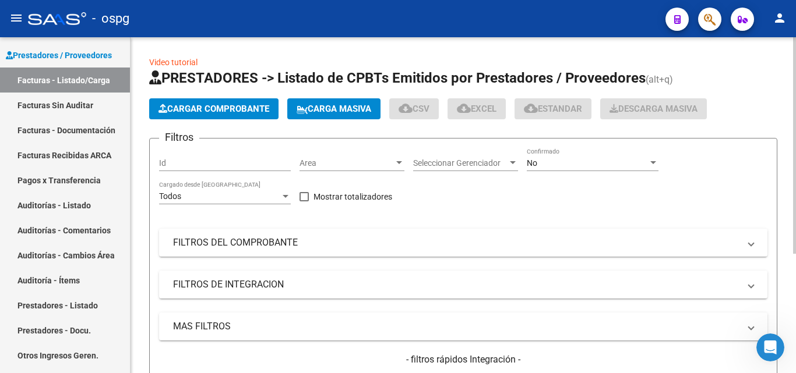
click at [254, 103] on button "Cargar Comprobante" at bounding box center [213, 108] width 129 height 21
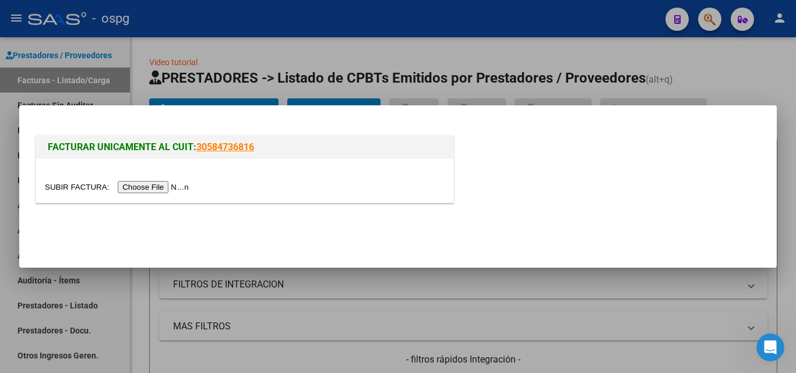
click at [168, 181] on input "file" at bounding box center [118, 187] width 147 height 12
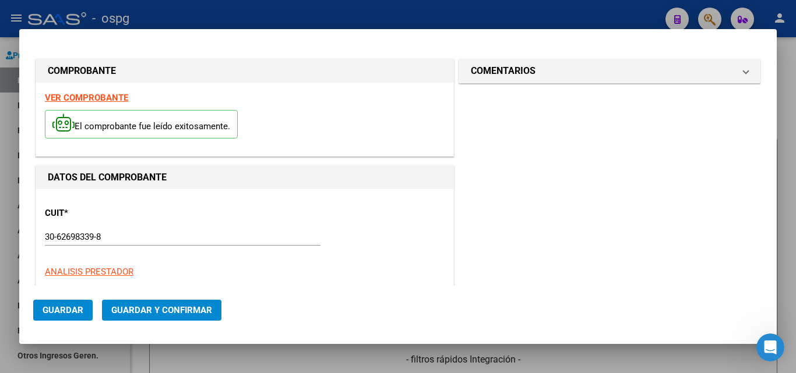
type input "21169"
type input "$ 20.086,00"
type input "[DATE]"
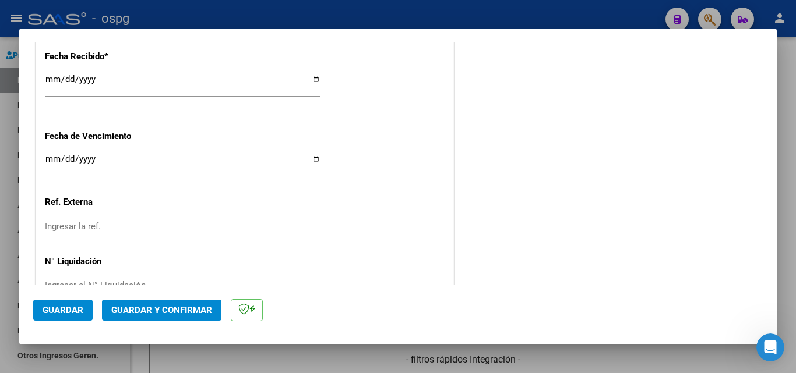
scroll to position [732, 0]
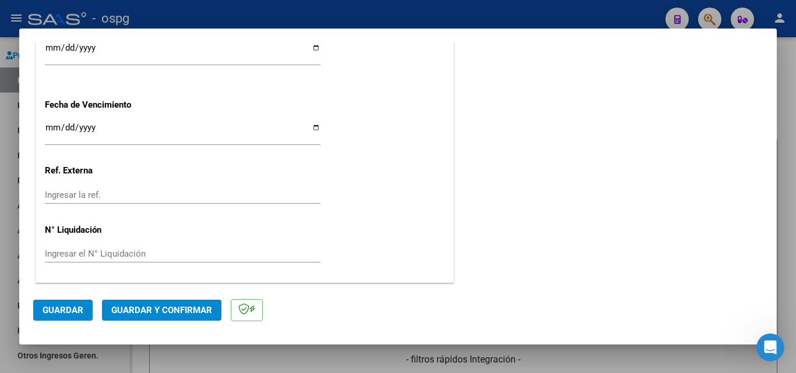
click at [127, 313] on span "Guardar y Confirmar" at bounding box center [161, 310] width 101 height 10
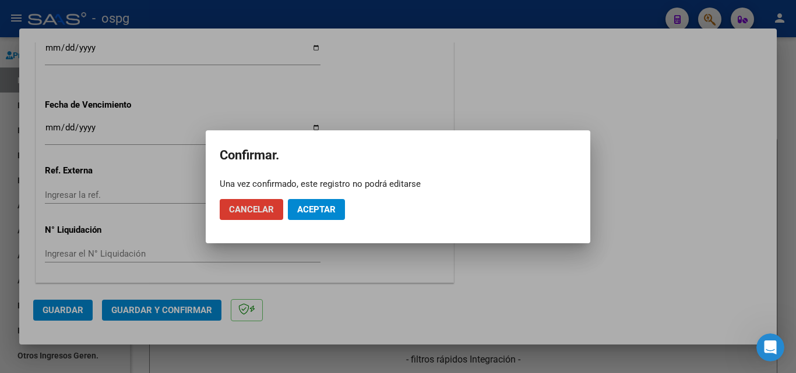
click at [308, 202] on button "Aceptar" at bounding box center [316, 209] width 57 height 21
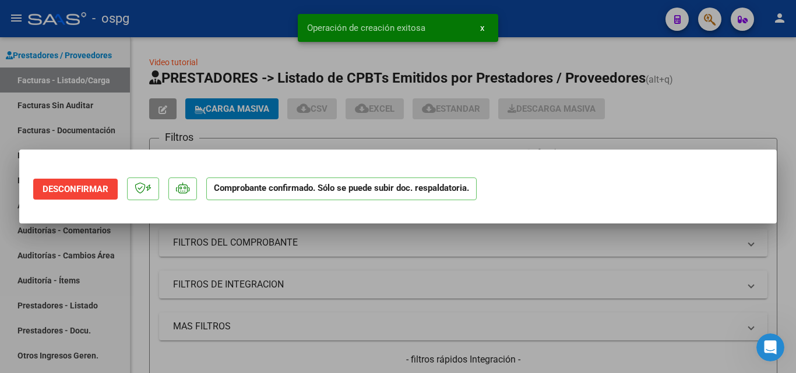
scroll to position [0, 0]
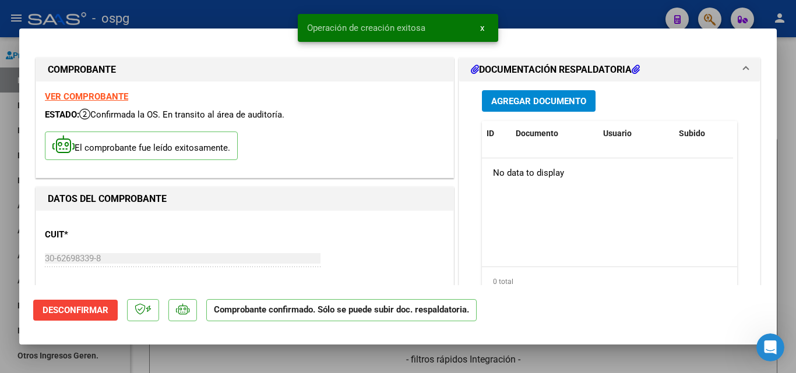
click at [788, 129] on div at bounding box center [398, 186] width 796 height 373
type input "$ 0,00"
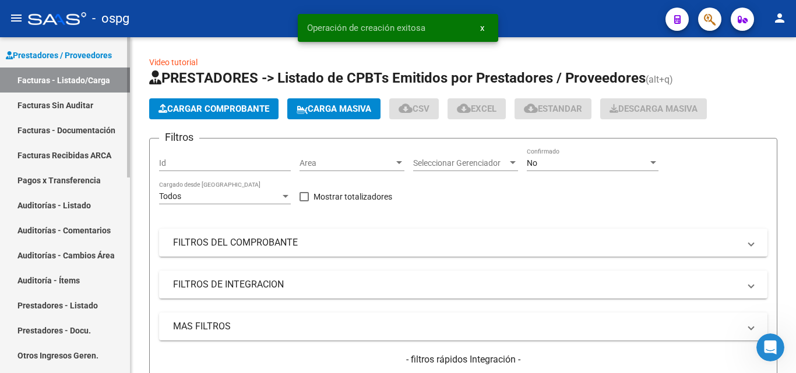
click at [70, 206] on link "Auditorías - Listado" at bounding box center [65, 205] width 130 height 25
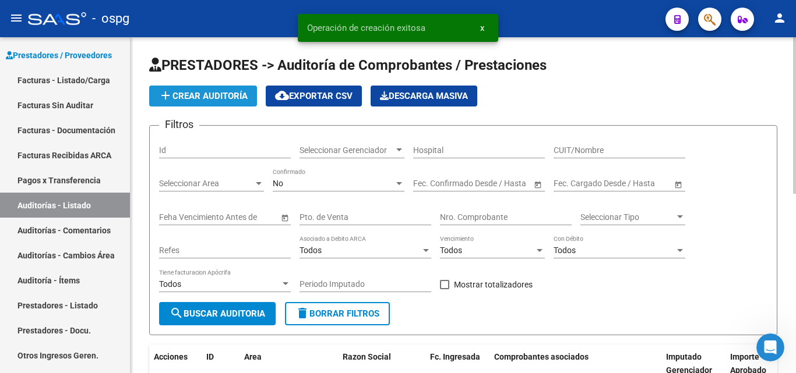
click at [207, 94] on span "add Crear Auditoría" at bounding box center [202, 96] width 89 height 10
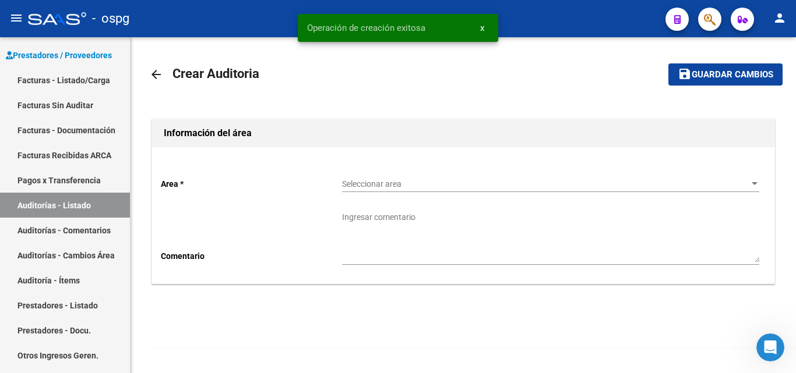
click at [361, 184] on span "Seleccionar area" at bounding box center [545, 184] width 407 height 10
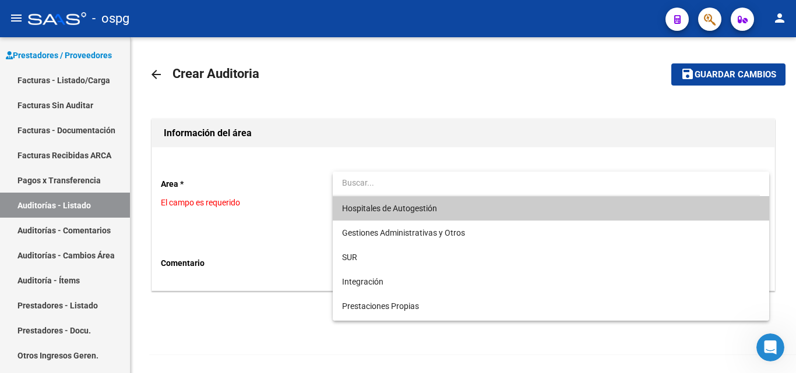
click at [370, 204] on span "Hospitales de Autogestión" at bounding box center [389, 208] width 95 height 9
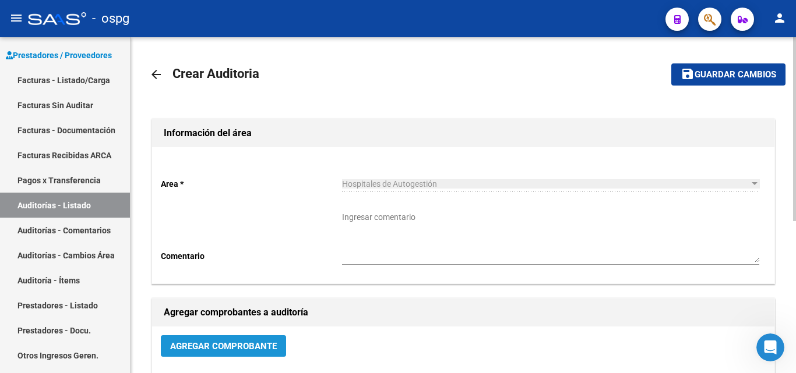
click at [241, 340] on button "Agregar Comprobante" at bounding box center [223, 347] width 125 height 22
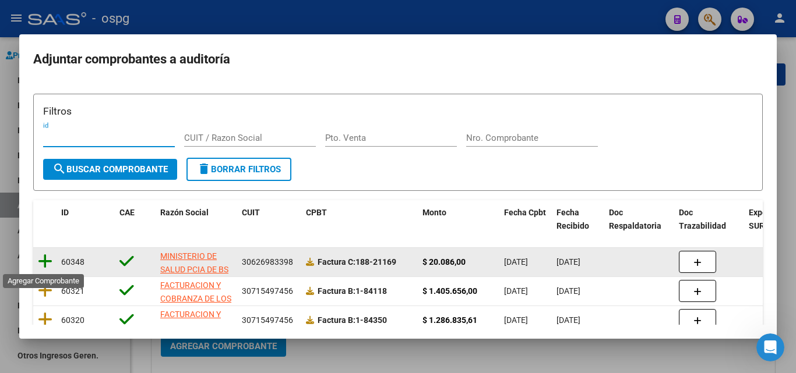
click at [44, 263] on icon at bounding box center [45, 261] width 15 height 16
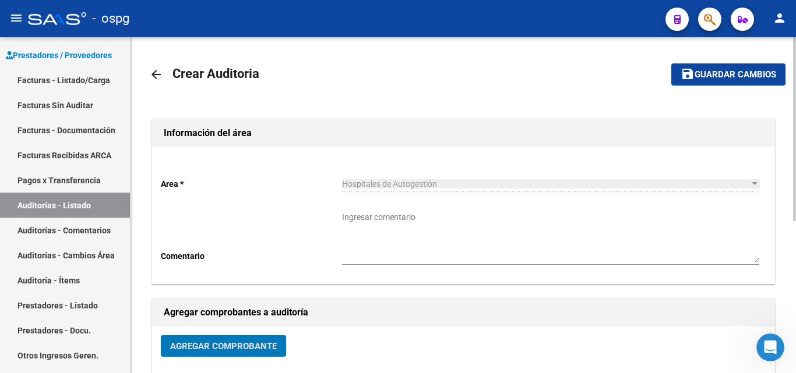
click at [701, 79] on span "Guardar cambios" at bounding box center [735, 75] width 82 height 10
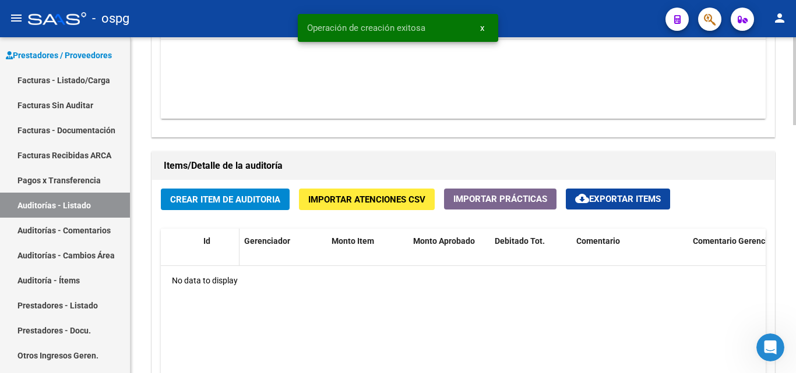
scroll to position [757, 0]
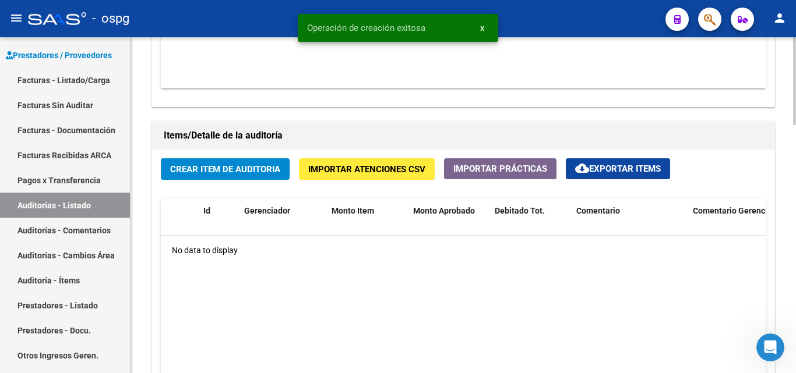
click at [235, 174] on span "Crear Item de Auditoria" at bounding box center [225, 169] width 110 height 10
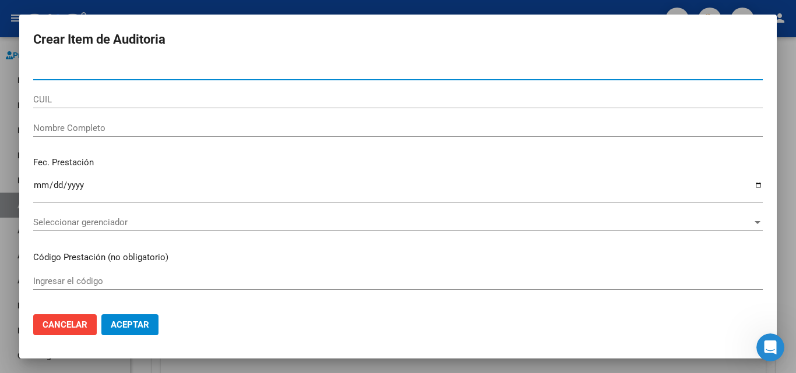
click at [98, 69] on input "Nro Documento" at bounding box center [397, 71] width 729 height 10
type input "22264113"
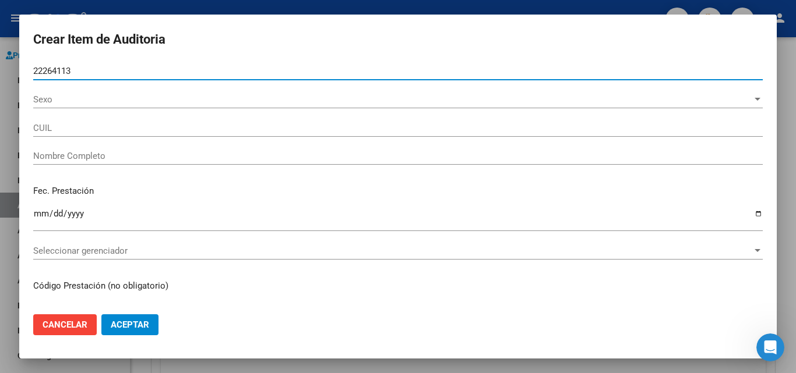
type input "20222641137"
type input "ARIAS PABLO GERARDO"
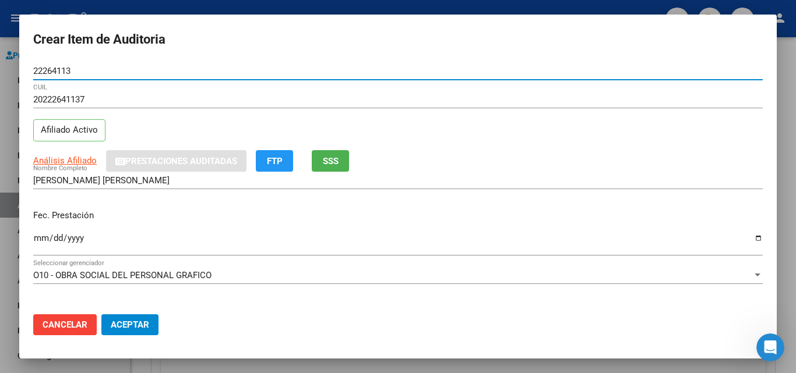
type input "22264113"
click at [340, 167] on button "SSS" at bounding box center [330, 161] width 37 height 22
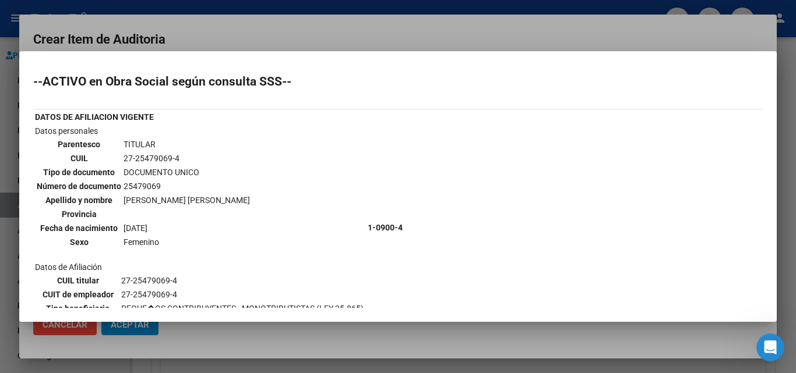
click at [439, 41] on div at bounding box center [398, 186] width 796 height 373
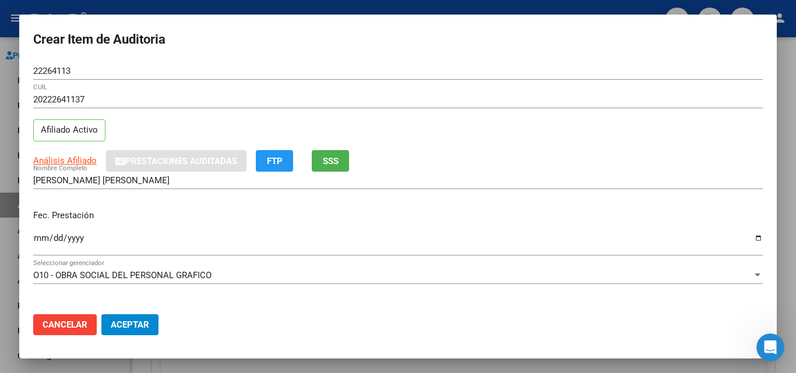
click at [42, 232] on div "Ingresar la fecha" at bounding box center [397, 243] width 729 height 25
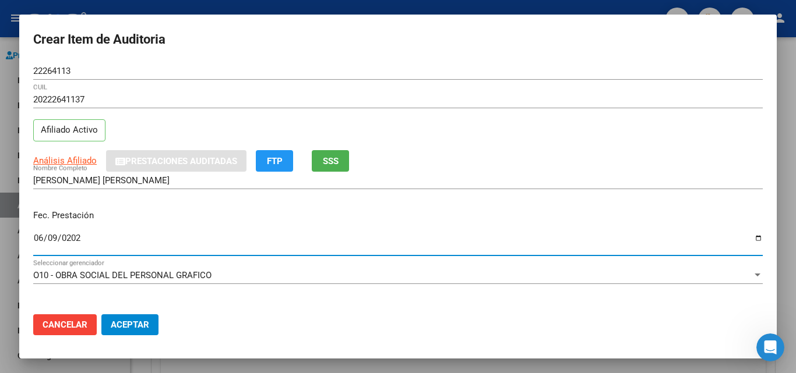
type input "2025-06-09"
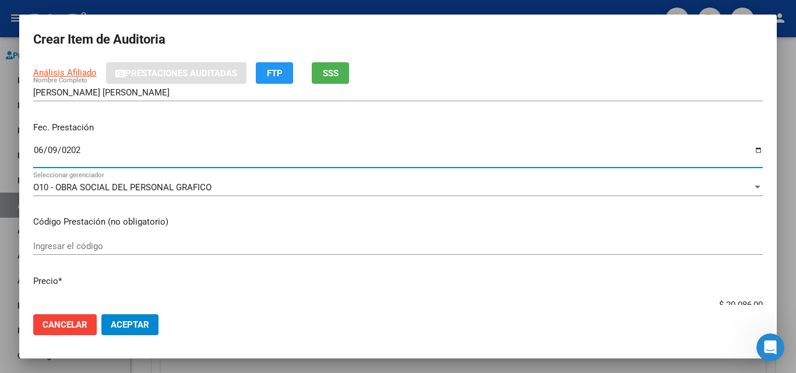
scroll to position [233, 0]
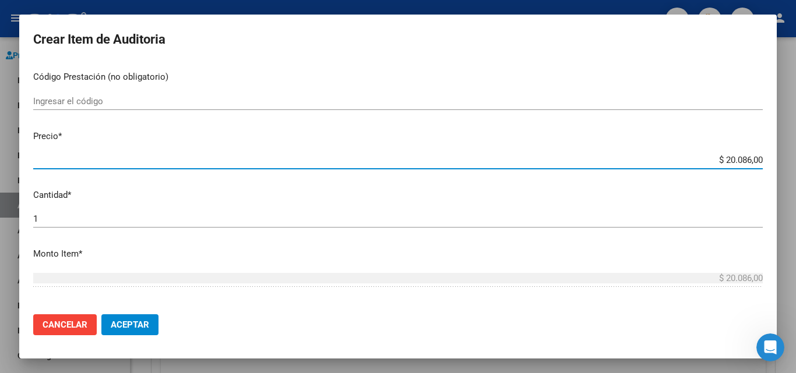
drag, startPoint x: 715, startPoint y: 159, endPoint x: 777, endPoint y: 160, distance: 61.2
click at [777, 160] on div "Crear Item de Auditoria 22264113 Nro Documento 20222641137 CUIL Afiliado Activo…" at bounding box center [398, 186] width 796 height 373
type input "$ 0,01"
type input "$ 0,10"
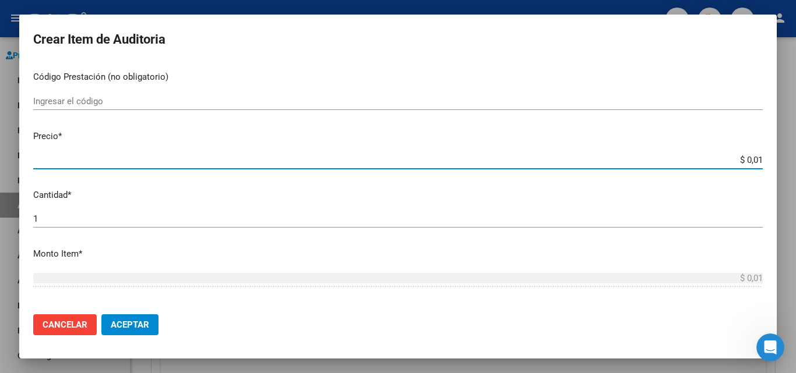
type input "$ 0,10"
type input "$ 1,00"
type input "$ 10,04"
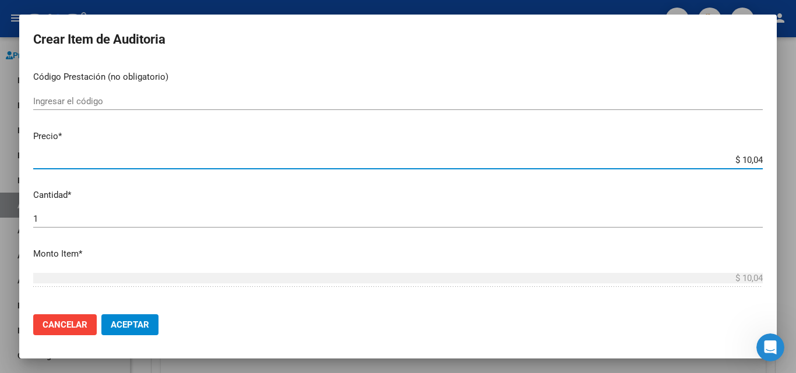
type input "$ 100,43"
type input "$ 1.004,30"
type input "$ 10.043,00"
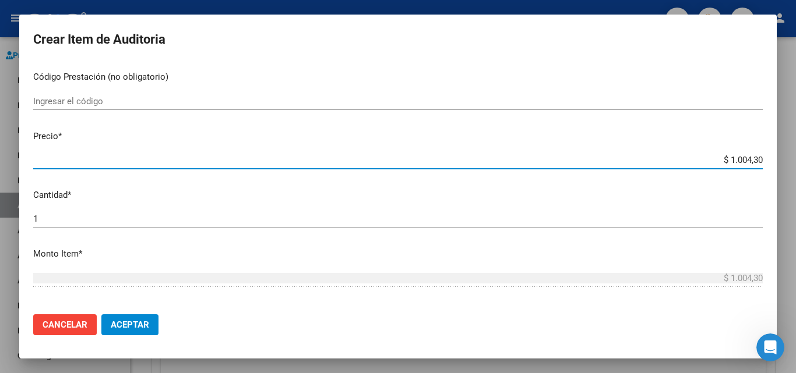
type input "$ 10.043,00"
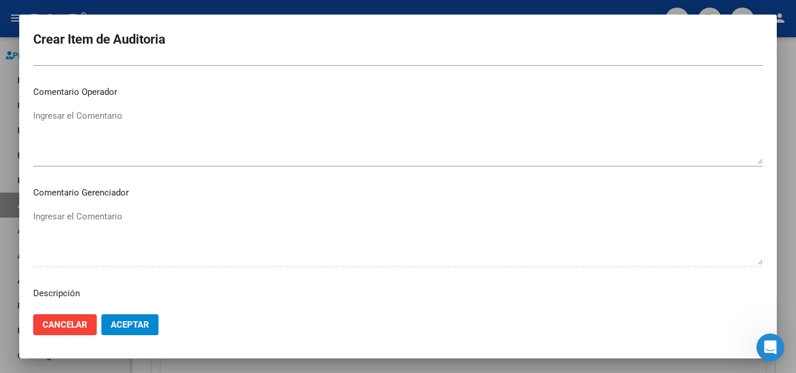
scroll to position [705, 0]
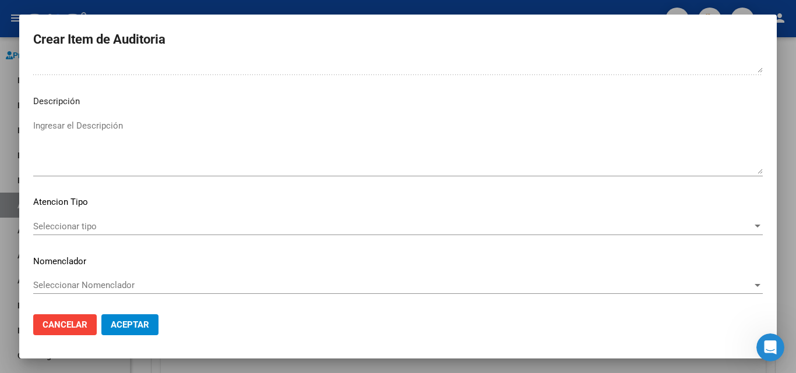
click at [101, 226] on span "Seleccionar tipo" at bounding box center [392, 226] width 719 height 10
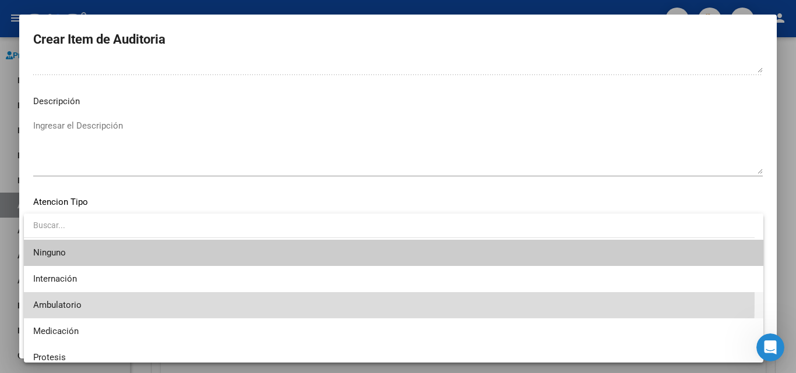
click at [84, 299] on span "Ambulatorio" at bounding box center [393, 305] width 721 height 26
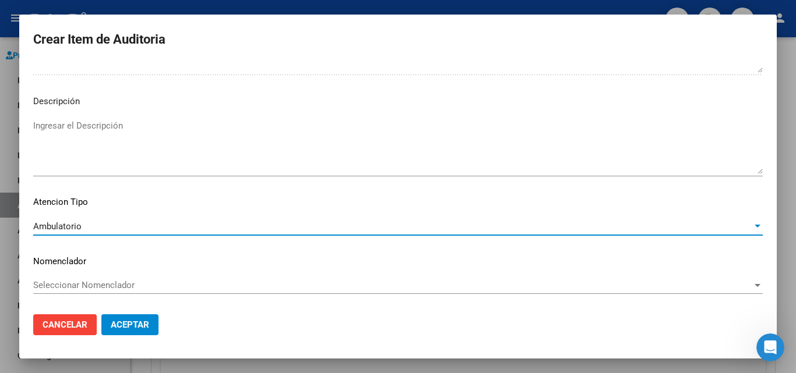
drag, startPoint x: 126, startPoint y: 327, endPoint x: 151, endPoint y: 326, distance: 24.5
click at [126, 328] on span "Aceptar" at bounding box center [130, 325] width 38 height 10
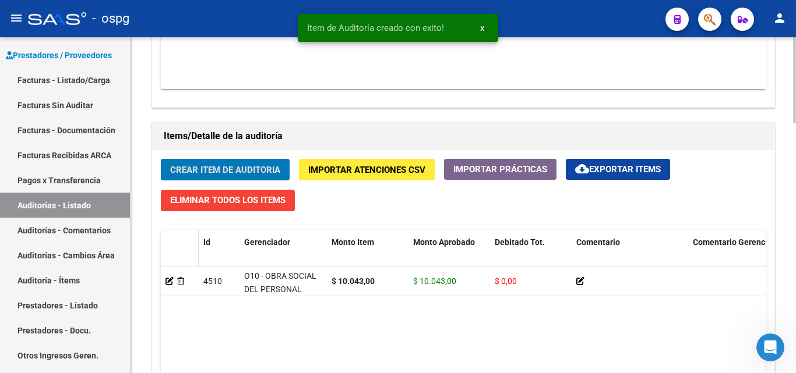
scroll to position [758, 0]
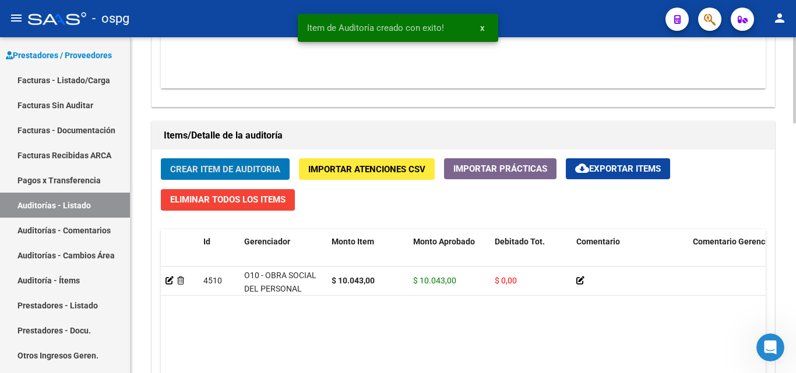
click at [253, 164] on span "Crear Item de Auditoria" at bounding box center [225, 169] width 110 height 10
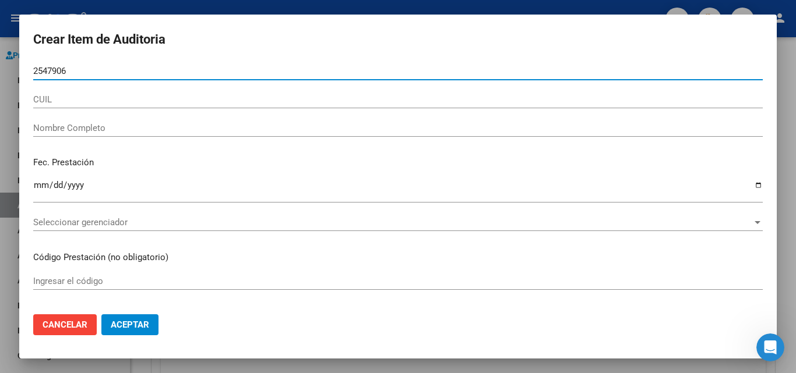
type input "25479069"
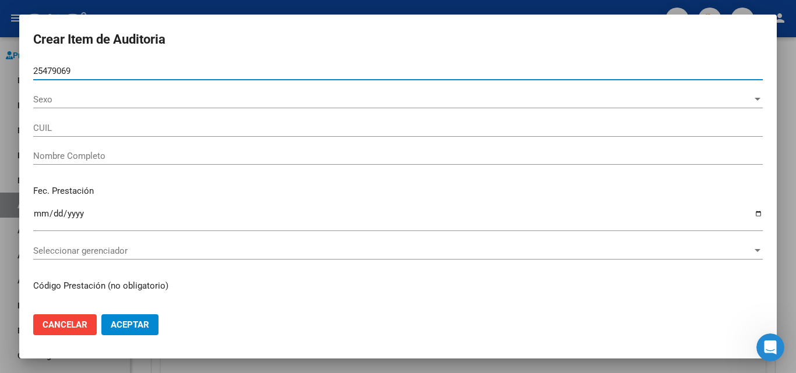
type input "27254790694"
type input "GARIGLIO, FLAVIA ALEJANDRA"
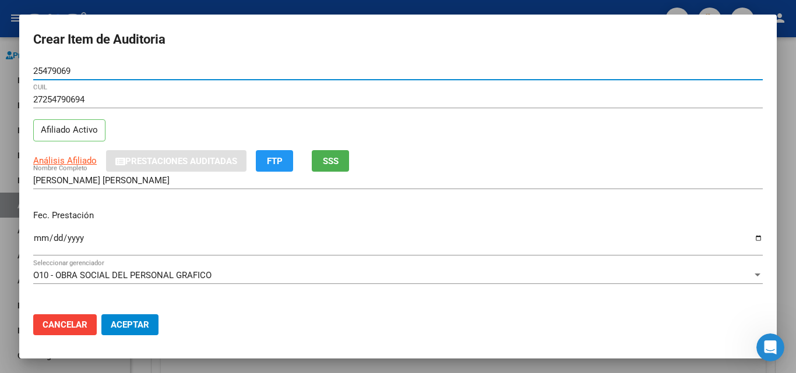
type input "25479069"
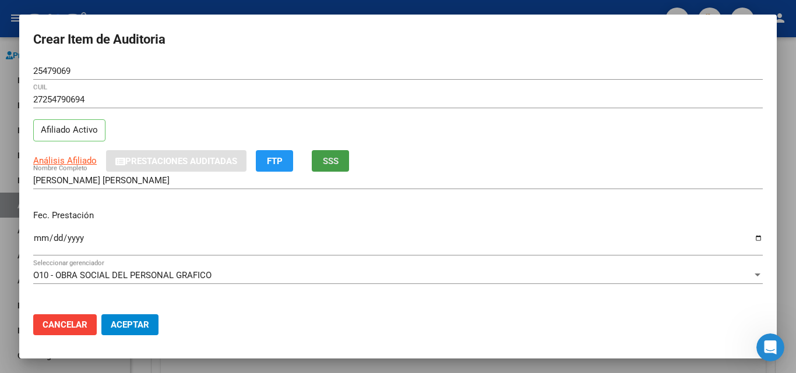
click at [336, 161] on span "SSS" at bounding box center [331, 161] width 16 height 10
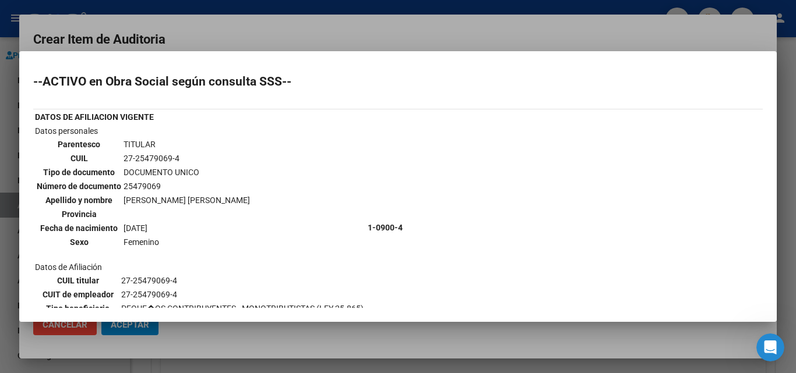
click at [348, 29] on div at bounding box center [398, 186] width 796 height 373
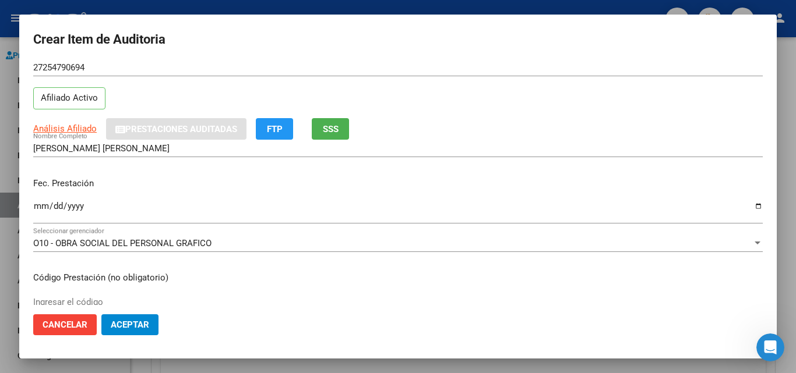
scroll to position [58, 0]
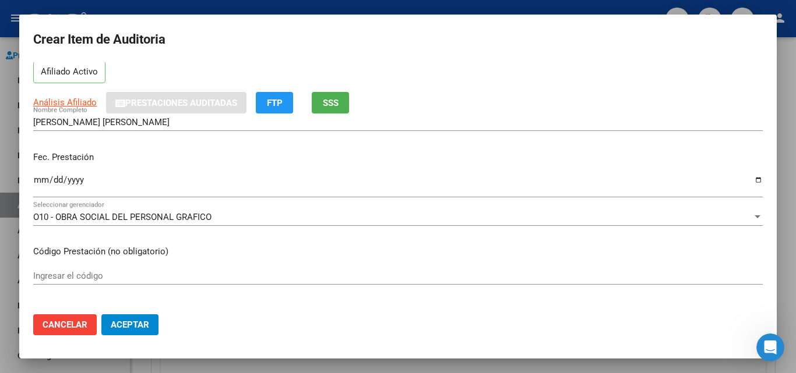
click at [41, 178] on input "Ingresar la fecha" at bounding box center [397, 184] width 729 height 19
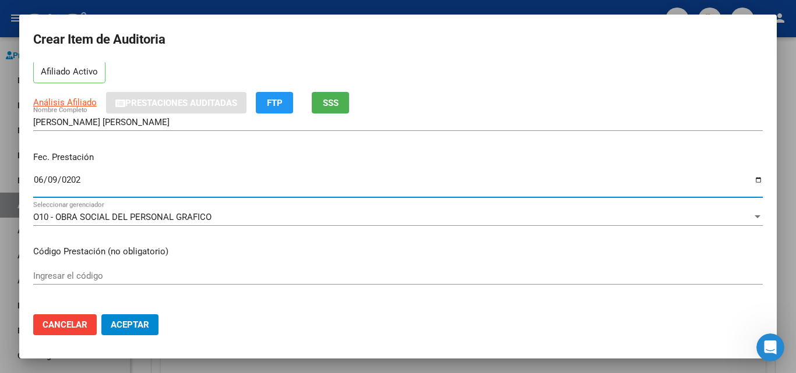
type input "2025-06-09"
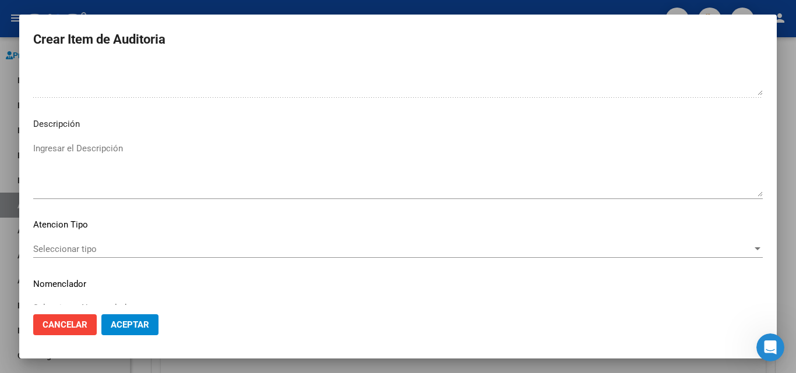
scroll to position [705, 0]
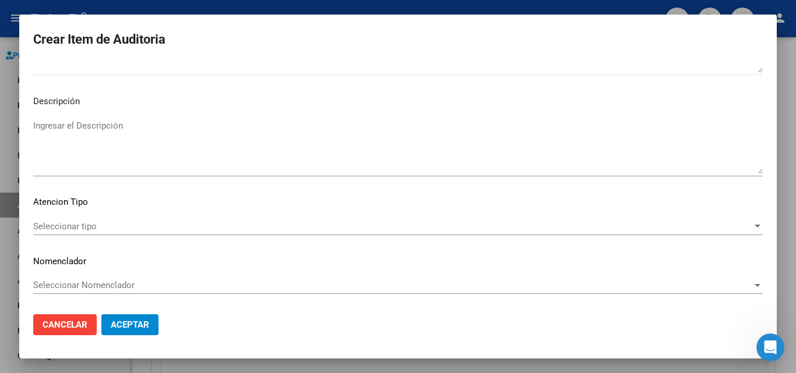
click at [60, 221] on span "Seleccionar tipo" at bounding box center [392, 226] width 719 height 10
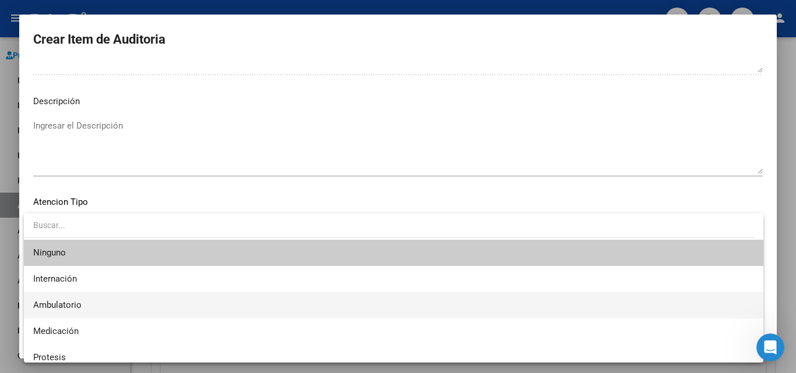
click at [83, 309] on span "Ambulatorio" at bounding box center [393, 305] width 721 height 26
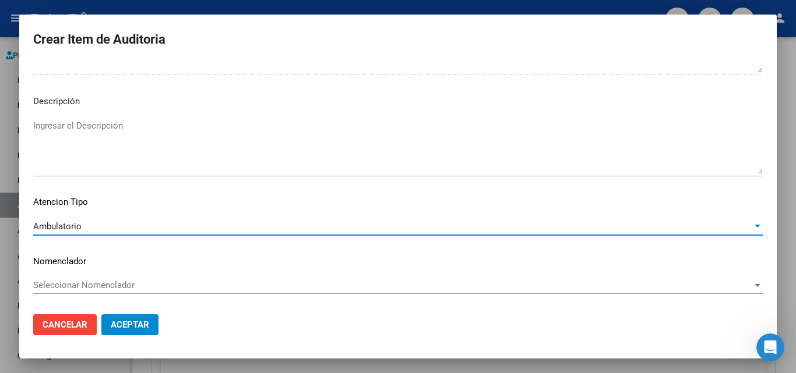
click at [119, 327] on span "Aceptar" at bounding box center [130, 325] width 38 height 10
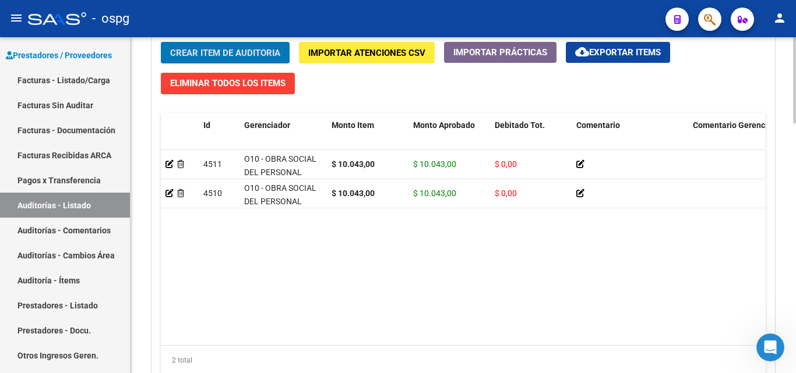
scroll to position [977, 0]
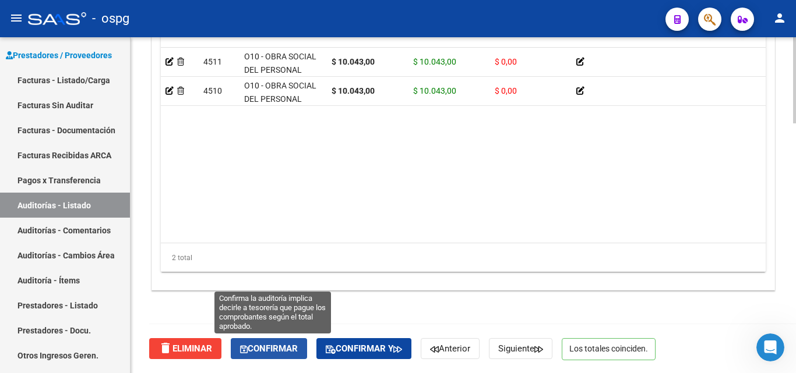
click at [270, 351] on span "Confirmar" at bounding box center [269, 349] width 58 height 10
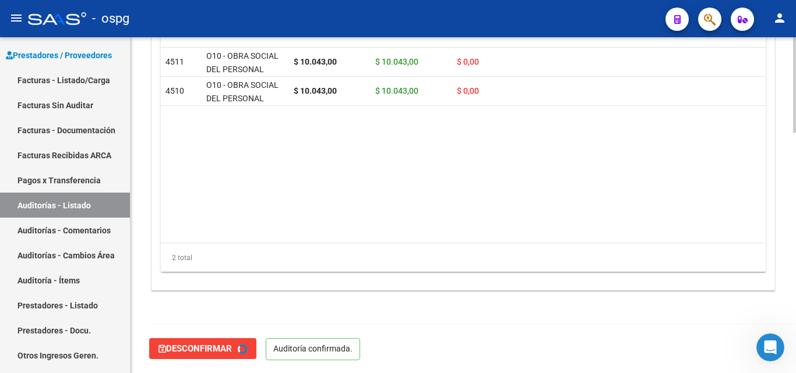
type input "202508"
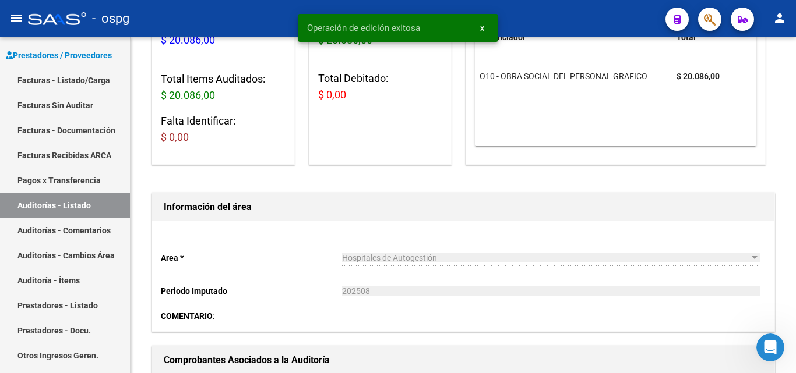
scroll to position [0, 0]
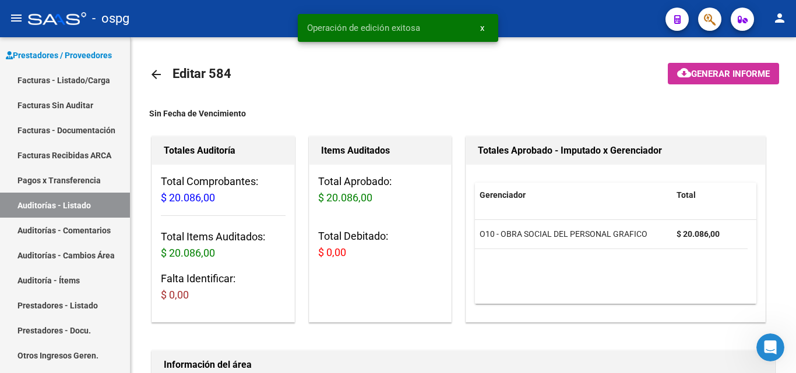
click at [728, 75] on span "Generar informe" at bounding box center [730, 74] width 79 height 10
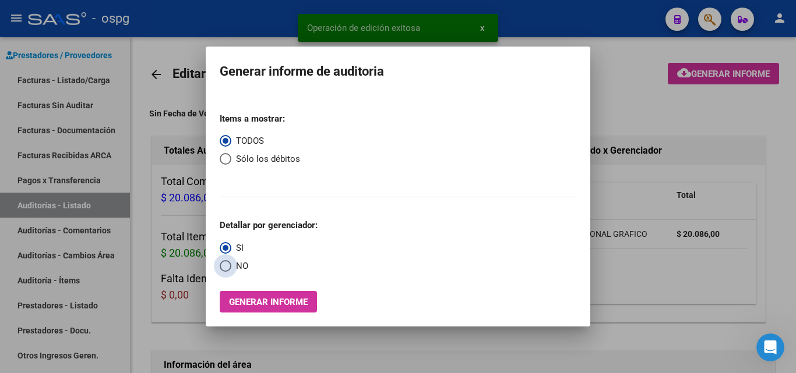
click at [221, 263] on span "Select an option" at bounding box center [226, 266] width 12 height 12
click at [221, 263] on input "NO" at bounding box center [226, 266] width 12 height 12
radio input "true"
click at [234, 297] on span "Generar informe" at bounding box center [268, 302] width 79 height 10
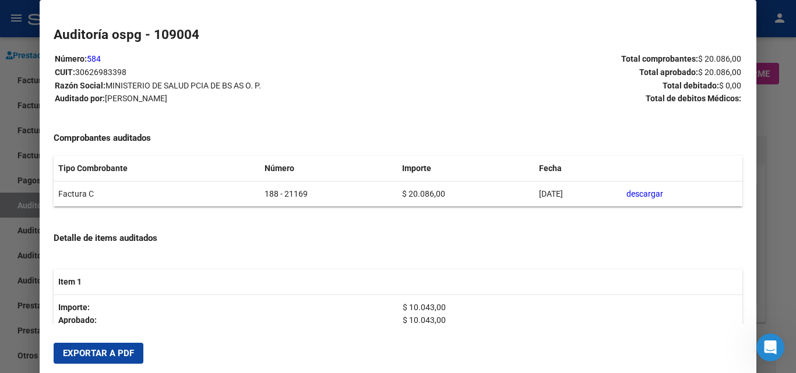
scroll to position [58, 0]
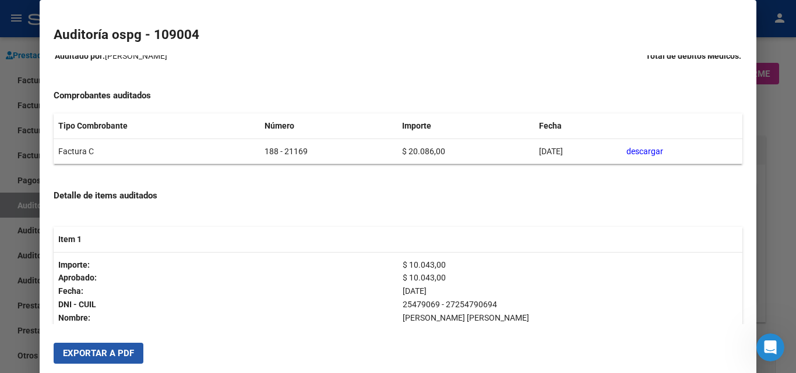
click at [119, 357] on span "Exportar a PDF" at bounding box center [98, 353] width 71 height 10
click at [488, 46] on div "Auditoría ospg - 109004 Número: 584 CUIT: 30626983398 Razón Social: MINISTERIO …" at bounding box center [398, 174] width 688 height 299
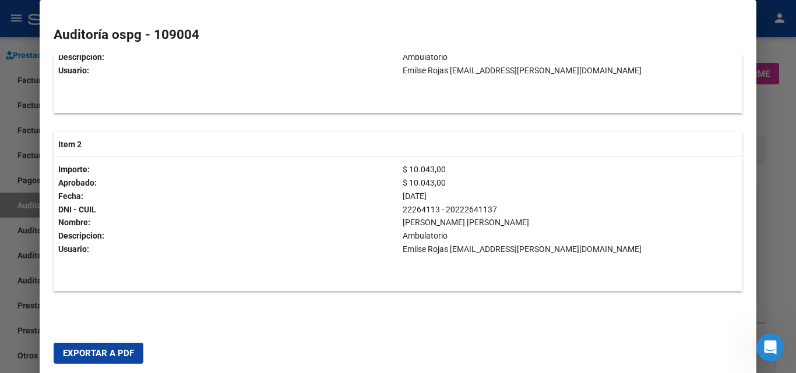
scroll to position [359, 0]
click at [788, 133] on div at bounding box center [398, 186] width 796 height 373
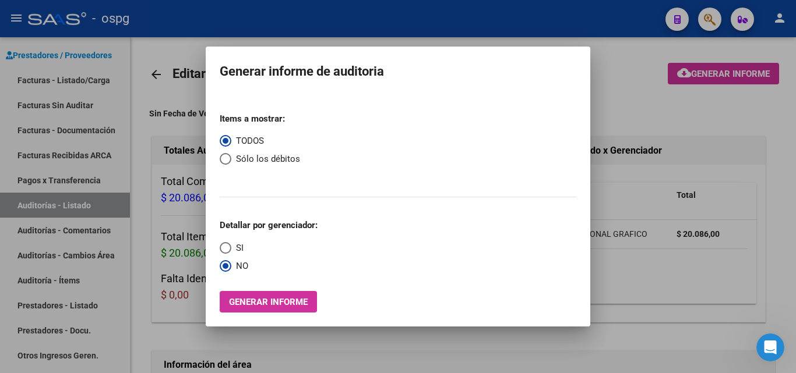
click at [99, 83] on div at bounding box center [398, 186] width 796 height 373
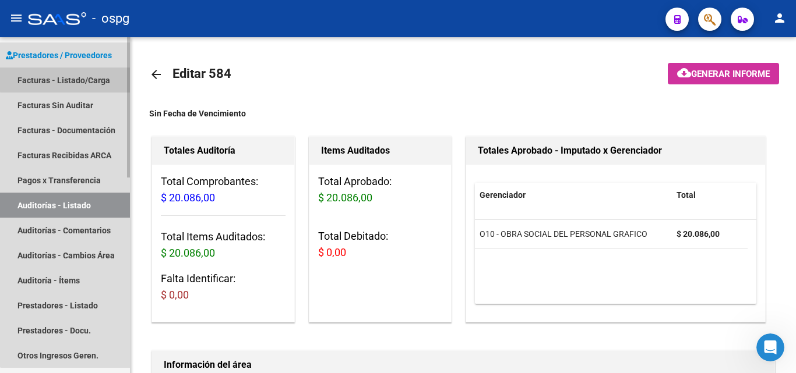
click at [100, 77] on link "Facturas - Listado/Carga" at bounding box center [65, 80] width 130 height 25
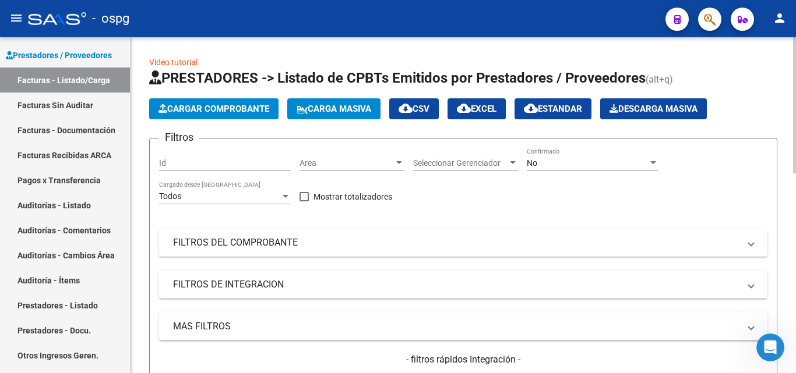
click at [171, 108] on span "Cargar Comprobante" at bounding box center [213, 109] width 111 height 10
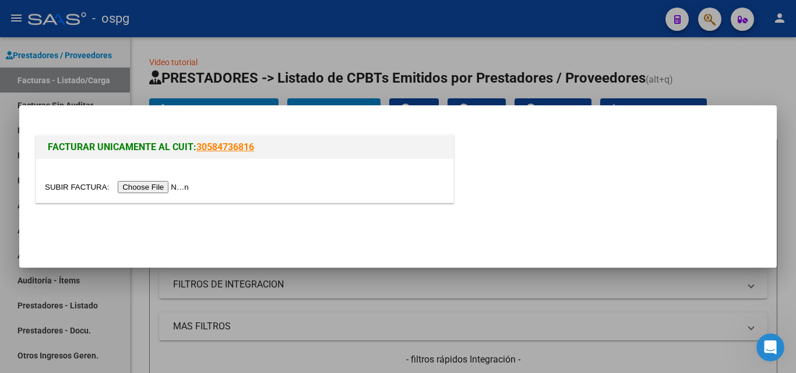
click at [158, 183] on input "file" at bounding box center [118, 187] width 147 height 12
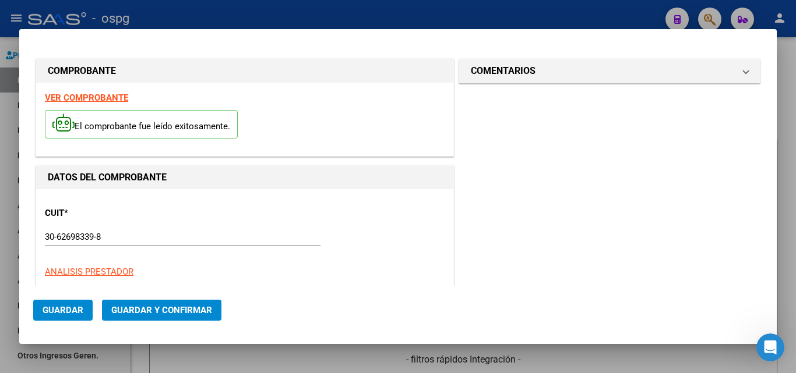
type input "21167"
type input "$ 11.889,00"
type input "[DATE]"
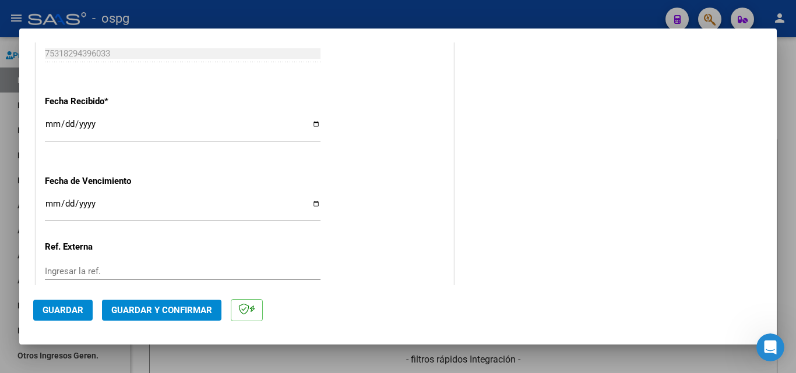
scroll to position [732, 0]
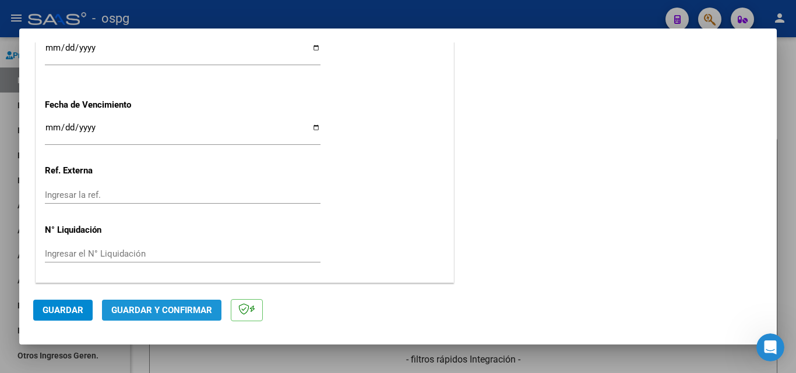
click at [188, 309] on span "Guardar y Confirmar" at bounding box center [161, 310] width 101 height 10
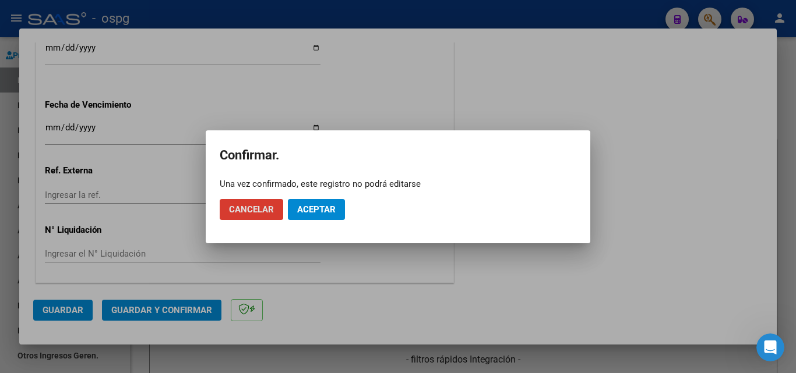
click at [327, 211] on span "Aceptar" at bounding box center [316, 209] width 38 height 10
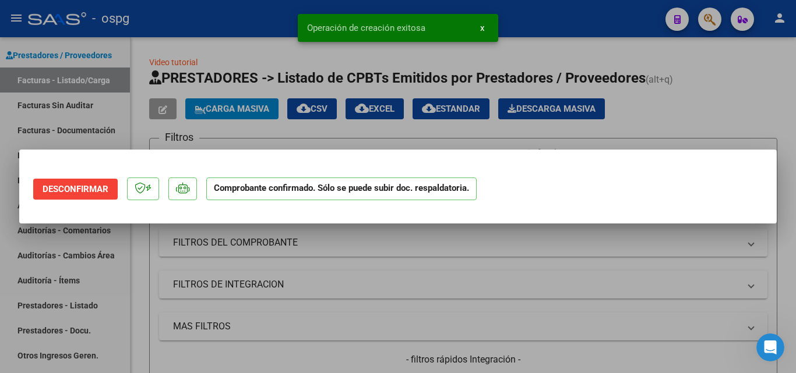
scroll to position [0, 0]
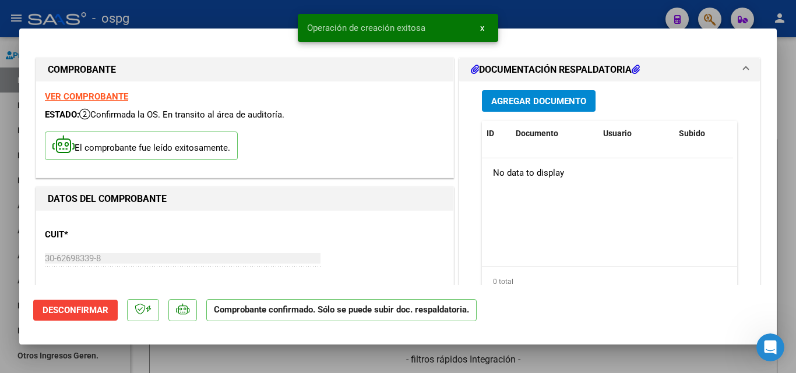
click at [767, 76] on mat-dialog-content "COMPROBANTE VER COMPROBANTE ESTADO: Confirmada la OS. En transito al área de au…" at bounding box center [397, 164] width 757 height 243
click at [780, 80] on div at bounding box center [398, 186] width 796 height 373
type input "$ 0,00"
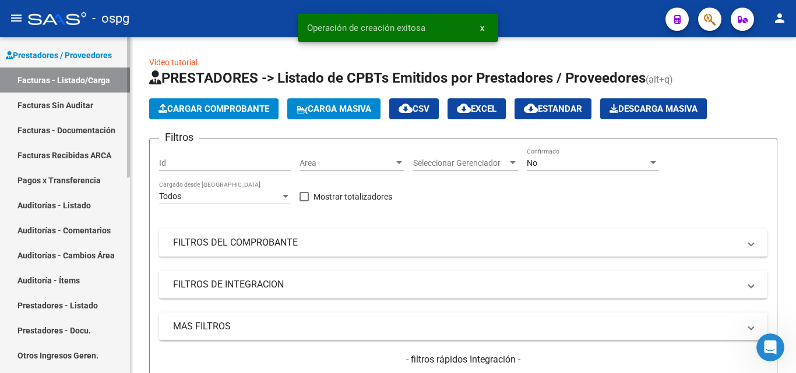
click at [84, 203] on link "Auditorías - Listado" at bounding box center [65, 205] width 130 height 25
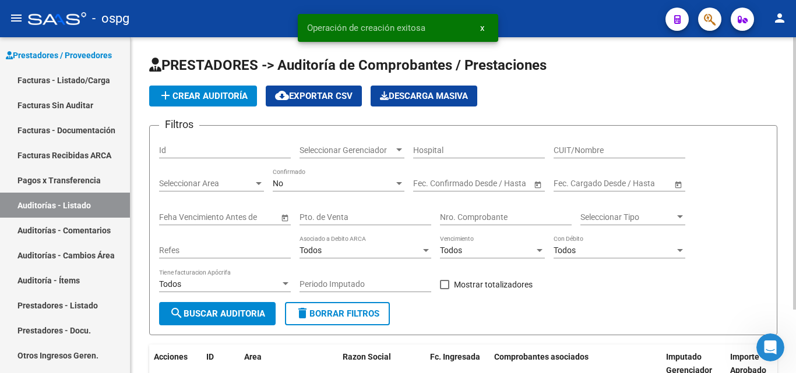
click at [237, 101] on span "add Crear Auditoría" at bounding box center [202, 96] width 89 height 10
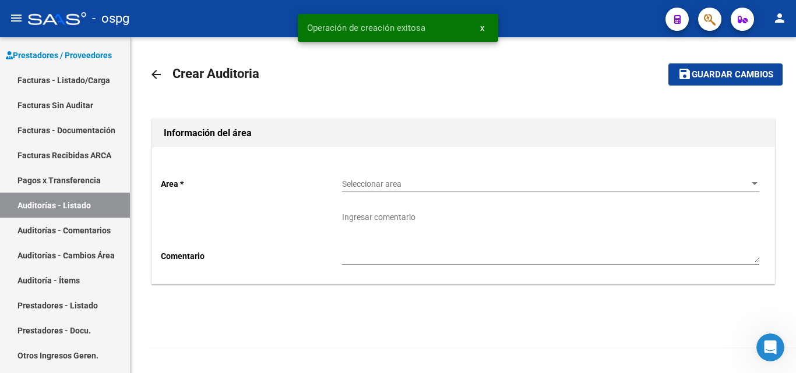
click at [389, 177] on div "Seleccionar area Seleccionar area" at bounding box center [550, 180] width 417 height 23
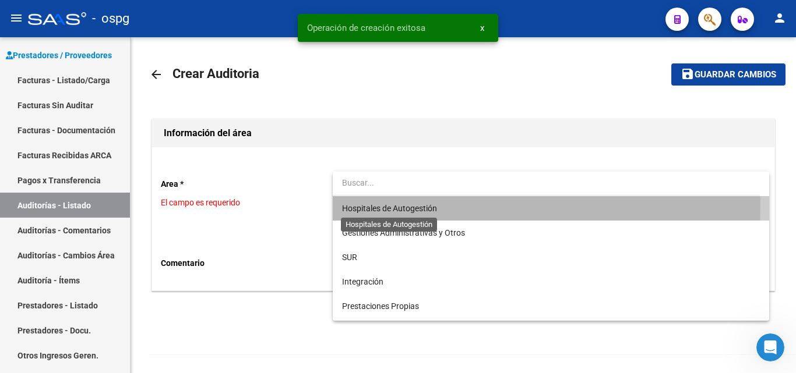
click at [383, 204] on span "Hospitales de Autogestión" at bounding box center [389, 208] width 95 height 9
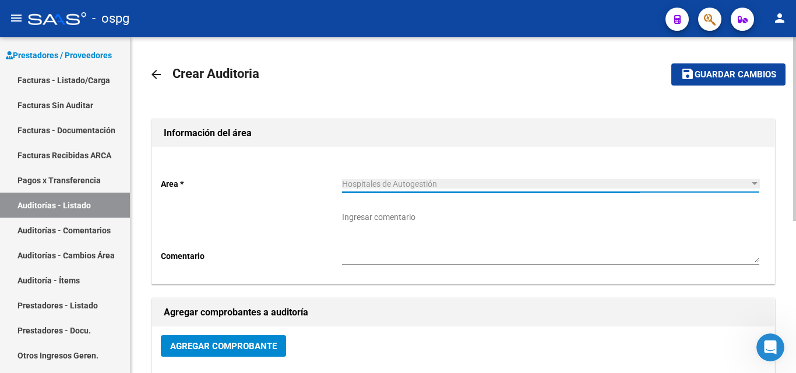
click at [238, 343] on span "Agregar Comprobante" at bounding box center [223, 346] width 107 height 10
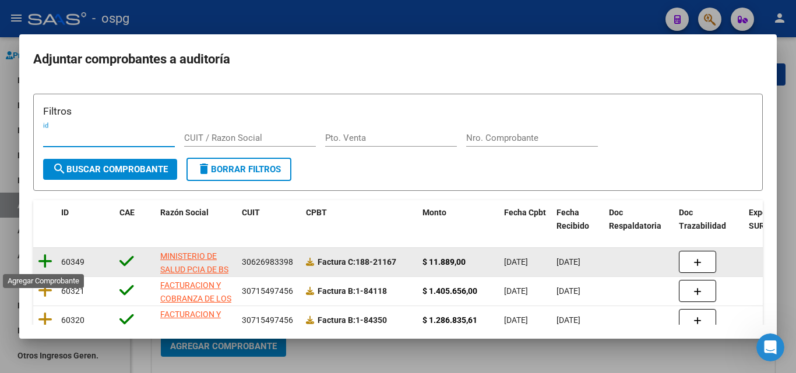
click at [49, 257] on icon at bounding box center [45, 261] width 15 height 16
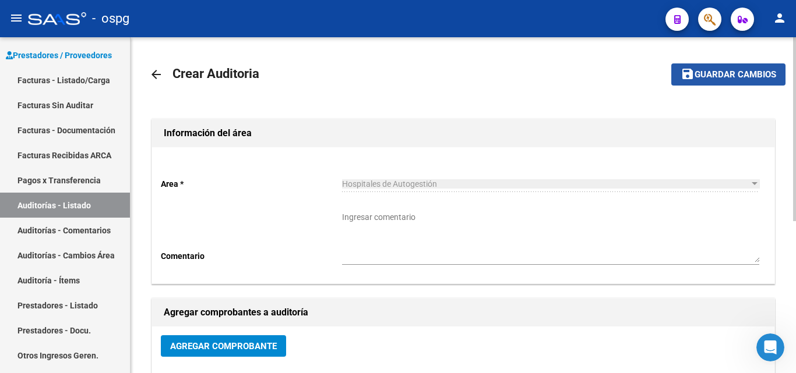
click at [730, 77] on span "Guardar cambios" at bounding box center [735, 75] width 82 height 10
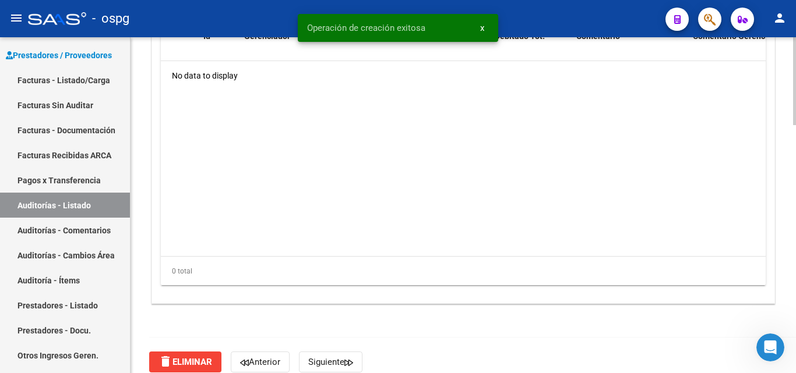
scroll to position [757, 0]
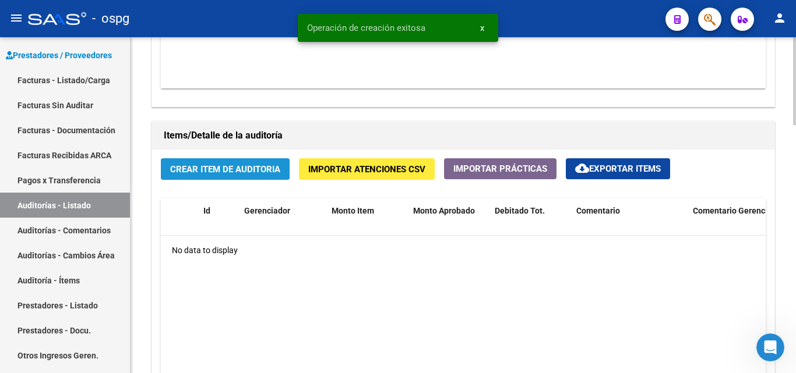
click at [228, 172] on span "Crear Item de Auditoria" at bounding box center [225, 169] width 110 height 10
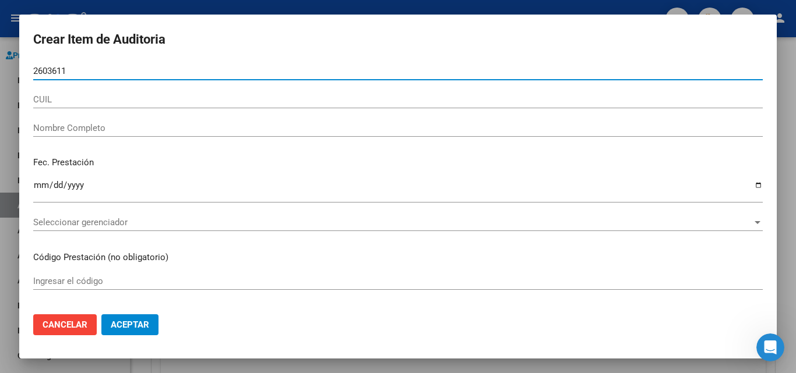
type input "26036116"
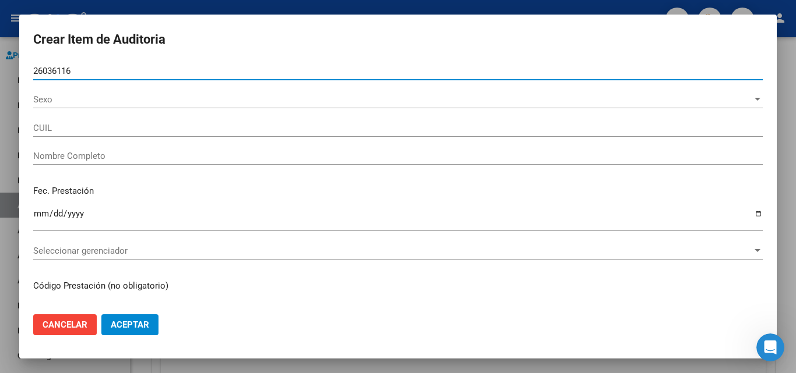
type input "27260361169"
type input "DELGADO, MIRTA MAGDALENA"
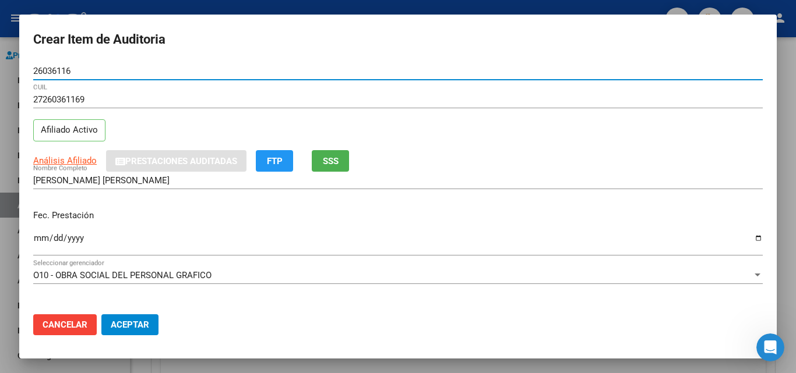
type input "26036116"
click at [330, 157] on span "SSS" at bounding box center [331, 161] width 16 height 10
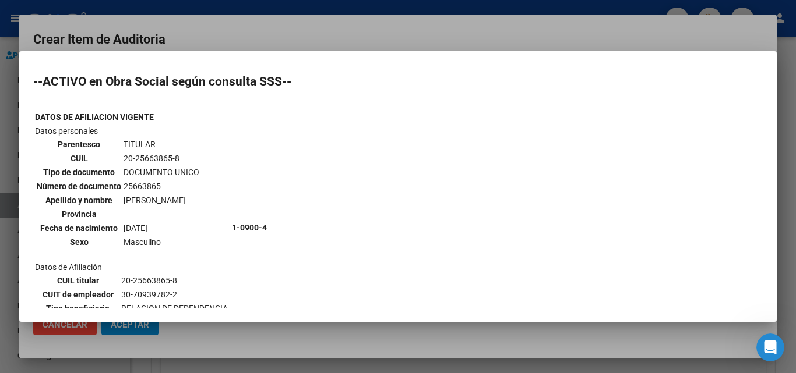
click at [346, 30] on div at bounding box center [398, 186] width 796 height 373
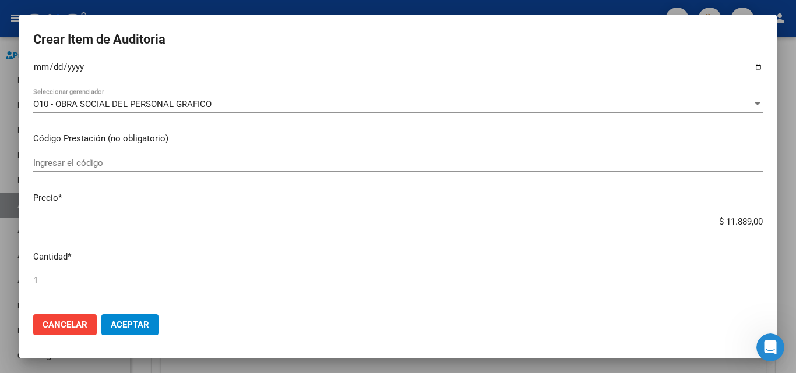
scroll to position [175, 0]
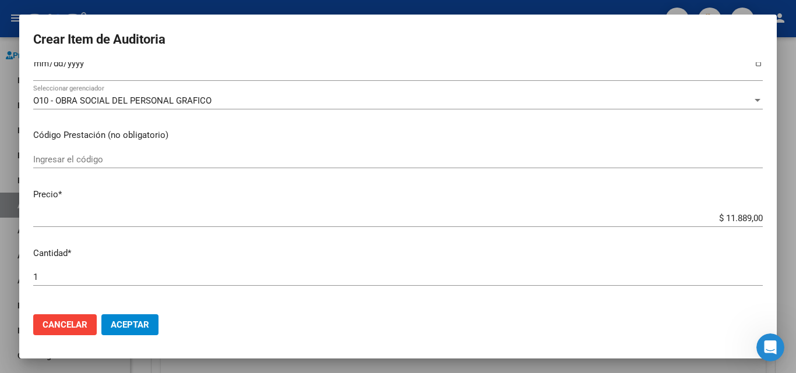
click at [38, 65] on input "Ingresar la fecha" at bounding box center [397, 68] width 729 height 19
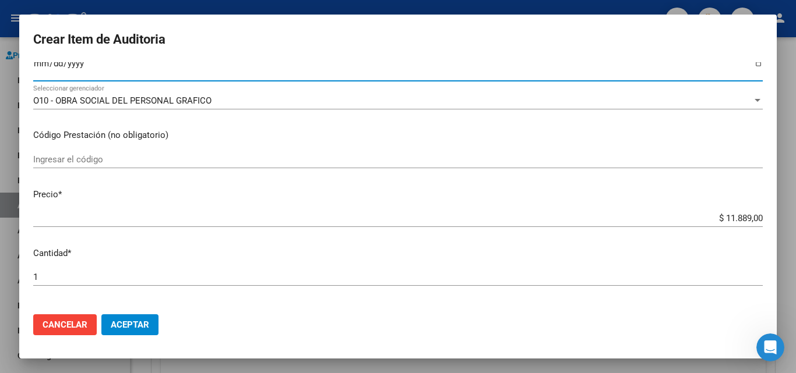
scroll to position [171, 0]
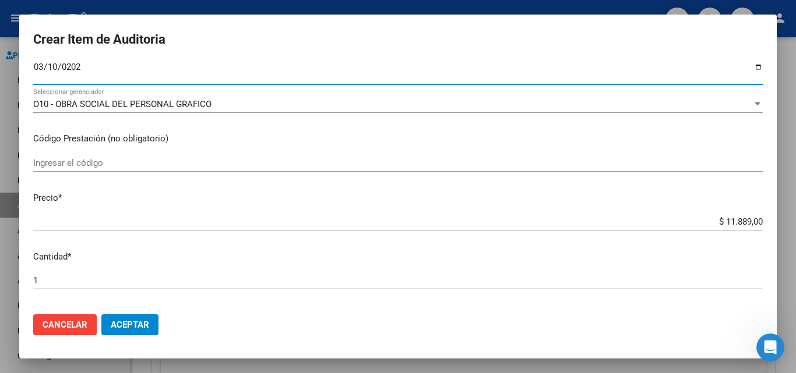
type input "2025-03-10"
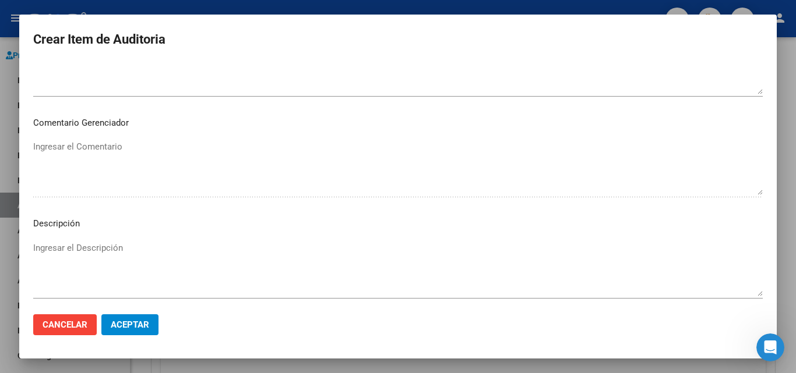
scroll to position [705, 0]
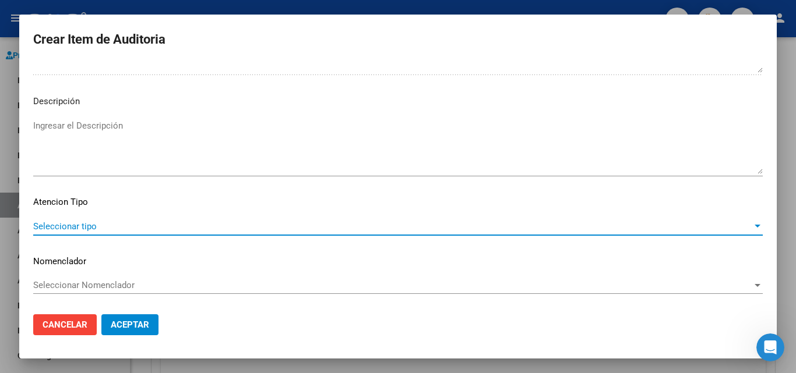
click at [85, 226] on span "Seleccionar tipo" at bounding box center [392, 226] width 719 height 10
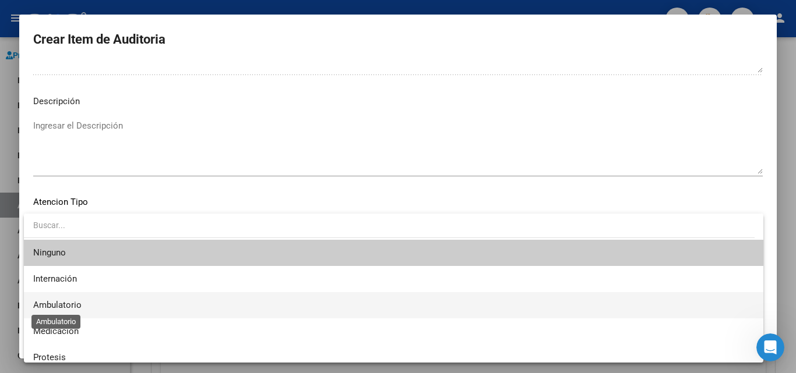
click at [38, 307] on span "Ambulatorio" at bounding box center [57, 305] width 48 height 10
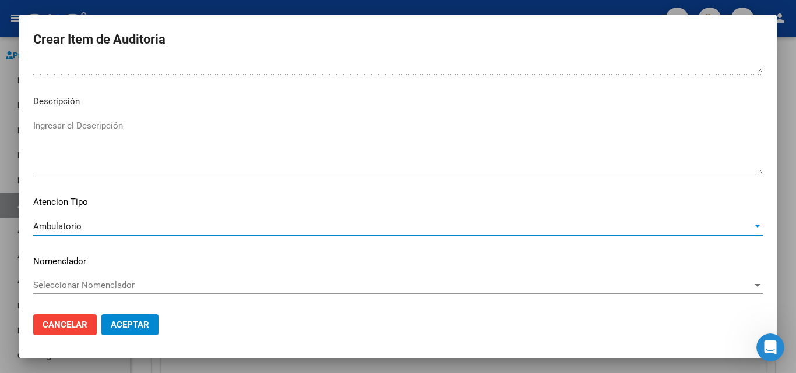
click at [123, 322] on span "Aceptar" at bounding box center [130, 325] width 38 height 10
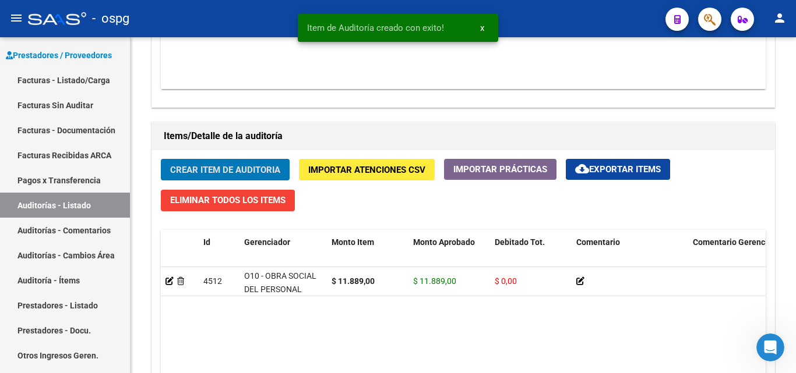
scroll to position [758, 0]
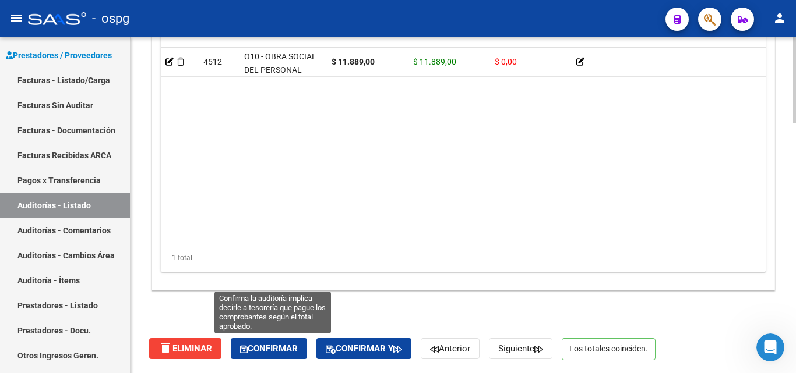
click at [267, 357] on button "Confirmar" at bounding box center [269, 348] width 76 height 21
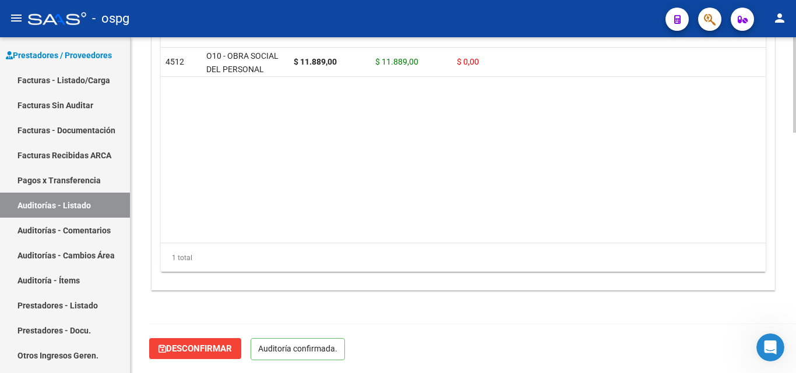
scroll to position [845, 0]
type input "202508"
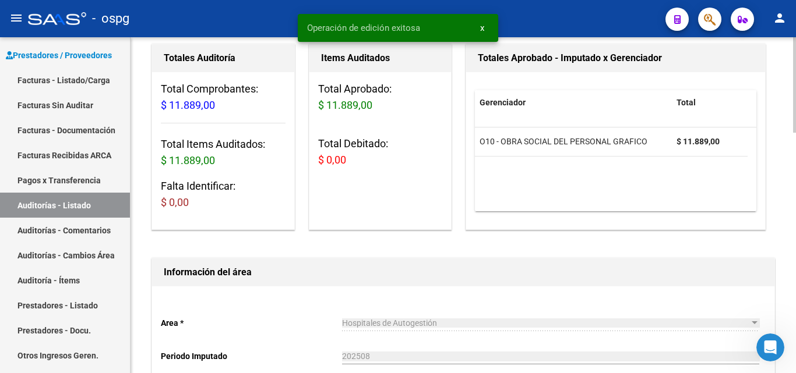
scroll to position [0, 0]
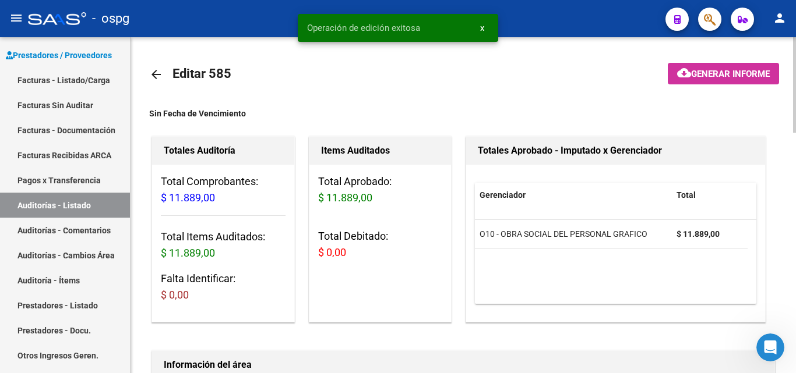
click at [705, 78] on span "Generar informe" at bounding box center [730, 74] width 79 height 10
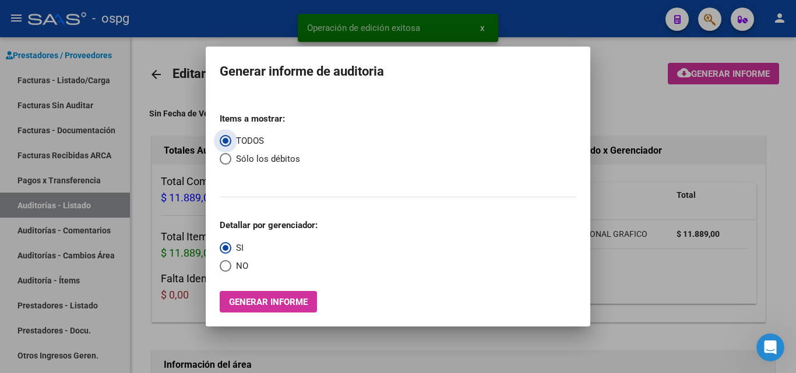
click at [234, 273] on span "NO" at bounding box center [239, 266] width 17 height 13
click at [231, 272] on input "NO" at bounding box center [226, 266] width 12 height 12
radio input "true"
click at [258, 309] on button "Generar informe" at bounding box center [268, 302] width 97 height 22
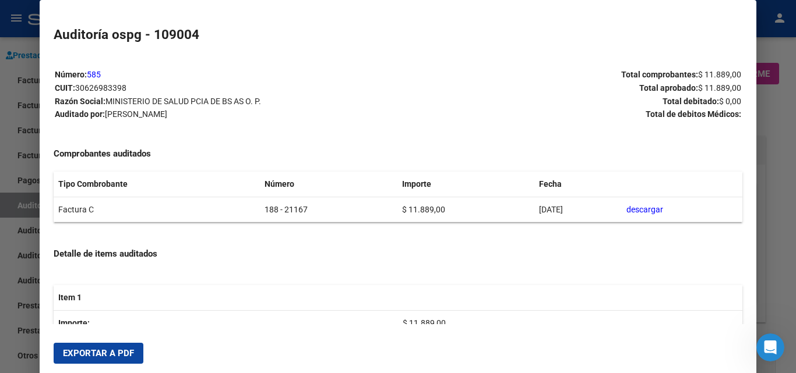
click at [112, 360] on button "Exportar a PDF" at bounding box center [99, 353] width 90 height 21
click at [668, 15] on mat-dialog-container "Auditoría ospg - 109004 Número: 585 CUIT: 30626983398 Razón Social: MINISTERIO …" at bounding box center [398, 193] width 716 height 387
click at [2, 75] on div at bounding box center [398, 186] width 796 height 373
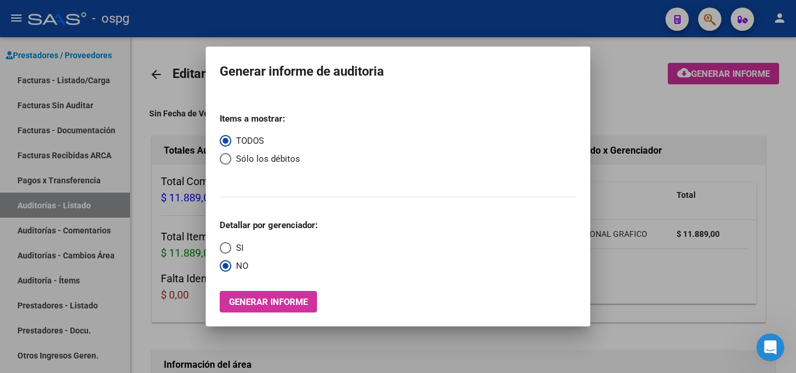
click at [79, 76] on div at bounding box center [398, 186] width 796 height 373
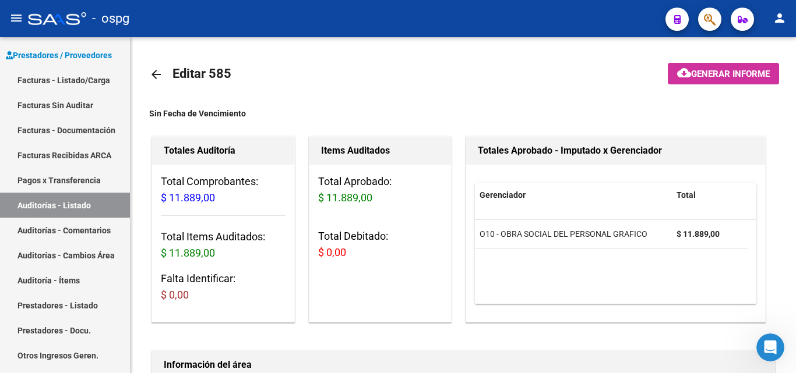
click at [79, 76] on link "Facturas - Listado/Carga" at bounding box center [65, 80] width 130 height 25
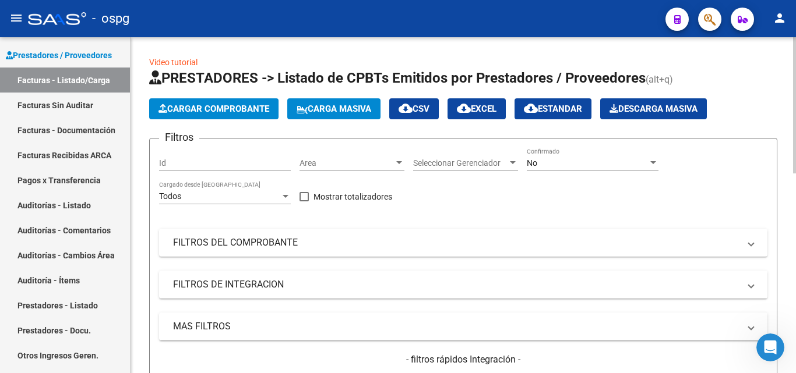
click at [193, 107] on span "Cargar Comprobante" at bounding box center [213, 109] width 111 height 10
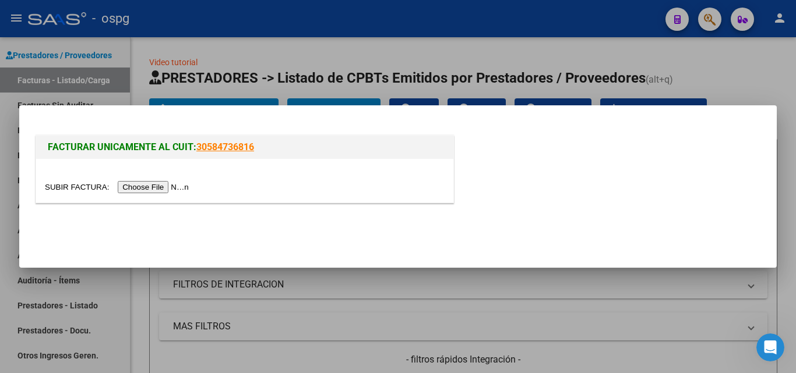
click at [181, 186] on input "file" at bounding box center [118, 187] width 147 height 12
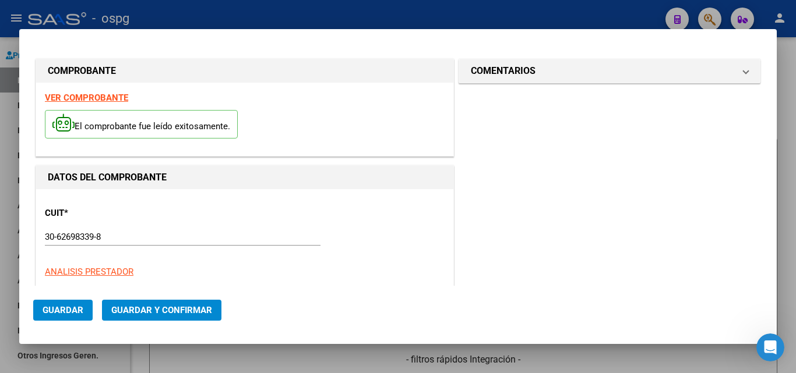
type input "21168"
type input "$ 42.591,00"
type input "[DATE]"
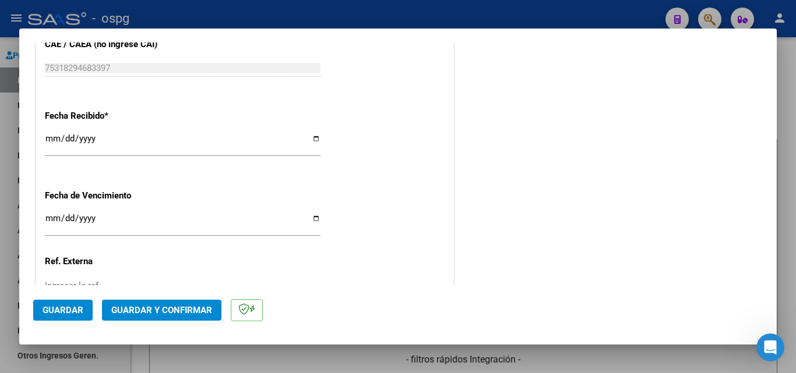
scroll to position [732, 0]
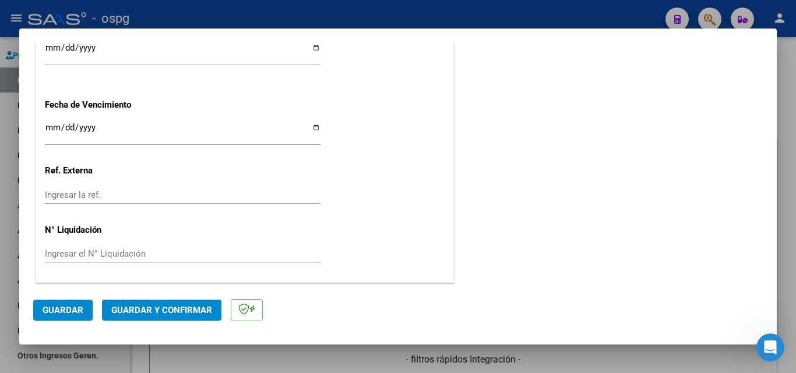
click at [151, 308] on span "Guardar y Confirmar" at bounding box center [161, 310] width 101 height 10
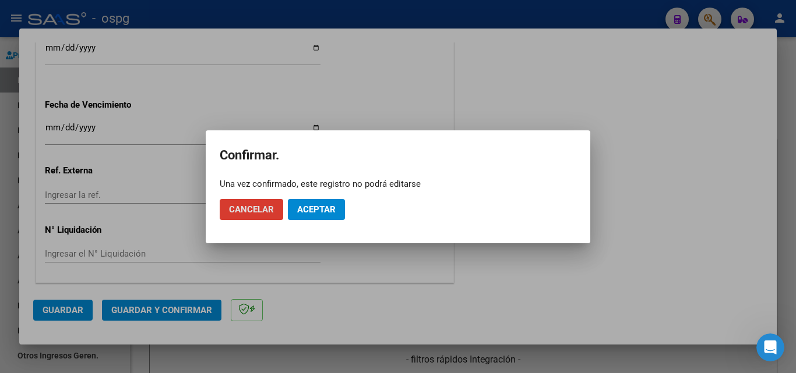
click at [319, 210] on span "Aceptar" at bounding box center [316, 209] width 38 height 10
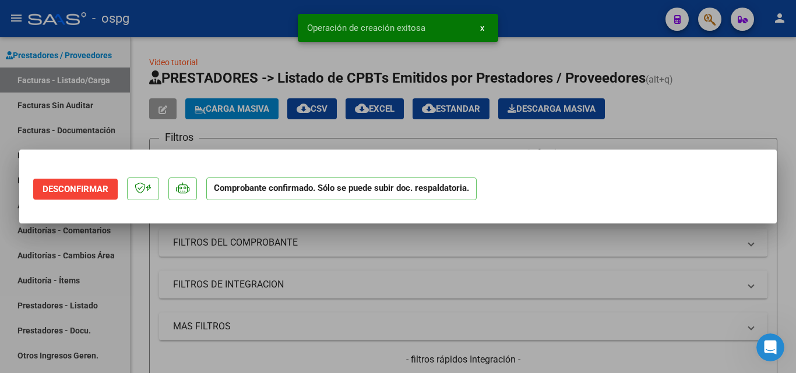
scroll to position [0, 0]
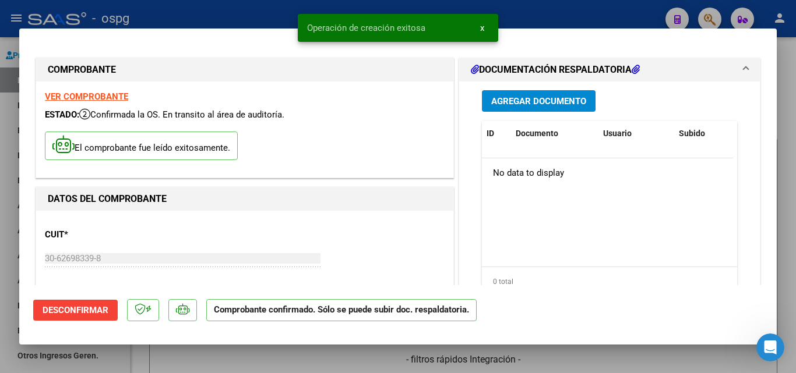
click at [1, 209] on div at bounding box center [398, 186] width 796 height 373
type input "$ 0,00"
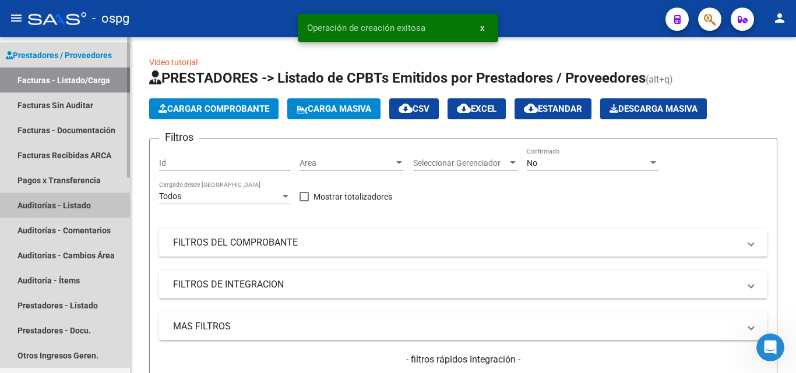
click at [29, 196] on link "Auditorías - Listado" at bounding box center [65, 205] width 130 height 25
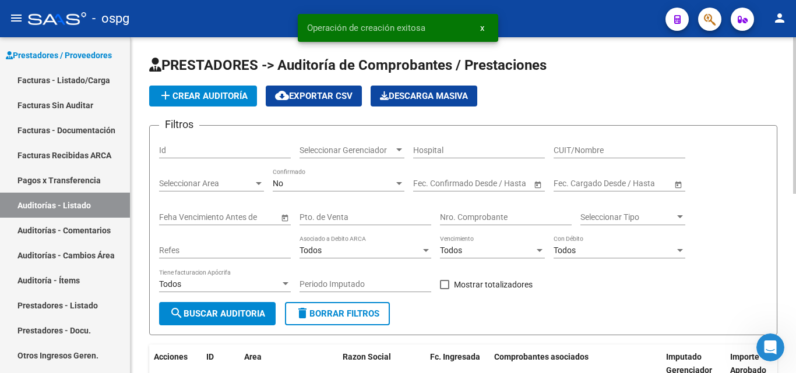
click at [192, 96] on span "add Crear Auditoría" at bounding box center [202, 96] width 89 height 10
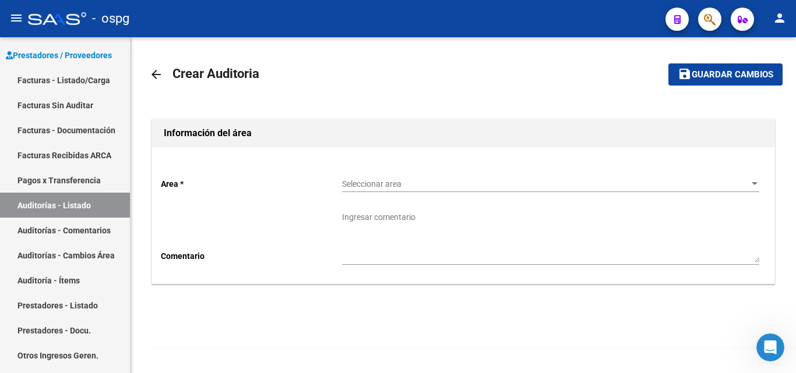
click at [379, 179] on span "Seleccionar area" at bounding box center [545, 184] width 407 height 10
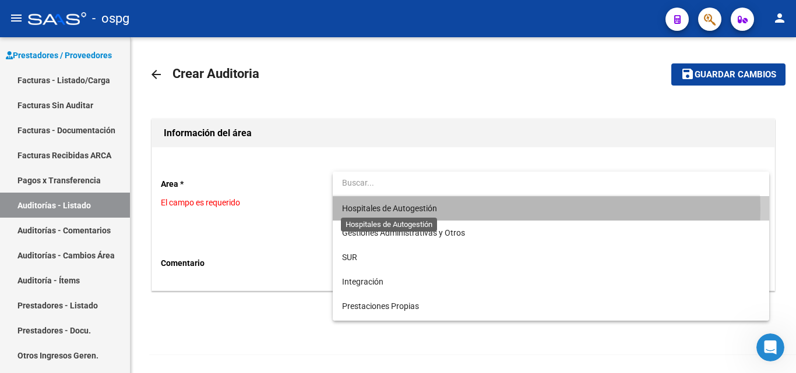
click at [433, 209] on span "Hospitales de Autogestión" at bounding box center [389, 208] width 95 height 9
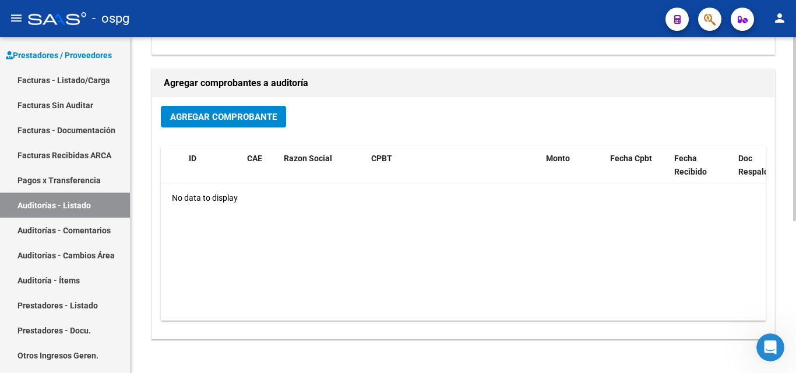
scroll to position [233, 0]
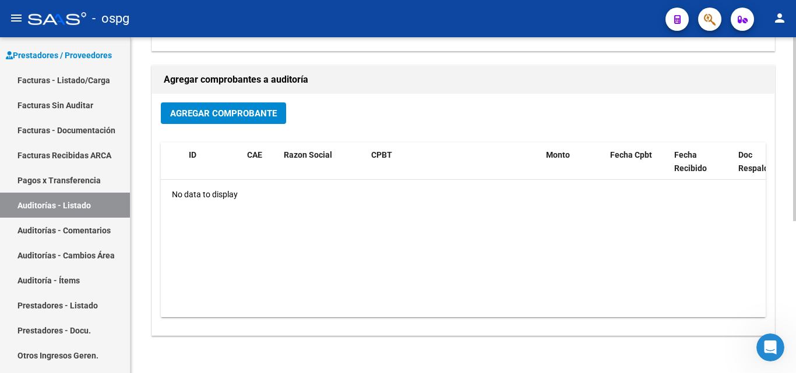
click at [258, 115] on span "Agregar Comprobante" at bounding box center [223, 113] width 107 height 10
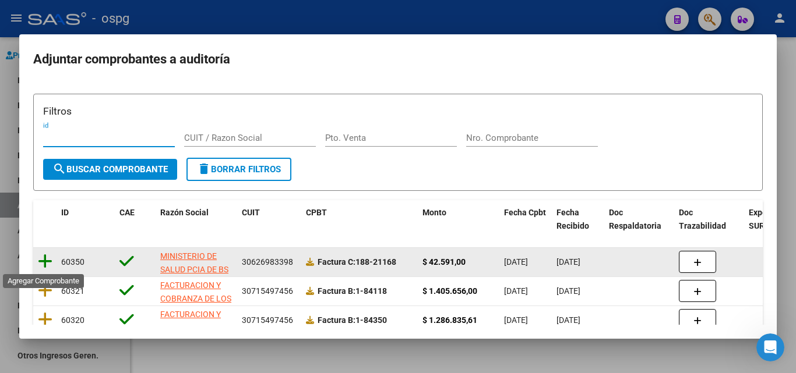
click at [44, 264] on icon at bounding box center [45, 261] width 15 height 16
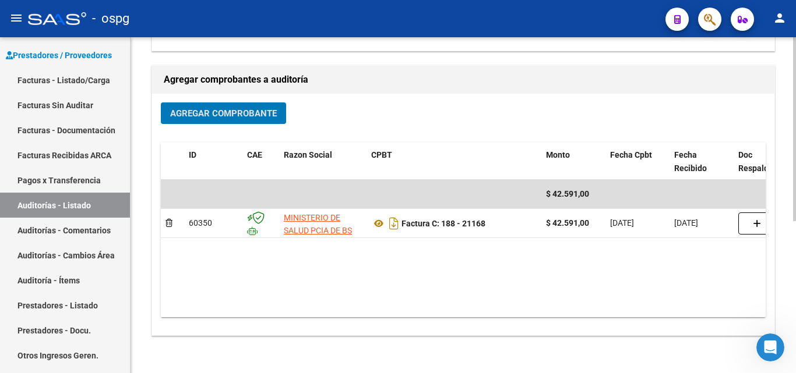
scroll to position [0, 0]
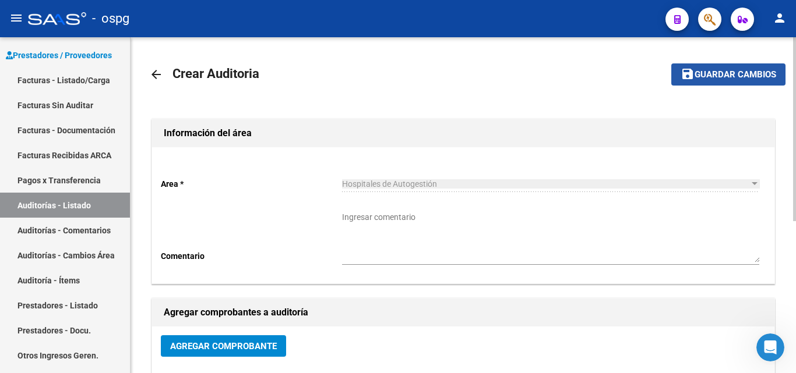
click at [727, 72] on span "Guardar cambios" at bounding box center [735, 75] width 82 height 10
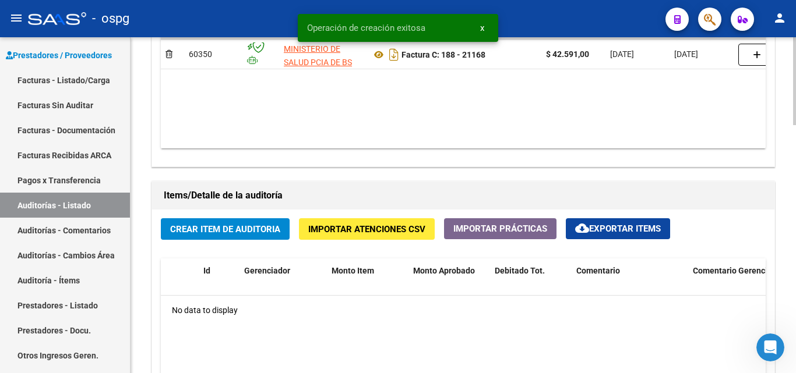
scroll to position [699, 0]
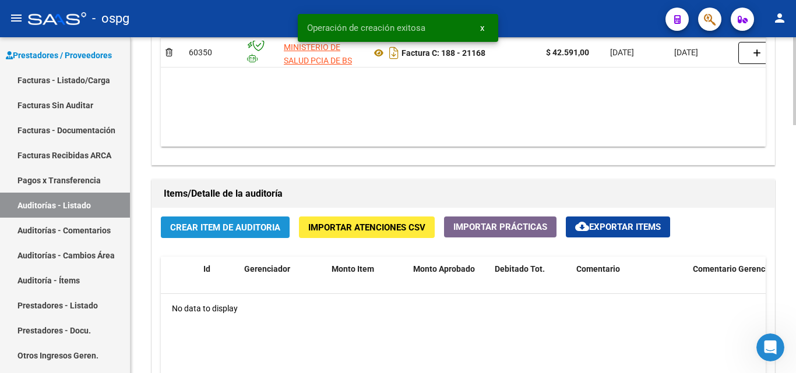
click at [206, 230] on span "Crear Item de Auditoria" at bounding box center [225, 228] width 110 height 10
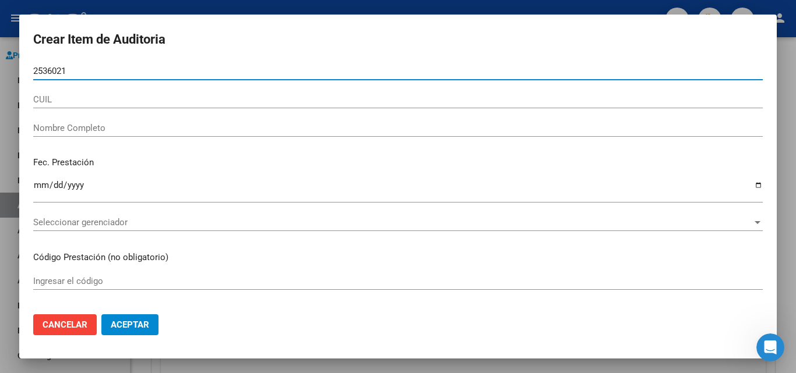
type input "25360215"
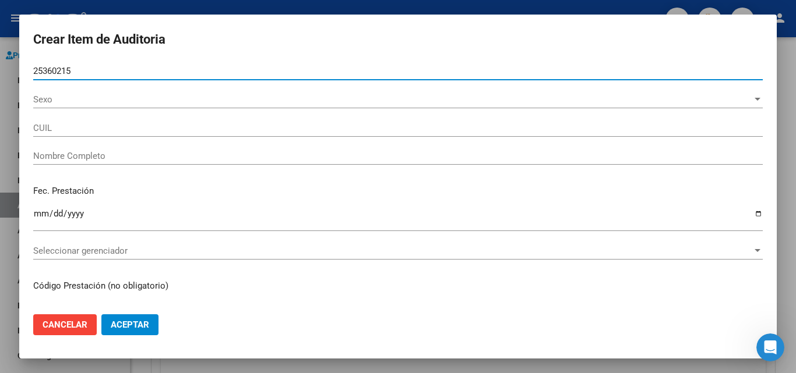
type input "20253602156"
type input "FERNANDEZ, ADRIAN LEONARDO"
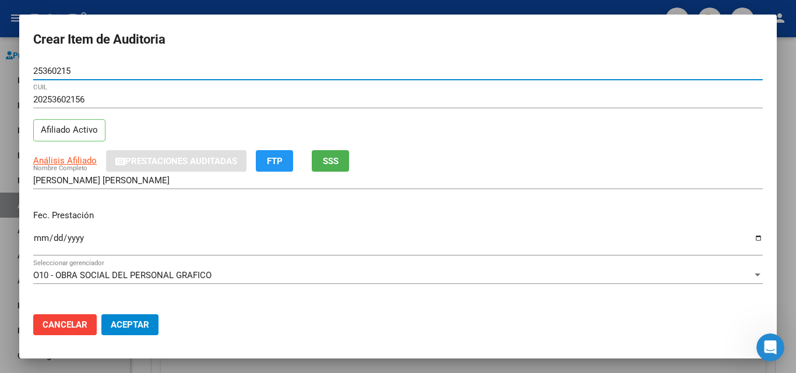
type input "25360215"
click at [338, 161] on span "SSS" at bounding box center [331, 161] width 16 height 10
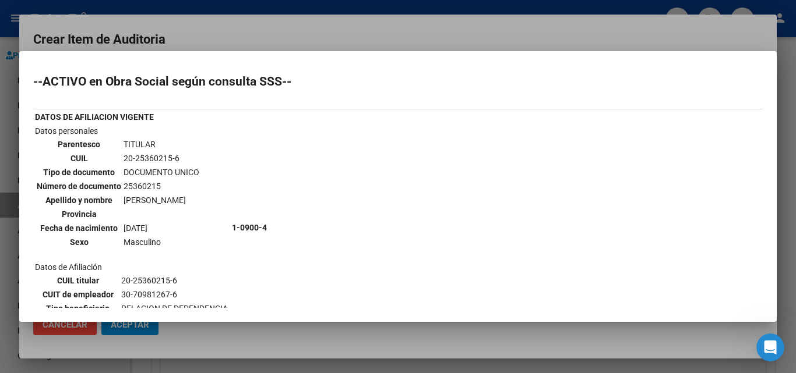
click at [324, 27] on div at bounding box center [398, 186] width 796 height 373
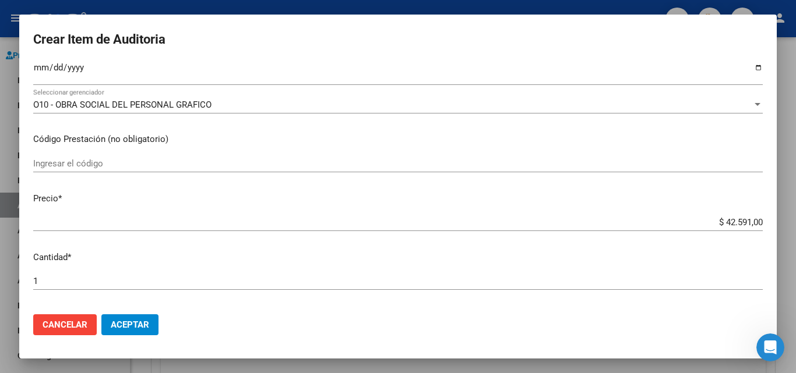
scroll to position [117, 0]
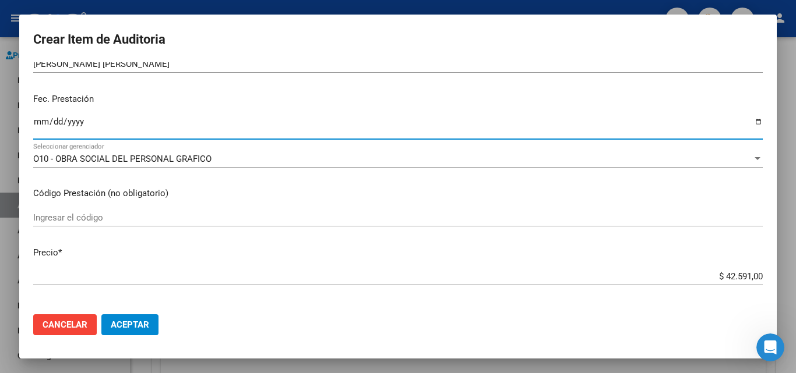
click at [35, 125] on input "Ingresar la fecha" at bounding box center [397, 126] width 729 height 19
type input "2025-05-06"
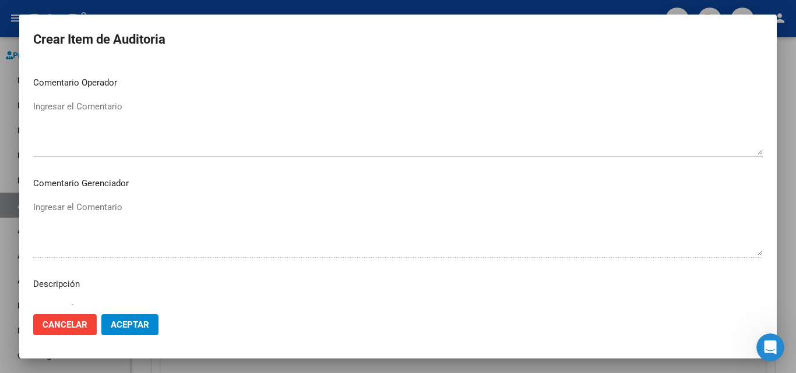
scroll to position [705, 0]
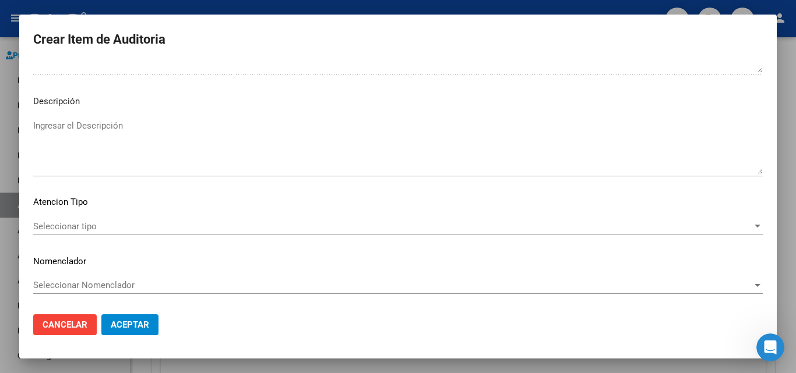
click at [63, 221] on span "Seleccionar tipo" at bounding box center [392, 226] width 719 height 10
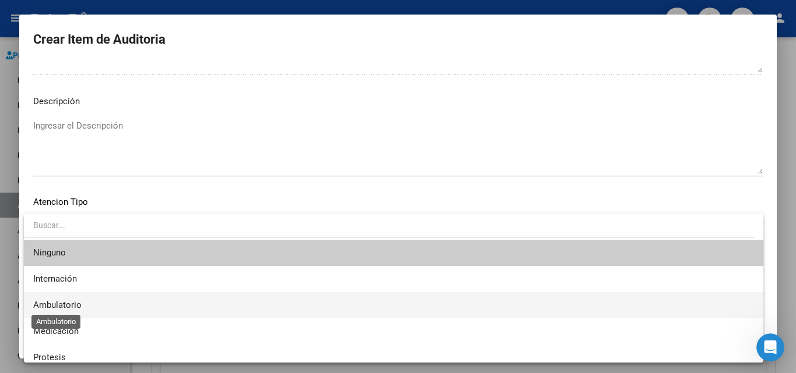
click at [74, 305] on span "Ambulatorio" at bounding box center [57, 305] width 48 height 10
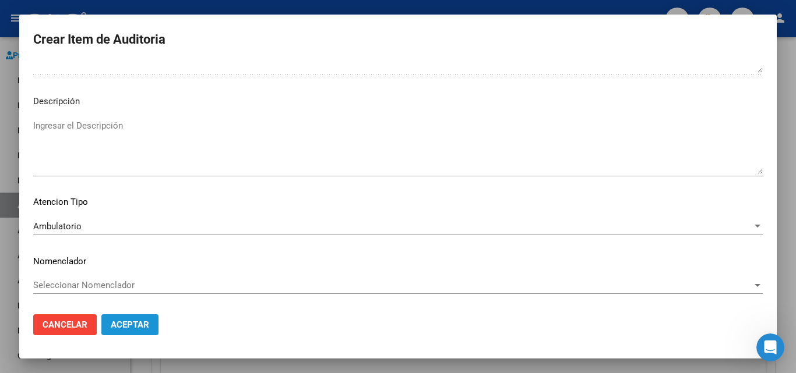
click at [135, 326] on span "Aceptar" at bounding box center [130, 325] width 38 height 10
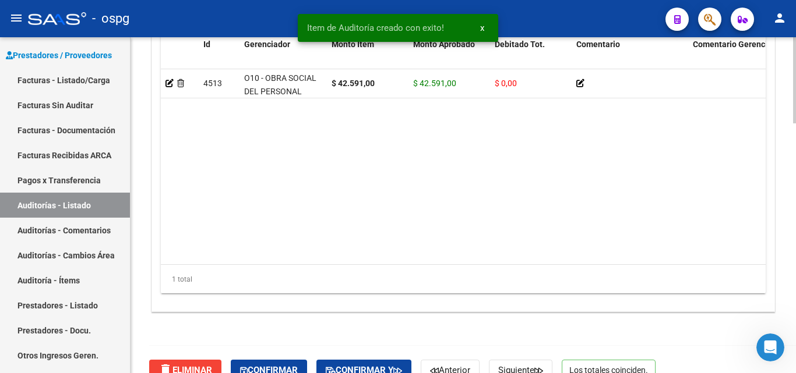
scroll to position [977, 0]
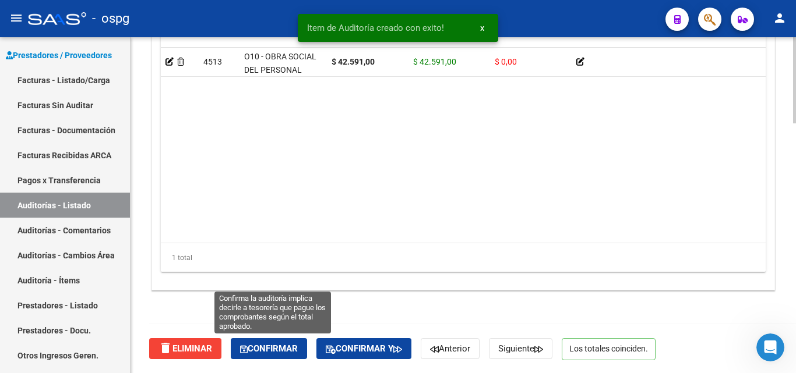
click at [258, 351] on span "Confirmar" at bounding box center [269, 349] width 58 height 10
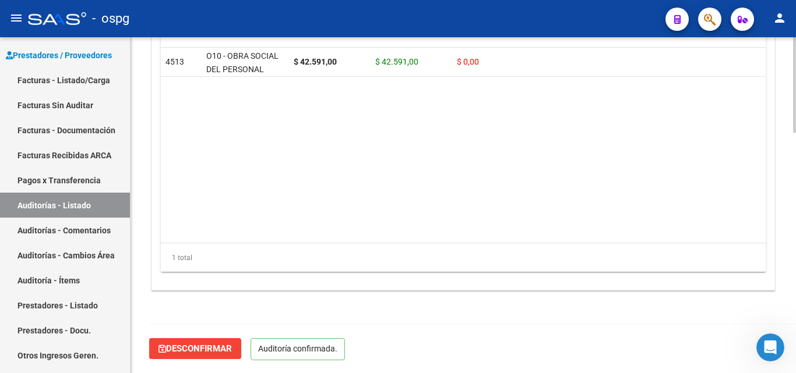
scroll to position [845, 0]
type input "202508"
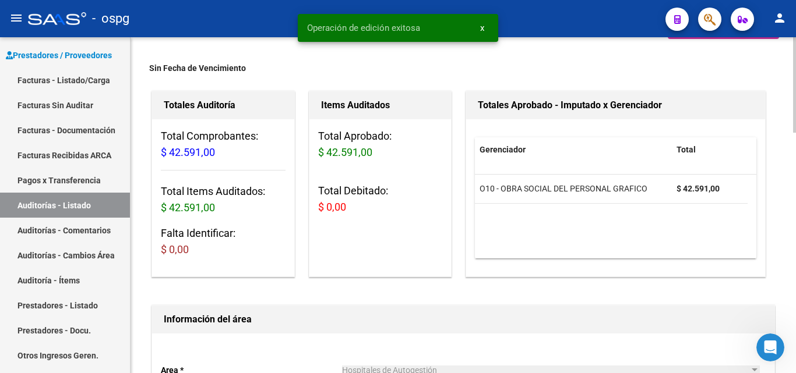
scroll to position [0, 0]
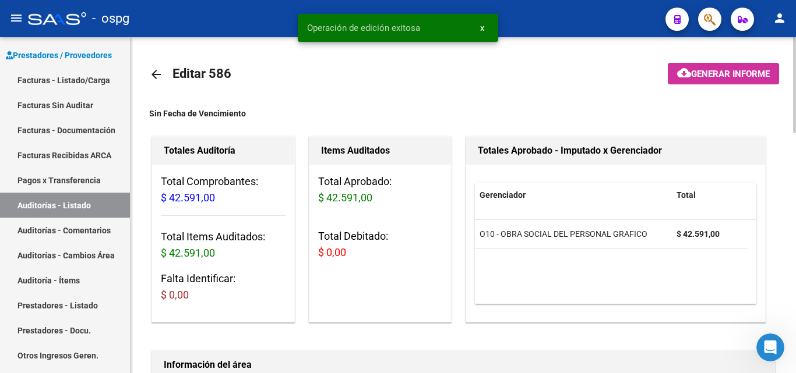
click at [750, 69] on span "Generar informe" at bounding box center [730, 74] width 79 height 10
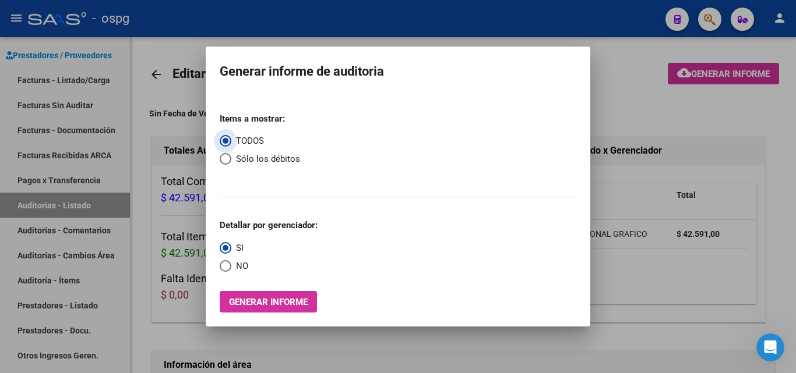
click at [229, 262] on span "Select an option" at bounding box center [226, 266] width 12 height 12
click at [229, 262] on input "NO" at bounding box center [226, 266] width 12 height 12
radio input "true"
click at [244, 294] on button "Generar informe" at bounding box center [268, 302] width 97 height 22
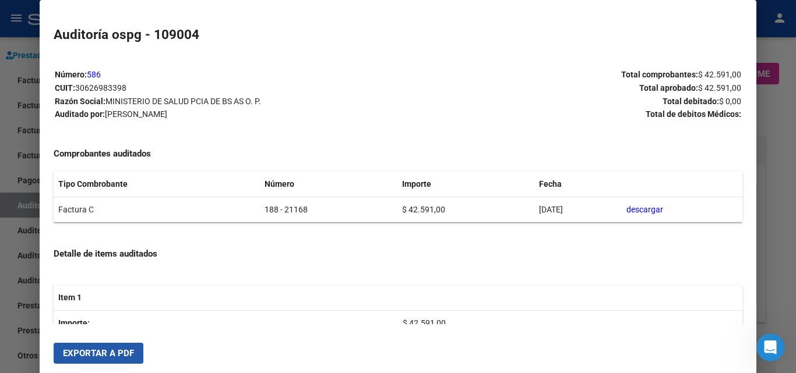
click at [69, 345] on button "Exportar a PDF" at bounding box center [99, 353] width 90 height 21
click at [100, 357] on span "Exportar a PDF" at bounding box center [98, 353] width 71 height 10
click at [784, 117] on div at bounding box center [398, 186] width 796 height 373
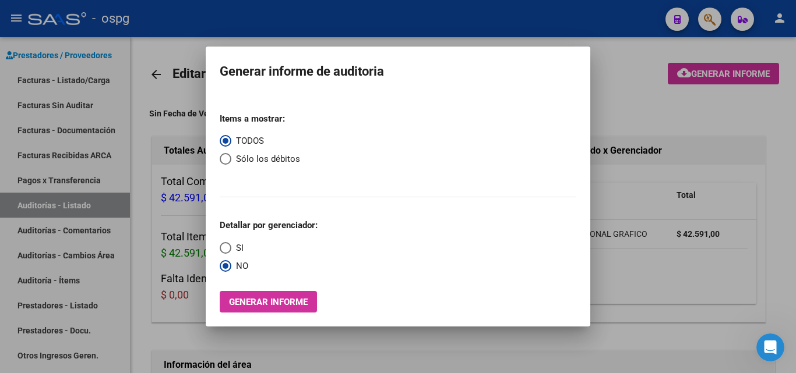
click at [527, 33] on div at bounding box center [398, 186] width 796 height 373
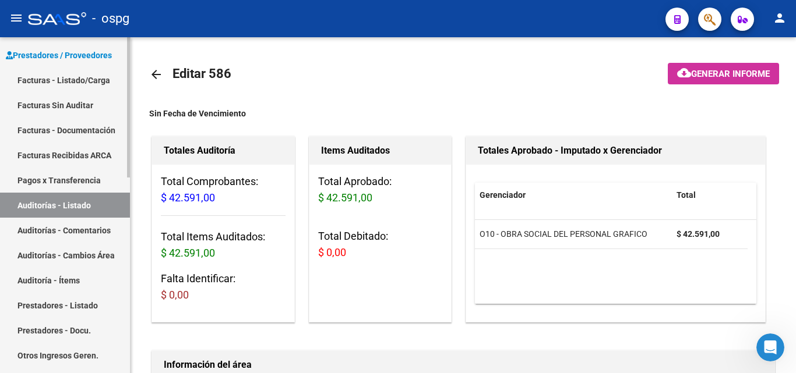
click at [62, 76] on link "Facturas - Listado/Carga" at bounding box center [65, 80] width 130 height 25
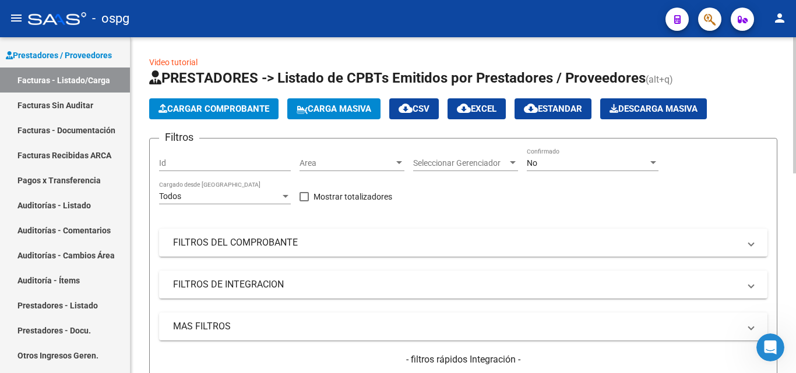
click at [194, 112] on span "Cargar Comprobante" at bounding box center [213, 109] width 111 height 10
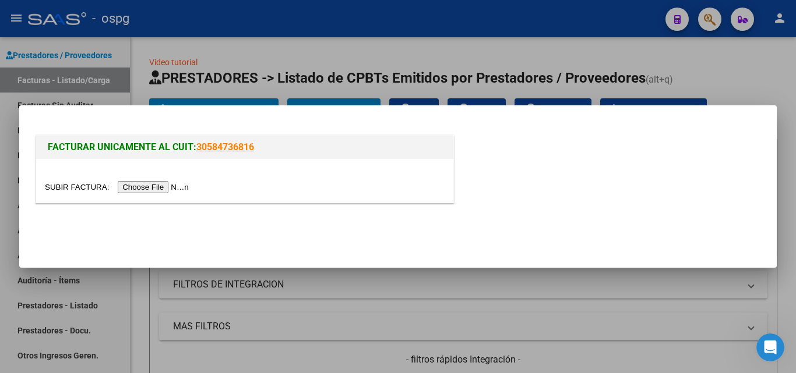
click at [187, 189] on input "file" at bounding box center [118, 187] width 147 height 12
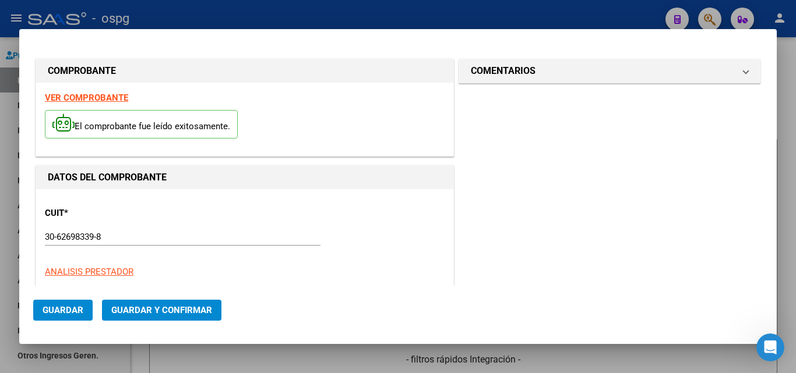
type input "7160"
type input "$ 52.754,00"
type input "2025-07-15"
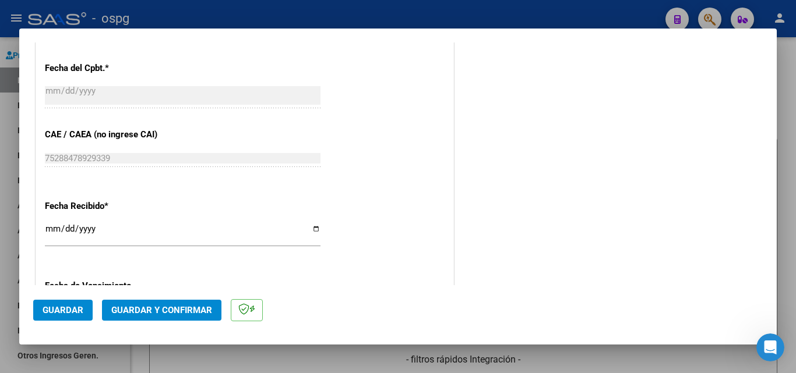
scroll to position [583, 0]
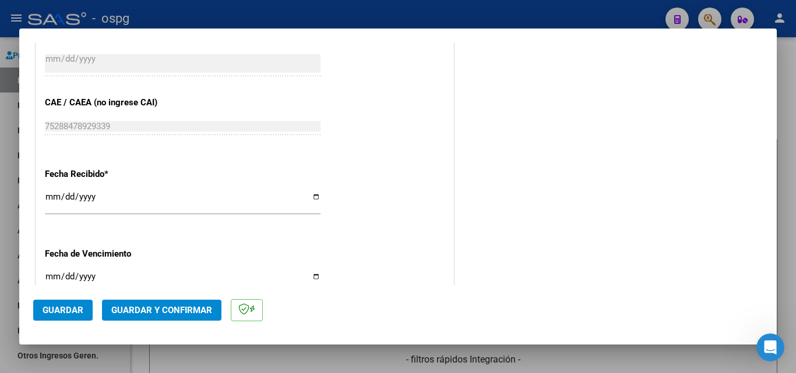
click at [136, 313] on span "Guardar y Confirmar" at bounding box center [161, 310] width 101 height 10
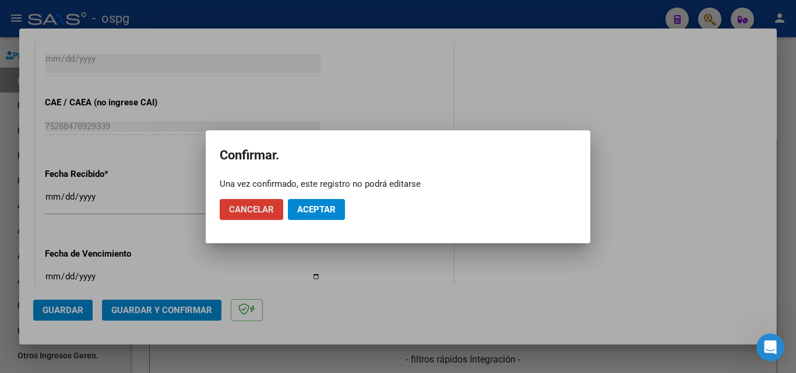
click at [339, 215] on button "Aceptar" at bounding box center [316, 209] width 57 height 21
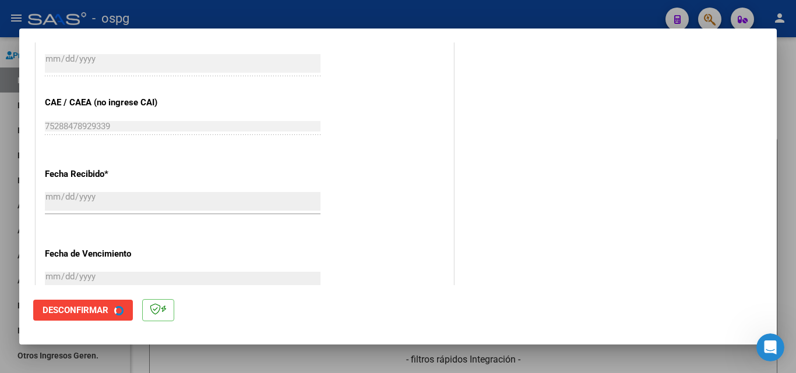
scroll to position [0, 0]
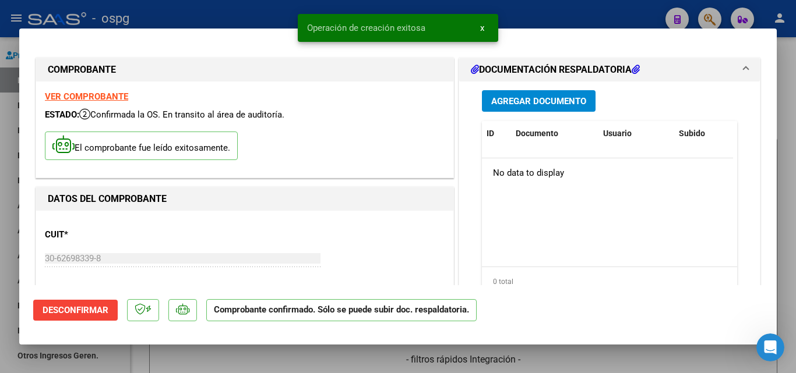
drag, startPoint x: 0, startPoint y: 186, endPoint x: 3, endPoint y: 181, distance: 6.3
click at [0, 187] on div at bounding box center [398, 186] width 796 height 373
type input "$ 0,00"
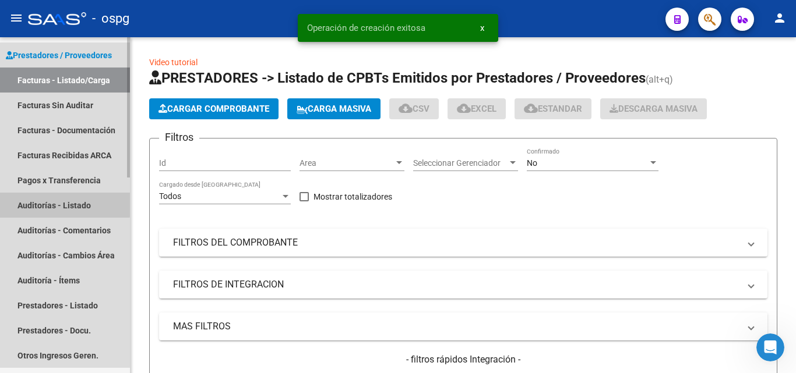
click at [55, 204] on link "Auditorías - Listado" at bounding box center [65, 205] width 130 height 25
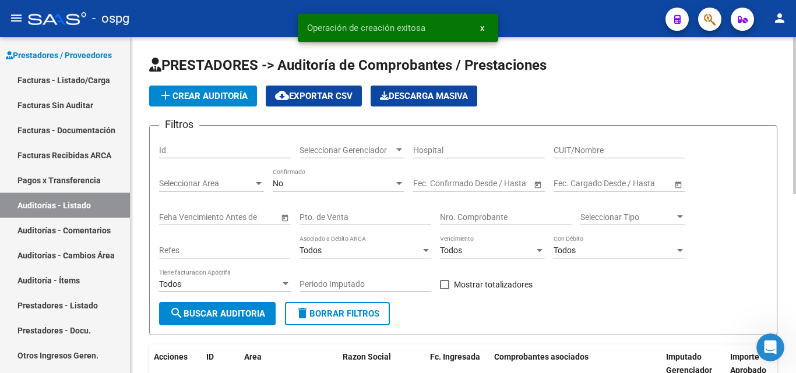
click at [215, 96] on span "add Crear Auditoría" at bounding box center [202, 96] width 89 height 10
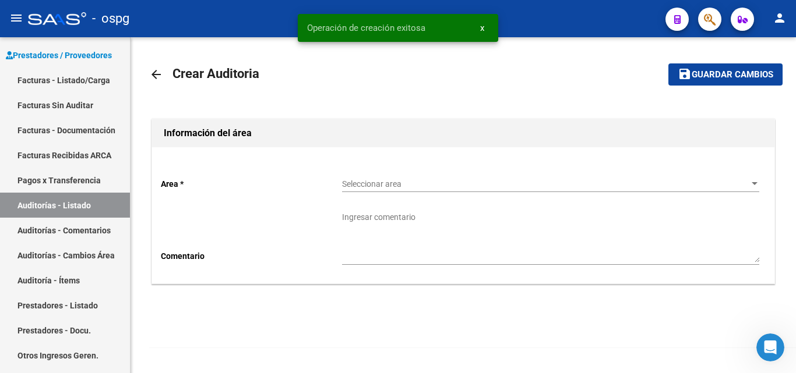
click at [382, 173] on div "Seleccionar area Seleccionar area" at bounding box center [550, 180] width 417 height 23
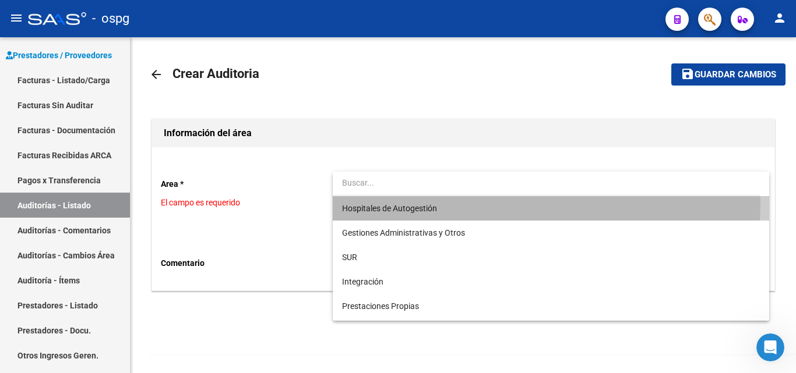
click at [401, 202] on span "Hospitales de Autogestión" at bounding box center [550, 208] width 417 height 24
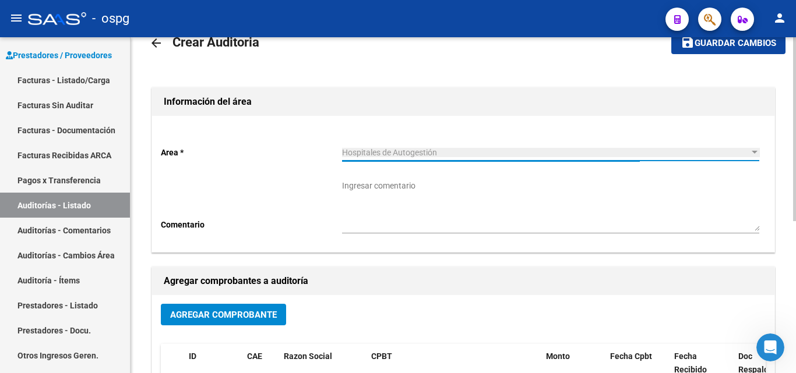
scroll to position [58, 0]
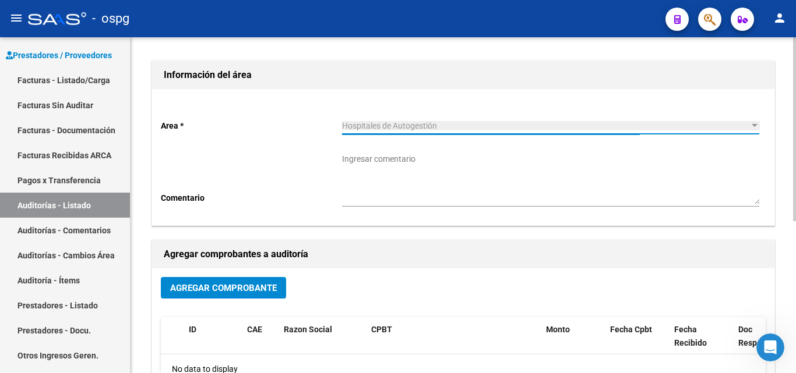
click at [214, 286] on span "Agregar Comprobante" at bounding box center [223, 288] width 107 height 10
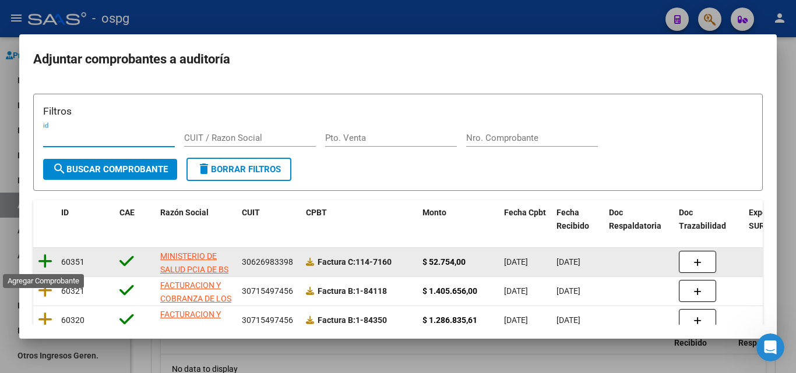
click at [47, 258] on icon at bounding box center [45, 261] width 15 height 16
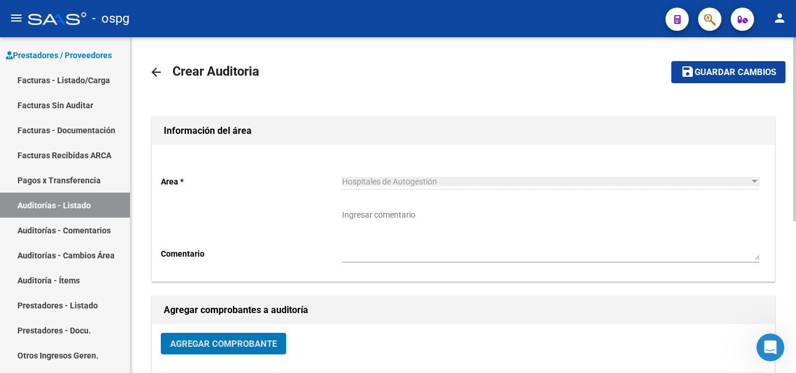
scroll to position [0, 0]
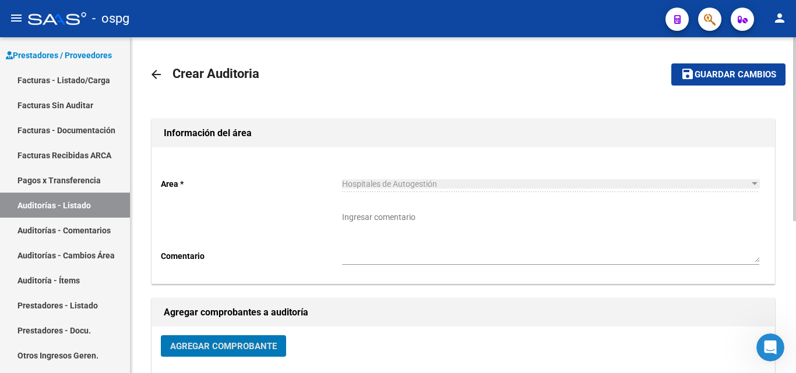
click at [749, 79] on span "Guardar cambios" at bounding box center [735, 75] width 82 height 10
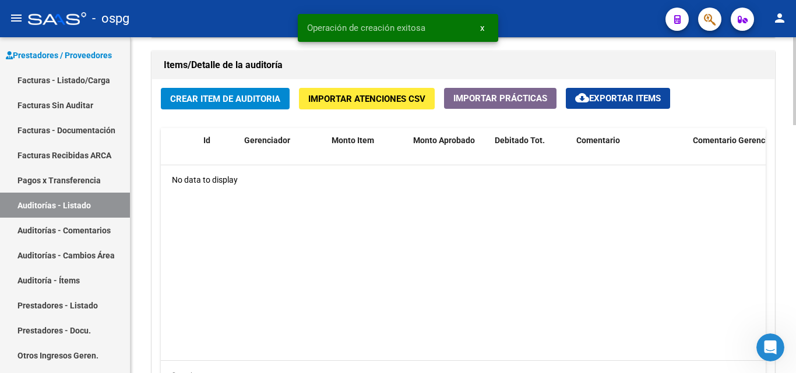
scroll to position [874, 0]
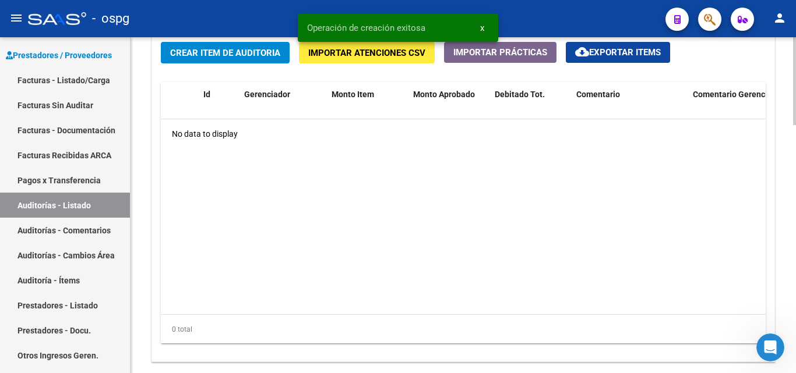
click at [255, 44] on button "Crear Item de Auditoria" at bounding box center [225, 53] width 129 height 22
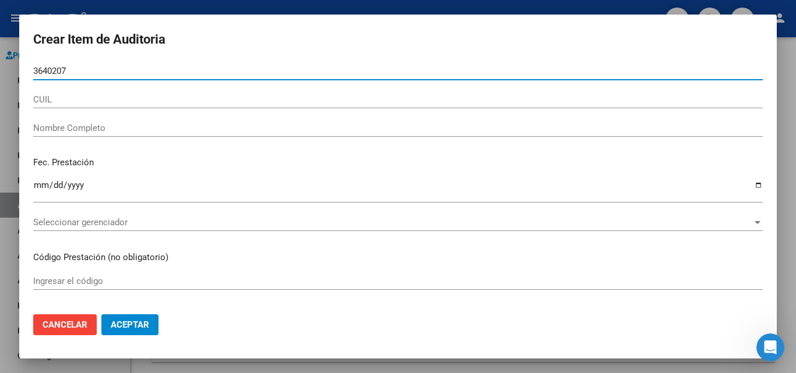
type input "36402076"
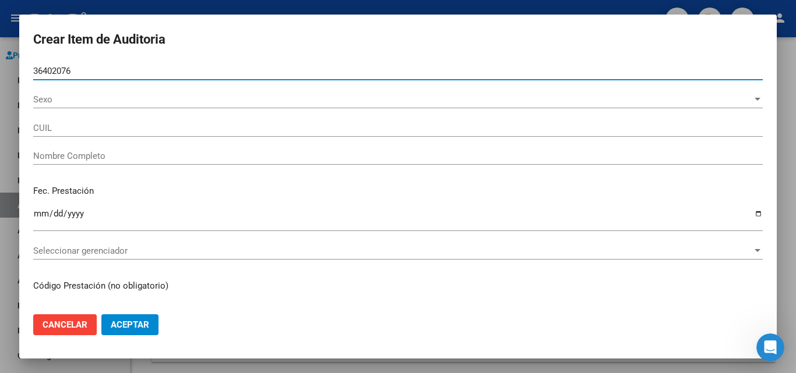
type input "27364020762"
type input "DOMINGUEZ SOFIA SOLEDAD"
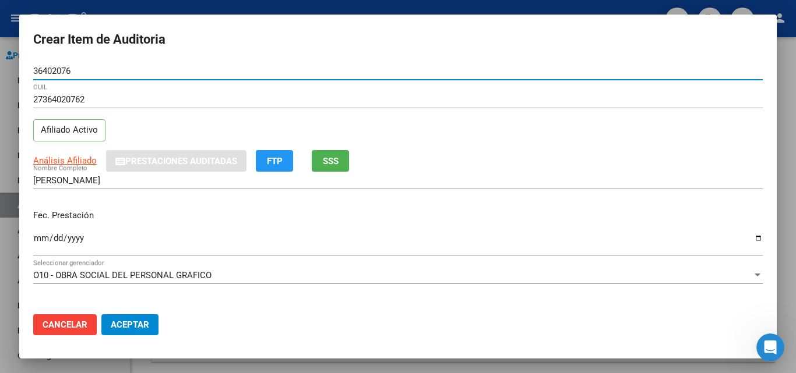
type input "36402076"
click at [338, 160] on span "SSS" at bounding box center [331, 161] width 16 height 10
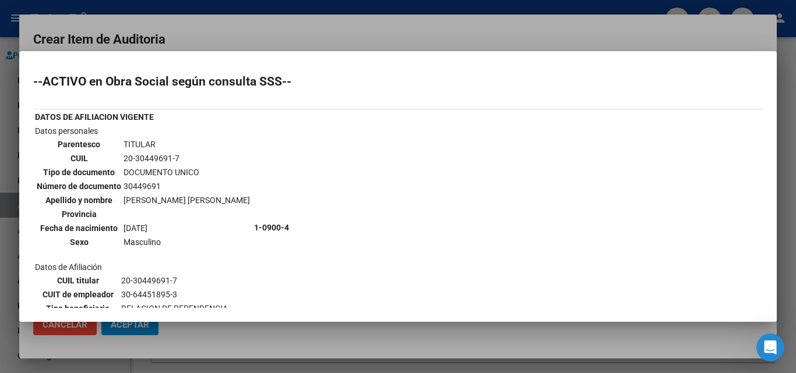
click at [228, 29] on div at bounding box center [398, 186] width 796 height 373
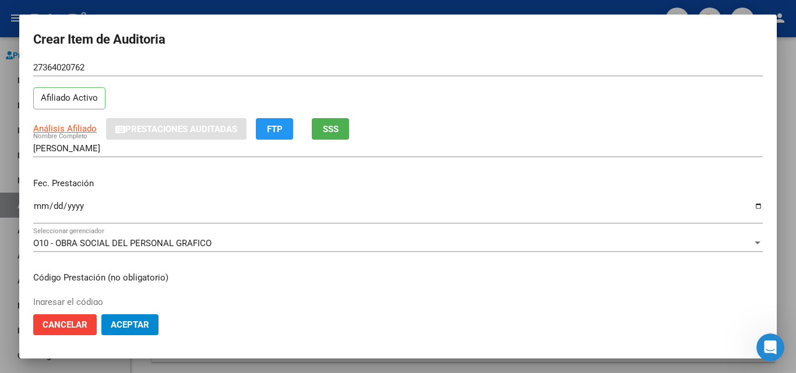
scroll to position [58, 0]
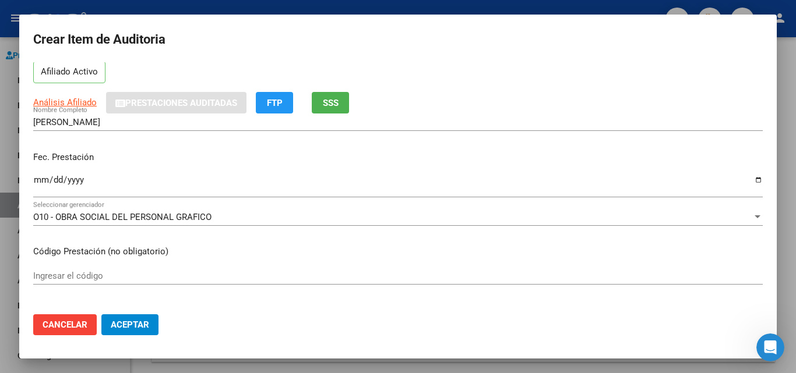
click at [35, 174] on div "Ingresar la fecha" at bounding box center [397, 184] width 729 height 25
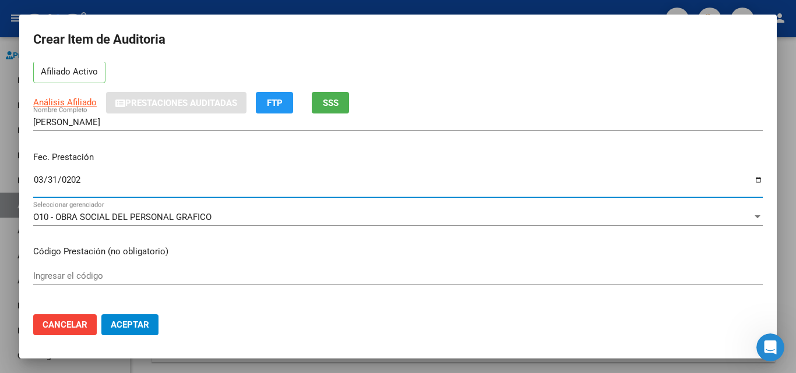
type input "2025-03-31"
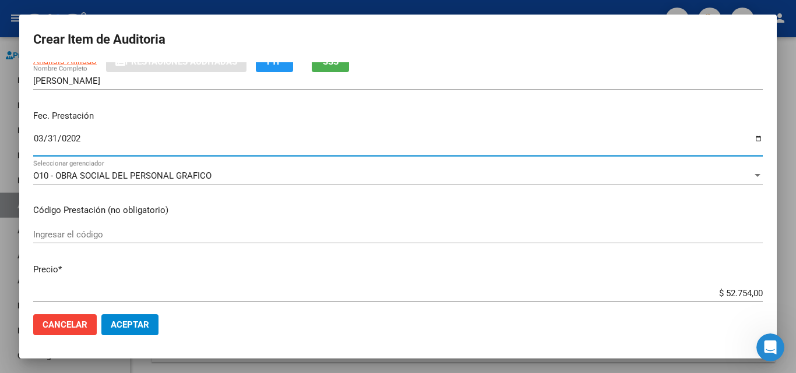
scroll to position [175, 0]
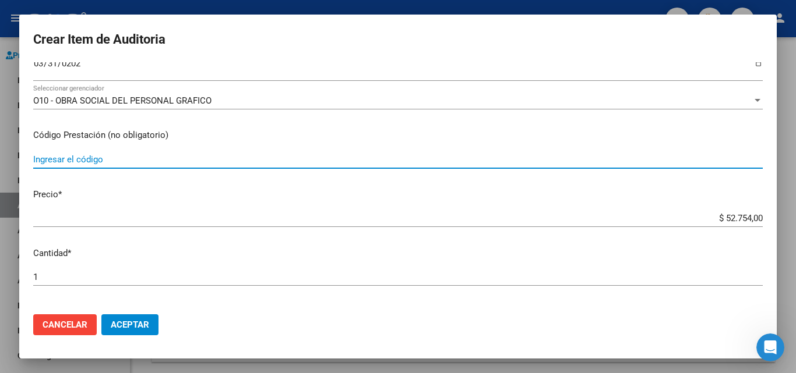
click at [76, 162] on input "Ingresar el código" at bounding box center [397, 159] width 729 height 10
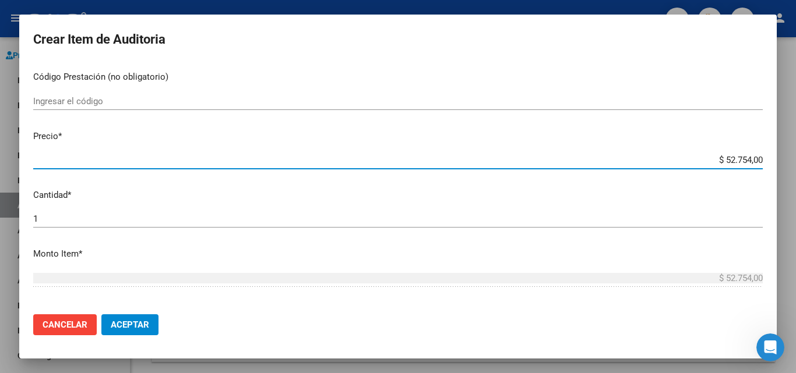
drag, startPoint x: 715, startPoint y: 159, endPoint x: 742, endPoint y: 161, distance: 26.3
click at [741, 161] on input "$ 52.754,00" at bounding box center [397, 160] width 729 height 10
type input "$ 7,00"
type input "$ 72,00"
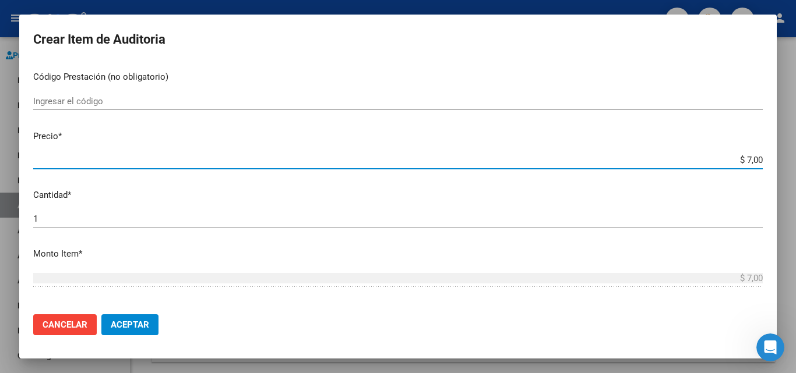
type input "$ 72,00"
type input "$ 724,00"
type input "$ 7.244,00"
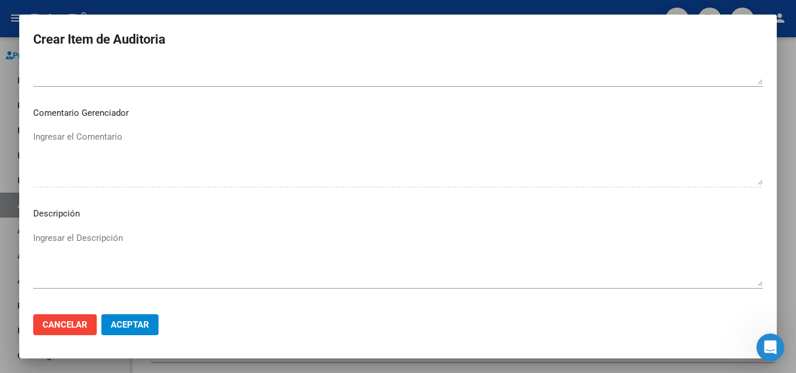
scroll to position [705, 0]
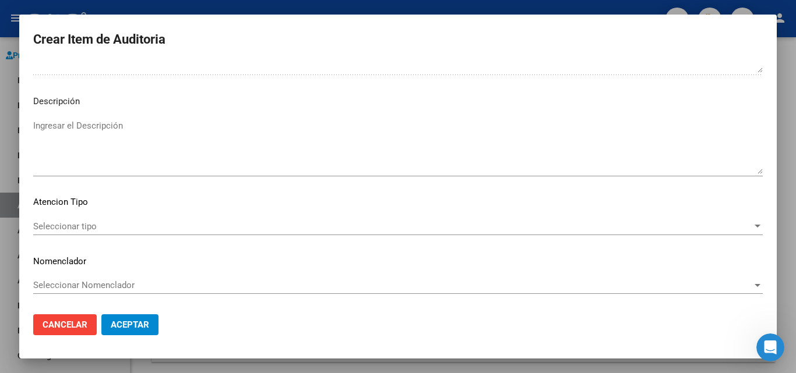
click at [76, 227] on span "Seleccionar tipo" at bounding box center [392, 226] width 719 height 10
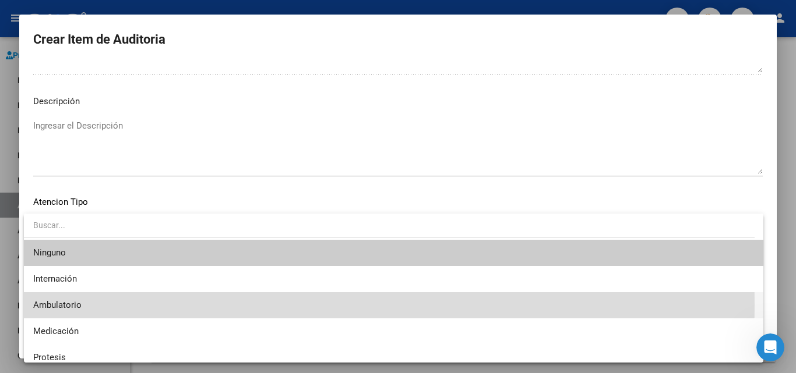
click at [86, 305] on span "Ambulatorio" at bounding box center [393, 305] width 721 height 26
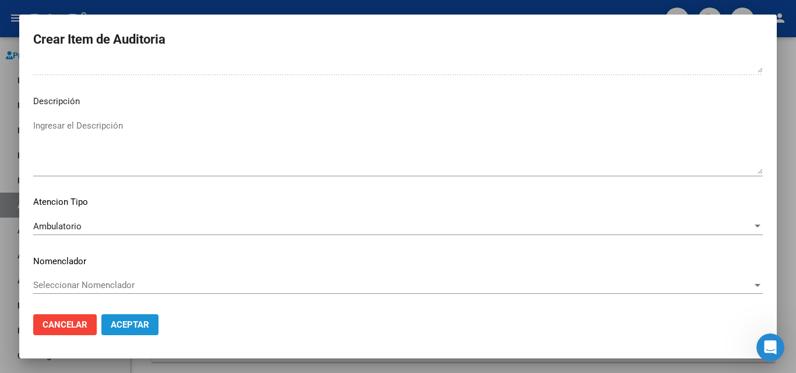
click at [140, 320] on span "Aceptar" at bounding box center [130, 325] width 38 height 10
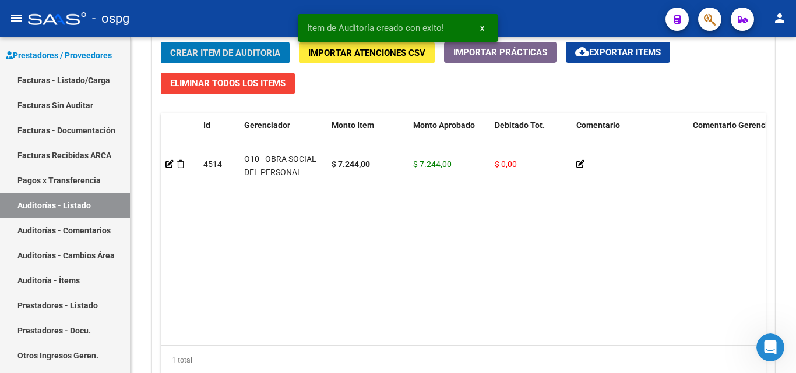
scroll to position [874, 0]
click at [220, 49] on span "Crear Item de Auditoria" at bounding box center [225, 53] width 110 height 10
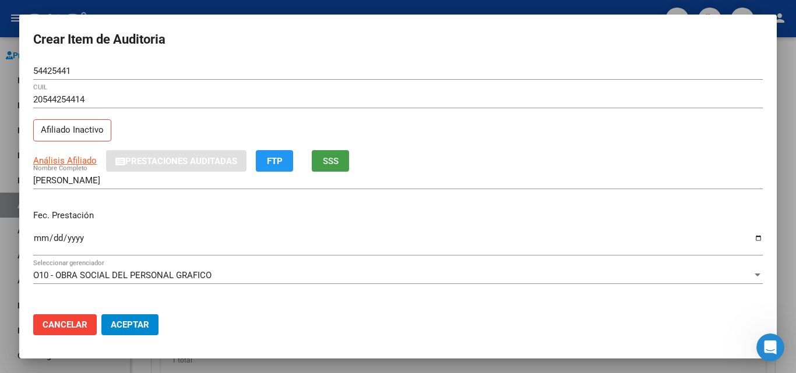
click at [322, 162] on button "SSS" at bounding box center [330, 161] width 37 height 22
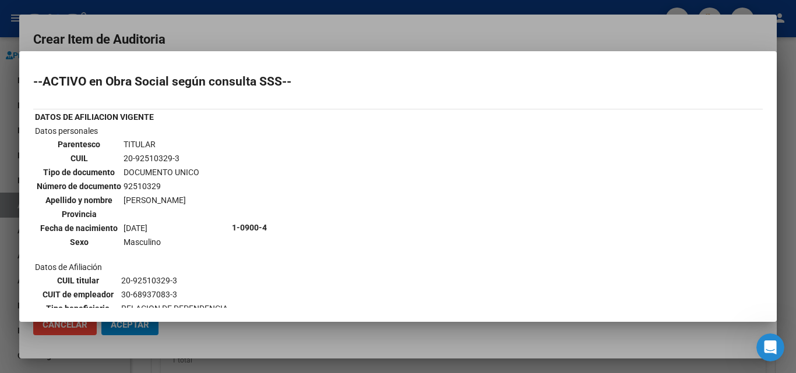
click at [295, 36] on div at bounding box center [398, 186] width 796 height 373
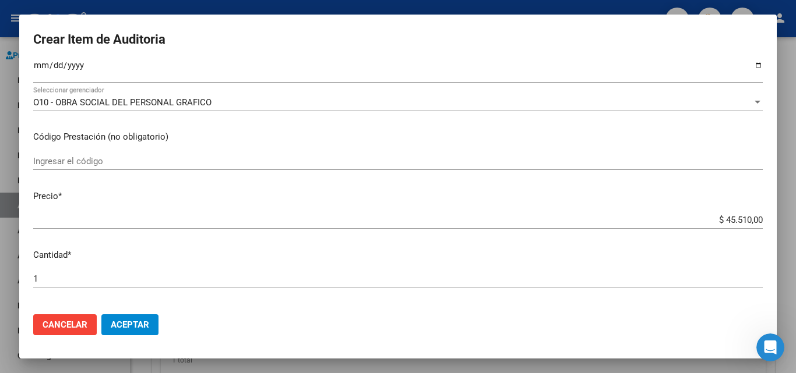
scroll to position [175, 0]
click at [42, 63] on input "Ingresar la fecha" at bounding box center [397, 68] width 729 height 19
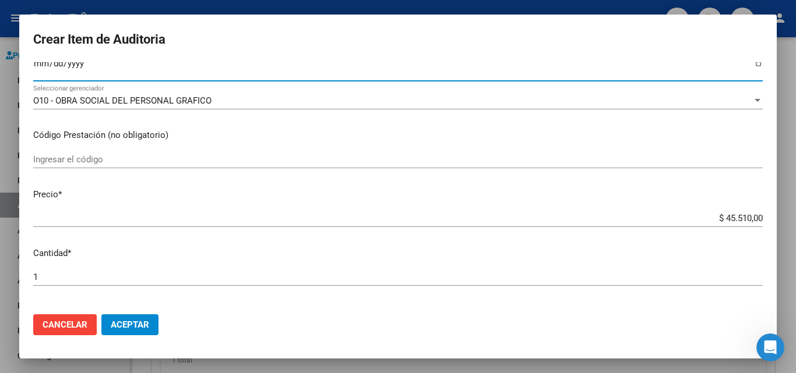
scroll to position [171, 0]
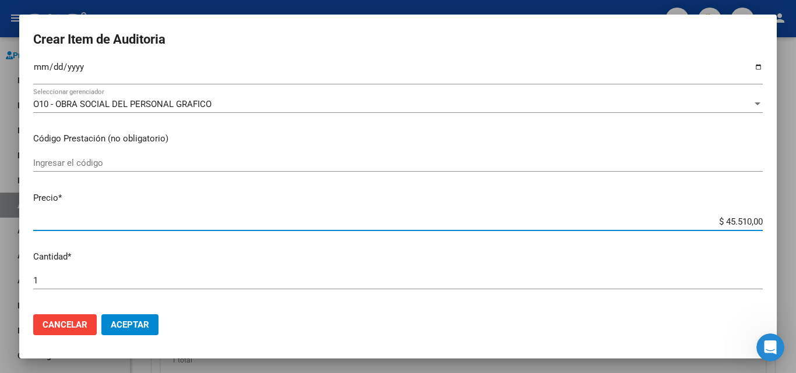
drag, startPoint x: 716, startPoint y: 223, endPoint x: 756, endPoint y: 223, distance: 39.6
click at [756, 223] on app-form-text-field "Precio * $ 45.510,00 Ingresar el precio" at bounding box center [402, 210] width 739 height 36
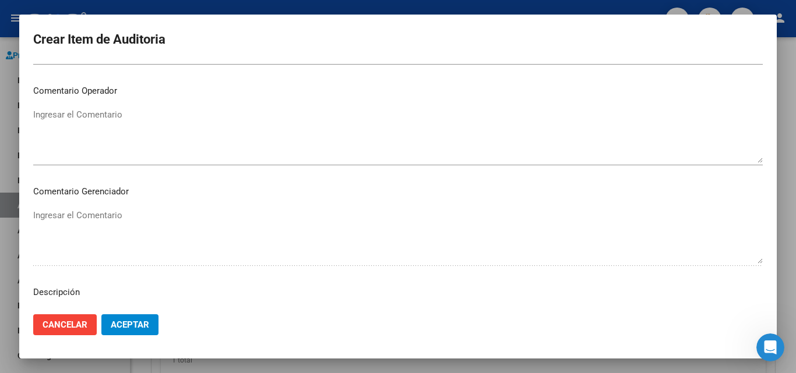
scroll to position [705, 0]
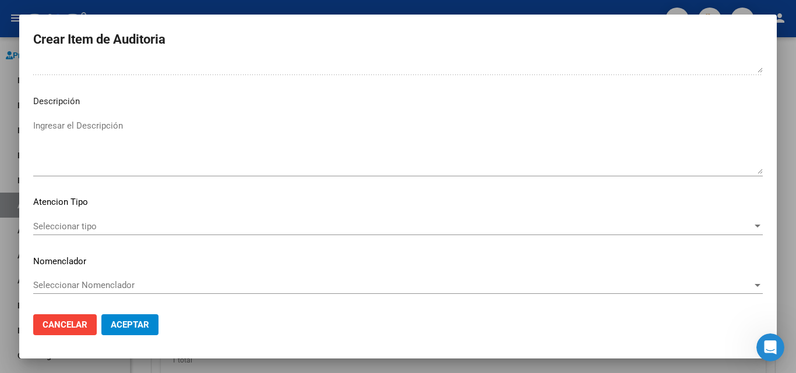
click at [62, 231] on span "Seleccionar tipo" at bounding box center [392, 226] width 719 height 10
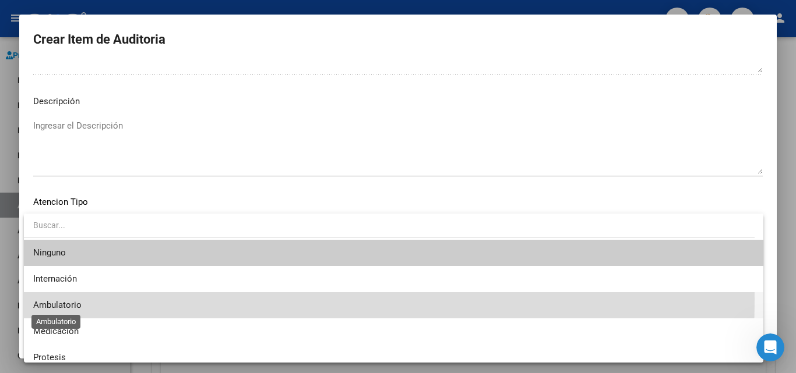
click at [75, 300] on span "Ambulatorio" at bounding box center [57, 305] width 48 height 10
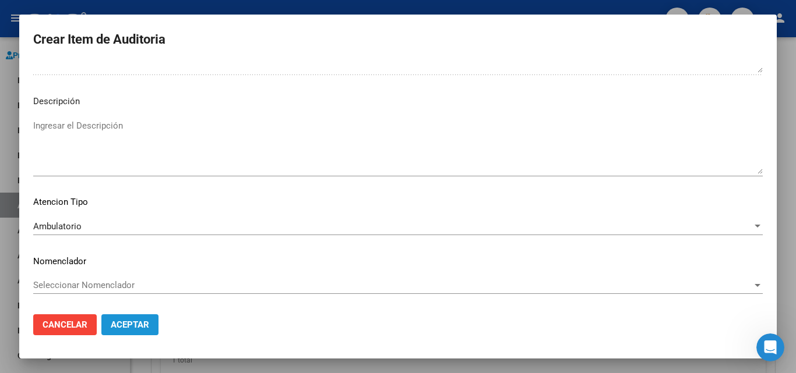
click at [140, 330] on span "Aceptar" at bounding box center [130, 325] width 38 height 10
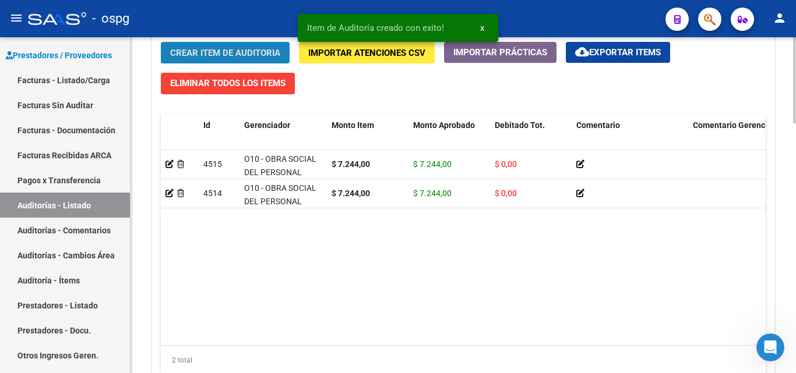
click at [224, 47] on button "Crear Item de Auditoria" at bounding box center [225, 53] width 129 height 22
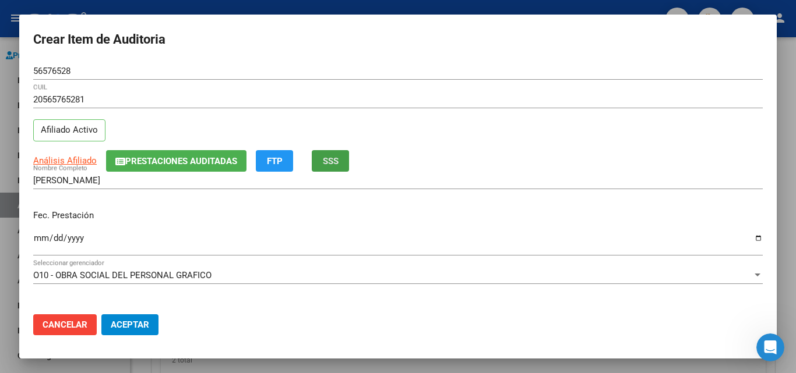
click at [314, 163] on button "SSS" at bounding box center [330, 161] width 37 height 22
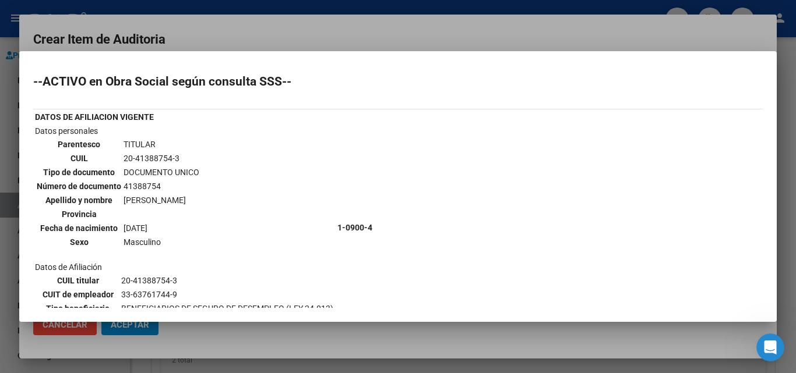
click at [322, 29] on div at bounding box center [398, 186] width 796 height 373
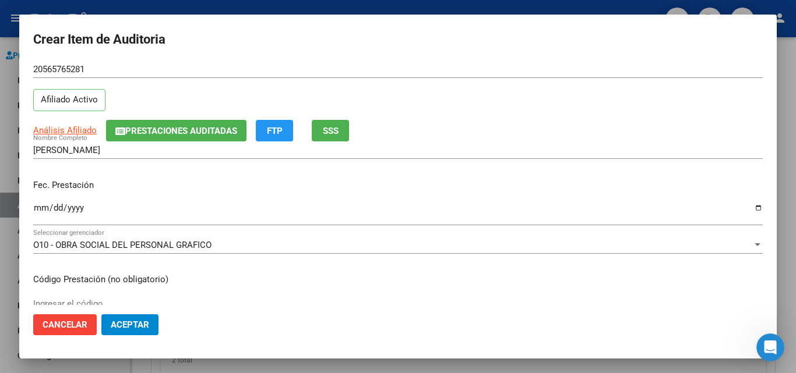
scroll to position [58, 0]
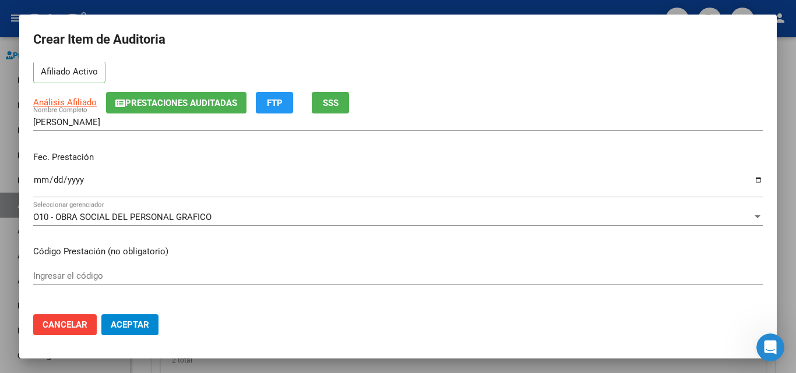
click at [37, 176] on input "Ingresar la fecha" at bounding box center [397, 184] width 729 height 19
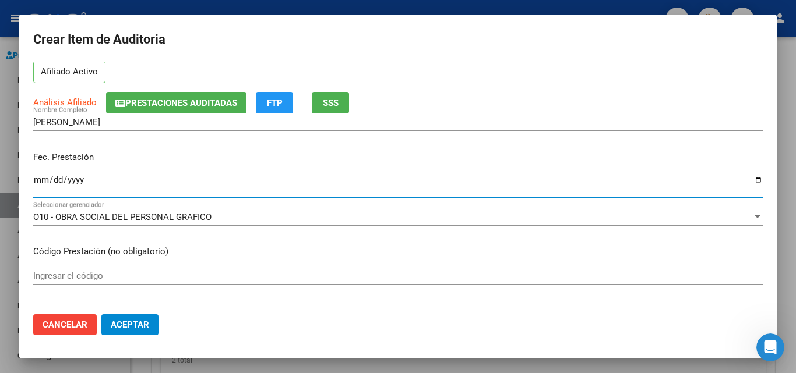
scroll to position [0, 0]
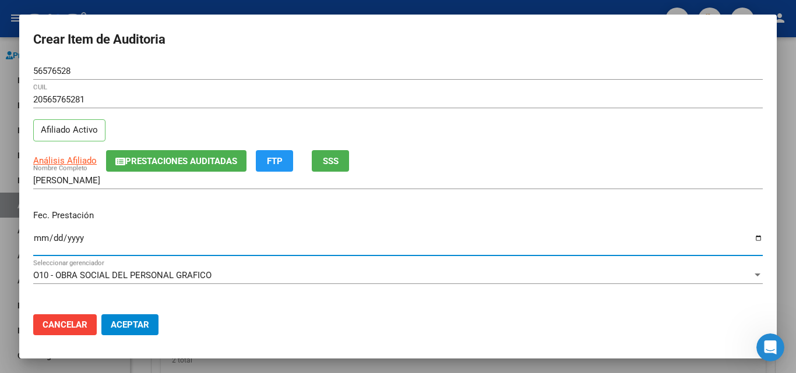
click at [29, 240] on mat-dialog-content "56576528 Nro Documento 20565765281 CUIL Afiliado Activo Análisis Afiliado Prest…" at bounding box center [397, 183] width 757 height 243
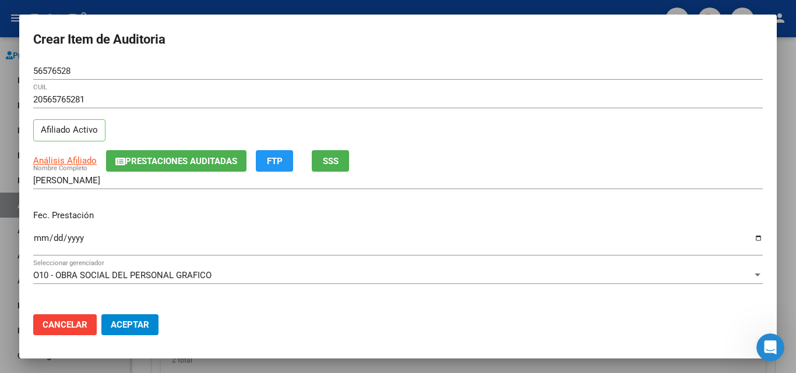
click at [36, 239] on input "2025-07-01" at bounding box center [397, 243] width 729 height 19
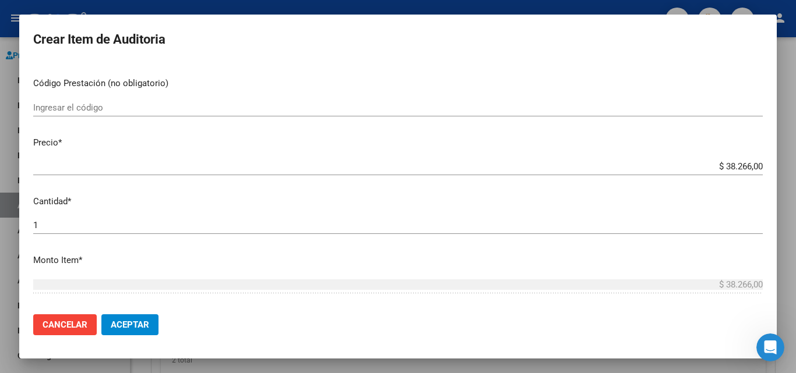
scroll to position [233, 0]
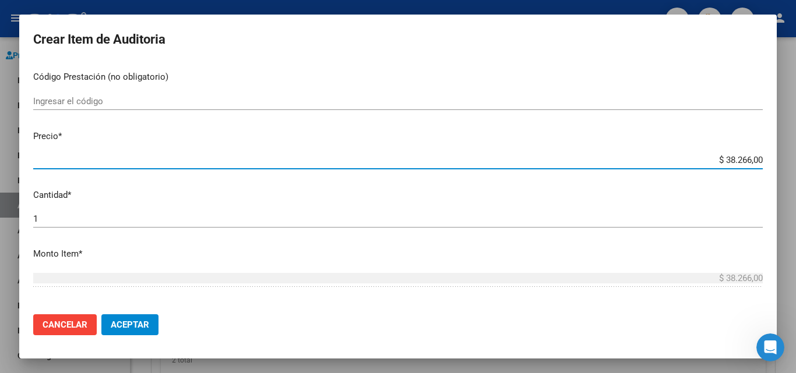
drag, startPoint x: 716, startPoint y: 158, endPoint x: 741, endPoint y: 161, distance: 25.2
click at [741, 161] on input "$ 38.266,00" at bounding box center [397, 160] width 729 height 10
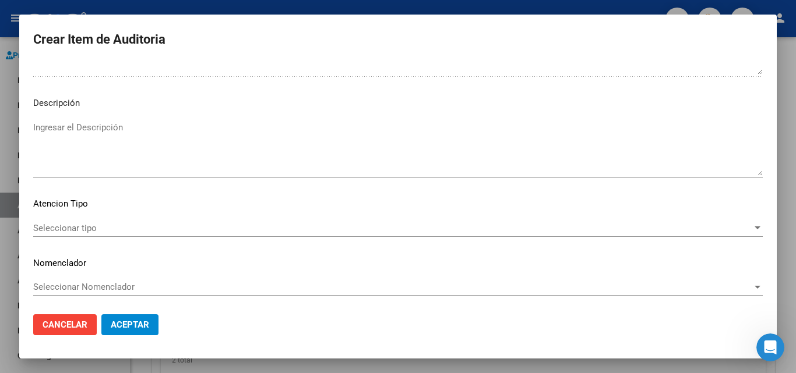
scroll to position [705, 0]
click at [45, 231] on span "Seleccionar tipo" at bounding box center [392, 226] width 719 height 10
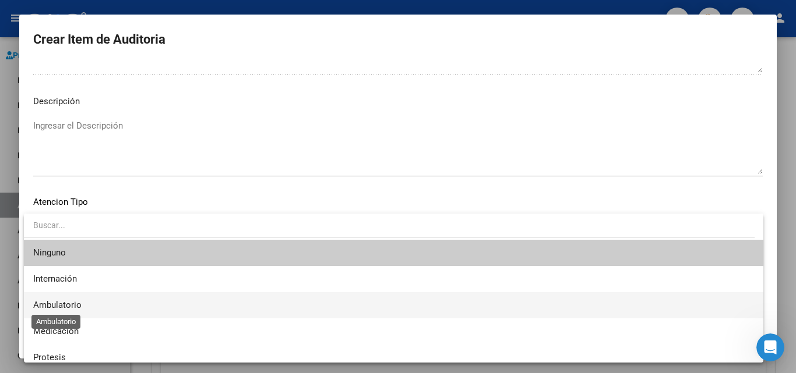
click at [77, 305] on span "Ambulatorio" at bounding box center [57, 305] width 48 height 10
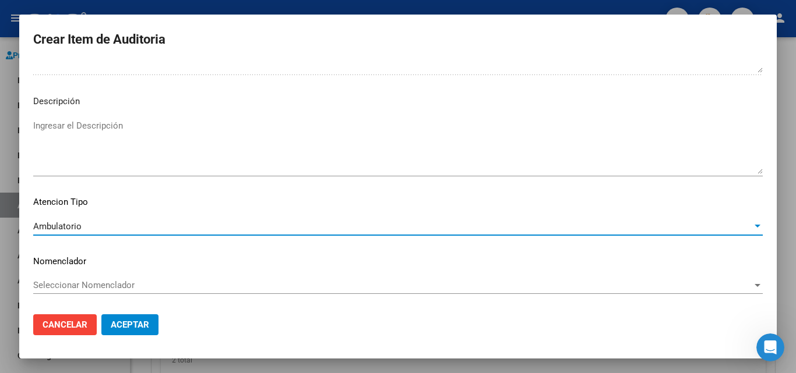
click at [125, 322] on span "Aceptar" at bounding box center [130, 325] width 38 height 10
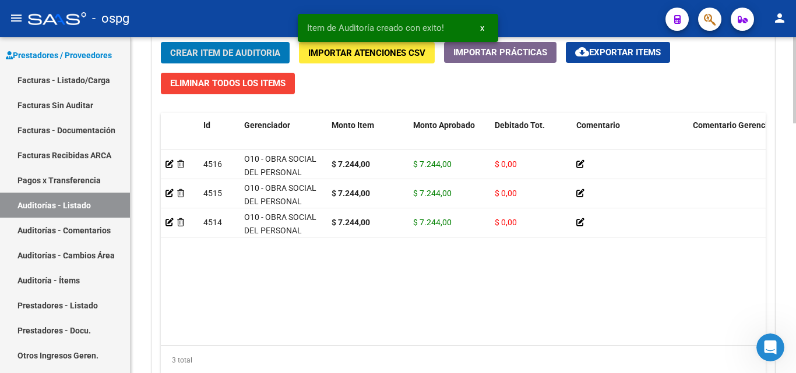
click at [238, 54] on span "Crear Item de Auditoria" at bounding box center [225, 53] width 110 height 10
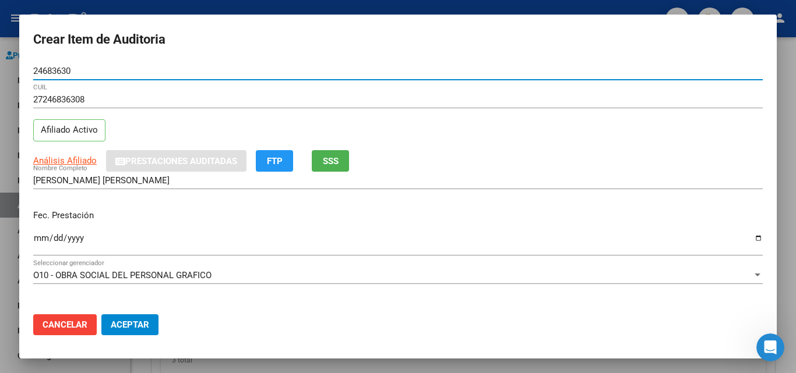
click at [344, 167] on button "SSS" at bounding box center [330, 161] width 37 height 22
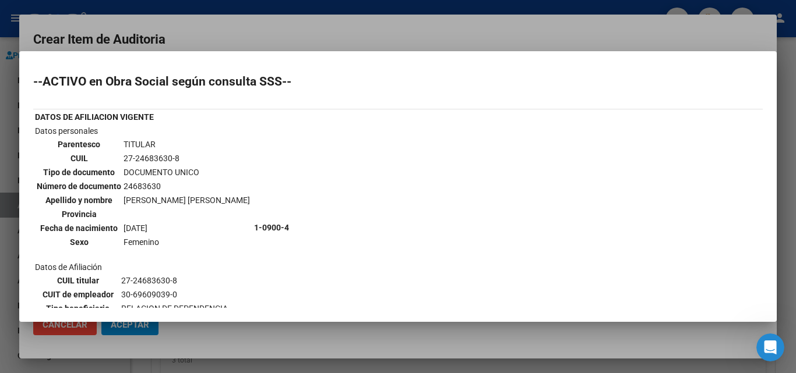
click at [240, 36] on div at bounding box center [398, 186] width 796 height 373
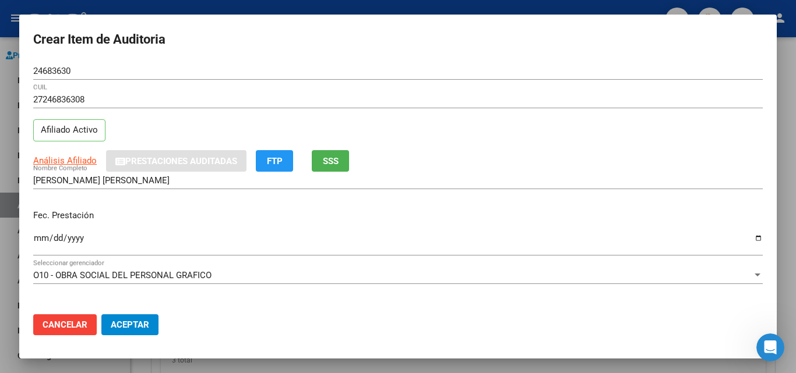
click at [37, 239] on input "Ingresar la fecha" at bounding box center [397, 243] width 729 height 19
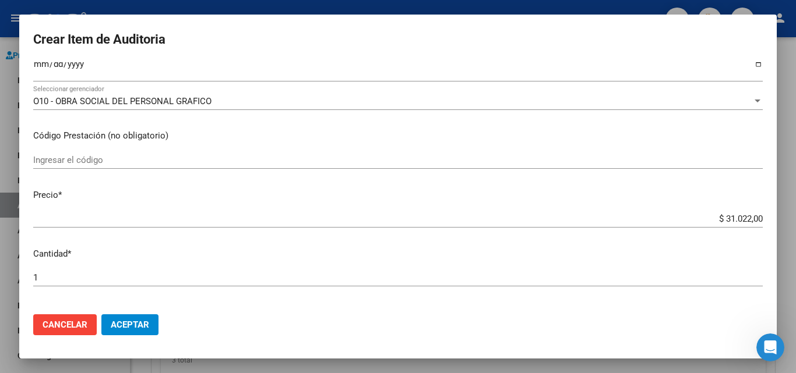
scroll to position [175, 0]
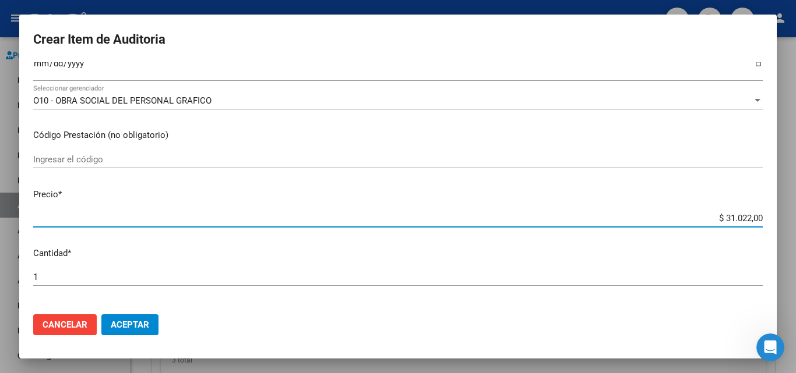
drag, startPoint x: 715, startPoint y: 218, endPoint x: 740, endPoint y: 222, distance: 25.3
click at [740, 222] on input "$ 31.022,00" at bounding box center [397, 218] width 729 height 10
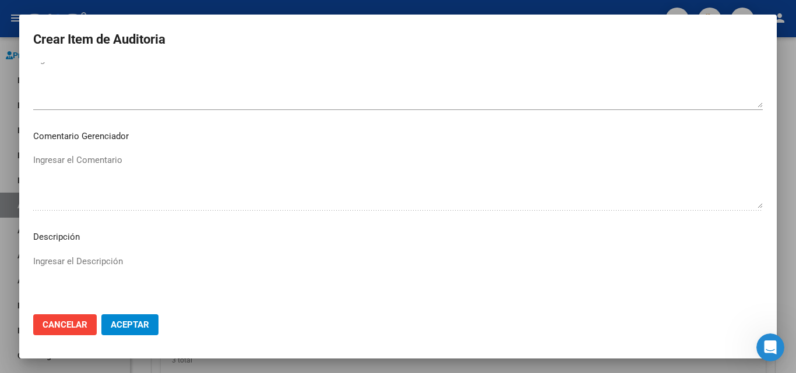
scroll to position [705, 0]
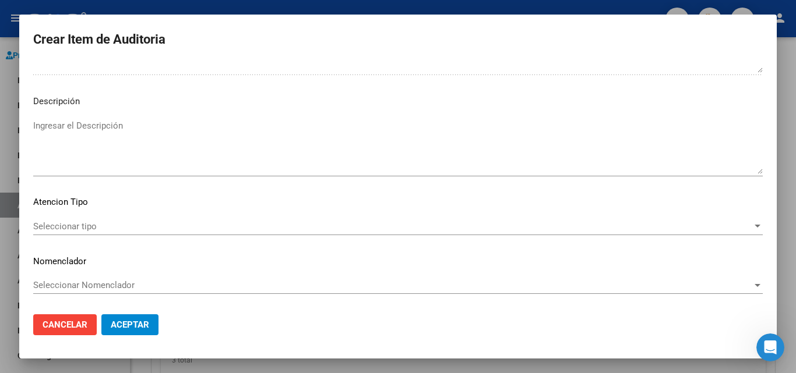
click at [56, 234] on div "Seleccionar tipo Seleccionar tipo" at bounding box center [397, 226] width 729 height 17
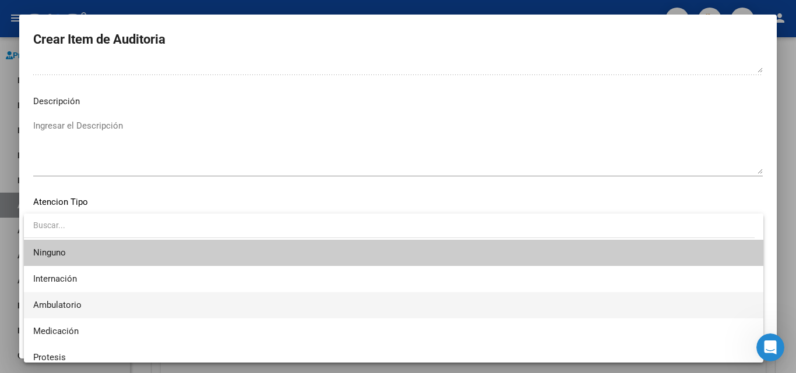
click at [56, 299] on span "Ambulatorio" at bounding box center [393, 305] width 721 height 26
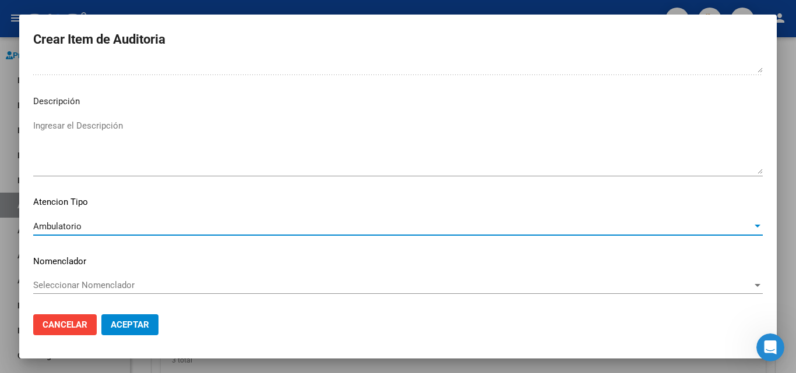
click at [146, 331] on button "Aceptar" at bounding box center [129, 325] width 57 height 21
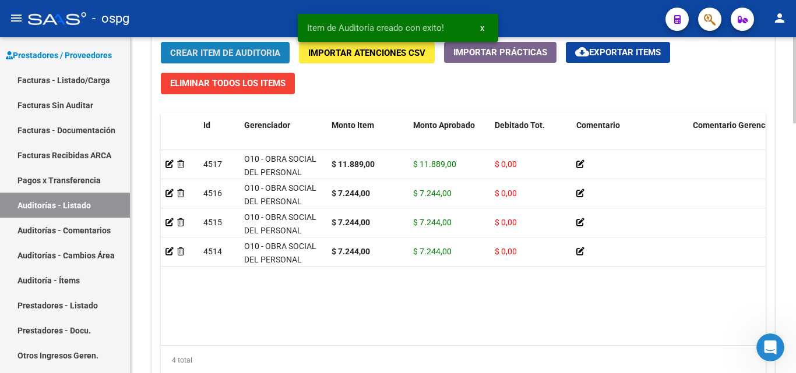
click at [240, 45] on button "Crear Item de Auditoria" at bounding box center [225, 53] width 129 height 22
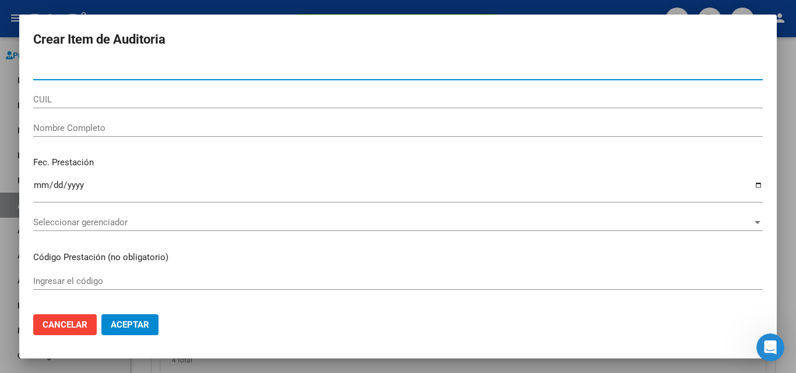
click at [142, 78] on div "Nro Documento" at bounding box center [397, 70] width 729 height 17
click at [147, 70] on input "Nro Documento" at bounding box center [397, 71] width 729 height 10
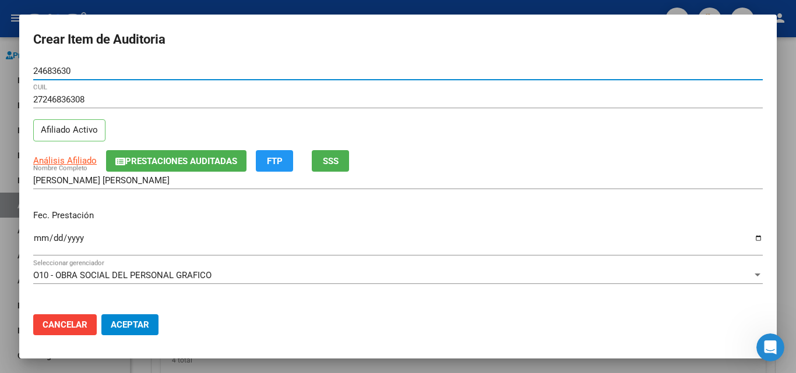
click at [101, 315] on button "Aceptar" at bounding box center [129, 325] width 57 height 21
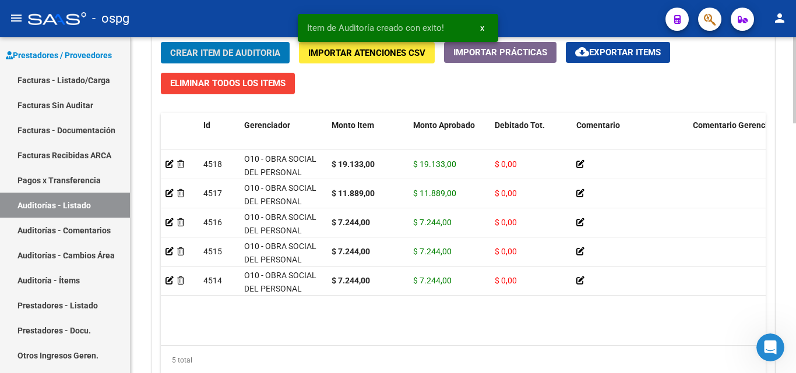
click at [216, 65] on div "Crear Item de Auditoria Importar Atenciones CSV Importar Prácticas cloud_downlo…" at bounding box center [463, 212] width 622 height 359
click at [217, 58] on span "Crear Item de Auditoria" at bounding box center [225, 53] width 110 height 10
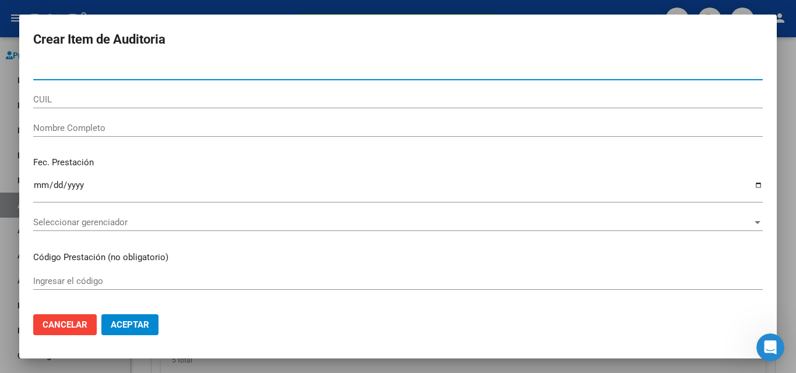
click at [101, 66] on input "Nro Documento" at bounding box center [397, 71] width 729 height 10
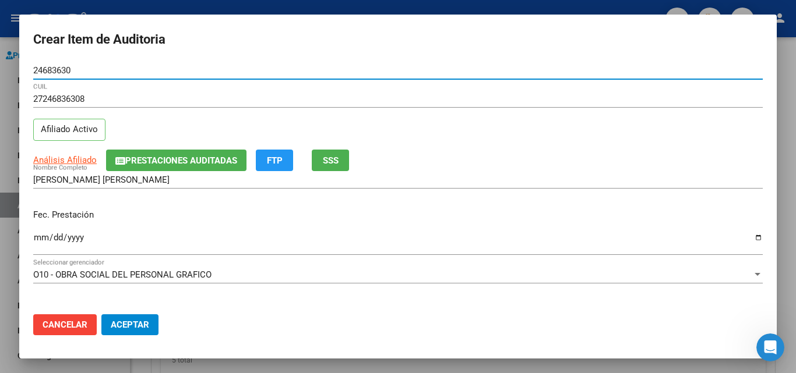
scroll to position [0, 0]
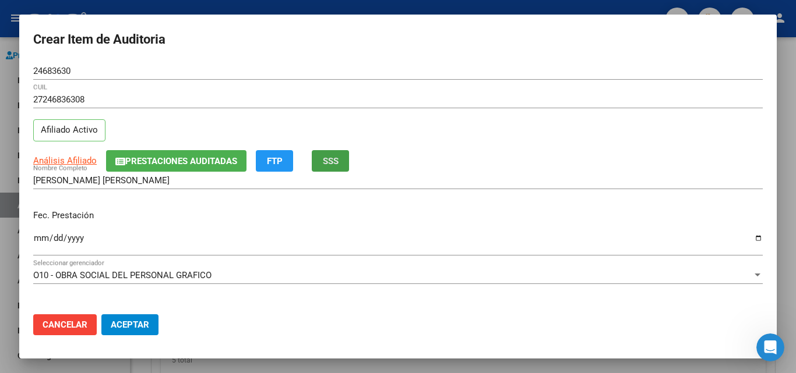
click at [339, 167] on button "SSS" at bounding box center [330, 161] width 37 height 22
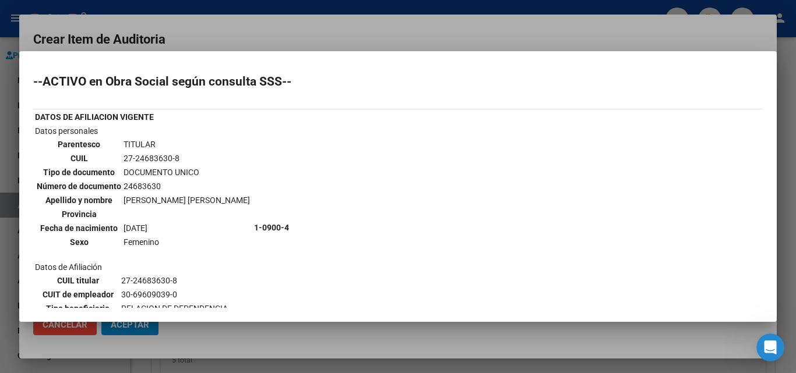
click at [244, 31] on div at bounding box center [398, 186] width 796 height 373
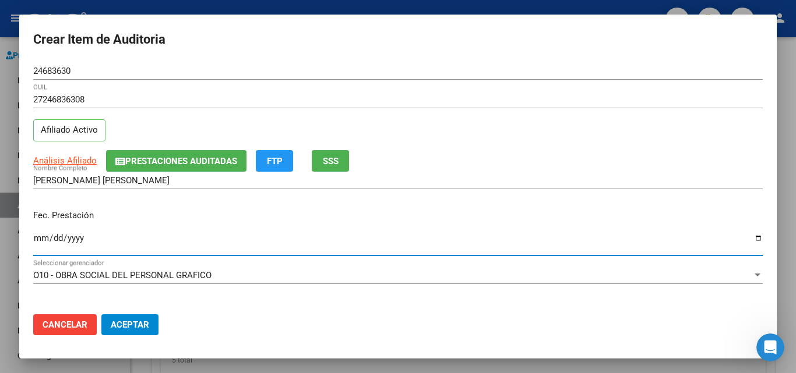
click at [44, 234] on input "Ingresar la fecha" at bounding box center [397, 243] width 729 height 19
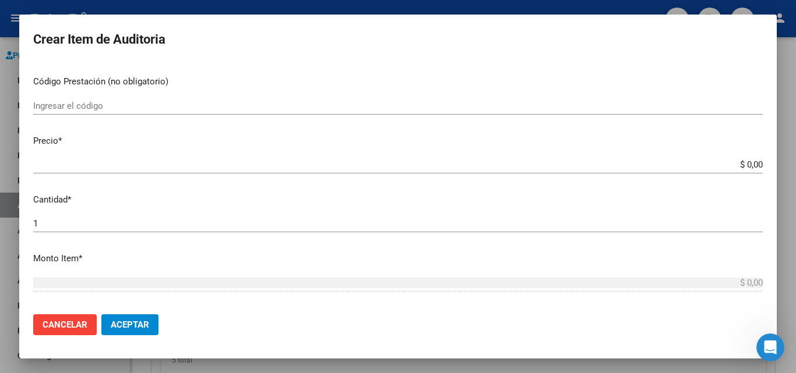
scroll to position [233, 0]
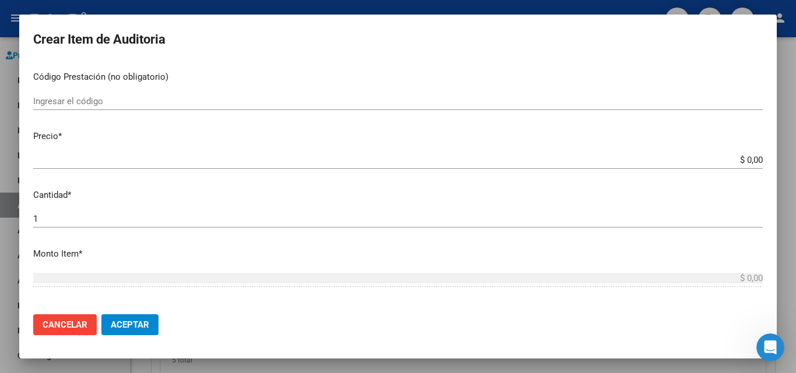
click at [738, 160] on input "$ 0,00" at bounding box center [397, 160] width 729 height 10
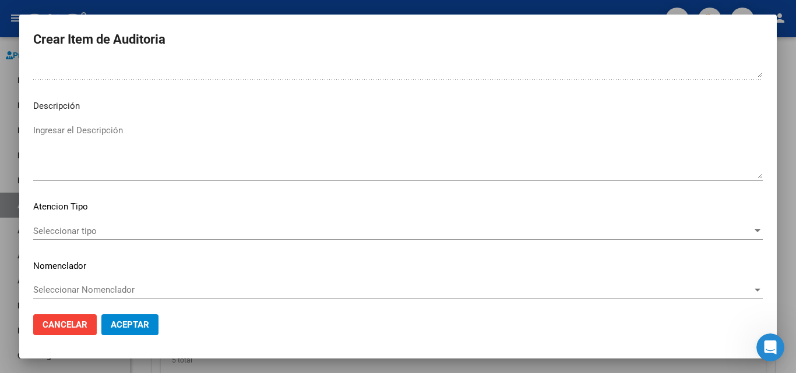
scroll to position [705, 0]
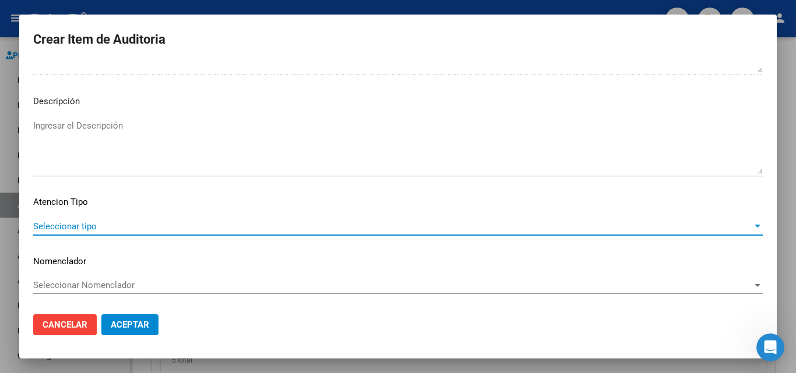
click at [104, 228] on span "Seleccionar tipo" at bounding box center [392, 226] width 719 height 10
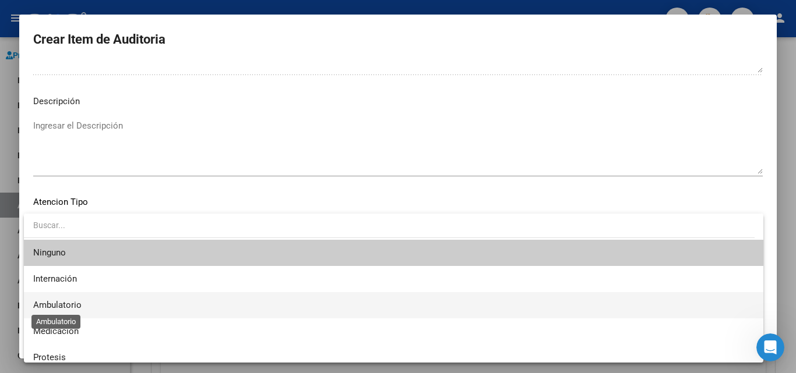
click at [77, 302] on span "Ambulatorio" at bounding box center [57, 305] width 48 height 10
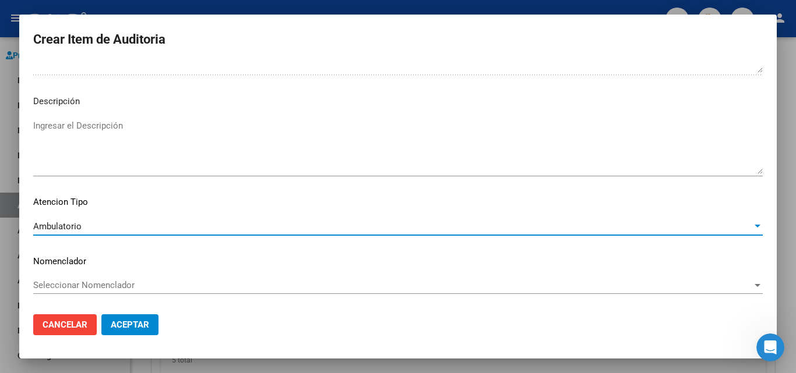
click at [117, 325] on span "Aceptar" at bounding box center [130, 325] width 38 height 10
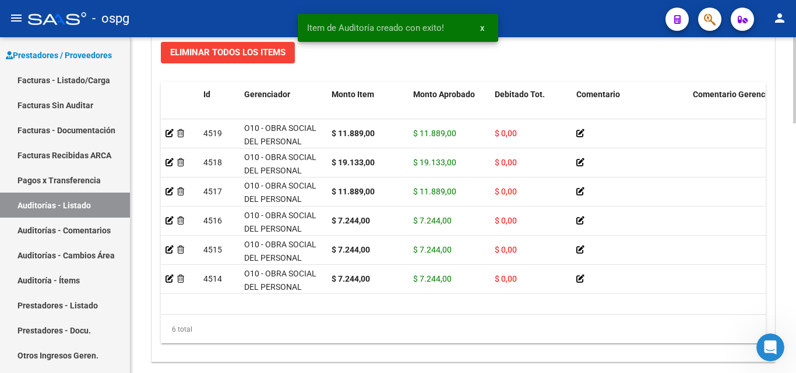
scroll to position [933, 0]
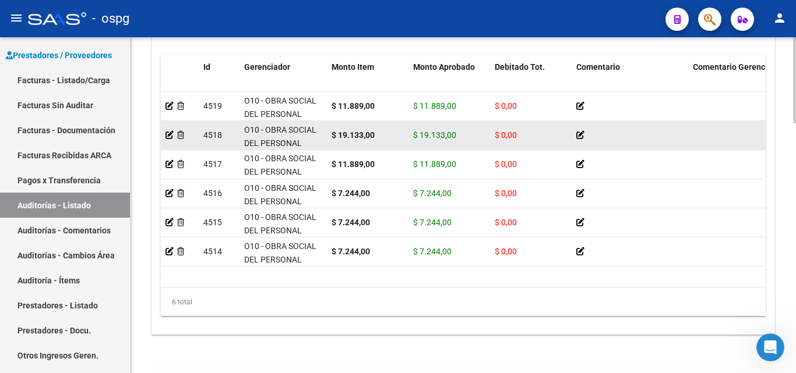
click at [578, 136] on icon at bounding box center [580, 135] width 8 height 8
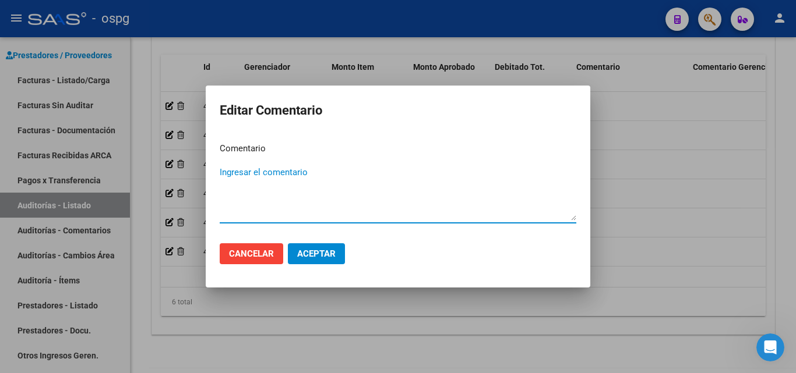
click at [362, 279] on mat-dialog-container "Editar Comentario Comentario Ingresar el comentario Cancelar Aceptar" at bounding box center [398, 187] width 384 height 202
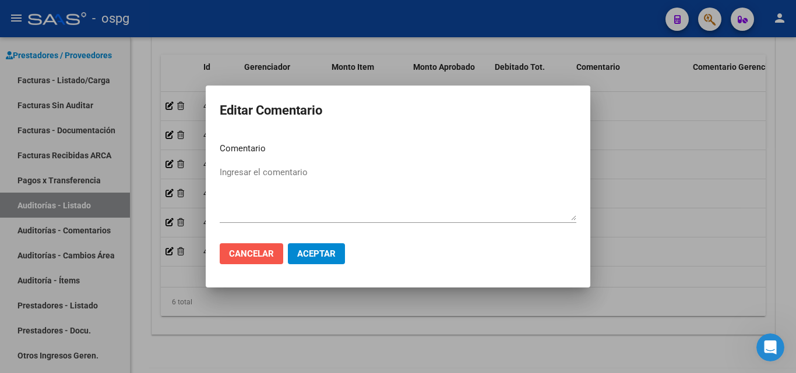
click at [256, 251] on span "Cancelar" at bounding box center [251, 254] width 45 height 10
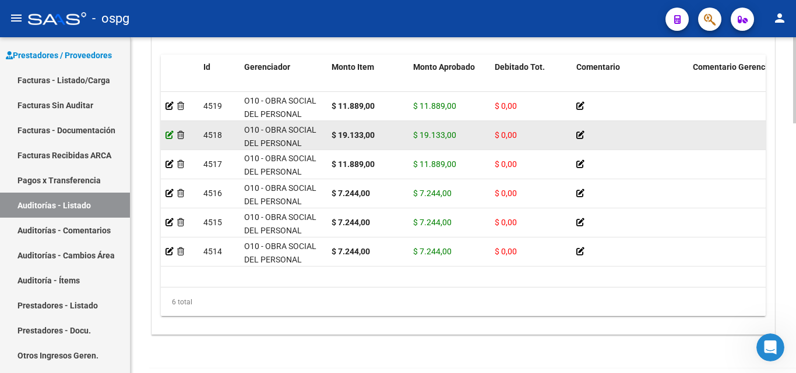
click at [170, 135] on icon at bounding box center [169, 135] width 8 height 8
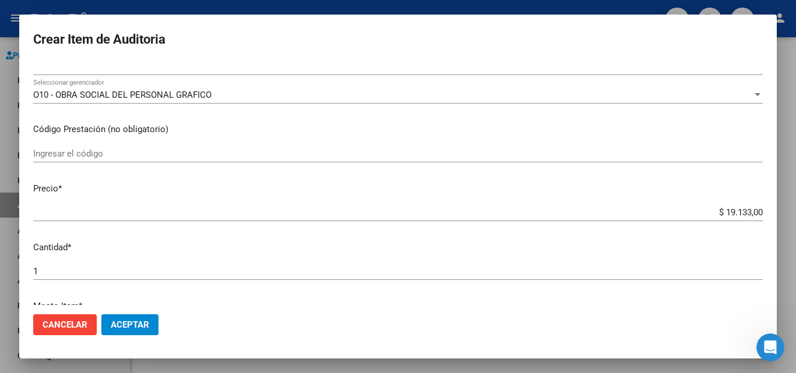
scroll to position [175, 0]
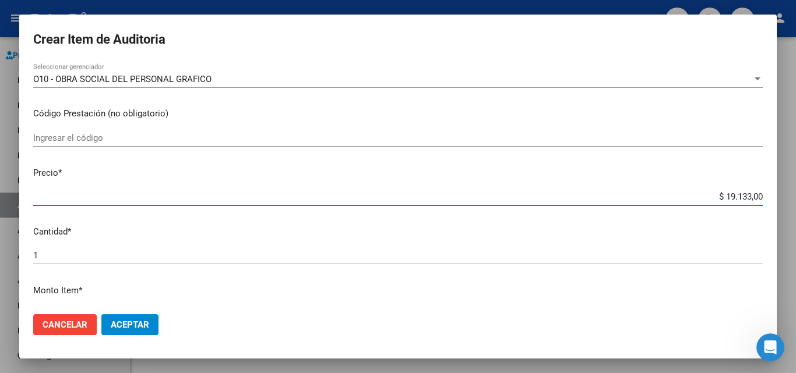
drag, startPoint x: 720, startPoint y: 195, endPoint x: 741, endPoint y: 202, distance: 21.9
click at [741, 202] on input "$ 19.133,00" at bounding box center [397, 197] width 729 height 10
click at [128, 322] on span "Aceptar" at bounding box center [130, 325] width 38 height 10
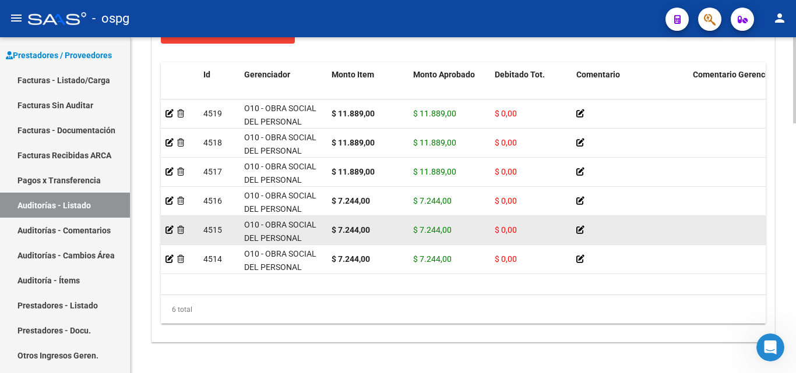
scroll to position [932, 0]
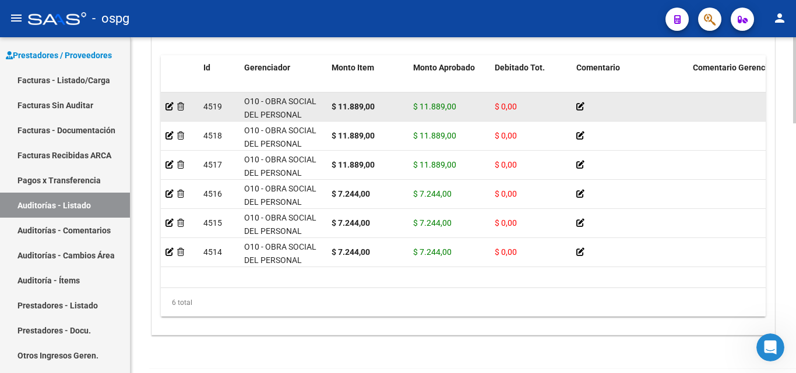
click at [164, 107] on datatable-body-cell at bounding box center [180, 107] width 38 height 29
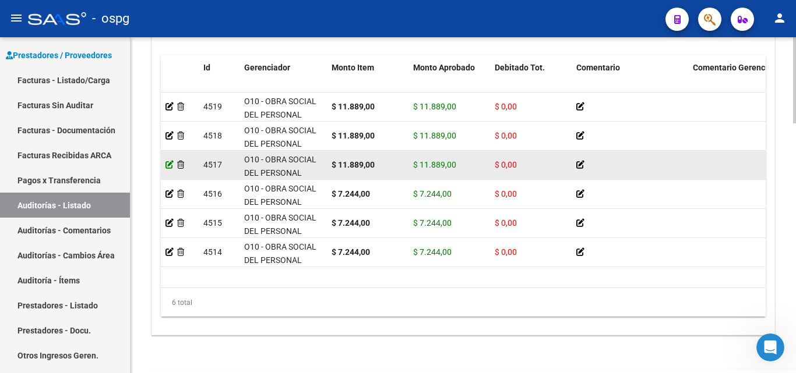
click at [171, 165] on icon at bounding box center [169, 165] width 8 height 8
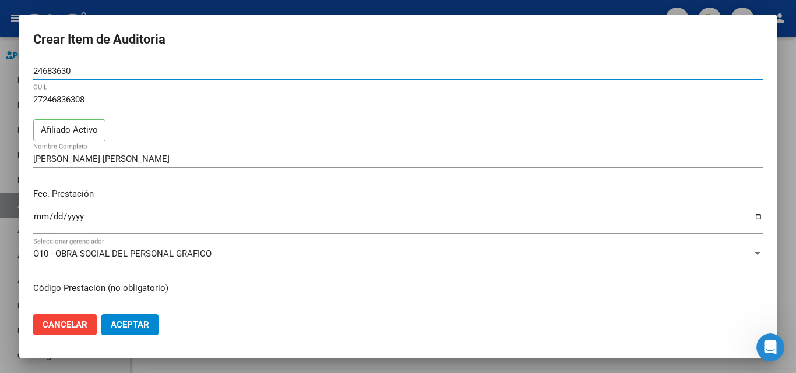
click at [108, 326] on button "Aceptar" at bounding box center [129, 325] width 57 height 21
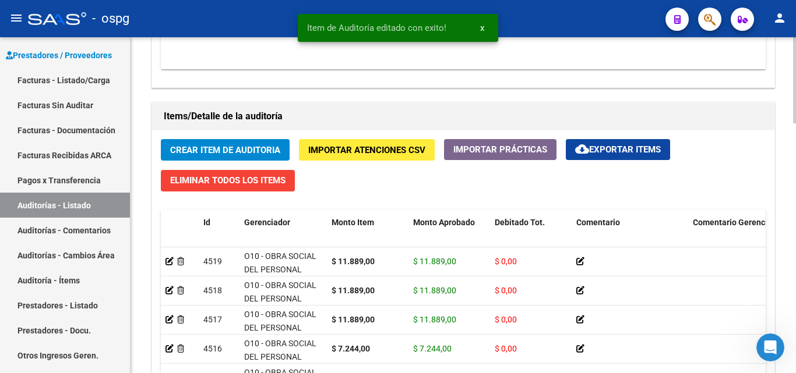
scroll to position [977, 0]
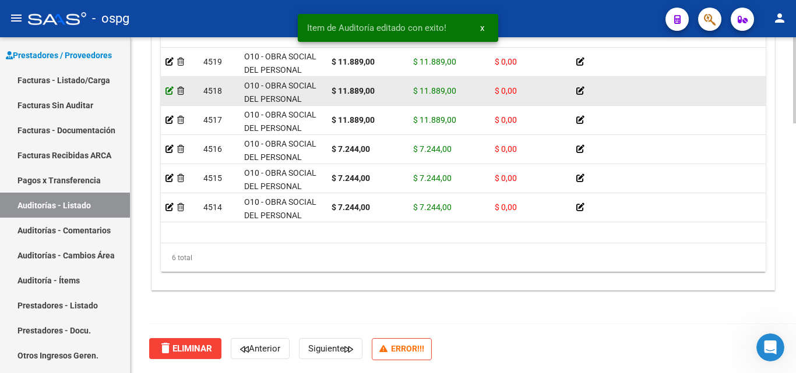
click at [171, 91] on icon at bounding box center [169, 91] width 8 height 8
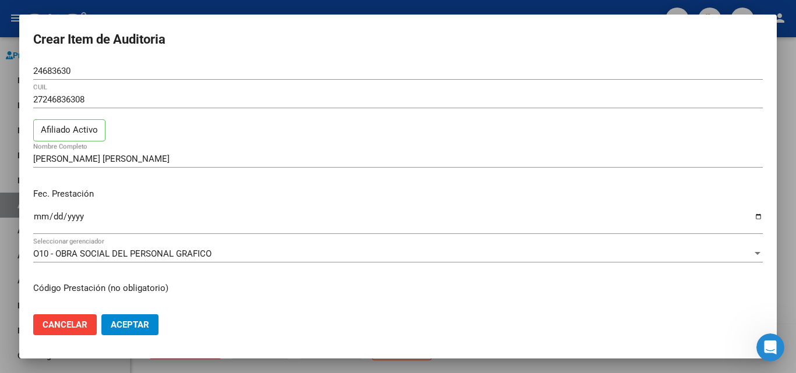
click at [0, 166] on div at bounding box center [398, 186] width 796 height 373
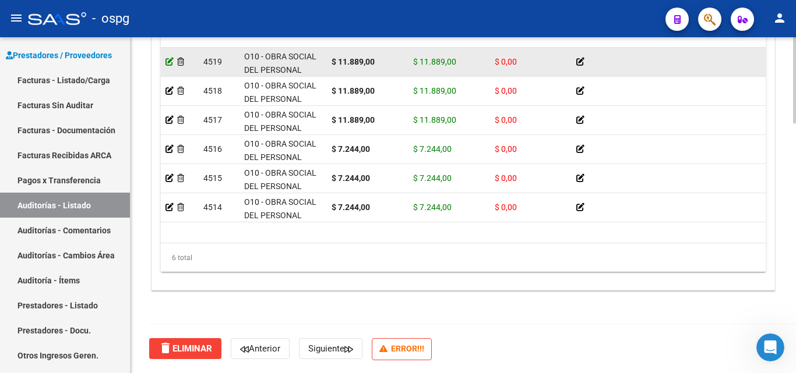
click at [167, 63] on icon at bounding box center [169, 62] width 8 height 8
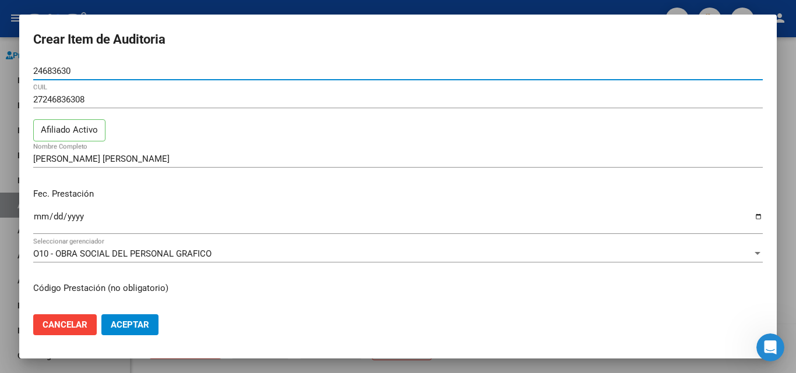
click at [126, 328] on span "Aceptar" at bounding box center [130, 325] width 38 height 10
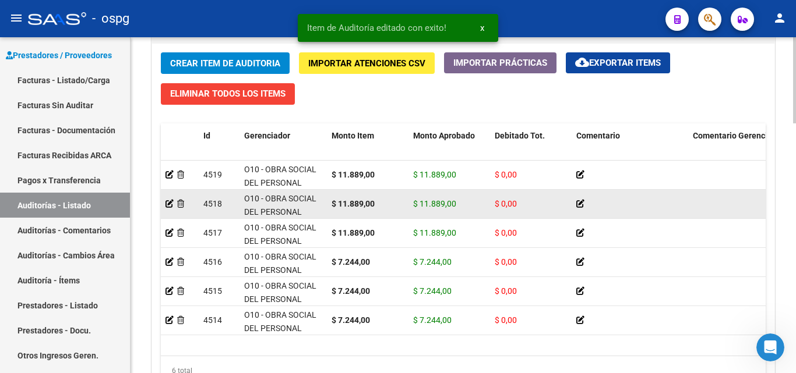
scroll to position [874, 0]
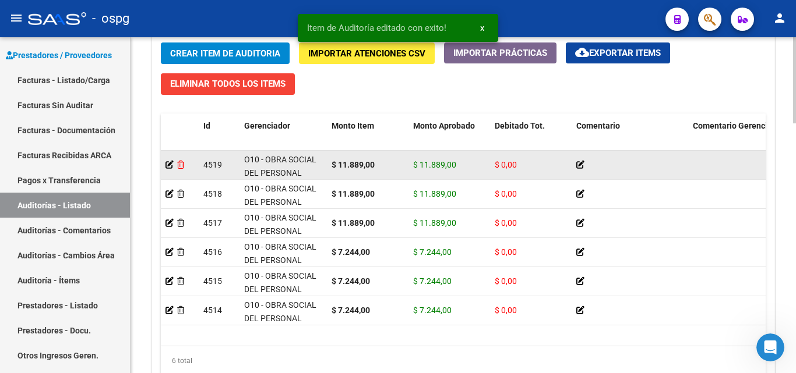
click at [179, 167] on icon at bounding box center [180, 165] width 7 height 8
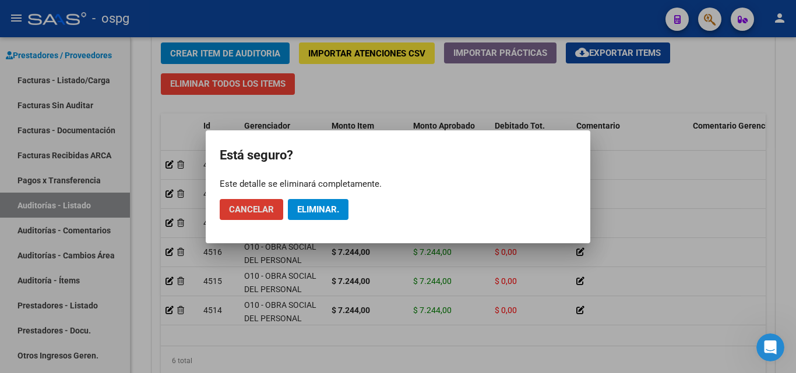
click at [317, 213] on span "Eliminar." at bounding box center [318, 209] width 42 height 10
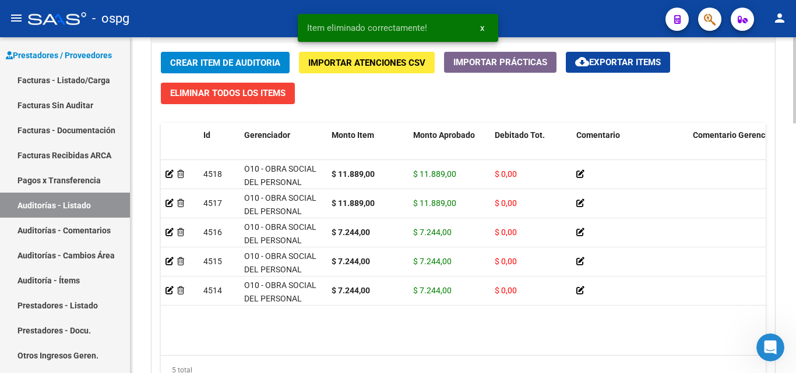
scroll to position [806, 0]
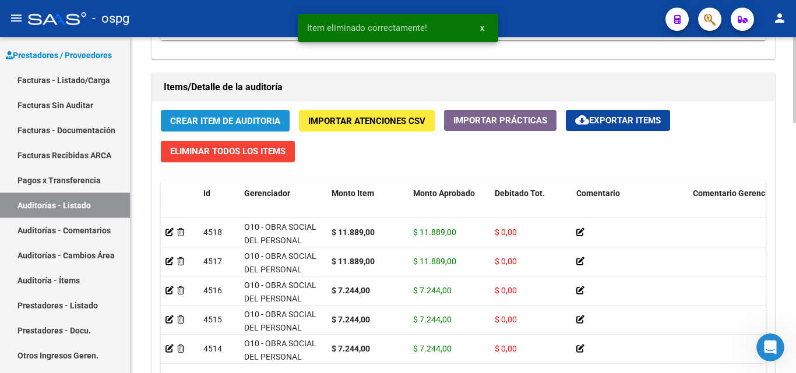
click at [210, 114] on button "Crear Item de Auditoria" at bounding box center [225, 121] width 129 height 22
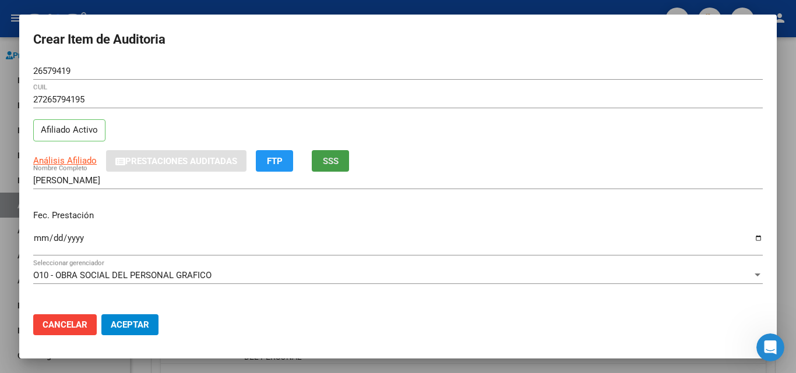
click at [326, 156] on span "SSS" at bounding box center [331, 161] width 16 height 10
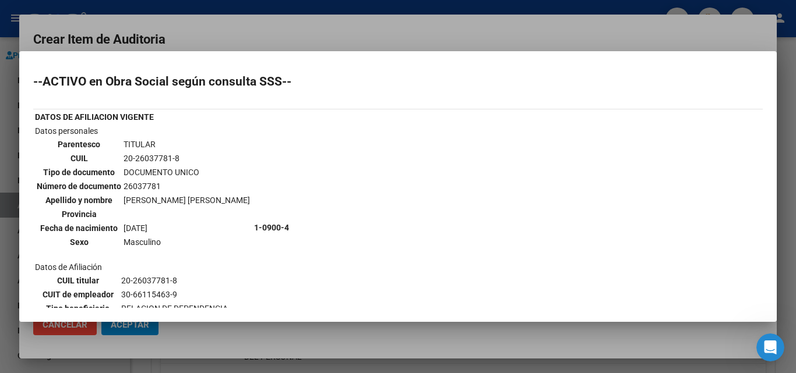
click at [156, 36] on div at bounding box center [398, 186] width 796 height 373
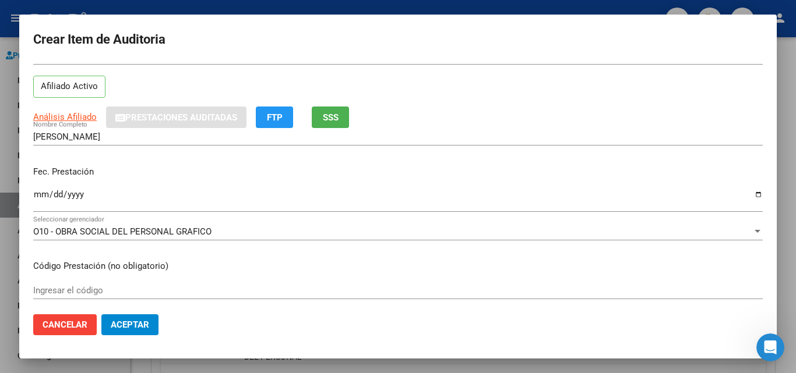
scroll to position [175, 0]
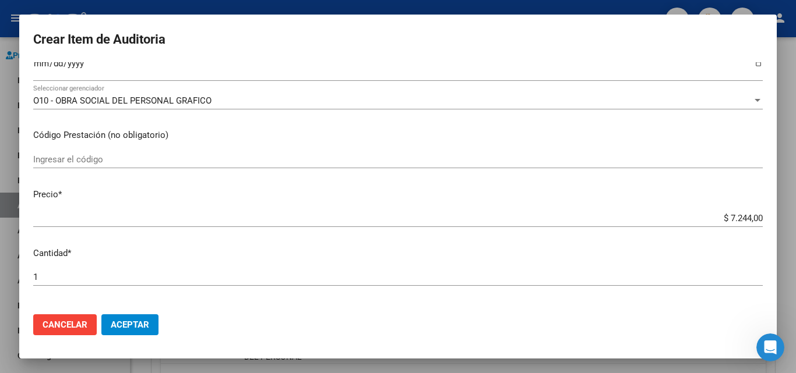
click at [36, 62] on form "Crear Item de Auditoria 26579419 Nro Documento 27265794195 CUIL Afiliado Activo…" at bounding box center [397, 187] width 729 height 316
click at [38, 65] on input "Ingresar la fecha" at bounding box center [397, 68] width 729 height 19
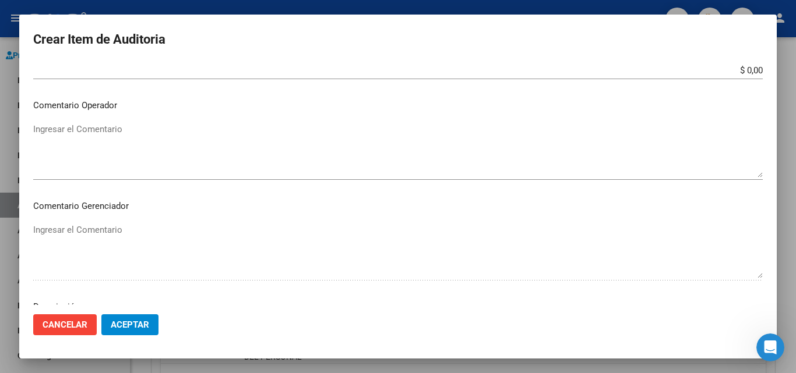
scroll to position [705, 0]
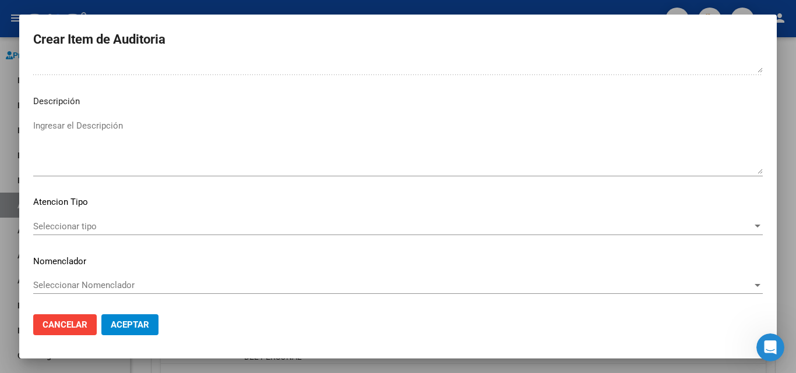
click at [80, 230] on span "Seleccionar tipo" at bounding box center [392, 226] width 719 height 10
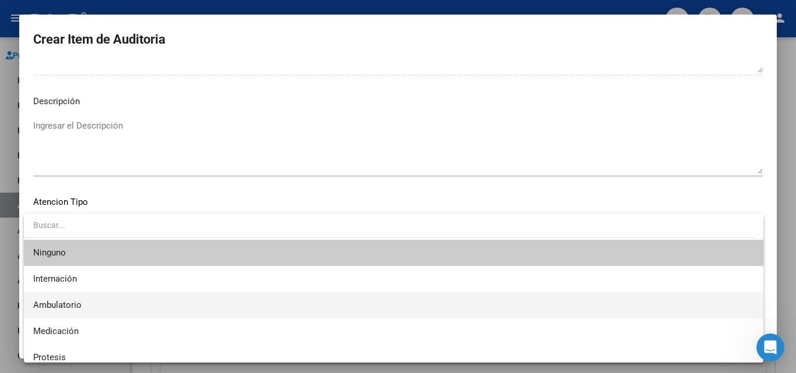
click at [84, 305] on span "Ambulatorio" at bounding box center [393, 305] width 721 height 26
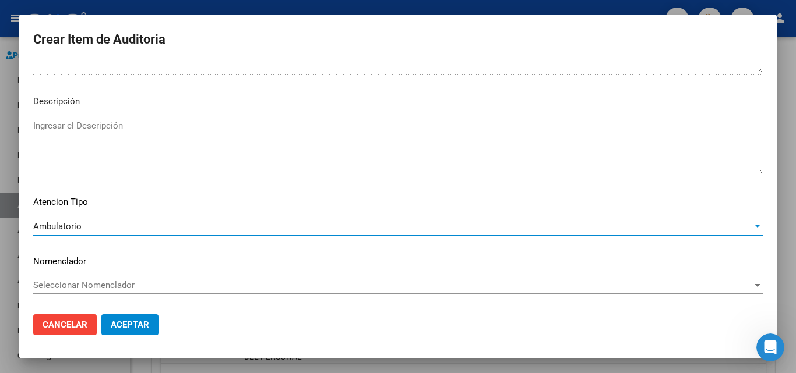
click at [143, 326] on span "Aceptar" at bounding box center [130, 325] width 38 height 10
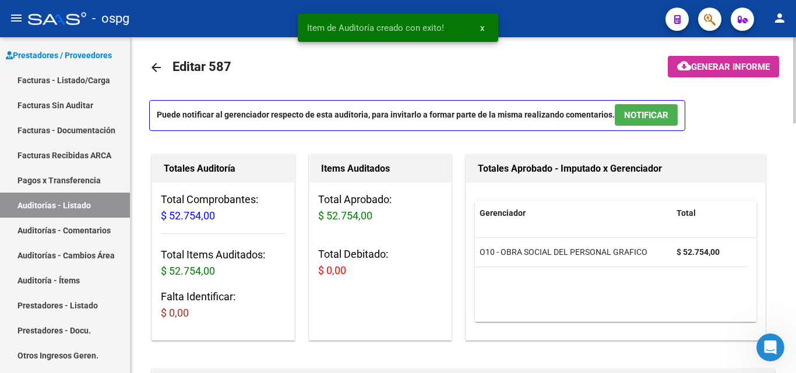
scroll to position [0, 0]
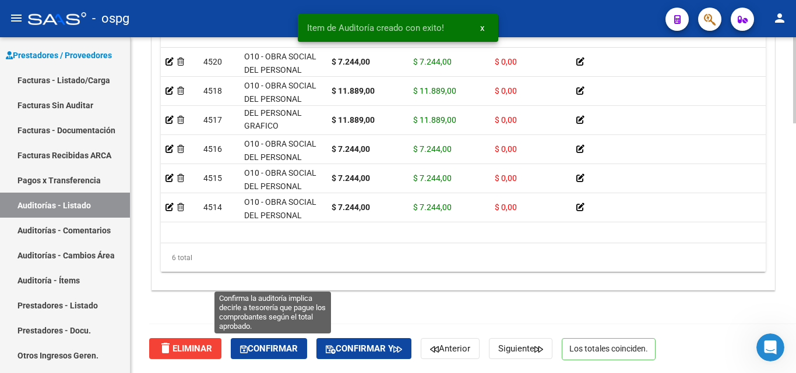
click at [287, 347] on span "Confirmar" at bounding box center [269, 349] width 58 height 10
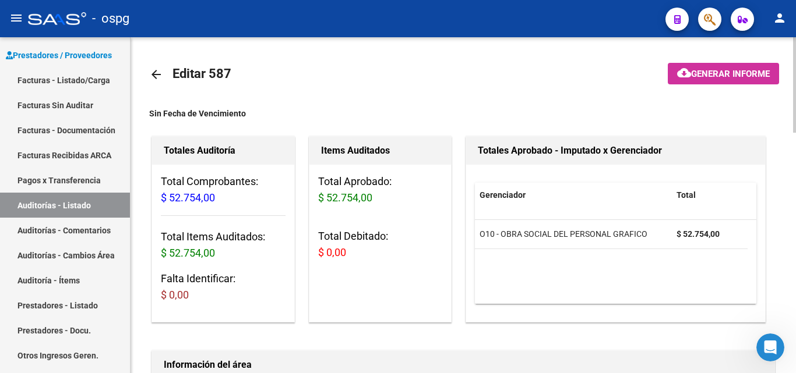
click at [722, 87] on mat-toolbar-row at bounding box center [718, 74] width 133 height 37
click at [712, 79] on span "Generar informe" at bounding box center [730, 74] width 79 height 10
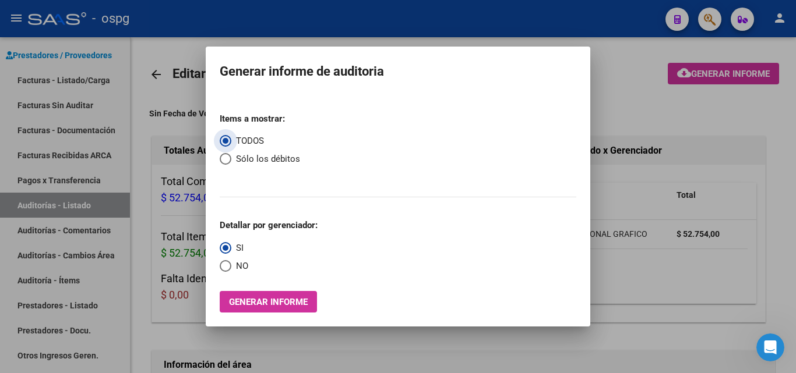
click at [217, 268] on mat-dialog-content "Items a mostrar: TODOS Sólo los débitos Detallar por gerenciador: SI NO Generar…" at bounding box center [398, 203] width 384 height 219
click at [226, 269] on span "Select an option" at bounding box center [226, 266] width 12 height 12
click at [226, 269] on input "NO" at bounding box center [226, 266] width 12 height 12
click at [260, 305] on span "Generar informe" at bounding box center [268, 302] width 79 height 10
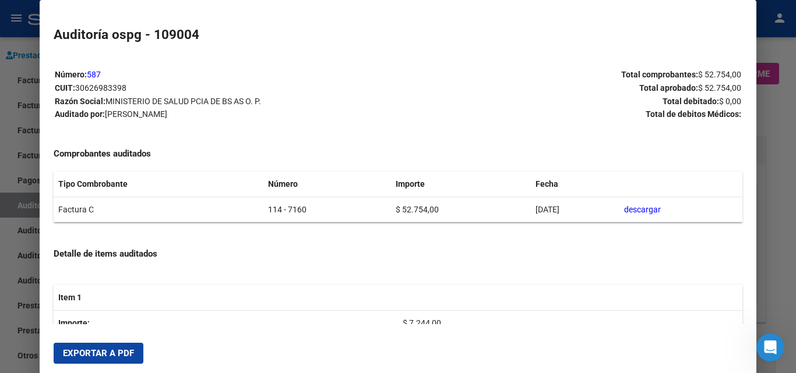
click at [83, 364] on mat-dialog-actions "Exportar a PDF" at bounding box center [398, 354] width 688 height 40
click at [85, 358] on span "Exportar a PDF" at bounding box center [98, 353] width 71 height 10
click at [8, 83] on div at bounding box center [398, 186] width 796 height 373
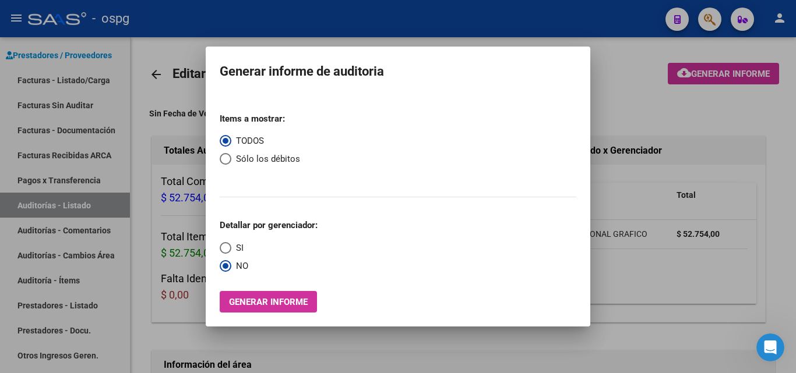
click at [13, 80] on div at bounding box center [398, 186] width 796 height 373
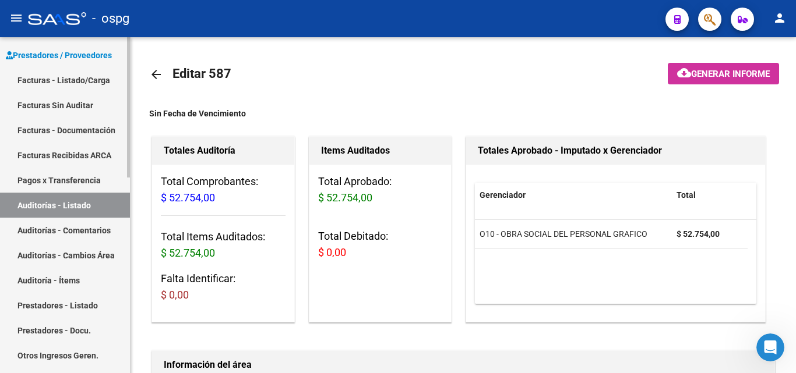
click at [41, 78] on link "Facturas - Listado/Carga" at bounding box center [65, 80] width 130 height 25
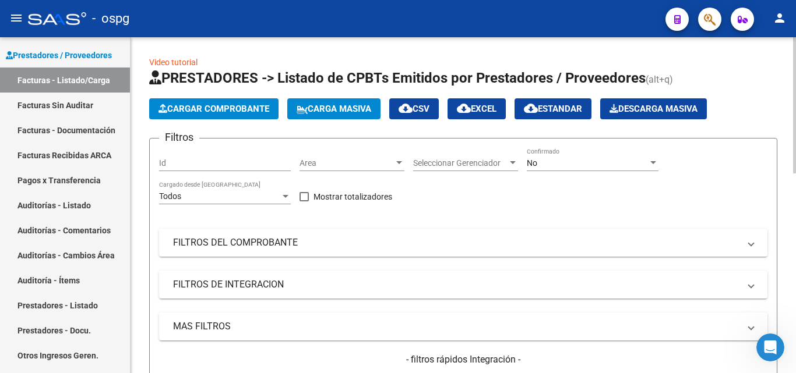
click at [184, 113] on span "Cargar Comprobante" at bounding box center [213, 109] width 111 height 10
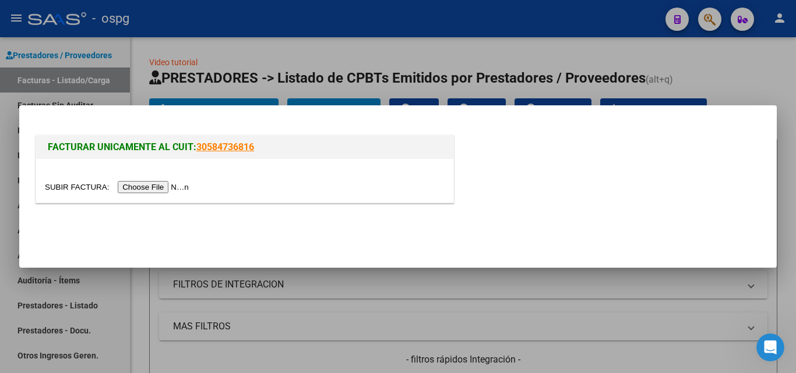
click at [179, 182] on input "file" at bounding box center [118, 187] width 147 height 12
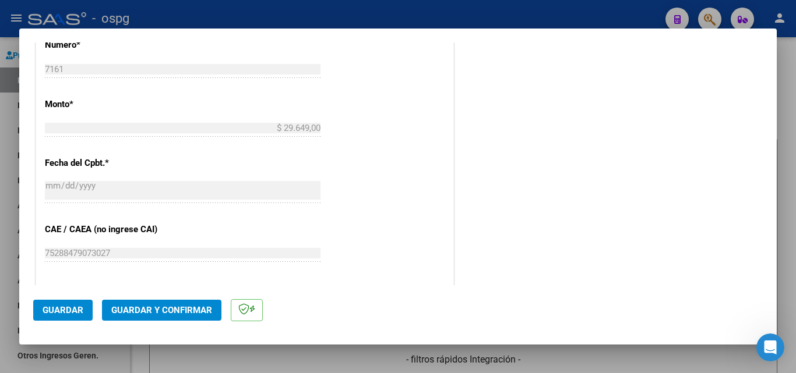
scroll to position [524, 0]
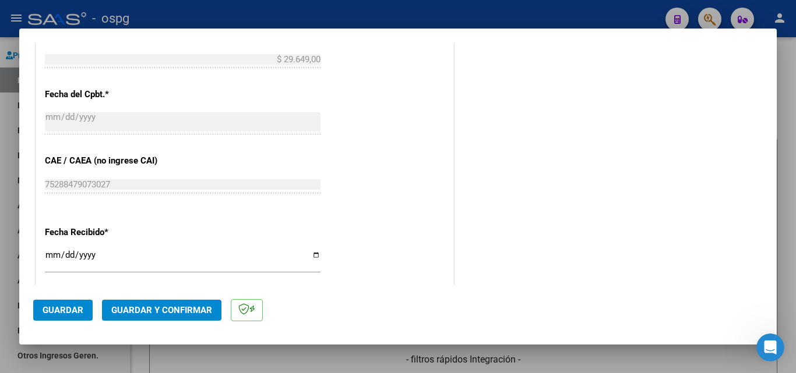
click at [152, 313] on span "Guardar y Confirmar" at bounding box center [161, 310] width 101 height 10
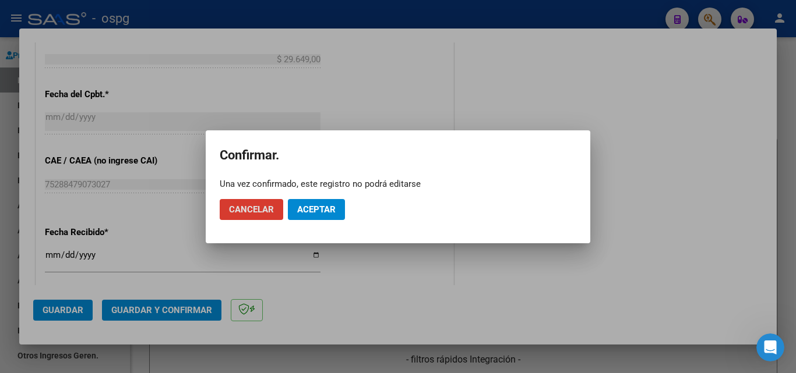
click at [334, 211] on span "Aceptar" at bounding box center [316, 209] width 38 height 10
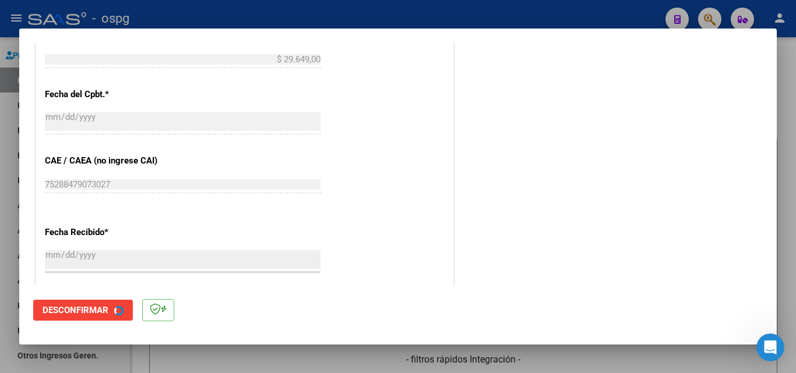
scroll to position [0, 0]
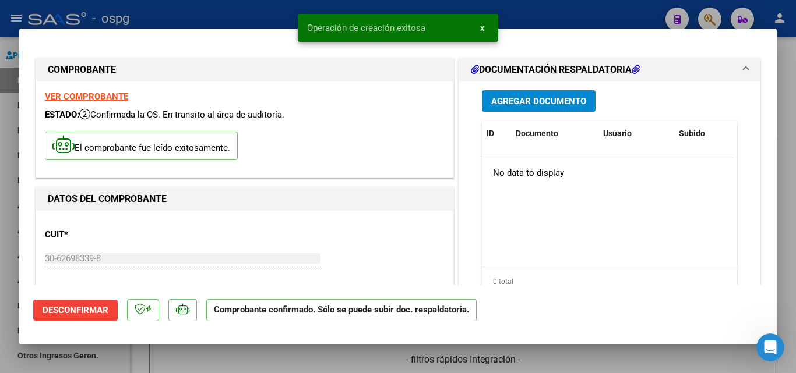
click at [0, 170] on div at bounding box center [398, 186] width 796 height 373
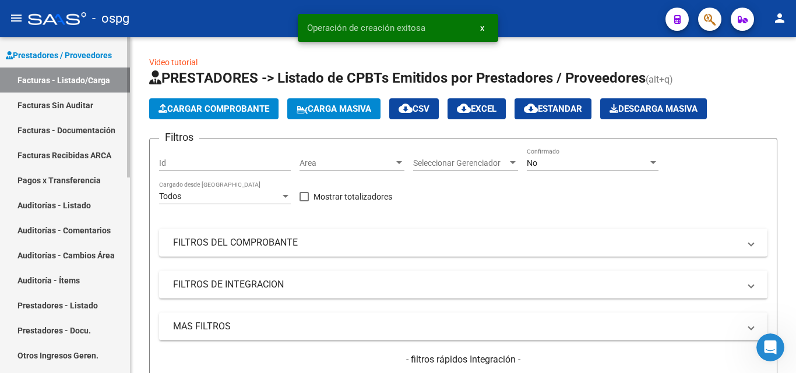
click at [77, 208] on link "Auditorías - Listado" at bounding box center [65, 205] width 130 height 25
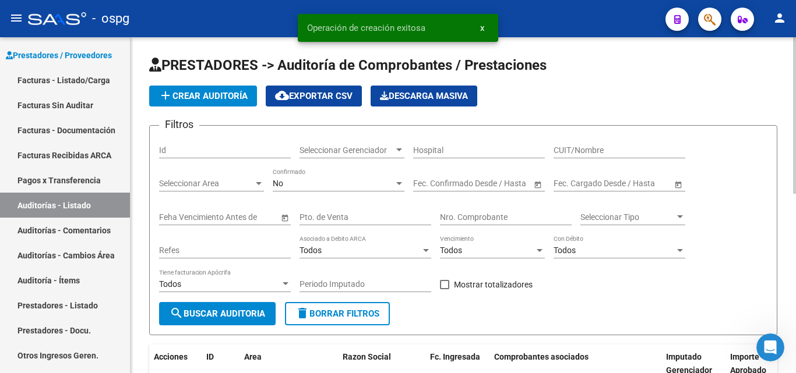
click at [211, 107] on app-list-header "PRESTADORES -> Auditoría de Comprobantes / Prestaciones add Crear Auditoría clo…" at bounding box center [463, 196] width 628 height 280
click at [203, 94] on span "add Crear Auditoría" at bounding box center [202, 96] width 89 height 10
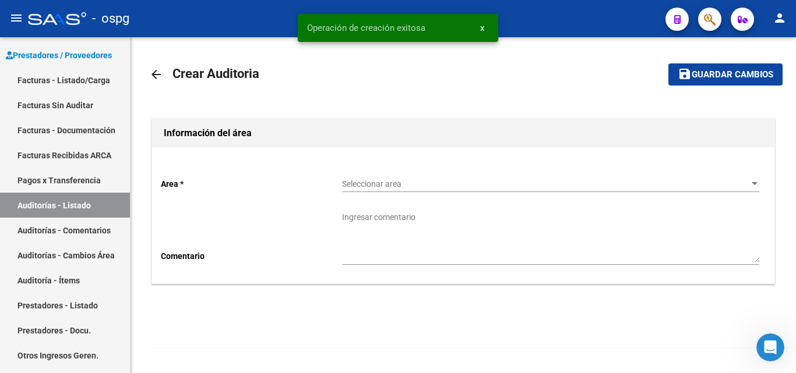
click at [359, 181] on span "Seleccionar area" at bounding box center [545, 184] width 407 height 10
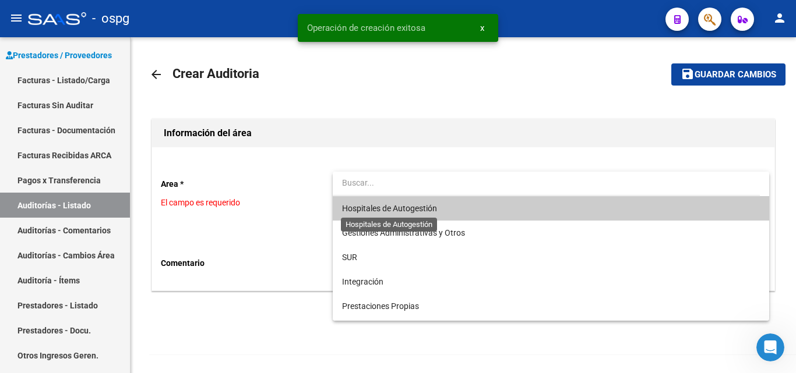
click at [389, 211] on span "Hospitales de Autogestión" at bounding box center [389, 208] width 95 height 9
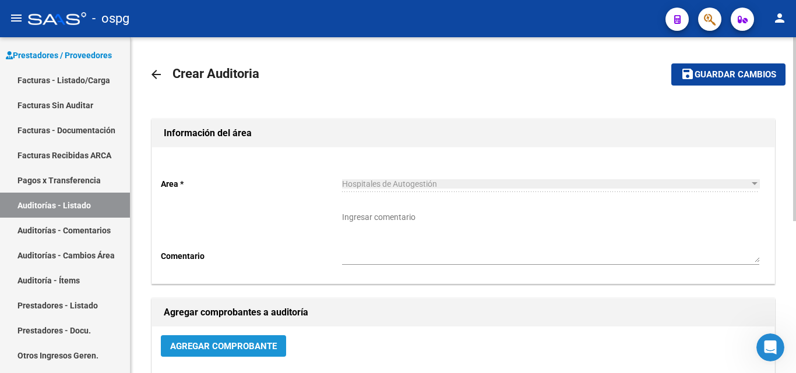
click at [167, 355] on button "Agregar Comprobante" at bounding box center [223, 347] width 125 height 22
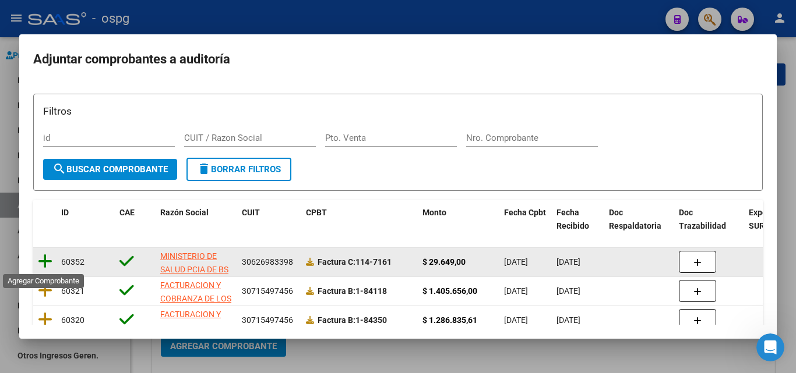
click at [45, 263] on icon at bounding box center [45, 261] width 15 height 16
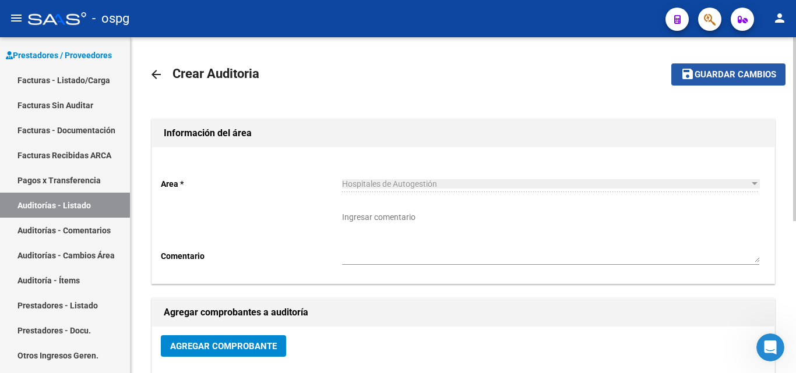
click at [747, 77] on span "Guardar cambios" at bounding box center [735, 75] width 82 height 10
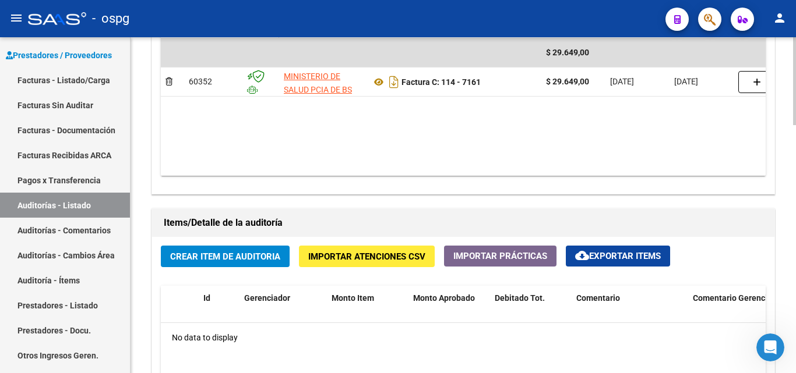
scroll to position [699, 0]
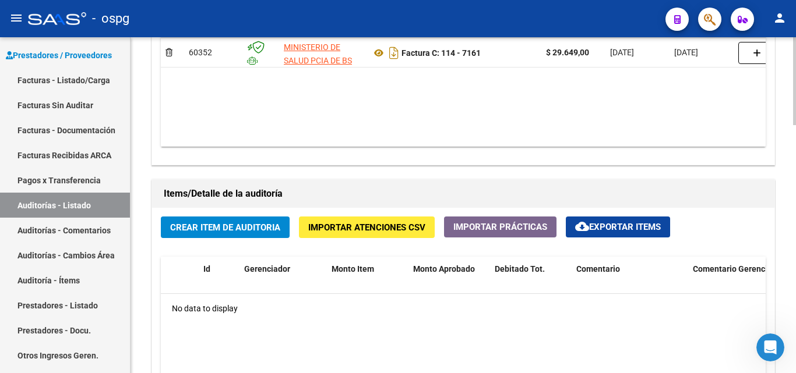
click at [237, 227] on span "Crear Item de Auditoria" at bounding box center [225, 228] width 110 height 10
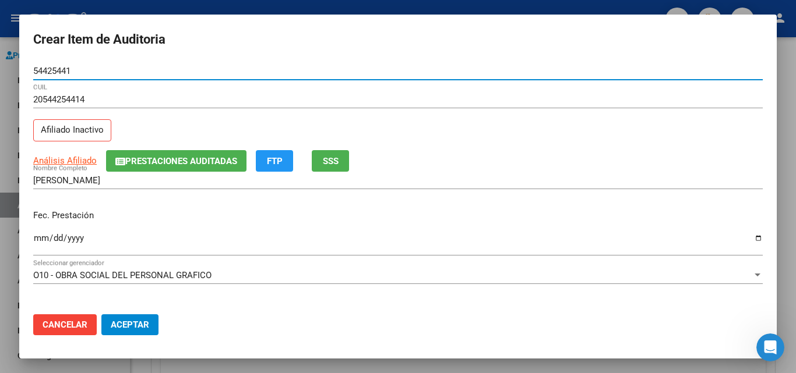
click at [334, 164] on span "SSS" at bounding box center [331, 161] width 16 height 10
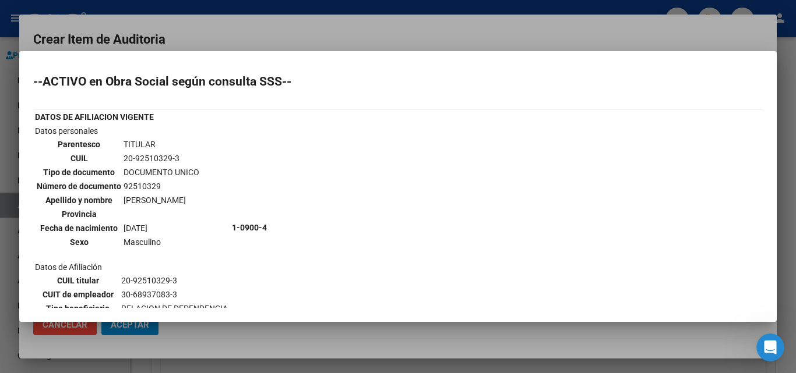
click at [290, 38] on div at bounding box center [398, 186] width 796 height 373
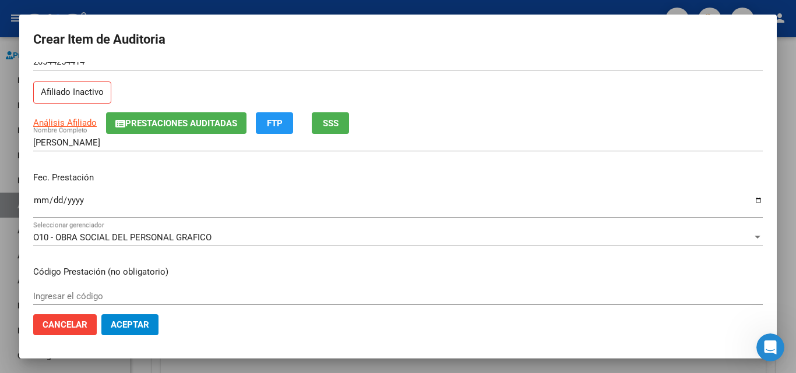
scroll to position [58, 0]
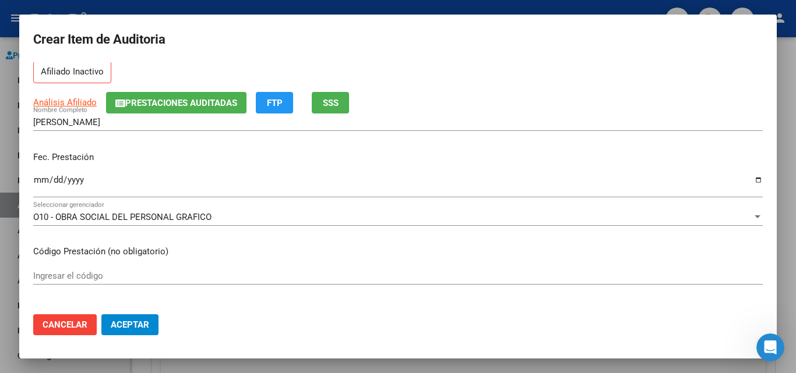
click at [42, 173] on div "Ingresar la fecha" at bounding box center [397, 184] width 729 height 25
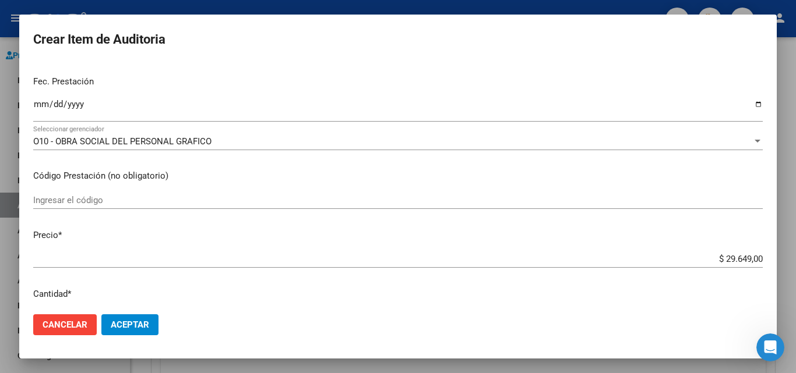
scroll to position [175, 0]
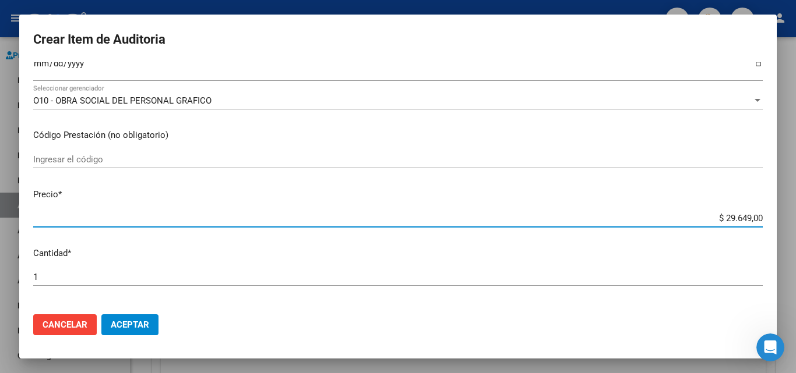
drag, startPoint x: 713, startPoint y: 219, endPoint x: 741, endPoint y: 219, distance: 28.0
click at [741, 219] on input "$ 29.649,00" at bounding box center [397, 218] width 729 height 10
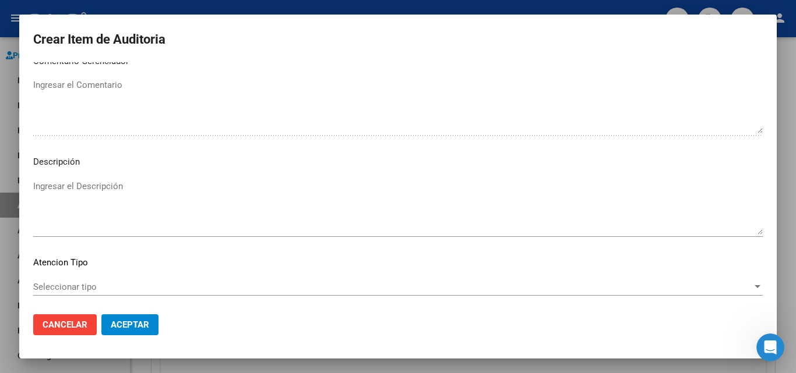
scroll to position [705, 0]
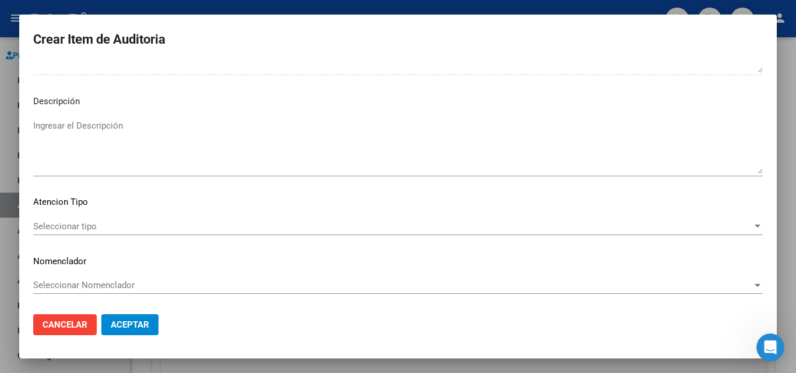
click at [100, 218] on div "Seleccionar tipo Seleccionar tipo" at bounding box center [397, 226] width 729 height 17
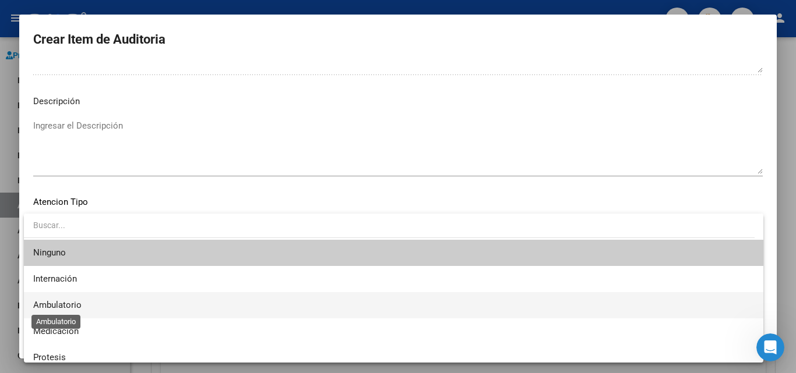
click at [81, 308] on span "Ambulatorio" at bounding box center [57, 305] width 48 height 10
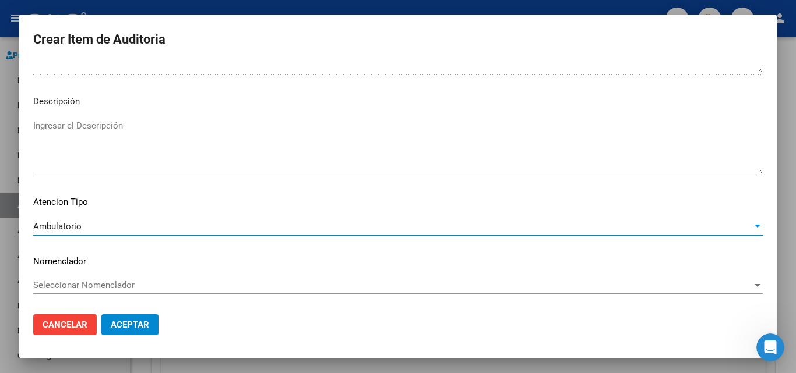
click at [81, 320] on span "Cancelar" at bounding box center [65, 325] width 45 height 10
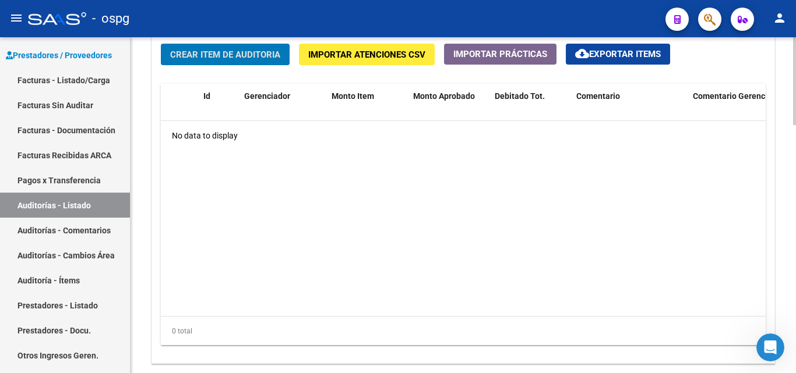
scroll to position [771, 0]
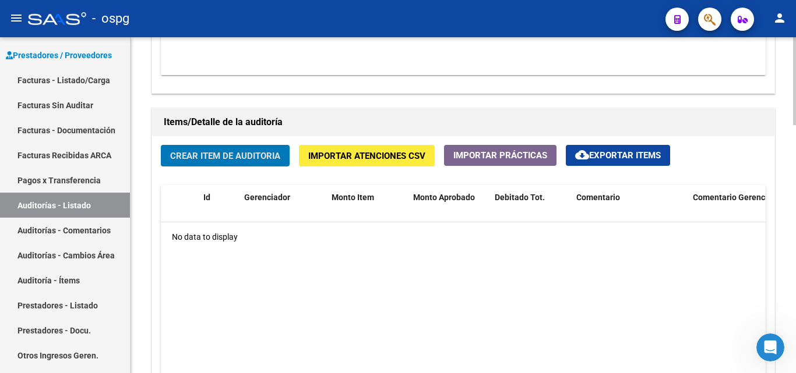
click at [213, 158] on span "Crear Item de Auditoria" at bounding box center [225, 156] width 110 height 10
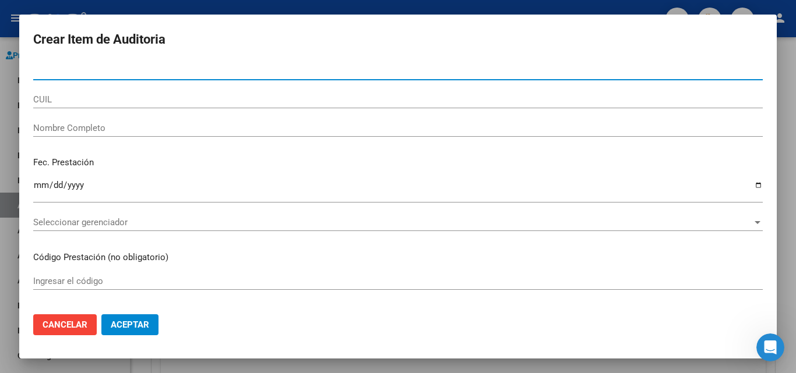
click at [182, 71] on input "Nro Documento" at bounding box center [397, 71] width 729 height 10
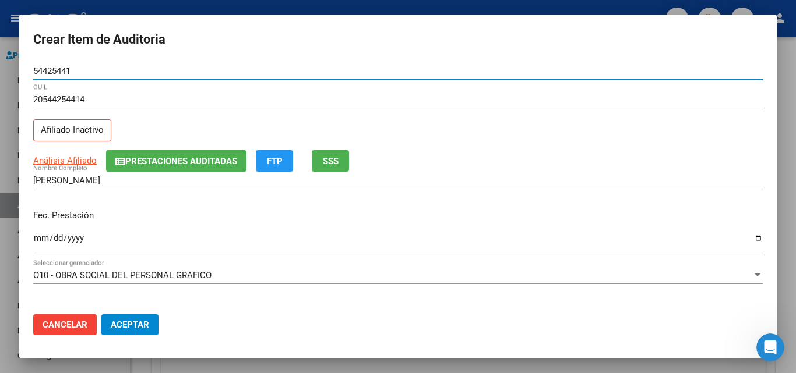
scroll to position [58, 0]
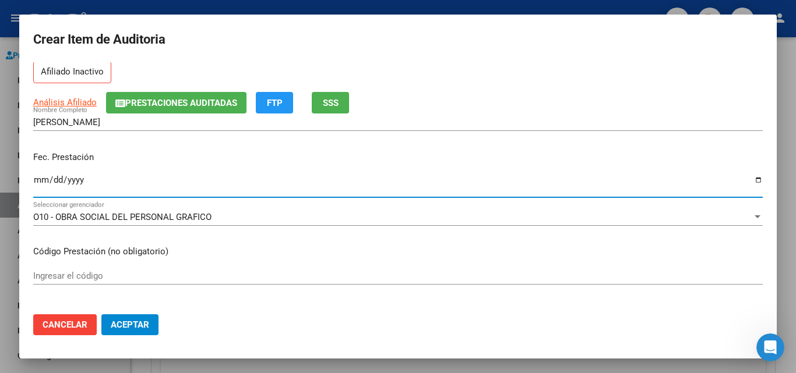
click at [37, 181] on input "Ingresar la fecha" at bounding box center [397, 184] width 729 height 19
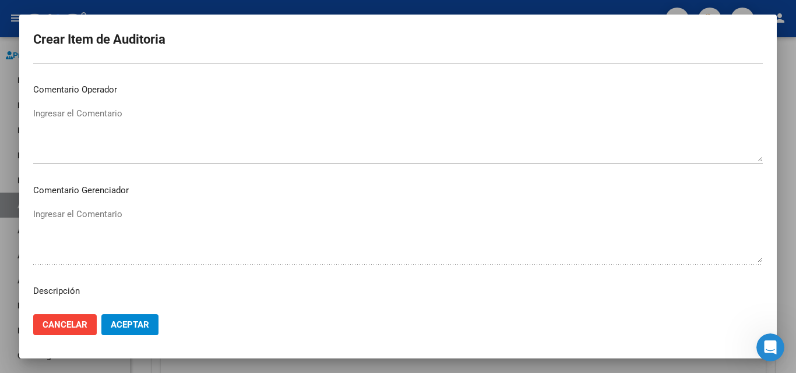
scroll to position [291, 0]
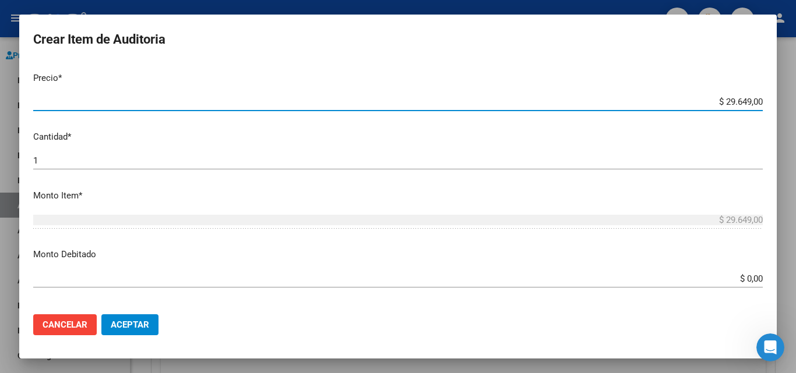
click at [718, 105] on input "$ 29.649,00" at bounding box center [397, 102] width 729 height 10
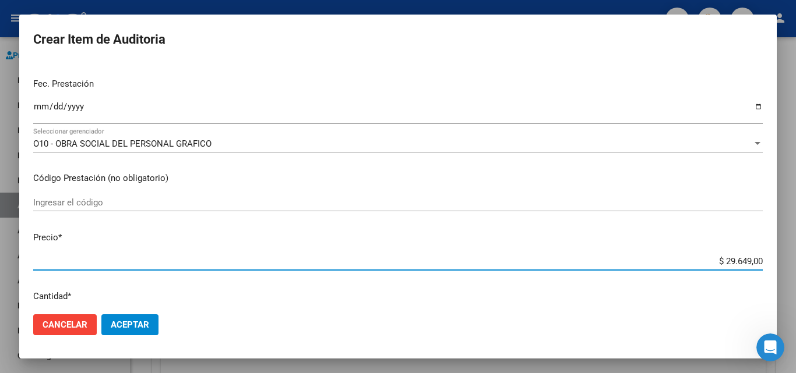
scroll to position [117, 0]
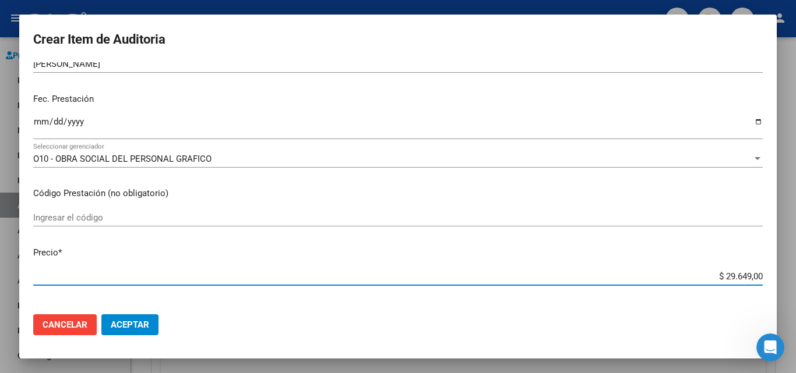
drag, startPoint x: 714, startPoint y: 278, endPoint x: 742, endPoint y: 277, distance: 27.4
click at [742, 277] on input "$ 29.649,00" at bounding box center [397, 276] width 729 height 10
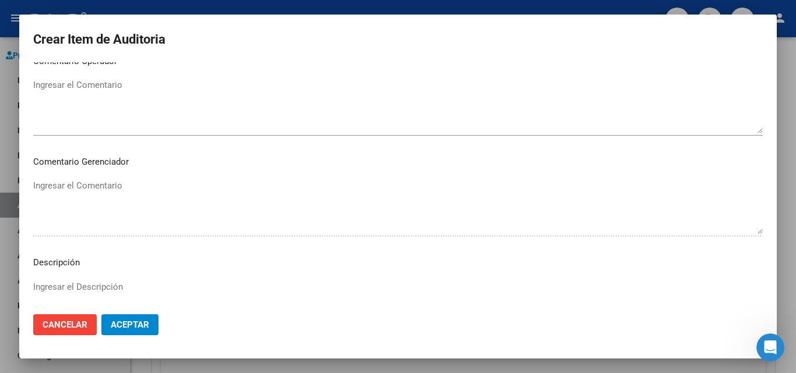
scroll to position [705, 0]
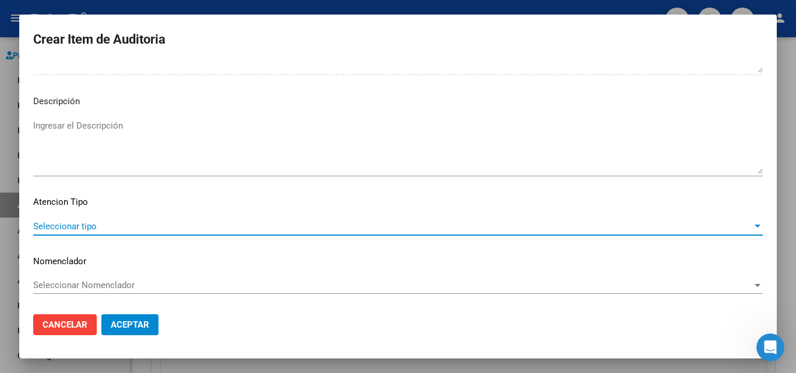
click at [83, 221] on span "Seleccionar tipo" at bounding box center [392, 226] width 719 height 10
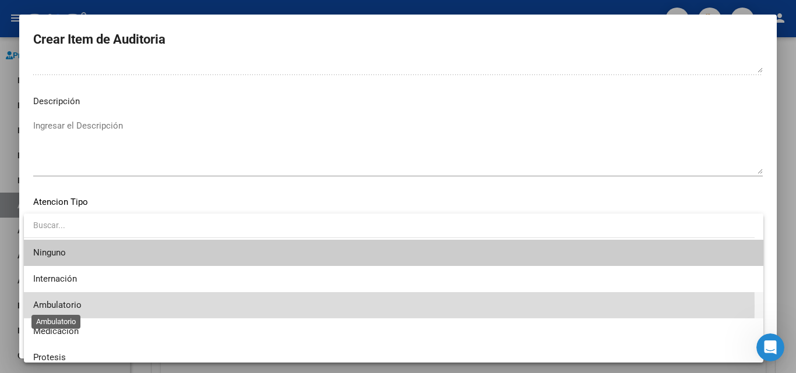
click at [72, 306] on span "Ambulatorio" at bounding box center [57, 305] width 48 height 10
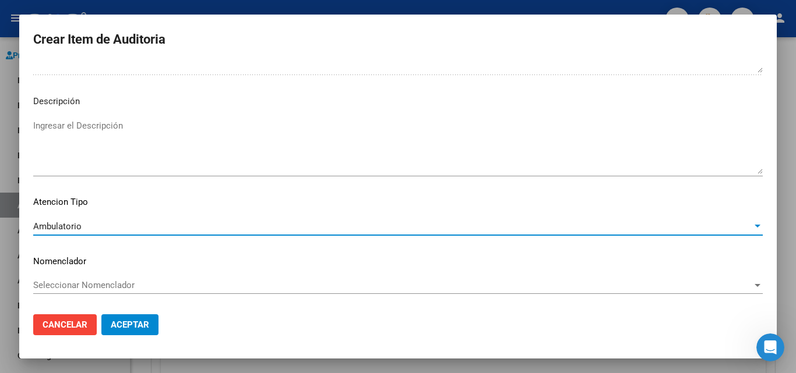
click at [134, 329] on span "Aceptar" at bounding box center [130, 325] width 38 height 10
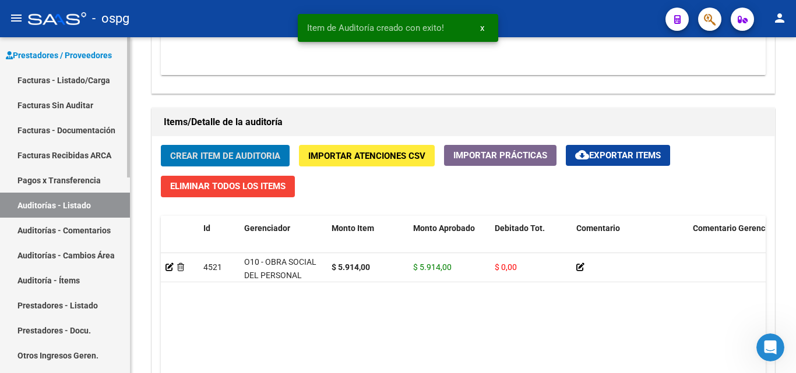
scroll to position [771, 0]
click at [256, 152] on span "Crear Item de Auditoria" at bounding box center [225, 156] width 110 height 10
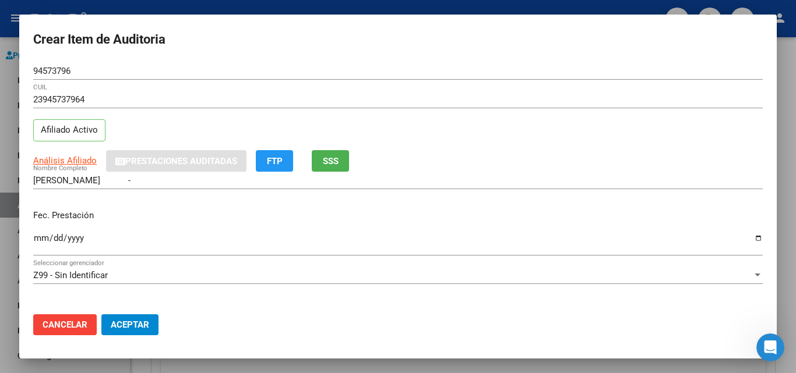
click at [339, 172] on div "QUISPE GUZMAN JUANA - Nombre Completo" at bounding box center [397, 180] width 729 height 17
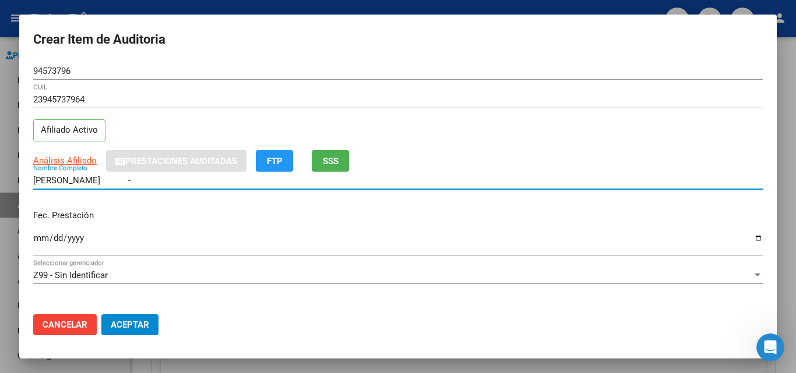
click at [336, 167] on button "SSS" at bounding box center [330, 161] width 37 height 22
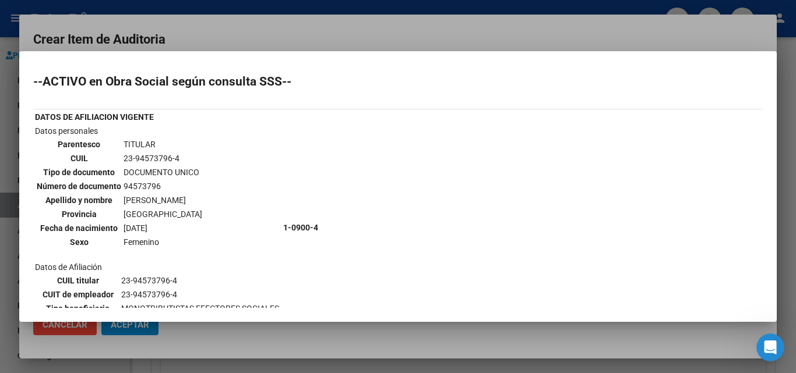
click at [315, 29] on div at bounding box center [398, 186] width 796 height 373
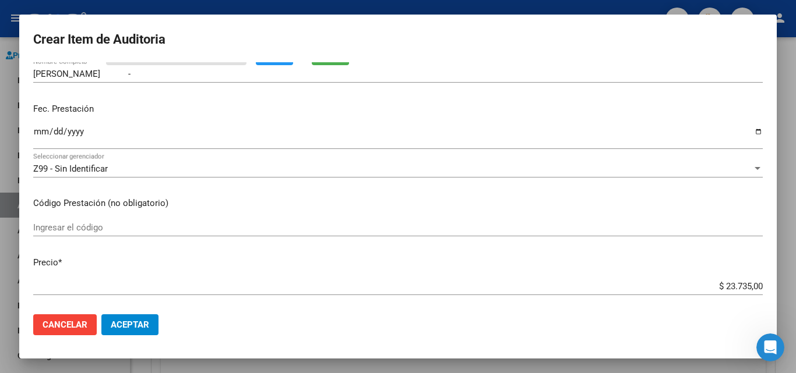
scroll to position [117, 0]
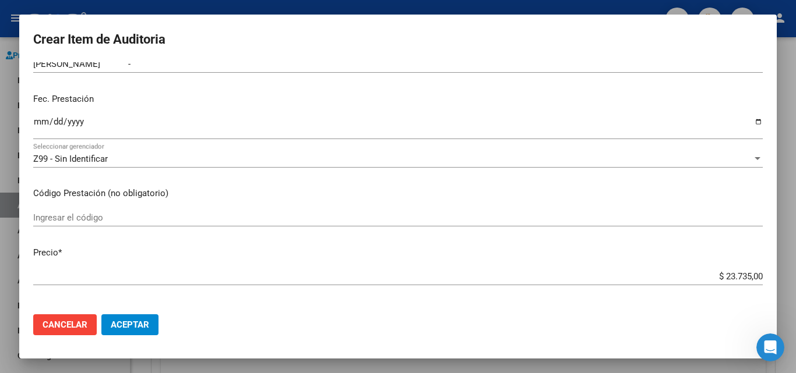
click at [43, 121] on input "Ingresar la fecha" at bounding box center [397, 126] width 729 height 19
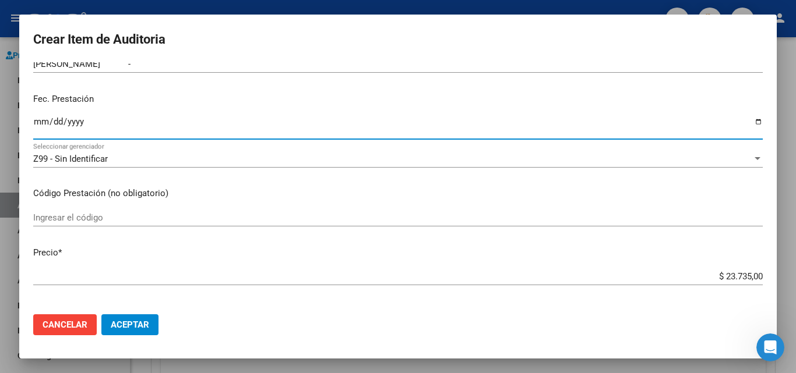
click at [80, 165] on div "Z99 - Sin Identificar Seleccionar gerenciador" at bounding box center [397, 158] width 729 height 17
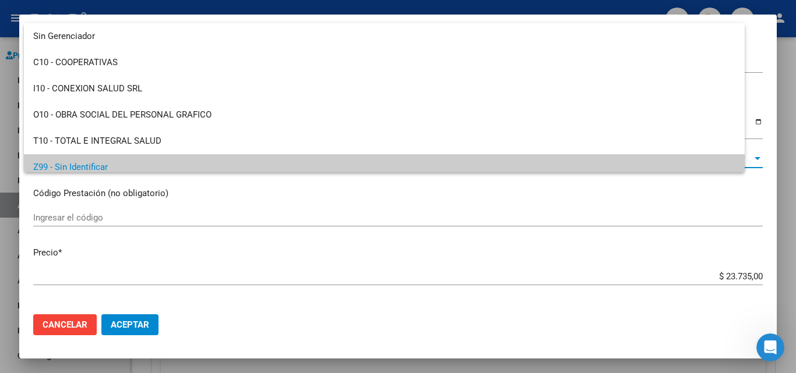
scroll to position [8, 0]
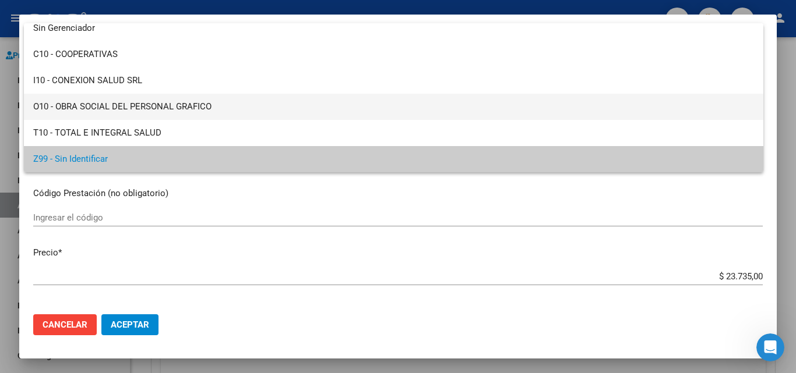
click at [97, 110] on span "O10 - OBRA SOCIAL DEL PERSONAL GRAFICO" at bounding box center [393, 107] width 721 height 26
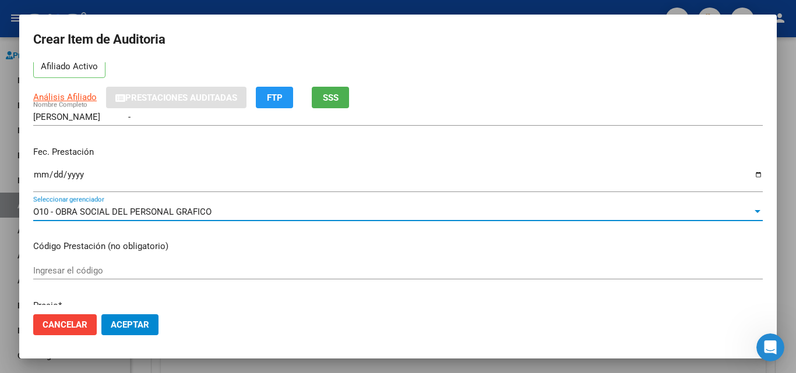
scroll to position [0, 0]
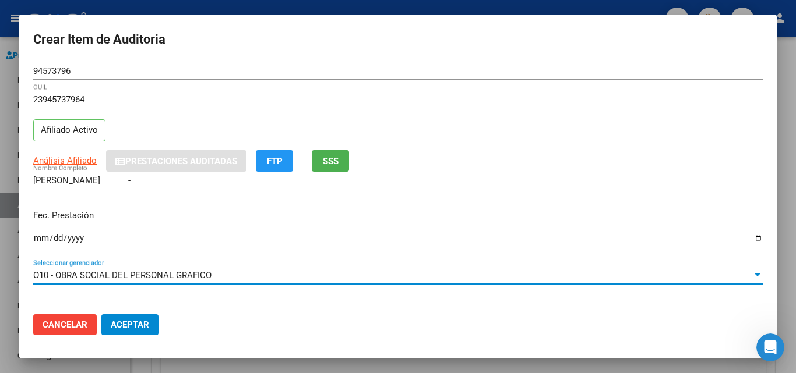
click at [353, 167] on div "Análisis Afiliado Prestaciones Auditadas FTP SSS" at bounding box center [397, 161] width 729 height 22
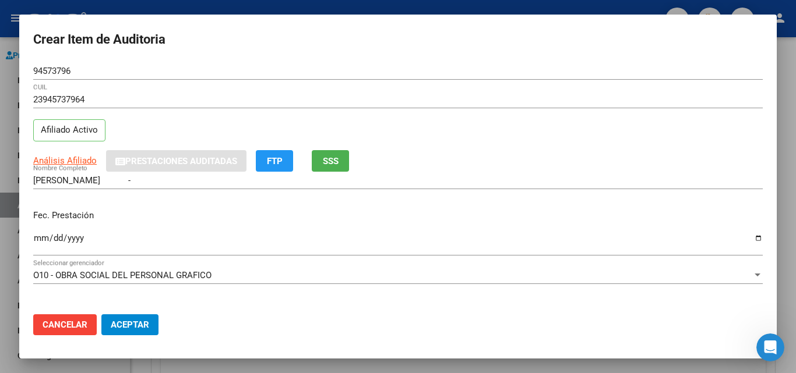
click at [348, 163] on button "SSS" at bounding box center [330, 161] width 37 height 22
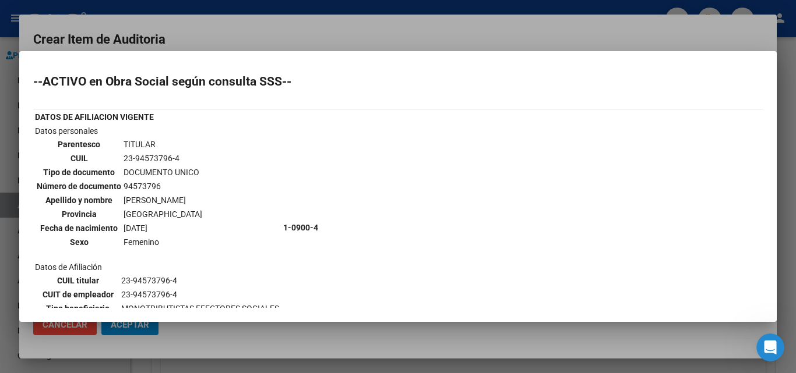
click at [329, 37] on div at bounding box center [398, 186] width 796 height 373
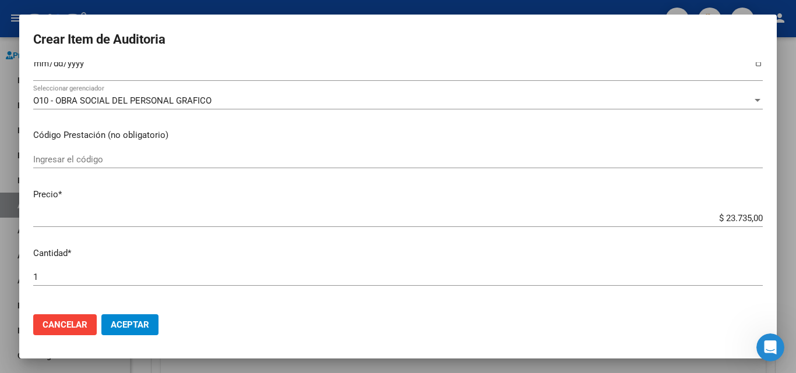
scroll to position [117, 0]
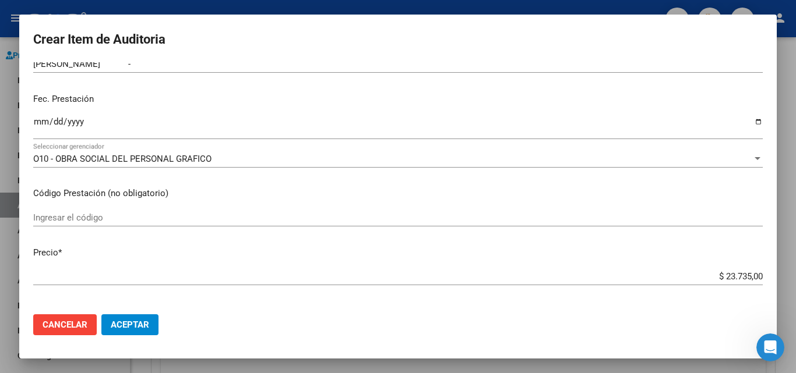
click at [139, 161] on span "O10 - OBRA SOCIAL DEL PERSONAL GRAFICO" at bounding box center [122, 159] width 178 height 10
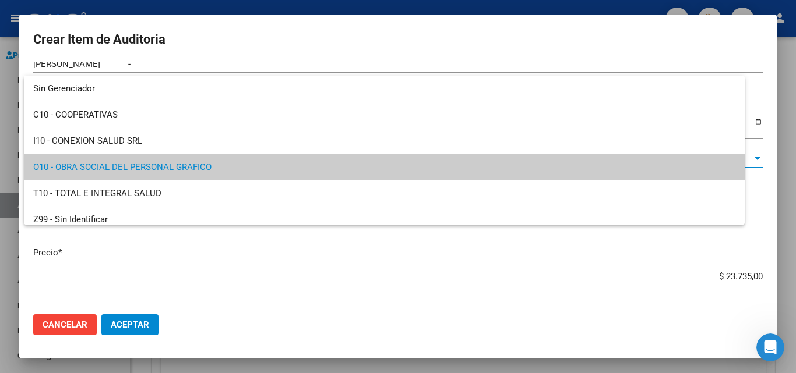
scroll to position [8, 0]
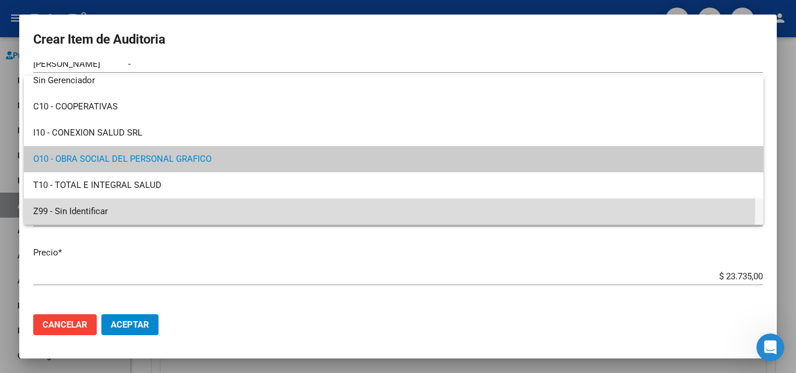
click at [111, 202] on span "Z99 - Sin Identificar" at bounding box center [393, 212] width 721 height 26
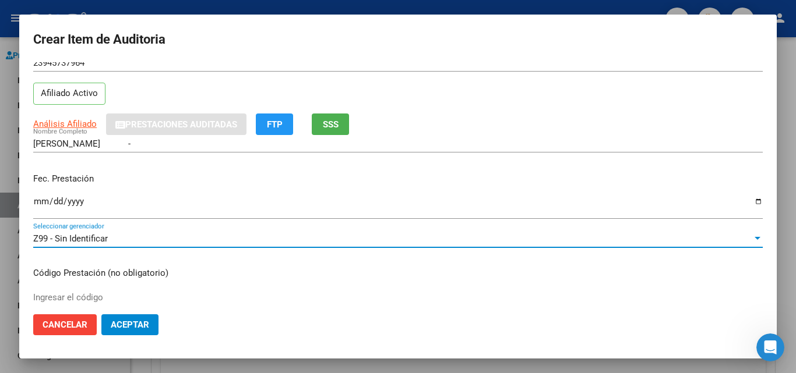
scroll to position [0, 0]
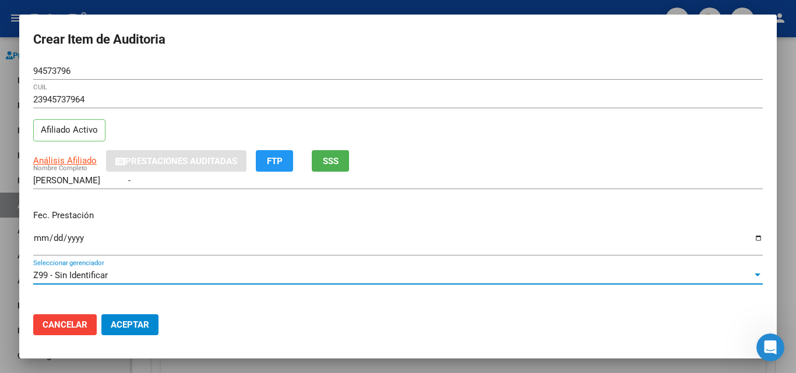
click at [343, 164] on button "SSS" at bounding box center [330, 161] width 37 height 22
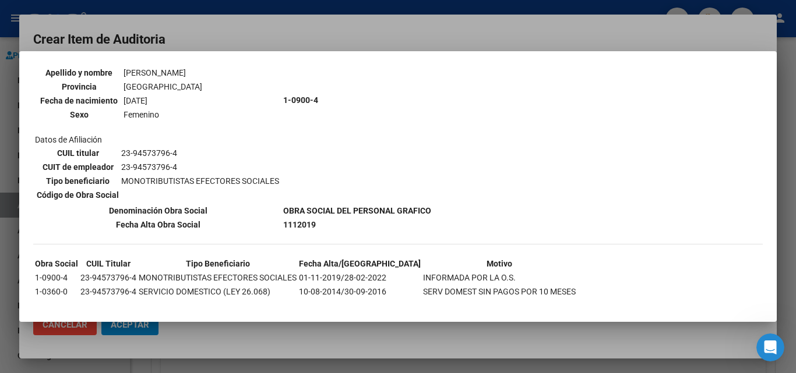
scroll to position [143, 0]
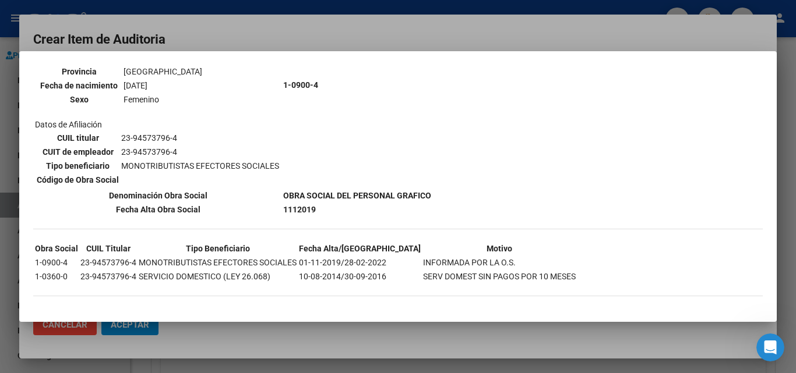
click at [241, 326] on div at bounding box center [398, 186] width 796 height 373
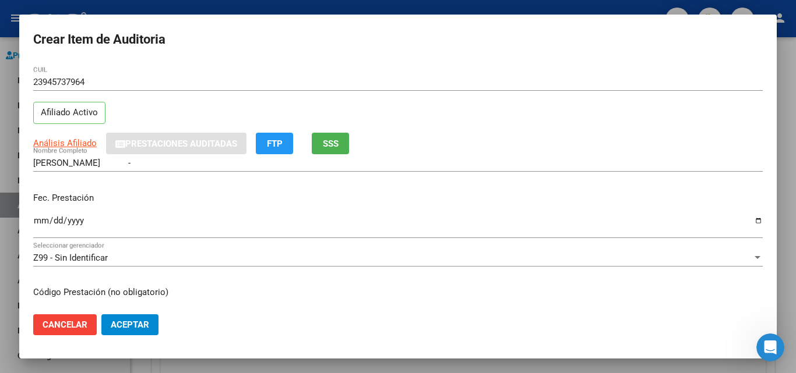
scroll to position [0, 0]
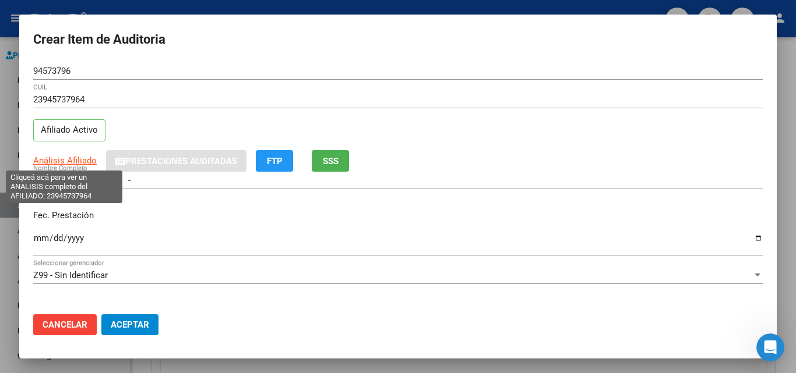
click at [76, 162] on span "Análisis Afiliado" at bounding box center [64, 161] width 63 height 10
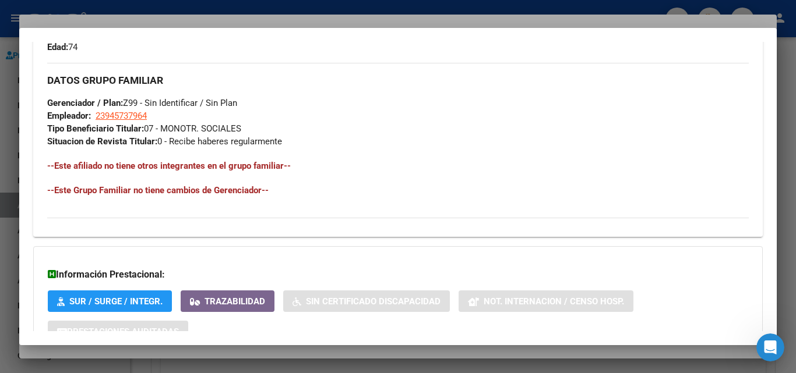
scroll to position [509, 0]
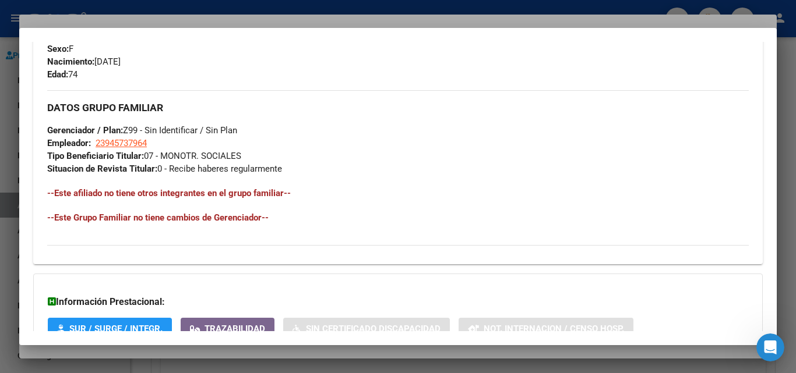
click at [237, 18] on div at bounding box center [398, 186] width 796 height 373
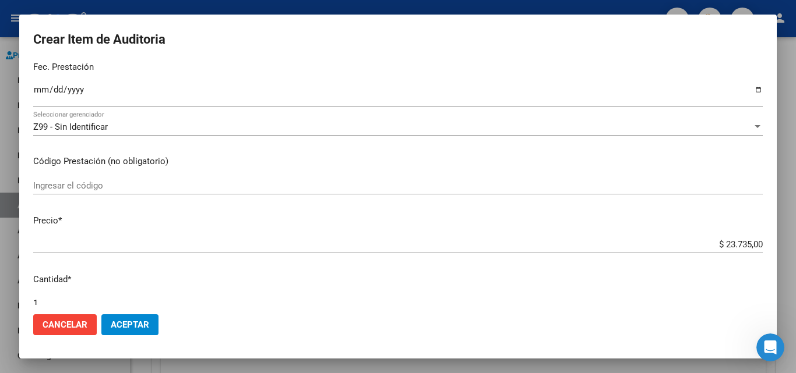
scroll to position [117, 0]
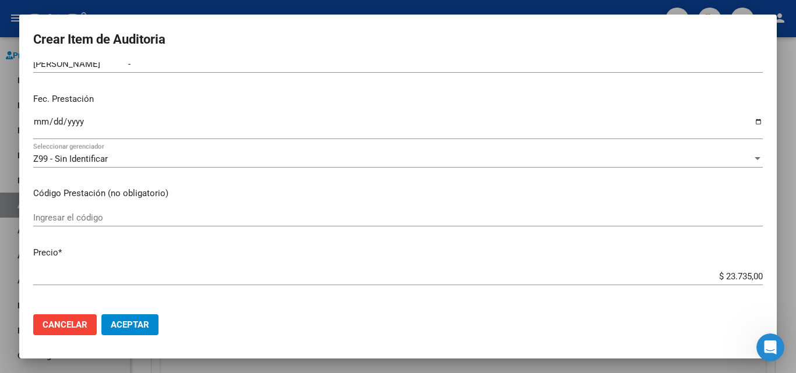
click at [100, 165] on div "Z99 - Sin Identificar Seleccionar gerenciador" at bounding box center [397, 158] width 729 height 17
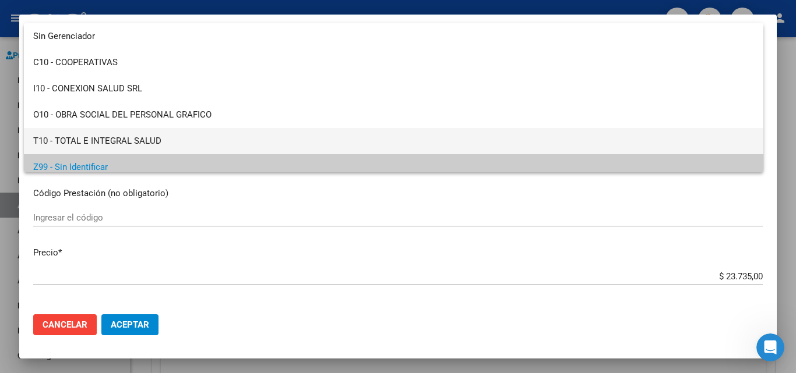
scroll to position [8, 0]
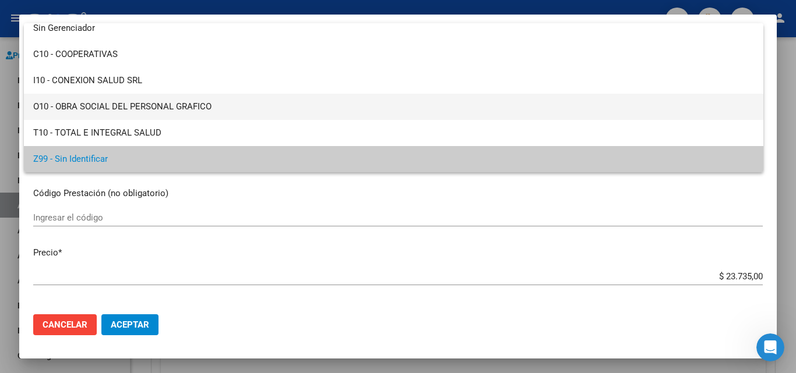
click at [168, 107] on span "O10 - OBRA SOCIAL DEL PERSONAL GRAFICO" at bounding box center [393, 107] width 721 height 26
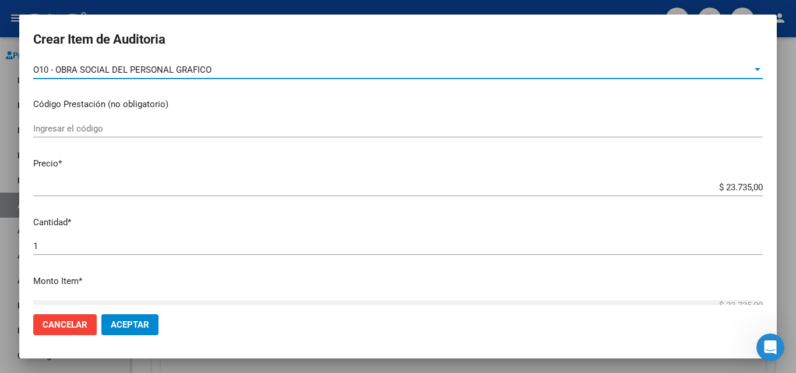
scroll to position [291, 0]
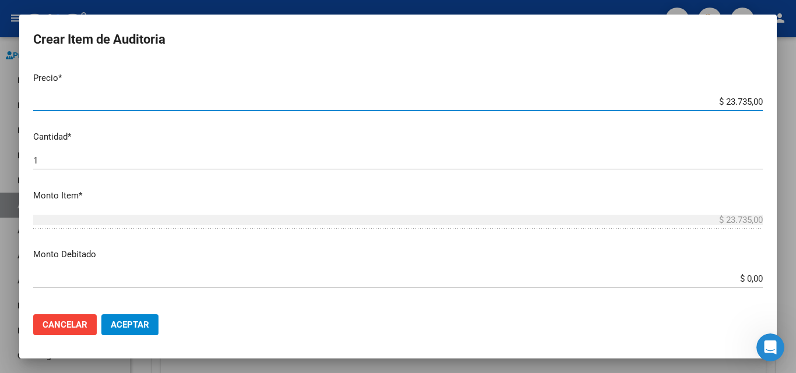
drag, startPoint x: 718, startPoint y: 98, endPoint x: 740, endPoint y: 99, distance: 22.7
click at [740, 99] on input "$ 23.735,00" at bounding box center [397, 102] width 729 height 10
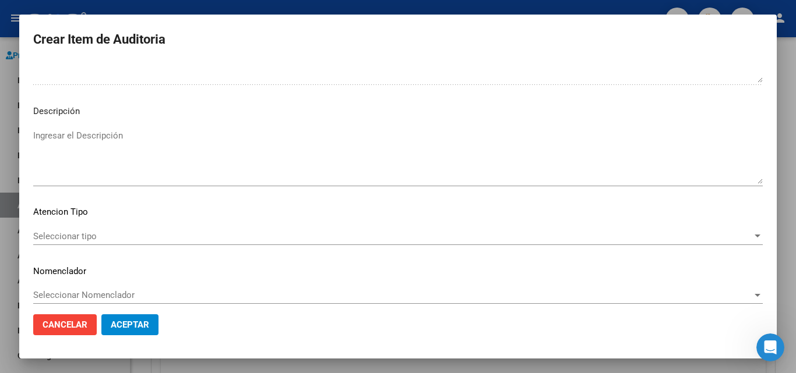
scroll to position [705, 0]
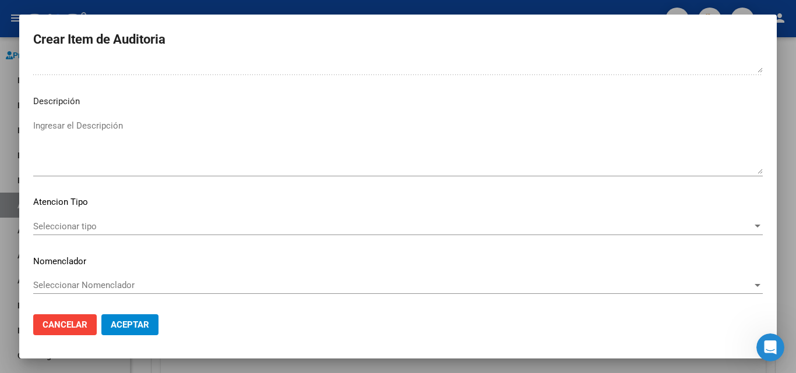
click at [64, 233] on div "Seleccionar tipo Seleccionar tipo" at bounding box center [397, 226] width 729 height 17
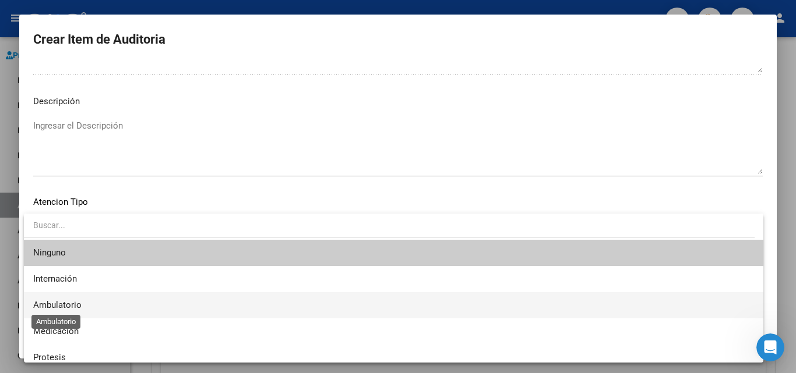
click at [72, 309] on span "Ambulatorio" at bounding box center [57, 305] width 48 height 10
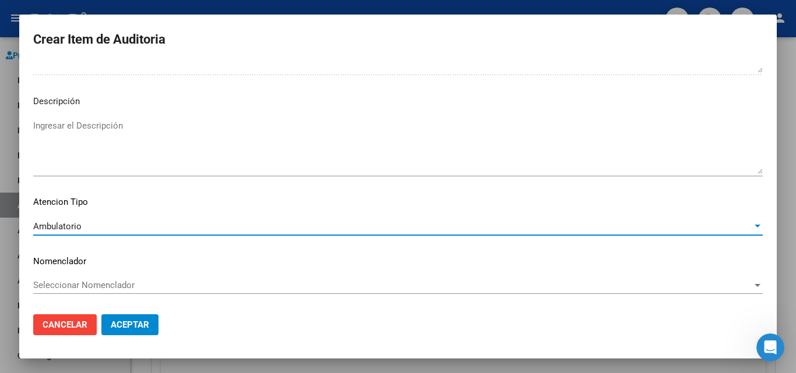
click at [147, 325] on span "Aceptar" at bounding box center [130, 325] width 38 height 10
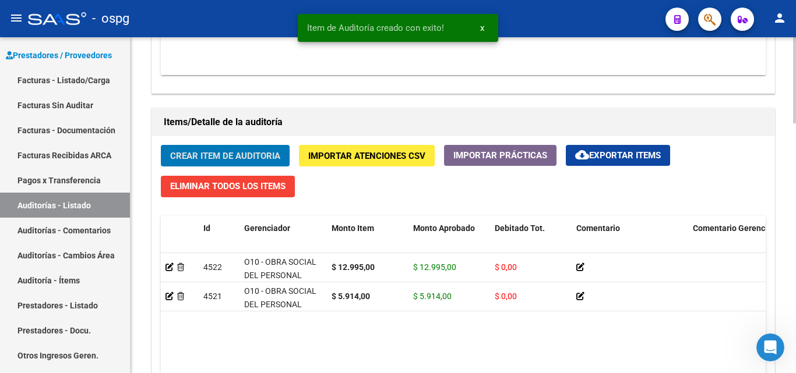
click at [218, 152] on span "Crear Item de Auditoria" at bounding box center [225, 156] width 110 height 10
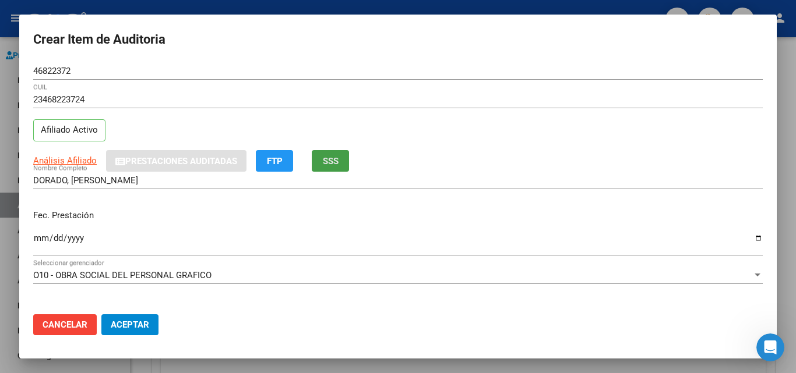
click at [327, 162] on span "SSS" at bounding box center [331, 161] width 16 height 10
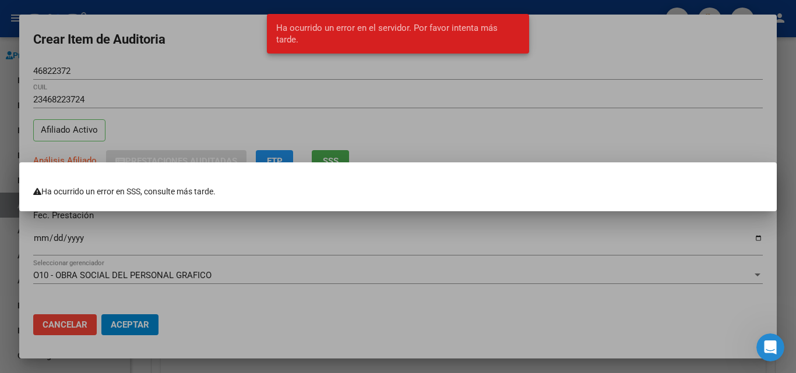
click at [266, 108] on div at bounding box center [398, 186] width 796 height 373
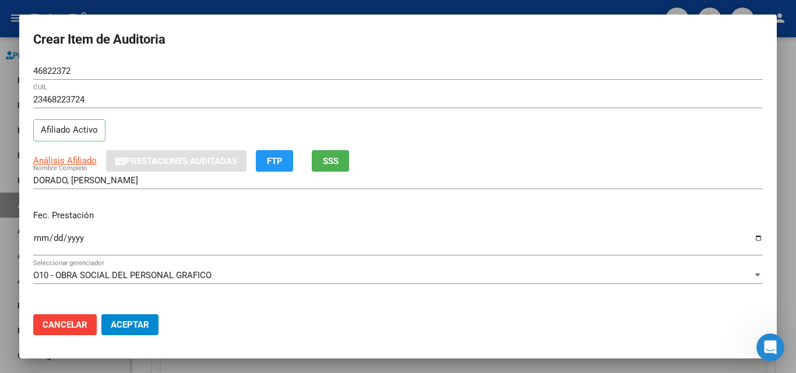
click at [332, 158] on span "SSS" at bounding box center [331, 161] width 16 height 10
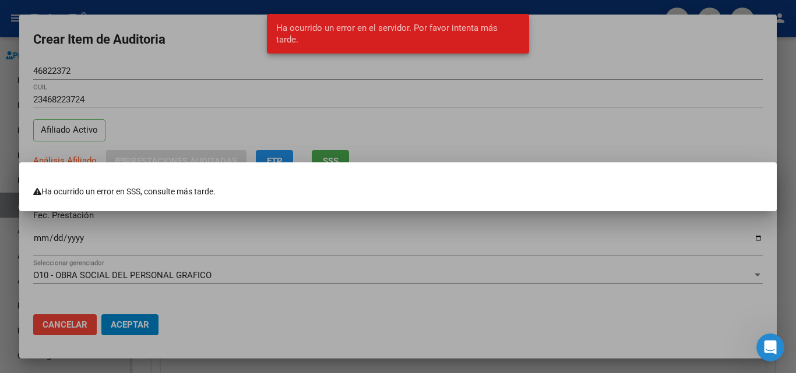
click at [262, 70] on div at bounding box center [398, 186] width 796 height 373
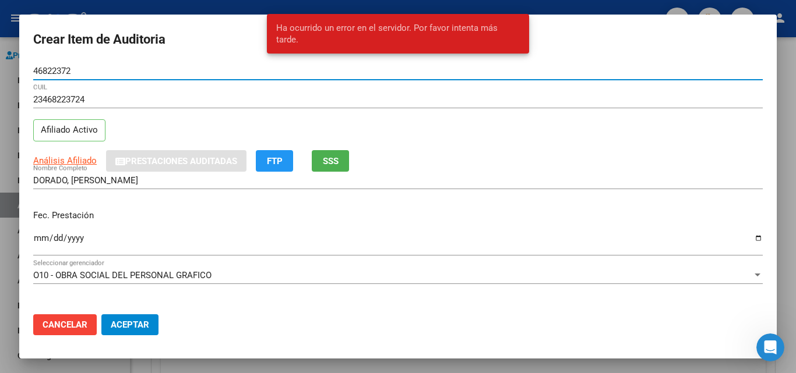
drag, startPoint x: 98, startPoint y: 68, endPoint x: 0, endPoint y: 73, distance: 98.0
click at [0, 73] on div "Crear Item de Auditoria 46822372 Nro Documento 23468223724 CUIL Afiliado Activo…" at bounding box center [398, 186] width 796 height 373
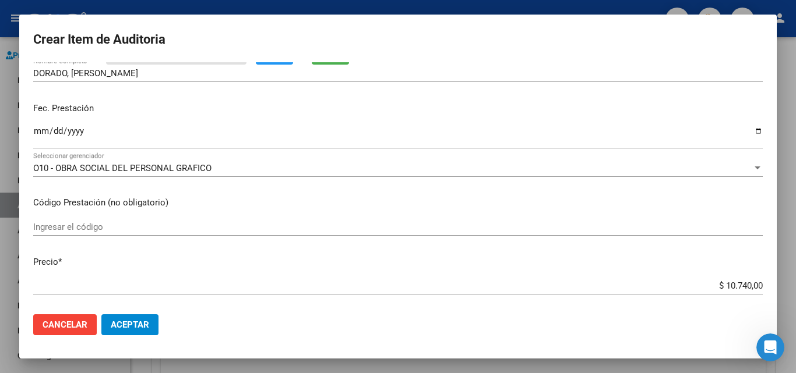
scroll to position [117, 0]
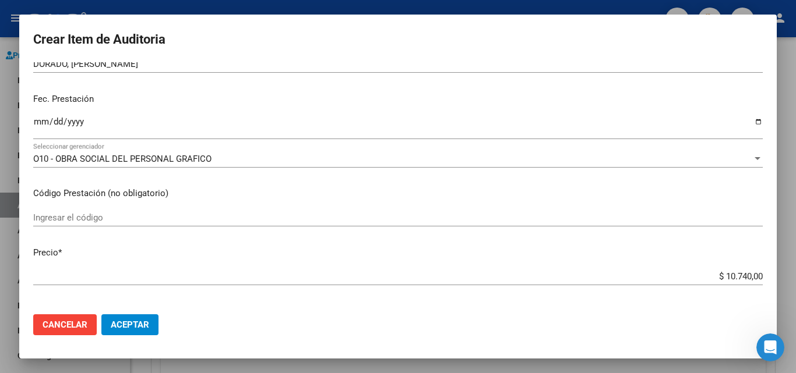
click at [36, 118] on input "Ingresar la fecha" at bounding box center [397, 126] width 729 height 19
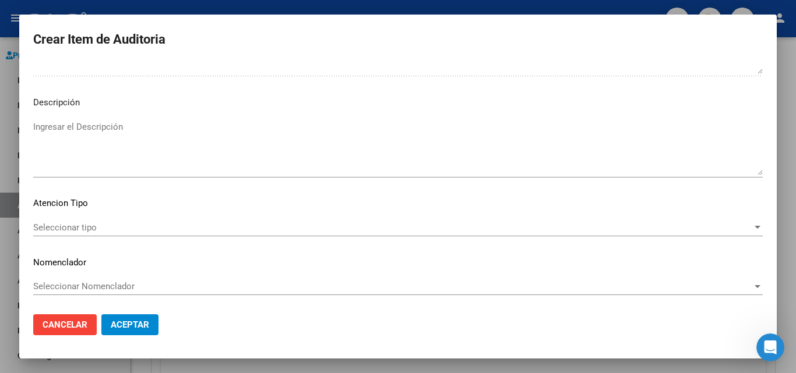
scroll to position [705, 0]
click at [73, 221] on span "Seleccionar tipo" at bounding box center [392, 226] width 719 height 10
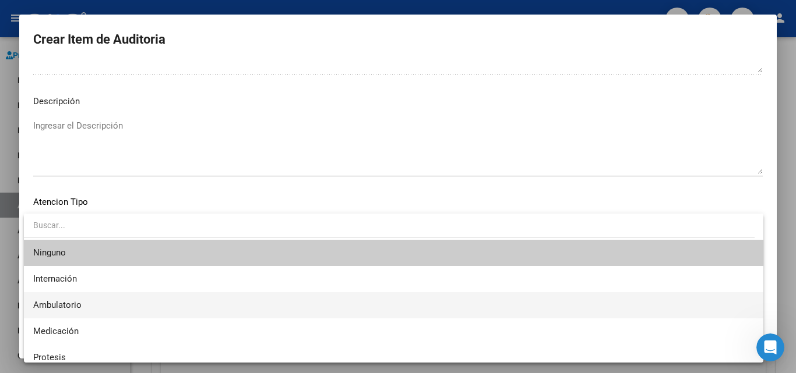
click at [92, 298] on span "Ambulatorio" at bounding box center [393, 305] width 721 height 26
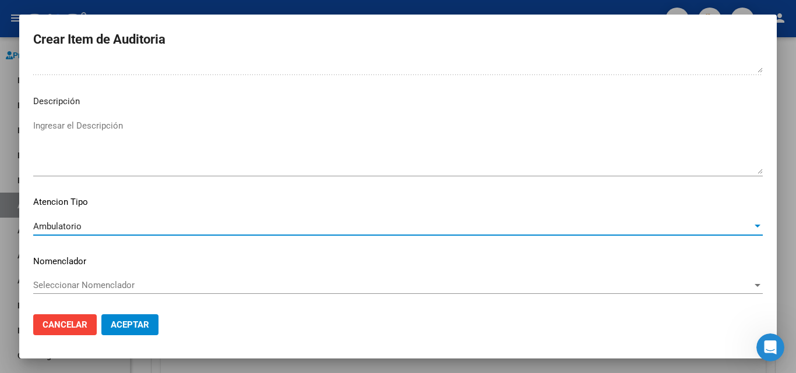
click at [152, 321] on button "Aceptar" at bounding box center [129, 325] width 57 height 21
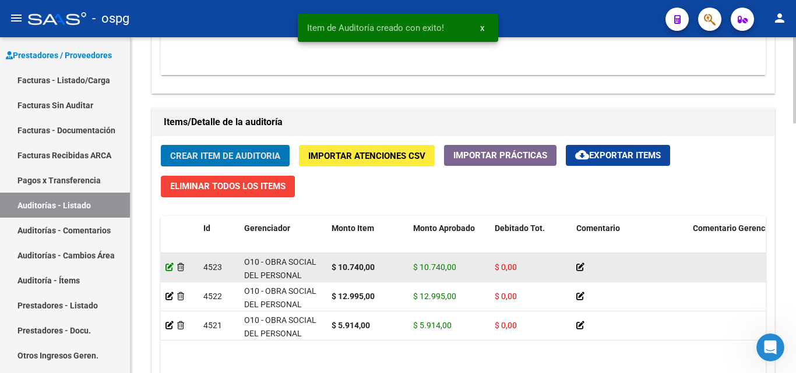
click at [170, 270] on icon at bounding box center [169, 267] width 8 height 8
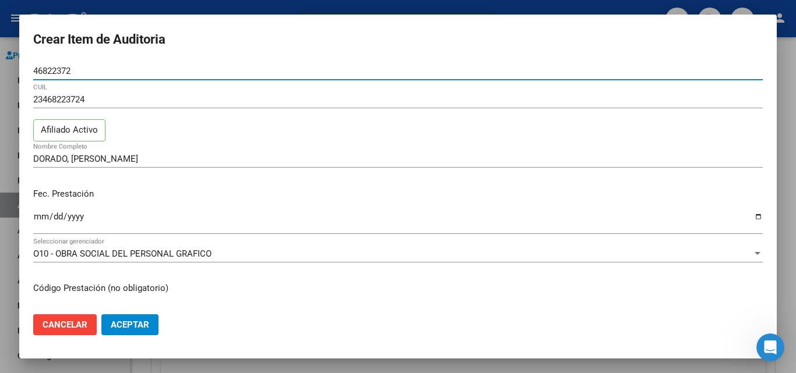
click at [0, 142] on div at bounding box center [398, 186] width 796 height 373
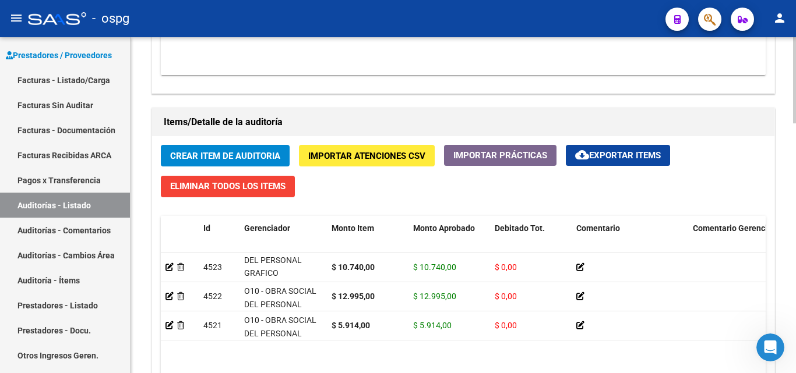
scroll to position [1, 0]
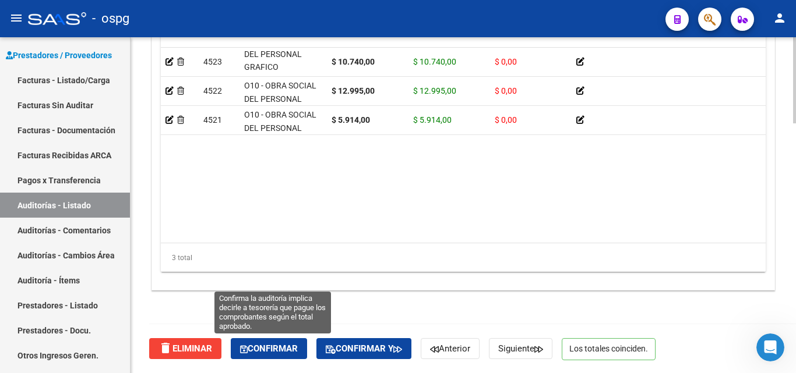
click at [290, 356] on button "Confirmar" at bounding box center [269, 348] width 76 height 21
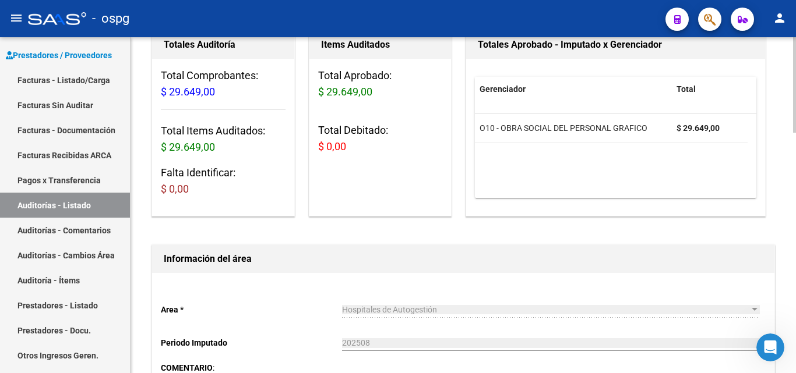
scroll to position [0, 0]
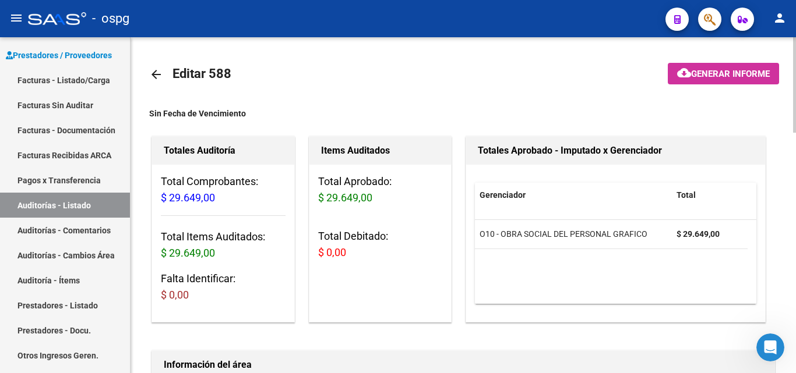
click at [707, 76] on span "Generar informe" at bounding box center [730, 74] width 79 height 10
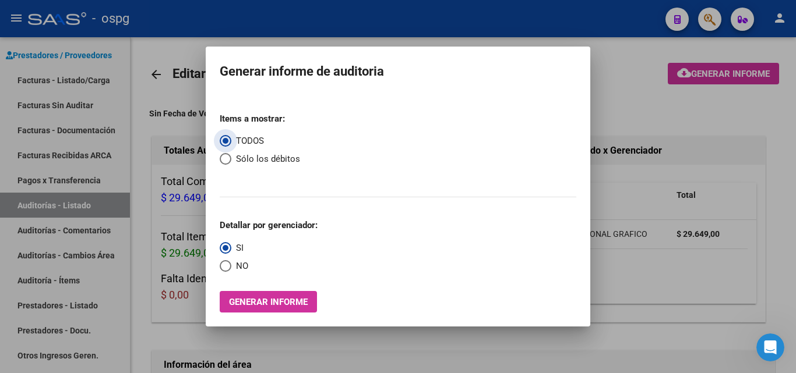
click at [242, 261] on span "NO" at bounding box center [239, 266] width 17 height 13
click at [231, 261] on input "NO" at bounding box center [226, 266] width 12 height 12
click at [250, 295] on button "Generar informe" at bounding box center [268, 302] width 97 height 22
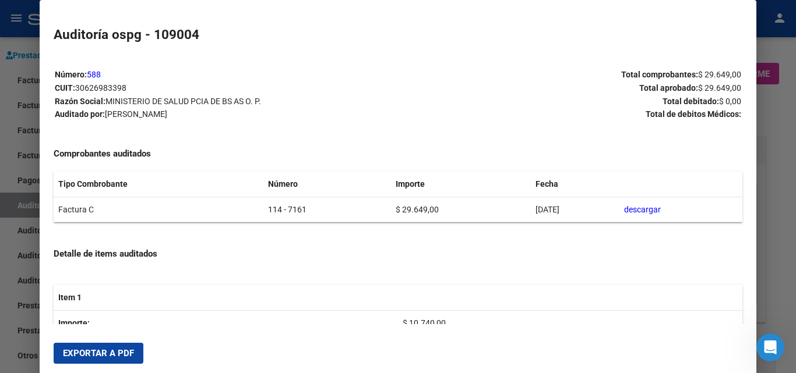
click at [103, 359] on button "Exportar a PDF" at bounding box center [99, 353] width 90 height 21
click at [2, 309] on div at bounding box center [398, 186] width 796 height 373
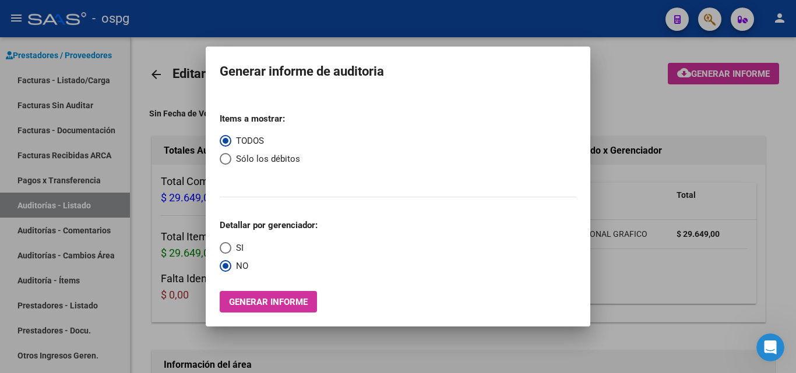
click at [76, 82] on div at bounding box center [398, 186] width 796 height 373
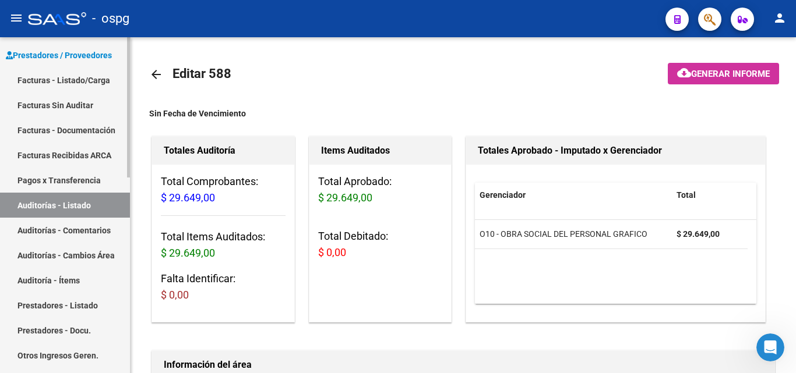
click at [79, 77] on link "Facturas - Listado/Carga" at bounding box center [65, 80] width 130 height 25
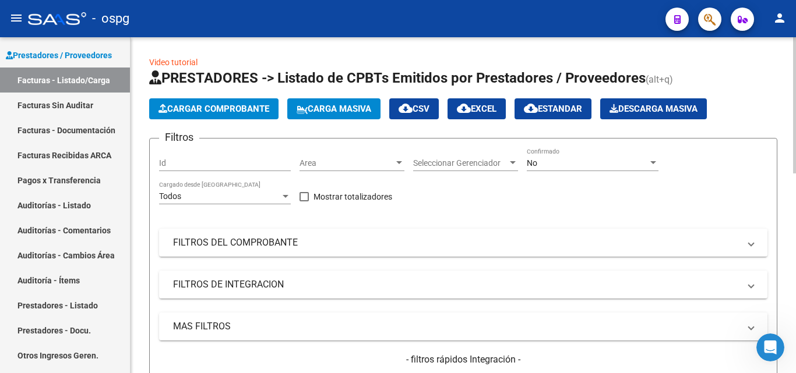
click at [218, 106] on span "Cargar Comprobante" at bounding box center [213, 109] width 111 height 10
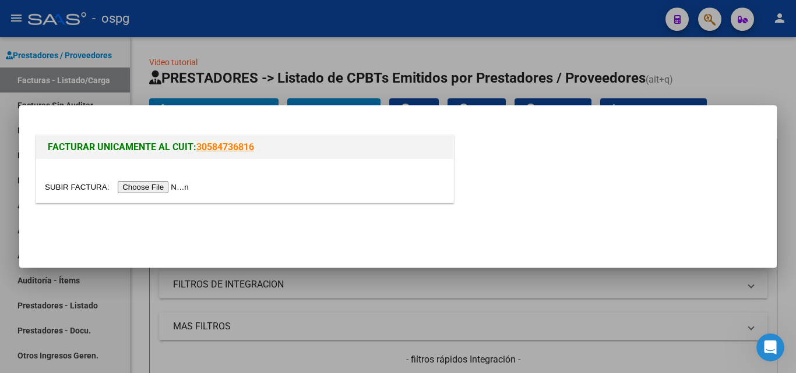
click at [181, 185] on input "file" at bounding box center [118, 187] width 147 height 12
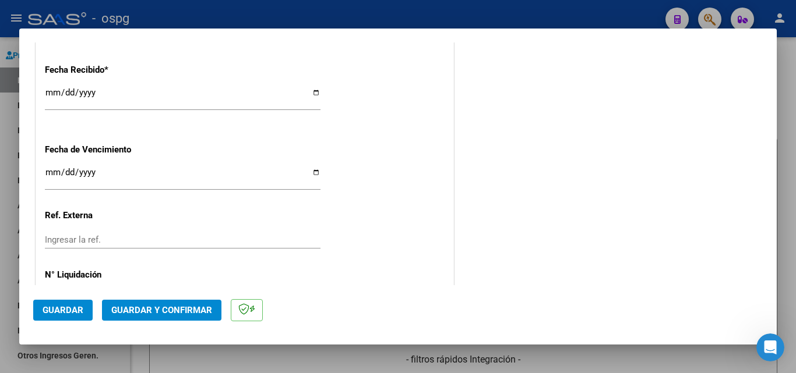
scroll to position [732, 0]
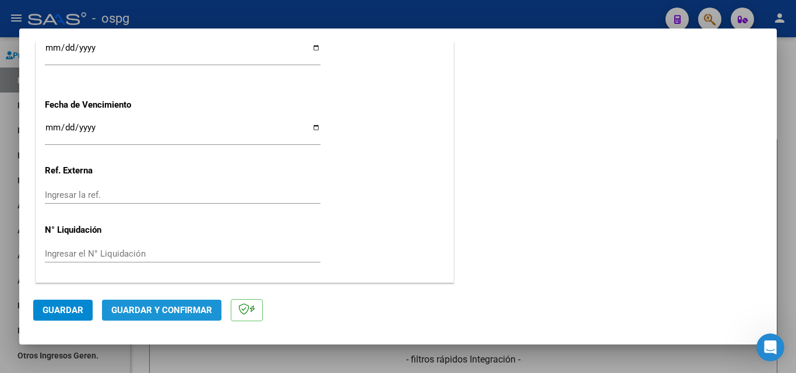
click at [149, 306] on span "Guardar y Confirmar" at bounding box center [161, 310] width 101 height 10
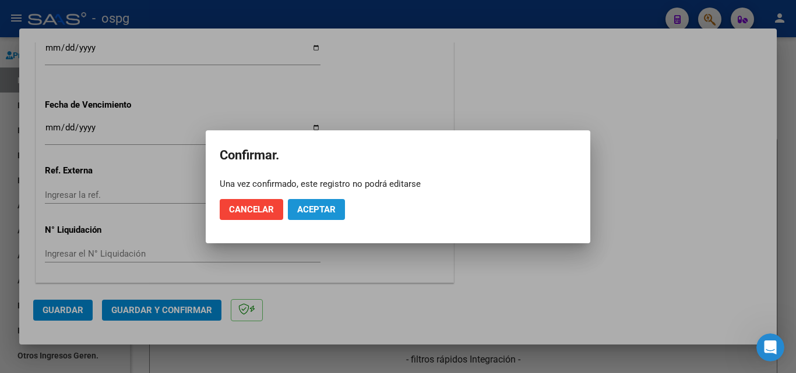
click at [316, 209] on span "Aceptar" at bounding box center [316, 209] width 38 height 10
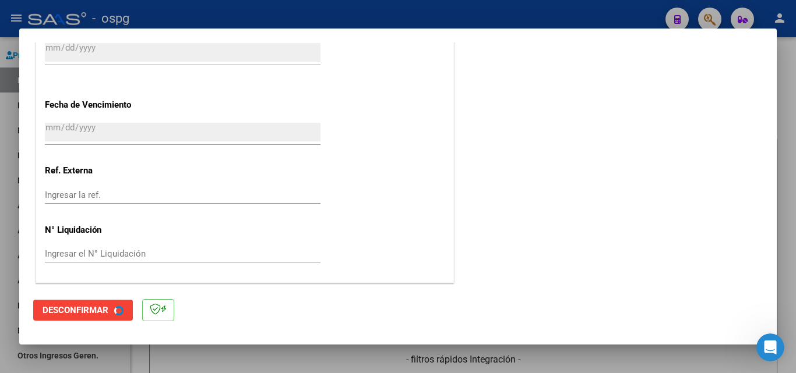
scroll to position [0, 0]
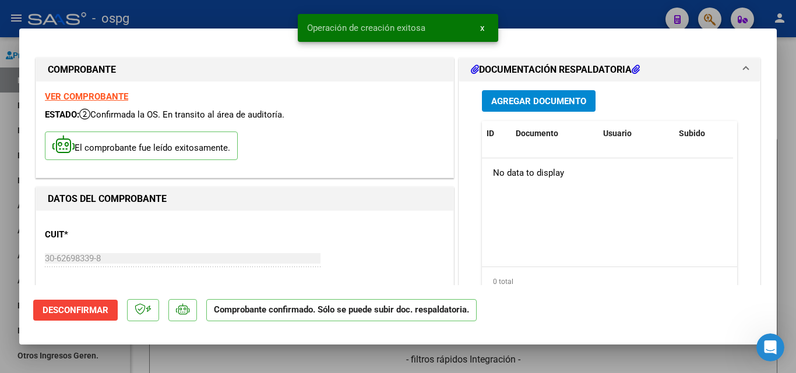
click at [786, 107] on div at bounding box center [398, 186] width 796 height 373
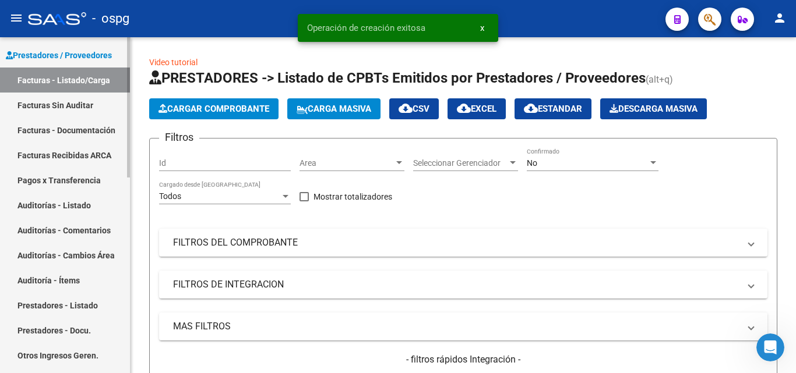
click at [66, 201] on link "Auditorías - Listado" at bounding box center [65, 205] width 130 height 25
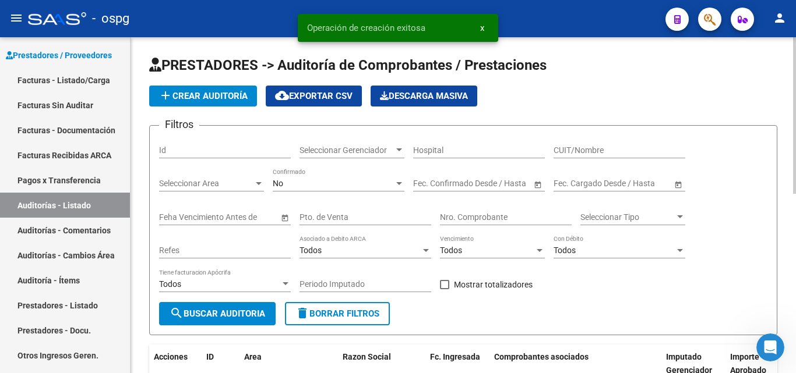
click at [190, 97] on span "add Crear Auditoría" at bounding box center [202, 96] width 89 height 10
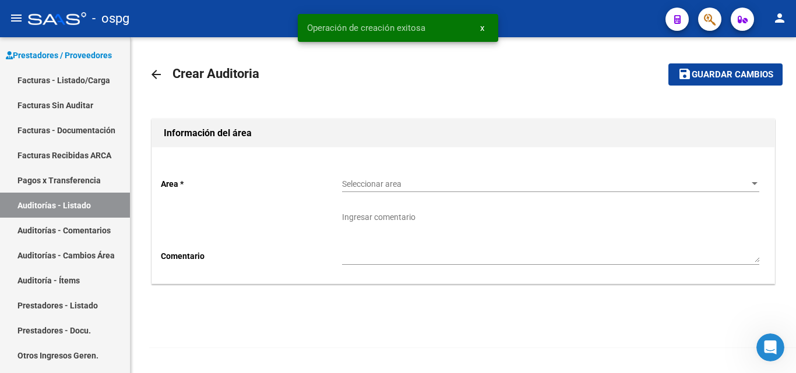
click at [364, 184] on span "Seleccionar area" at bounding box center [545, 184] width 407 height 10
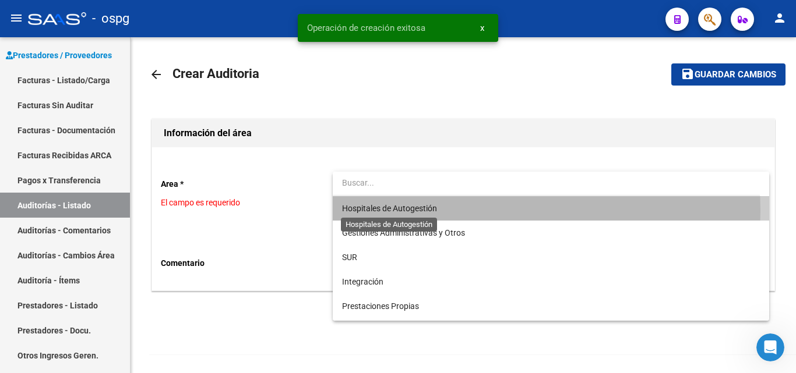
click at [387, 211] on span "Hospitales de Autogestión" at bounding box center [389, 208] width 95 height 9
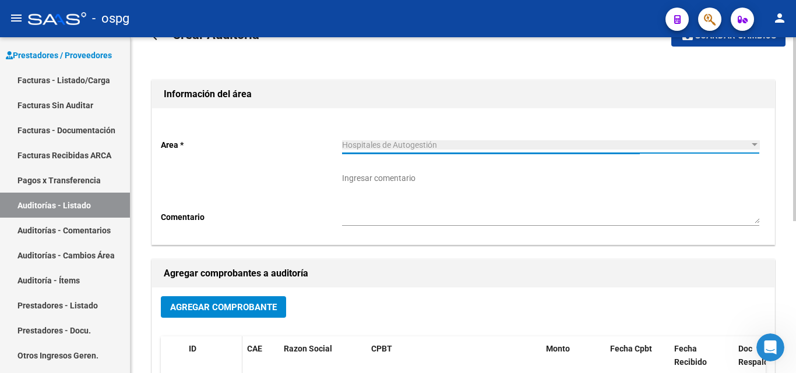
scroll to position [117, 0]
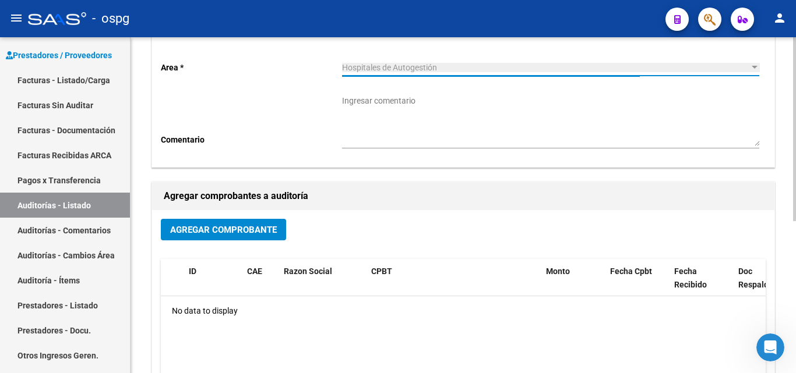
click at [217, 234] on span "Agregar Comprobante" at bounding box center [223, 230] width 107 height 10
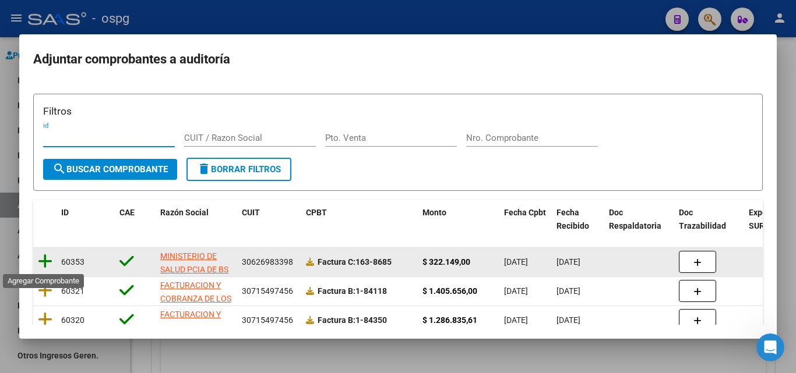
click at [42, 260] on icon at bounding box center [45, 261] width 15 height 16
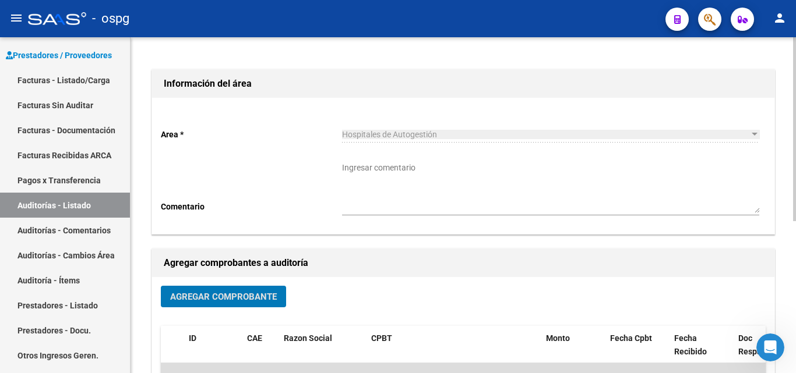
scroll to position [0, 0]
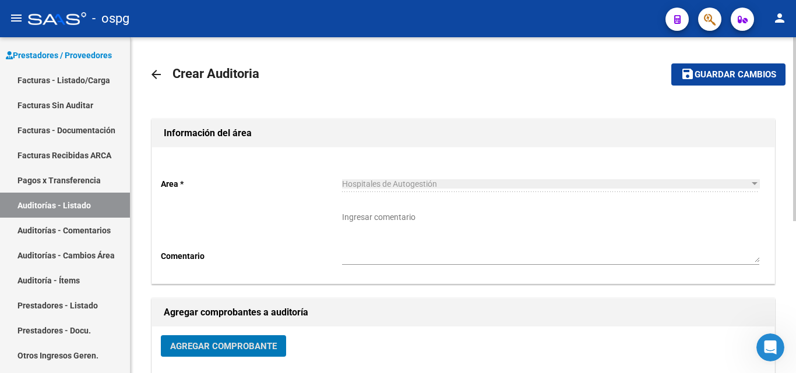
click at [726, 52] on div "arrow_back Crear Auditoria save Guardar cambios Información del área Area * Hos…" at bounding box center [462, 344] width 665 height 615
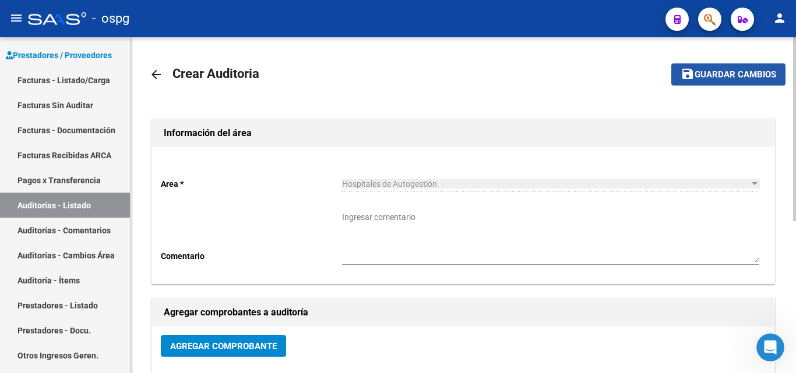
click at [718, 71] on span "Guardar cambios" at bounding box center [735, 75] width 82 height 10
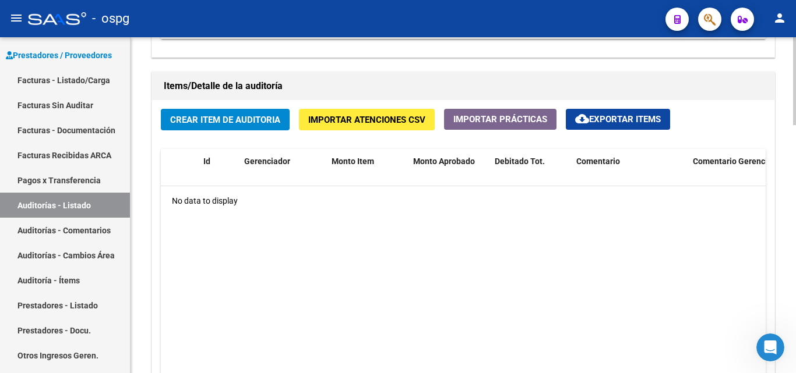
scroll to position [816, 0]
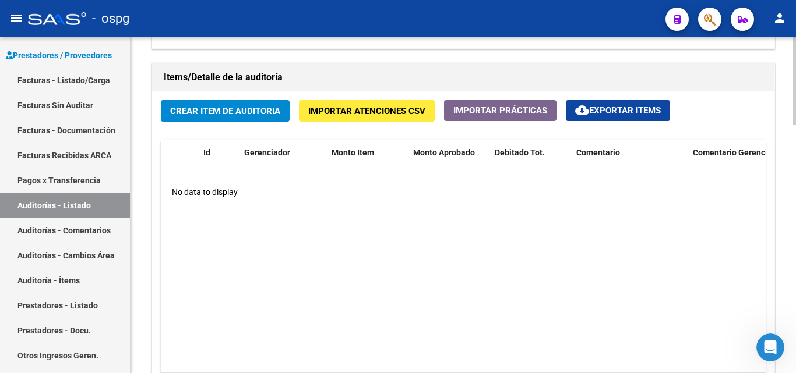
click at [387, 114] on span "Importar Atenciones CSV" at bounding box center [366, 111] width 117 height 10
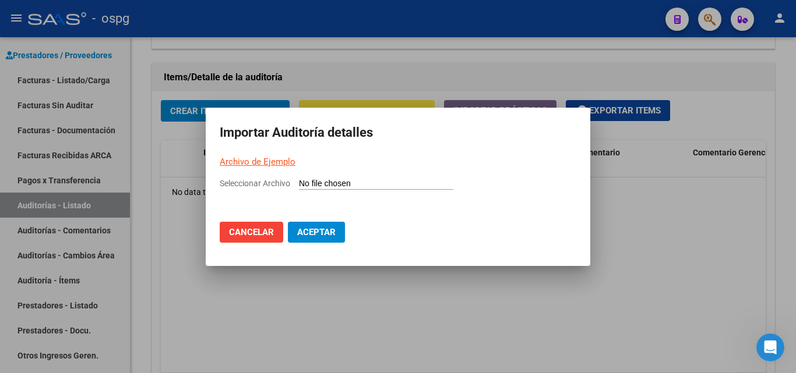
click at [276, 164] on link "Archivo de Ejemplo" at bounding box center [258, 162] width 76 height 10
click at [356, 184] on input "Seleccionar Archivo" at bounding box center [376, 184] width 154 height 11
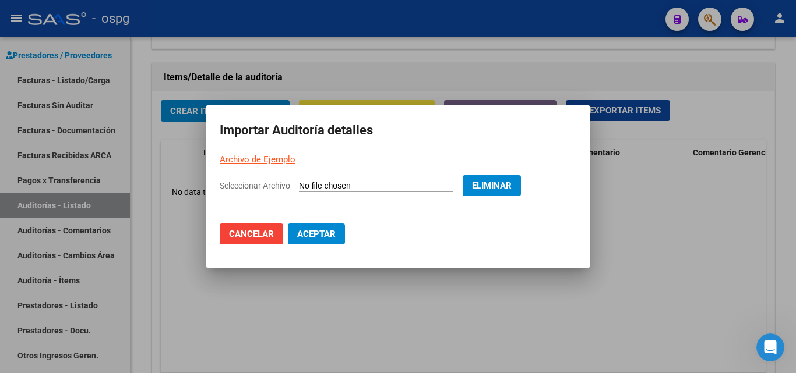
click at [313, 230] on span "Aceptar" at bounding box center [316, 234] width 38 height 10
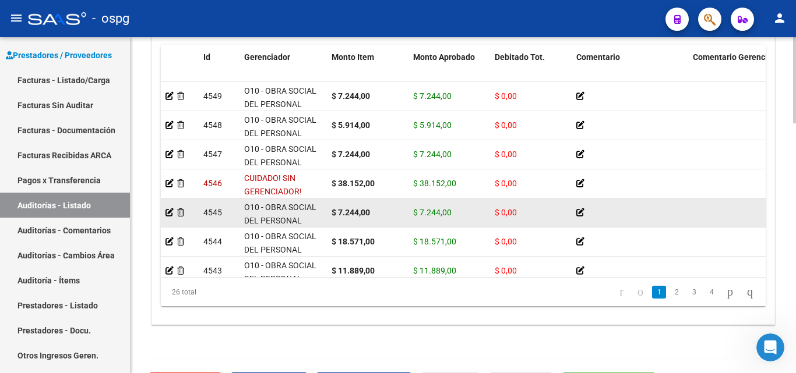
scroll to position [919, 0]
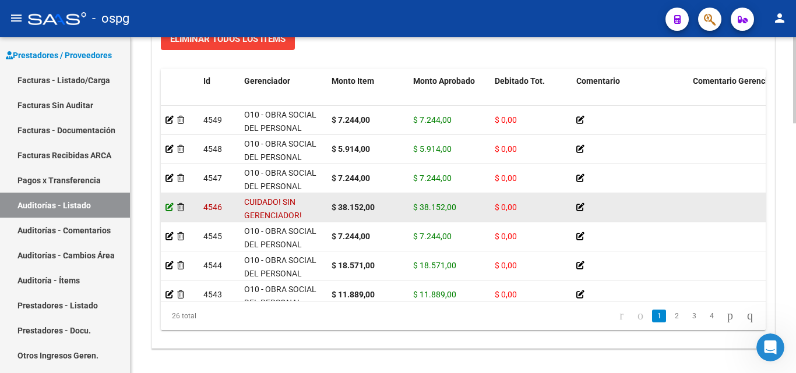
click at [168, 207] on icon at bounding box center [169, 207] width 8 height 8
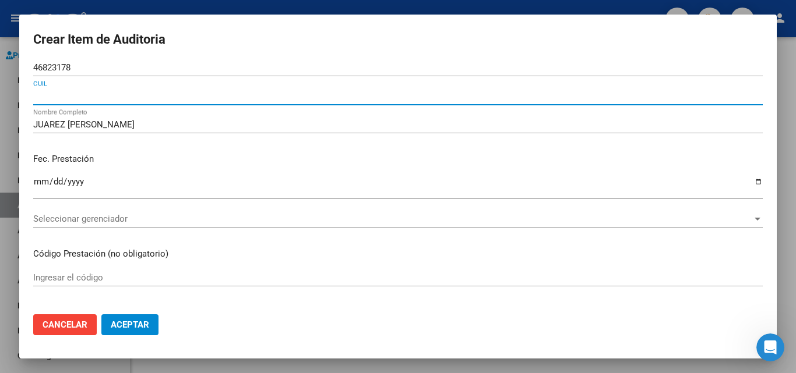
scroll to position [0, 0]
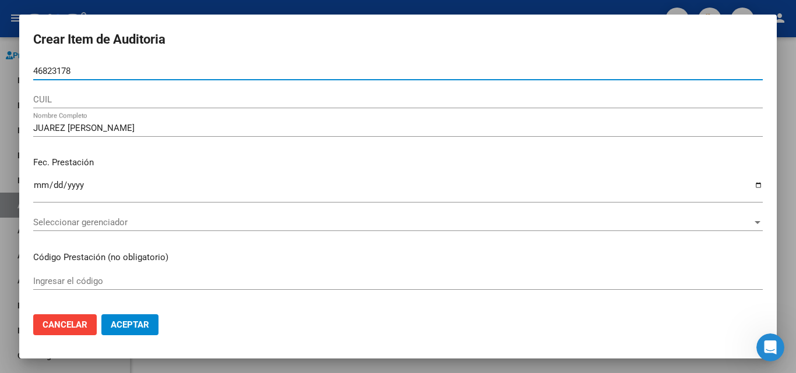
drag, startPoint x: 74, startPoint y: 73, endPoint x: 0, endPoint y: 73, distance: 74.0
click at [0, 73] on div "Crear Item de Auditoria 46823178 Nro Documento CUIL JUAREZ BARZOLA YOEL EZEQUIE…" at bounding box center [398, 186] width 796 height 373
paste input "46823178"
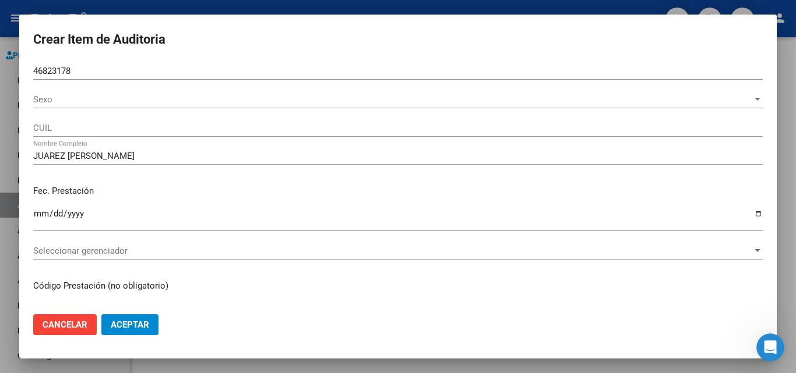
click at [673, 190] on p "Fec. Prestación" at bounding box center [397, 191] width 729 height 13
click at [105, 96] on span "Sexo" at bounding box center [392, 99] width 719 height 10
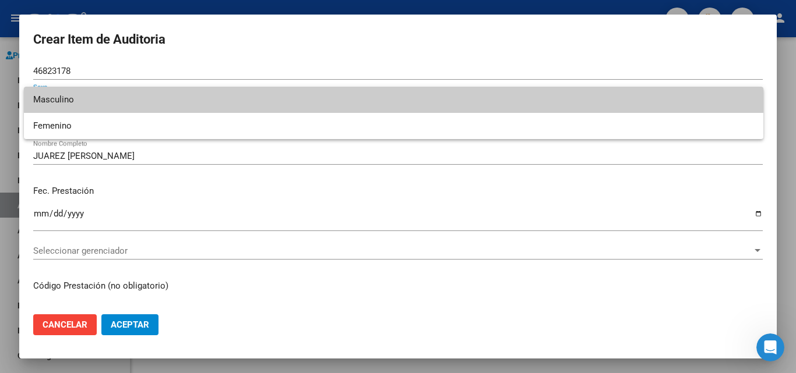
click at [70, 98] on span "Masculino" at bounding box center [393, 100] width 721 height 26
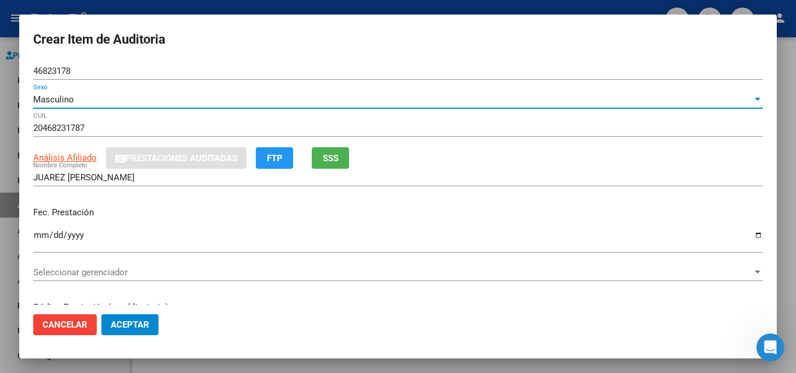
click at [338, 162] on span "SSS" at bounding box center [331, 158] width 16 height 10
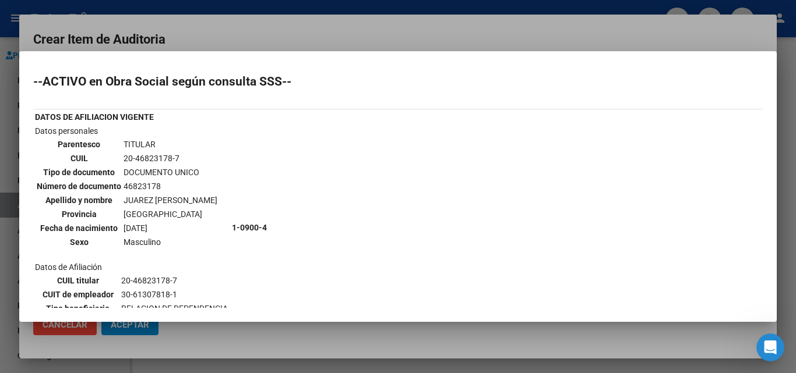
click at [295, 36] on div at bounding box center [398, 186] width 796 height 373
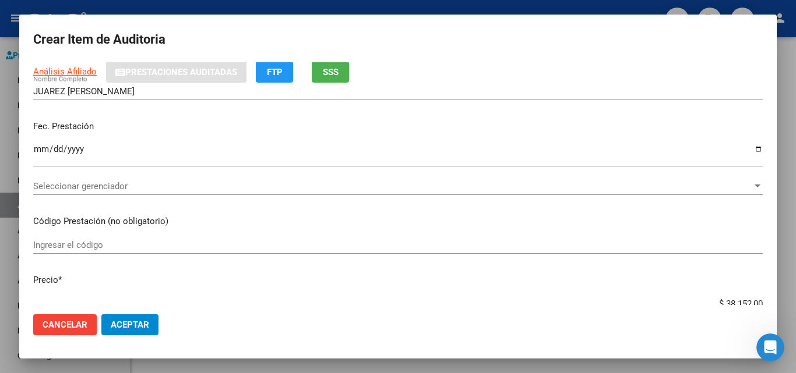
scroll to position [117, 0]
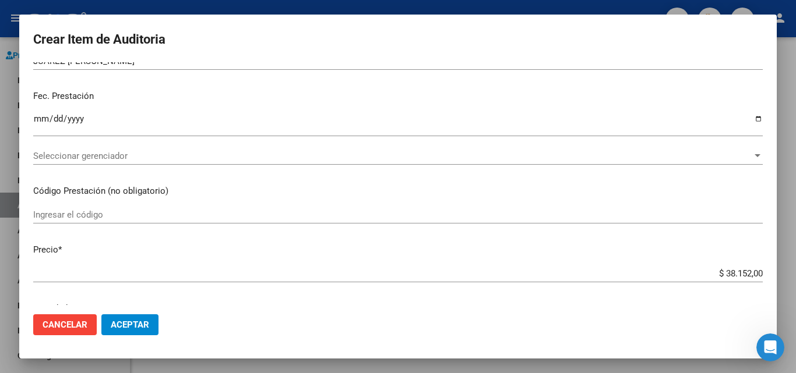
click at [109, 165] on div "Seleccionar gerenciador Seleccionar gerenciador" at bounding box center [397, 161] width 729 height 29
click at [110, 157] on span "Seleccionar gerenciador" at bounding box center [392, 156] width 719 height 10
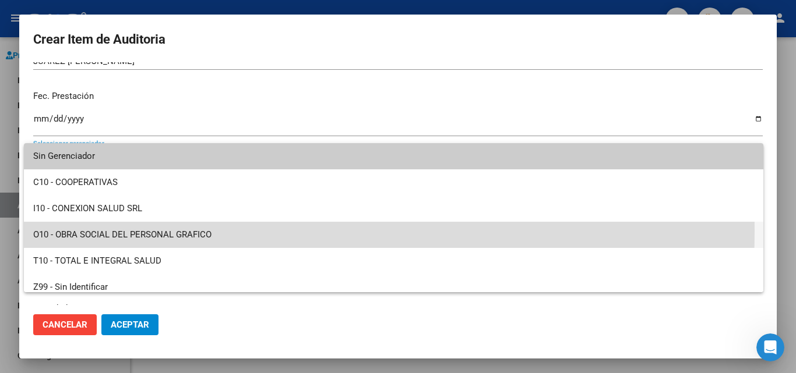
click at [138, 231] on span "O10 - OBRA SOCIAL DEL PERSONAL GRAFICO" at bounding box center [393, 235] width 721 height 26
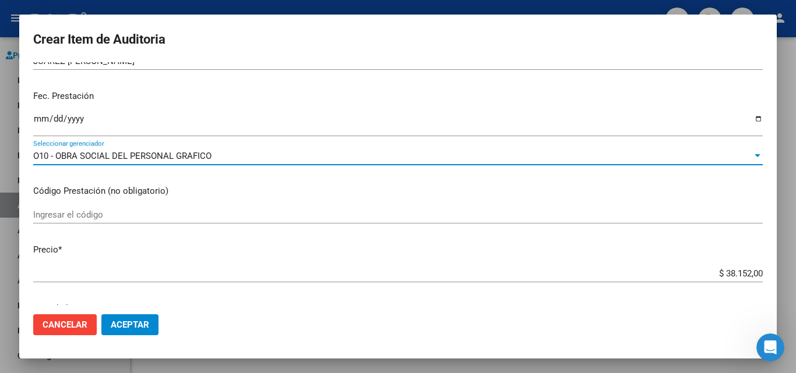
click at [144, 320] on span "Aceptar" at bounding box center [130, 325] width 38 height 10
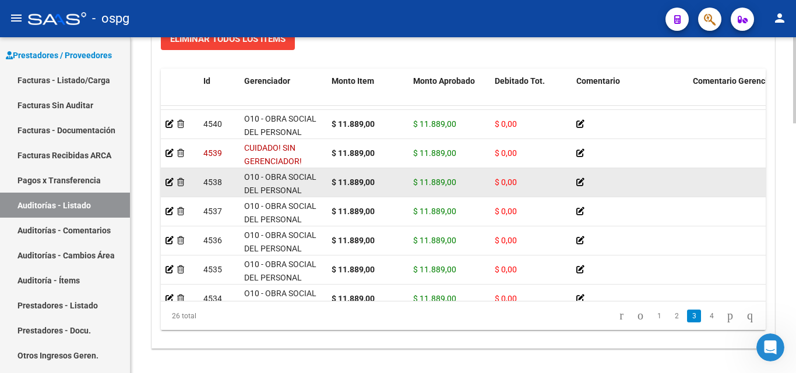
scroll to position [269, 0]
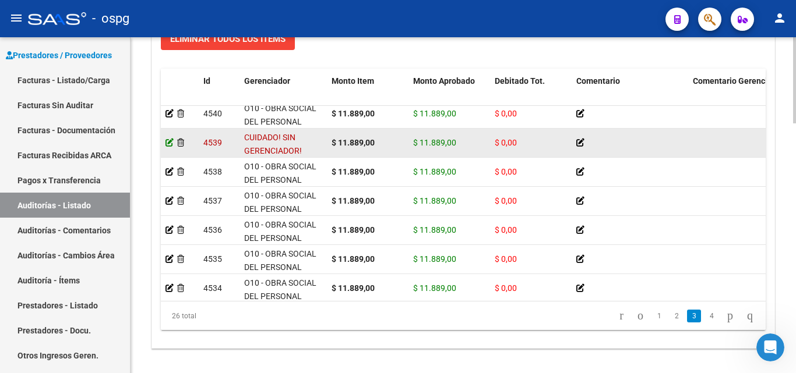
click at [170, 142] on icon at bounding box center [169, 143] width 8 height 8
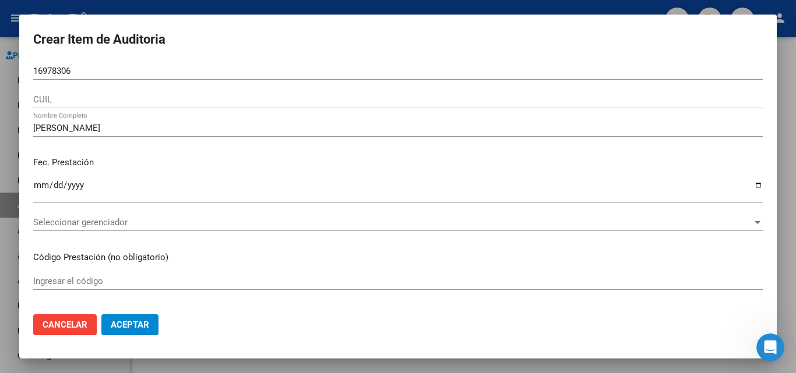
drag, startPoint x: 104, startPoint y: 67, endPoint x: 0, endPoint y: 69, distance: 103.7
click at [0, 69] on div "Crear Item de Auditoria 16978306 Nro Documento CUIL MOREIRA FERNANDO Nombre Com…" at bounding box center [398, 186] width 796 height 373
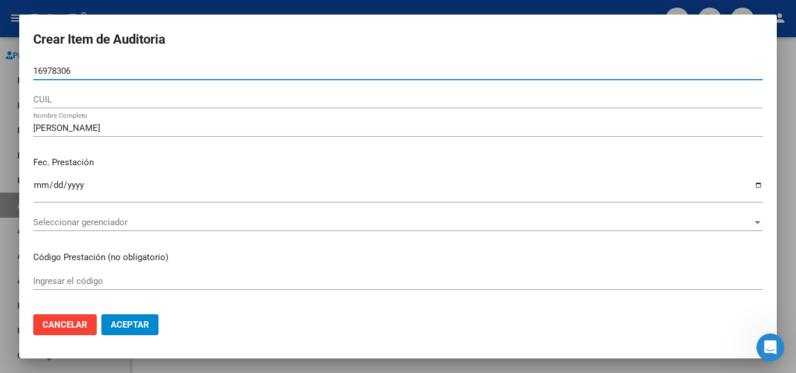
drag, startPoint x: 90, startPoint y: 73, endPoint x: 0, endPoint y: 68, distance: 90.4
click at [0, 68] on div "Crear Item de Auditoria 16978306 Nro Documento CUIL MOREIRA FERNANDO Nombre Com…" at bounding box center [398, 186] width 796 height 373
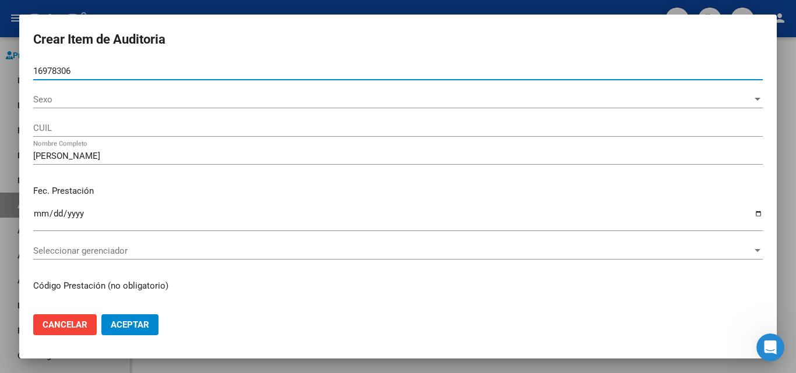
paste input "16978306"
drag, startPoint x: 72, startPoint y: 72, endPoint x: 0, endPoint y: 72, distance: 72.2
click at [0, 72] on div "Crear Item de Auditoria 1697830616978306 Nro Documento Sexo Sexo CUIL MOREIRA F…" at bounding box center [398, 186] width 796 height 373
paste input "16978306"
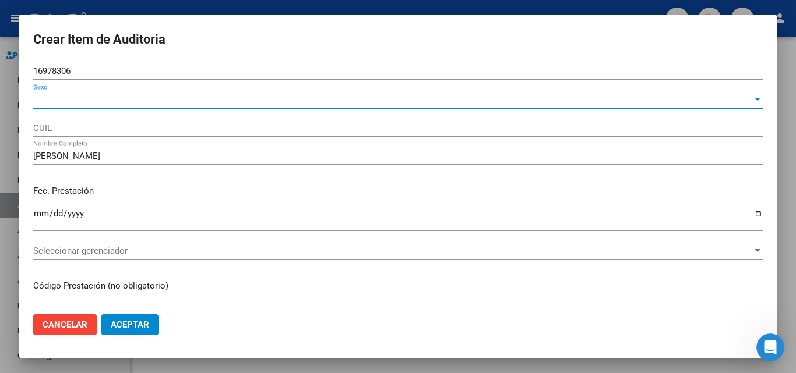
click at [101, 96] on span "Sexo" at bounding box center [392, 99] width 719 height 10
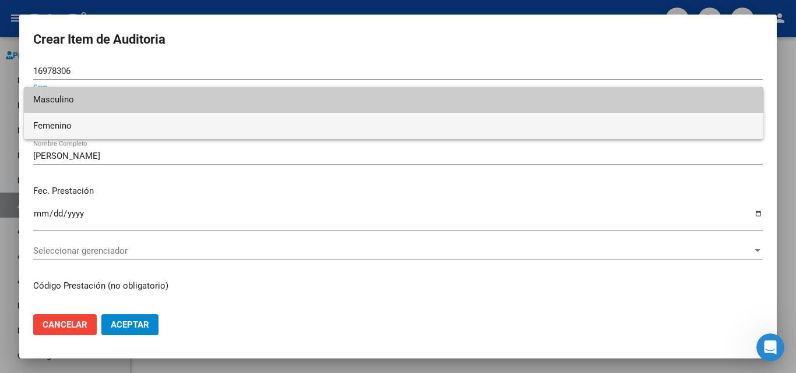
click at [98, 122] on span "Femenino" at bounding box center [393, 126] width 721 height 26
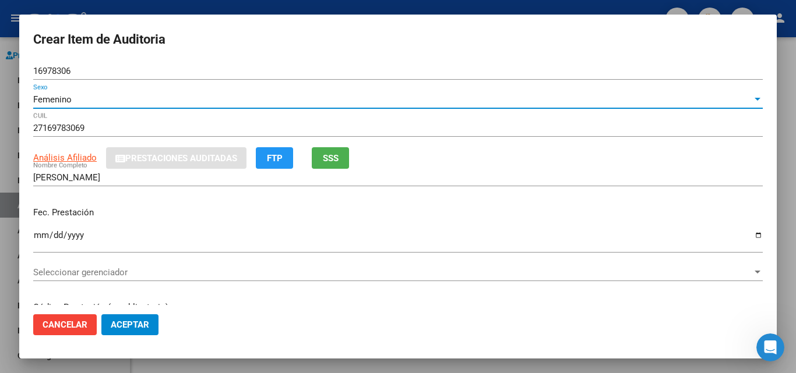
click at [96, 101] on div "Femenino" at bounding box center [392, 99] width 719 height 10
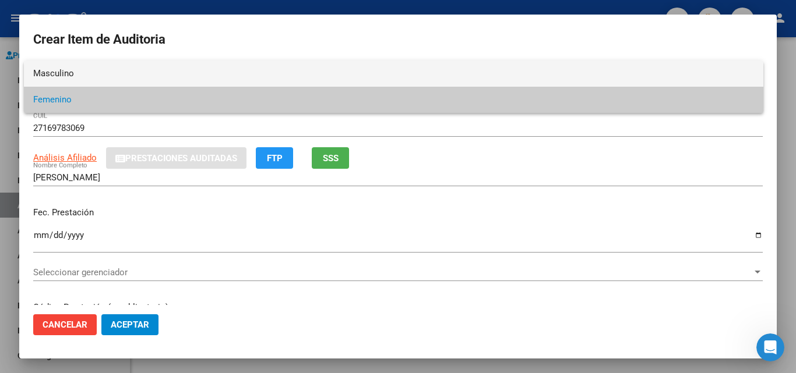
click at [91, 76] on span "Masculino" at bounding box center [393, 74] width 721 height 26
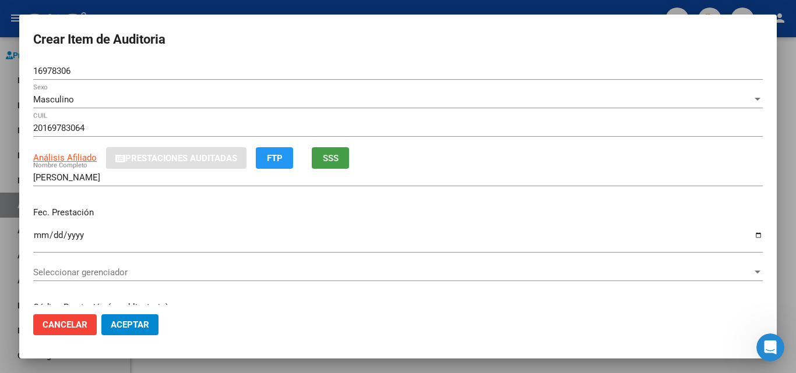
click at [333, 157] on span "SSS" at bounding box center [331, 158] width 16 height 10
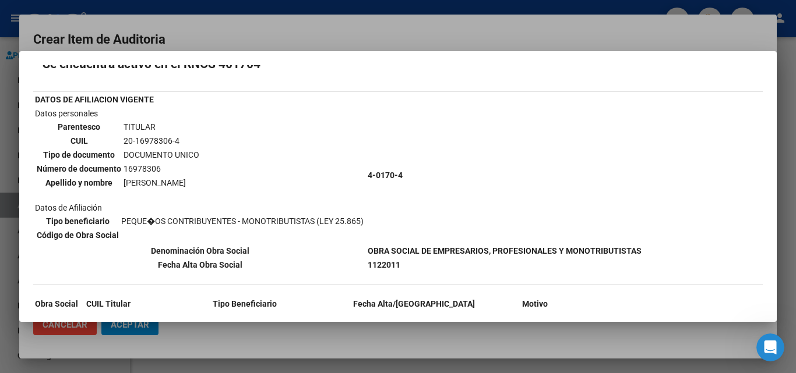
scroll to position [58, 0]
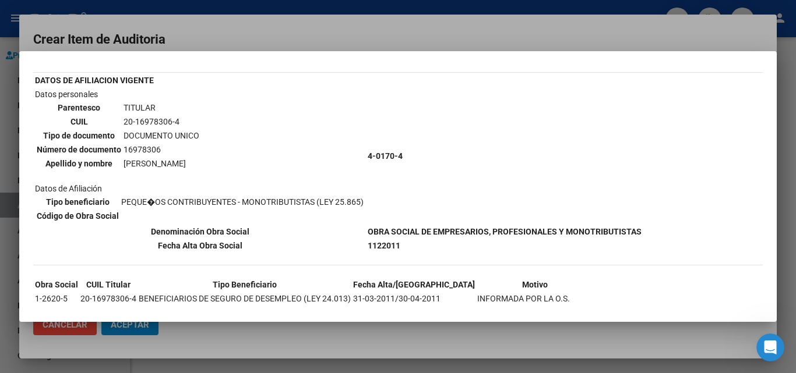
click at [392, 35] on div at bounding box center [398, 186] width 796 height 373
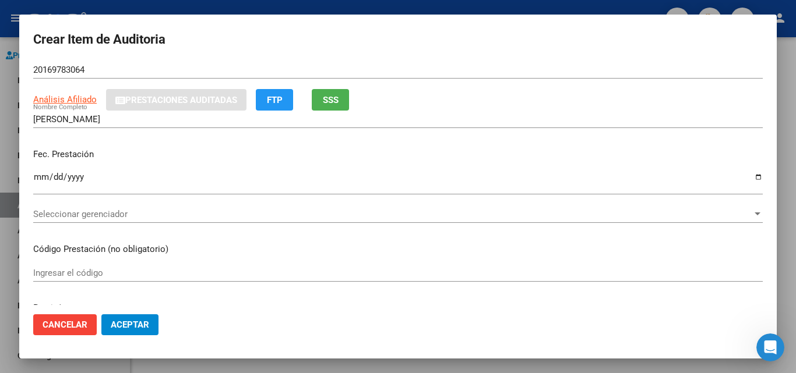
click at [332, 97] on span "SSS" at bounding box center [331, 100] width 16 height 10
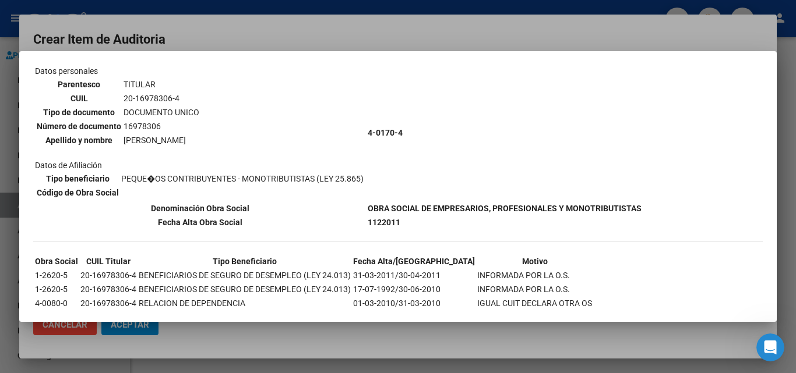
scroll to position [108, 0]
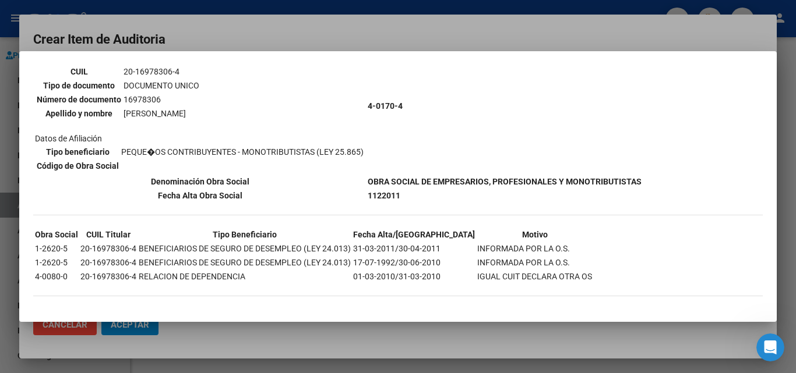
click at [242, 346] on div at bounding box center [398, 186] width 796 height 373
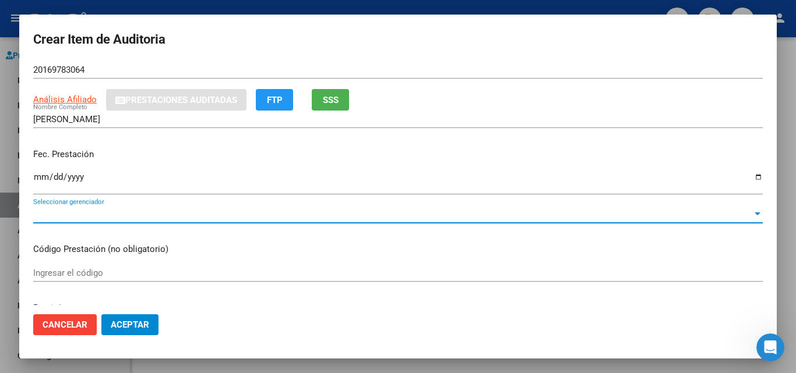
click at [98, 214] on span "Seleccionar gerenciador" at bounding box center [392, 214] width 719 height 10
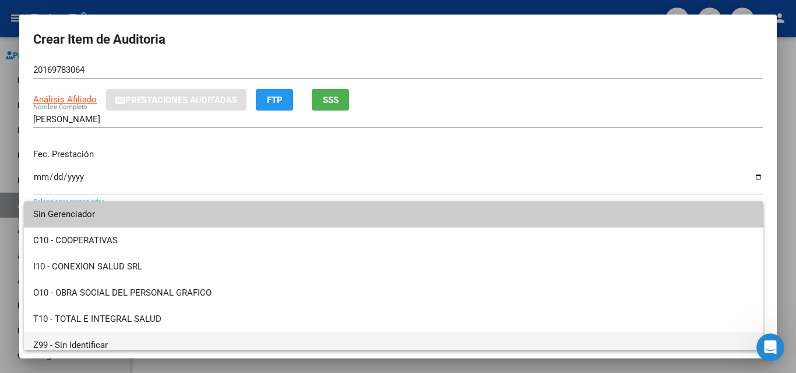
click at [135, 338] on span "Z99 - Sin Identificar" at bounding box center [393, 346] width 721 height 26
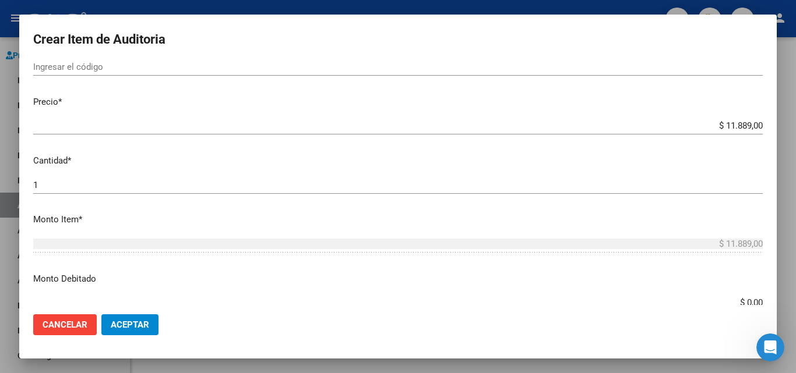
scroll to position [291, 0]
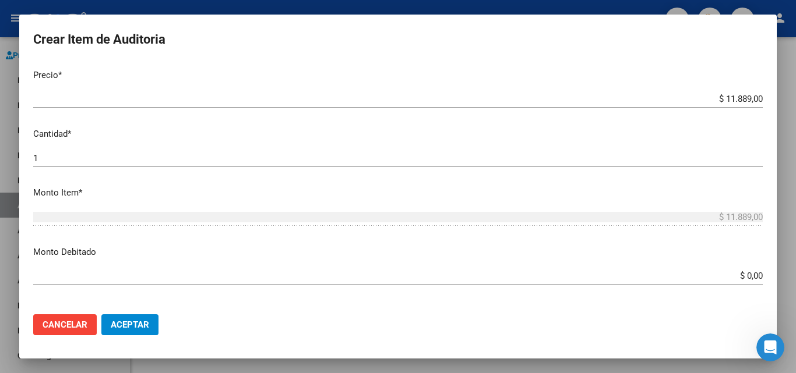
click at [738, 273] on input "$ 0,00" at bounding box center [397, 276] width 729 height 10
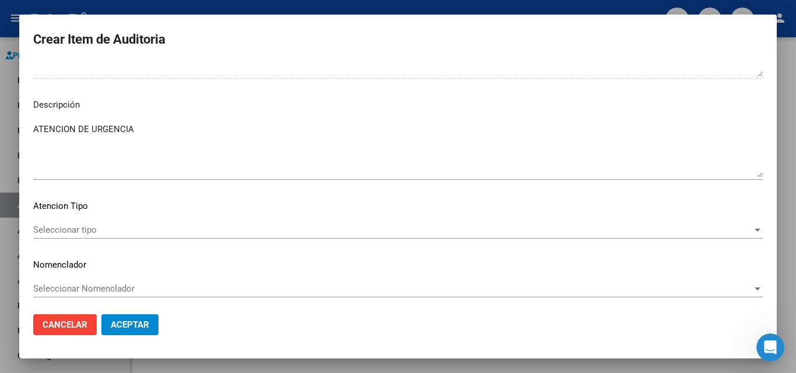
scroll to position [703, 0]
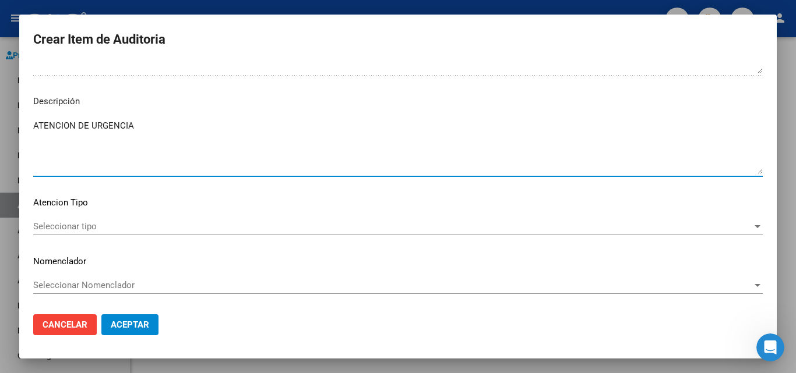
drag, startPoint x: 140, startPoint y: 126, endPoint x: 0, endPoint y: 105, distance: 142.0
click at [0, 105] on div "Crear Item de Auditoria 16978306 Nro Documento Masculino Sexo 20169783064 CUIL …" at bounding box center [398, 186] width 796 height 373
click at [149, 317] on button "Aceptar" at bounding box center [129, 325] width 57 height 21
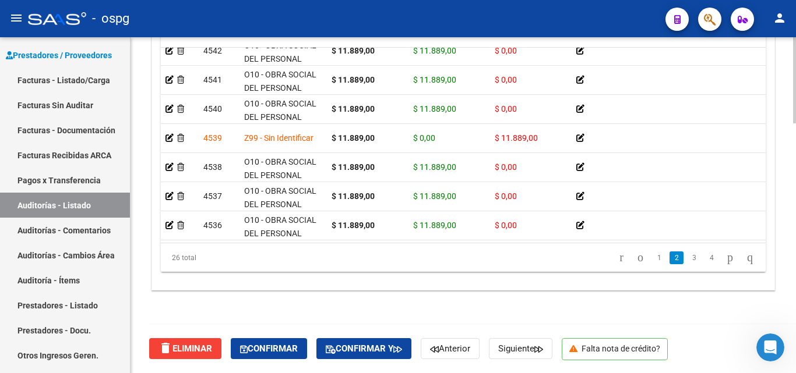
scroll to position [225, 0]
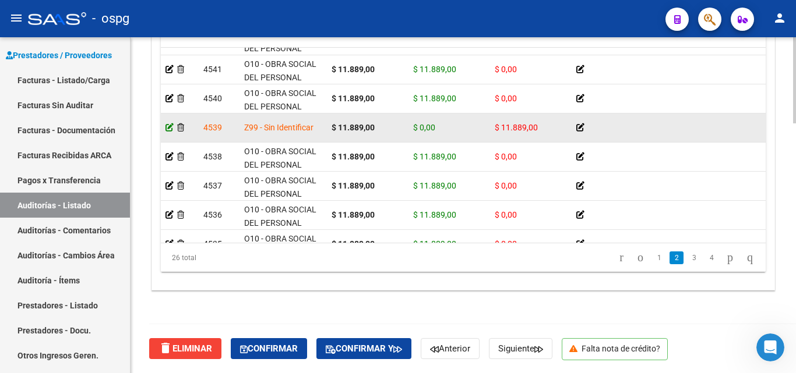
click at [168, 129] on icon at bounding box center [169, 128] width 8 height 8
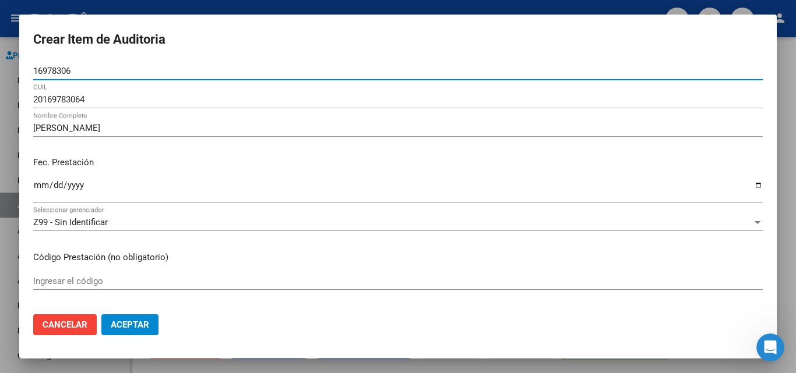
drag, startPoint x: 98, startPoint y: 69, endPoint x: 0, endPoint y: 60, distance: 98.9
click at [0, 60] on div "Crear Item de Auditoria 16978306 Nro Documento 20169783064 CUIL MOREIRA FERNAND…" at bounding box center [398, 186] width 796 height 373
paste input "16978306"
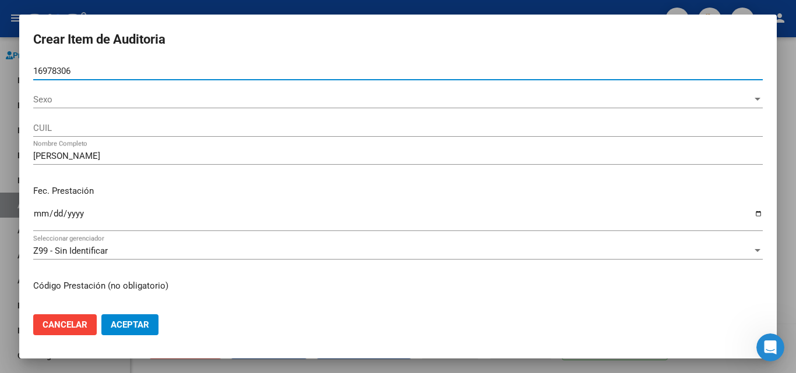
click at [112, 96] on span "Sexo" at bounding box center [392, 99] width 719 height 10
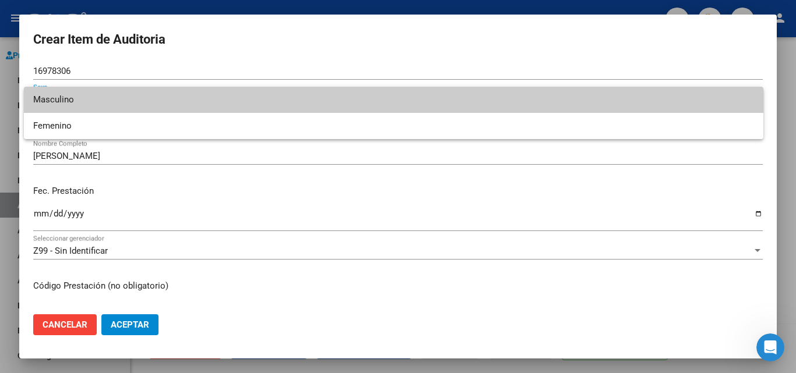
click at [115, 100] on span "Masculino" at bounding box center [393, 100] width 721 height 26
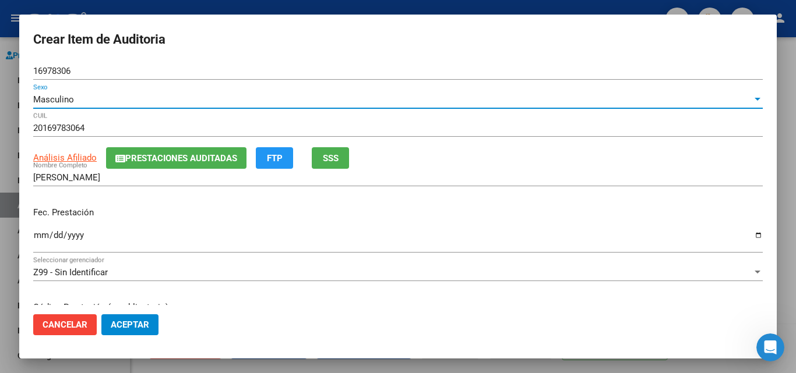
click at [333, 167] on button "SSS" at bounding box center [330, 158] width 37 height 22
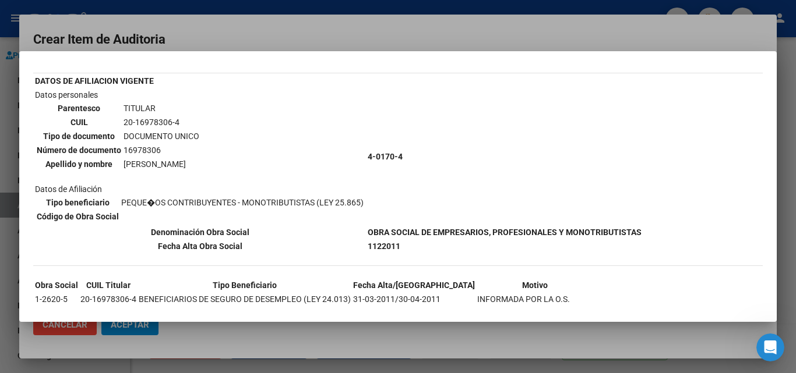
scroll to position [108, 0]
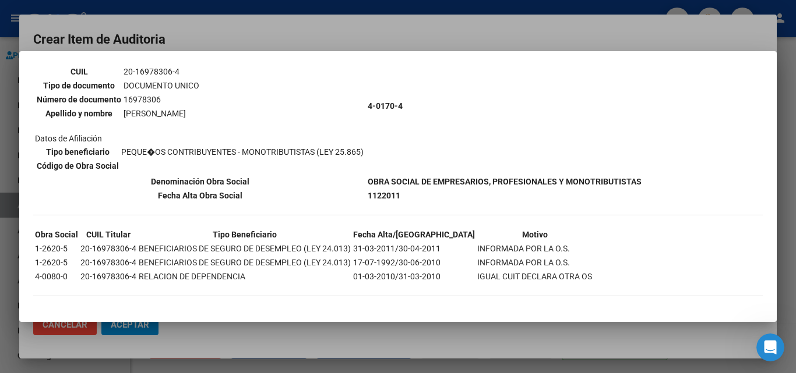
click at [361, 35] on div at bounding box center [398, 186] width 796 height 373
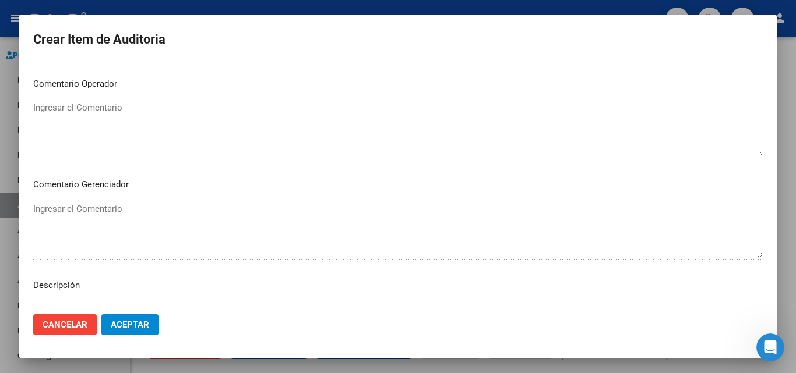
scroll to position [524, 0]
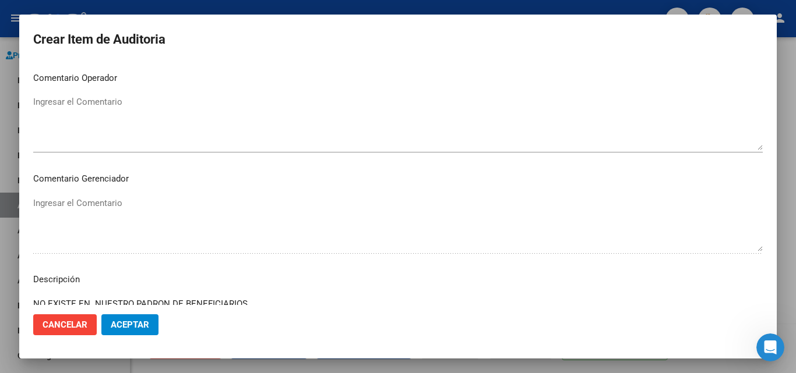
click at [791, 86] on div at bounding box center [398, 186] width 796 height 373
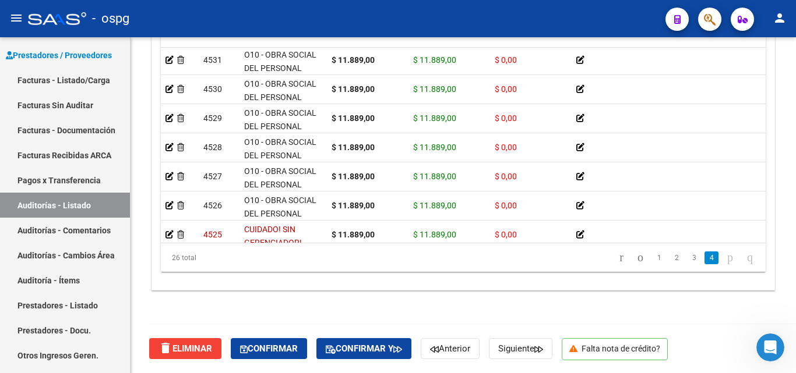
scroll to position [575, 0]
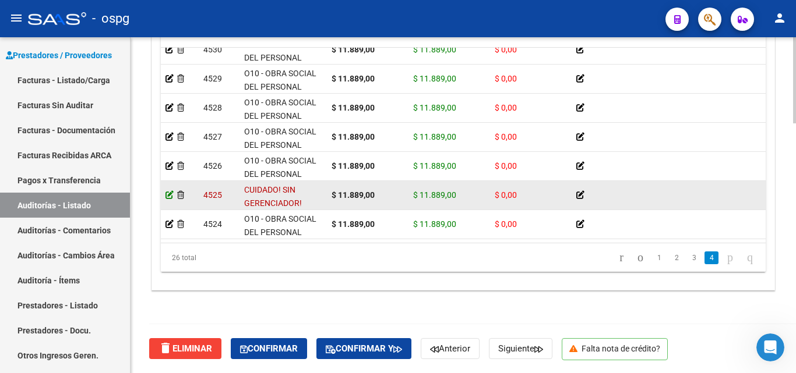
click at [169, 191] on icon at bounding box center [169, 195] width 8 height 8
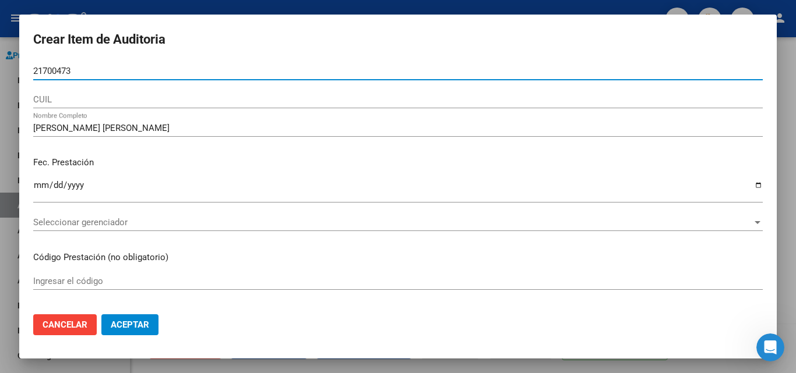
drag, startPoint x: 87, startPoint y: 68, endPoint x: 0, endPoint y: 66, distance: 87.4
click at [0, 66] on div "Crear Item de Auditoria 21700473 Nro Documento CUIL GODOY CRISTINA HERMELINDA N…" at bounding box center [398, 186] width 796 height 373
paste input "21700473"
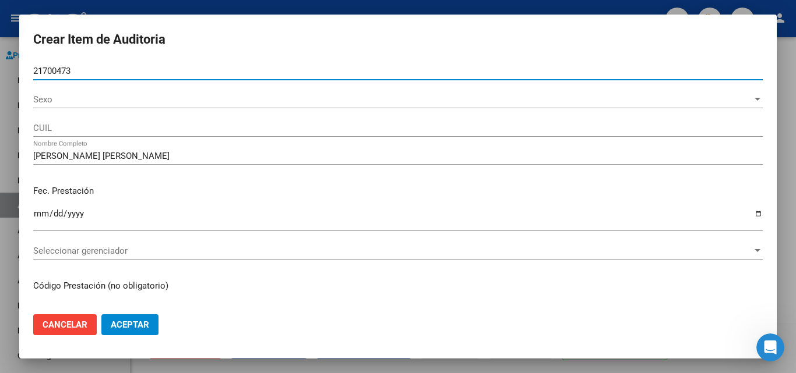
click at [61, 93] on div "Sexo Sexo" at bounding box center [397, 99] width 729 height 17
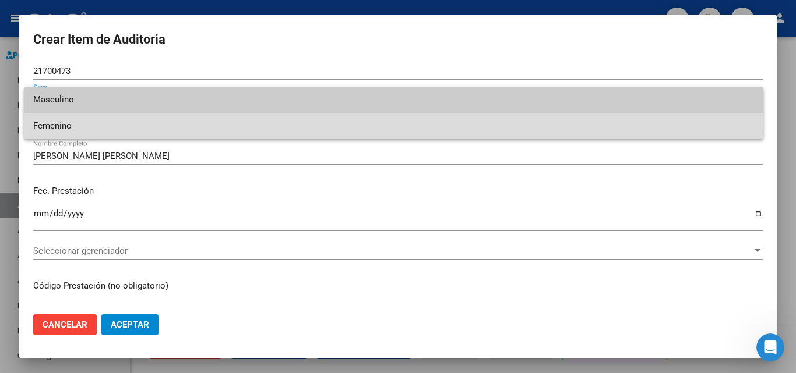
click at [83, 122] on span "Femenino" at bounding box center [393, 126] width 721 height 26
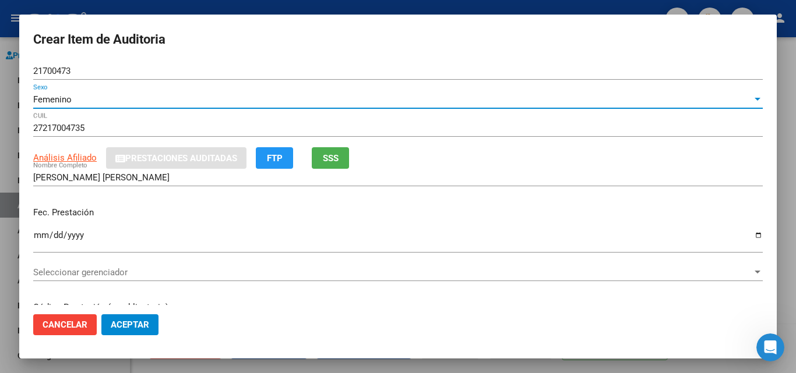
click at [333, 160] on span "SSS" at bounding box center [331, 158] width 16 height 10
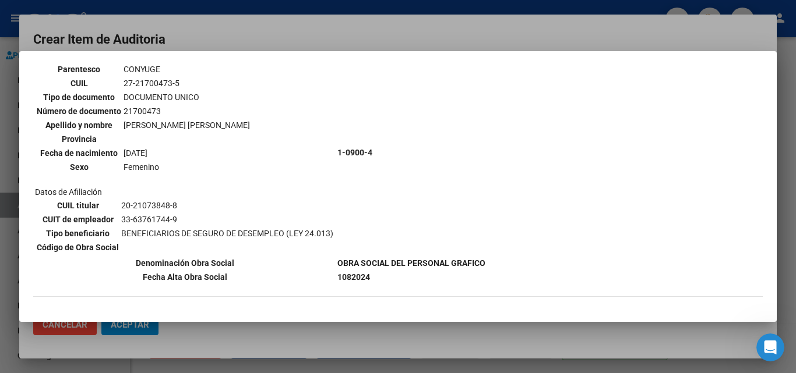
scroll to position [445, 0]
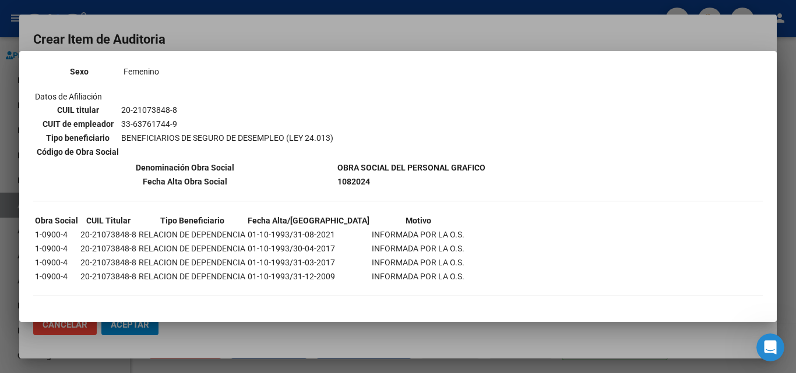
click at [317, 27] on div at bounding box center [398, 186] width 796 height 373
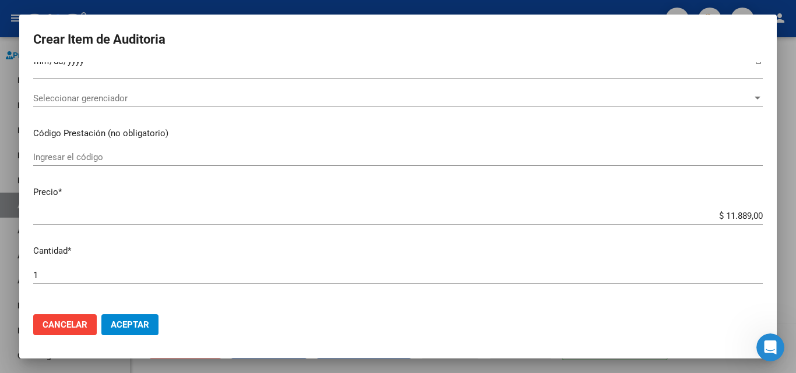
scroll to position [175, 0]
click at [139, 100] on span "Seleccionar gerenciador" at bounding box center [392, 98] width 719 height 10
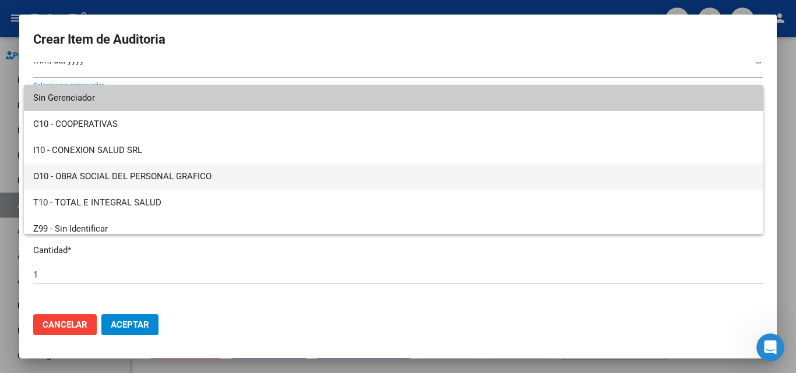
click at [117, 170] on span "O10 - OBRA SOCIAL DEL PERSONAL GRAFICO" at bounding box center [393, 177] width 721 height 26
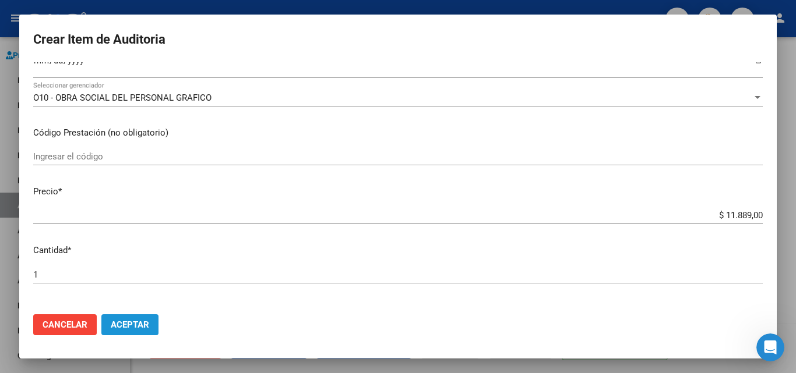
click at [129, 330] on span "Aceptar" at bounding box center [130, 325] width 38 height 10
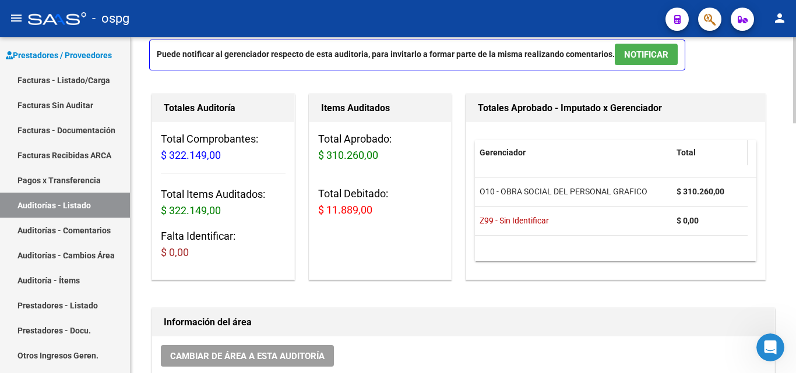
scroll to position [0, 0]
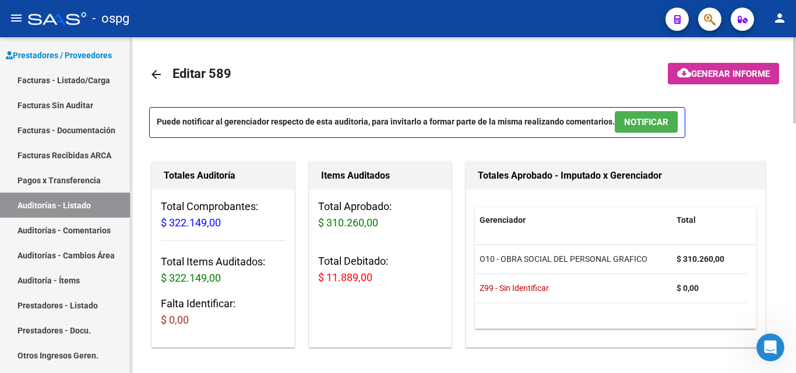
click at [747, 66] on button "cloud_download Generar informe" at bounding box center [723, 74] width 111 height 22
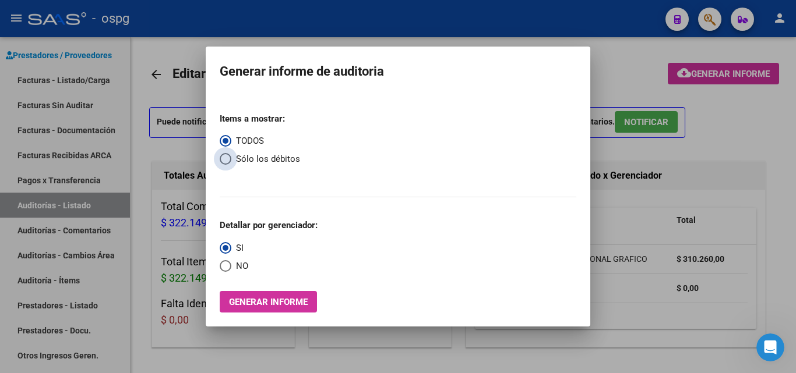
click at [269, 159] on span "Sólo los débitos" at bounding box center [265, 159] width 69 height 13
click at [231, 159] on input "Sólo los débitos" at bounding box center [226, 159] width 12 height 12
click at [230, 264] on span "Select an option" at bounding box center [226, 266] width 12 height 12
click at [230, 264] on input "NO" at bounding box center [226, 266] width 12 height 12
click at [266, 298] on span "Generar informe" at bounding box center [268, 302] width 79 height 10
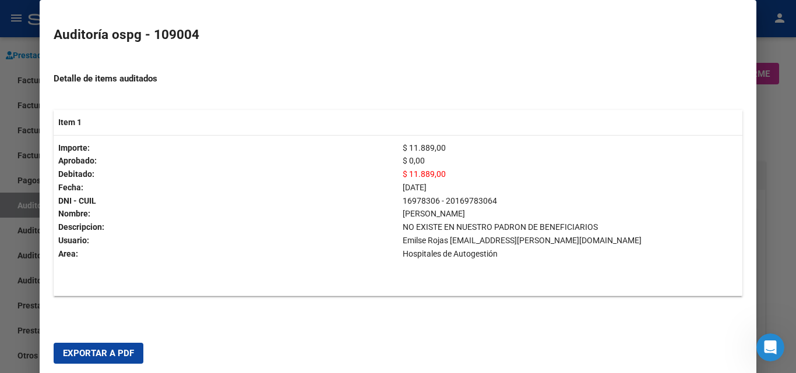
scroll to position [193, 0]
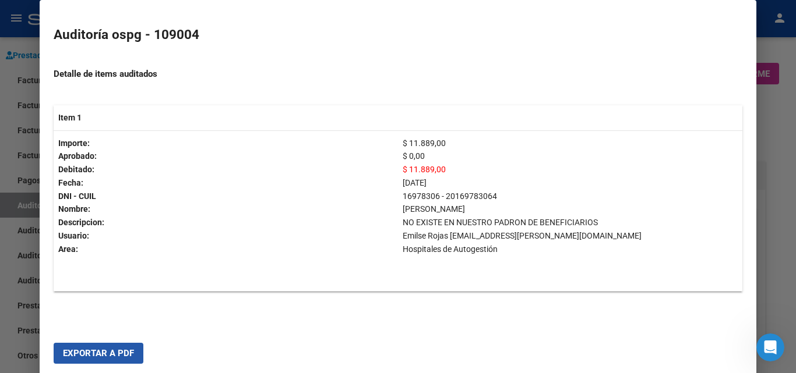
click at [106, 355] on span "Exportar a PDF" at bounding box center [98, 353] width 71 height 10
click at [761, 111] on div at bounding box center [398, 186] width 796 height 373
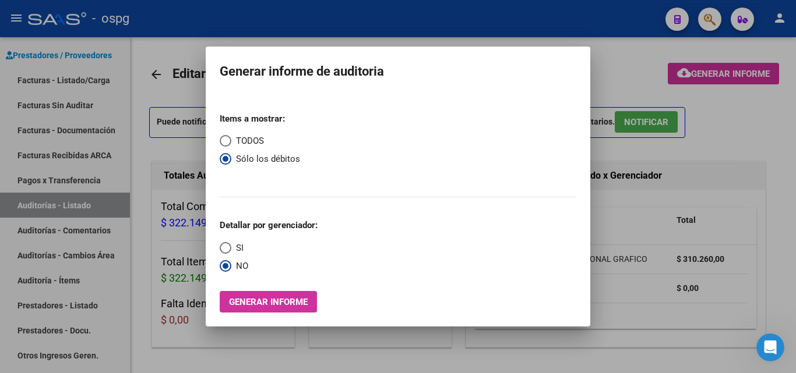
click at [519, 19] on div at bounding box center [398, 186] width 796 height 373
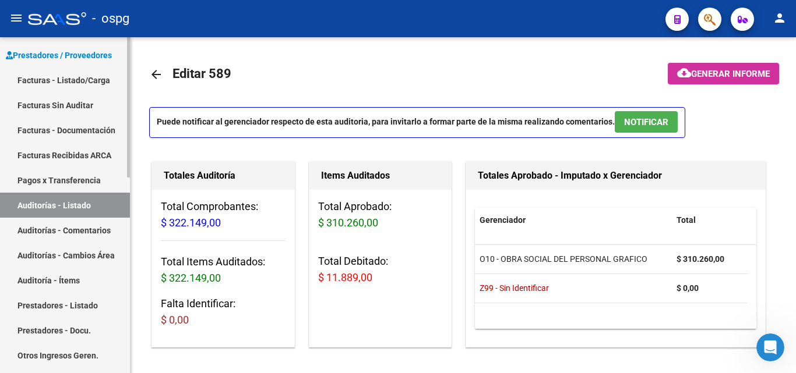
click at [83, 82] on link "Facturas - Listado/Carga" at bounding box center [65, 80] width 130 height 25
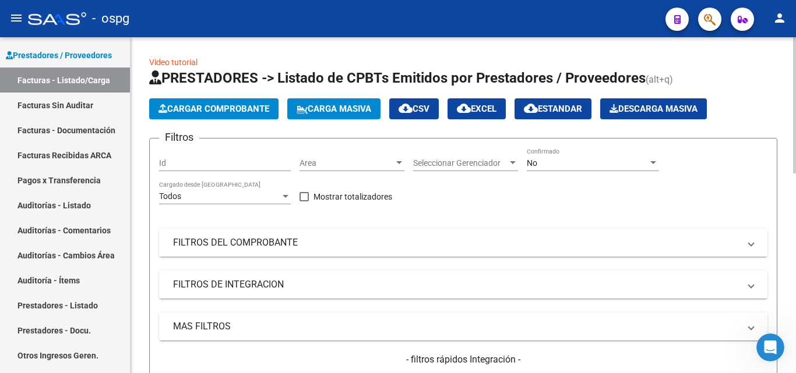
click at [718, 227] on div "Filtros Id Area Area Seleccionar Gerenciador Seleccionar Gerenciador No Confirm…" at bounding box center [463, 278] width 608 height 260
click at [195, 110] on span "Cargar Comprobante" at bounding box center [213, 109] width 111 height 10
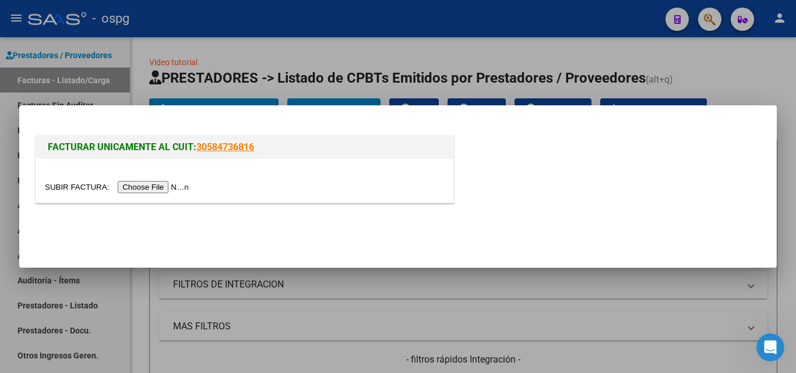
click at [158, 192] on input "file" at bounding box center [118, 187] width 147 height 12
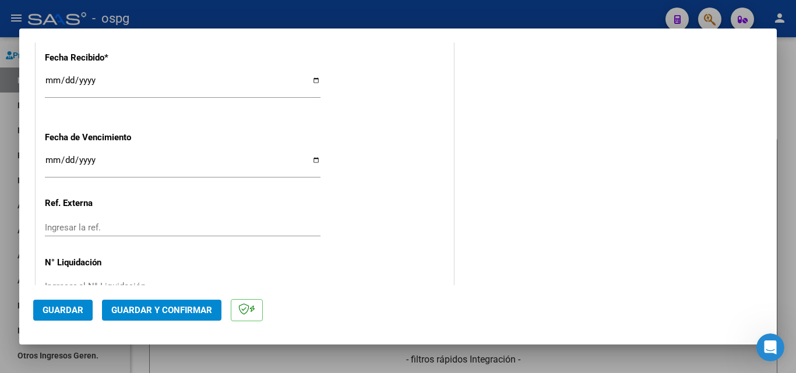
scroll to position [732, 0]
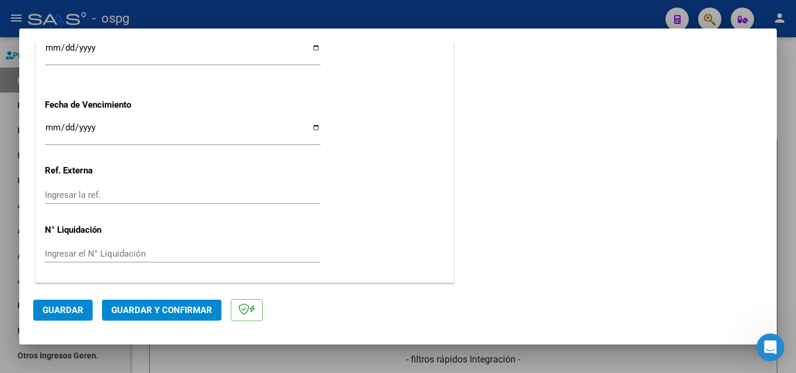
click at [181, 312] on span "Guardar y Confirmar" at bounding box center [161, 310] width 101 height 10
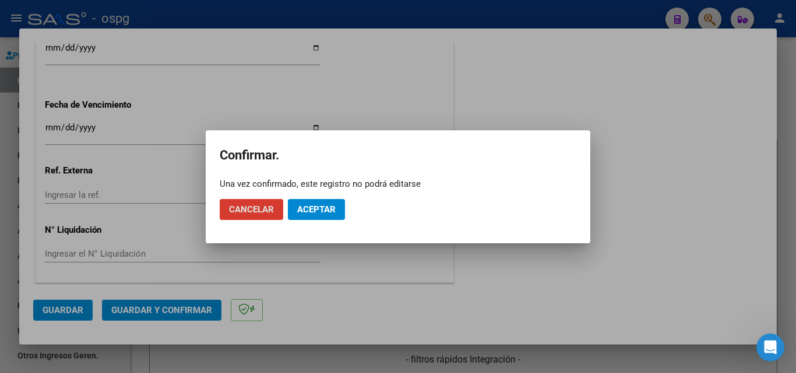
click at [320, 209] on span "Aceptar" at bounding box center [316, 209] width 38 height 10
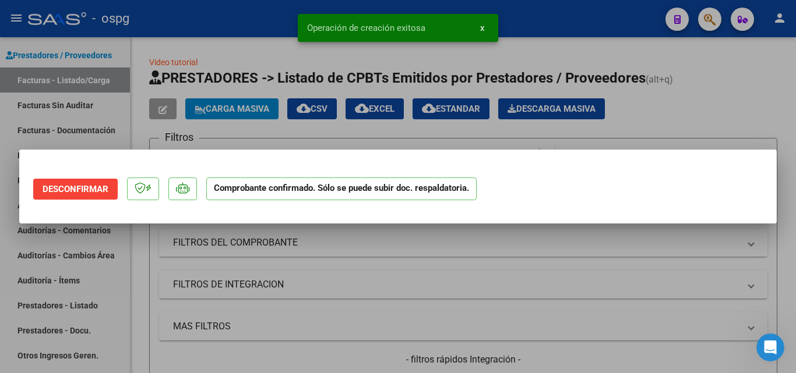
scroll to position [0, 0]
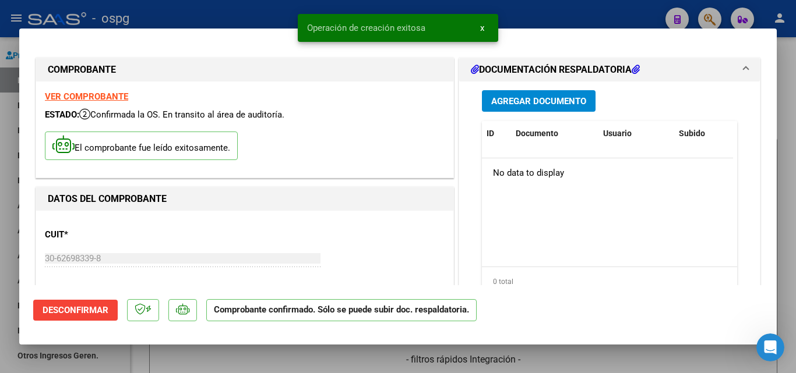
click at [786, 51] on div at bounding box center [398, 186] width 796 height 373
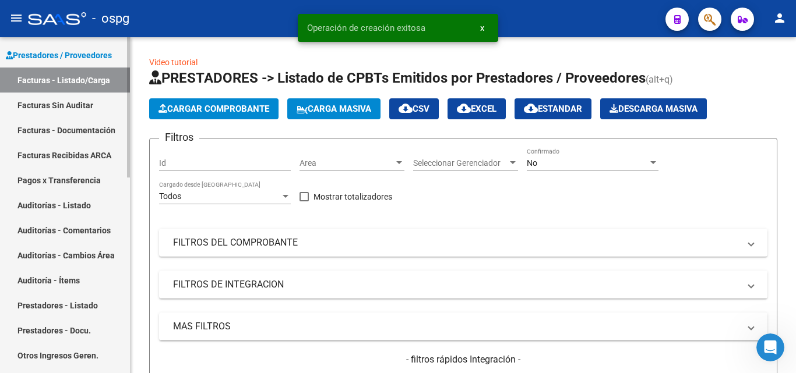
click at [89, 207] on link "Auditorías - Listado" at bounding box center [65, 205] width 130 height 25
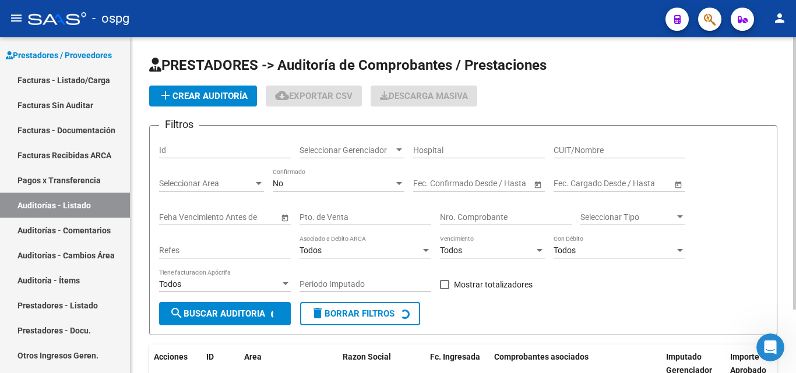
click at [217, 97] on span "add Crear Auditoría" at bounding box center [202, 96] width 89 height 10
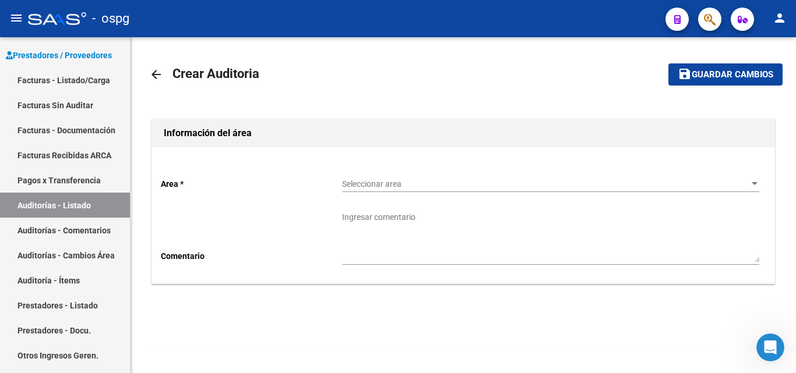
click at [368, 193] on div "Seleccionar area Seleccionar area" at bounding box center [550, 185] width 417 height 33
click at [383, 186] on span "Seleccionar area" at bounding box center [545, 184] width 407 height 10
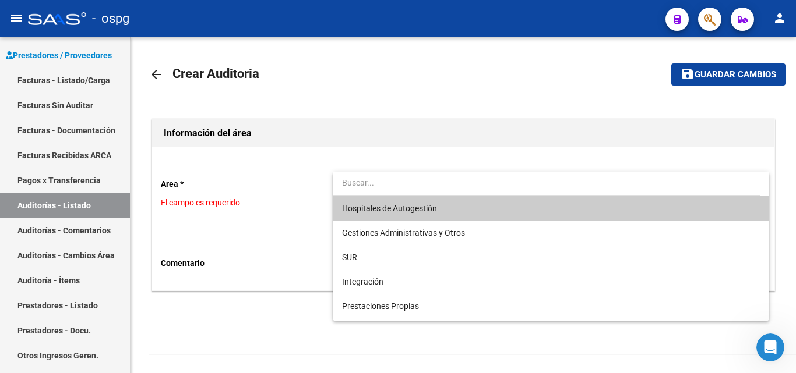
click at [392, 208] on span "Hospitales de Autogestión" at bounding box center [389, 208] width 95 height 9
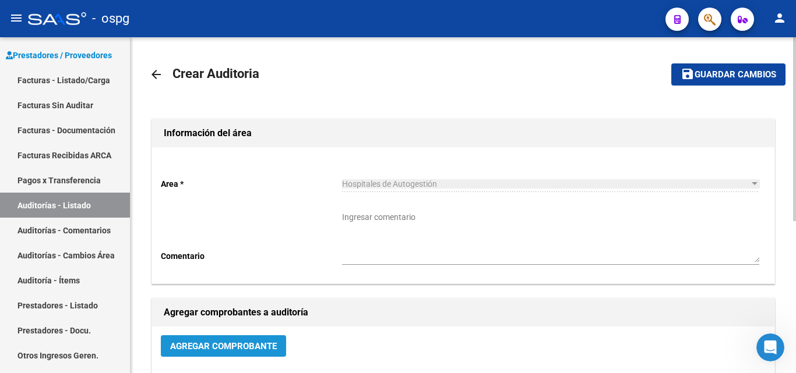
click at [223, 344] on span "Agregar Comprobante" at bounding box center [223, 346] width 107 height 10
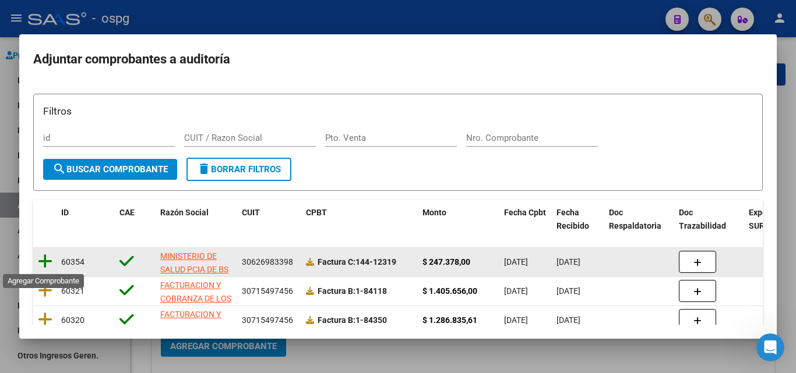
click at [44, 261] on icon at bounding box center [45, 261] width 15 height 16
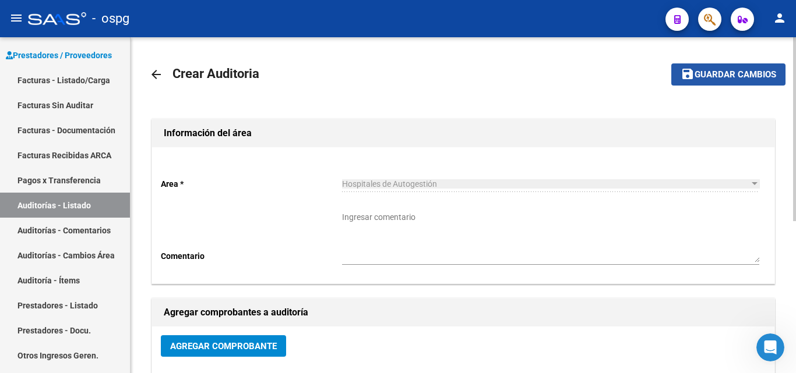
click at [740, 75] on span "Guardar cambios" at bounding box center [735, 75] width 82 height 10
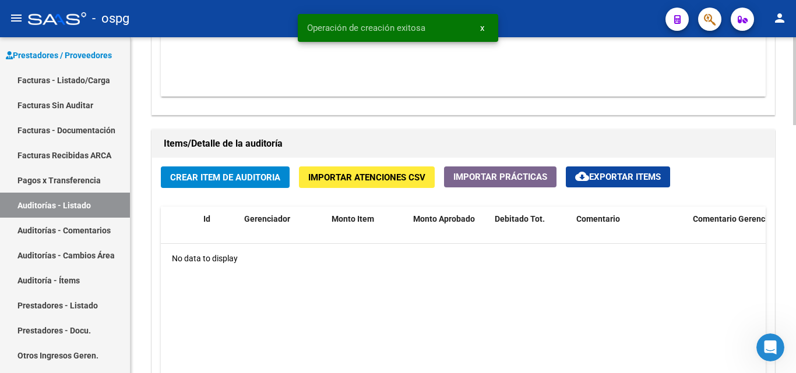
scroll to position [816, 0]
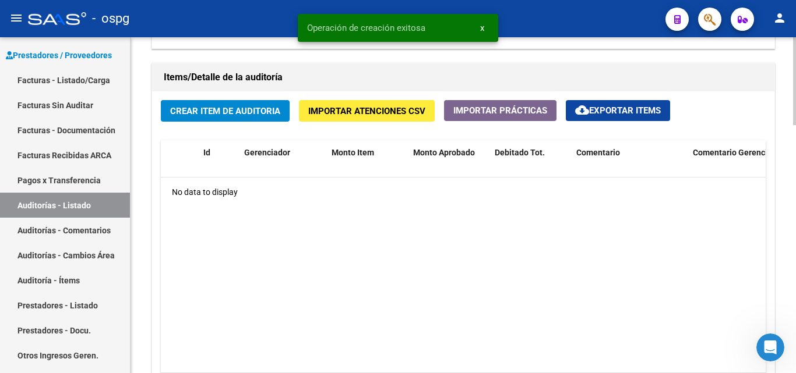
click at [211, 105] on button "Crear Item de Auditoria" at bounding box center [225, 111] width 129 height 22
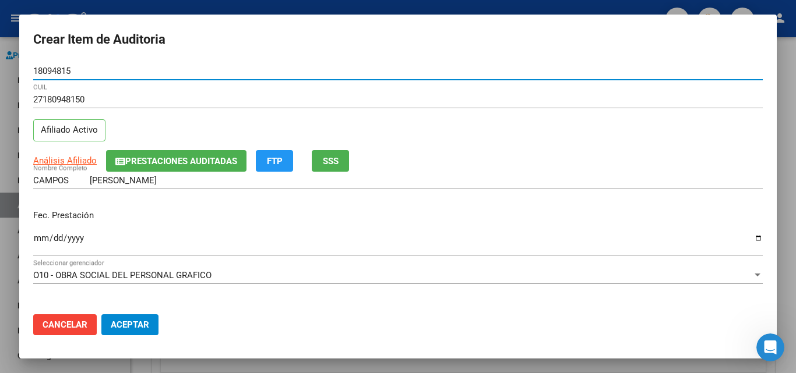
click at [349, 164] on button "SSS" at bounding box center [330, 161] width 37 height 22
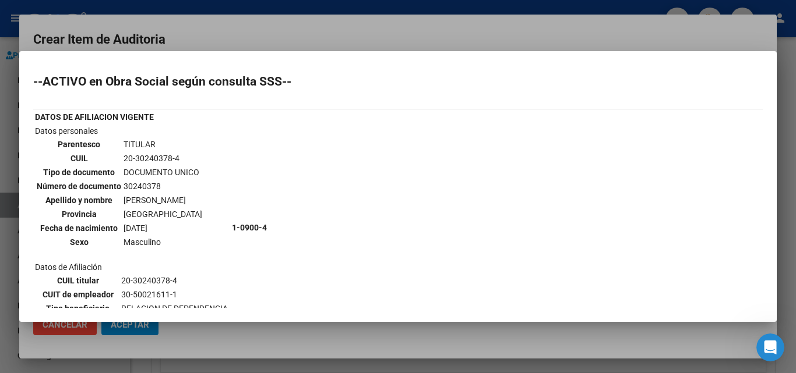
click at [331, 27] on div at bounding box center [398, 186] width 796 height 373
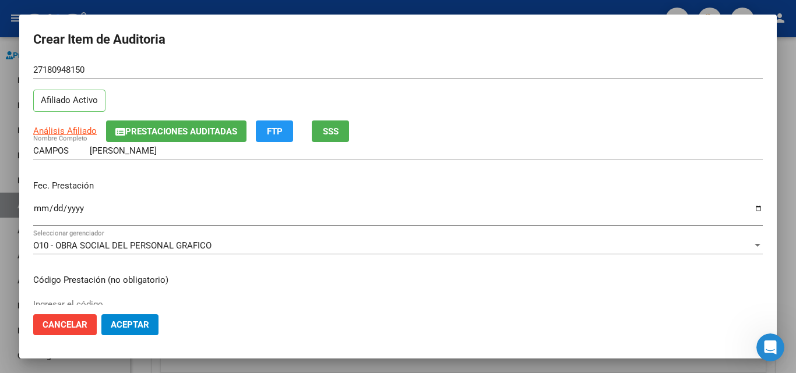
scroll to position [58, 0]
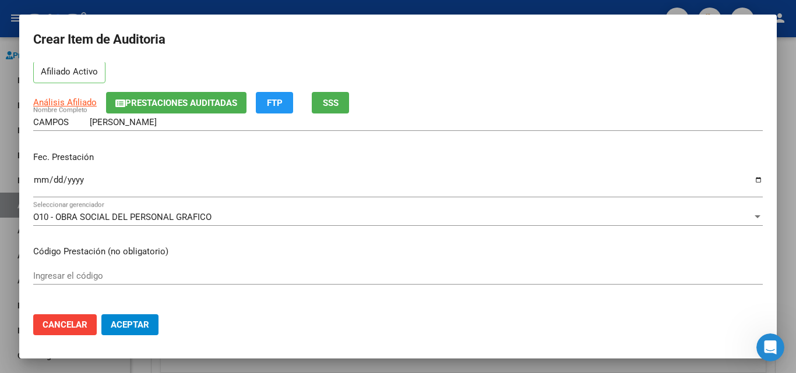
click at [37, 178] on input "Ingresar la fecha" at bounding box center [397, 184] width 729 height 19
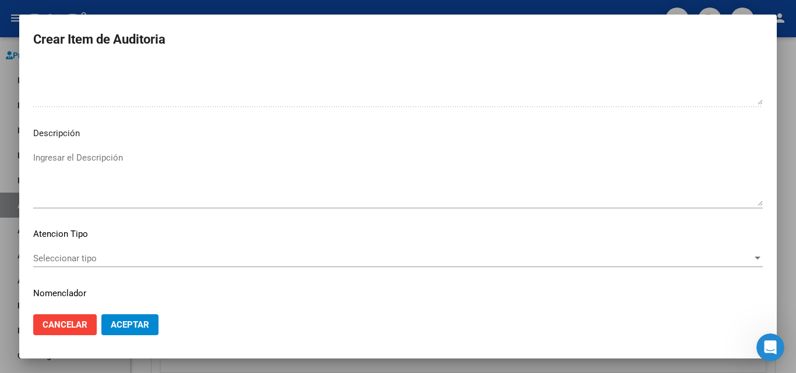
scroll to position [705, 0]
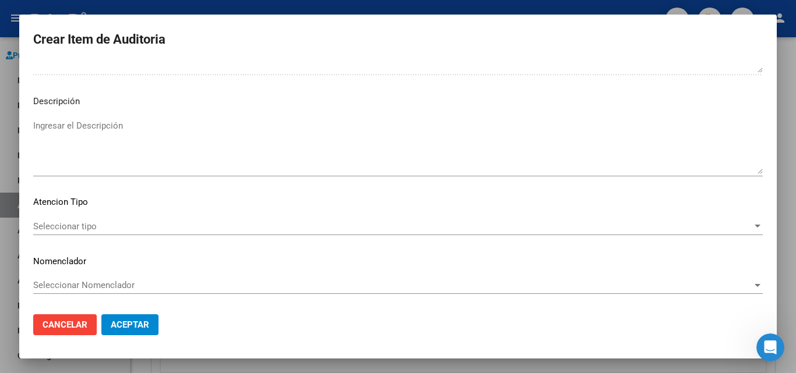
click at [61, 230] on span "Seleccionar tipo" at bounding box center [392, 226] width 719 height 10
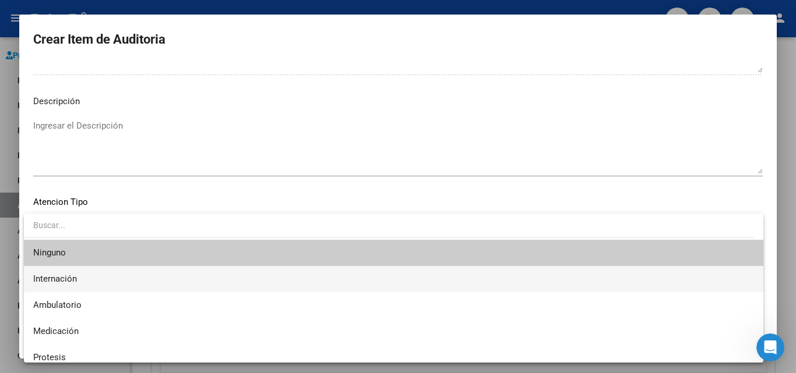
click at [118, 270] on span "Internación" at bounding box center [393, 279] width 721 height 26
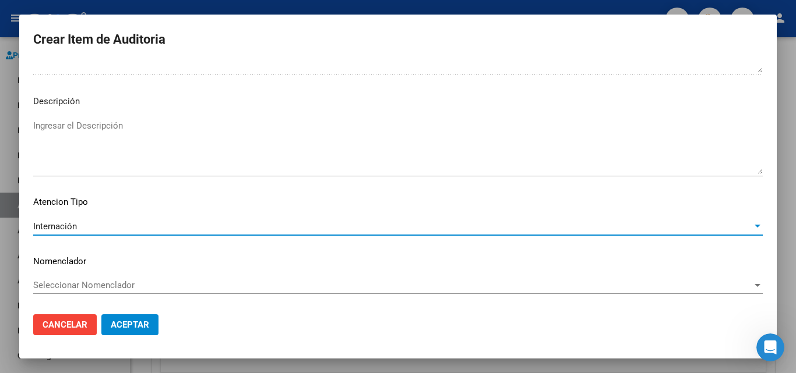
click at [150, 327] on button "Aceptar" at bounding box center [129, 325] width 57 height 21
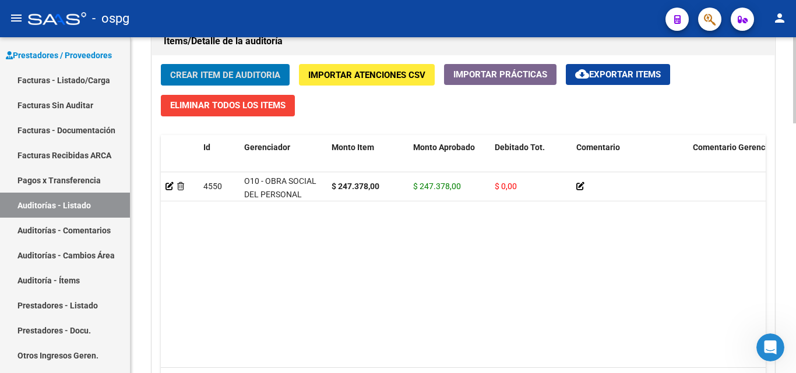
scroll to position [977, 0]
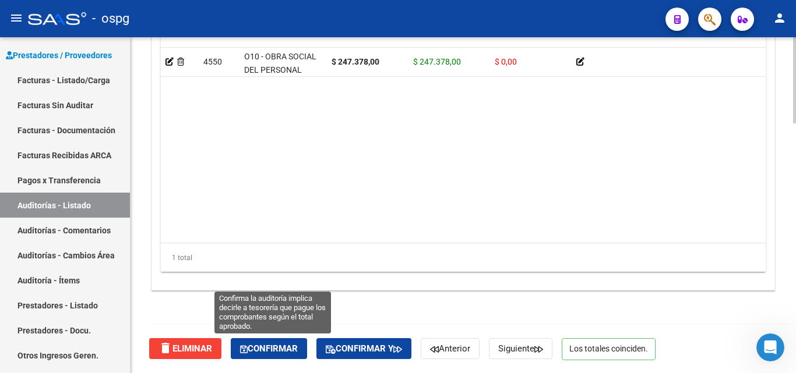
click at [281, 349] on span "Confirmar" at bounding box center [269, 349] width 58 height 10
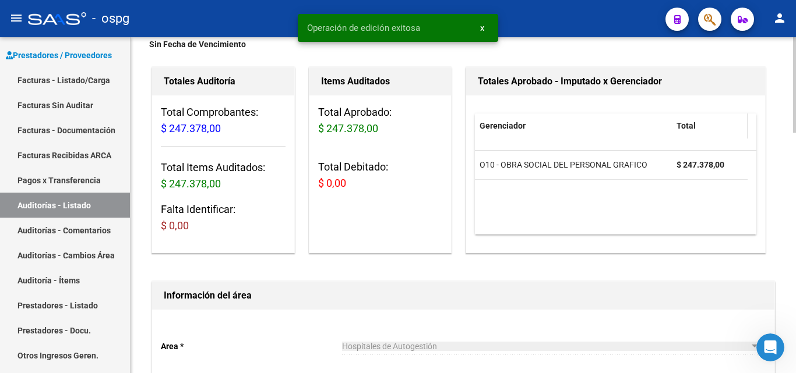
scroll to position [0, 0]
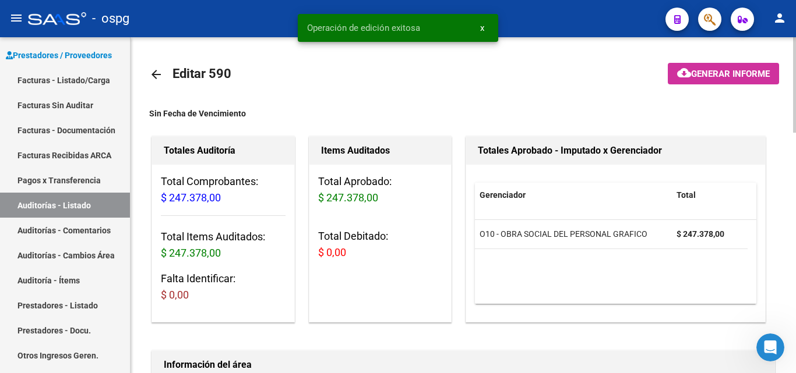
click at [709, 68] on button "cloud_download Generar informe" at bounding box center [723, 74] width 111 height 22
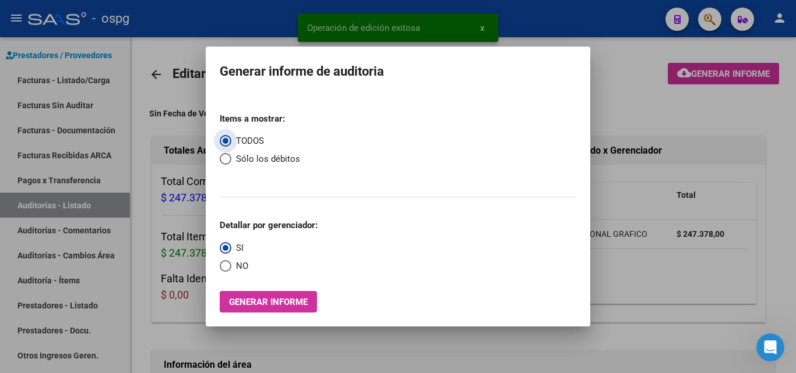
click at [242, 267] on span "NO" at bounding box center [239, 266] width 17 height 13
click at [231, 267] on input "NO" at bounding box center [226, 266] width 12 height 12
click at [248, 308] on button "Generar informe" at bounding box center [268, 302] width 97 height 22
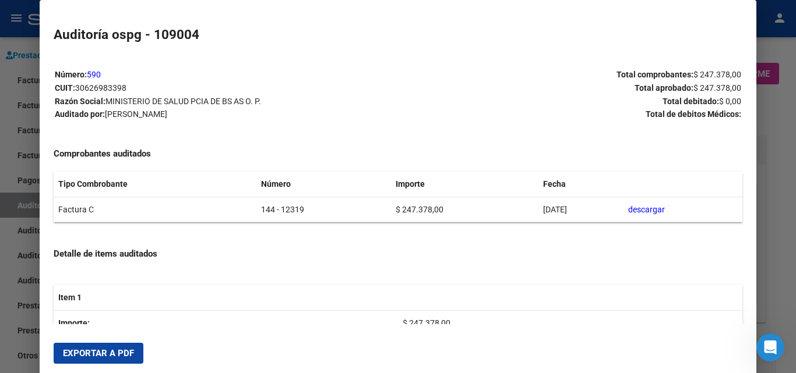
click at [129, 351] on span "Exportar a PDF" at bounding box center [98, 353] width 71 height 10
click at [0, 134] on div at bounding box center [398, 186] width 796 height 373
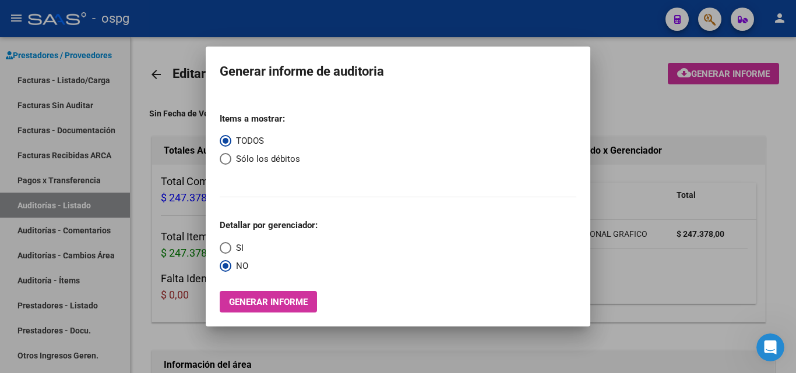
click at [33, 86] on div at bounding box center [398, 186] width 796 height 373
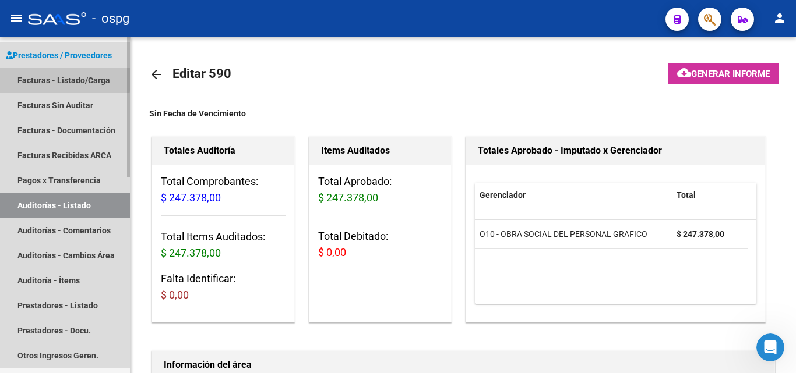
click at [41, 77] on link "Facturas - Listado/Carga" at bounding box center [65, 80] width 130 height 25
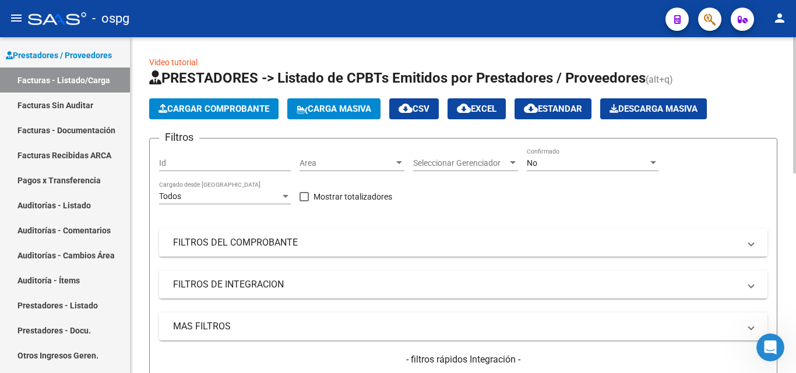
click at [251, 105] on span "Cargar Comprobante" at bounding box center [213, 109] width 111 height 10
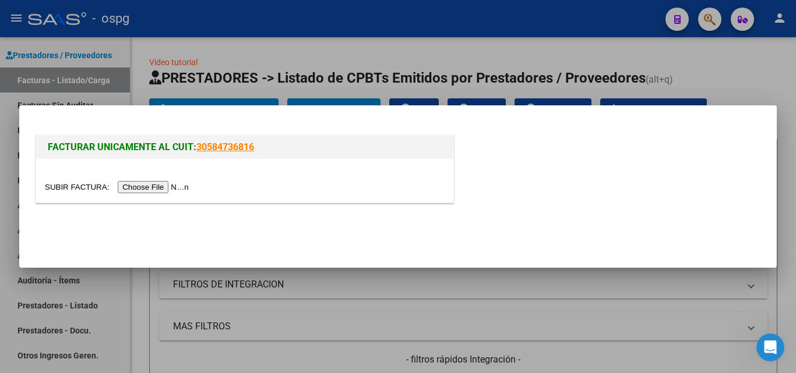
click at [174, 193] on input "file" at bounding box center [118, 187] width 147 height 12
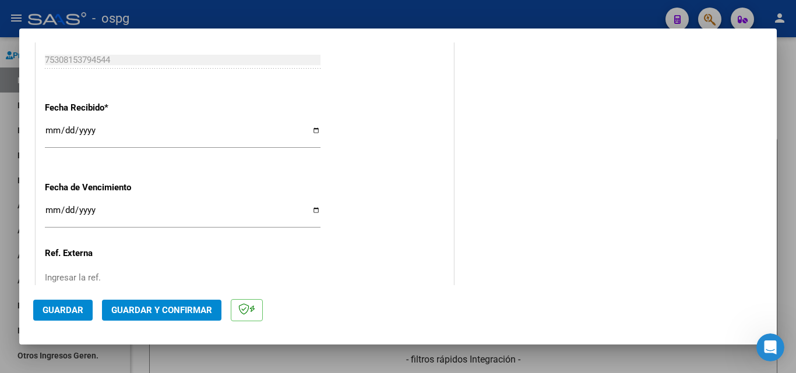
scroll to position [699, 0]
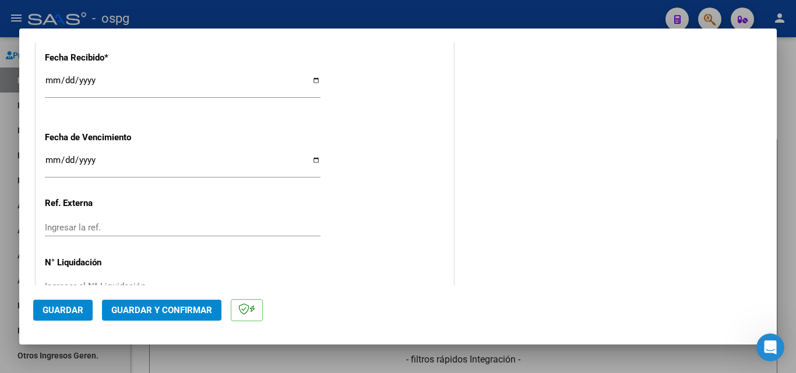
click at [161, 309] on span "Guardar y Confirmar" at bounding box center [161, 310] width 101 height 10
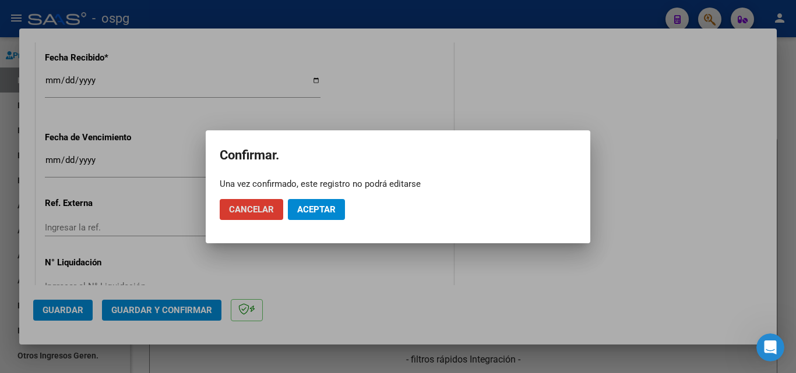
click at [319, 204] on span "Aceptar" at bounding box center [316, 209] width 38 height 10
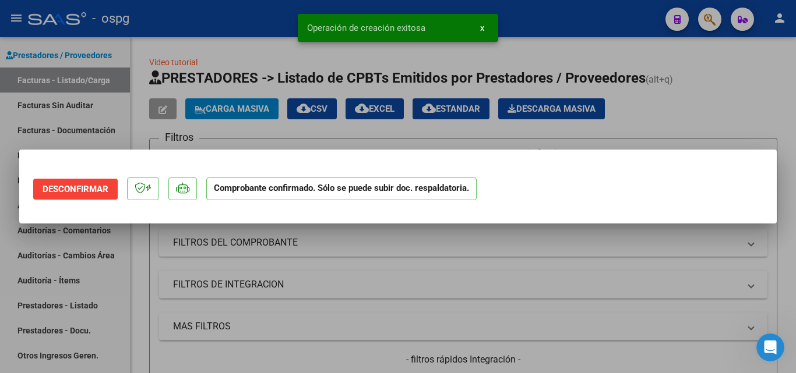
scroll to position [0, 0]
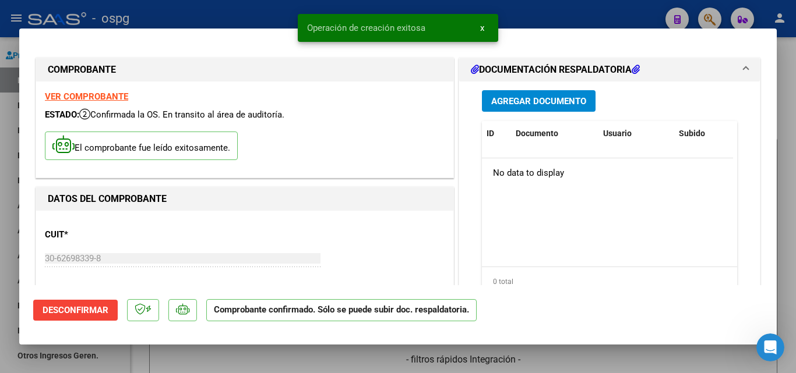
click at [0, 140] on div at bounding box center [398, 186] width 796 height 373
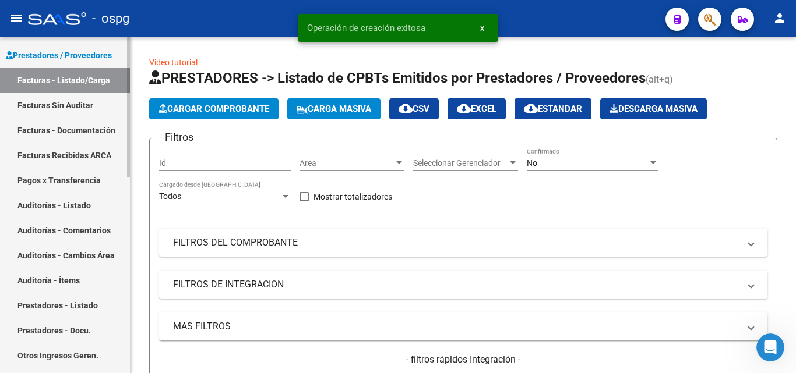
click at [94, 214] on link "Auditorías - Listado" at bounding box center [65, 205] width 130 height 25
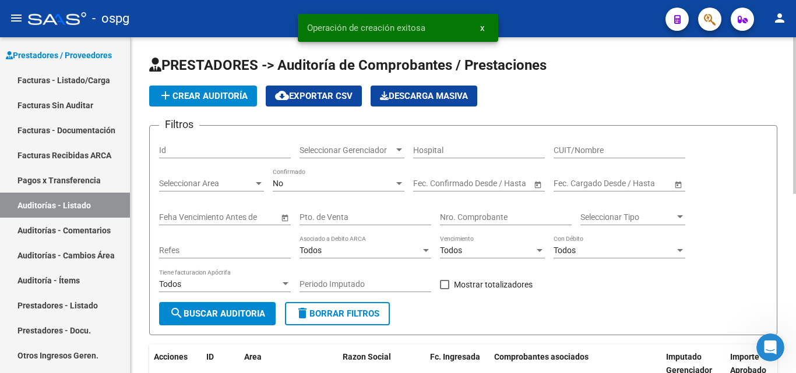
click at [205, 98] on span "add Crear Auditoría" at bounding box center [202, 96] width 89 height 10
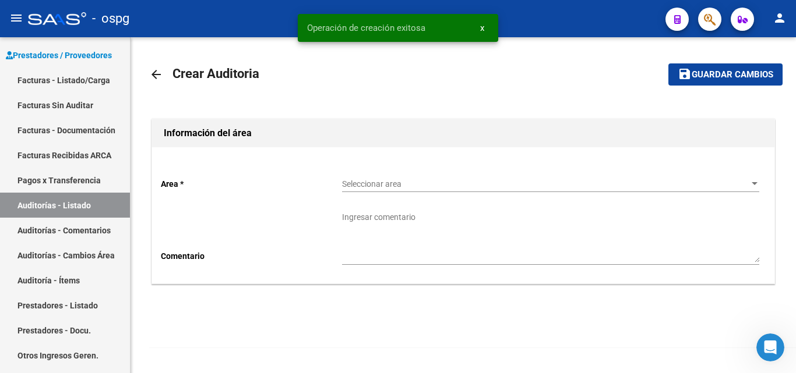
click at [379, 178] on div "Seleccionar area Seleccionar area" at bounding box center [550, 180] width 417 height 23
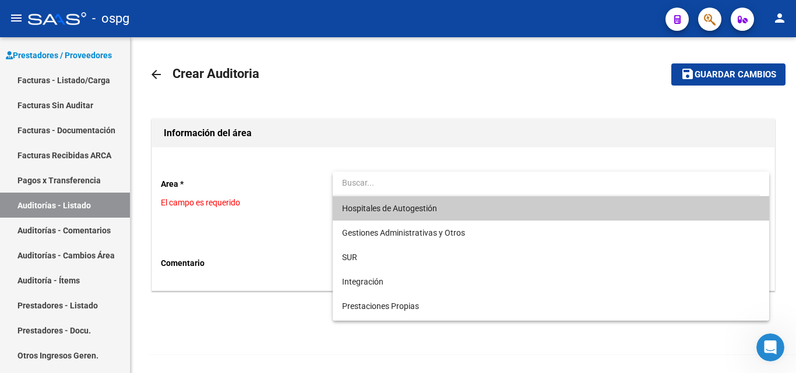
click at [399, 213] on span "Hospitales de Autogestión" at bounding box center [550, 208] width 417 height 24
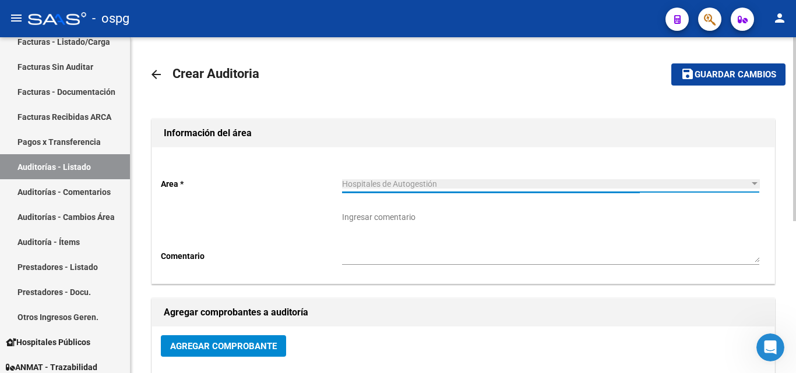
scroll to position [233, 0]
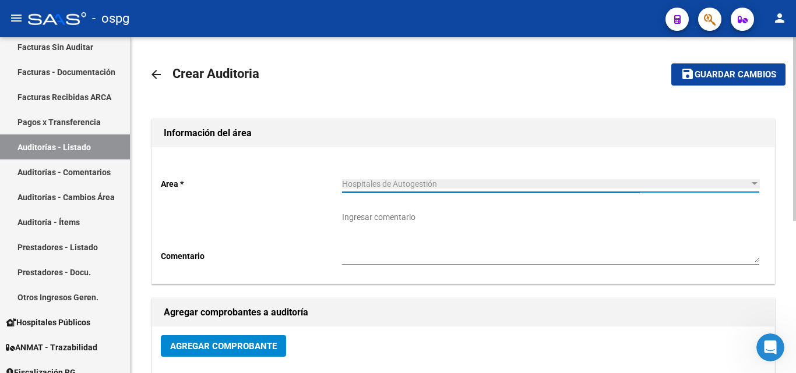
click at [216, 337] on button "Agregar Comprobante" at bounding box center [223, 347] width 125 height 22
